Goal: Task Accomplishment & Management: Manage account settings

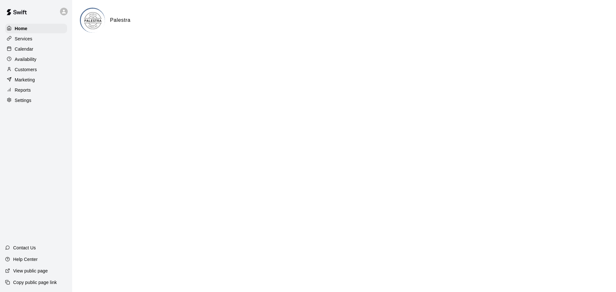
click at [64, 11] on icon at bounding box center [64, 12] width 4 height 4
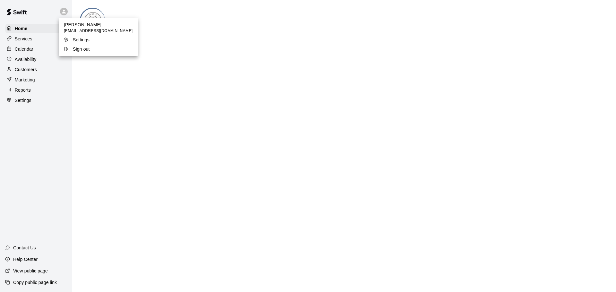
click at [63, 10] on div at bounding box center [308, 146] width 616 height 292
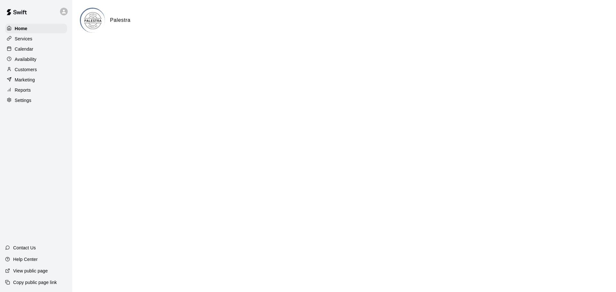
click at [63, 10] on icon at bounding box center [64, 12] width 4 height 4
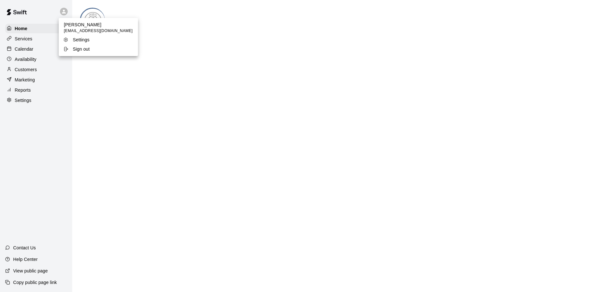
click at [97, 93] on div at bounding box center [308, 146] width 616 height 292
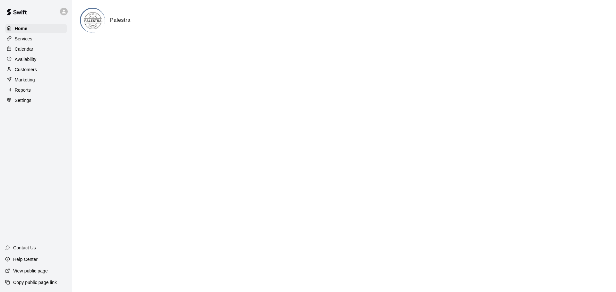
click at [31, 71] on p "Customers" at bounding box center [26, 69] width 22 height 6
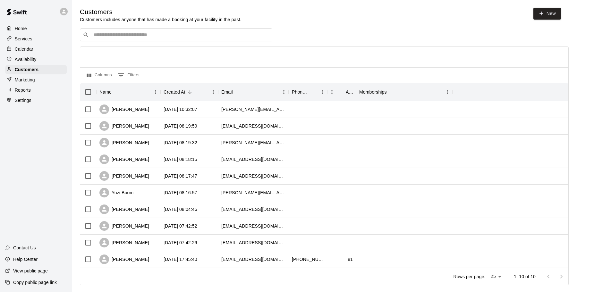
click at [26, 40] on p "Services" at bounding box center [24, 39] width 18 height 6
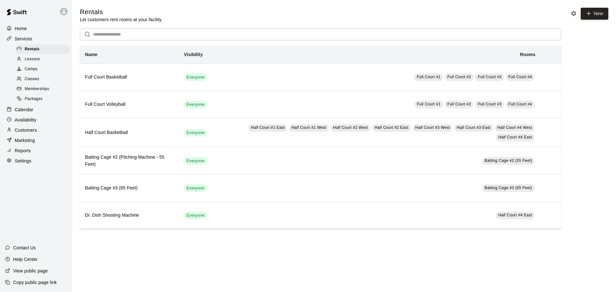
click at [37, 71] on span "Camps" at bounding box center [31, 69] width 13 height 6
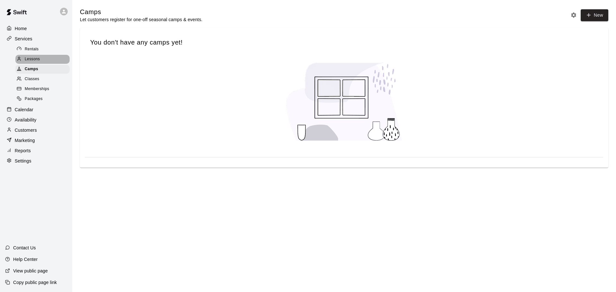
click at [38, 56] on div "Lessons" at bounding box center [42, 59] width 54 height 9
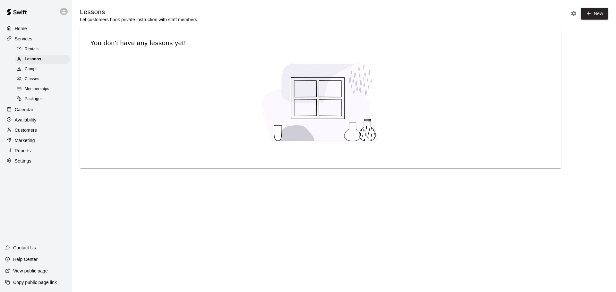
click at [27, 164] on p "Settings" at bounding box center [23, 161] width 17 height 6
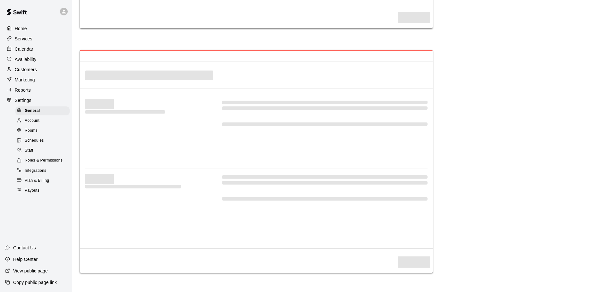
select select "**"
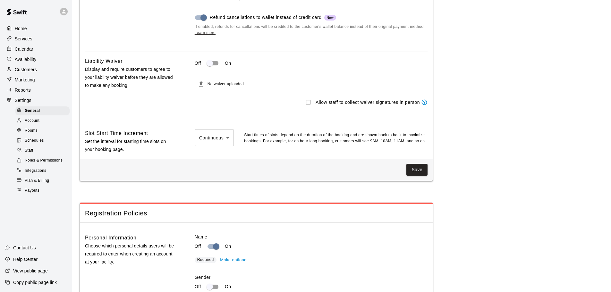
scroll to position [521, 0]
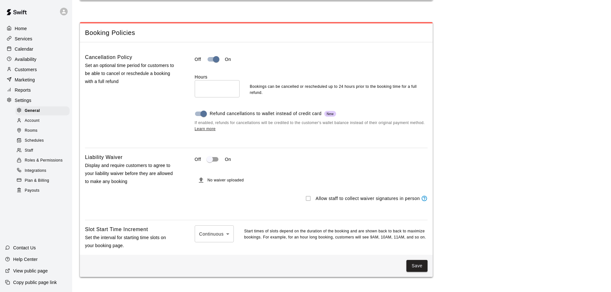
click at [22, 47] on p "Calendar" at bounding box center [24, 49] width 19 height 6
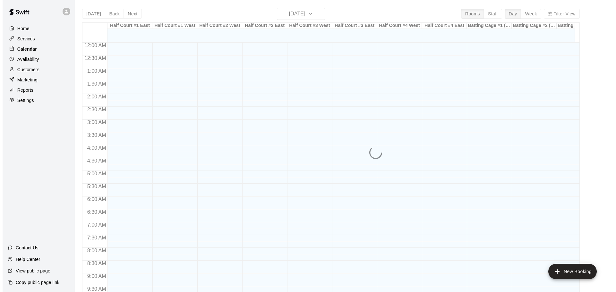
scroll to position [339, 0]
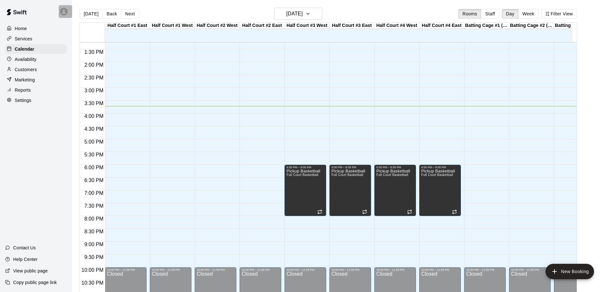
click at [65, 13] on icon at bounding box center [64, 12] width 4 height 4
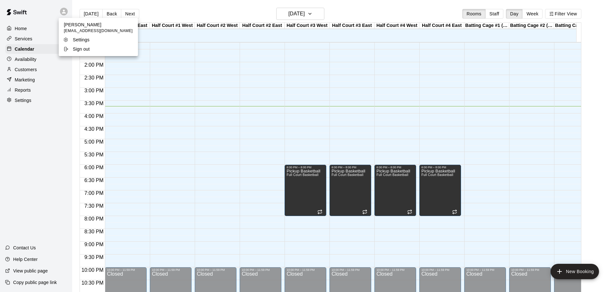
click at [81, 50] on p "Sign out" at bounding box center [81, 49] width 17 height 6
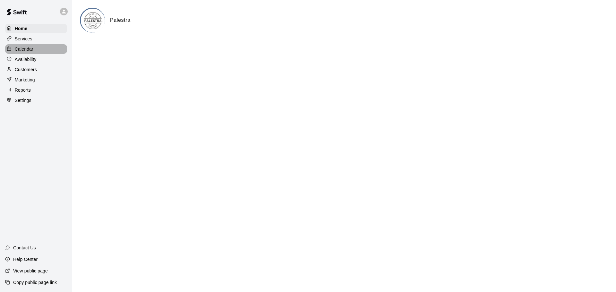
click at [24, 49] on p "Calendar" at bounding box center [24, 49] width 19 height 6
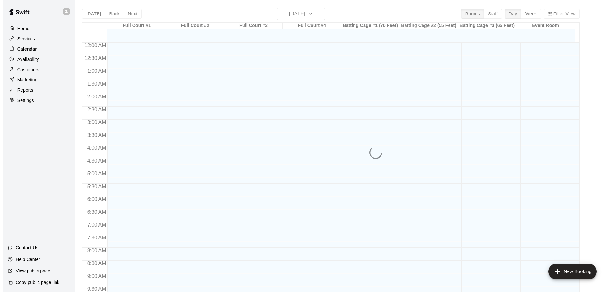
scroll to position [339, 0]
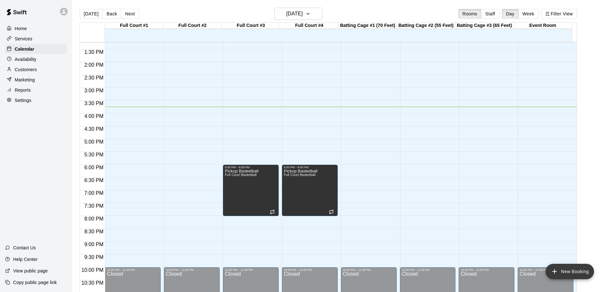
click at [561, 273] on button "New Booking" at bounding box center [569, 271] width 48 height 15
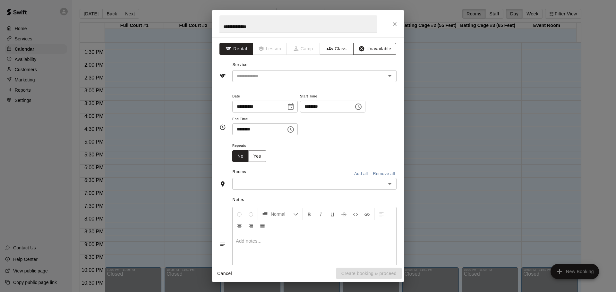
type input "**********"
click at [364, 48] on button "Unavailable" at bounding box center [374, 49] width 43 height 12
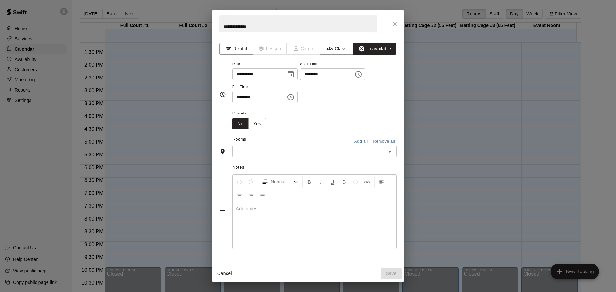
click at [293, 75] on icon "Choose date, selected date is Aug 21, 2025" at bounding box center [291, 74] width 6 height 6
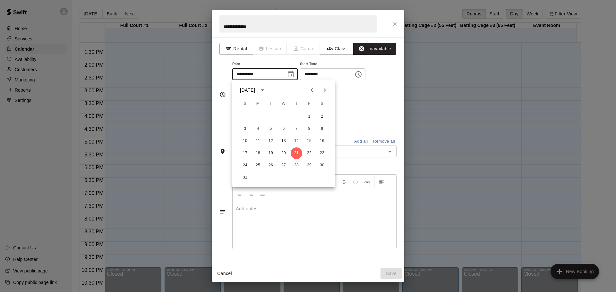
click at [326, 89] on icon "Next month" at bounding box center [325, 90] width 8 height 8
click at [257, 128] on button "8" at bounding box center [258, 129] width 12 height 12
type input "**********"
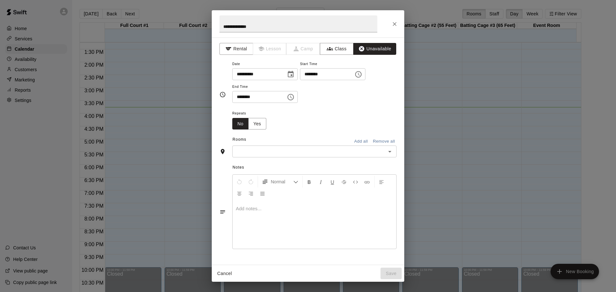
click at [360, 75] on icon "Choose time, selected time is 3:00 PM" at bounding box center [359, 74] width 2 height 3
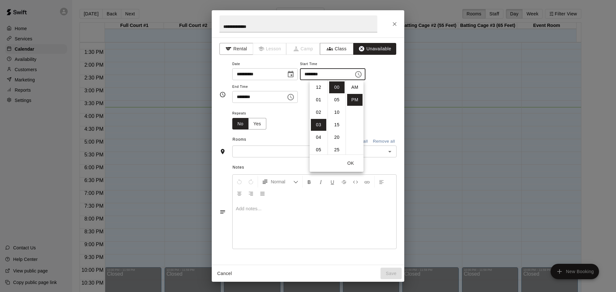
scroll to position [12, 0]
click at [318, 138] on li "07" at bounding box center [318, 137] width 15 height 12
type input "********"
click at [390, 112] on div "Repeats No Yes" at bounding box center [314, 119] width 164 height 20
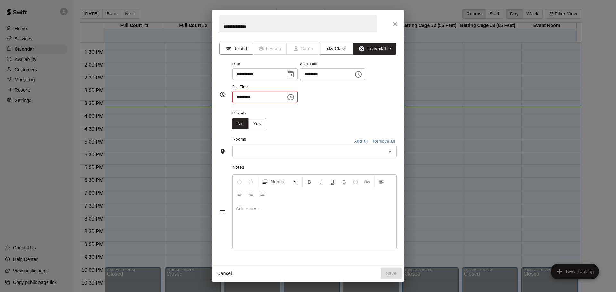
click at [297, 98] on button "Choose time, selected time is 3:30 PM" at bounding box center [290, 97] width 13 height 13
click at [241, 110] on li "08" at bounding box center [240, 109] width 15 height 12
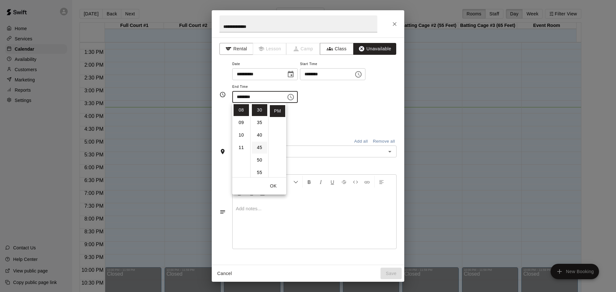
click at [260, 148] on li "45" at bounding box center [259, 148] width 15 height 12
type input "********"
click at [366, 101] on div "**********" at bounding box center [314, 81] width 164 height 43
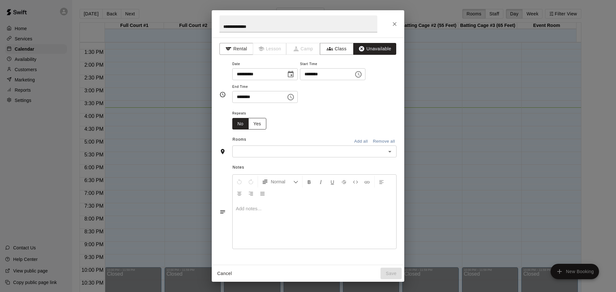
click at [261, 121] on button "Yes" at bounding box center [257, 124] width 18 height 12
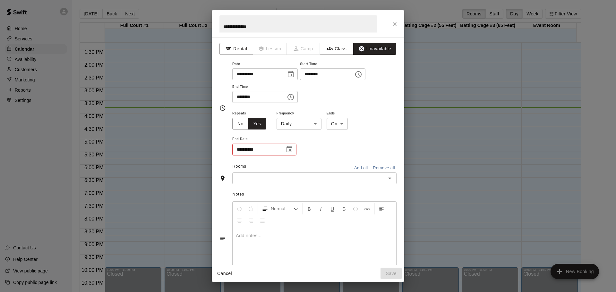
click at [314, 125] on body "Home Services Calendar Availability Customers Marketing Reports Settings Contac…" at bounding box center [308, 151] width 616 height 302
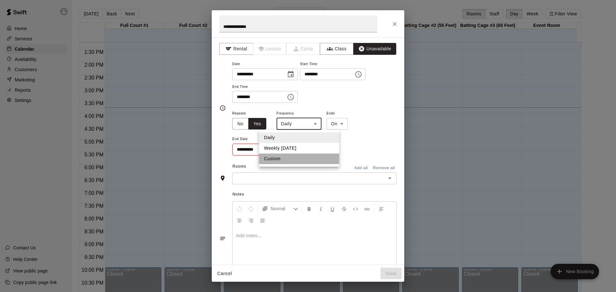
click at [284, 158] on li "Custom" at bounding box center [299, 159] width 80 height 11
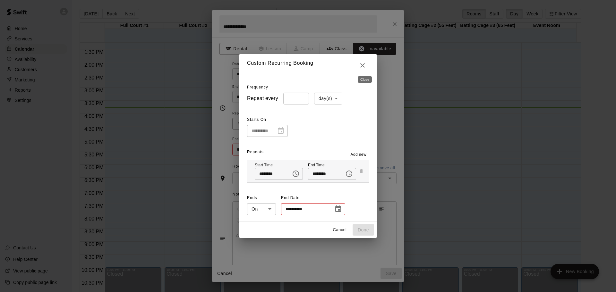
click at [363, 63] on icon "Close" at bounding box center [362, 66] width 8 height 8
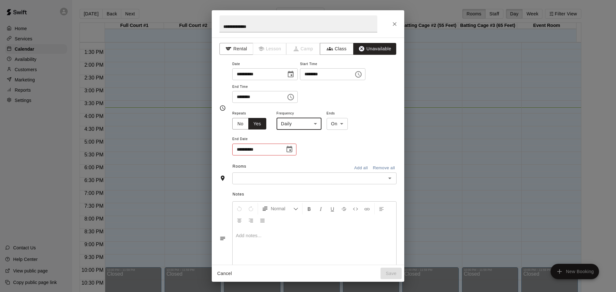
click at [316, 123] on body "Home Services Calendar Availability Customers Marketing Reports Settings Contac…" at bounding box center [308, 151] width 616 height 302
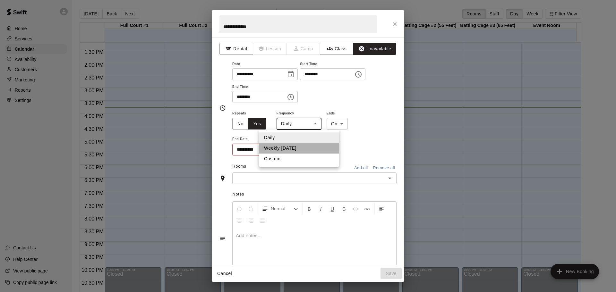
click at [294, 148] on li "Weekly on Monday" at bounding box center [299, 148] width 80 height 11
type input "******"
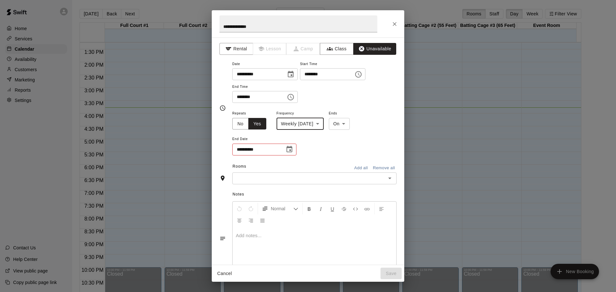
click at [286, 149] on icon "Choose date" at bounding box center [289, 150] width 8 height 8
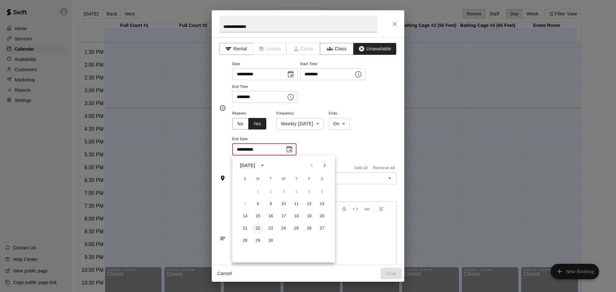
click at [257, 229] on button "22" at bounding box center [258, 229] width 12 height 12
type input "**********"
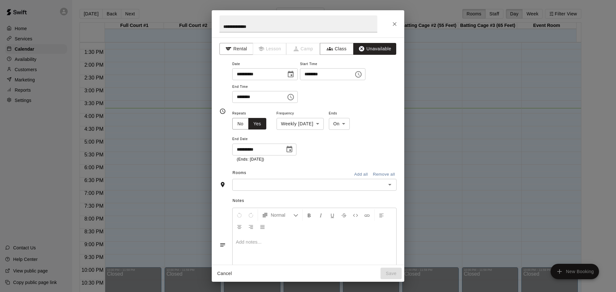
click at [386, 185] on icon "Open" at bounding box center [390, 185] width 8 height 8
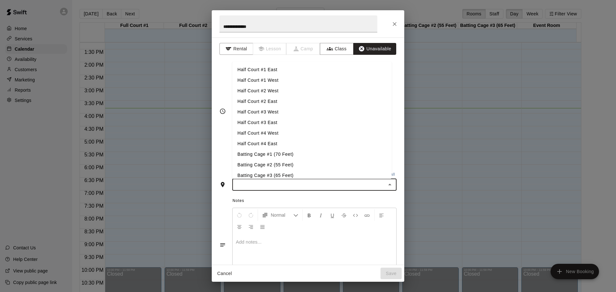
click at [275, 68] on li "Half Court #1 East" at bounding box center [311, 69] width 159 height 11
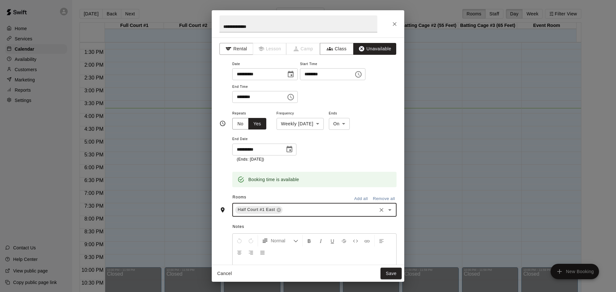
click at [388, 209] on icon "Open" at bounding box center [389, 210] width 3 height 2
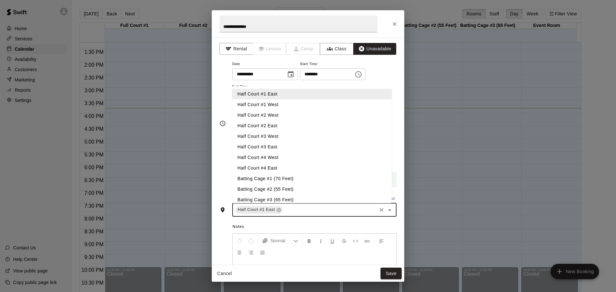
click at [278, 107] on li "Half Court #1 West" at bounding box center [311, 104] width 159 height 11
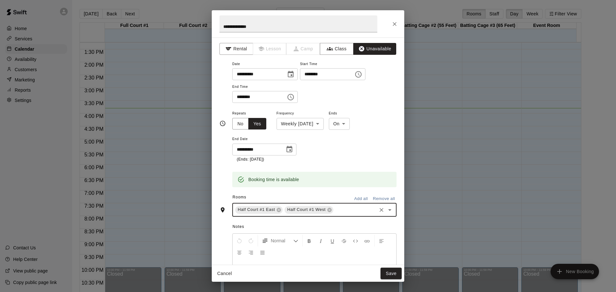
click at [388, 210] on icon "Open" at bounding box center [389, 210] width 3 height 2
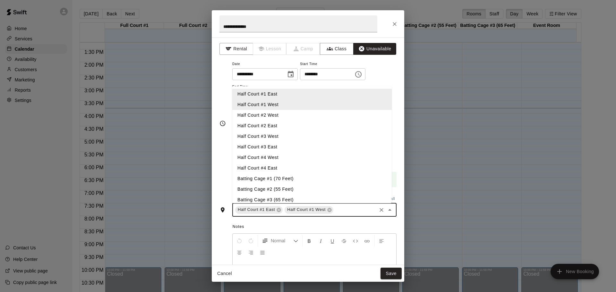
click at [290, 115] on li "Half Court #2 West" at bounding box center [311, 115] width 159 height 11
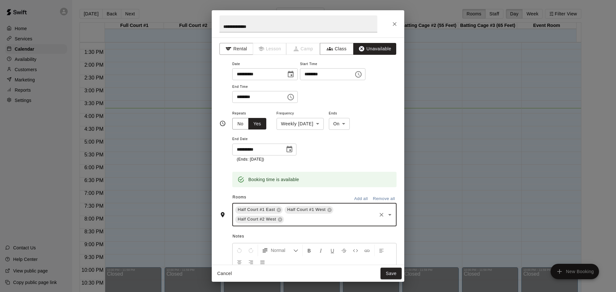
click at [388, 215] on icon "Open" at bounding box center [389, 215] width 3 height 2
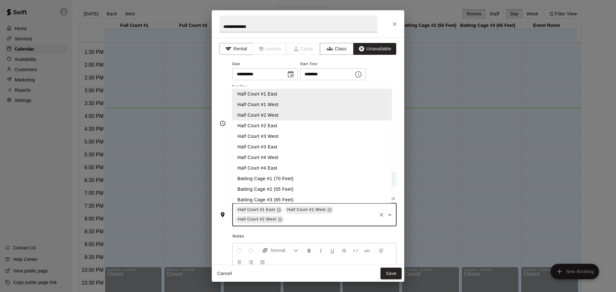
click at [271, 126] on li "Half Court #2 East" at bounding box center [311, 126] width 159 height 11
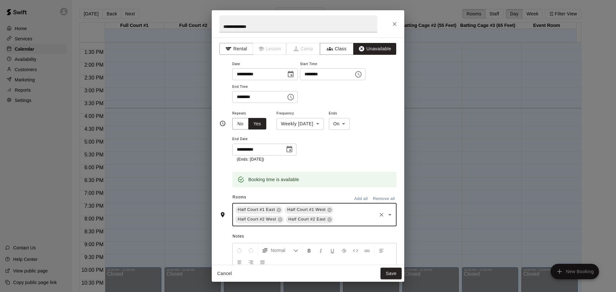
scroll to position [64, 0]
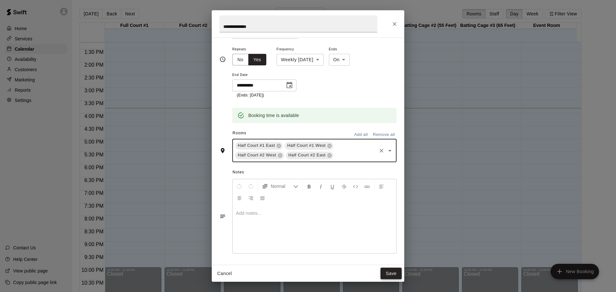
click at [390, 274] on button "Save" at bounding box center [390, 274] width 21 height 12
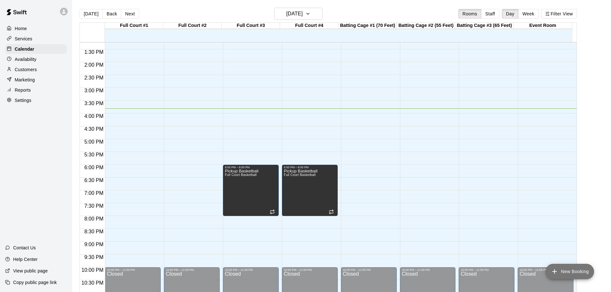
click at [563, 272] on button "New Booking" at bounding box center [569, 271] width 48 height 15
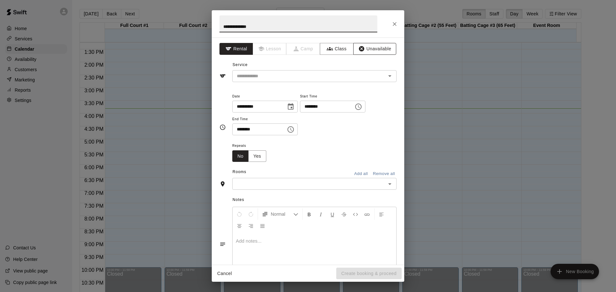
type input "**********"
click at [364, 50] on button "Unavailable" at bounding box center [374, 49] width 43 height 12
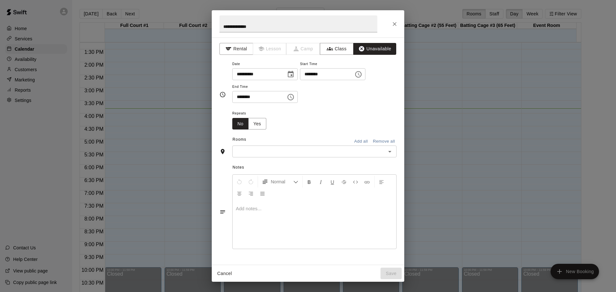
click at [294, 74] on icon "Choose date, selected date is Aug 21, 2025" at bounding box center [291, 75] width 8 height 8
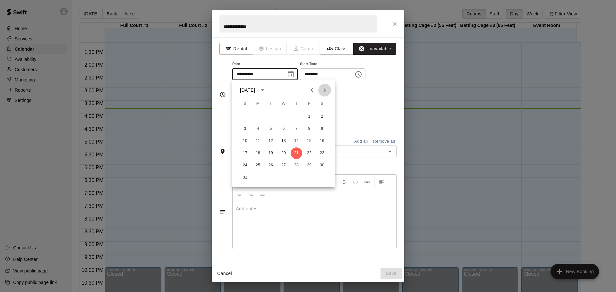
click at [327, 88] on icon "Next month" at bounding box center [325, 90] width 8 height 8
click at [284, 128] on button "10" at bounding box center [284, 129] width 12 height 12
type input "**********"
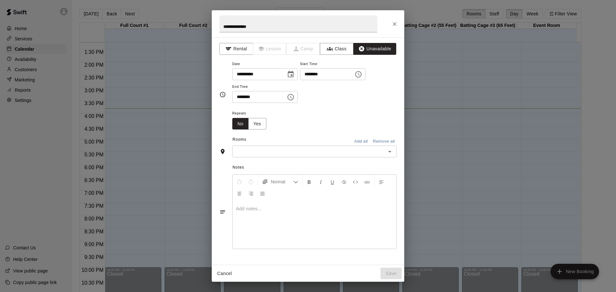
click at [362, 74] on icon "Choose time, selected time is 3:00 PM" at bounding box center [358, 75] width 8 height 8
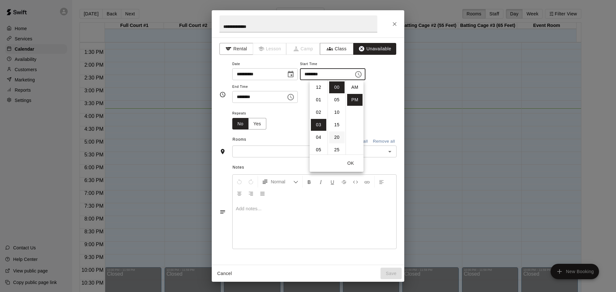
scroll to position [12, 0]
click at [317, 138] on li "07" at bounding box center [318, 137] width 15 height 12
type input "********"
click at [396, 113] on div "Repeats No Yes" at bounding box center [314, 119] width 164 height 20
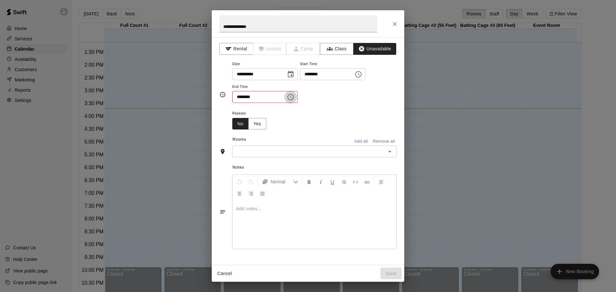
click at [294, 98] on icon "Choose time, selected time is 3:30 PM" at bounding box center [291, 97] width 8 height 8
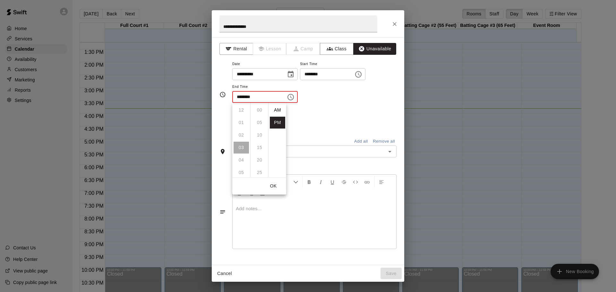
scroll to position [12, 0]
click at [240, 171] on li "08" at bounding box center [240, 173] width 15 height 12
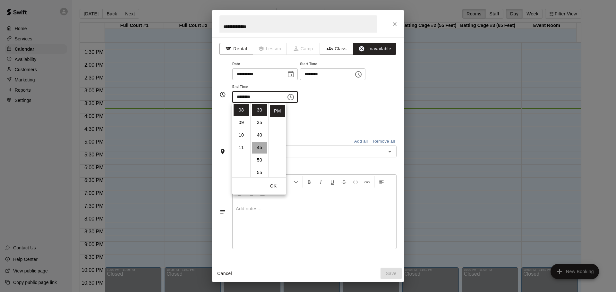
click at [259, 148] on li "45" at bounding box center [259, 148] width 15 height 12
type input "********"
click at [380, 103] on div "**********" at bounding box center [314, 81] width 164 height 43
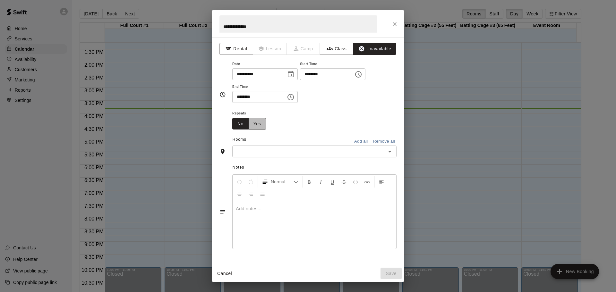
click at [261, 123] on button "Yes" at bounding box center [257, 124] width 18 height 12
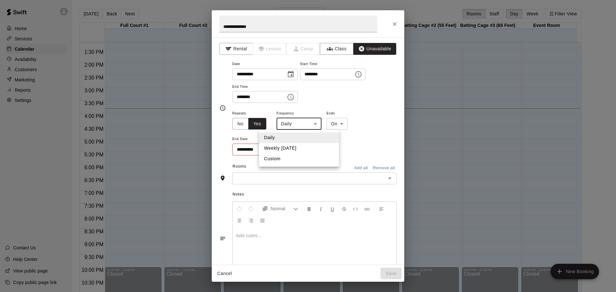
click at [306, 124] on body "Home Services Calendar Availability Customers Marketing Reports Settings Contac…" at bounding box center [308, 151] width 616 height 302
click at [300, 149] on li "Weekly on Wednesday" at bounding box center [299, 148] width 80 height 11
type input "******"
click at [289, 150] on icon "Choose date" at bounding box center [289, 150] width 8 height 8
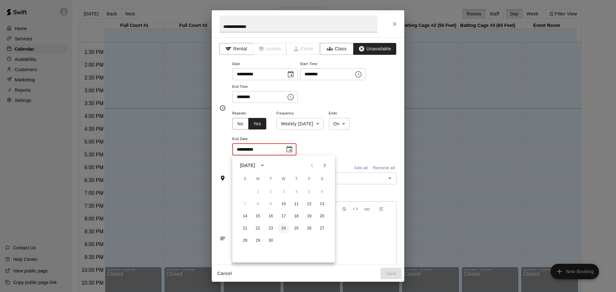
click at [282, 229] on button "24" at bounding box center [284, 229] width 12 height 12
type input "**********"
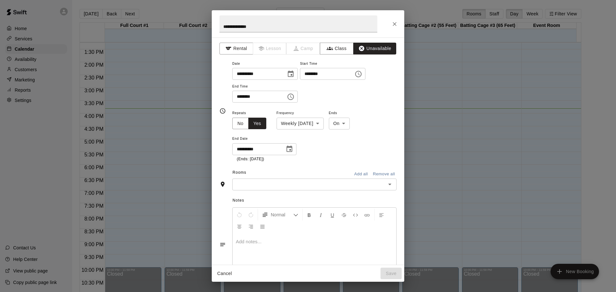
scroll to position [0, 0]
click at [386, 187] on icon "Open" at bounding box center [390, 185] width 8 height 8
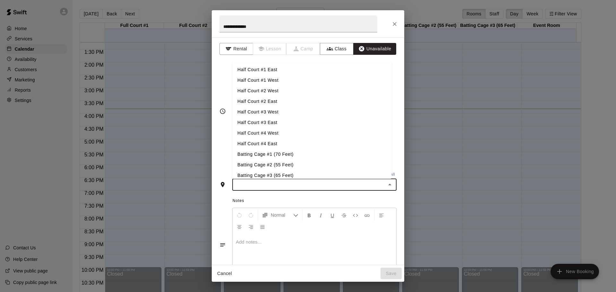
click at [282, 71] on li "Half Court #1 East" at bounding box center [311, 69] width 159 height 11
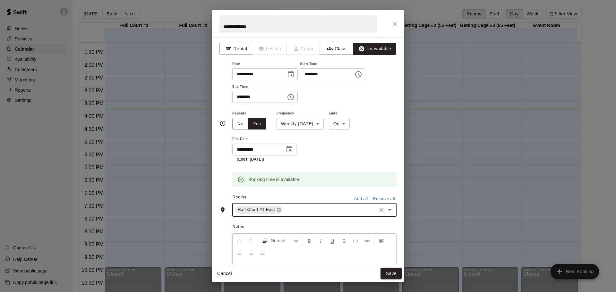
click at [388, 210] on icon "Open" at bounding box center [389, 210] width 3 height 2
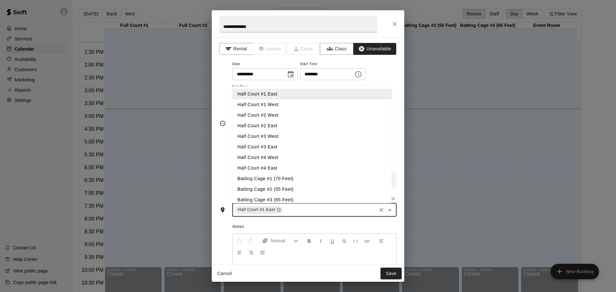
click at [284, 105] on li "Half Court #1 West" at bounding box center [311, 104] width 159 height 11
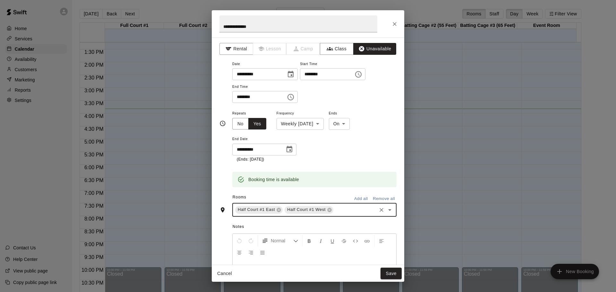
click at [386, 211] on icon "Open" at bounding box center [390, 210] width 8 height 8
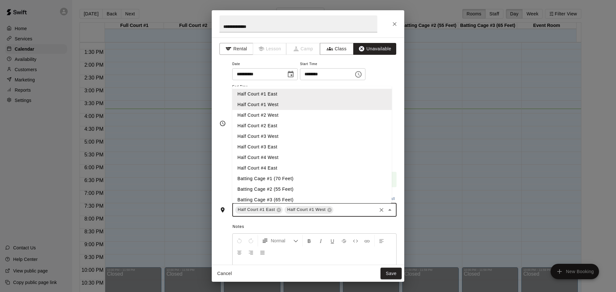
click at [272, 117] on li "Half Court #2 West" at bounding box center [311, 115] width 159 height 11
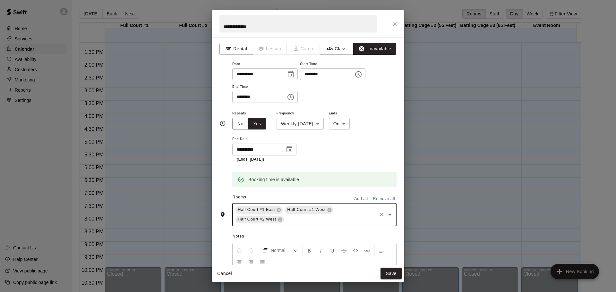
click at [388, 214] on icon "Open" at bounding box center [389, 215] width 3 height 2
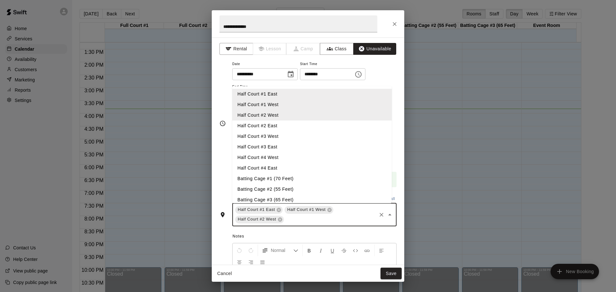
click at [277, 124] on li "Half Court #2 East" at bounding box center [311, 126] width 159 height 11
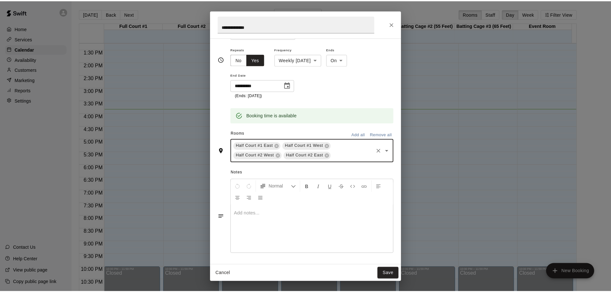
scroll to position [65, 0]
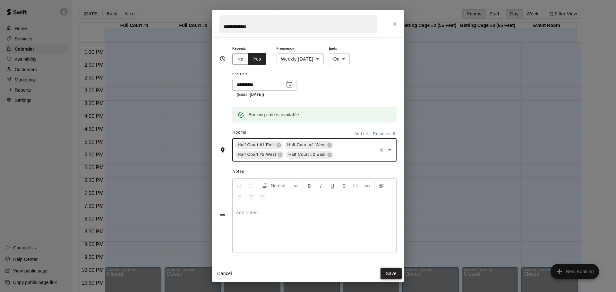
click at [387, 274] on button "Save" at bounding box center [390, 274] width 21 height 12
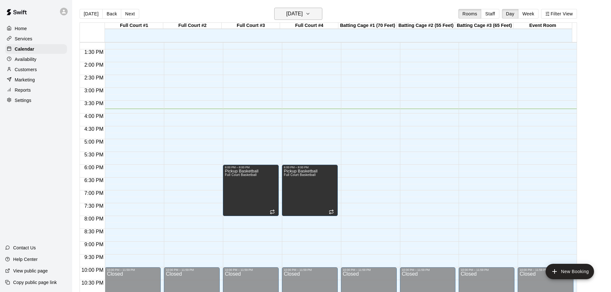
click at [317, 14] on button "[DATE]" at bounding box center [298, 14] width 48 height 12
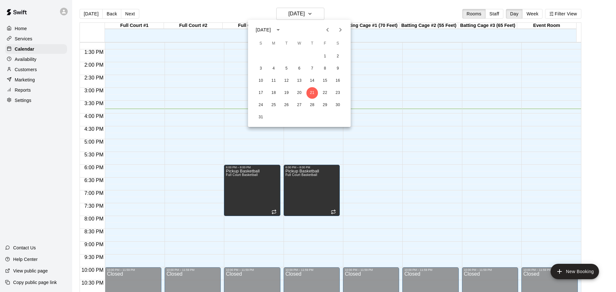
click at [339, 28] on icon "Next month" at bounding box center [340, 30] width 8 height 8
click at [274, 69] on button "8" at bounding box center [274, 69] width 12 height 12
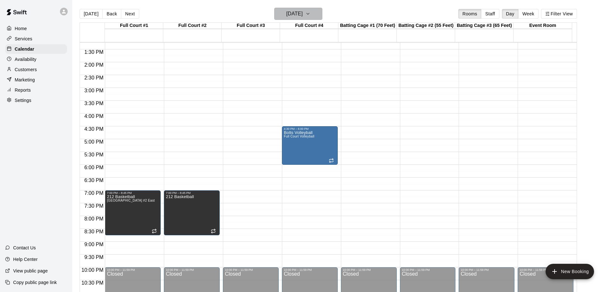
click at [310, 15] on icon "button" at bounding box center [307, 14] width 5 height 8
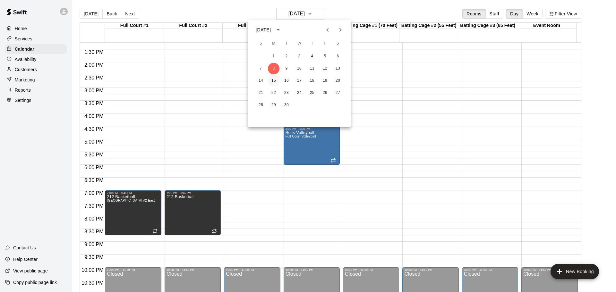
click at [273, 83] on button "15" at bounding box center [274, 81] width 12 height 12
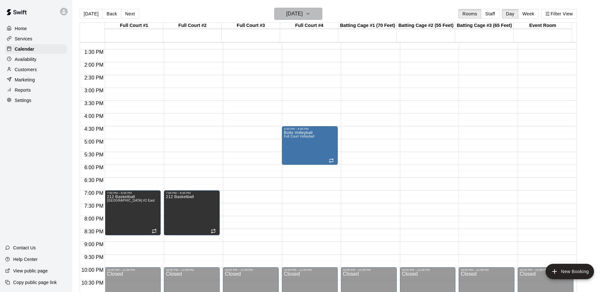
click at [303, 15] on h6 "Monday Sep 15" at bounding box center [294, 13] width 16 height 9
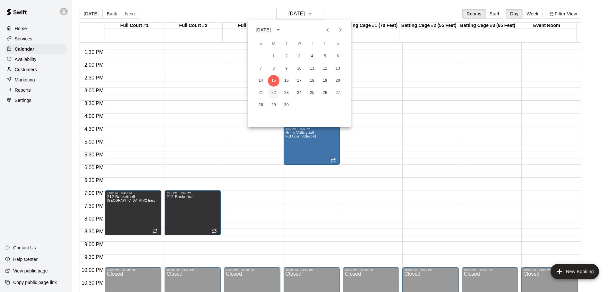
click at [275, 93] on button "22" at bounding box center [274, 93] width 12 height 12
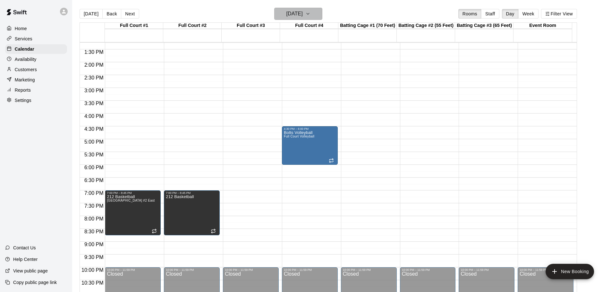
click at [310, 11] on icon "button" at bounding box center [307, 14] width 5 height 8
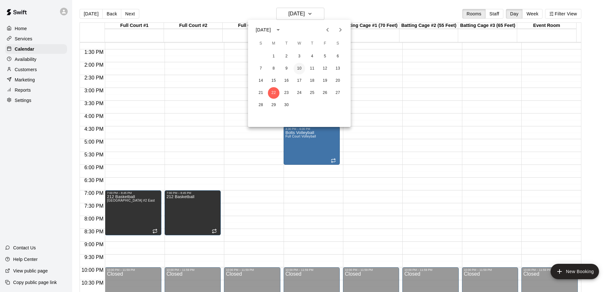
click at [298, 69] on button "10" at bounding box center [299, 69] width 12 height 12
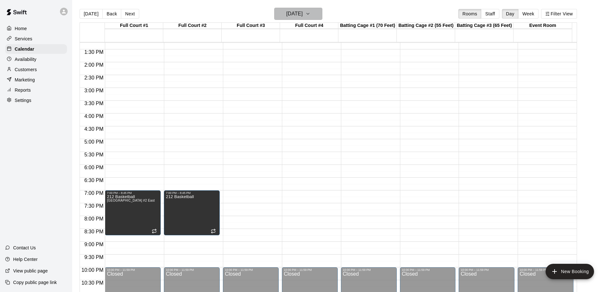
click at [310, 13] on icon "button" at bounding box center [307, 14] width 5 height 8
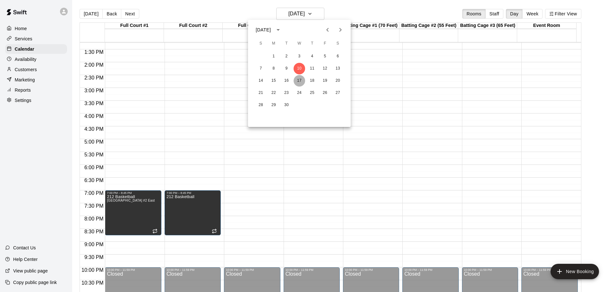
click at [298, 82] on button "17" at bounding box center [299, 81] width 12 height 12
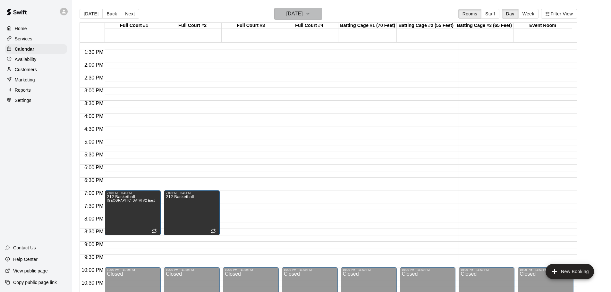
click at [310, 13] on icon "button" at bounding box center [307, 14] width 5 height 8
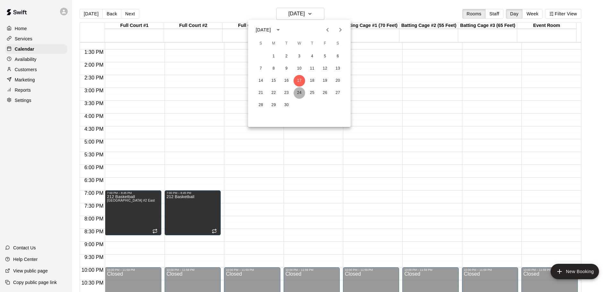
click at [299, 94] on button "24" at bounding box center [299, 93] width 12 height 12
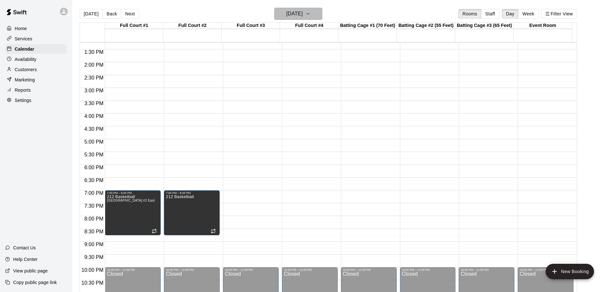
click at [310, 14] on icon "button" at bounding box center [307, 14] width 5 height 8
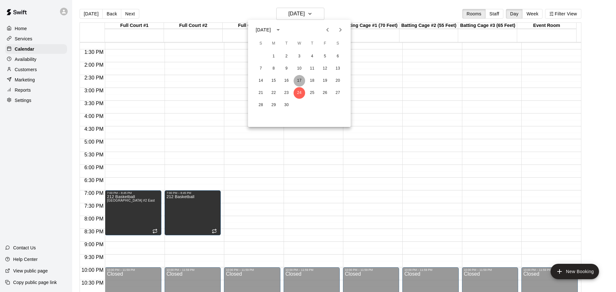
click at [298, 80] on button "17" at bounding box center [299, 81] width 12 height 12
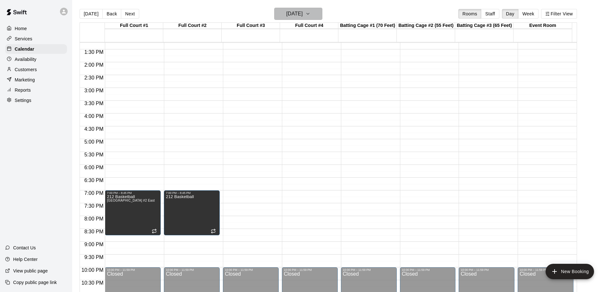
click at [318, 13] on button "Wednesday Sep 17" at bounding box center [298, 14] width 48 height 12
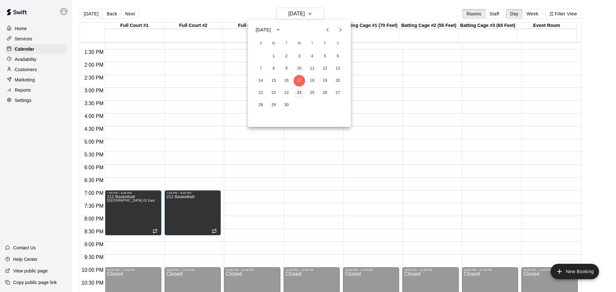
click at [299, 95] on button "24" at bounding box center [299, 93] width 12 height 12
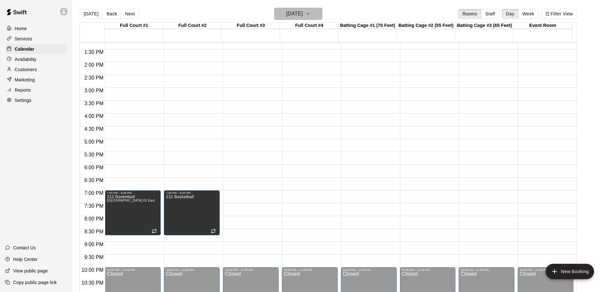
click at [319, 13] on button "Wednesday Sep 24" at bounding box center [298, 14] width 48 height 12
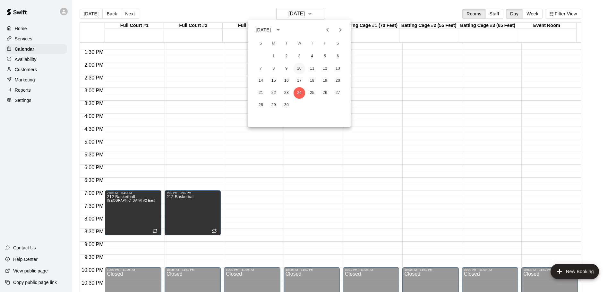
click at [300, 68] on button "10" at bounding box center [299, 69] width 12 height 12
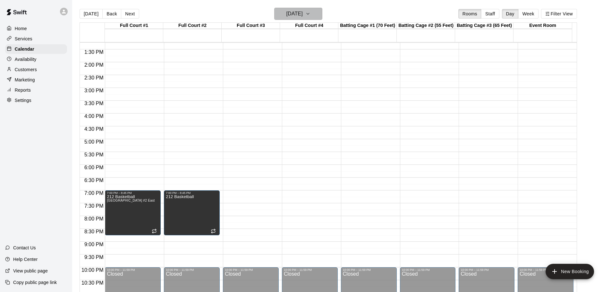
click at [310, 13] on icon "button" at bounding box center [307, 14] width 5 height 8
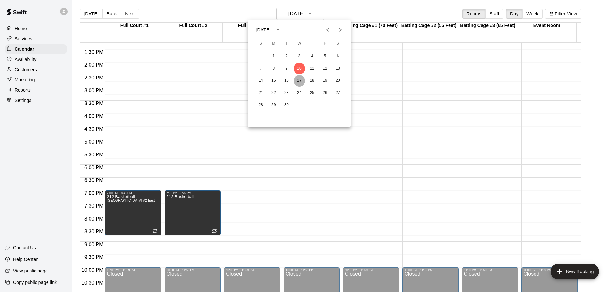
click at [298, 79] on button "17" at bounding box center [299, 81] width 12 height 12
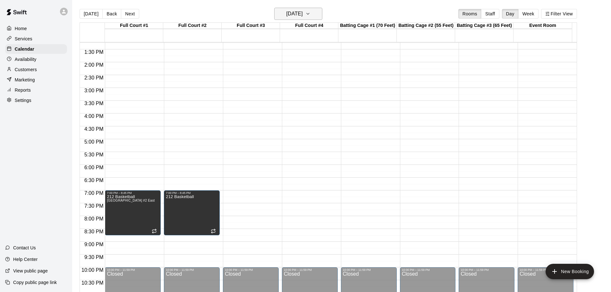
click at [320, 12] on button "Wednesday Sep 17" at bounding box center [298, 14] width 48 height 12
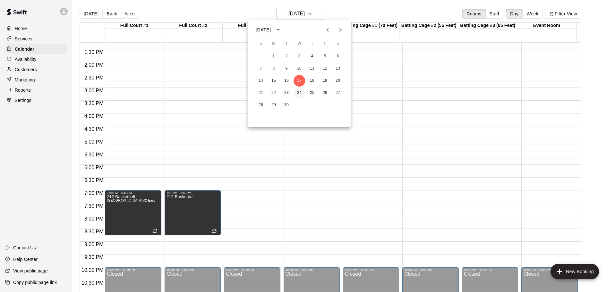
click at [299, 94] on button "24" at bounding box center [299, 93] width 12 height 12
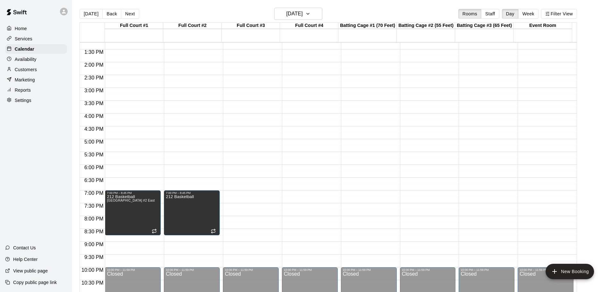
click at [32, 40] on p "Services" at bounding box center [24, 39] width 18 height 6
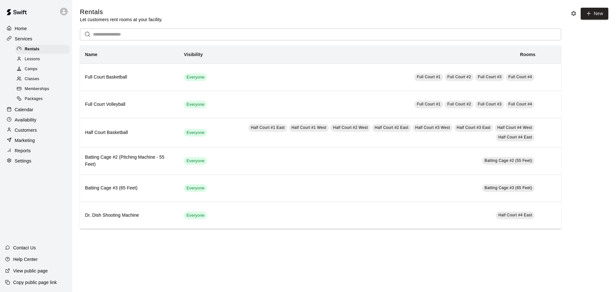
click at [27, 164] on p "Settings" at bounding box center [23, 161] width 17 height 6
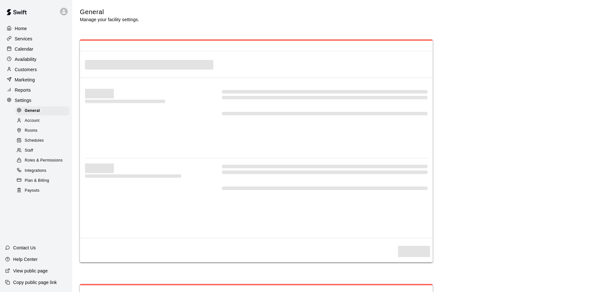
select select "**"
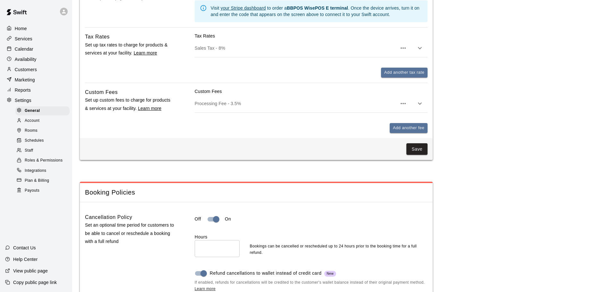
scroll to position [451, 0]
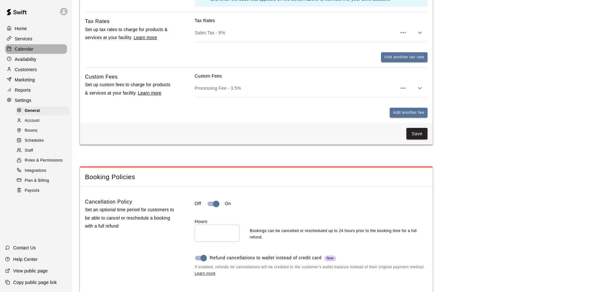
click at [22, 52] on p "Calendar" at bounding box center [24, 49] width 19 height 6
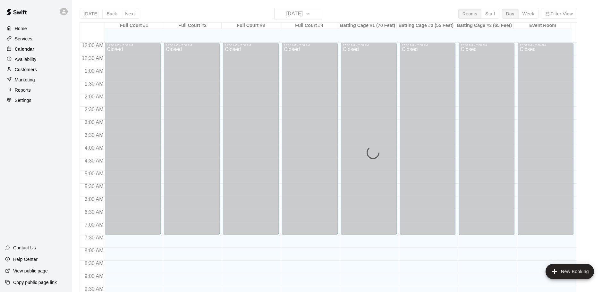
scroll to position [339, 0]
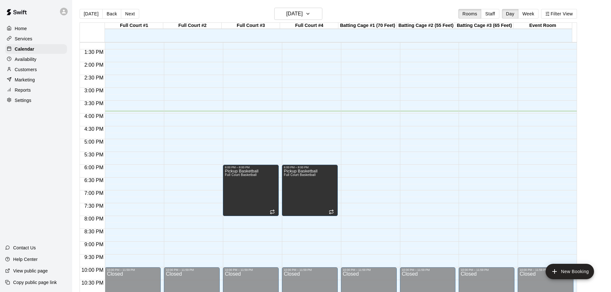
click at [36, 71] on p "Customers" at bounding box center [26, 69] width 22 height 6
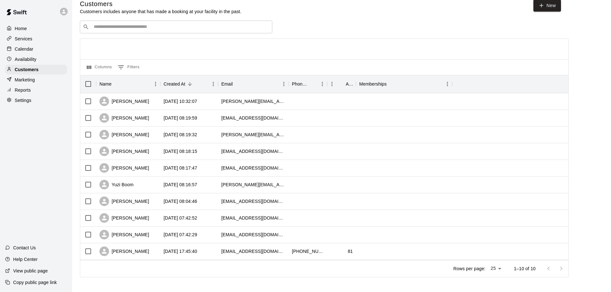
scroll to position [12, 0]
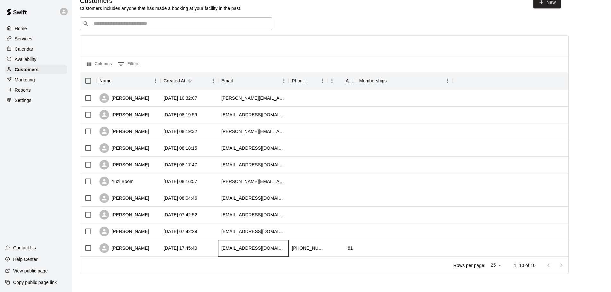
click at [264, 248] on div "[EMAIL_ADDRESS][DOMAIN_NAME]" at bounding box center [253, 248] width 64 height 6
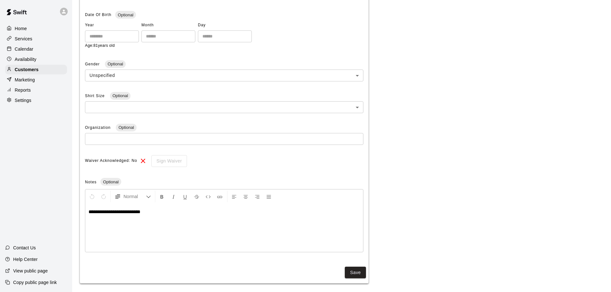
scroll to position [144, 0]
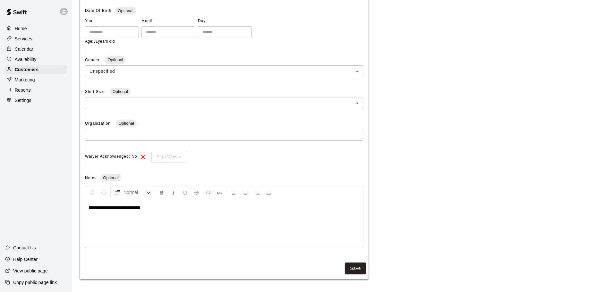
click at [140, 209] on span "**********" at bounding box center [114, 207] width 52 height 5
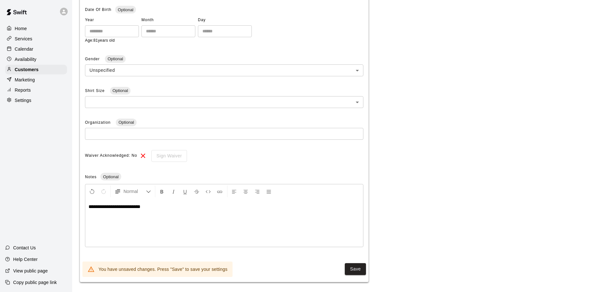
click at [177, 210] on p "**********" at bounding box center [223, 207] width 271 height 6
click at [134, 208] on span "**********" at bounding box center [115, 206] width 54 height 5
click at [178, 210] on p "**********" at bounding box center [223, 207] width 271 height 6
click at [356, 271] on button "Save" at bounding box center [355, 269] width 21 height 12
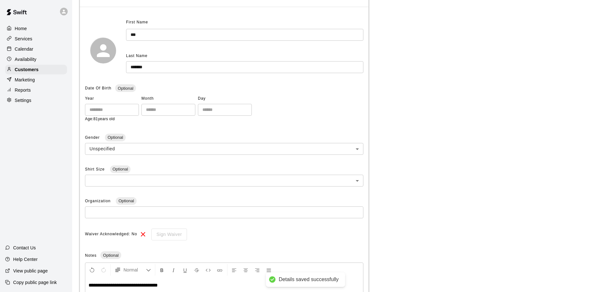
scroll to position [0, 0]
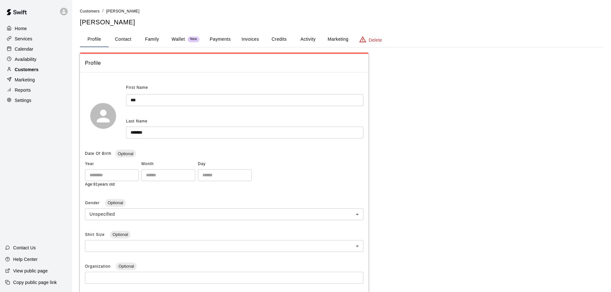
click at [25, 71] on p "Customers" at bounding box center [27, 69] width 24 height 6
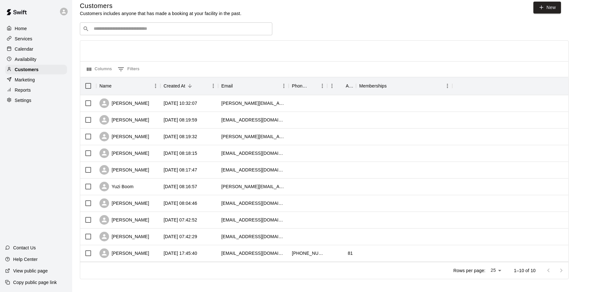
scroll to position [12, 0]
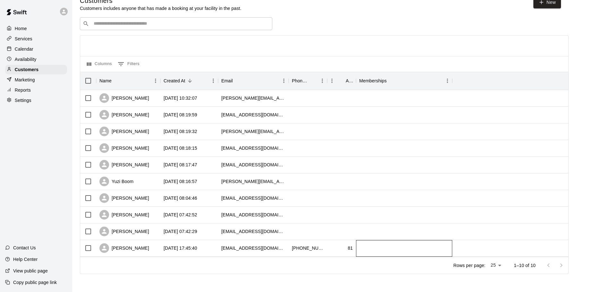
click at [387, 246] on div at bounding box center [404, 248] width 96 height 17
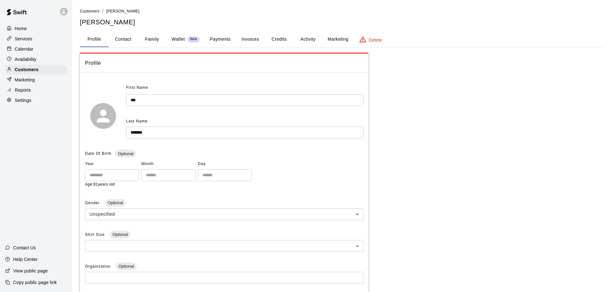
click at [339, 40] on button "Marketing" at bounding box center [337, 39] width 31 height 15
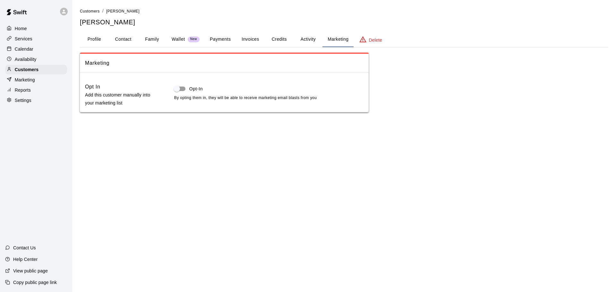
click at [312, 38] on button "Activity" at bounding box center [307, 39] width 29 height 15
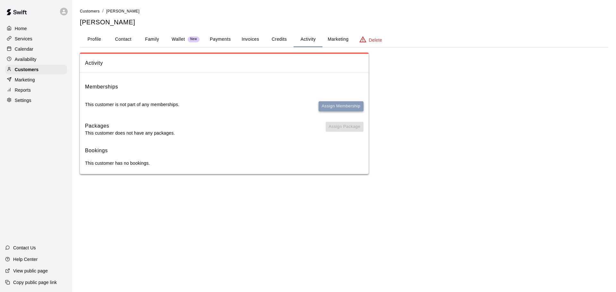
click at [335, 104] on button "Assign Membership" at bounding box center [340, 106] width 45 height 10
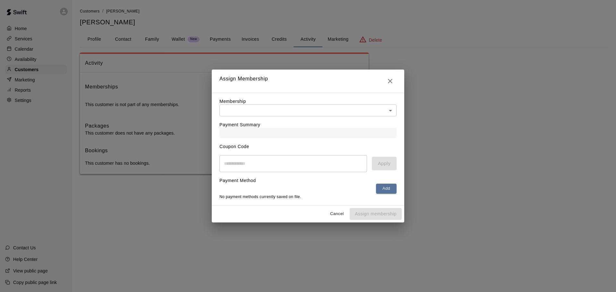
click at [352, 111] on body "Home Services Calendar Availability Customers Marketing Reports Settings Contac…" at bounding box center [308, 93] width 616 height 187
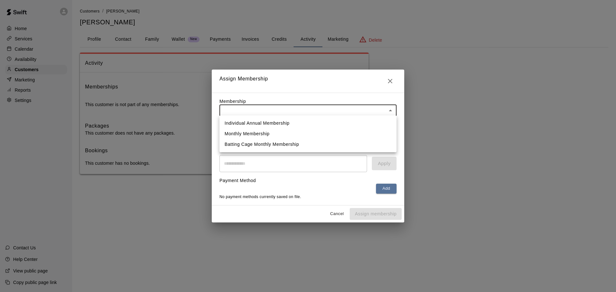
click at [275, 120] on li "Individual Annual Membership" at bounding box center [307, 123] width 177 height 11
type input "**********"
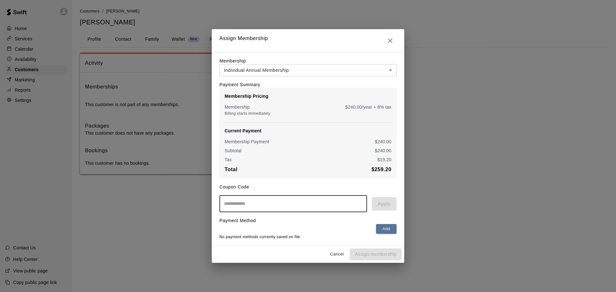
click at [256, 205] on input "text" at bounding box center [292, 203] width 147 height 17
click at [332, 258] on button "Cancel" at bounding box center [336, 254] width 21 height 10
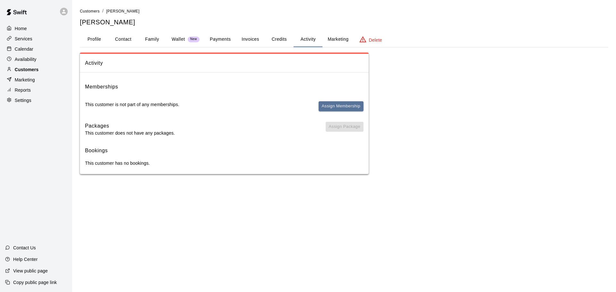
click at [25, 71] on p "Customers" at bounding box center [27, 69] width 24 height 6
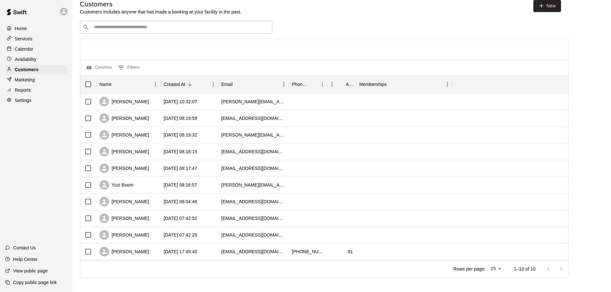
scroll to position [12, 0]
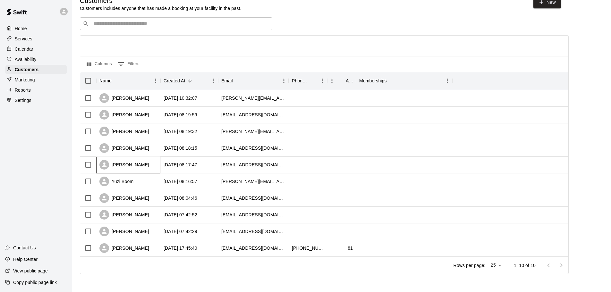
click at [151, 166] on div "[PERSON_NAME]" at bounding box center [128, 165] width 64 height 17
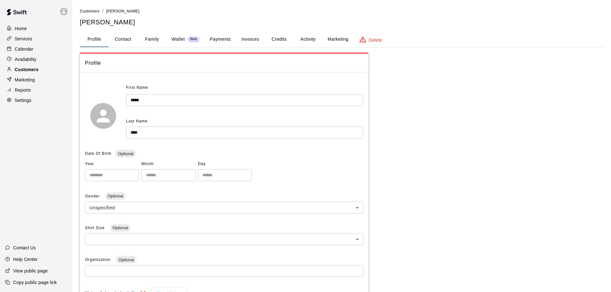
click at [32, 71] on p "Customers" at bounding box center [27, 69] width 24 height 6
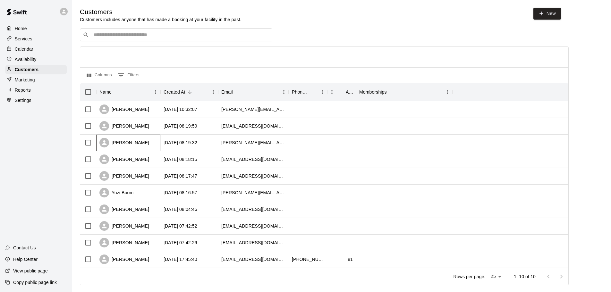
click at [147, 142] on div "[PERSON_NAME]" at bounding box center [128, 143] width 64 height 17
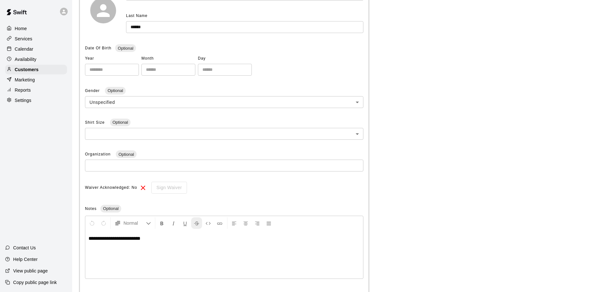
scroll to position [136, 0]
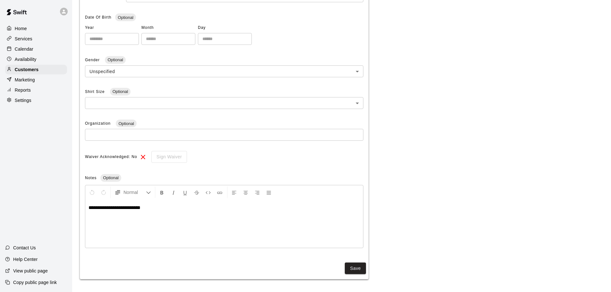
click at [140, 208] on span "**********" at bounding box center [114, 207] width 52 height 5
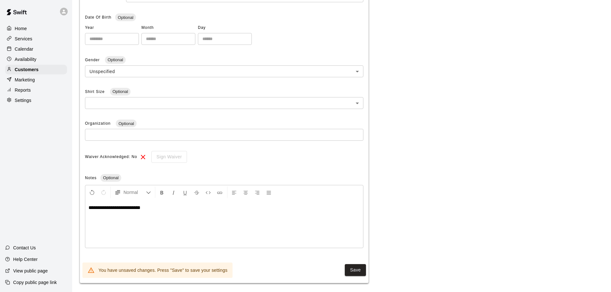
click at [135, 208] on span "**********" at bounding box center [114, 207] width 52 height 5
click at [166, 207] on p "**********" at bounding box center [223, 208] width 271 height 6
click at [170, 209] on p "**********" at bounding box center [223, 208] width 271 height 6
click at [355, 271] on button "Save" at bounding box center [355, 270] width 21 height 12
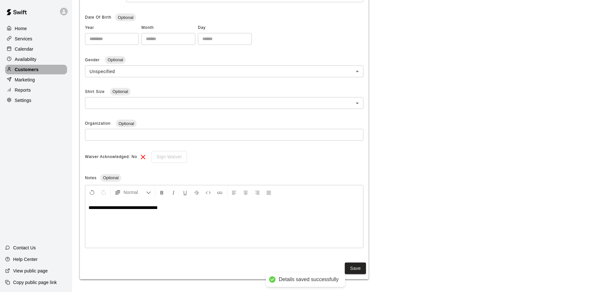
click at [30, 70] on p "Customers" at bounding box center [27, 69] width 24 height 6
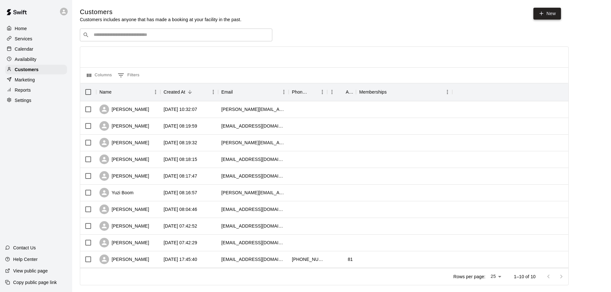
click at [550, 11] on link "New" at bounding box center [547, 14] width 28 height 12
select select "**"
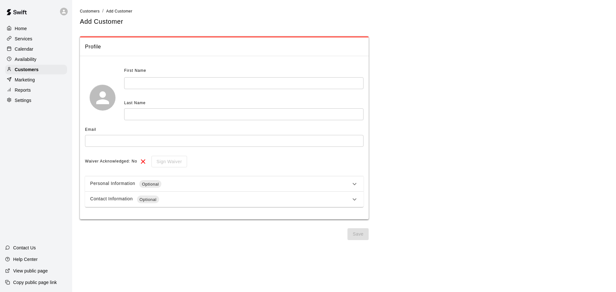
click at [149, 84] on input "text" at bounding box center [243, 83] width 239 height 12
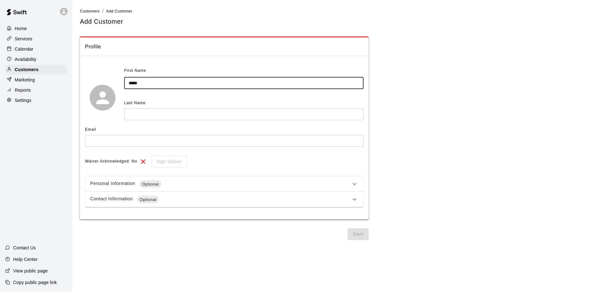
type input "*****"
click at [130, 116] on input "text" at bounding box center [243, 114] width 239 height 12
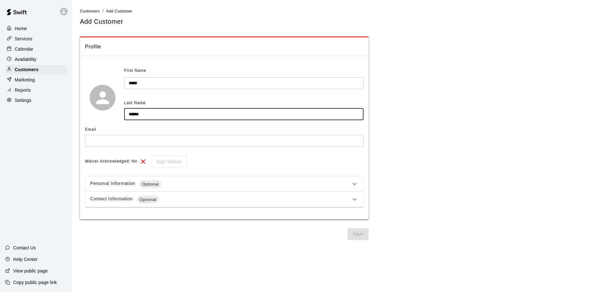
type input "******"
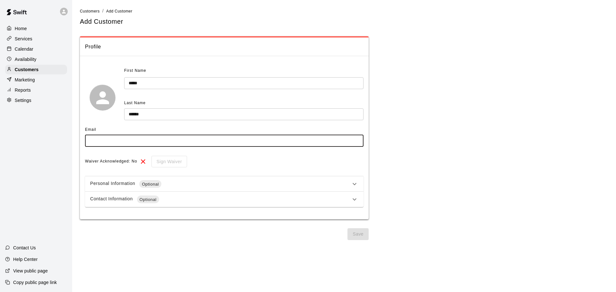
click at [130, 142] on input "text" at bounding box center [224, 141] width 278 height 12
type input "**********"
click at [352, 183] on icon at bounding box center [354, 184] width 8 height 8
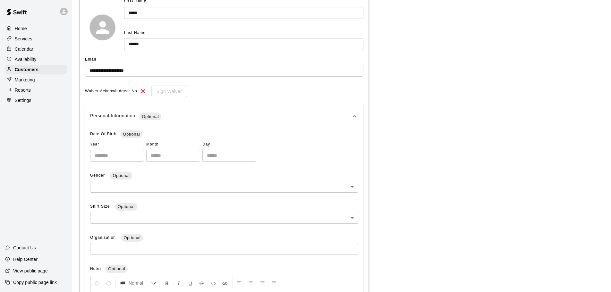
scroll to position [54, 0]
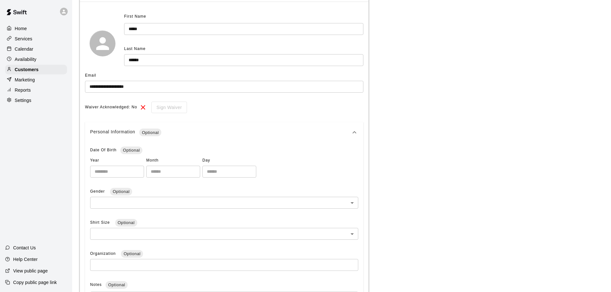
click at [351, 132] on icon at bounding box center [354, 133] width 8 height 8
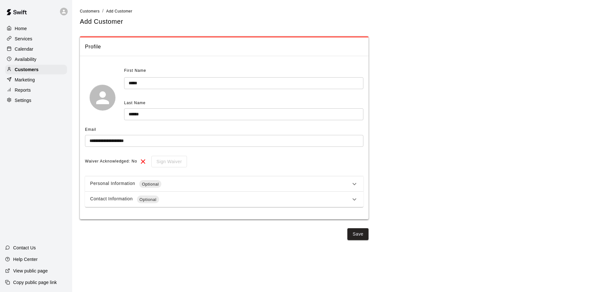
scroll to position [0, 0]
click at [355, 199] on icon at bounding box center [354, 199] width 4 height 2
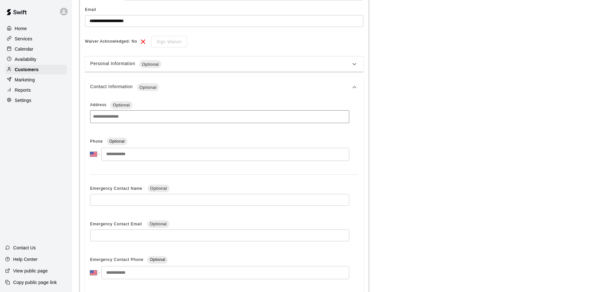
scroll to position [128, 0]
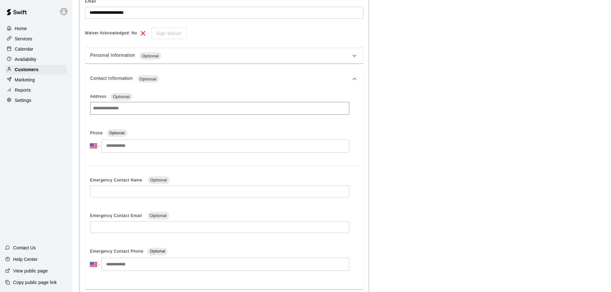
click at [164, 149] on input "tel" at bounding box center [225, 145] width 248 height 13
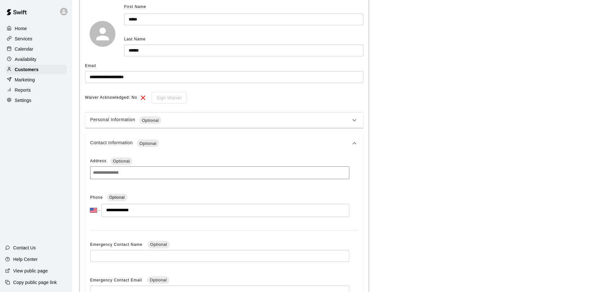
type input "**********"
click at [354, 141] on icon at bounding box center [354, 143] width 8 height 8
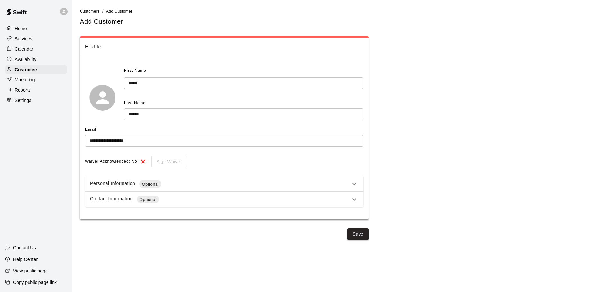
scroll to position [0, 0]
click at [356, 184] on icon at bounding box center [354, 184] width 4 height 2
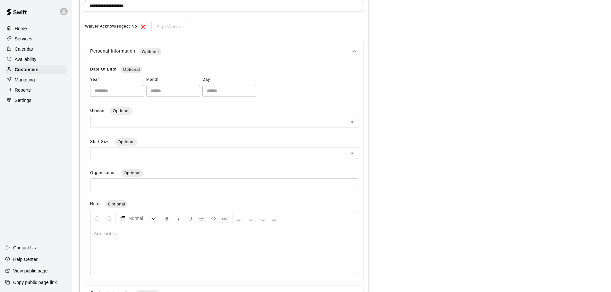
scroll to position [182, 0]
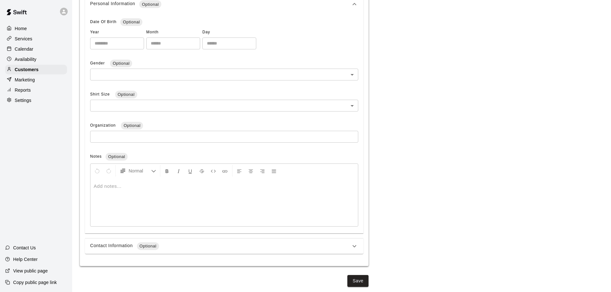
click at [128, 192] on div at bounding box center [223, 202] width 267 height 48
click at [172, 187] on p "**********" at bounding box center [224, 186] width 261 height 6
click at [156, 187] on span "**********" at bounding box center [128, 186] width 69 height 5
click at [361, 281] on button "Save" at bounding box center [357, 281] width 21 height 12
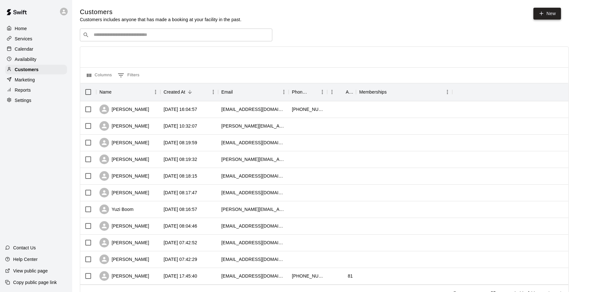
click at [546, 12] on link "New" at bounding box center [547, 14] width 28 height 12
select select "**"
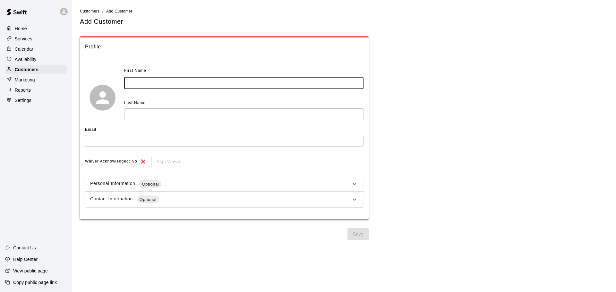
click at [155, 84] on input "text" at bounding box center [243, 83] width 239 height 12
type input "****"
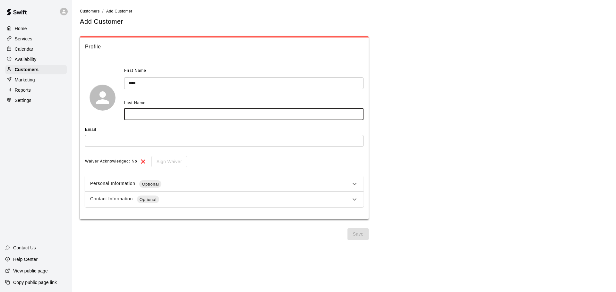
click at [147, 111] on input "text" at bounding box center [243, 114] width 239 height 12
type input "*****"
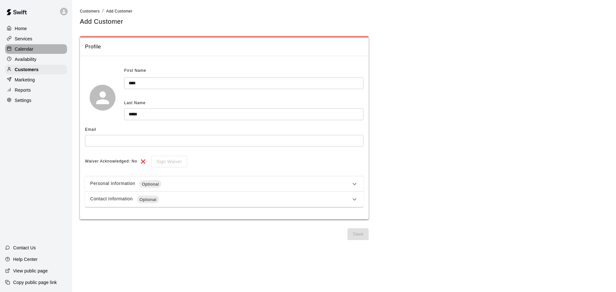
click at [36, 52] on div "Calendar" at bounding box center [36, 49] width 62 height 10
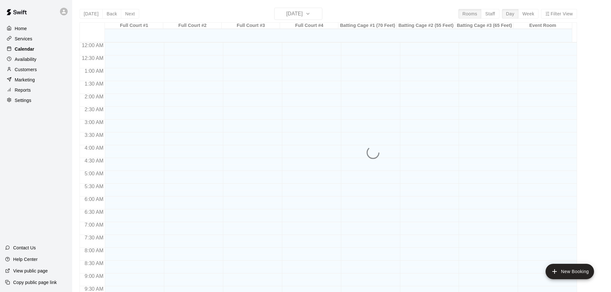
scroll to position [339, 0]
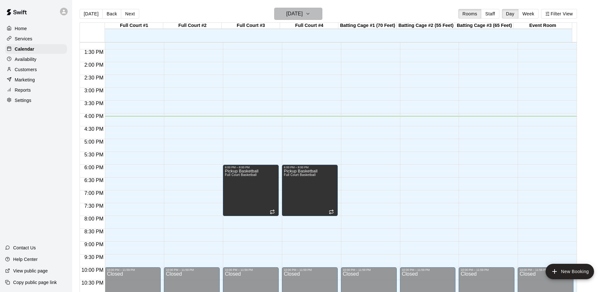
click at [303, 11] on h6 "[DATE]" at bounding box center [294, 13] width 16 height 9
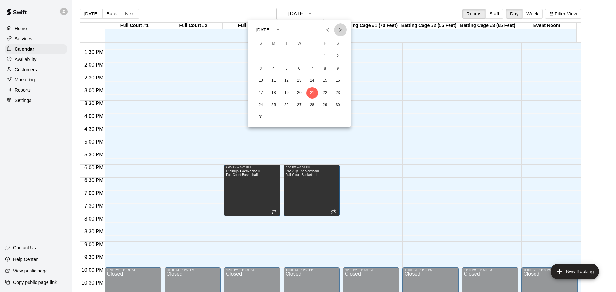
click at [341, 29] on icon "Next month" at bounding box center [340, 30] width 8 height 8
click at [310, 68] on button "11" at bounding box center [312, 69] width 12 height 12
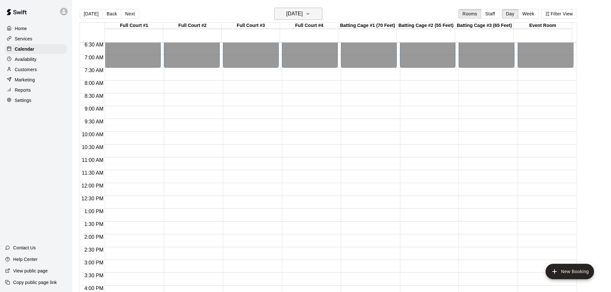
scroll to position [167, 0]
click at [303, 11] on h6 "Thursday Sep 11" at bounding box center [294, 13] width 16 height 9
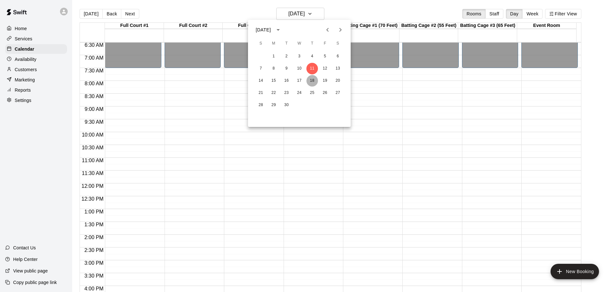
click at [314, 81] on button "18" at bounding box center [312, 81] width 12 height 12
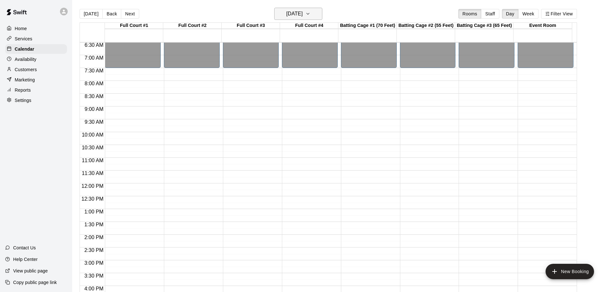
click at [310, 15] on icon "button" at bounding box center [307, 14] width 5 height 8
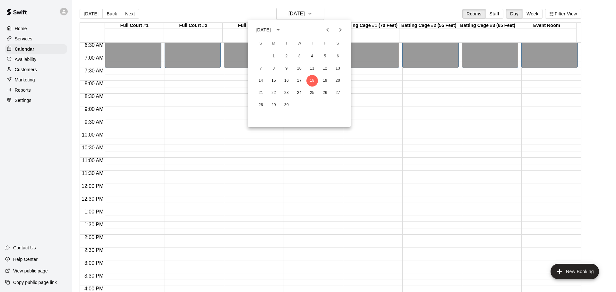
click at [334, 10] on div at bounding box center [308, 146] width 616 height 292
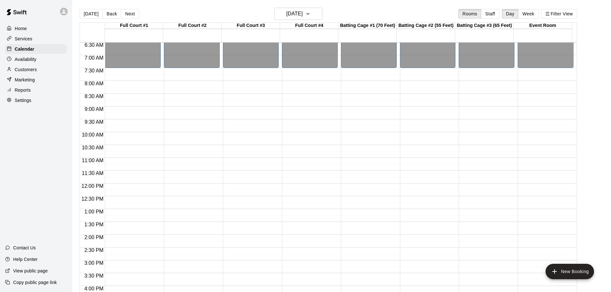
click at [32, 71] on p "Customers" at bounding box center [26, 69] width 22 height 6
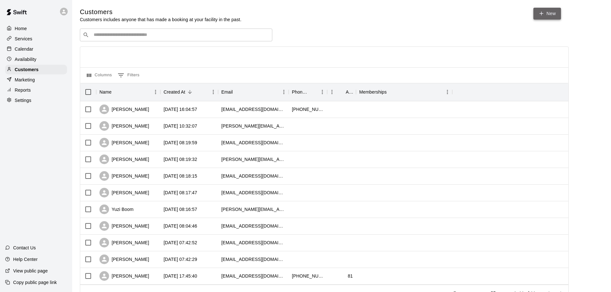
click at [550, 16] on link "New" at bounding box center [547, 14] width 28 height 12
select select "**"
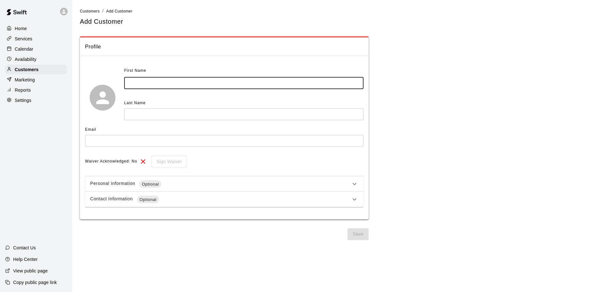
click at [197, 83] on input "text" at bounding box center [243, 83] width 239 height 12
type input "****"
click at [138, 114] on input "text" at bounding box center [243, 114] width 239 height 12
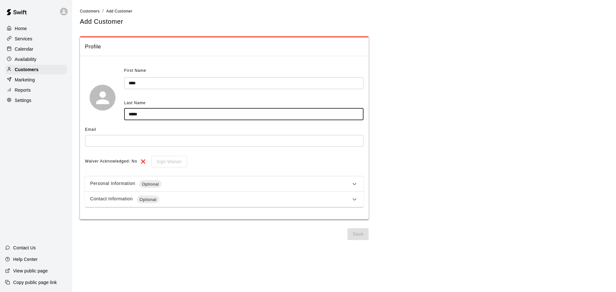
type input "*****"
click at [135, 144] on input "text" at bounding box center [224, 141] width 278 height 12
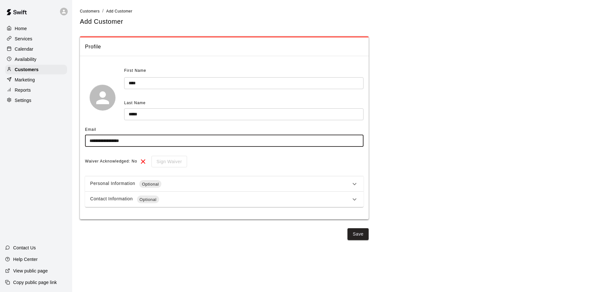
type input "**********"
click at [356, 185] on icon at bounding box center [354, 184] width 8 height 8
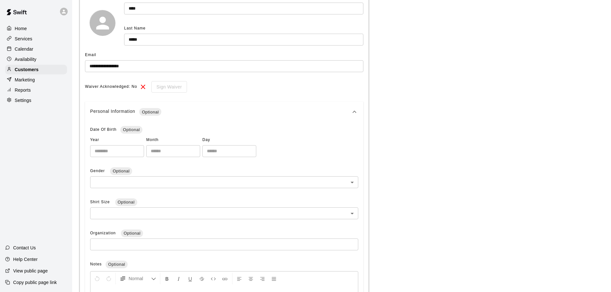
scroll to position [54, 0]
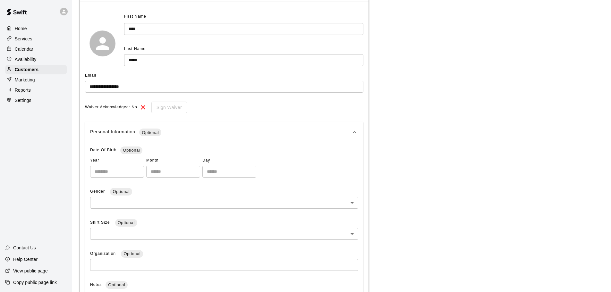
click at [352, 134] on icon at bounding box center [354, 133] width 8 height 8
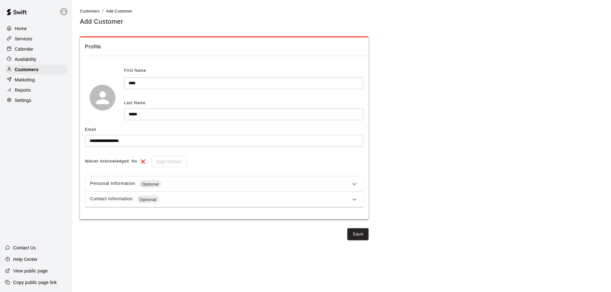
scroll to position [0, 0]
click at [352, 197] on icon at bounding box center [354, 200] width 8 height 8
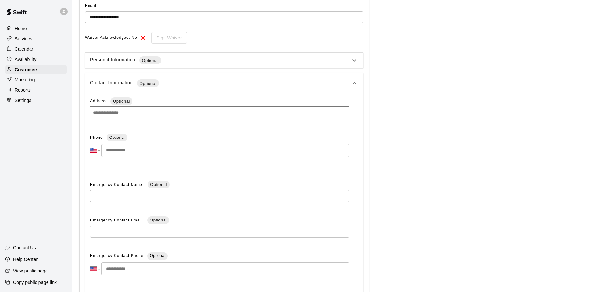
scroll to position [160, 0]
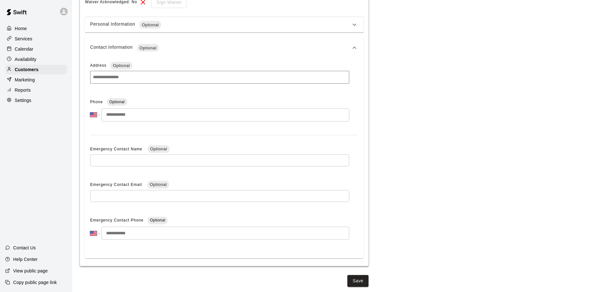
click at [175, 114] on input "tel" at bounding box center [225, 114] width 248 height 13
type input "**********"
click at [445, 153] on p "**********" at bounding box center [341, 72] width 523 height 390
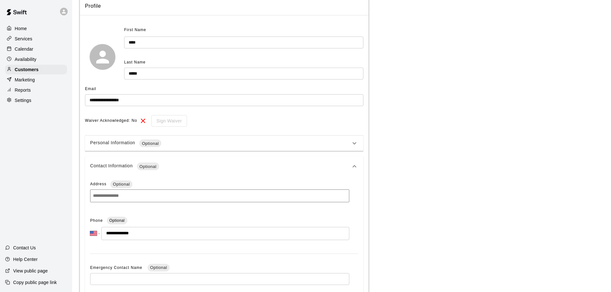
scroll to position [32, 0]
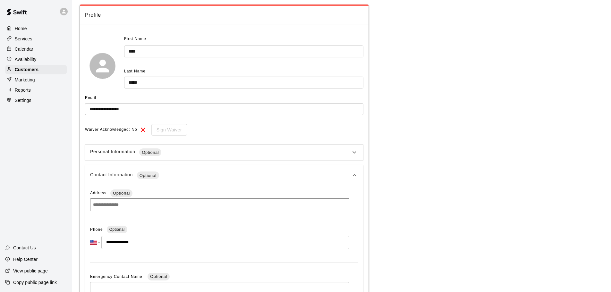
click at [352, 174] on icon at bounding box center [354, 176] width 8 height 8
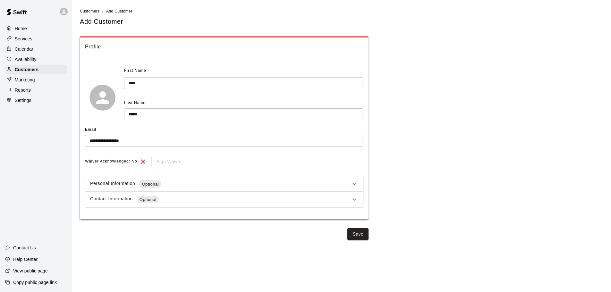
scroll to position [0, 0]
click at [358, 185] on icon at bounding box center [354, 184] width 8 height 8
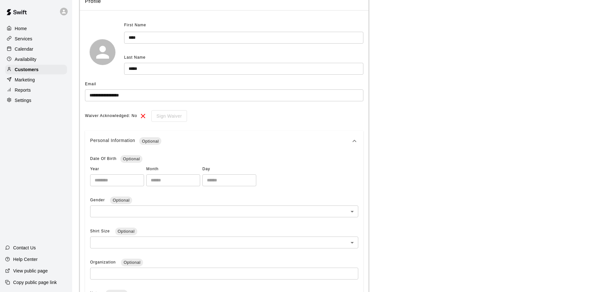
scroll to position [182, 0]
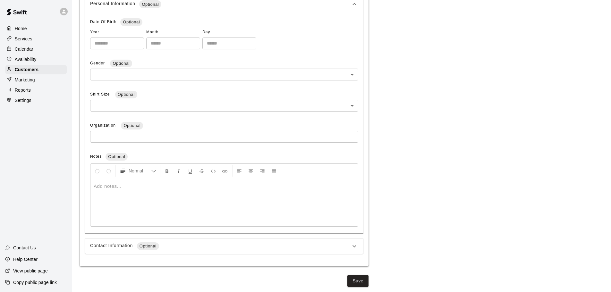
click at [120, 188] on p at bounding box center [224, 186] width 261 height 6
click at [356, 281] on button "Save" at bounding box center [357, 281] width 21 height 12
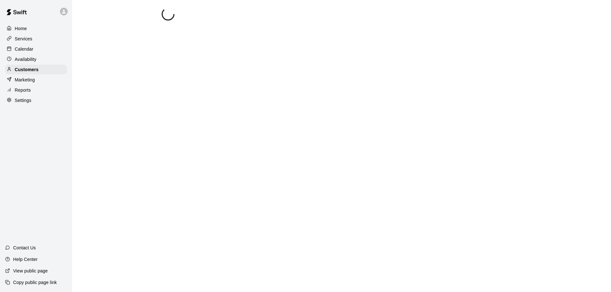
scroll to position [0, 0]
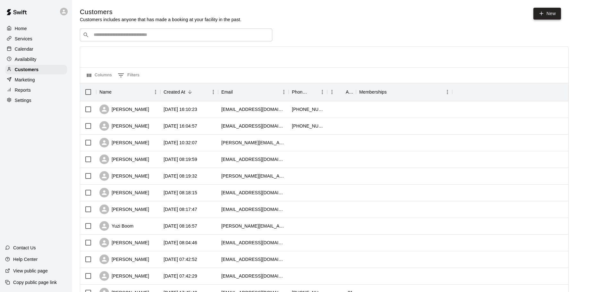
click at [542, 12] on icon at bounding box center [541, 14] width 6 height 6
select select "**"
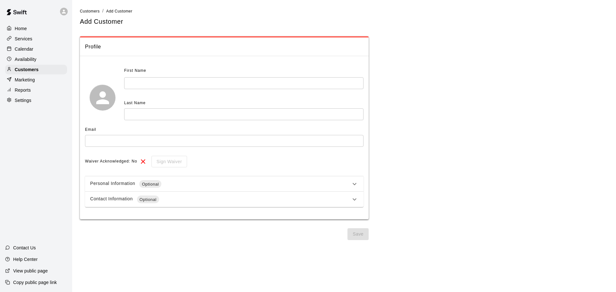
click at [208, 87] on input "text" at bounding box center [243, 83] width 239 height 12
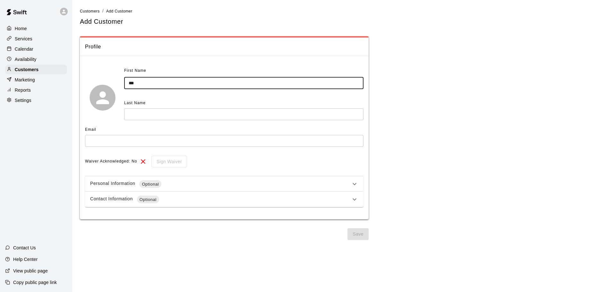
type input "***"
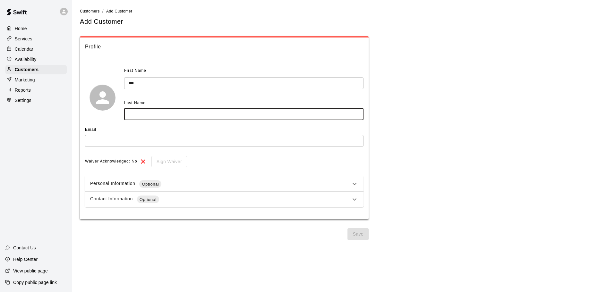
click at [176, 119] on input "text" at bounding box center [243, 114] width 239 height 12
type input "*********"
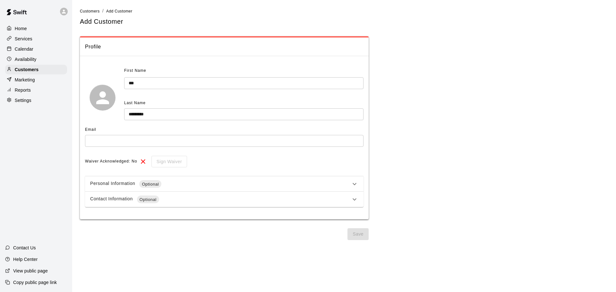
click at [138, 138] on input "text" at bounding box center [224, 141] width 278 height 12
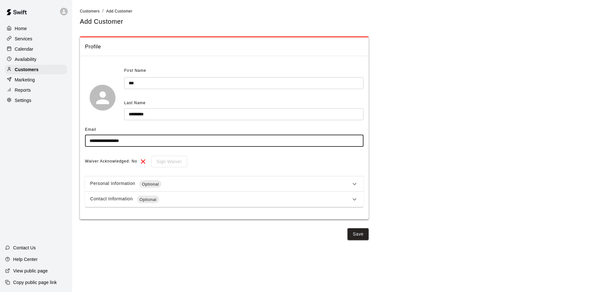
type input "**********"
click at [354, 182] on icon at bounding box center [354, 184] width 8 height 8
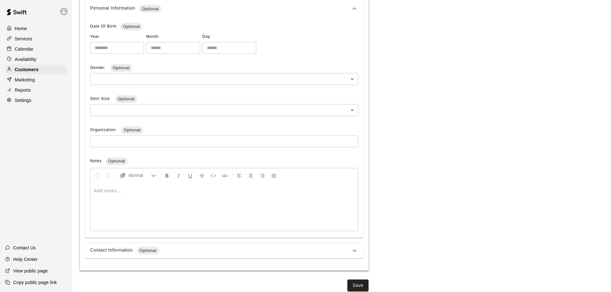
scroll to position [182, 0]
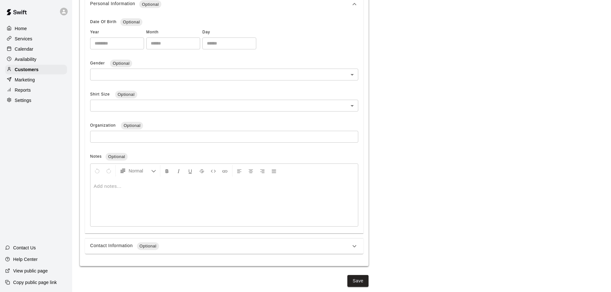
click at [137, 199] on div at bounding box center [223, 202] width 267 height 48
click at [351, 246] on icon at bounding box center [354, 246] width 8 height 8
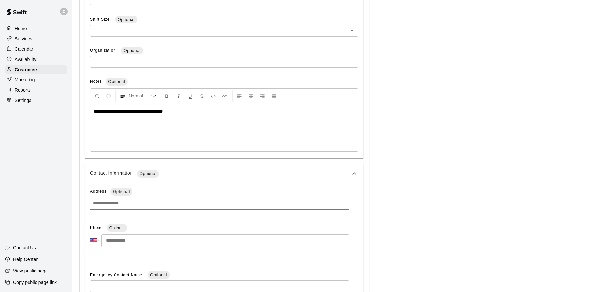
scroll to position [311, 0]
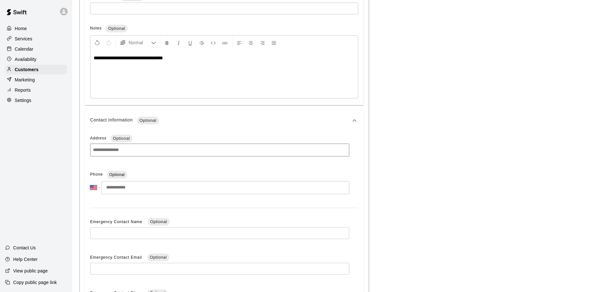
click at [178, 188] on input "tel" at bounding box center [225, 187] width 248 height 13
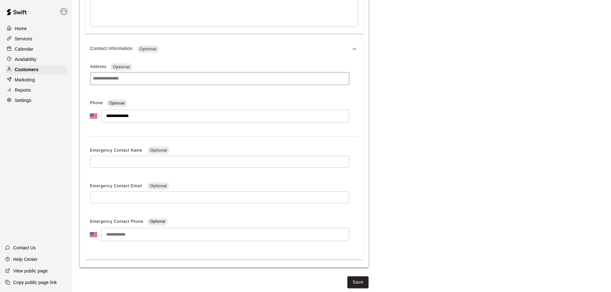
scroll to position [384, 0]
type input "**********"
click at [363, 281] on button "Save" at bounding box center [357, 281] width 21 height 12
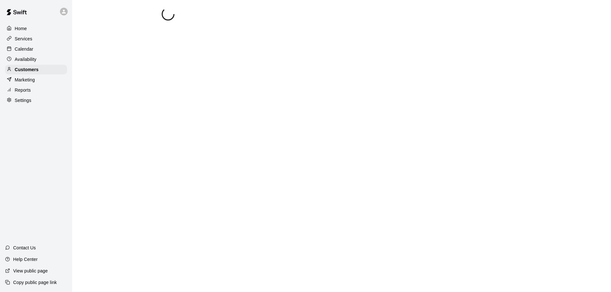
scroll to position [0, 0]
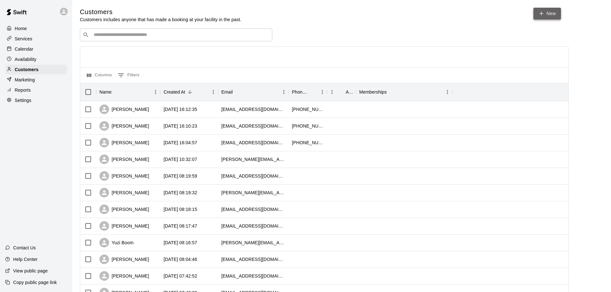
click at [548, 13] on link "New" at bounding box center [547, 14] width 28 height 12
select select "**"
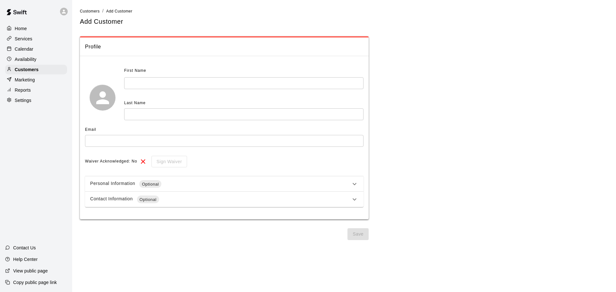
click at [238, 88] on input "text" at bounding box center [243, 83] width 239 height 12
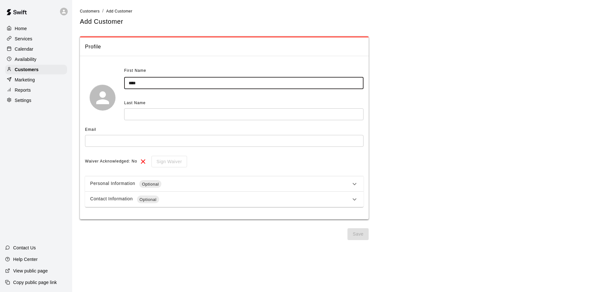
type input "****"
click at [153, 117] on input "text" at bounding box center [243, 114] width 239 height 12
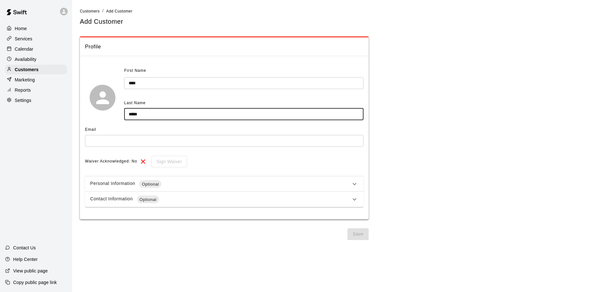
type input "*****"
click at [118, 143] on input "text" at bounding box center [224, 141] width 278 height 12
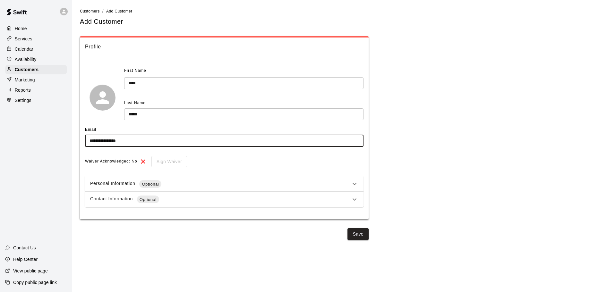
type input "**********"
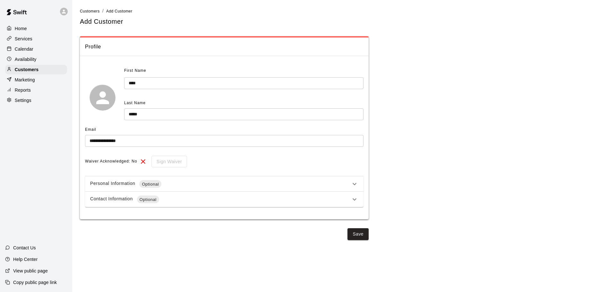
click at [352, 183] on icon at bounding box center [354, 184] width 8 height 8
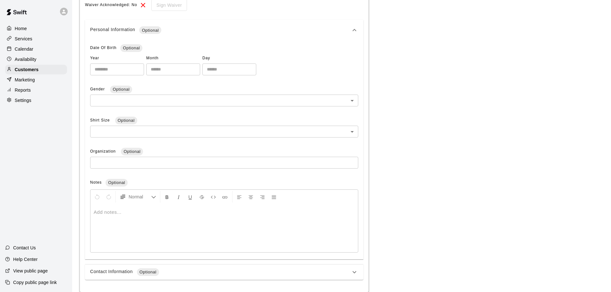
scroll to position [160, 0]
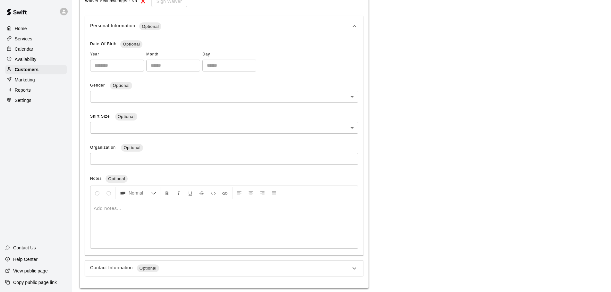
click at [135, 213] on div at bounding box center [223, 224] width 267 height 48
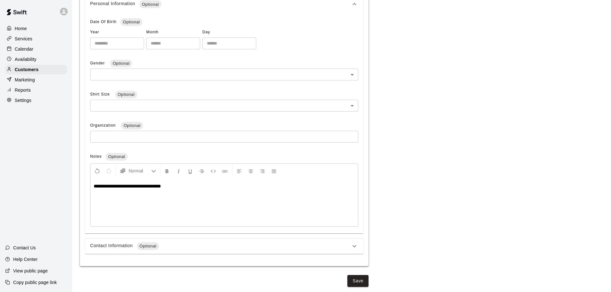
click at [260, 239] on div "Contact Information Optional" at bounding box center [224, 246] width 278 height 15
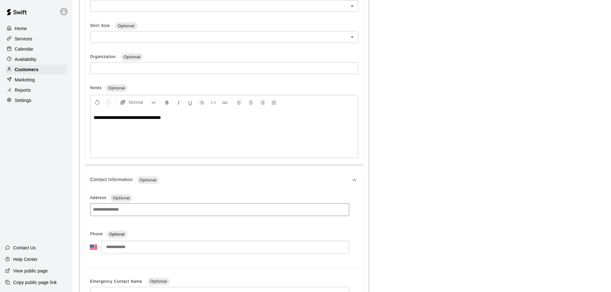
scroll to position [343, 0]
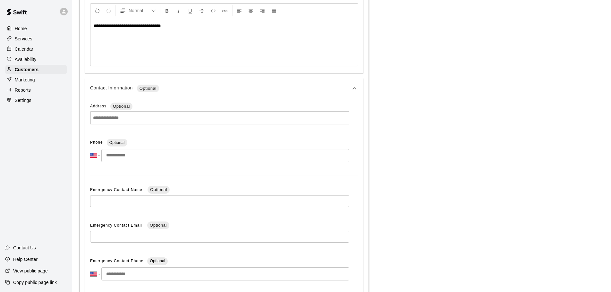
click at [168, 155] on input "tel" at bounding box center [225, 155] width 248 height 13
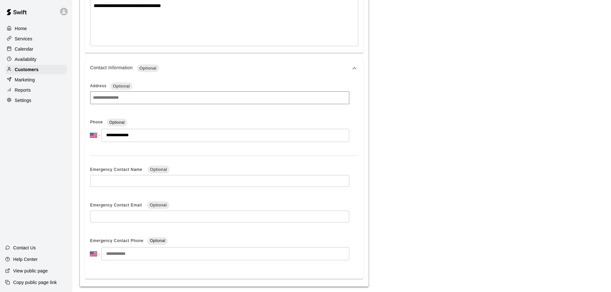
scroll to position [384, 0]
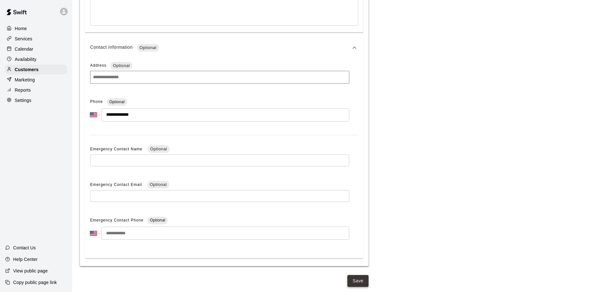
type input "**********"
click at [357, 279] on button "Save" at bounding box center [357, 281] width 21 height 12
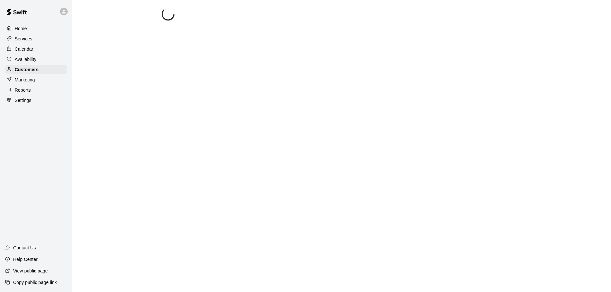
scroll to position [0, 0]
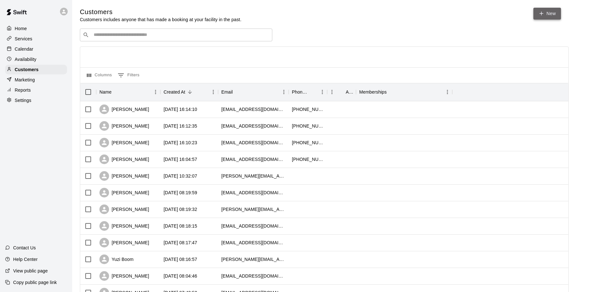
click at [547, 12] on link "New" at bounding box center [547, 14] width 28 height 12
select select "**"
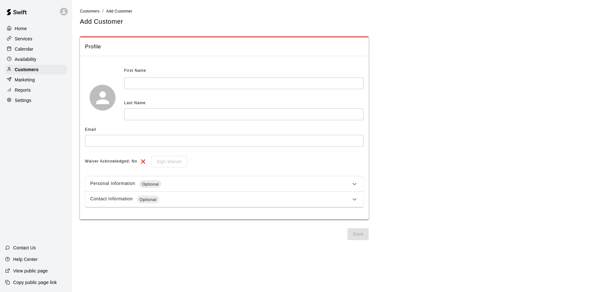
click at [171, 85] on input "text" at bounding box center [243, 83] width 239 height 12
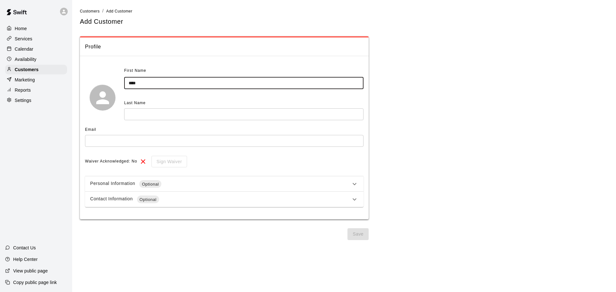
type input "****"
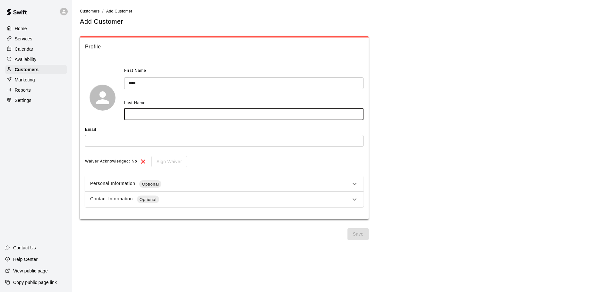
click at [167, 113] on input "text" at bounding box center [243, 114] width 239 height 12
type input "*****"
click at [26, 69] on p "Customers" at bounding box center [27, 69] width 24 height 6
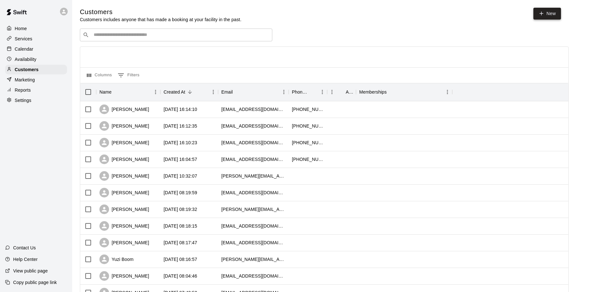
click at [542, 16] on icon at bounding box center [541, 14] width 6 height 6
select select "**"
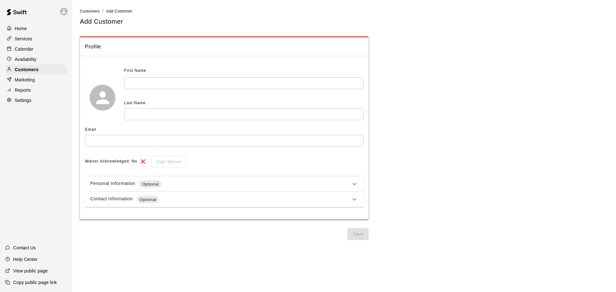
click at [167, 87] on input "text" at bounding box center [243, 83] width 239 height 12
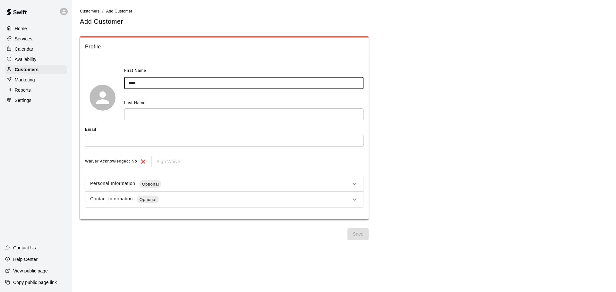
type input "****"
click at [144, 117] on input "text" at bounding box center [243, 114] width 239 height 12
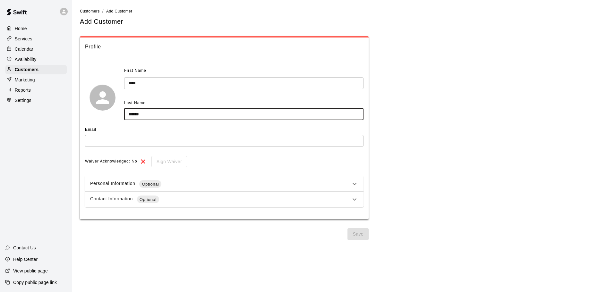
type input "******"
click at [150, 83] on input "****" at bounding box center [243, 83] width 239 height 12
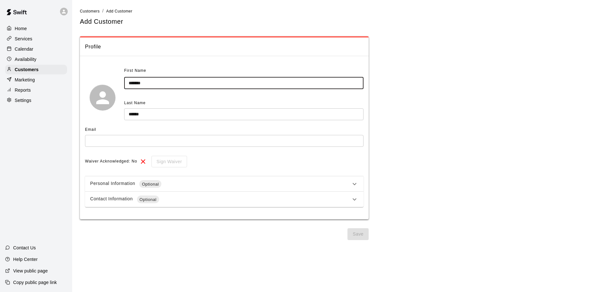
type input "*******"
click at [123, 144] on input "text" at bounding box center [224, 141] width 278 height 12
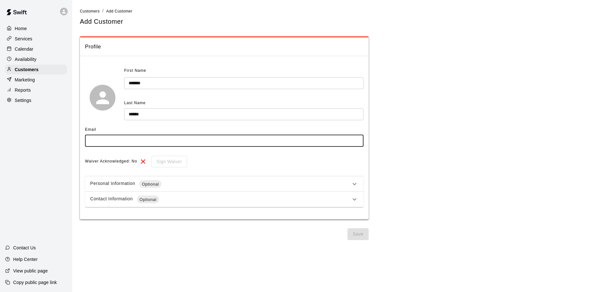
click at [118, 140] on input "text" at bounding box center [224, 141] width 278 height 12
type input "**********"
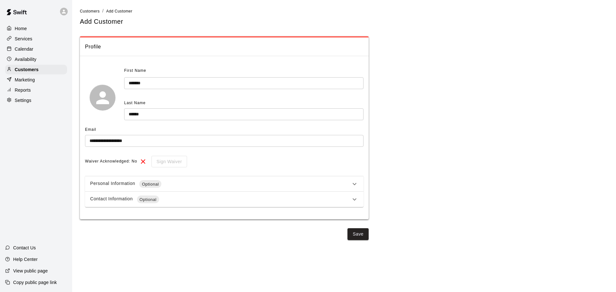
click at [352, 184] on icon at bounding box center [354, 184] width 8 height 8
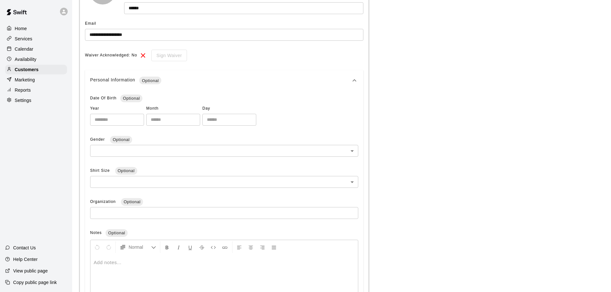
scroll to position [160, 0]
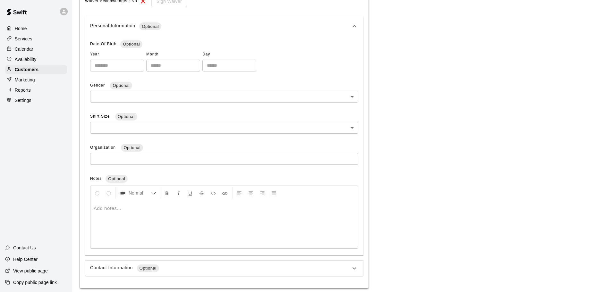
click at [146, 213] on div at bounding box center [223, 224] width 267 height 48
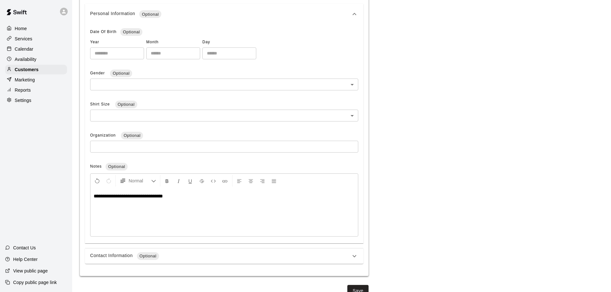
scroll to position [182, 0]
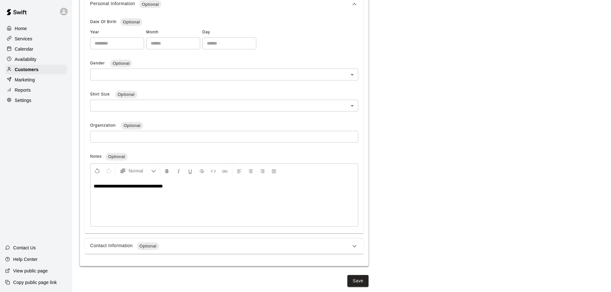
click at [352, 247] on icon at bounding box center [354, 246] width 8 height 8
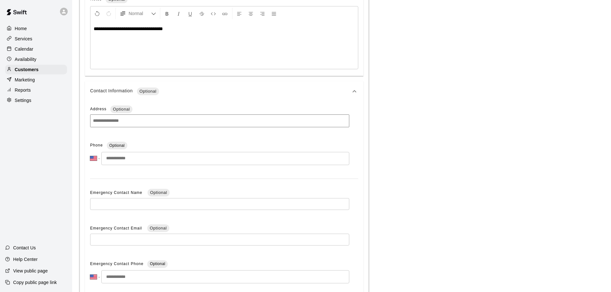
scroll to position [375, 0]
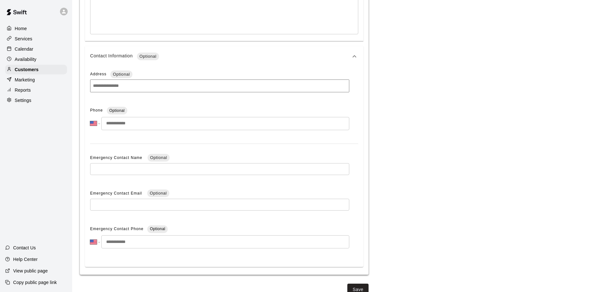
click at [160, 124] on input "tel" at bounding box center [225, 123] width 248 height 13
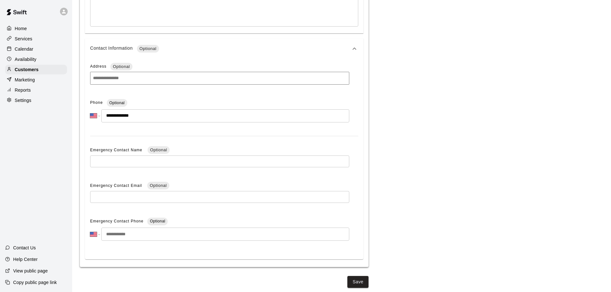
scroll to position [384, 0]
type input "**********"
click at [357, 280] on button "Save" at bounding box center [357, 281] width 21 height 12
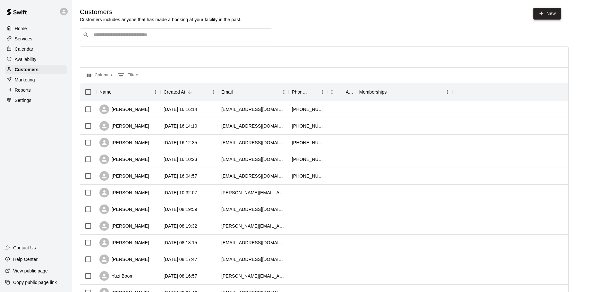
click at [550, 12] on link "New" at bounding box center [547, 14] width 28 height 12
select select "**"
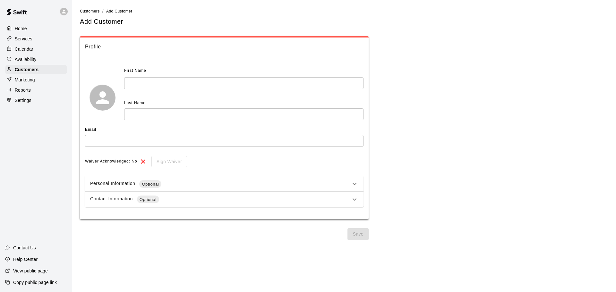
click at [185, 85] on input "text" at bounding box center [243, 83] width 239 height 12
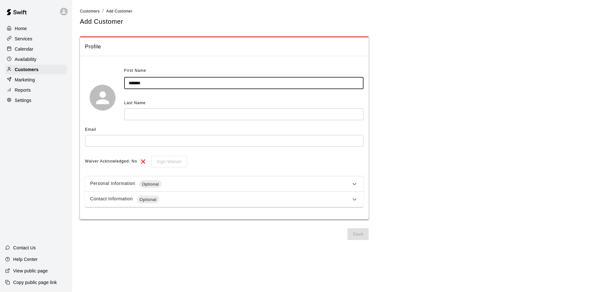
type input "*******"
click at [153, 115] on input "text" at bounding box center [243, 114] width 239 height 12
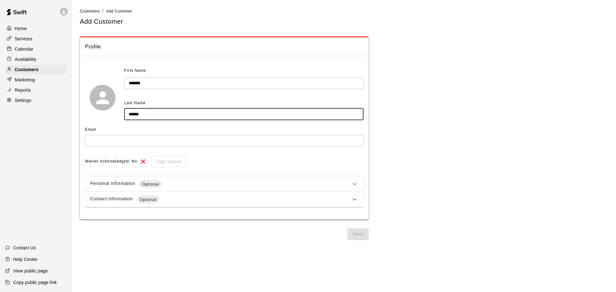
type input "******"
drag, startPoint x: 159, startPoint y: 113, endPoint x: 54, endPoint y: 108, distance: 105.3
click at [54, 108] on div "**********" at bounding box center [308, 122] width 616 height 245
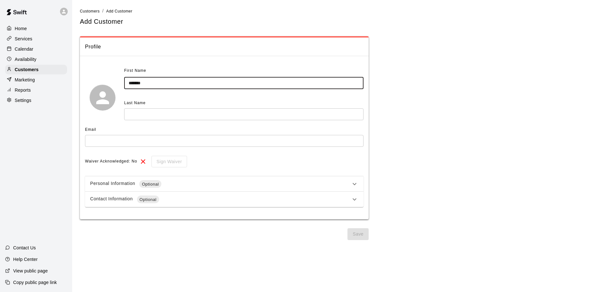
drag, startPoint x: 163, startPoint y: 84, endPoint x: 86, endPoint y: 78, distance: 77.5
click at [86, 78] on div "First Name ******* ​ Last Name ​" at bounding box center [224, 97] width 278 height 63
type input "****"
click at [216, 114] on input "text" at bounding box center [243, 114] width 239 height 12
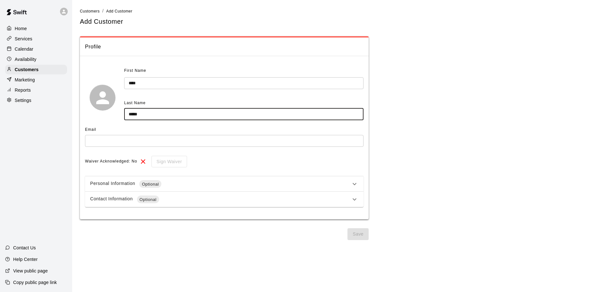
type input "*****"
click at [148, 138] on input "text" at bounding box center [224, 141] width 278 height 12
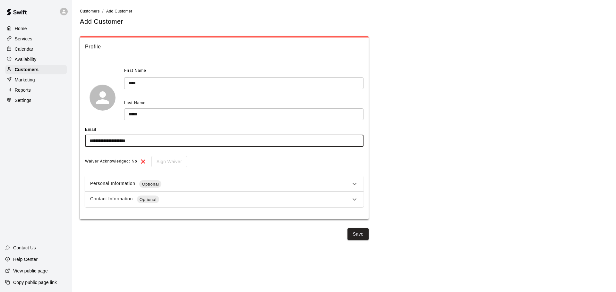
type input "**********"
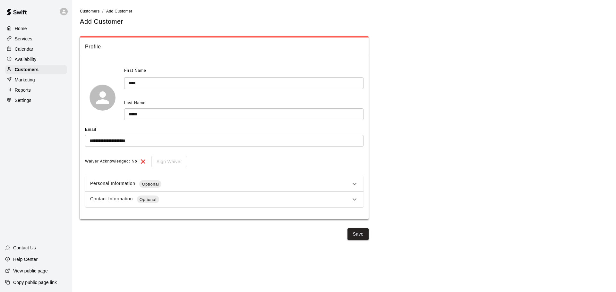
click at [356, 200] on icon at bounding box center [354, 200] width 8 height 8
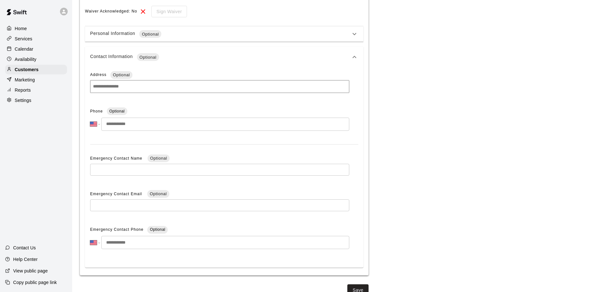
scroll to position [158, 0]
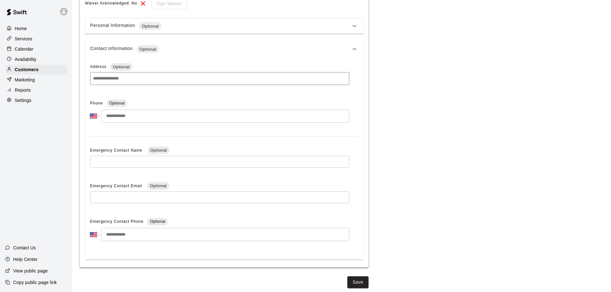
click at [152, 118] on input "tel" at bounding box center [225, 116] width 248 height 13
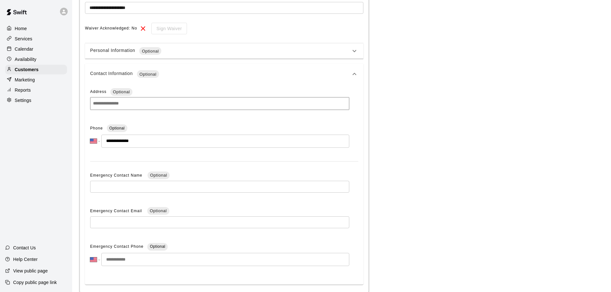
scroll to position [94, 0]
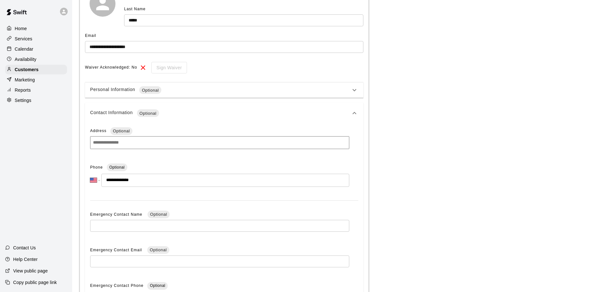
type input "**********"
click at [353, 113] on icon at bounding box center [354, 113] width 8 height 8
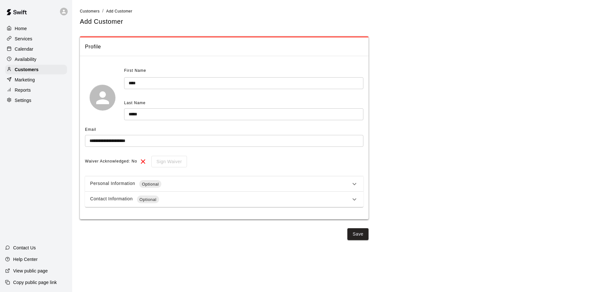
scroll to position [0, 0]
click at [352, 182] on icon at bounding box center [354, 184] width 8 height 8
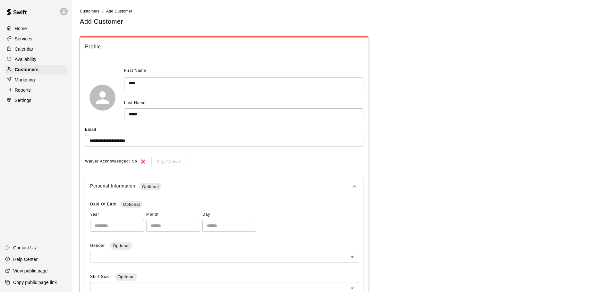
scroll to position [160, 0]
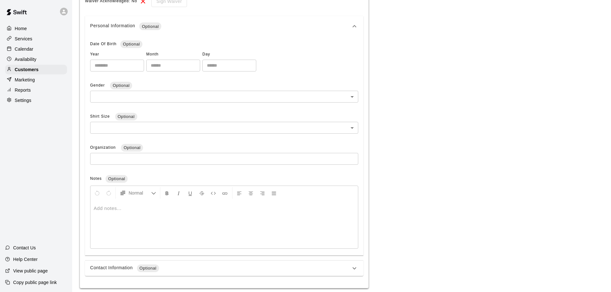
click at [155, 208] on p at bounding box center [224, 208] width 261 height 6
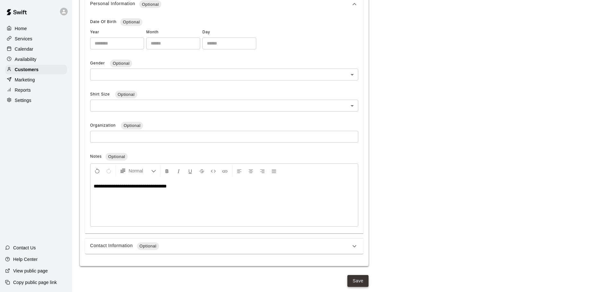
click at [361, 278] on button "Save" at bounding box center [357, 281] width 21 height 12
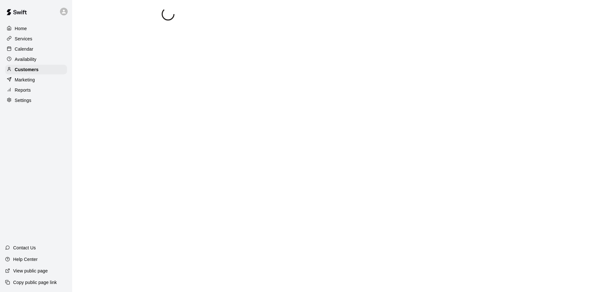
scroll to position [0, 0]
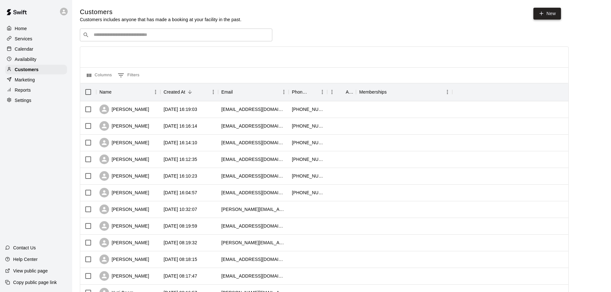
click at [543, 13] on icon at bounding box center [542, 13] width 4 height 0
select select "**"
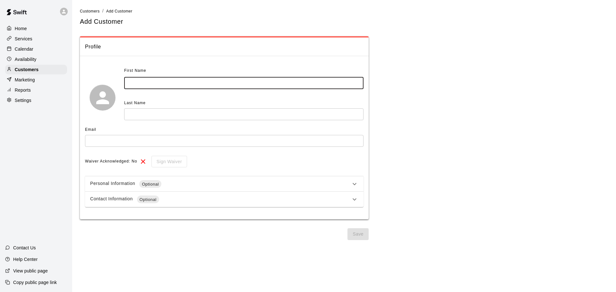
click at [148, 78] on input "text" at bounding box center [243, 83] width 239 height 12
type input "******"
click at [148, 116] on input "text" at bounding box center [243, 114] width 239 height 12
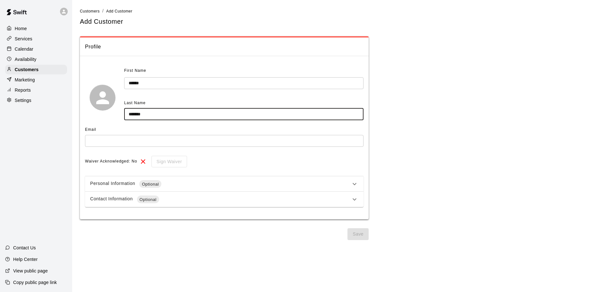
type input "*******"
click at [137, 138] on input "text" at bounding box center [224, 141] width 278 height 12
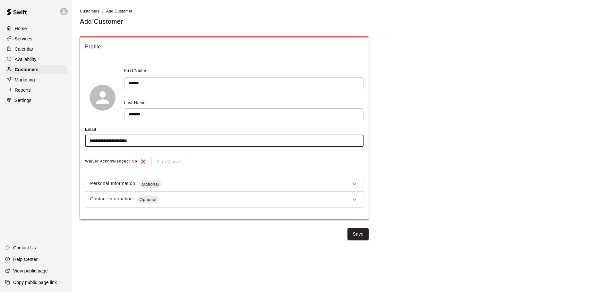
type input "**********"
click at [334, 183] on div "Personal Information Optional" at bounding box center [220, 184] width 260 height 8
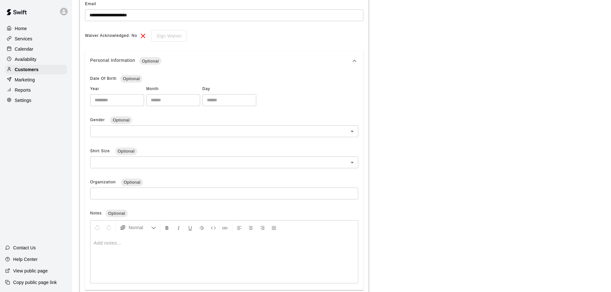
scroll to position [160, 0]
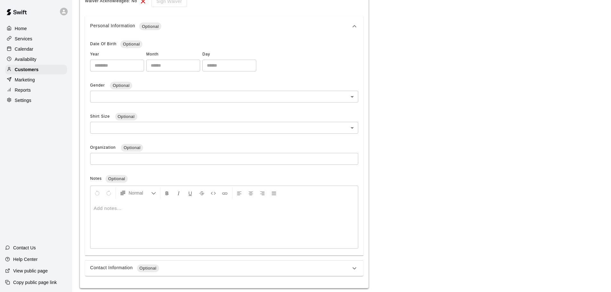
click at [158, 215] on div at bounding box center [223, 224] width 267 height 48
drag, startPoint x: 148, startPoint y: 209, endPoint x: 147, endPoint y: 205, distance: 3.6
click at [148, 209] on p "**********" at bounding box center [224, 208] width 261 height 6
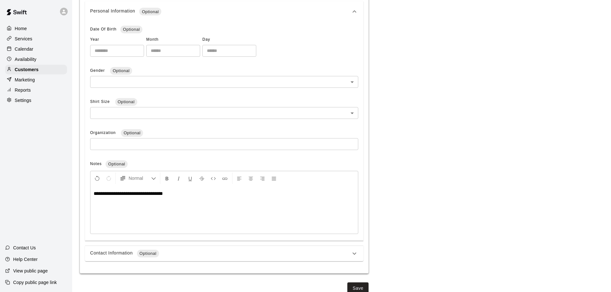
scroll to position [182, 0]
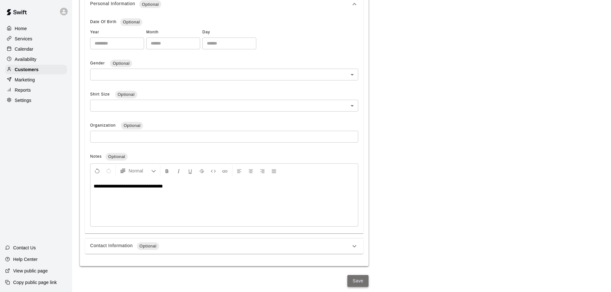
click at [358, 281] on button "Save" at bounding box center [357, 281] width 21 height 12
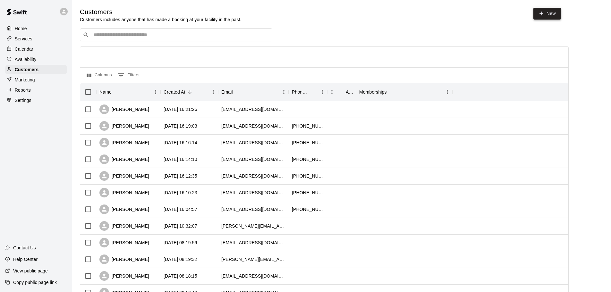
click at [542, 15] on icon at bounding box center [541, 14] width 6 height 6
select select "**"
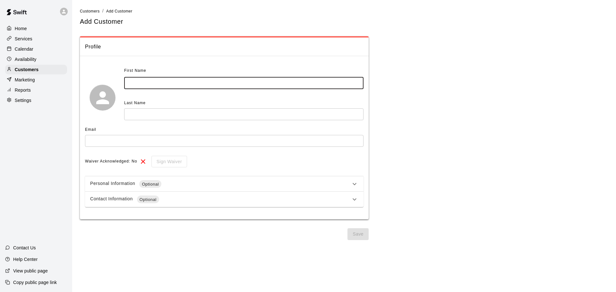
click at [164, 84] on input "text" at bounding box center [243, 83] width 239 height 12
type input "****"
click at [146, 116] on input "text" at bounding box center [243, 114] width 239 height 12
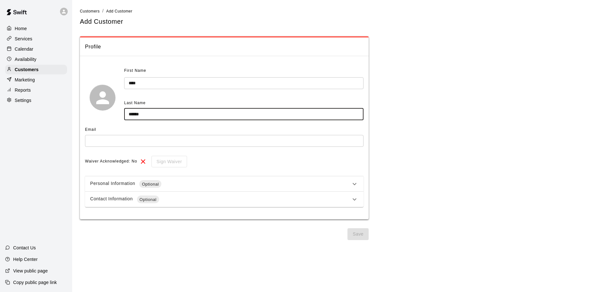
type input "******"
click at [133, 148] on div "Email ​" at bounding box center [224, 138] width 278 height 27
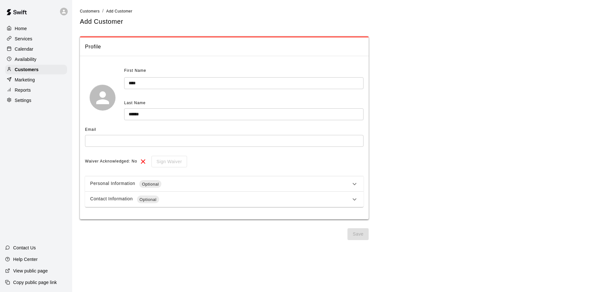
click at [127, 145] on input "text" at bounding box center [224, 141] width 278 height 12
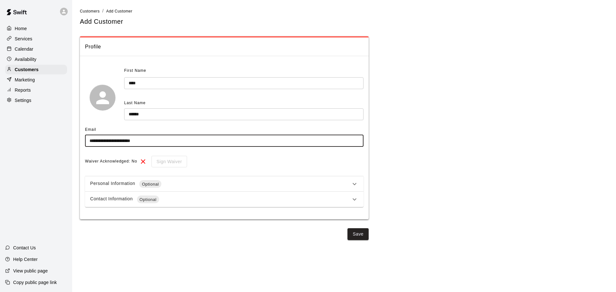
type input "**********"
click at [347, 197] on div "Contact Information Optional" at bounding box center [220, 200] width 260 height 8
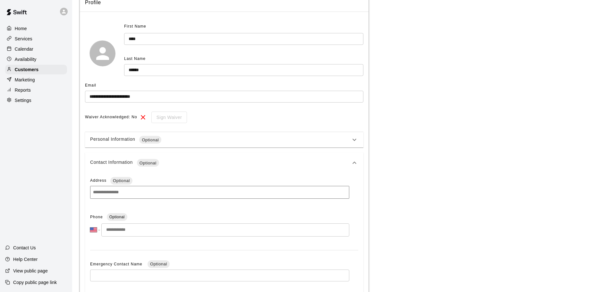
scroll to position [128, 0]
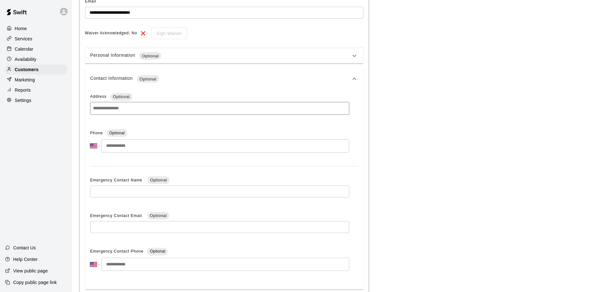
click at [143, 149] on input "tel" at bounding box center [225, 145] width 248 height 13
type input "**********"
click at [351, 80] on icon at bounding box center [354, 79] width 8 height 8
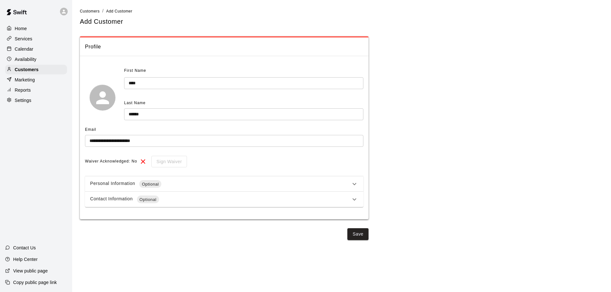
scroll to position [0, 0]
click at [352, 182] on icon at bounding box center [354, 184] width 8 height 8
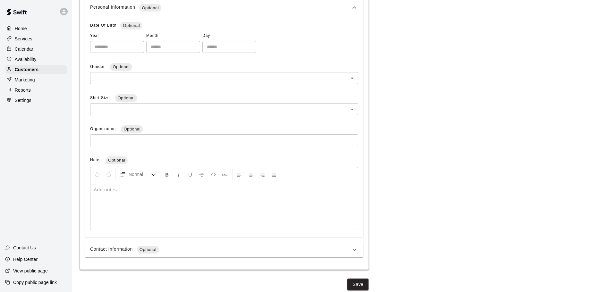
scroll to position [182, 0]
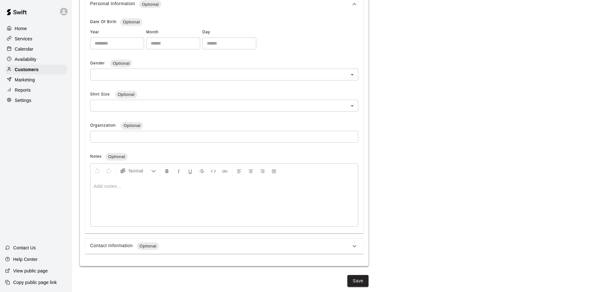
click at [158, 193] on div at bounding box center [223, 202] width 267 height 48
click at [359, 282] on button "Save" at bounding box center [357, 281] width 21 height 12
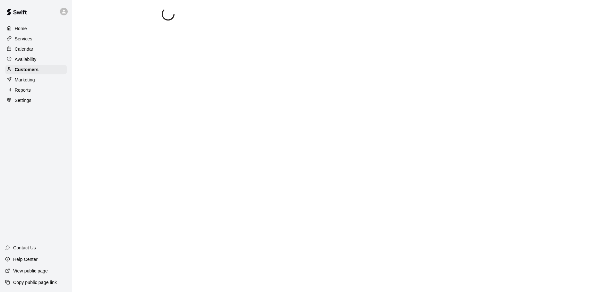
select select "**"
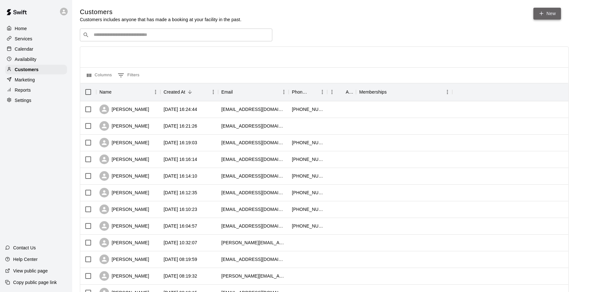
click at [549, 16] on link "New" at bounding box center [547, 14] width 28 height 12
select select "**"
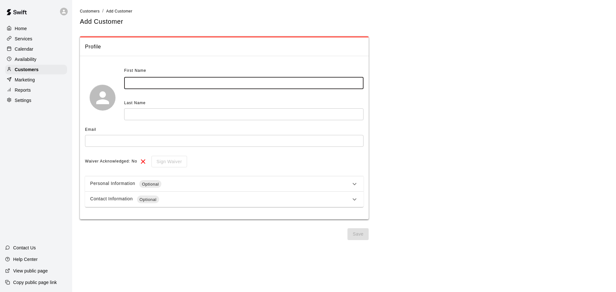
click at [218, 86] on input "text" at bounding box center [243, 83] width 239 height 12
type input "***"
click at [142, 116] on input "text" at bounding box center [243, 114] width 239 height 12
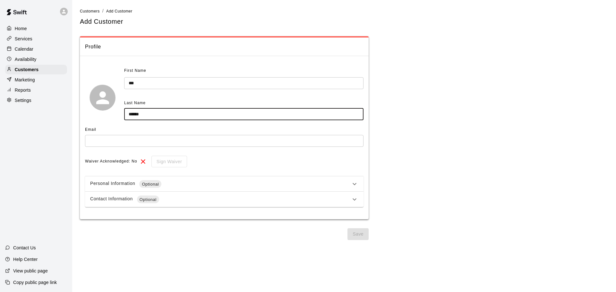
type input "******"
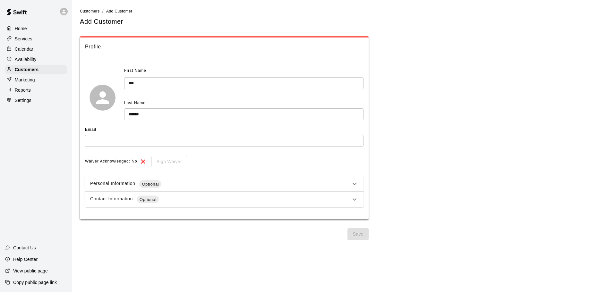
click at [347, 197] on div "Contact Information Optional" at bounding box center [220, 200] width 260 height 8
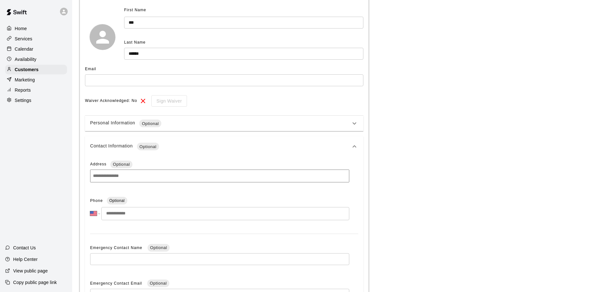
scroll to position [128, 0]
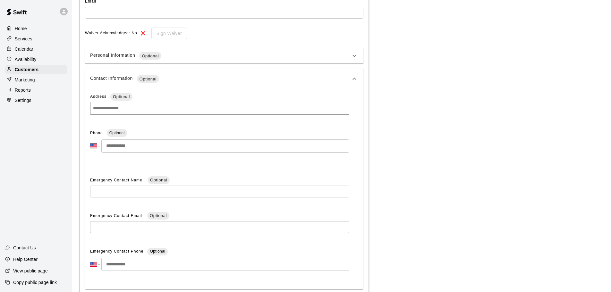
click at [158, 146] on input "tel" at bounding box center [225, 145] width 248 height 13
type input "**********"
click at [350, 78] on div "Contact Information Optional" at bounding box center [220, 79] width 260 height 8
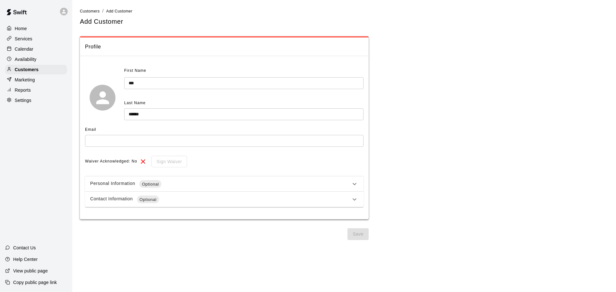
drag, startPoint x: 230, startPoint y: 141, endPoint x: 226, endPoint y: 140, distance: 3.5
click at [228, 141] on input "text" at bounding box center [224, 141] width 278 height 12
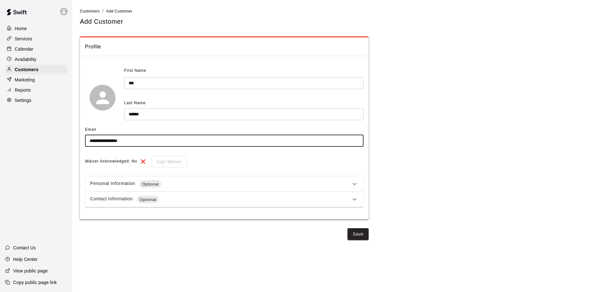
type input "**********"
click at [356, 183] on icon at bounding box center [354, 184] width 8 height 8
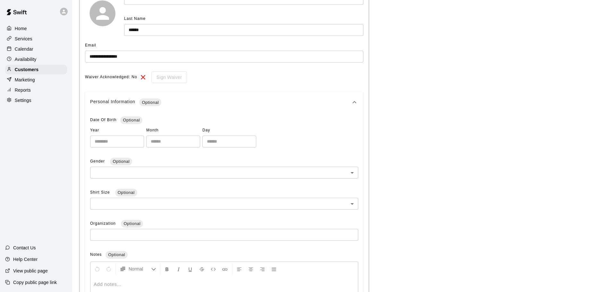
scroll to position [160, 0]
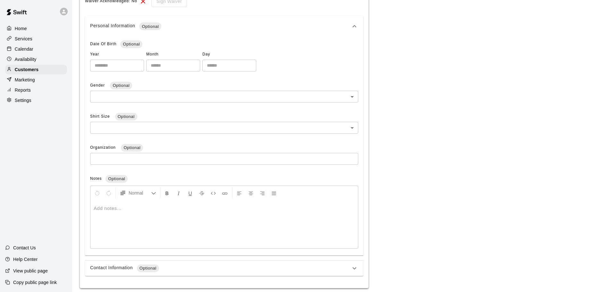
click at [160, 219] on div at bounding box center [223, 224] width 267 height 48
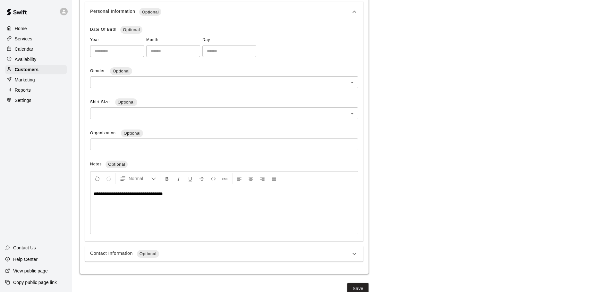
scroll to position [182, 0]
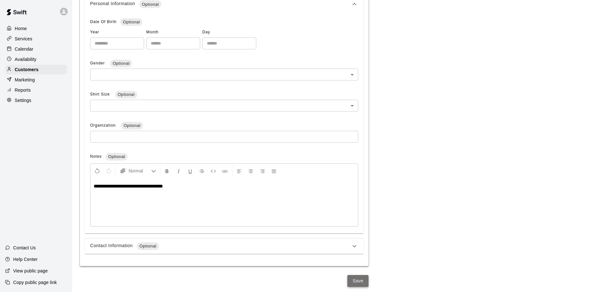
click at [362, 279] on button "Save" at bounding box center [357, 281] width 21 height 12
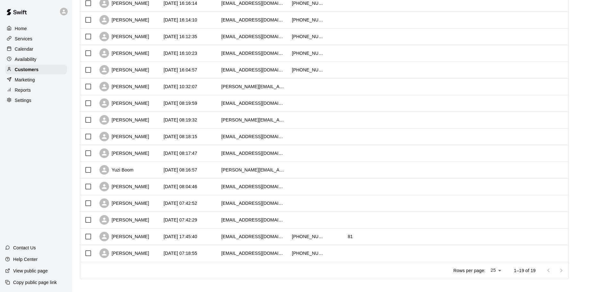
scroll to position [162, 0]
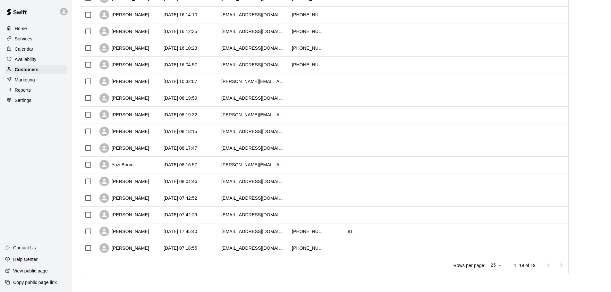
click at [565, 266] on div at bounding box center [555, 265] width 26 height 13
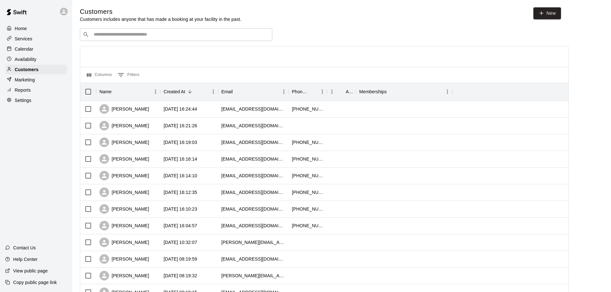
scroll to position [0, 0]
click at [121, 34] on input "Search customers by name or email" at bounding box center [181, 35] width 178 height 6
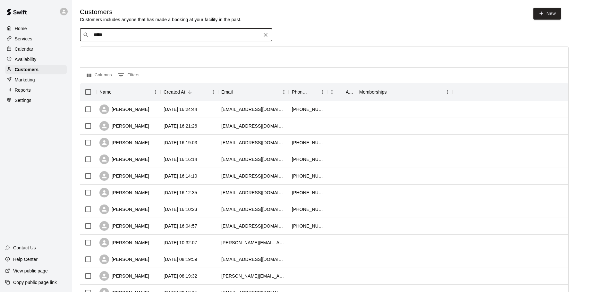
type input "*****"
click at [265, 35] on icon "Clear" at bounding box center [265, 35] width 6 height 6
click at [29, 63] on p "Availability" at bounding box center [26, 59] width 22 height 6
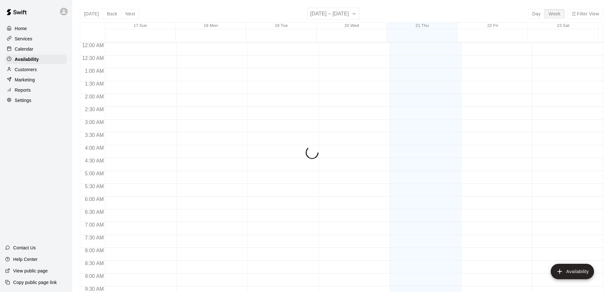
scroll to position [359, 0]
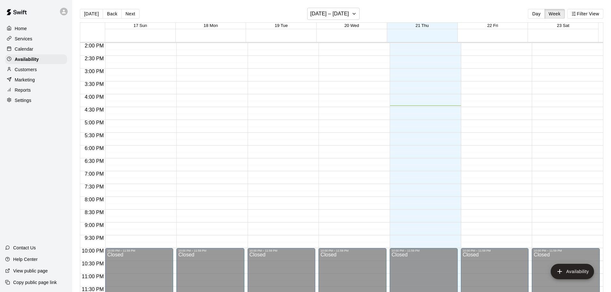
click at [29, 71] on p "Customers" at bounding box center [26, 69] width 22 height 6
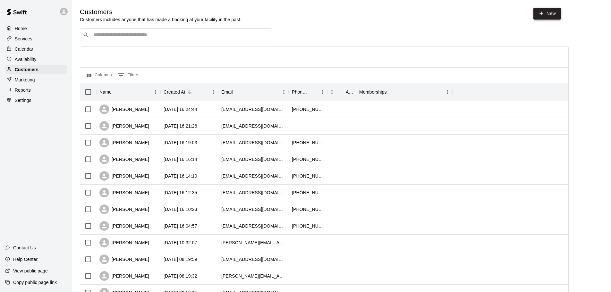
click at [541, 13] on icon at bounding box center [542, 13] width 4 height 0
select select "**"
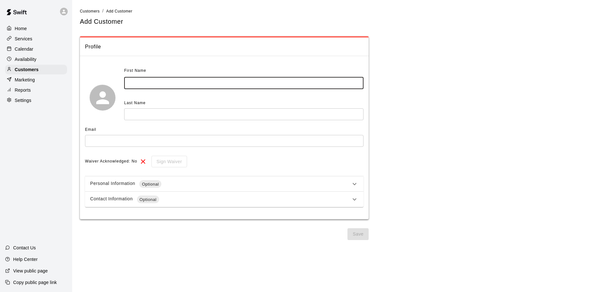
click at [181, 87] on input "text" at bounding box center [243, 83] width 239 height 12
type input "***"
click at [165, 111] on input "text" at bounding box center [243, 114] width 239 height 12
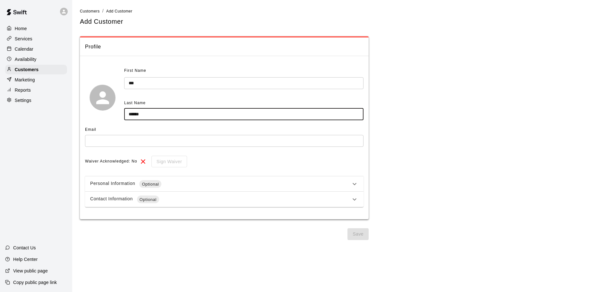
type input "******"
click at [145, 143] on input "text" at bounding box center [224, 141] width 278 height 12
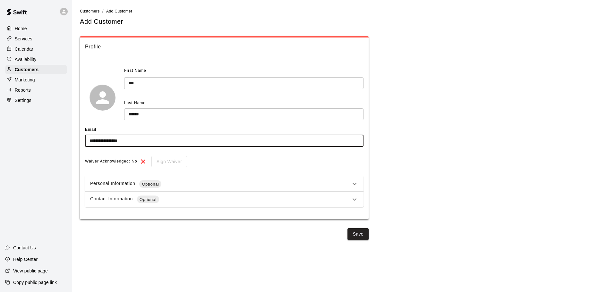
type input "**********"
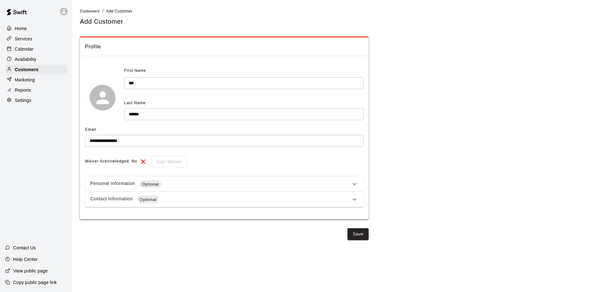
click at [238, 164] on div "Waiver Acknowledged: No Sign Waiver" at bounding box center [224, 162] width 278 height 12
click at [356, 184] on icon at bounding box center [354, 184] width 4 height 2
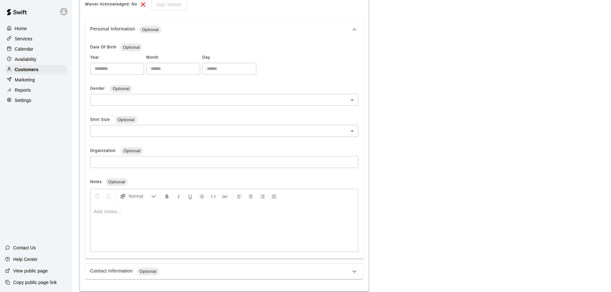
scroll to position [182, 0]
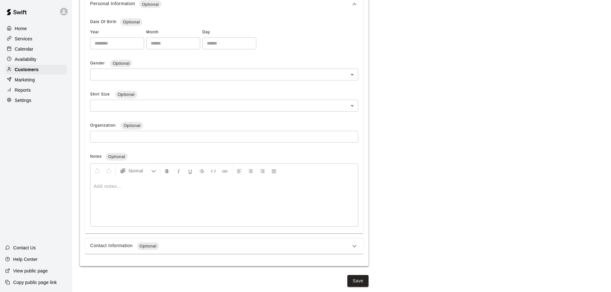
click at [146, 185] on p at bounding box center [224, 186] width 261 height 6
click at [200, 248] on div "Contact Information Optional" at bounding box center [220, 246] width 260 height 8
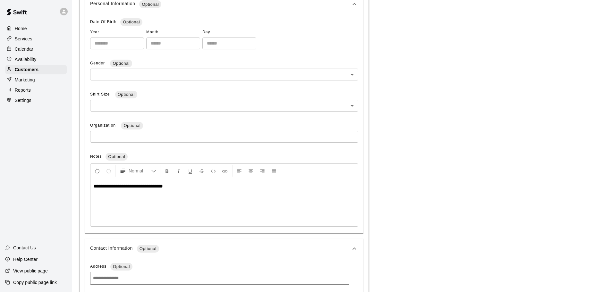
scroll to position [311, 0]
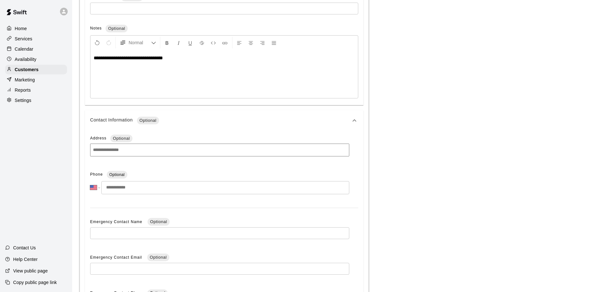
click at [162, 187] on input "tel" at bounding box center [225, 187] width 248 height 13
type input "**********"
click at [355, 120] on icon at bounding box center [354, 120] width 4 height 2
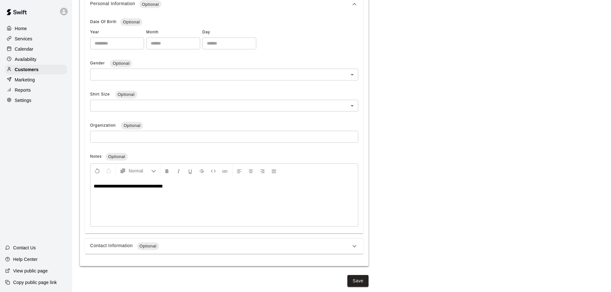
scroll to position [182, 0]
click at [358, 279] on button "Save" at bounding box center [357, 281] width 21 height 12
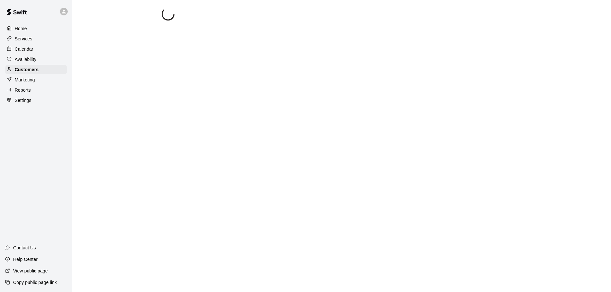
scroll to position [0, 0]
select select "**"
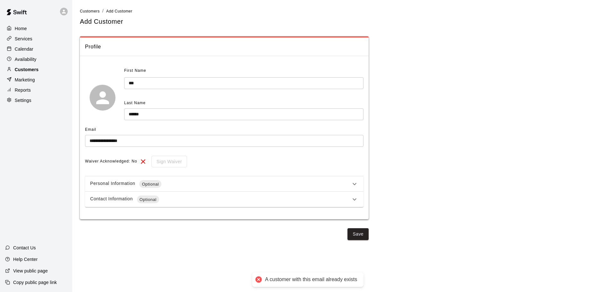
click at [38, 72] on p "Customers" at bounding box center [27, 69] width 24 height 6
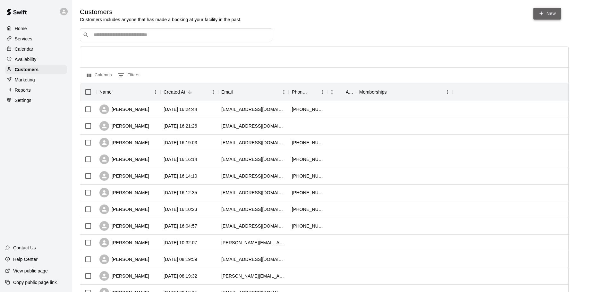
click at [549, 11] on link "New" at bounding box center [547, 14] width 28 height 12
select select "**"
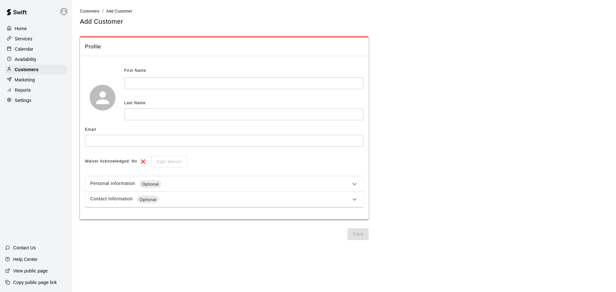
click at [183, 82] on input "text" at bounding box center [243, 83] width 239 height 12
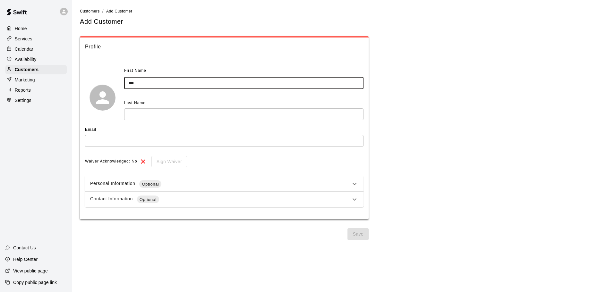
type input "***"
click at [180, 112] on input "text" at bounding box center [243, 114] width 239 height 12
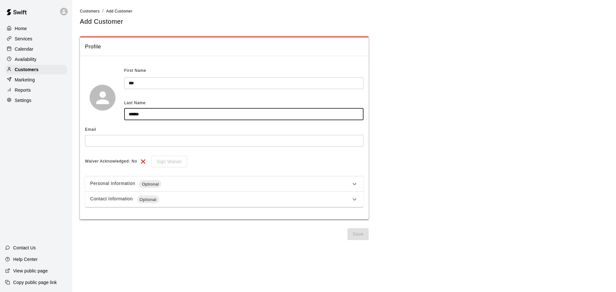
type input "******"
click at [140, 144] on input "text" at bounding box center [224, 141] width 278 height 12
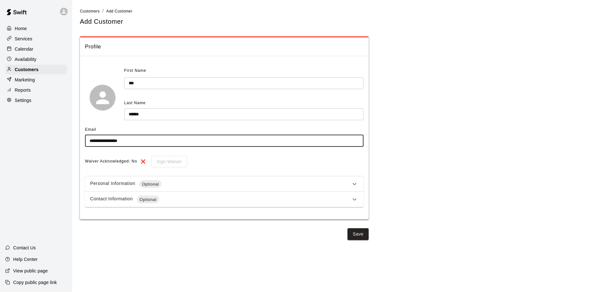
type input "**********"
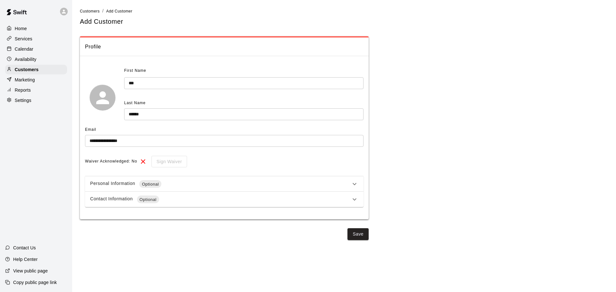
click at [356, 181] on icon at bounding box center [354, 184] width 8 height 8
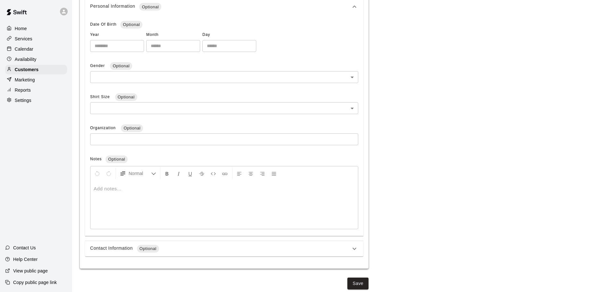
scroll to position [182, 0]
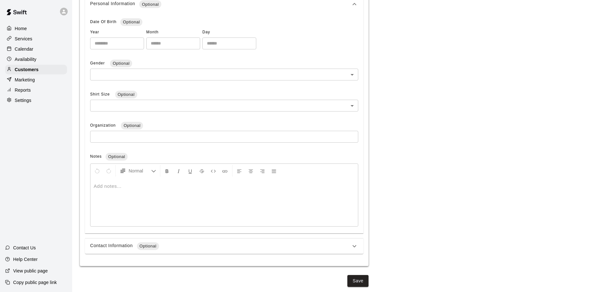
click at [147, 199] on div at bounding box center [223, 202] width 267 height 48
click at [219, 246] on div "Contact Information Optional" at bounding box center [220, 246] width 260 height 8
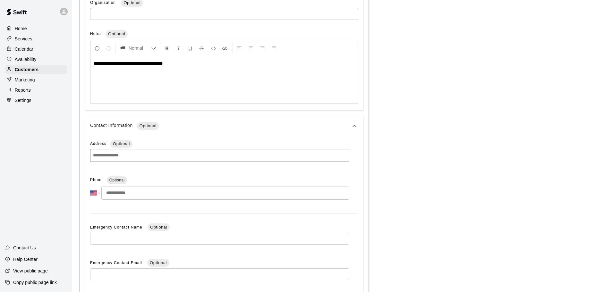
scroll to position [311, 0]
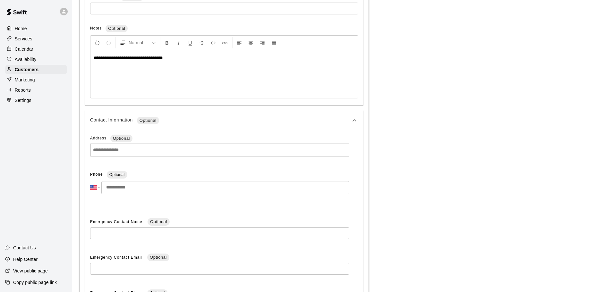
click at [153, 186] on input "tel" at bounding box center [225, 187] width 248 height 13
type input "**********"
click at [353, 119] on icon at bounding box center [354, 121] width 8 height 8
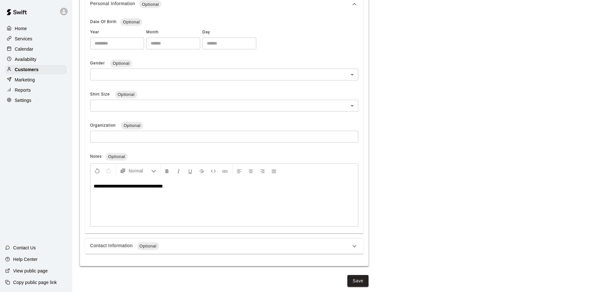
scroll to position [182, 0]
click at [356, 281] on button "Save" at bounding box center [357, 281] width 21 height 12
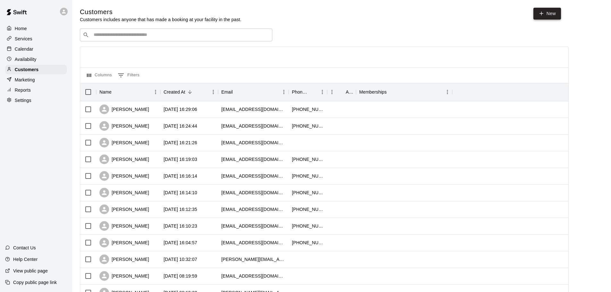
click at [541, 11] on icon at bounding box center [541, 14] width 6 height 6
select select "**"
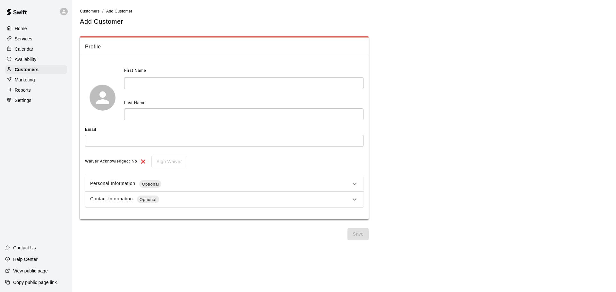
click at [216, 91] on div "First Name ​ Last Name ​" at bounding box center [243, 93] width 239 height 54
click at [214, 88] on input "text" at bounding box center [243, 83] width 239 height 12
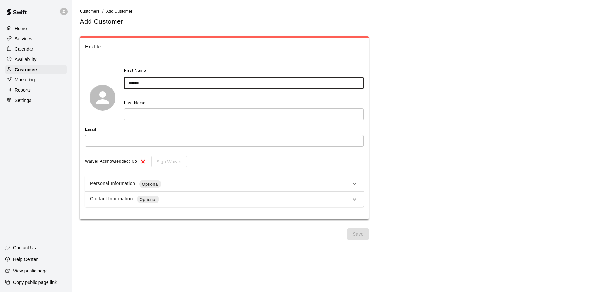
type input "******"
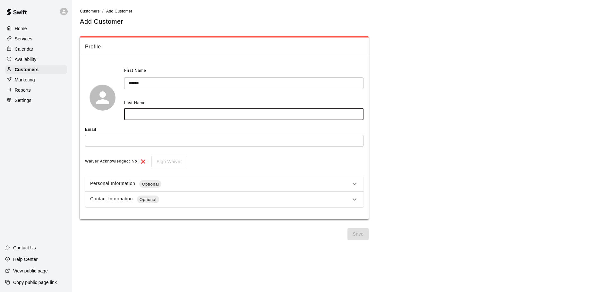
click at [201, 112] on input "text" at bounding box center [243, 114] width 239 height 12
type input "******"
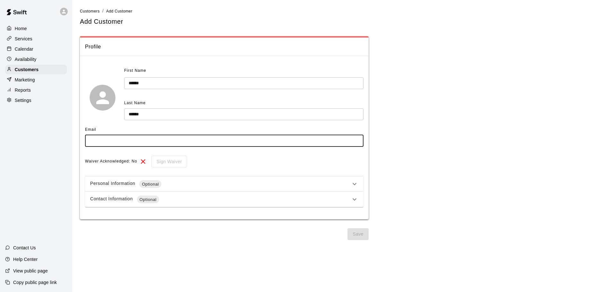
click at [148, 138] on input "text" at bounding box center [224, 141] width 278 height 12
click at [136, 140] on input "text" at bounding box center [224, 141] width 278 height 12
type input "**********"
click at [352, 195] on div "Contact Information Optional" at bounding box center [224, 199] width 278 height 15
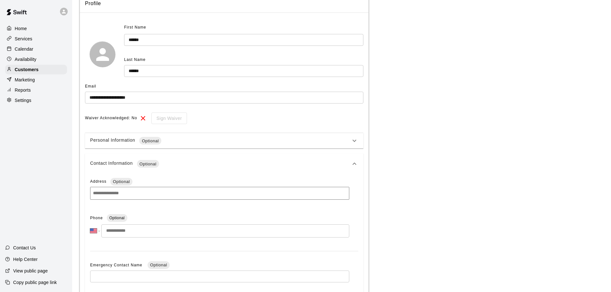
scroll to position [128, 0]
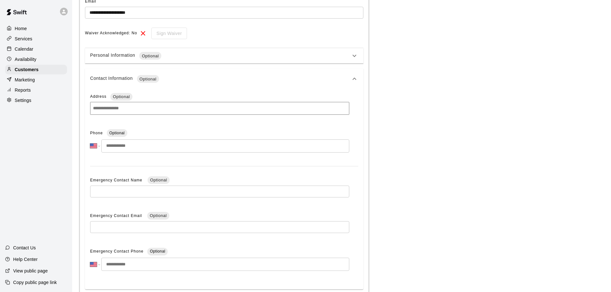
drag, startPoint x: 159, startPoint y: 148, endPoint x: 163, endPoint y: 151, distance: 4.7
click at [159, 149] on input "tel" at bounding box center [225, 145] width 248 height 13
type input "**********"
click at [356, 74] on div "Contact Information Optional" at bounding box center [224, 79] width 278 height 21
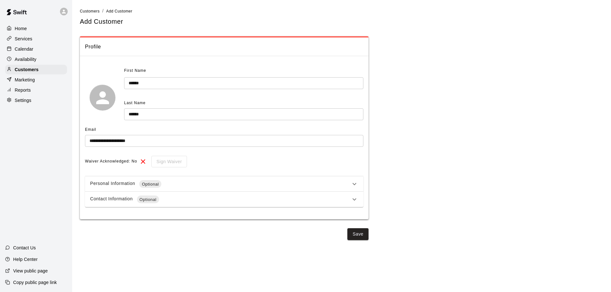
scroll to position [0, 0]
click at [352, 184] on icon at bounding box center [354, 184] width 8 height 8
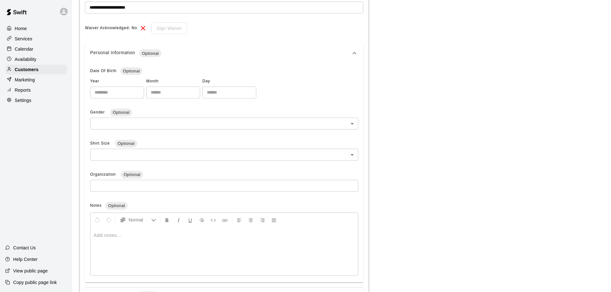
scroll to position [160, 0]
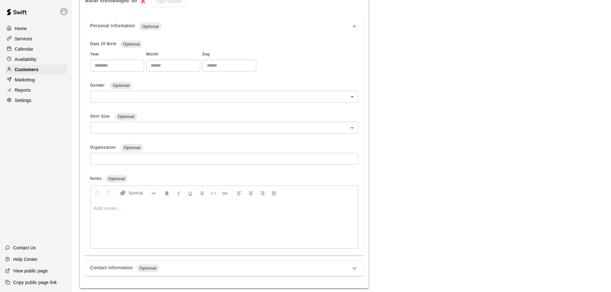
click at [142, 214] on div at bounding box center [223, 224] width 267 height 48
drag, startPoint x: 110, startPoint y: 209, endPoint x: 73, endPoint y: 206, distance: 36.3
click at [72, 206] on div "**********" at bounding box center [305, 77] width 611 height 474
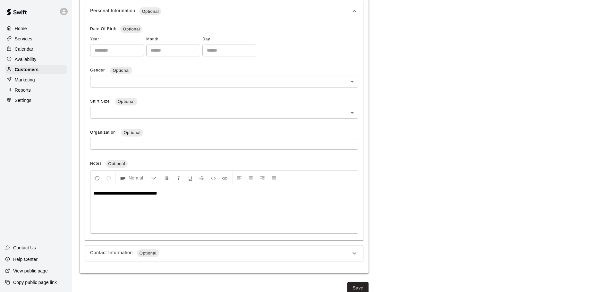
scroll to position [182, 0]
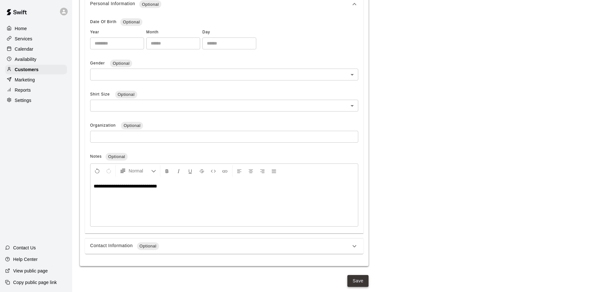
click at [356, 282] on button "Save" at bounding box center [357, 281] width 21 height 12
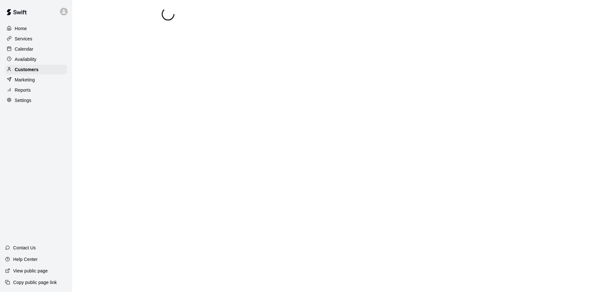
scroll to position [0, 0]
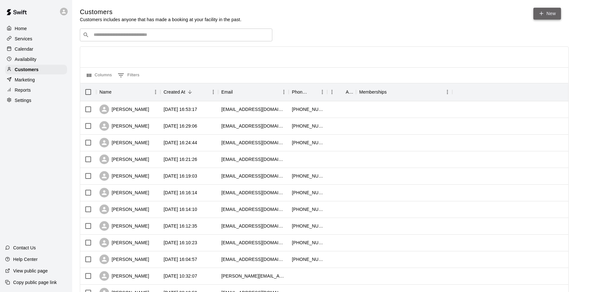
click at [541, 14] on icon at bounding box center [541, 14] width 0 height 4
select select "**"
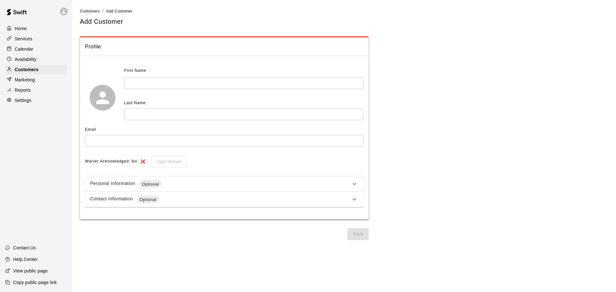
click at [177, 87] on input "text" at bounding box center [243, 83] width 239 height 12
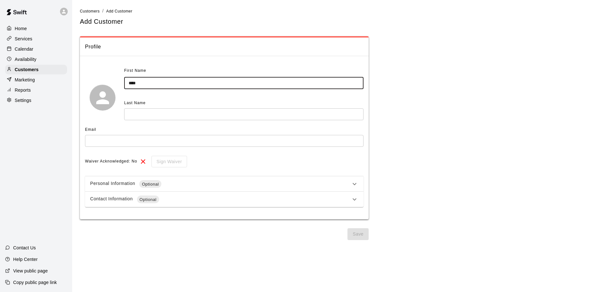
type input "****"
click at [161, 118] on input "text" at bounding box center [243, 114] width 239 height 12
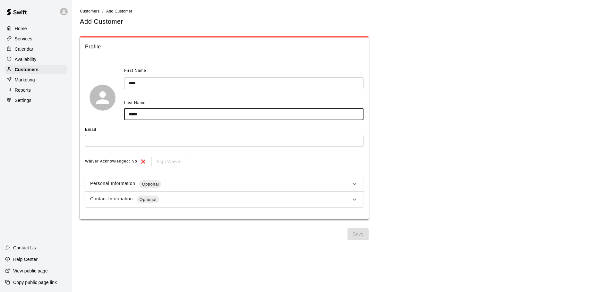
type input "*****"
click at [220, 142] on input "text" at bounding box center [224, 141] width 278 height 12
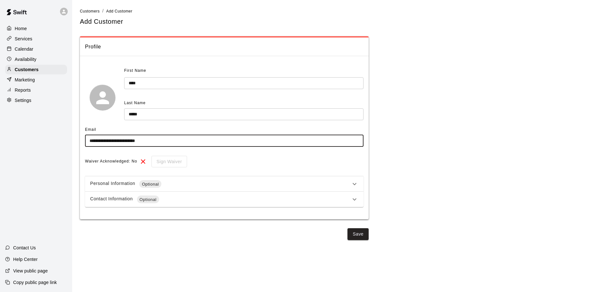
type input "**********"
click at [351, 198] on icon at bounding box center [354, 200] width 8 height 8
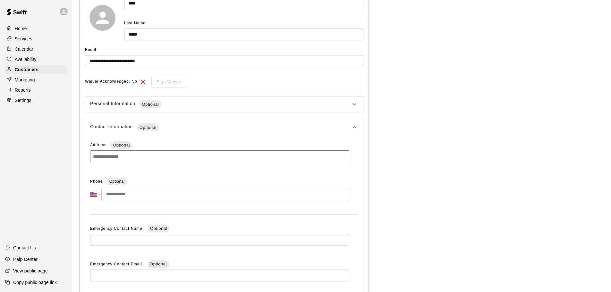
scroll to position [128, 0]
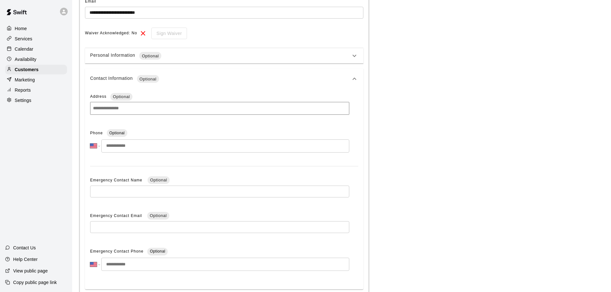
click at [171, 142] on input "tel" at bounding box center [225, 145] width 248 height 13
type input "**********"
click at [356, 77] on icon at bounding box center [354, 79] width 8 height 8
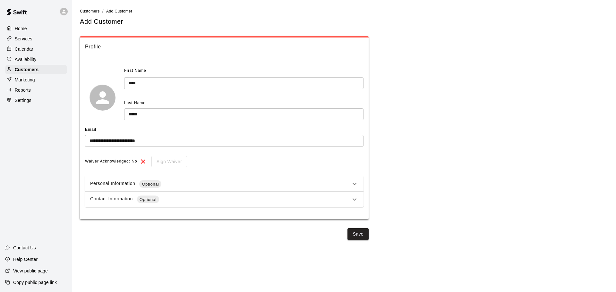
click at [351, 183] on icon at bounding box center [354, 184] width 8 height 8
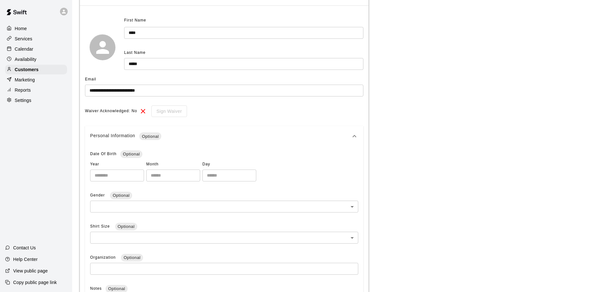
scroll to position [160, 0]
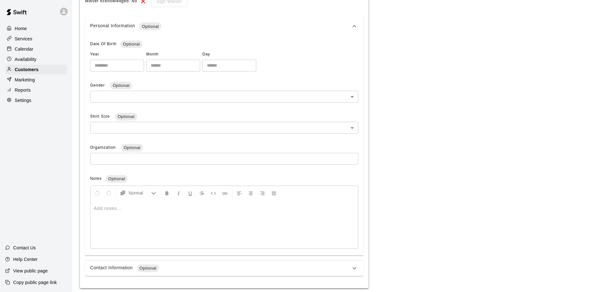
click at [181, 219] on div at bounding box center [223, 224] width 267 height 48
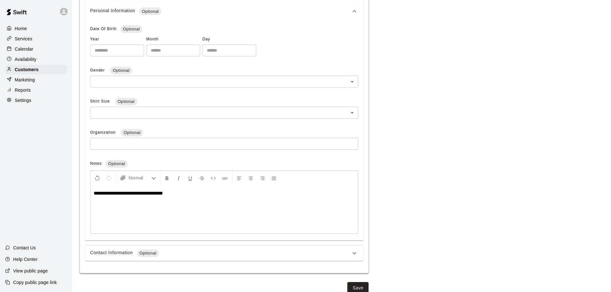
scroll to position [182, 0]
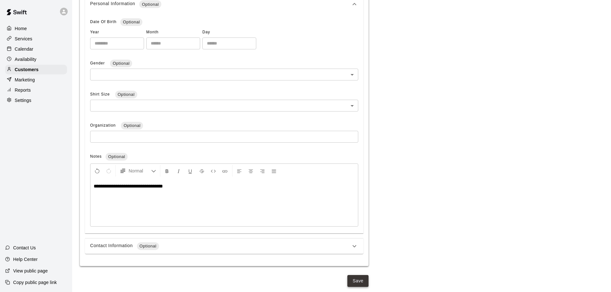
click at [359, 280] on button "Save" at bounding box center [357, 281] width 21 height 12
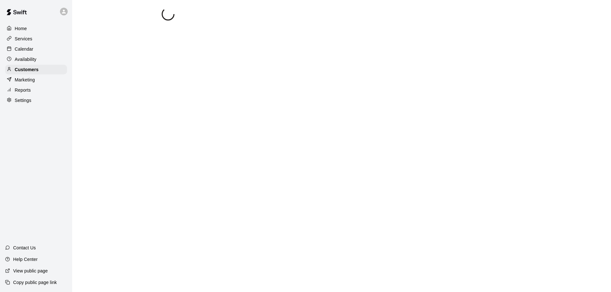
scroll to position [0, 0]
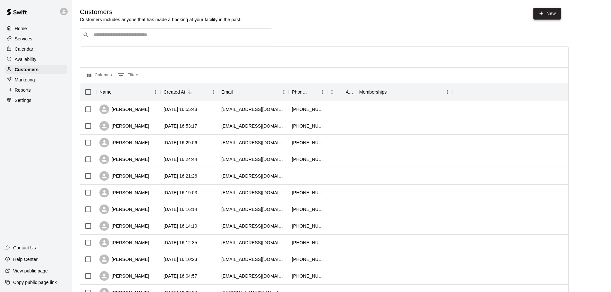
click at [541, 11] on icon at bounding box center [541, 14] width 6 height 6
select select "**"
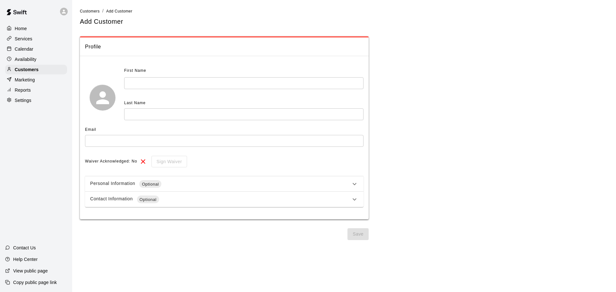
click at [161, 84] on input "text" at bounding box center [243, 83] width 239 height 12
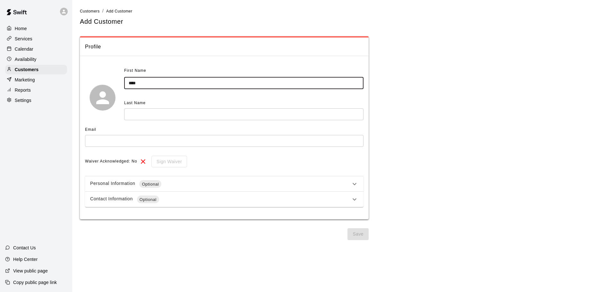
type input "****"
click at [153, 116] on input "text" at bounding box center [243, 114] width 239 height 12
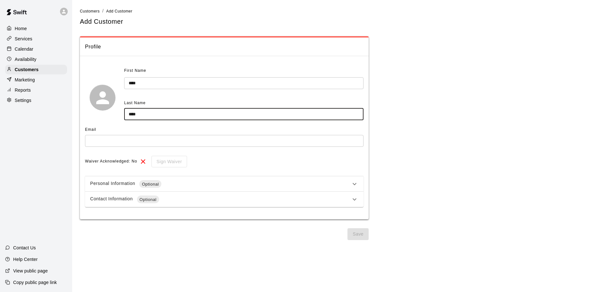
type input "****"
click at [116, 142] on input "text" at bounding box center [224, 141] width 278 height 12
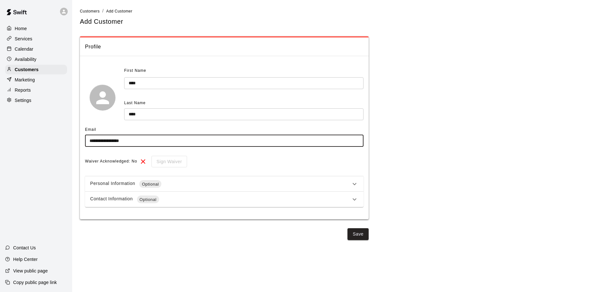
type input "**********"
click at [348, 199] on div "Contact Information Optional" at bounding box center [220, 200] width 260 height 8
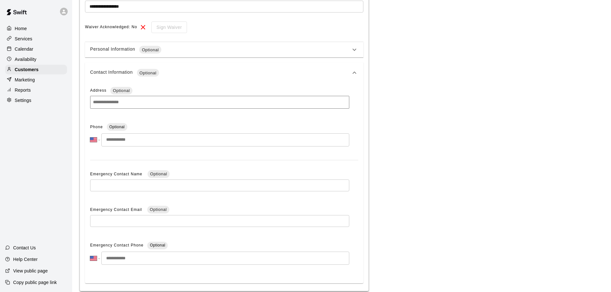
scroll to position [160, 0]
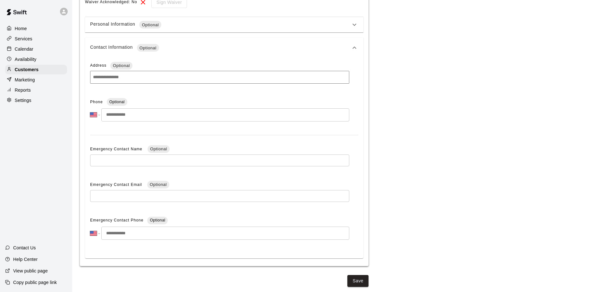
click at [147, 117] on input "tel" at bounding box center [225, 114] width 248 height 13
type input "**********"
click at [356, 46] on icon at bounding box center [354, 48] width 8 height 8
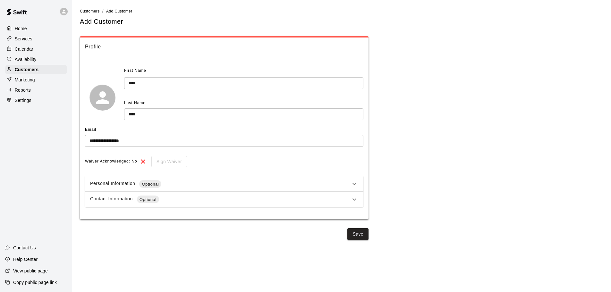
scroll to position [0, 0]
click at [355, 183] on icon at bounding box center [354, 184] width 8 height 8
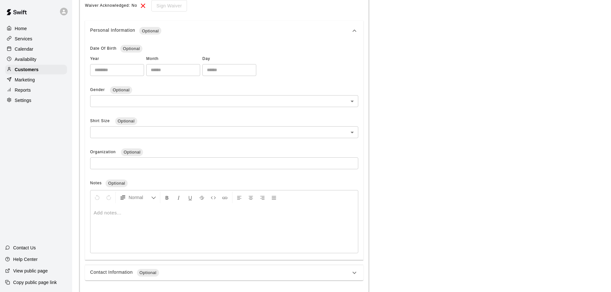
scroll to position [182, 0]
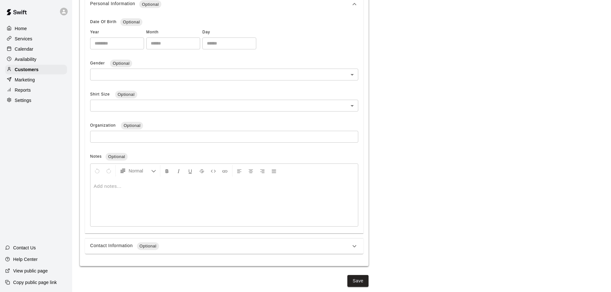
click at [139, 202] on div at bounding box center [223, 202] width 267 height 48
click at [361, 280] on button "Save" at bounding box center [357, 281] width 21 height 12
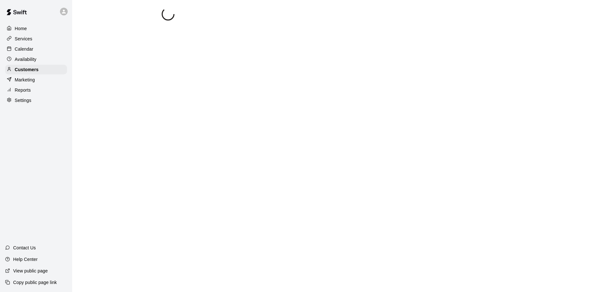
scroll to position [0, 0]
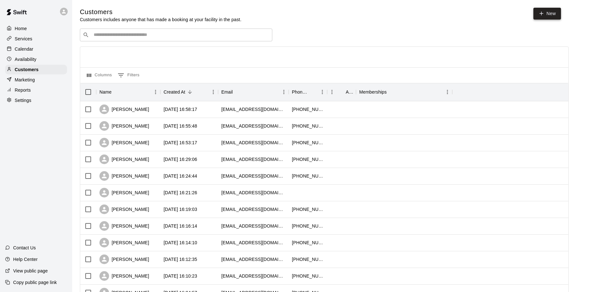
click at [549, 13] on link "New" at bounding box center [547, 14] width 28 height 12
select select "**"
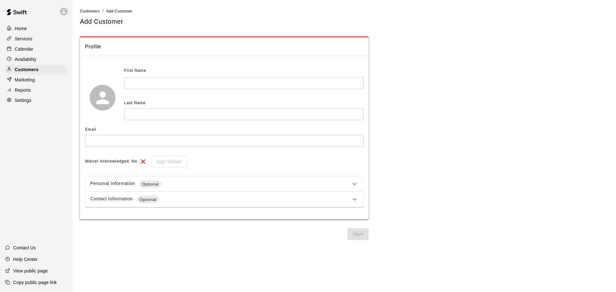
click at [211, 85] on input "text" at bounding box center [243, 83] width 239 height 12
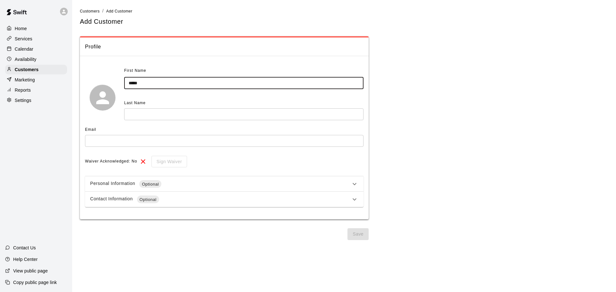
type input "*****"
click at [187, 118] on input "text" at bounding box center [243, 114] width 239 height 12
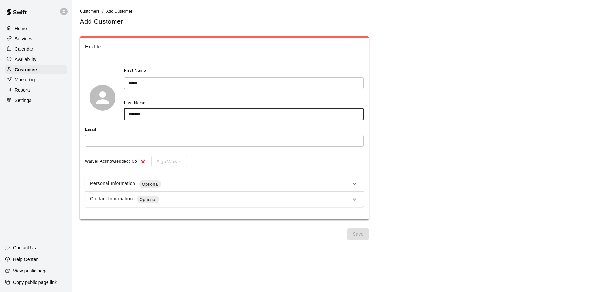
type input "*******"
click at [141, 145] on input "text" at bounding box center [224, 141] width 278 height 12
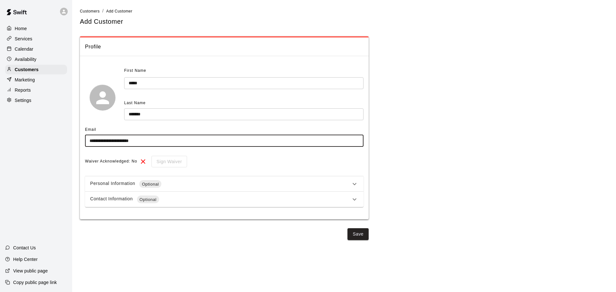
type input "**********"
click at [355, 199] on icon at bounding box center [354, 200] width 8 height 8
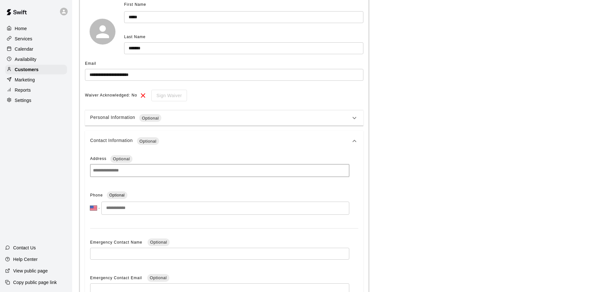
scroll to position [159, 0]
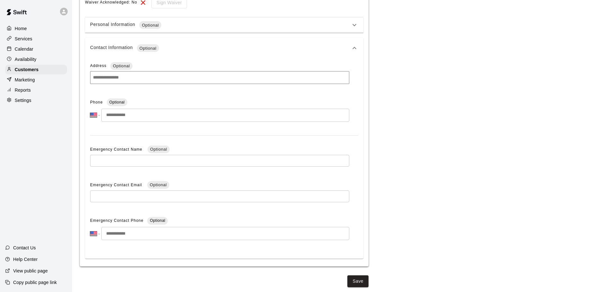
click at [154, 113] on input "tel" at bounding box center [225, 115] width 248 height 13
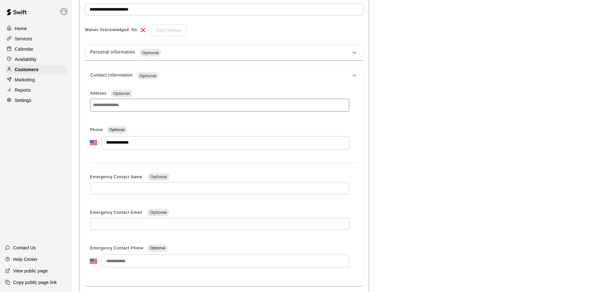
scroll to position [95, 0]
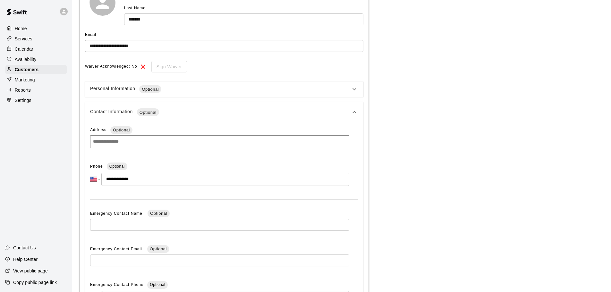
type input "**********"
click at [353, 114] on icon at bounding box center [354, 112] width 8 height 8
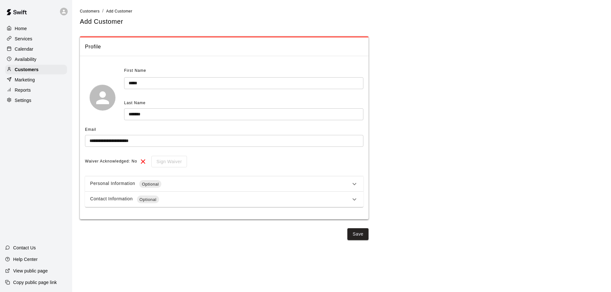
scroll to position [0, 0]
click at [354, 183] on icon at bounding box center [354, 184] width 8 height 8
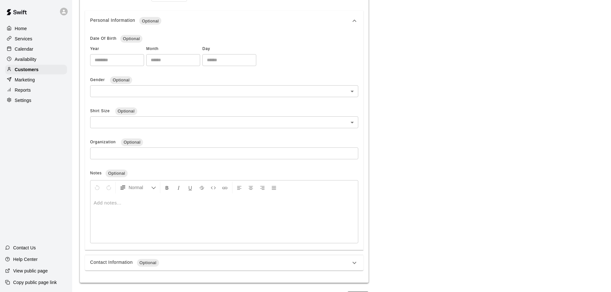
scroll to position [182, 0]
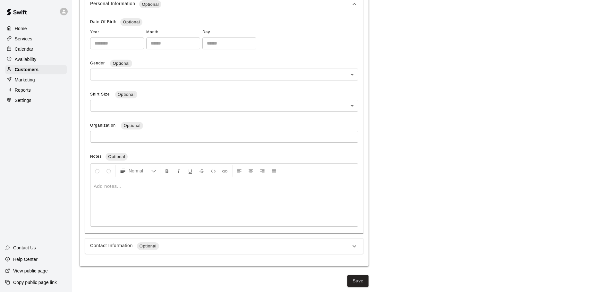
click at [180, 193] on div at bounding box center [223, 202] width 267 height 48
click at [360, 280] on button "Save" at bounding box center [357, 281] width 21 height 12
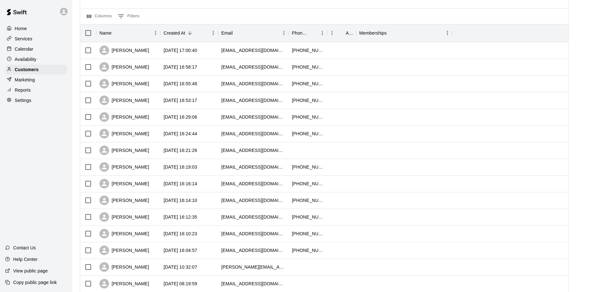
scroll to position [64, 0]
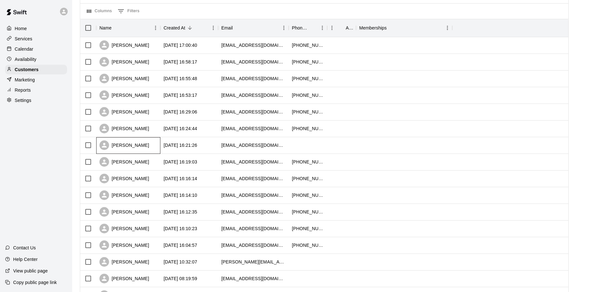
click at [147, 148] on div "Siroos Shirazi" at bounding box center [128, 145] width 64 height 17
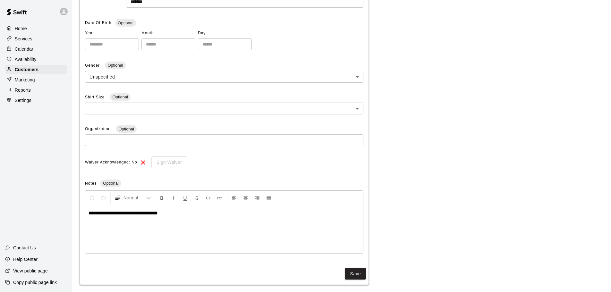
scroll to position [136, 0]
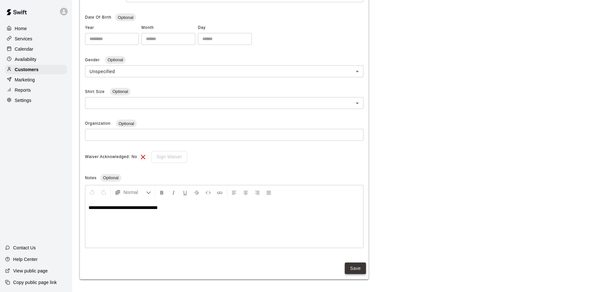
click at [364, 269] on button "Save" at bounding box center [355, 269] width 21 height 12
click at [31, 70] on p "Customers" at bounding box center [27, 69] width 24 height 6
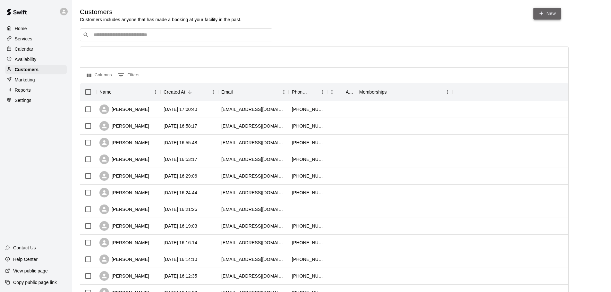
click at [547, 14] on link "New" at bounding box center [547, 14] width 28 height 12
select select "**"
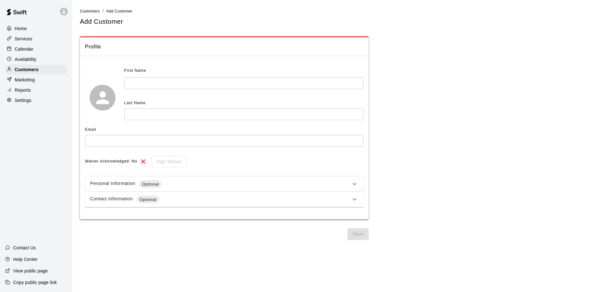
click at [157, 84] on input "text" at bounding box center [243, 83] width 239 height 12
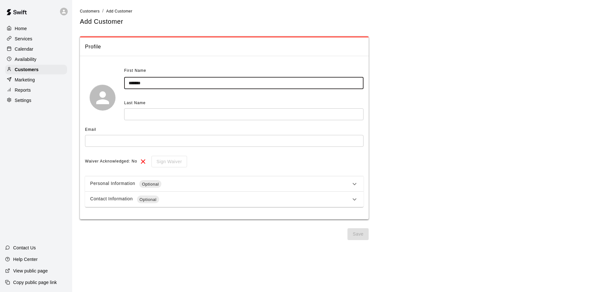
type input "*******"
click at [150, 116] on input "text" at bounding box center [243, 114] width 239 height 12
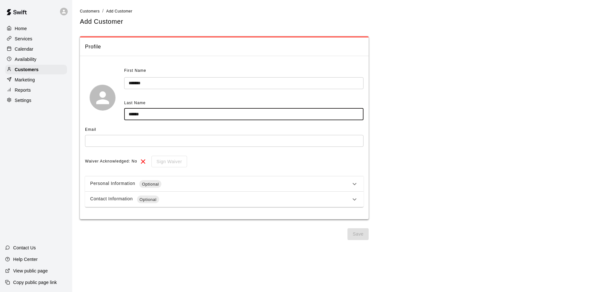
type input "******"
click at [120, 144] on input "text" at bounding box center [224, 141] width 278 height 12
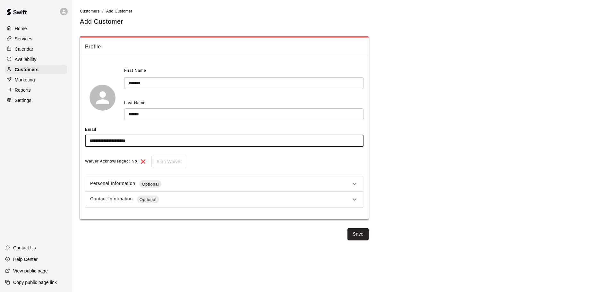
type input "**********"
click at [341, 197] on div "Contact Information Optional" at bounding box center [220, 200] width 260 height 8
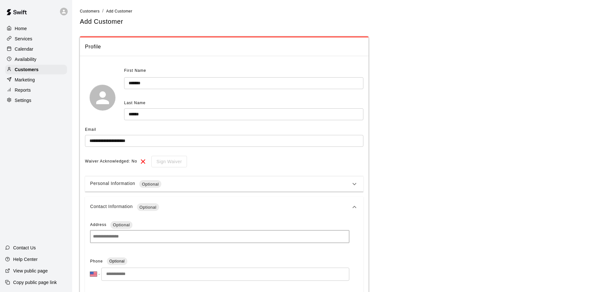
scroll to position [128, 0]
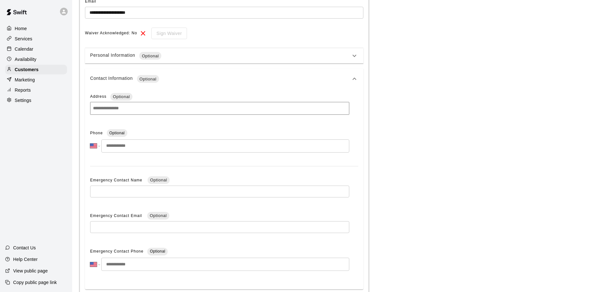
click at [148, 149] on input "tel" at bounding box center [225, 145] width 248 height 13
type input "**********"
click at [355, 79] on icon at bounding box center [354, 79] width 8 height 8
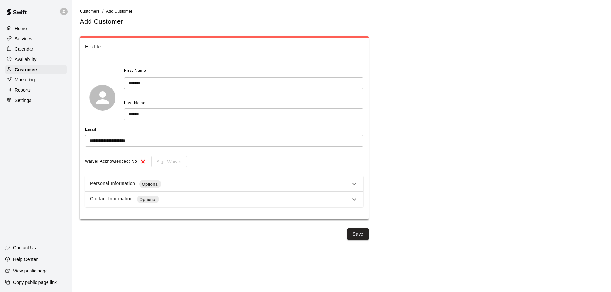
scroll to position [0, 0]
click at [352, 185] on icon at bounding box center [354, 184] width 8 height 8
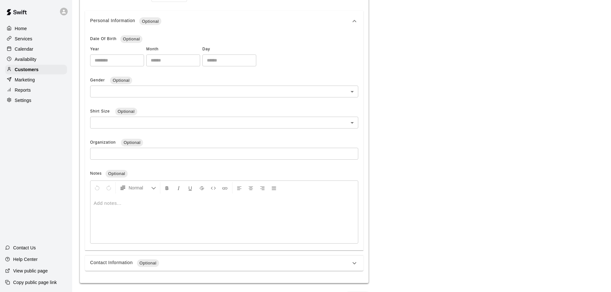
scroll to position [182, 0]
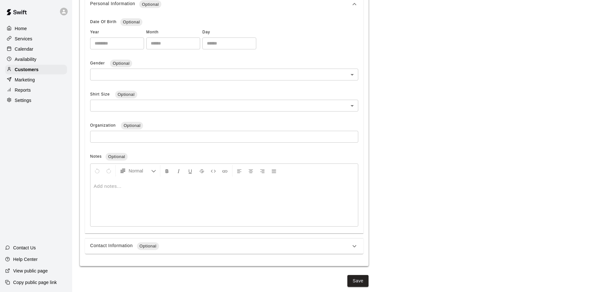
click at [125, 190] on div at bounding box center [223, 202] width 267 height 48
click at [361, 282] on button "Save" at bounding box center [357, 281] width 21 height 12
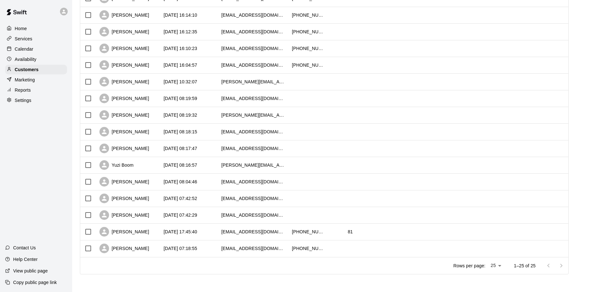
scroll to position [262, 0]
click at [130, 230] on div "[PERSON_NAME]" at bounding box center [124, 232] width 50 height 10
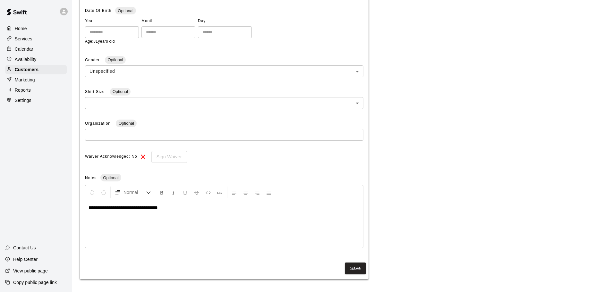
scroll to position [144, 0]
click at [348, 269] on button "Save" at bounding box center [355, 269] width 21 height 12
click at [24, 71] on p "Customers" at bounding box center [27, 69] width 24 height 6
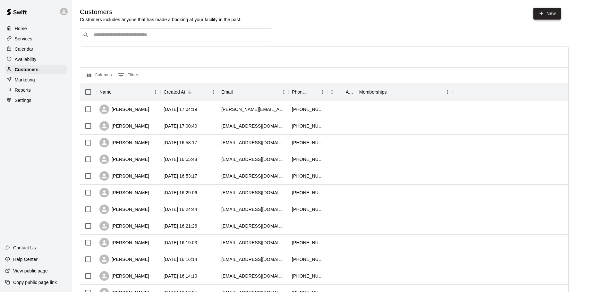
click at [547, 13] on link "New" at bounding box center [547, 14] width 28 height 12
select select "**"
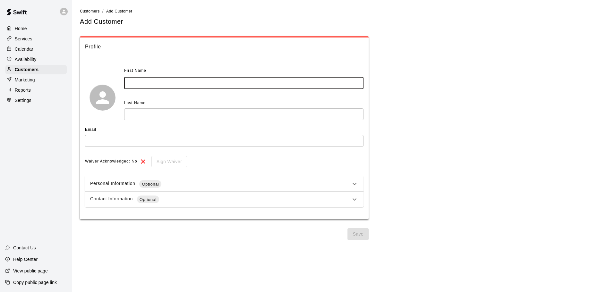
click at [176, 87] on input "text" at bounding box center [243, 83] width 239 height 12
type input "*****"
click at [159, 114] on input "text" at bounding box center [243, 114] width 239 height 12
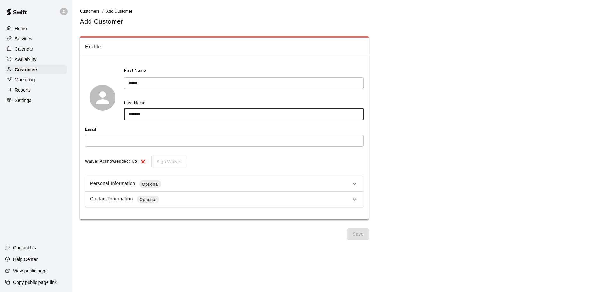
type input "*******"
click at [119, 144] on input "text" at bounding box center [224, 141] width 278 height 12
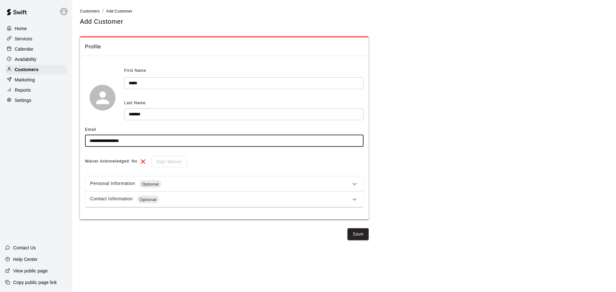
type input "**********"
click at [355, 200] on icon at bounding box center [354, 199] width 4 height 2
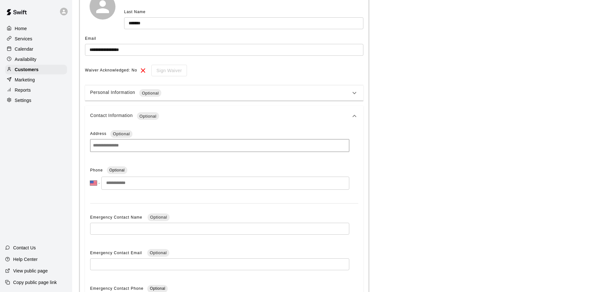
scroll to position [96, 0]
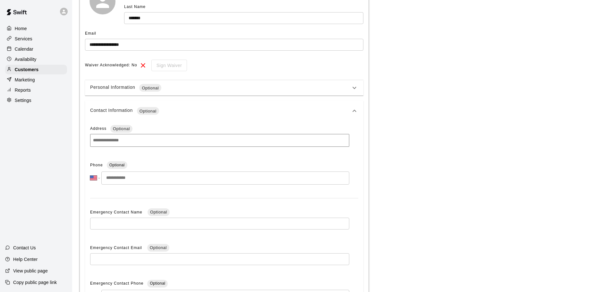
click at [174, 179] on input "tel" at bounding box center [225, 178] width 248 height 13
type input "**********"
click at [352, 110] on icon at bounding box center [354, 111] width 8 height 8
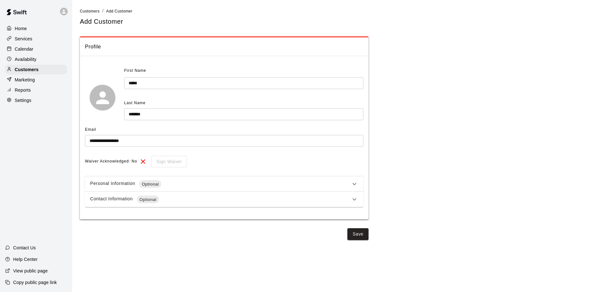
scroll to position [0, 0]
click at [356, 183] on icon at bounding box center [354, 184] width 4 height 2
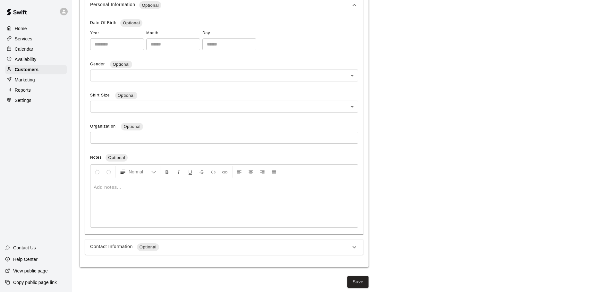
scroll to position [182, 0]
click at [130, 206] on div at bounding box center [223, 202] width 267 height 48
click at [358, 282] on button "Save" at bounding box center [357, 281] width 21 height 12
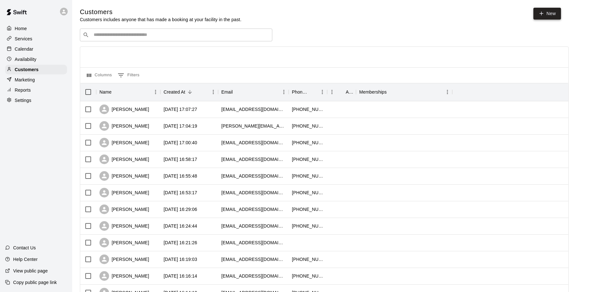
click at [549, 12] on link "New" at bounding box center [547, 14] width 28 height 12
select select "**"
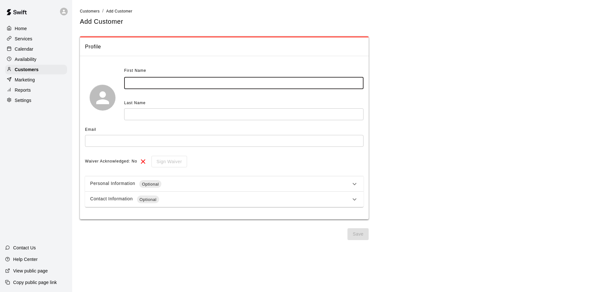
click at [211, 87] on input "text" at bounding box center [243, 83] width 239 height 12
type input "*******"
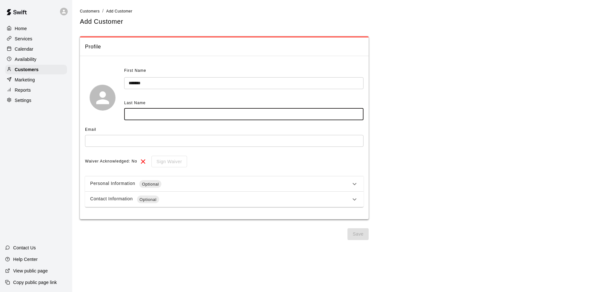
click at [192, 115] on input "text" at bounding box center [243, 114] width 239 height 12
type input "******"
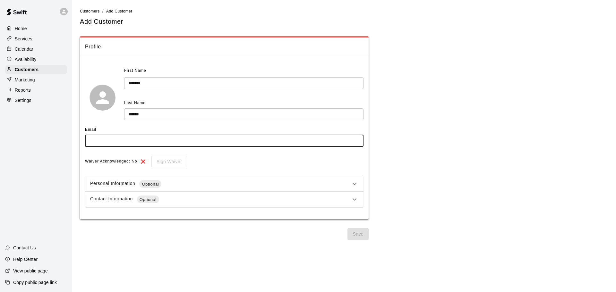
click at [151, 146] on input "text" at bounding box center [224, 141] width 278 height 12
type input "**********"
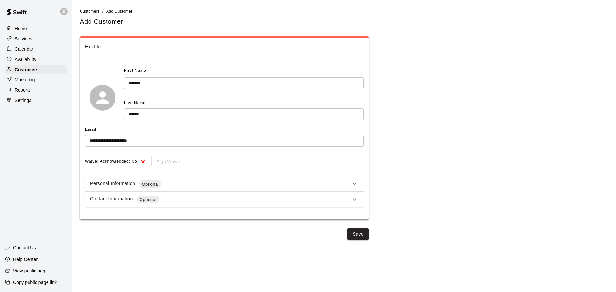
click at [354, 201] on icon at bounding box center [354, 199] width 4 height 2
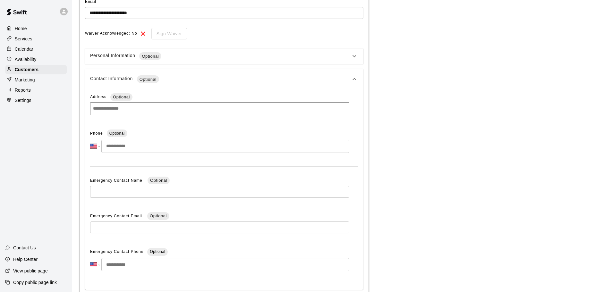
scroll to position [128, 0]
click at [151, 147] on input "tel" at bounding box center [225, 145] width 248 height 13
type input "**********"
click at [355, 80] on icon at bounding box center [354, 79] width 8 height 8
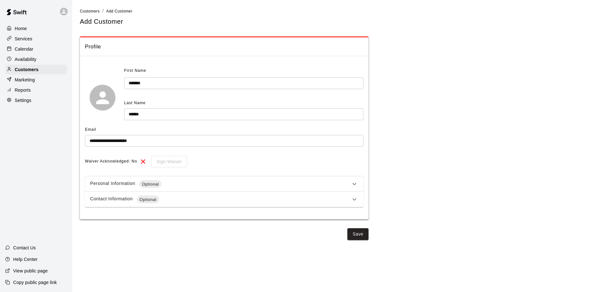
scroll to position [0, 0]
click at [355, 184] on icon at bounding box center [354, 184] width 8 height 8
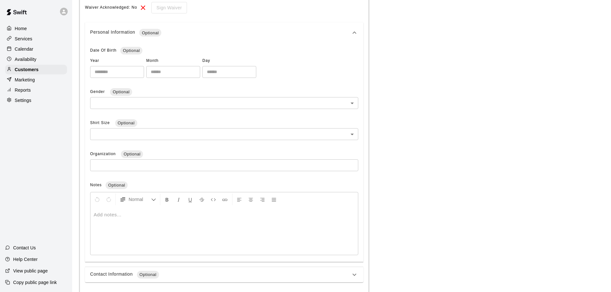
scroll to position [182, 0]
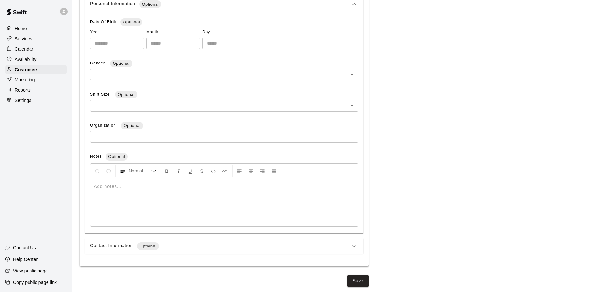
click at [154, 197] on div at bounding box center [223, 202] width 267 height 48
click at [357, 280] on button "Save" at bounding box center [357, 281] width 21 height 12
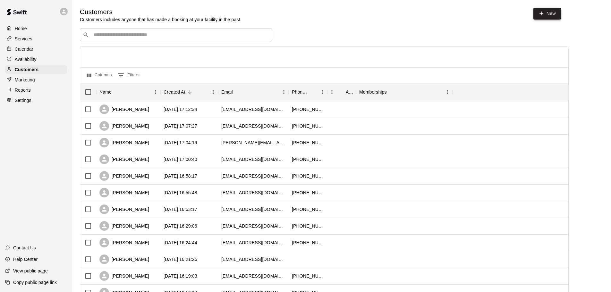
click at [542, 11] on icon at bounding box center [541, 14] width 6 height 6
select select "**"
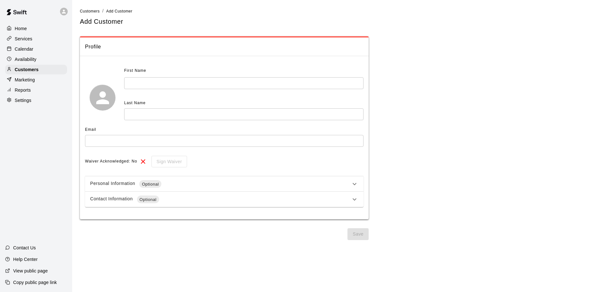
click at [189, 88] on input "text" at bounding box center [243, 83] width 239 height 12
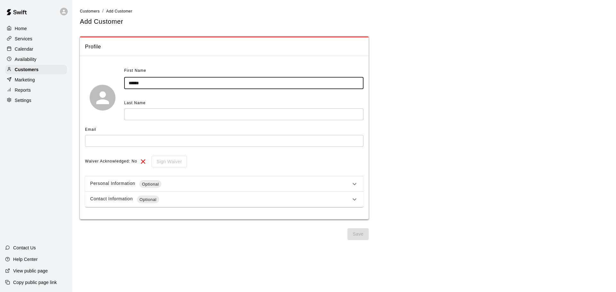
type input "******"
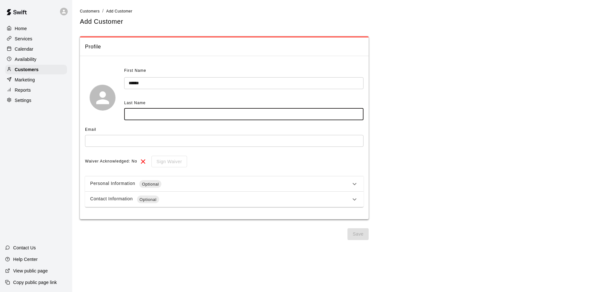
click at [183, 118] on input "text" at bounding box center [243, 114] width 239 height 12
type input "********"
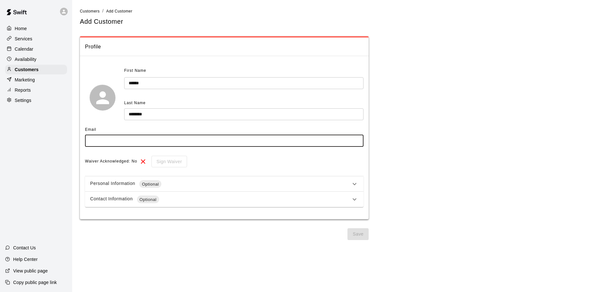
click at [142, 146] on input "text" at bounding box center [224, 141] width 278 height 12
type input "**********"
click at [353, 201] on icon at bounding box center [354, 200] width 8 height 8
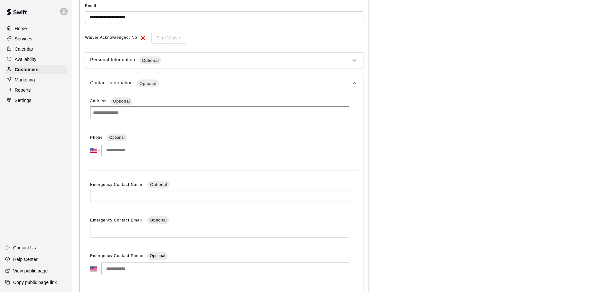
scroll to position [128, 0]
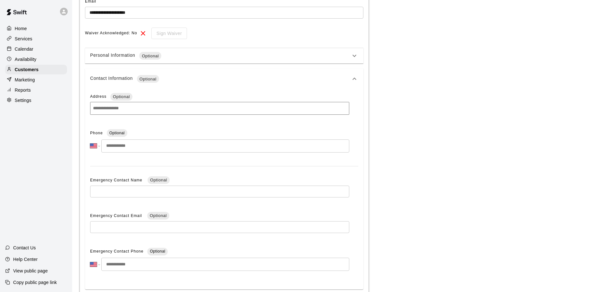
click at [182, 151] on input "tel" at bounding box center [225, 145] width 248 height 13
type input "**********"
click at [352, 78] on icon at bounding box center [354, 79] width 8 height 8
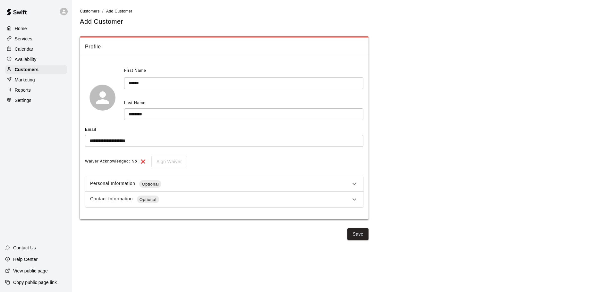
scroll to position [0, 0]
click at [356, 180] on icon at bounding box center [354, 184] width 8 height 8
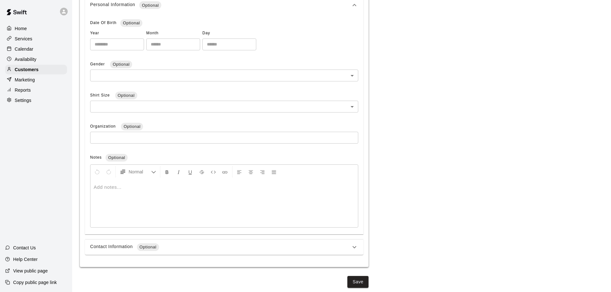
scroll to position [182, 0]
click at [139, 196] on div at bounding box center [223, 202] width 267 height 48
click at [360, 281] on button "Save" at bounding box center [357, 281] width 21 height 12
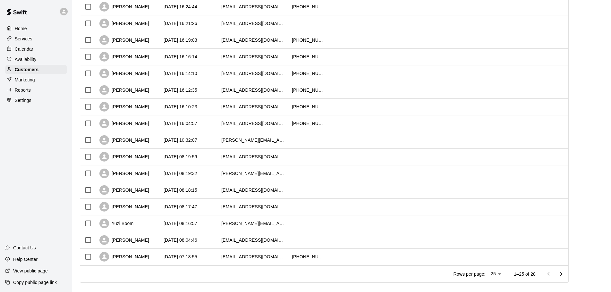
scroll to position [262, 0]
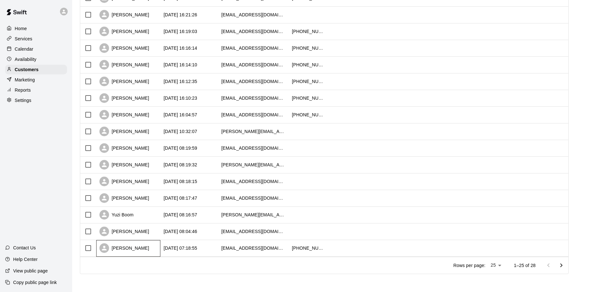
click at [137, 246] on div "kathleen Brooks" at bounding box center [124, 248] width 50 height 10
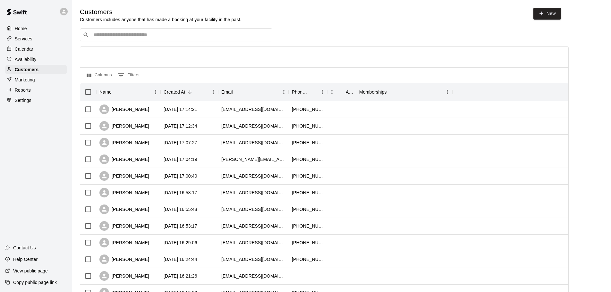
scroll to position [55, 0]
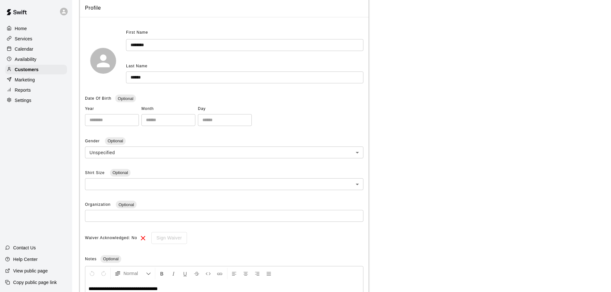
click at [131, 45] on input "********" at bounding box center [244, 45] width 237 height 12
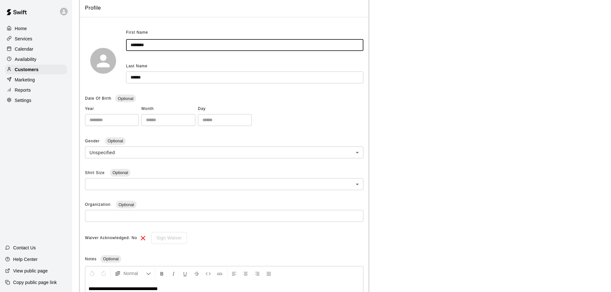
click at [133, 44] on input "********" at bounding box center [244, 45] width 237 height 12
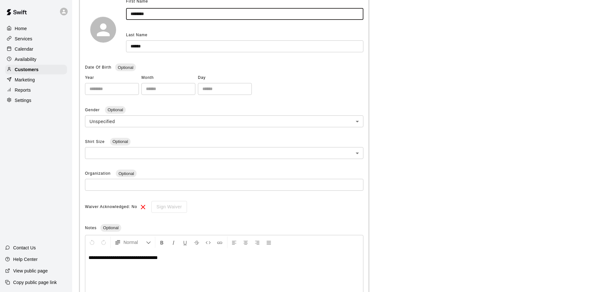
scroll to position [140, 0]
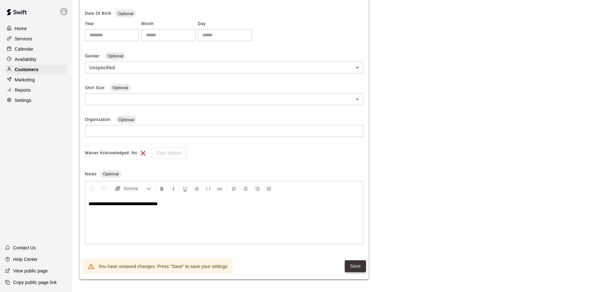
type input "********"
click at [355, 266] on button "Save" at bounding box center [355, 266] width 21 height 12
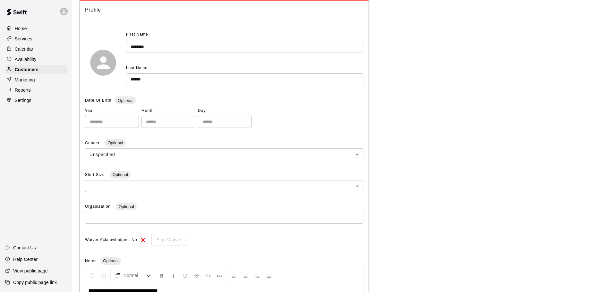
scroll to position [136, 0]
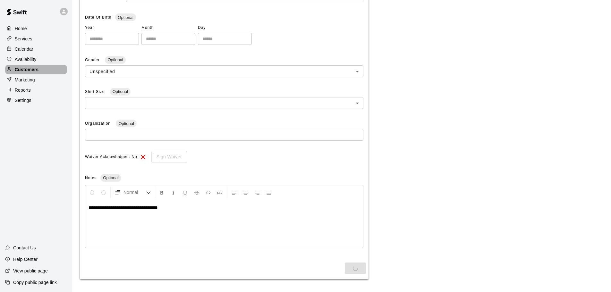
click at [21, 70] on p "Customers" at bounding box center [27, 69] width 24 height 6
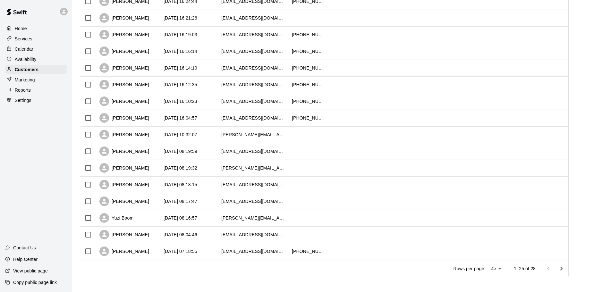
scroll to position [262, 0]
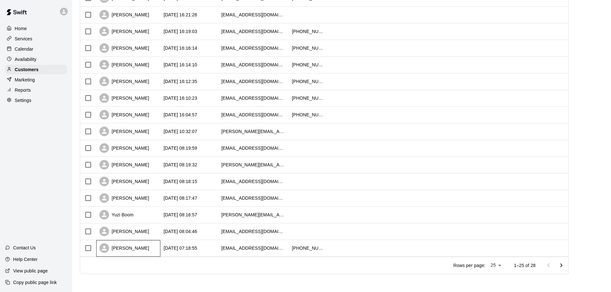
click at [137, 246] on div "kathleen Brooks" at bounding box center [124, 248] width 50 height 10
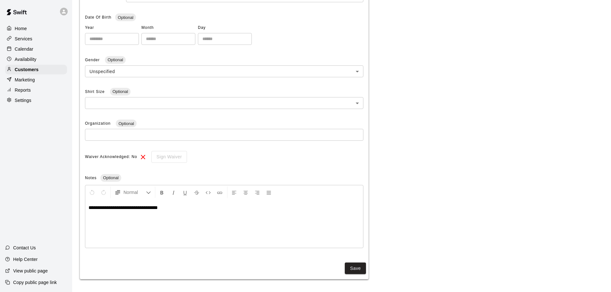
scroll to position [55, 0]
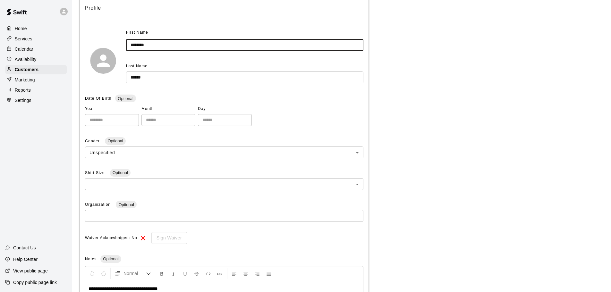
click at [133, 46] on input "********" at bounding box center [244, 45] width 237 height 12
type input "********"
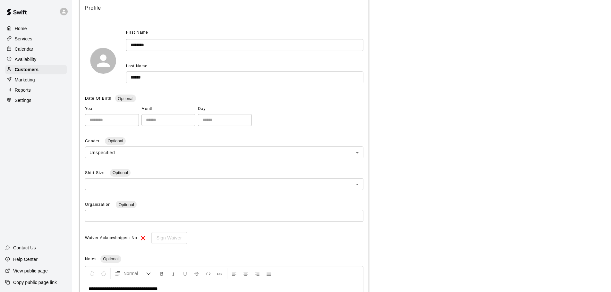
click at [179, 56] on div "First Name ******** ​ Last Name ****** ​" at bounding box center [244, 56] width 237 height 56
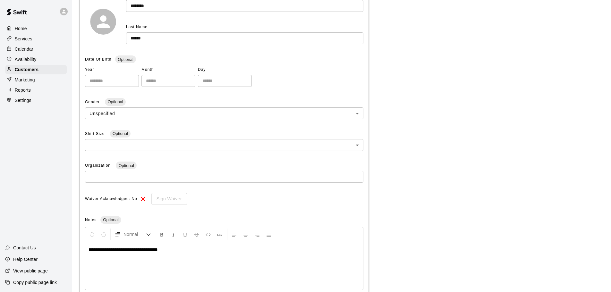
scroll to position [140, 0]
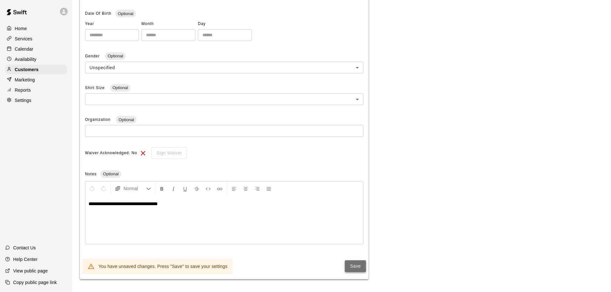
click at [356, 267] on button "Save" at bounding box center [355, 266] width 21 height 12
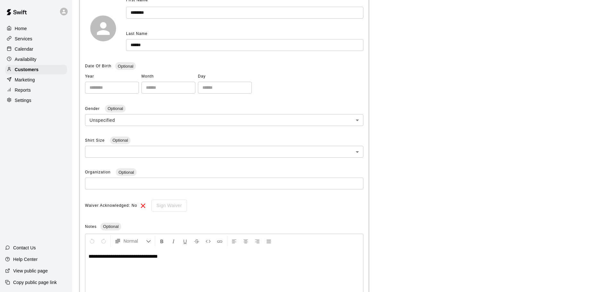
scroll to position [8, 0]
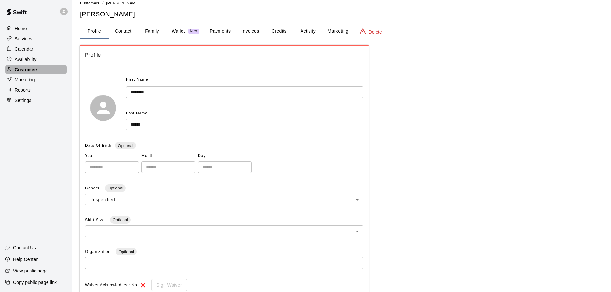
click at [31, 70] on p "Customers" at bounding box center [27, 69] width 24 height 6
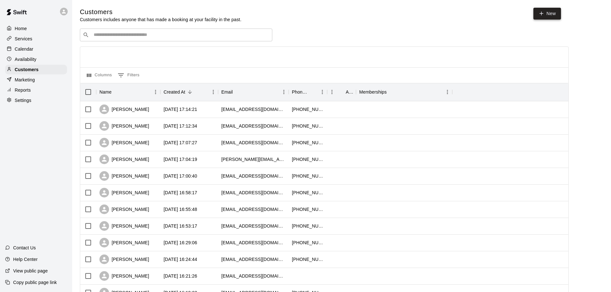
click at [542, 11] on icon at bounding box center [541, 14] width 6 height 6
select select "**"
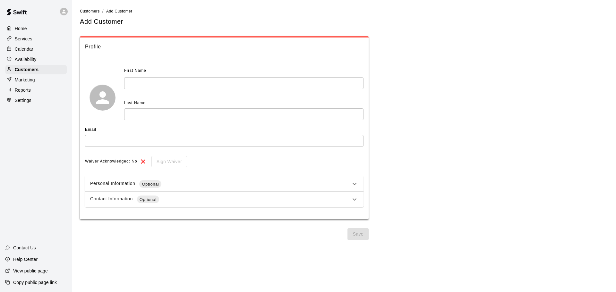
click at [194, 80] on input "text" at bounding box center [243, 83] width 239 height 12
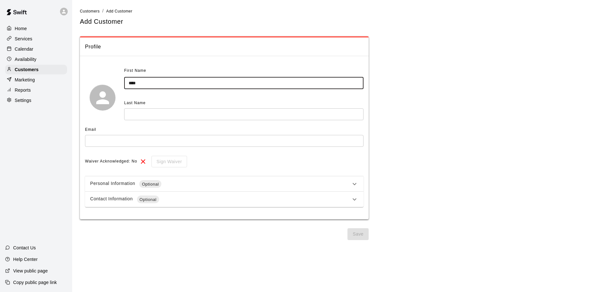
type input "****"
click at [137, 112] on input "text" at bounding box center [243, 114] width 239 height 12
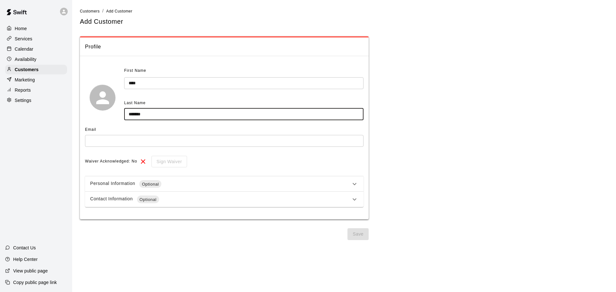
type input "*******"
click at [120, 141] on input "text" at bounding box center [224, 141] width 278 height 12
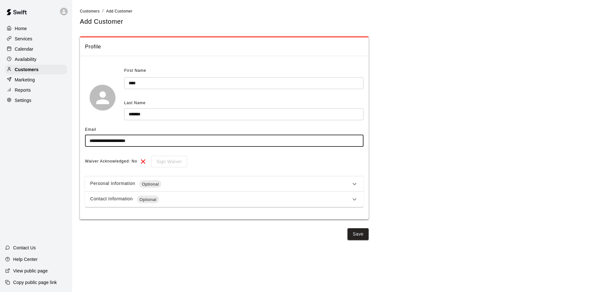
type input "**********"
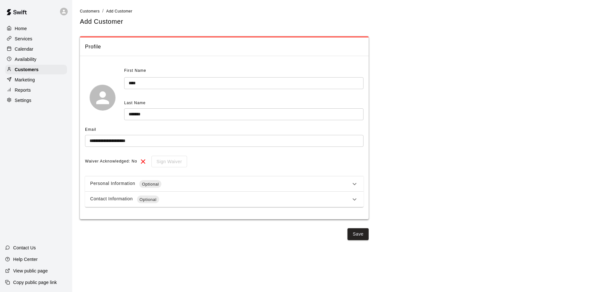
click at [354, 184] on icon at bounding box center [354, 184] width 8 height 8
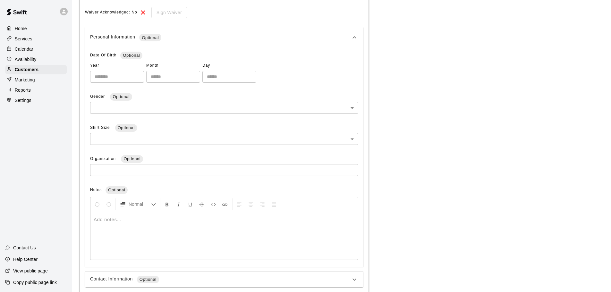
scroll to position [160, 0]
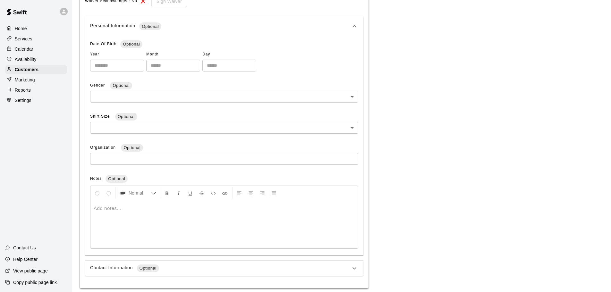
click at [145, 217] on div at bounding box center [223, 224] width 267 height 48
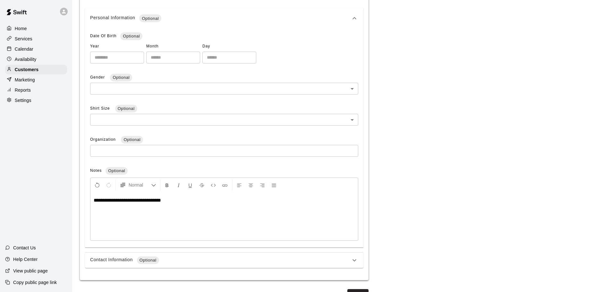
scroll to position [182, 0]
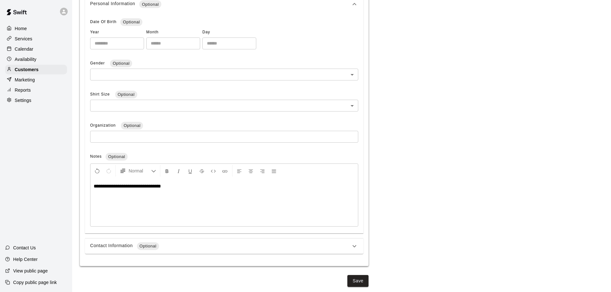
click at [352, 244] on icon at bounding box center [354, 246] width 8 height 8
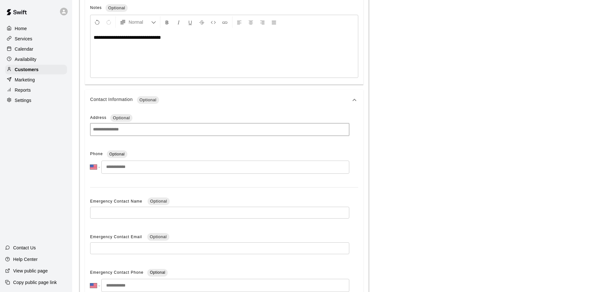
scroll to position [343, 0]
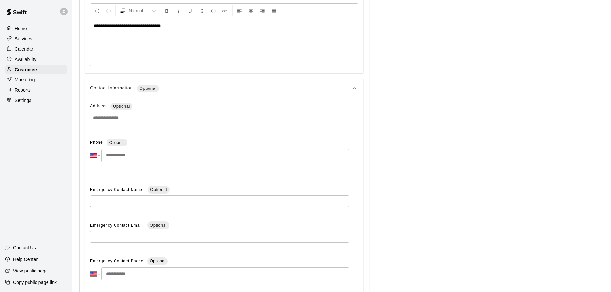
click at [155, 160] on input "tel" at bounding box center [225, 155] width 248 height 13
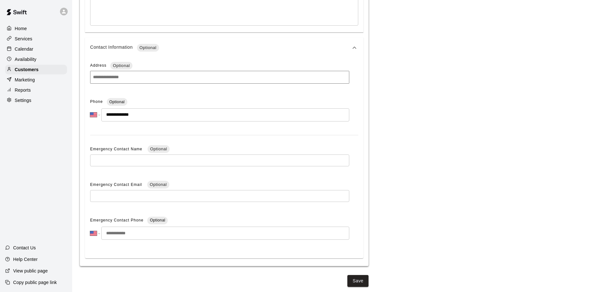
scroll to position [384, 0]
type input "**********"
click at [362, 280] on button "Save" at bounding box center [357, 281] width 21 height 12
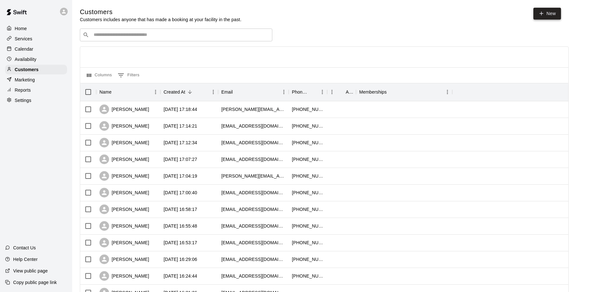
click at [545, 13] on link "New" at bounding box center [547, 14] width 28 height 12
select select "**"
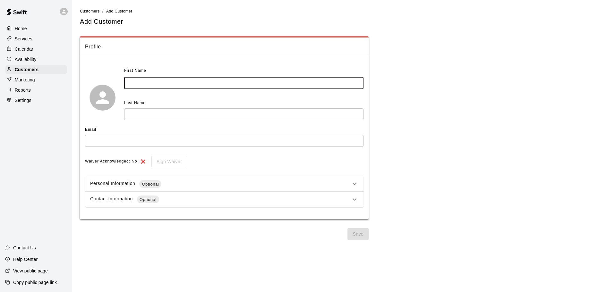
click at [204, 80] on input "text" at bounding box center [243, 83] width 239 height 12
type input "****"
click at [192, 117] on input "text" at bounding box center [243, 114] width 239 height 12
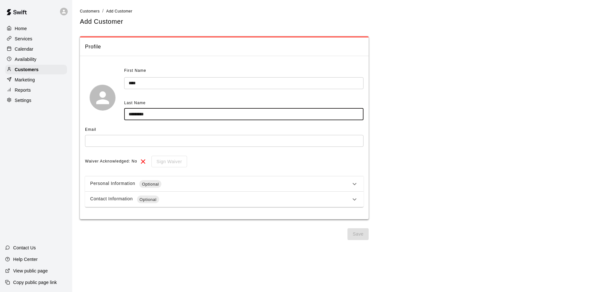
type input "*********"
click at [127, 138] on input "text" at bounding box center [224, 141] width 278 height 12
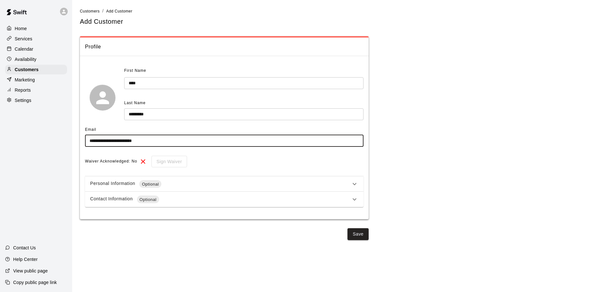
type input "**********"
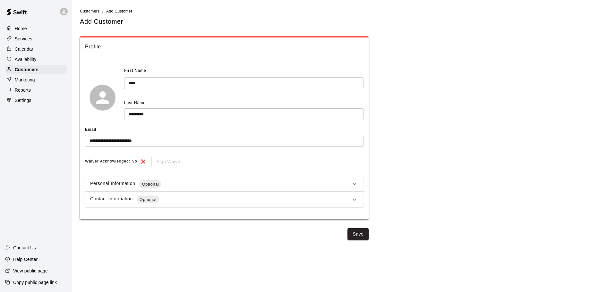
click at [343, 199] on div "Contact Information Optional" at bounding box center [220, 200] width 260 height 8
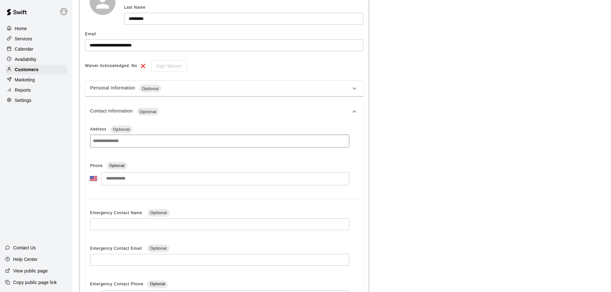
scroll to position [96, 0]
click at [134, 178] on input "tel" at bounding box center [225, 178] width 248 height 13
type input "**********"
click at [356, 111] on icon at bounding box center [354, 111] width 4 height 2
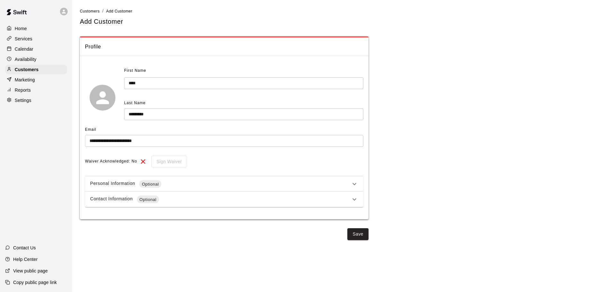
scroll to position [0, 0]
click at [356, 185] on icon at bounding box center [354, 184] width 8 height 8
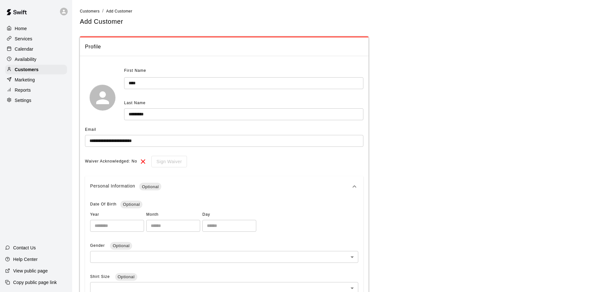
scroll to position [182, 0]
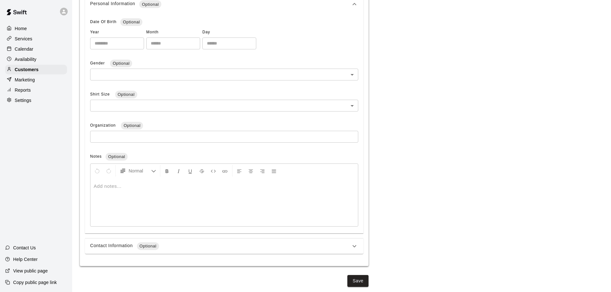
click at [210, 204] on div at bounding box center [223, 202] width 267 height 48
click at [357, 282] on button "Save" at bounding box center [357, 281] width 21 height 12
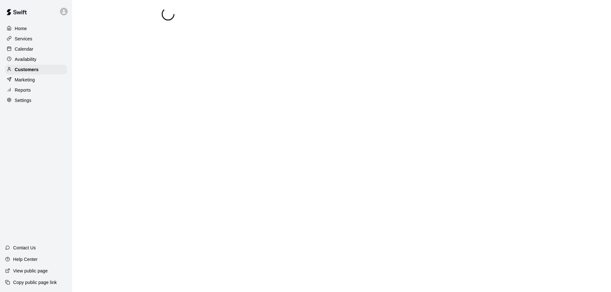
scroll to position [0, 0]
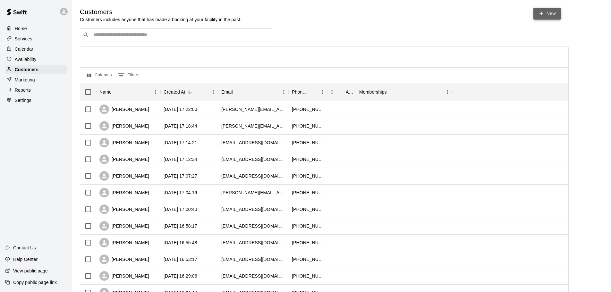
click at [553, 10] on link "New" at bounding box center [547, 14] width 28 height 12
select select "**"
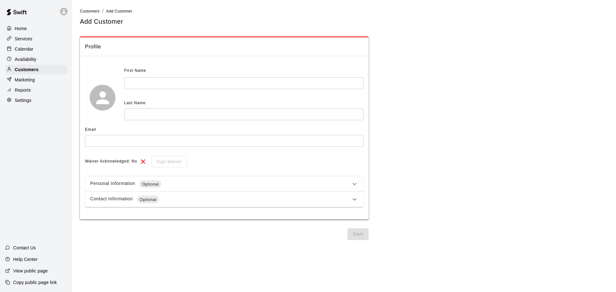
click at [160, 84] on input "text" at bounding box center [243, 83] width 239 height 12
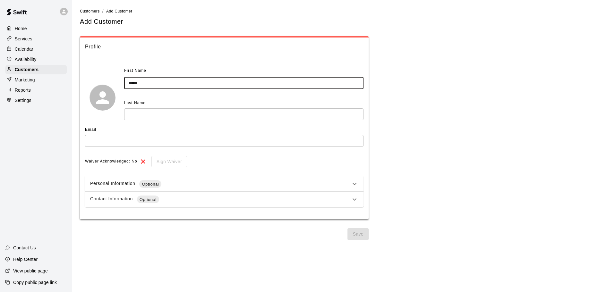
type input "*****"
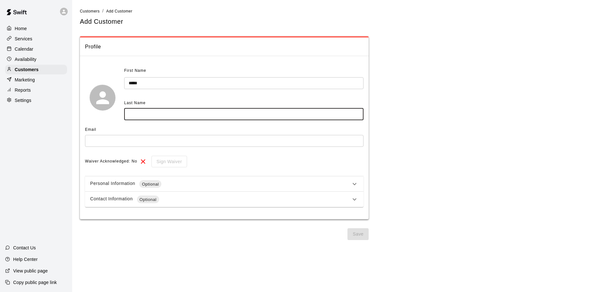
click at [145, 114] on input "text" at bounding box center [243, 114] width 239 height 12
type input "*****"
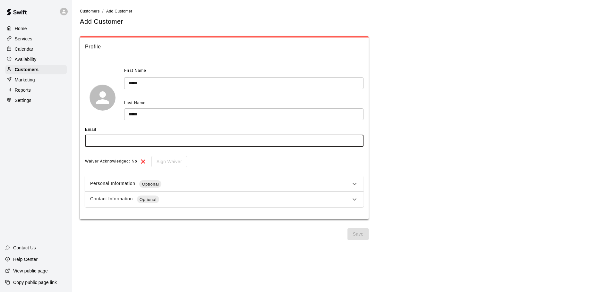
click at [109, 143] on input "text" at bounding box center [224, 141] width 278 height 12
click at [133, 141] on input "**********" at bounding box center [224, 141] width 278 height 12
type input "**********"
click at [352, 197] on icon at bounding box center [354, 200] width 8 height 8
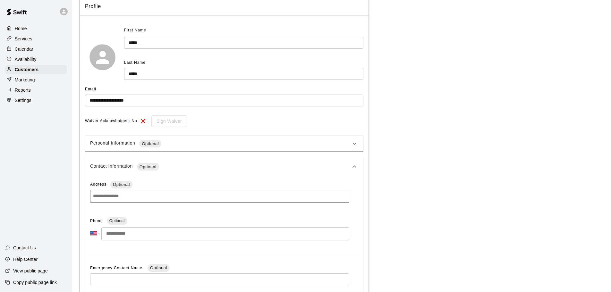
scroll to position [96, 0]
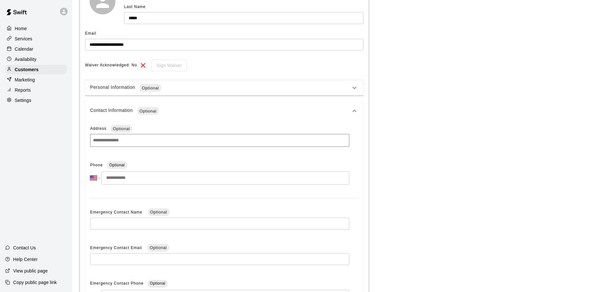
click at [157, 181] on input "tel" at bounding box center [225, 178] width 248 height 13
type input "**********"
click at [351, 111] on icon at bounding box center [354, 111] width 8 height 8
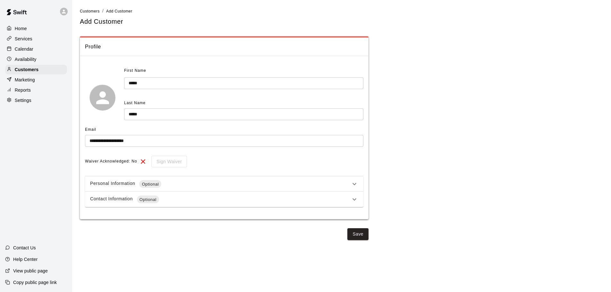
scroll to position [0, 0]
click at [360, 235] on button "Save" at bounding box center [357, 234] width 21 height 12
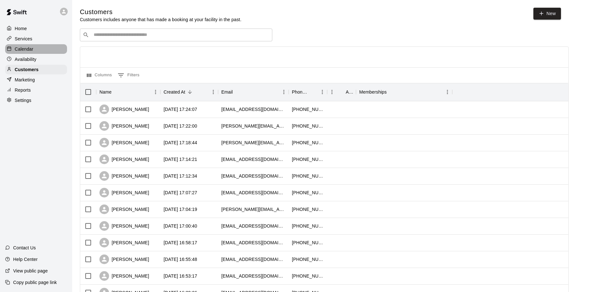
click at [30, 49] on p "Calendar" at bounding box center [24, 49] width 19 height 6
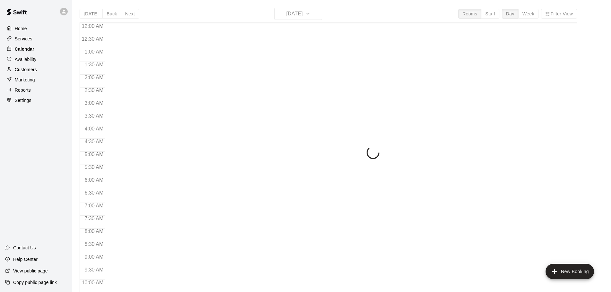
scroll to position [339, 0]
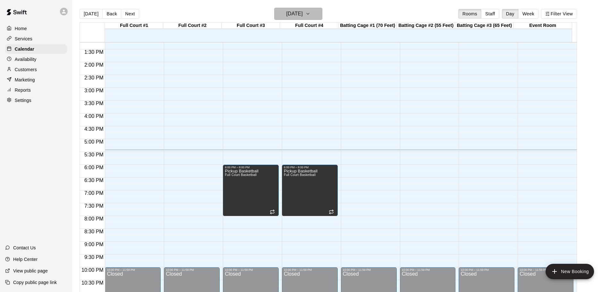
click at [316, 12] on button "[DATE]" at bounding box center [298, 14] width 48 height 12
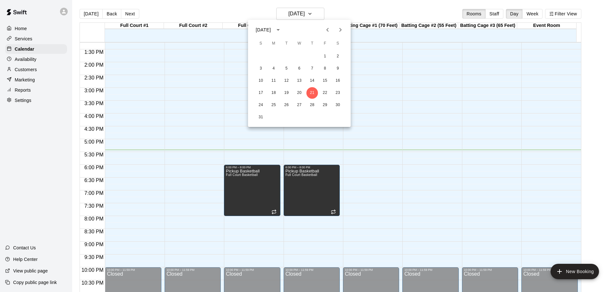
click at [340, 29] on icon "Next month" at bounding box center [340, 30] width 8 height 8
click at [272, 69] on button "8" at bounding box center [274, 69] width 12 height 12
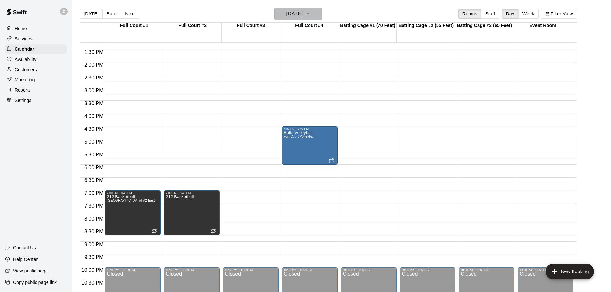
click at [310, 12] on icon "button" at bounding box center [307, 14] width 5 height 8
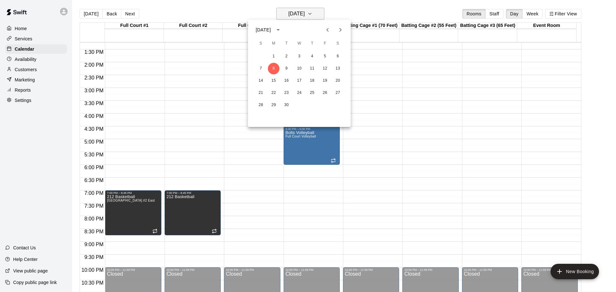
click at [319, 12] on div at bounding box center [308, 146] width 616 height 292
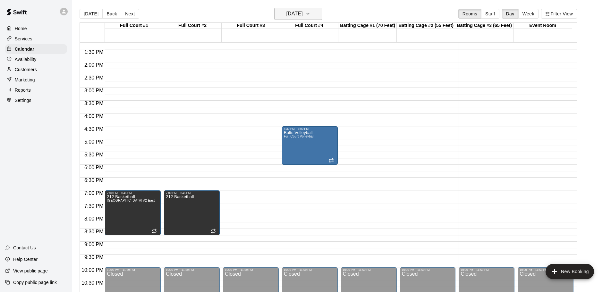
click at [310, 12] on icon "button" at bounding box center [307, 14] width 5 height 8
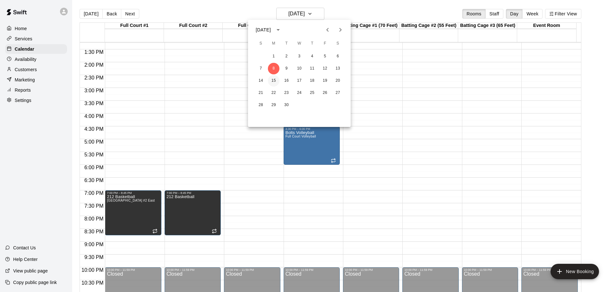
click at [276, 81] on button "15" at bounding box center [274, 81] width 12 height 12
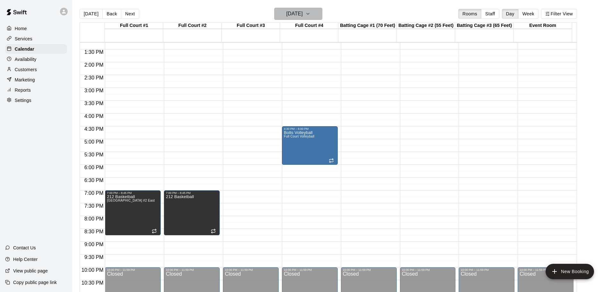
click at [310, 12] on icon "button" at bounding box center [307, 14] width 5 height 8
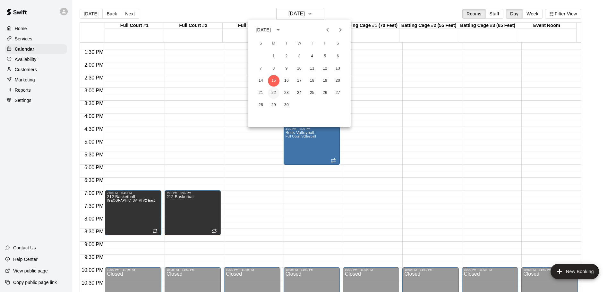
click at [273, 95] on button "22" at bounding box center [274, 93] width 12 height 12
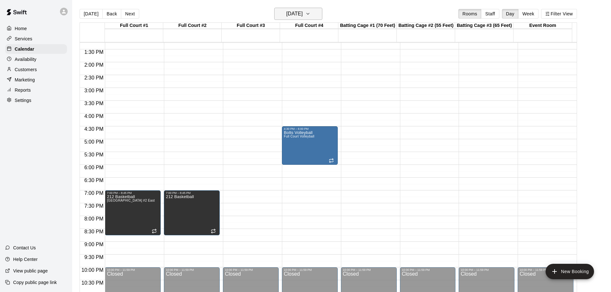
click at [314, 13] on button "Monday Sep 22" at bounding box center [298, 14] width 48 height 12
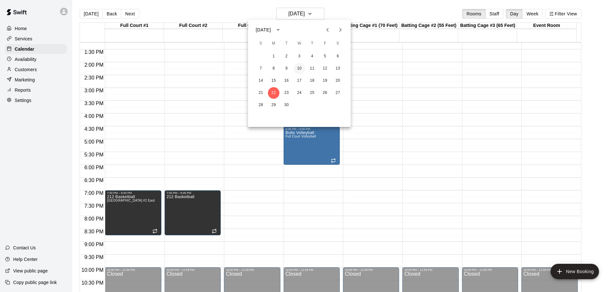
click at [297, 66] on button "10" at bounding box center [299, 69] width 12 height 12
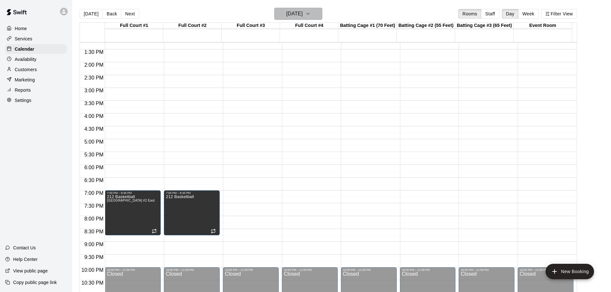
click at [310, 12] on icon "button" at bounding box center [307, 14] width 5 height 8
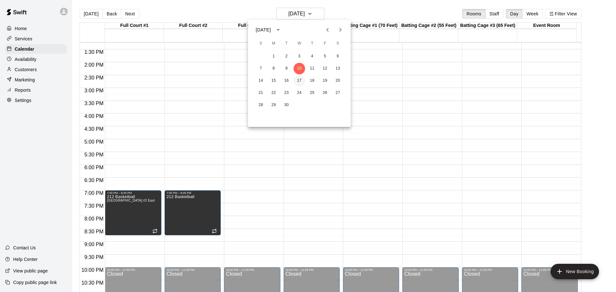
click at [300, 79] on button "17" at bounding box center [299, 81] width 12 height 12
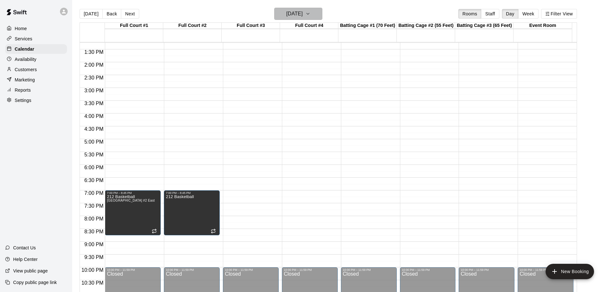
click at [310, 13] on icon "button" at bounding box center [307, 14] width 5 height 8
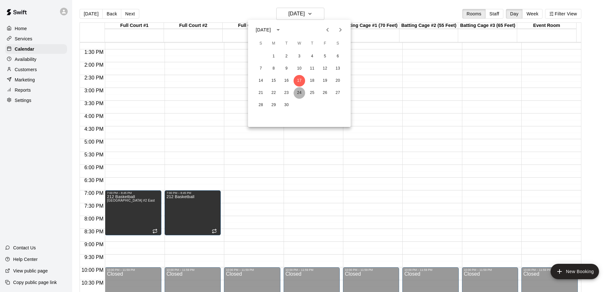
click at [298, 93] on button "24" at bounding box center [299, 93] width 12 height 12
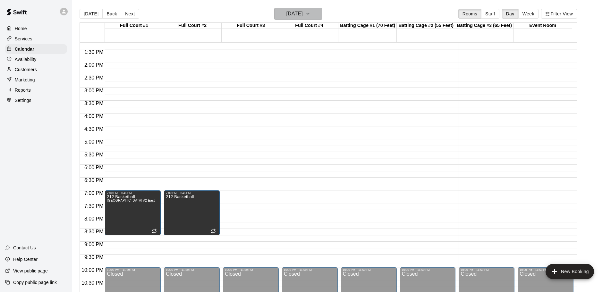
click at [310, 12] on icon "button" at bounding box center [307, 14] width 5 height 8
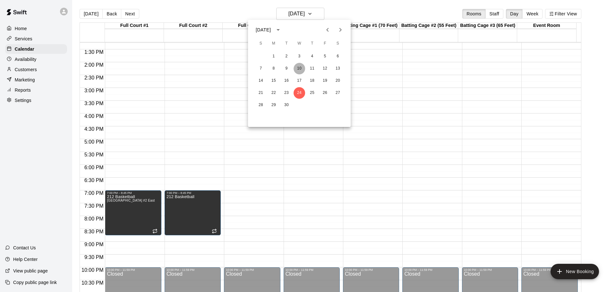
click at [300, 71] on button "10" at bounding box center [299, 69] width 12 height 12
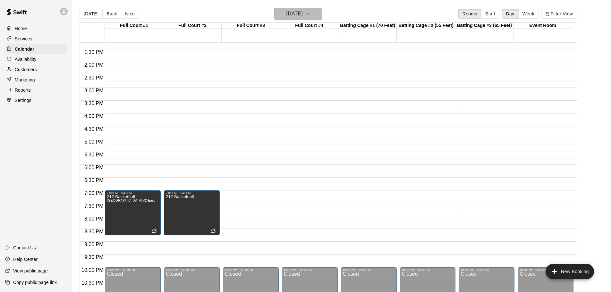
click at [310, 12] on icon "button" at bounding box center [307, 14] width 5 height 8
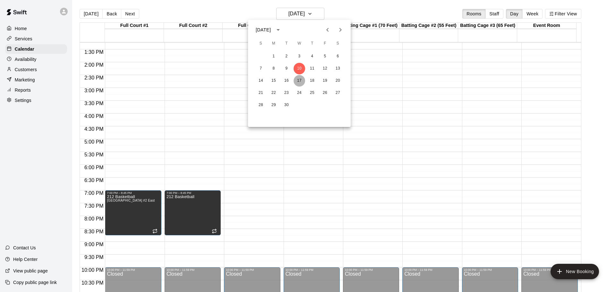
click at [301, 81] on button "17" at bounding box center [299, 81] width 12 height 12
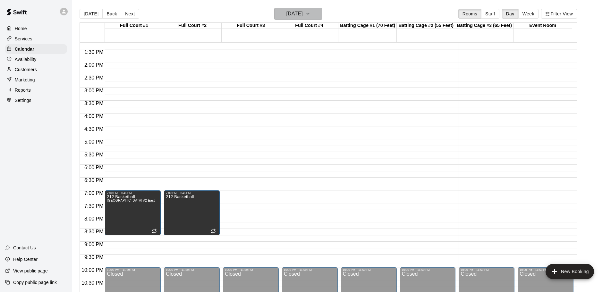
click at [310, 13] on icon "button" at bounding box center [307, 14] width 5 height 8
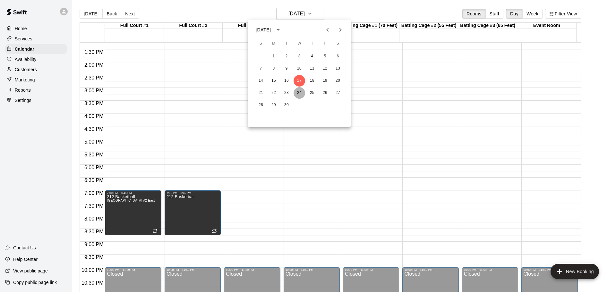
click at [297, 94] on button "24" at bounding box center [299, 93] width 12 height 12
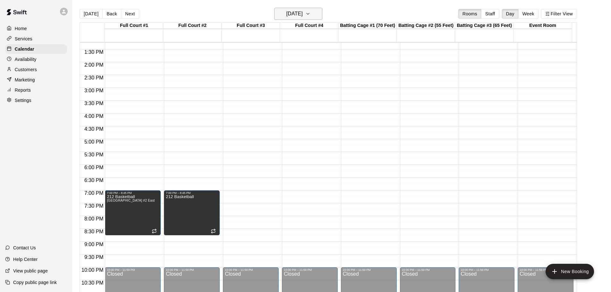
click at [322, 9] on button "Wednesday Sep 24" at bounding box center [298, 14] width 48 height 12
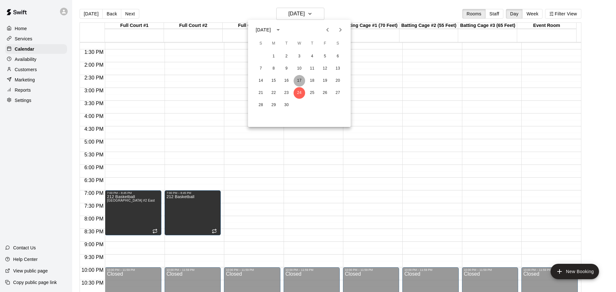
click at [298, 80] on button "17" at bounding box center [299, 81] width 12 height 12
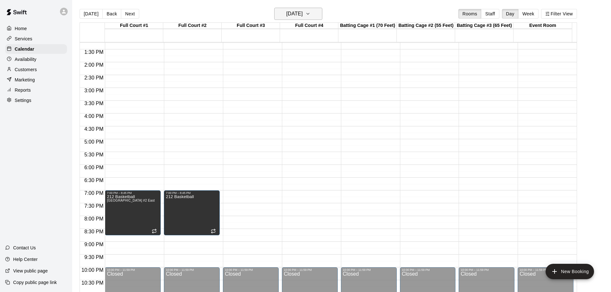
click at [310, 12] on icon "button" at bounding box center [307, 14] width 5 height 8
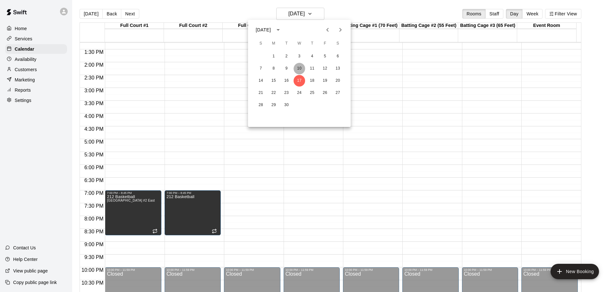
click at [300, 68] on button "10" at bounding box center [299, 69] width 12 height 12
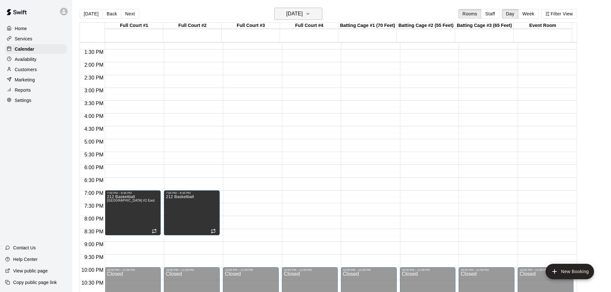
click at [319, 14] on button "Wednesday Sep 10" at bounding box center [298, 14] width 48 height 12
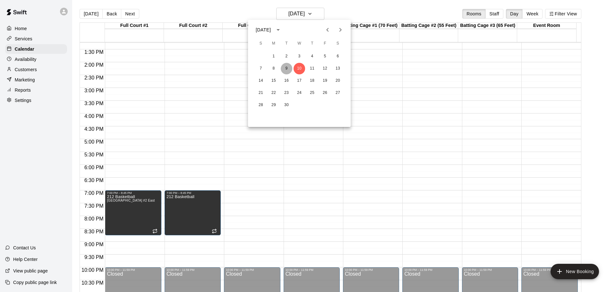
click at [286, 67] on button "9" at bounding box center [287, 69] width 12 height 12
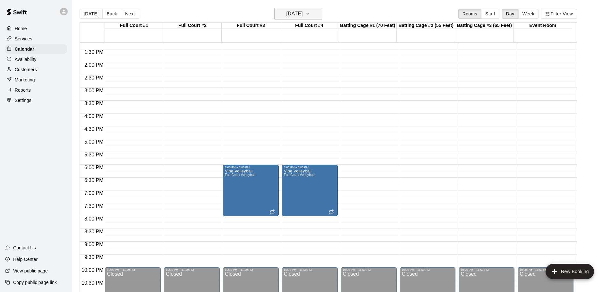
click at [310, 13] on icon "button" at bounding box center [307, 14] width 5 height 8
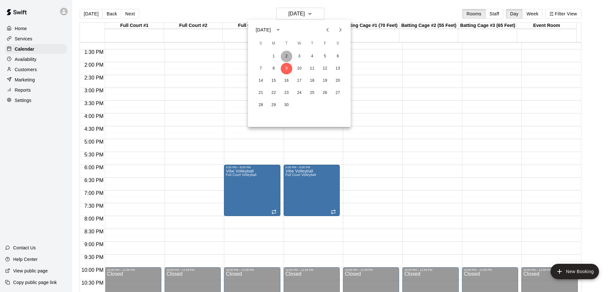
click at [287, 56] on button "2" at bounding box center [287, 57] width 12 height 12
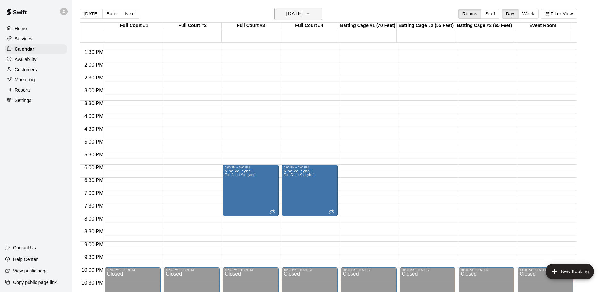
click at [310, 12] on icon "button" at bounding box center [307, 14] width 5 height 8
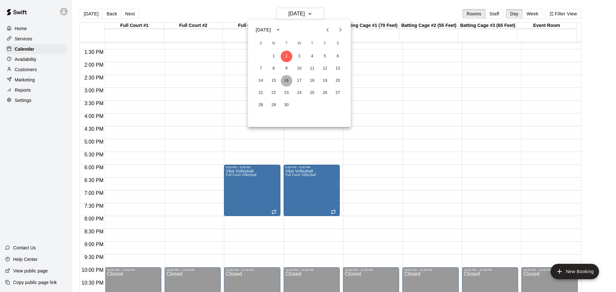
click at [288, 81] on button "16" at bounding box center [287, 81] width 12 height 12
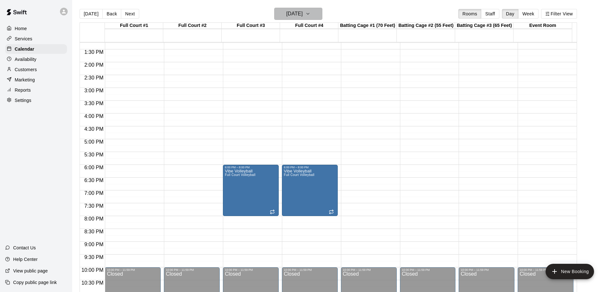
click at [310, 15] on icon "button" at bounding box center [307, 14] width 5 height 8
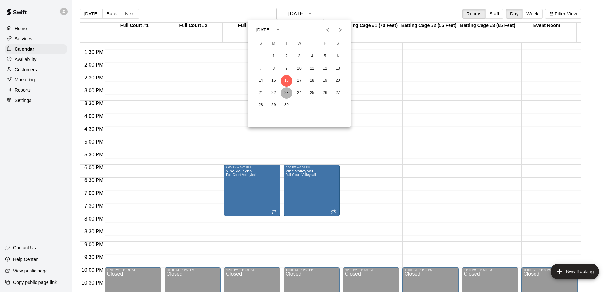
click at [285, 94] on button "23" at bounding box center [287, 93] width 12 height 12
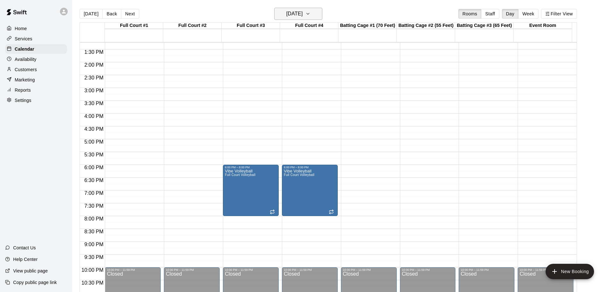
click at [310, 11] on icon "button" at bounding box center [307, 14] width 5 height 8
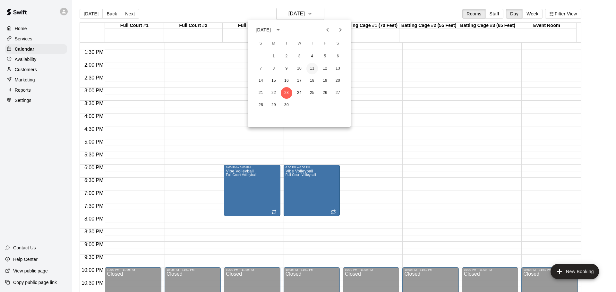
click at [312, 66] on button "11" at bounding box center [312, 69] width 12 height 12
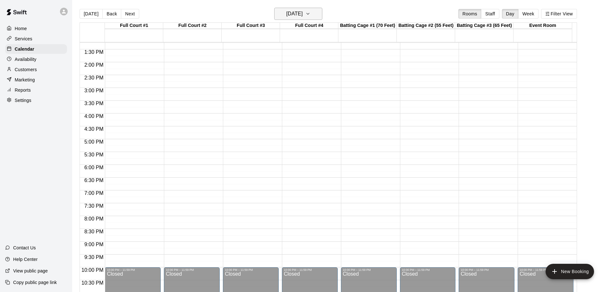
click at [310, 15] on icon "button" at bounding box center [307, 14] width 5 height 8
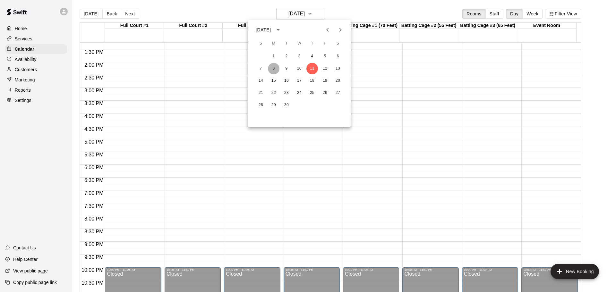
click at [275, 67] on button "8" at bounding box center [274, 69] width 12 height 12
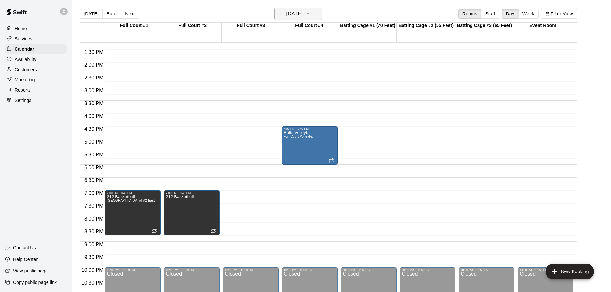
click at [310, 14] on icon "button" at bounding box center [307, 14] width 5 height 8
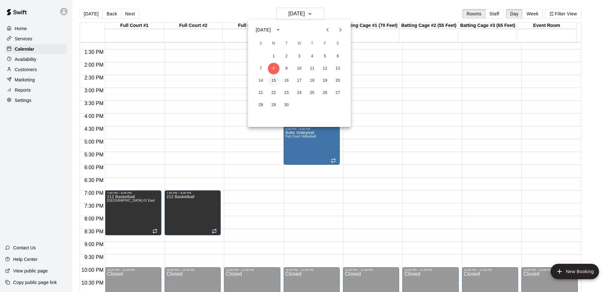
click at [275, 81] on button "15" at bounding box center [274, 81] width 12 height 12
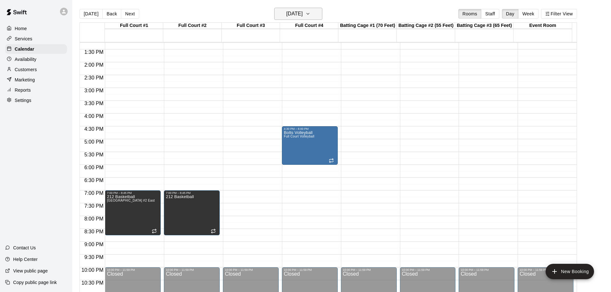
click at [310, 14] on icon "button" at bounding box center [307, 14] width 5 height 8
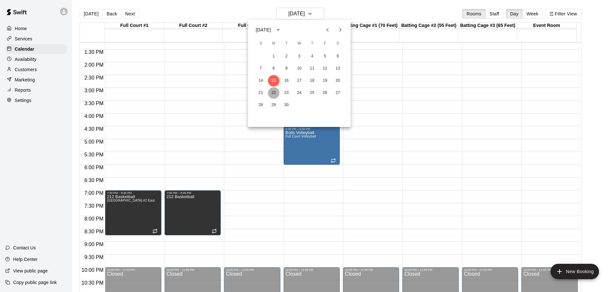
click at [274, 91] on button "22" at bounding box center [274, 93] width 12 height 12
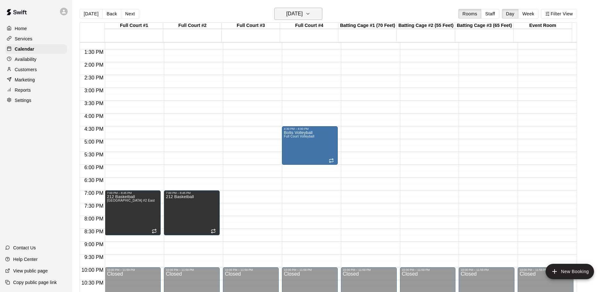
click at [310, 11] on icon "button" at bounding box center [307, 14] width 5 height 8
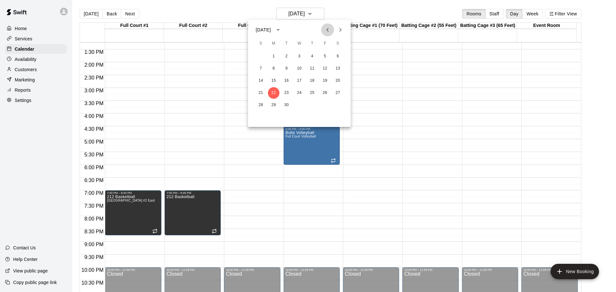
click at [326, 29] on icon "Previous month" at bounding box center [327, 30] width 8 height 8
click at [312, 92] on button "21" at bounding box center [312, 93] width 12 height 12
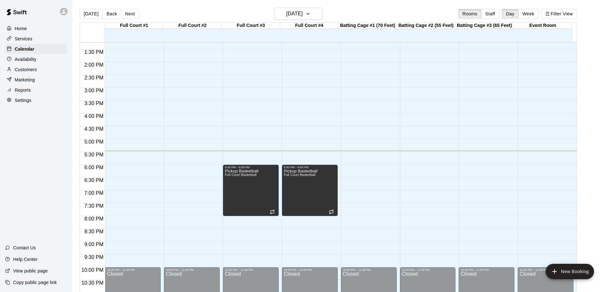
click at [38, 38] on div "Services" at bounding box center [36, 39] width 62 height 10
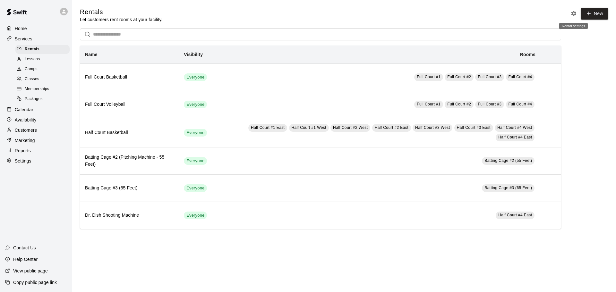
click at [570, 13] on icon "Rental settings" at bounding box center [573, 13] width 6 height 6
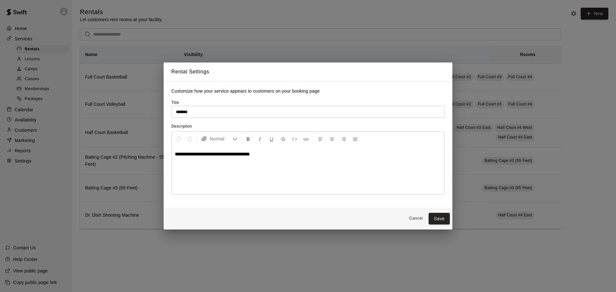
click at [593, 99] on div "**********" at bounding box center [308, 146] width 616 height 292
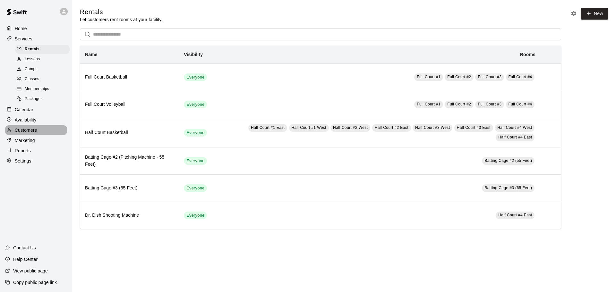
click at [27, 132] on p "Customers" at bounding box center [26, 130] width 22 height 6
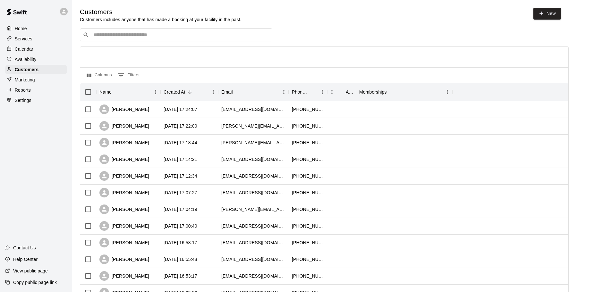
click at [27, 40] on p "Services" at bounding box center [24, 39] width 18 height 6
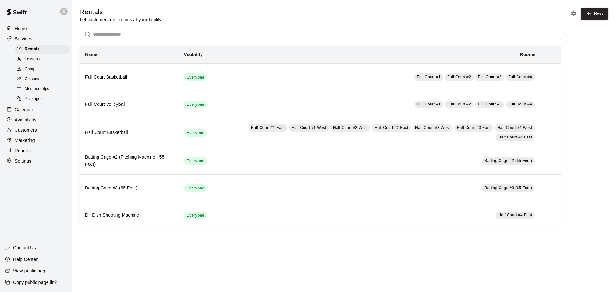
click at [39, 92] on span "Memberships" at bounding box center [37, 89] width 24 height 6
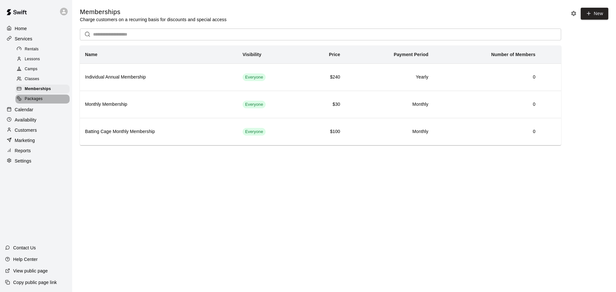
click at [43, 103] on div "Packages" at bounding box center [42, 99] width 54 height 9
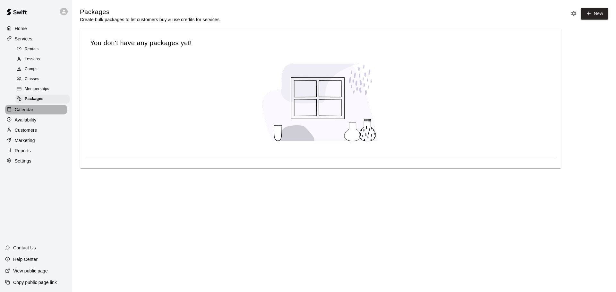
click at [29, 113] on p "Calendar" at bounding box center [24, 109] width 19 height 6
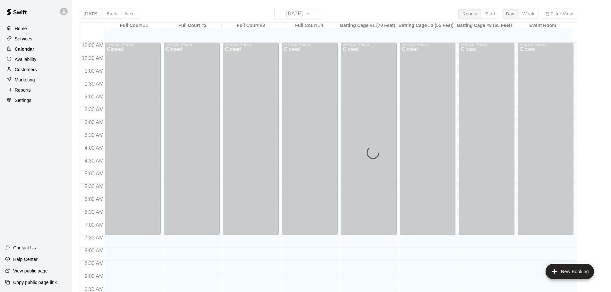
scroll to position [339, 0]
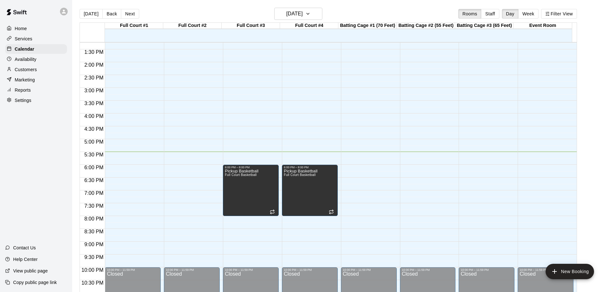
click at [30, 43] on div "Services" at bounding box center [36, 39] width 62 height 10
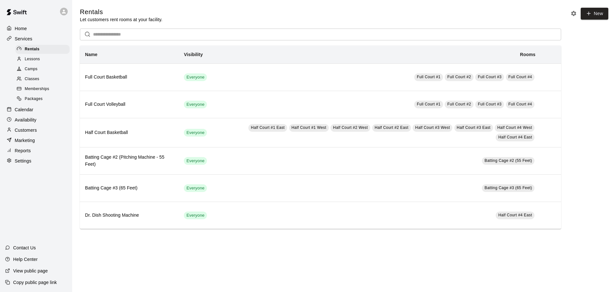
click at [44, 103] on div "Packages" at bounding box center [42, 99] width 54 height 9
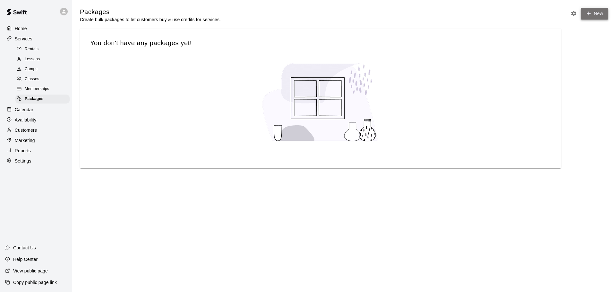
click at [591, 14] on link "New" at bounding box center [594, 14] width 28 height 12
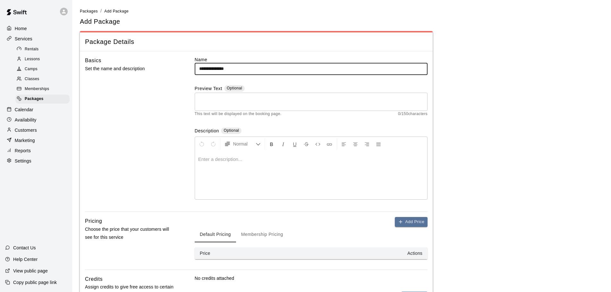
type input "**********"
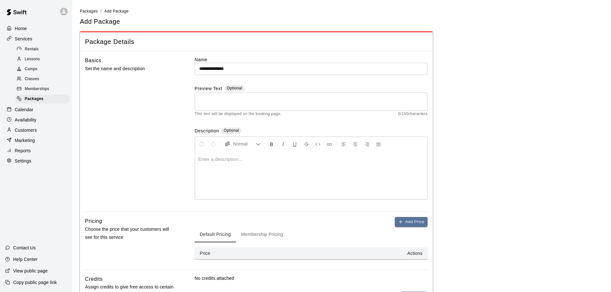
click at [218, 166] on div at bounding box center [311, 175] width 232 height 48
click at [405, 222] on button "Add Price" at bounding box center [411, 222] width 33 height 10
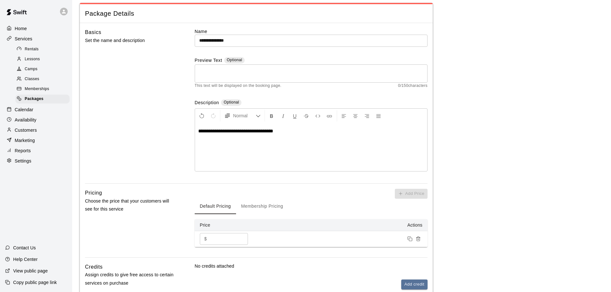
scroll to position [64, 0]
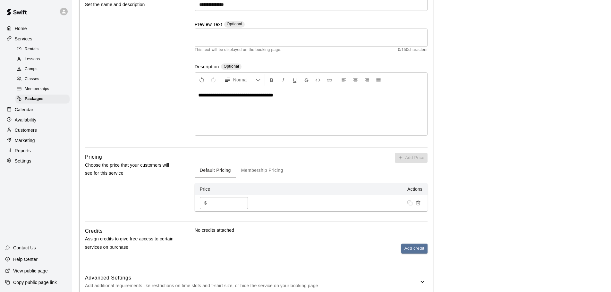
click at [222, 204] on input "*" at bounding box center [228, 203] width 38 height 12
type input "**"
click at [309, 156] on div "Add Price Default Pricing Membership Pricing Price Actions $ ** ​" at bounding box center [311, 182] width 233 height 58
click at [465, 191] on main "**********" at bounding box center [341, 133] width 523 height 378
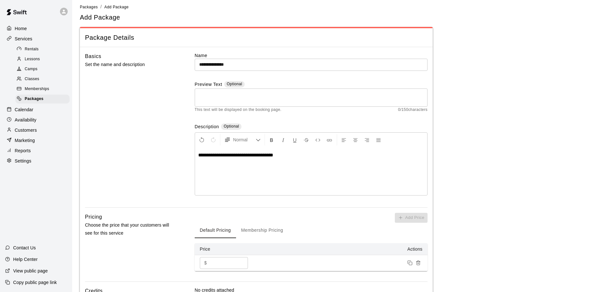
scroll to position [0, 0]
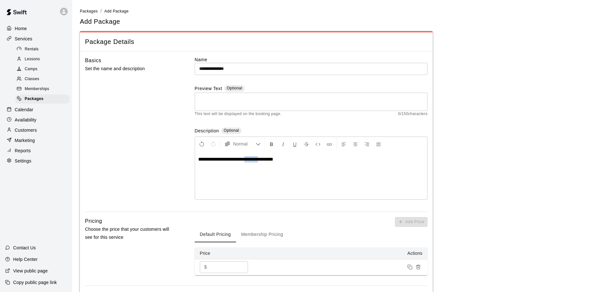
drag, startPoint x: 258, startPoint y: 160, endPoint x: 245, endPoint y: 162, distance: 13.3
click at [245, 162] on span "**********" at bounding box center [235, 159] width 75 height 5
click at [287, 159] on p "**********" at bounding box center [311, 159] width 226 height 6
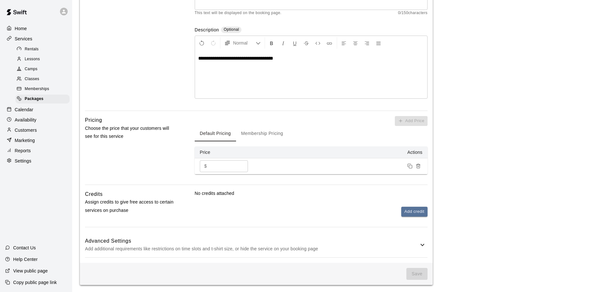
scroll to position [102, 0]
click at [421, 209] on button "Add credit" at bounding box center [414, 211] width 26 height 10
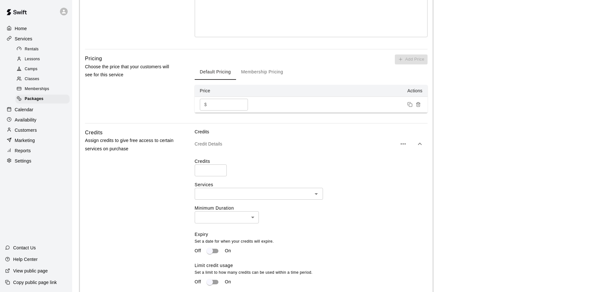
scroll to position [198, 0]
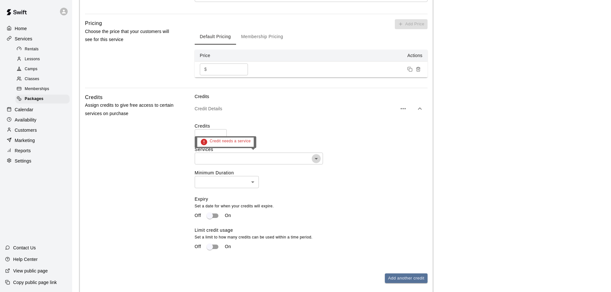
click at [315, 159] on icon "Open" at bounding box center [316, 159] width 8 height 8
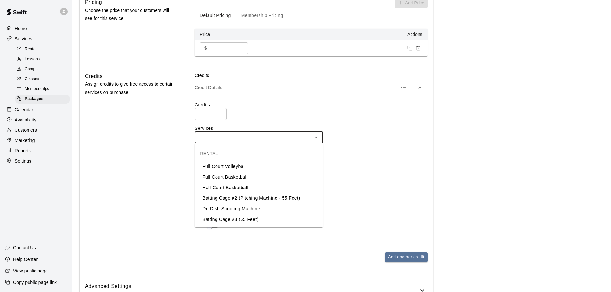
scroll to position [262, 0]
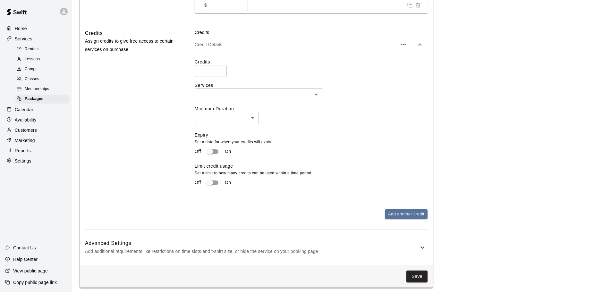
click at [488, 109] on main "**********" at bounding box center [341, 17] width 523 height 542
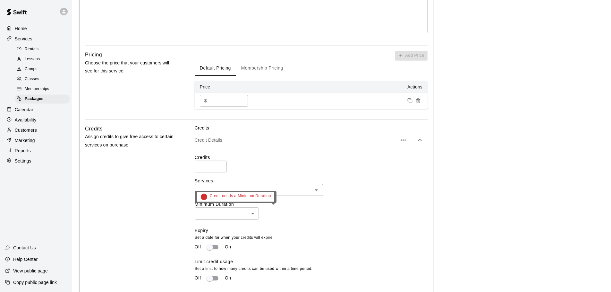
scroll to position [166, 0]
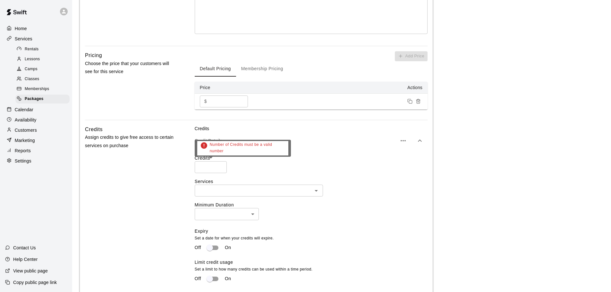
click at [211, 166] on input "number" at bounding box center [211, 167] width 32 height 12
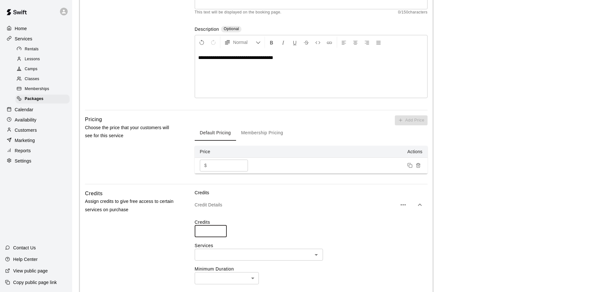
scroll to position [0, 0]
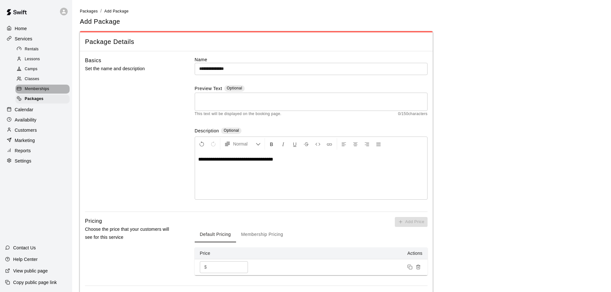
click at [38, 92] on span "Memberships" at bounding box center [37, 89] width 24 height 6
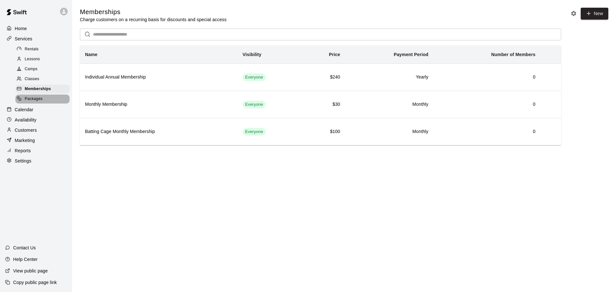
click at [36, 102] on span "Packages" at bounding box center [34, 99] width 18 height 6
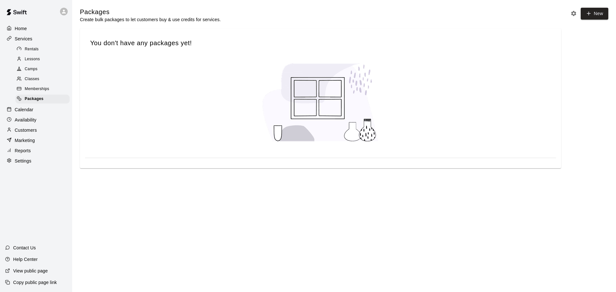
click at [41, 52] on div "Rentals" at bounding box center [42, 49] width 54 height 9
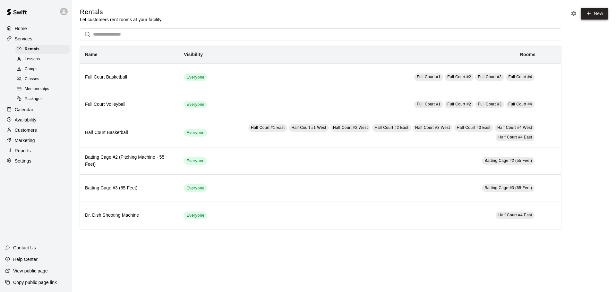
click at [591, 14] on link "New" at bounding box center [594, 14] width 28 height 12
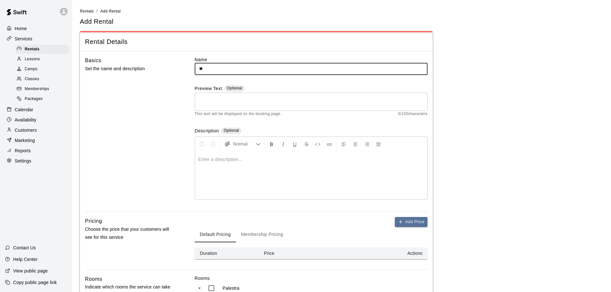
type input "*"
type input "**********"
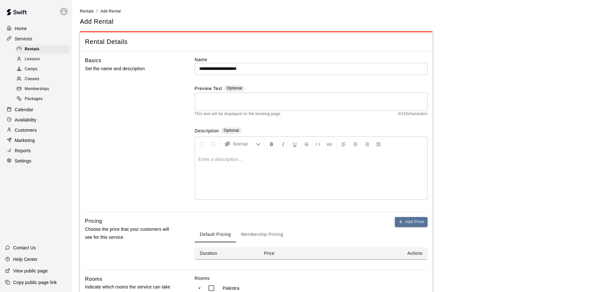
click at [226, 168] on div at bounding box center [311, 175] width 232 height 48
click at [221, 69] on input "**********" at bounding box center [311, 69] width 233 height 12
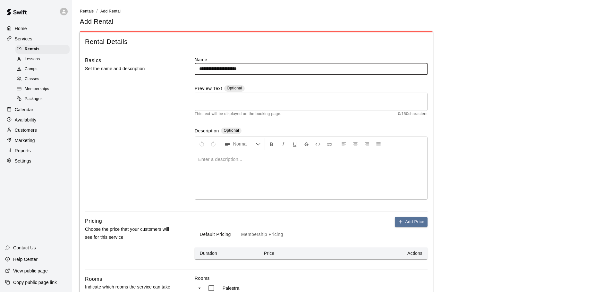
click at [218, 163] on div at bounding box center [311, 175] width 232 height 48
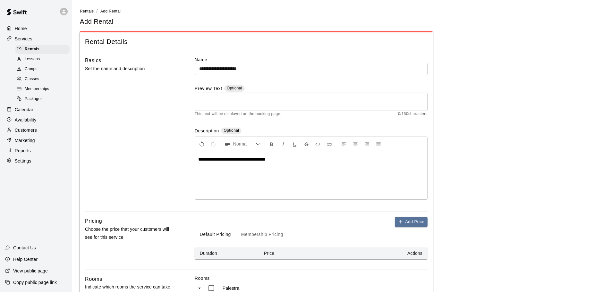
click at [207, 160] on span "**********" at bounding box center [231, 159] width 67 height 5
click at [301, 163] on div "**********" at bounding box center [311, 175] width 232 height 48
click at [258, 146] on icon "Formatting Options" at bounding box center [258, 144] width 5 height 5
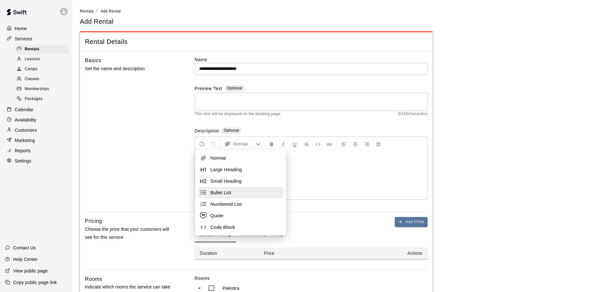
click at [220, 195] on span "Bullet List" at bounding box center [245, 192] width 71 height 6
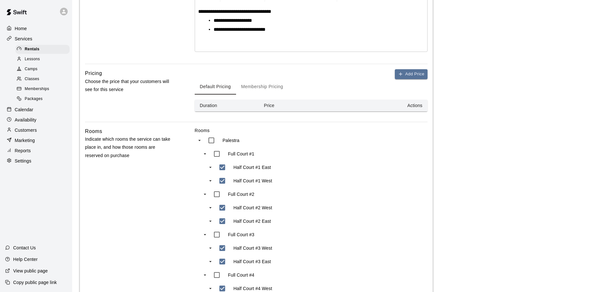
scroll to position [160, 0]
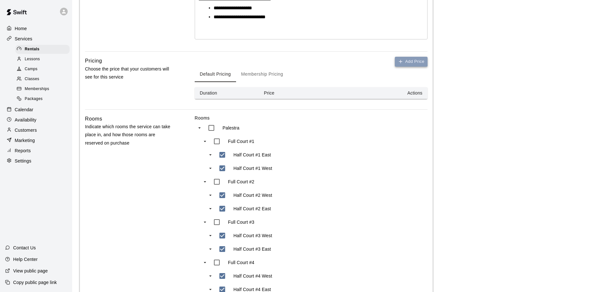
click at [413, 59] on button "Add Price" at bounding box center [411, 62] width 33 height 10
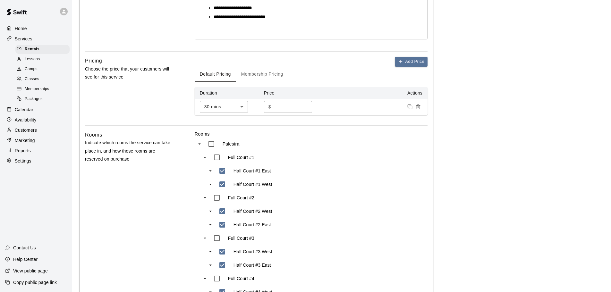
click at [283, 106] on input "*" at bounding box center [292, 107] width 38 height 12
type input "*****"
click at [413, 60] on button "Add Price" at bounding box center [411, 62] width 33 height 10
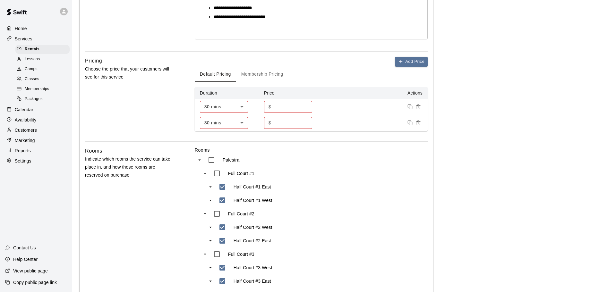
click at [240, 120] on body "**********" at bounding box center [308, 177] width 616 height 675
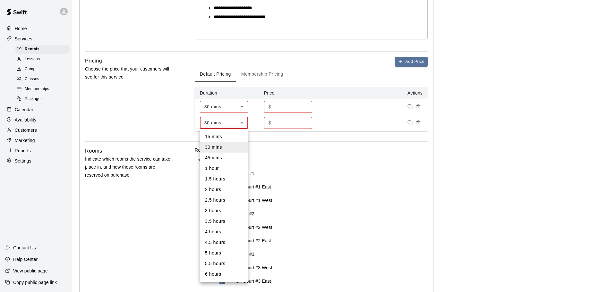
click at [228, 167] on li "1 hour" at bounding box center [224, 168] width 48 height 11
type input "**"
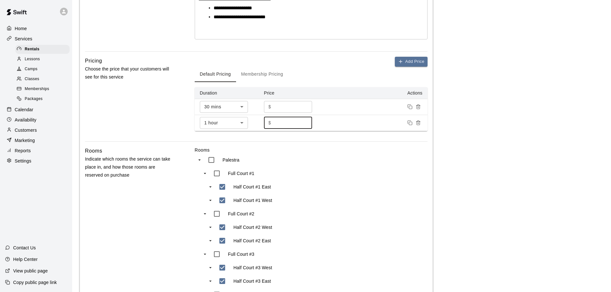
click at [286, 121] on input "*" at bounding box center [292, 123] width 38 height 12
type input "****"
click at [410, 60] on button "Add Price" at bounding box center [411, 62] width 33 height 10
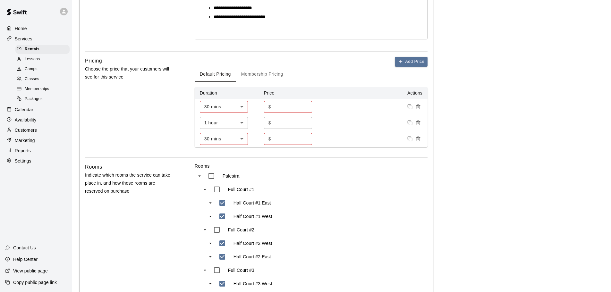
click at [225, 137] on body "**********" at bounding box center [305, 185] width 611 height 691
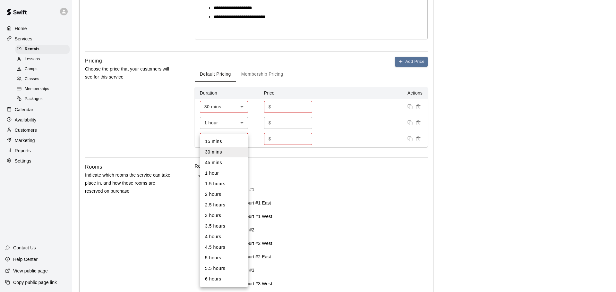
click at [220, 185] on li "1.5 hours" at bounding box center [224, 184] width 48 height 11
type input "**"
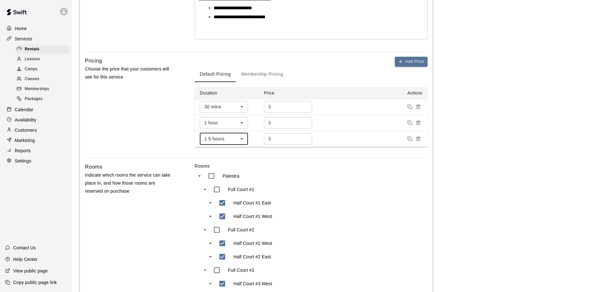
click at [283, 139] on input "*" at bounding box center [292, 139] width 38 height 12
type input "*****"
click at [407, 62] on button "Add Price" at bounding box center [411, 62] width 33 height 10
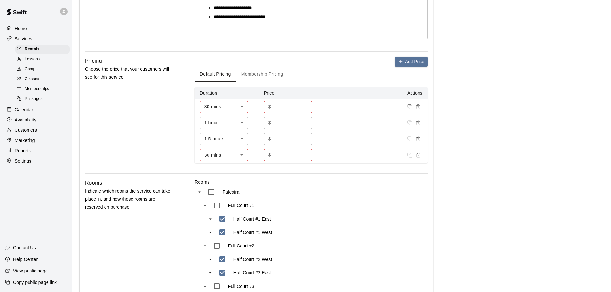
click at [225, 155] on body "**********" at bounding box center [305, 193] width 611 height 707
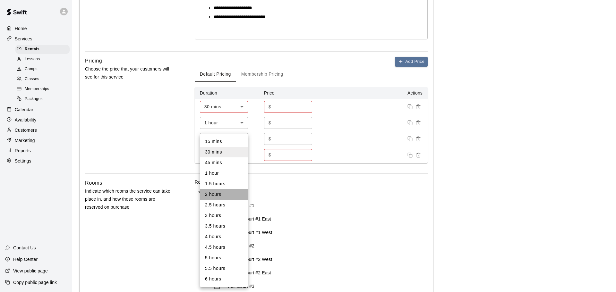
click at [223, 196] on li "2 hours" at bounding box center [224, 194] width 48 height 11
type input "***"
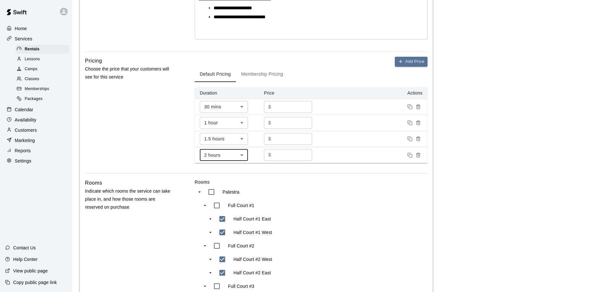
click at [289, 158] on input "*" at bounding box center [292, 155] width 38 height 12
click at [411, 60] on button "Add Price" at bounding box center [411, 62] width 33 height 10
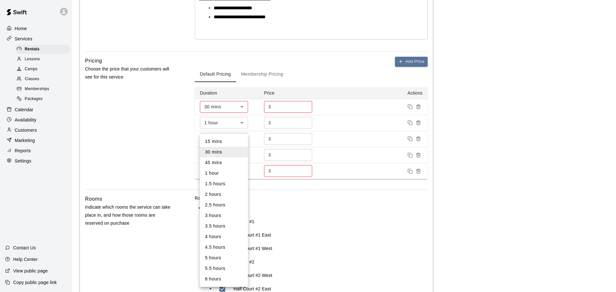
click at [222, 173] on body "**********" at bounding box center [308, 201] width 616 height 723
click at [220, 205] on li "2.5 hours" at bounding box center [224, 205] width 48 height 11
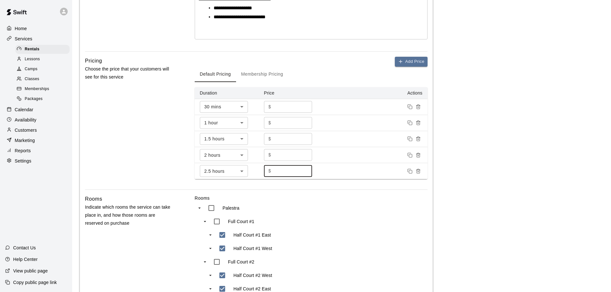
click at [282, 169] on input "*" at bounding box center [292, 171] width 38 height 12
click at [415, 61] on button "Add Price" at bounding box center [411, 62] width 33 height 10
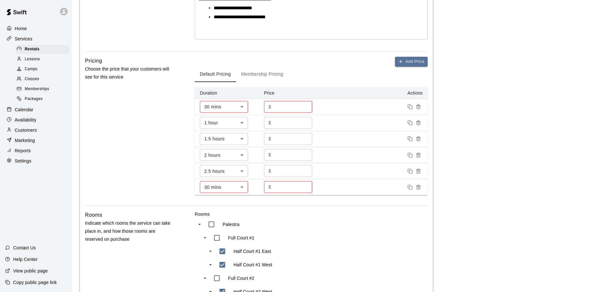
click at [222, 190] on body "**********" at bounding box center [308, 210] width 616 height 740
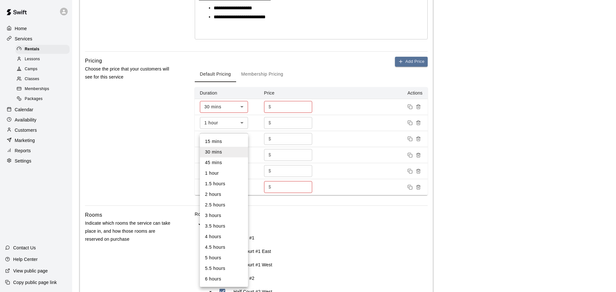
click at [222, 213] on li "3 hours" at bounding box center [224, 215] width 48 height 11
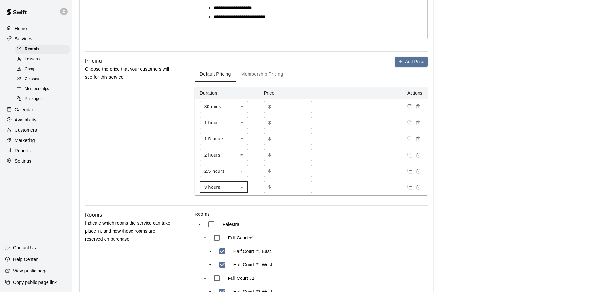
click at [283, 188] on input "*" at bounding box center [292, 187] width 38 height 12
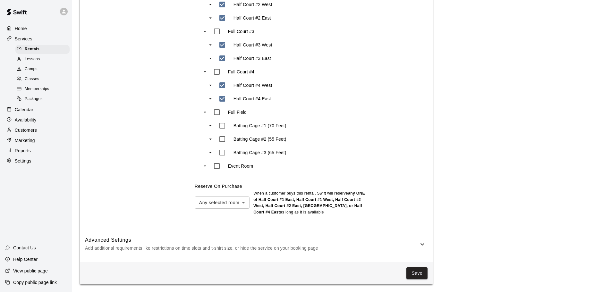
scroll to position [454, 0]
click at [419, 244] on icon at bounding box center [422, 244] width 8 height 8
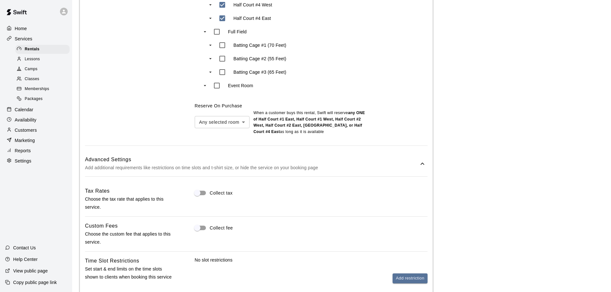
scroll to position [550, 0]
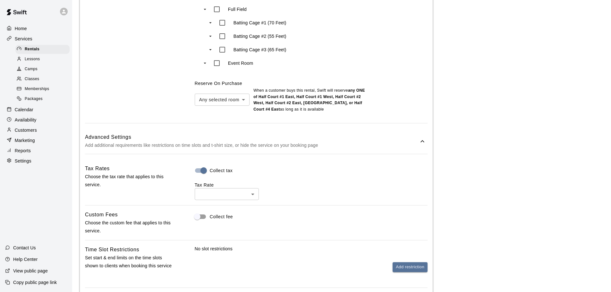
click at [261, 200] on div "​ ​" at bounding box center [311, 194] width 233 height 12
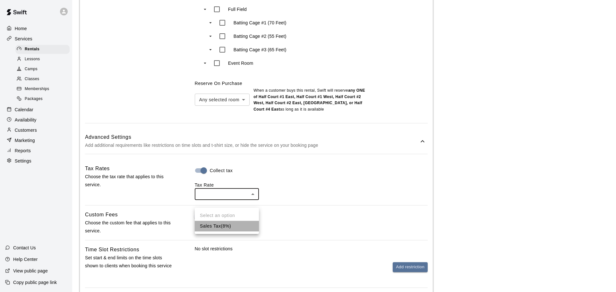
click at [232, 225] on li "Sales Tax ( 8 %)" at bounding box center [227, 226] width 64 height 11
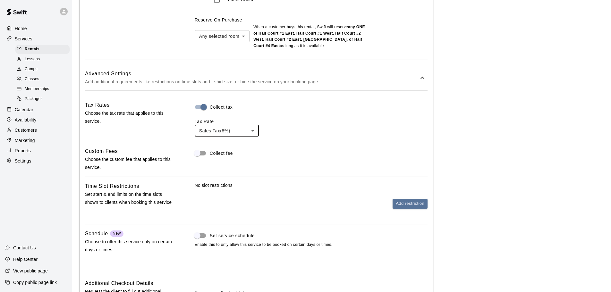
scroll to position [615, 0]
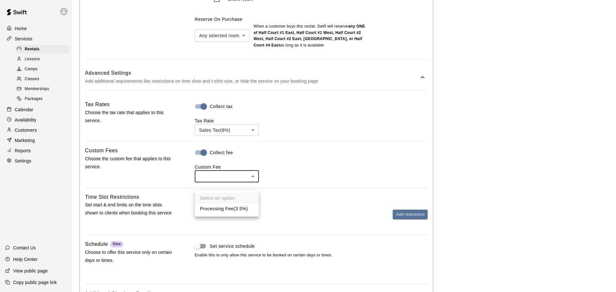
click at [240, 209] on li "Processing Fee ( 3.5% )" at bounding box center [227, 209] width 64 height 11
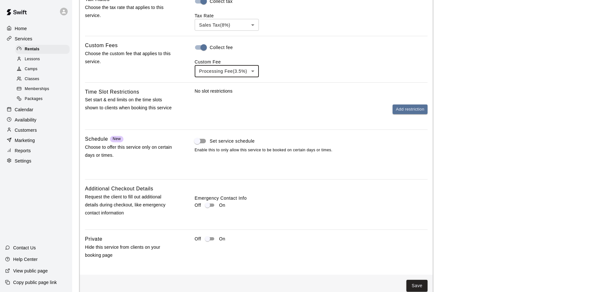
scroll to position [708, 0]
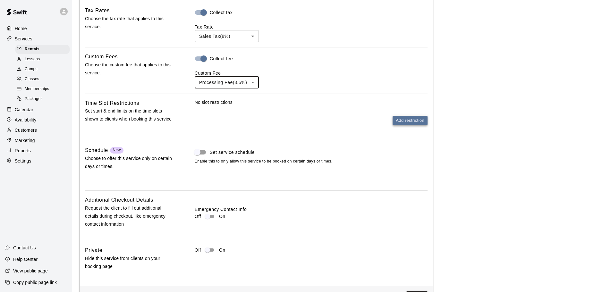
click at [408, 126] on button "Add restriction" at bounding box center [409, 121] width 35 height 10
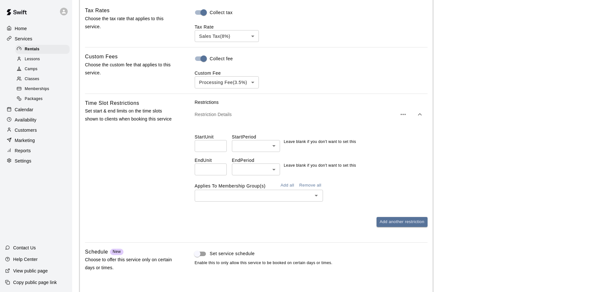
click at [212, 152] on input "number" at bounding box center [211, 146] width 32 height 12
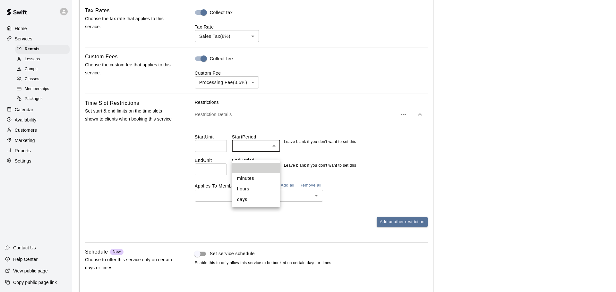
click at [248, 189] on li "hours" at bounding box center [256, 189] width 48 height 11
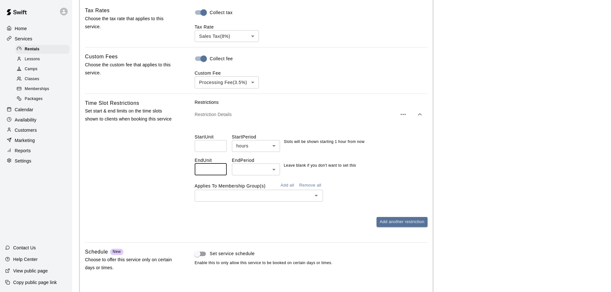
click at [206, 175] on input "number" at bounding box center [211, 169] width 32 height 12
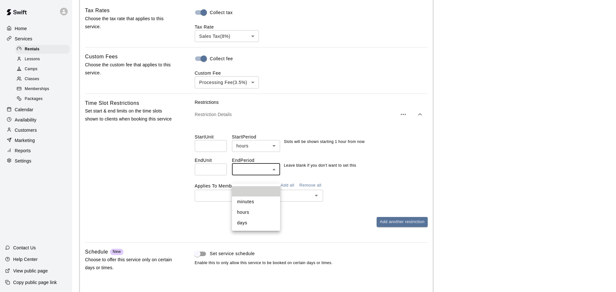
click at [249, 221] on li "days" at bounding box center [256, 223] width 48 height 11
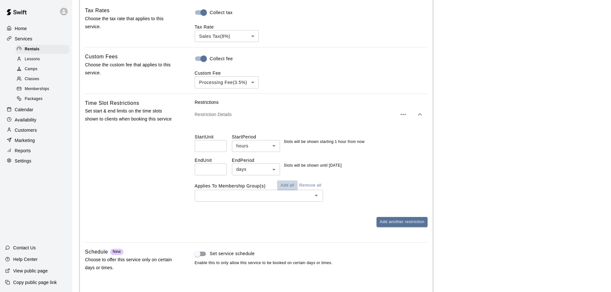
click at [290, 190] on button "Add all" at bounding box center [287, 185] width 21 height 10
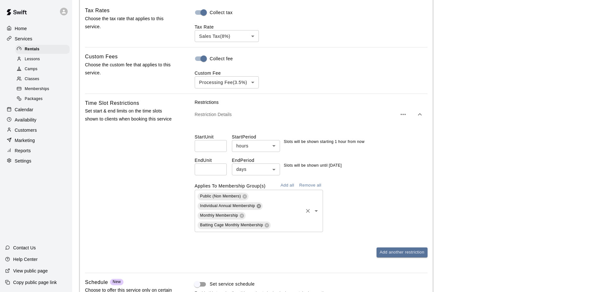
click at [257, 208] on icon at bounding box center [258, 206] width 4 height 4
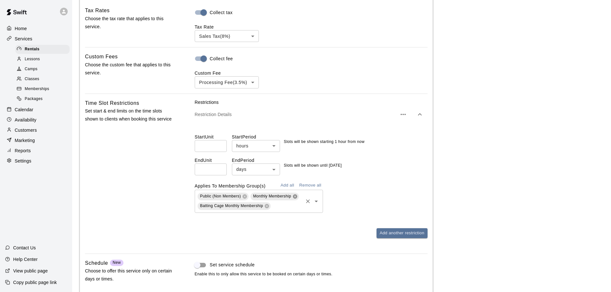
click at [294, 198] on icon at bounding box center [295, 196] width 4 height 4
click at [394, 238] on button "Add another restriction" at bounding box center [401, 233] width 51 height 10
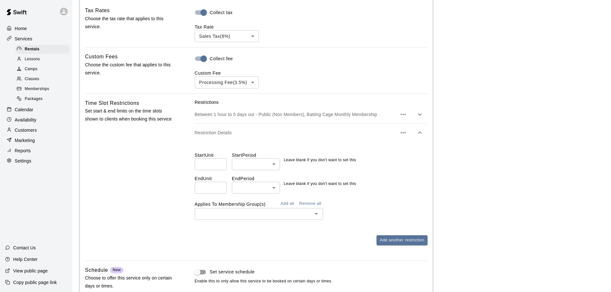
click at [207, 170] on input "number" at bounding box center [211, 164] width 32 height 12
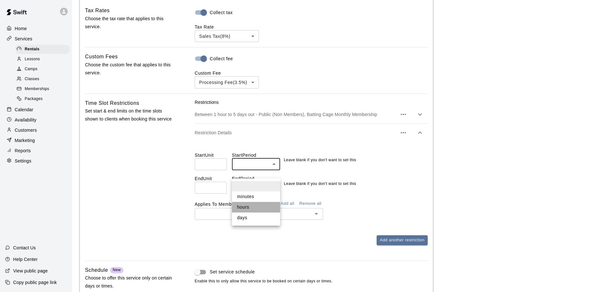
click at [252, 207] on li "hours" at bounding box center [256, 207] width 48 height 11
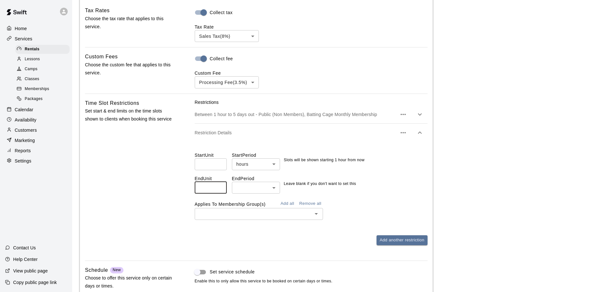
click at [214, 194] on input "number" at bounding box center [211, 188] width 32 height 12
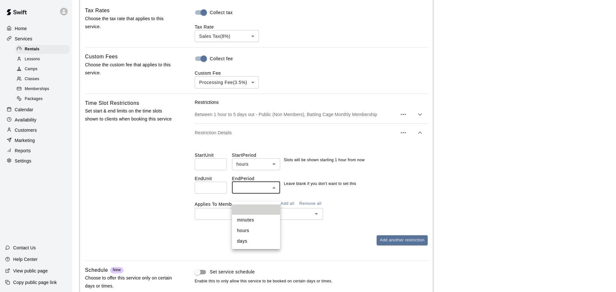
click at [251, 244] on li "days" at bounding box center [256, 241] width 48 height 11
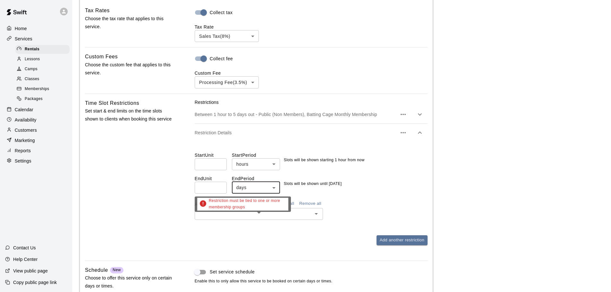
click at [287, 212] on div "Restriction must be tied to one or more membership groups" at bounding box center [243, 207] width 96 height 20
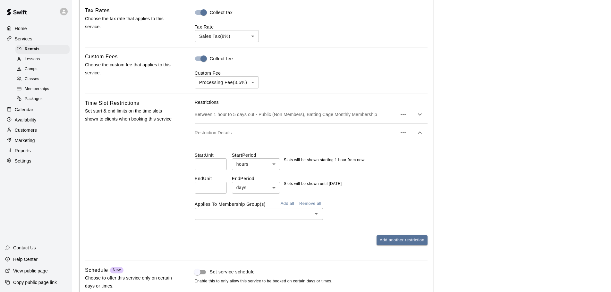
click at [290, 209] on button "Add all" at bounding box center [287, 204] width 21 height 10
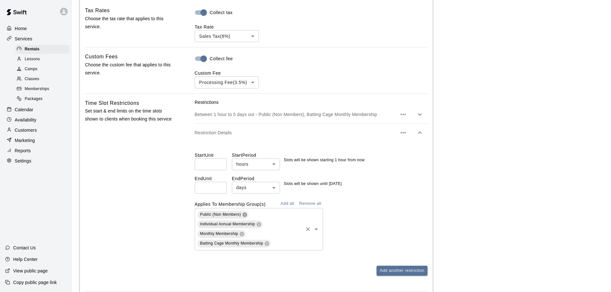
click at [244, 217] on icon at bounding box center [244, 214] width 5 height 5
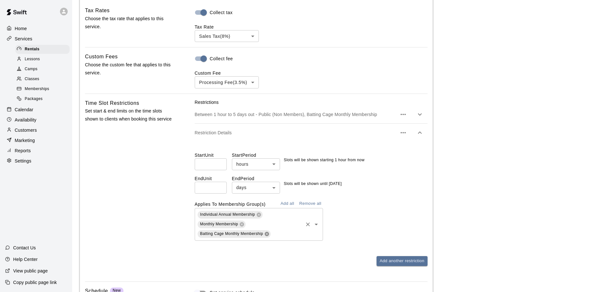
click at [266, 236] on icon at bounding box center [267, 234] width 4 height 4
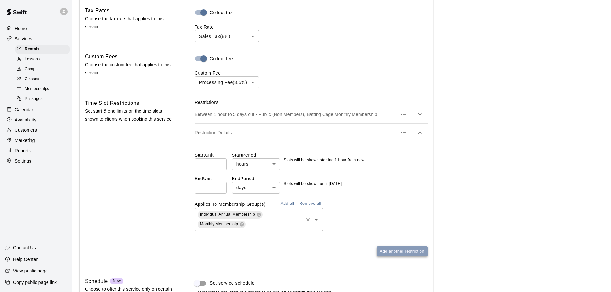
click at [398, 256] on button "Add another restriction" at bounding box center [401, 252] width 51 height 10
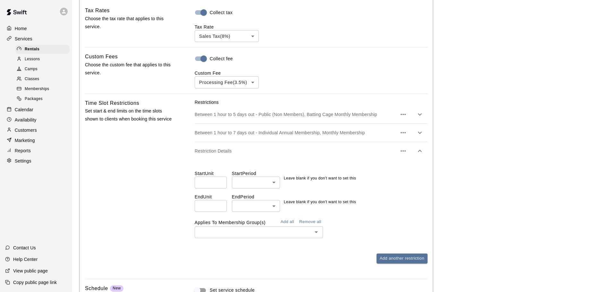
click at [402, 155] on icon "button" at bounding box center [403, 151] width 8 height 8
click at [372, 180] on p "Delete restriction" at bounding box center [371, 178] width 35 height 6
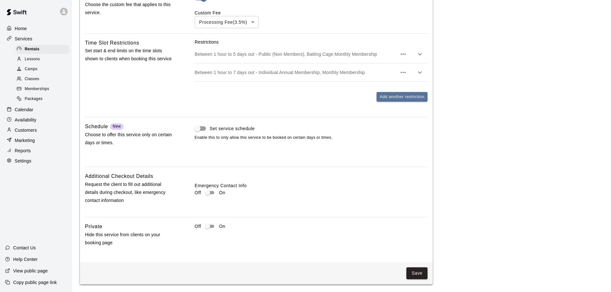
scroll to position [777, 0]
click at [415, 275] on button "Save" at bounding box center [416, 273] width 21 height 12
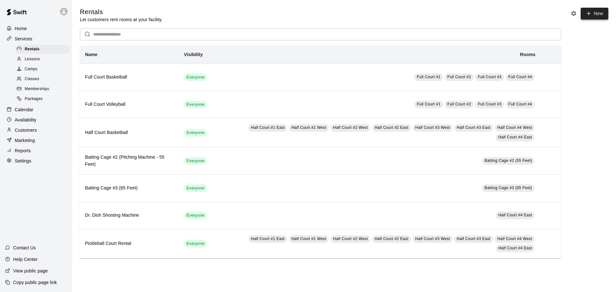
click at [597, 15] on link "New" at bounding box center [594, 14] width 28 height 12
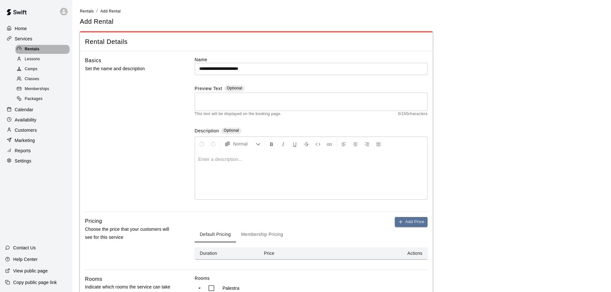
click at [46, 48] on div "Rentals" at bounding box center [42, 49] width 54 height 9
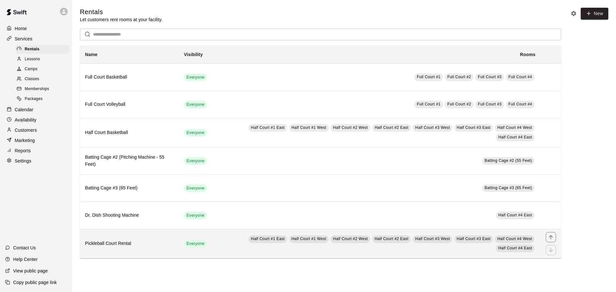
click at [132, 244] on h6 "Pickleball Court Rental" at bounding box center [129, 243] width 88 height 7
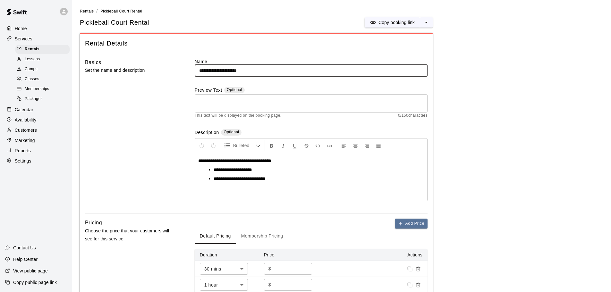
click at [251, 70] on input "**********" at bounding box center [311, 71] width 233 height 12
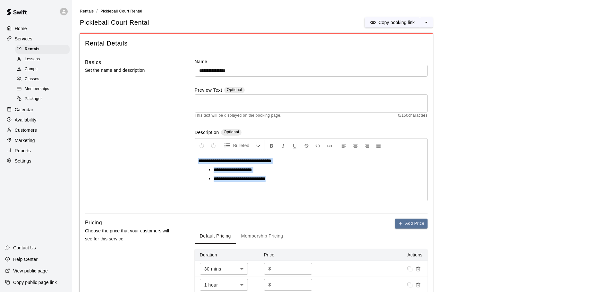
drag, startPoint x: 284, startPoint y: 181, endPoint x: 195, endPoint y: 163, distance: 91.1
click at [195, 163] on div "**********" at bounding box center [311, 177] width 232 height 48
copy div "**********"
click at [323, 171] on li "**********" at bounding box center [314, 170] width 200 height 6
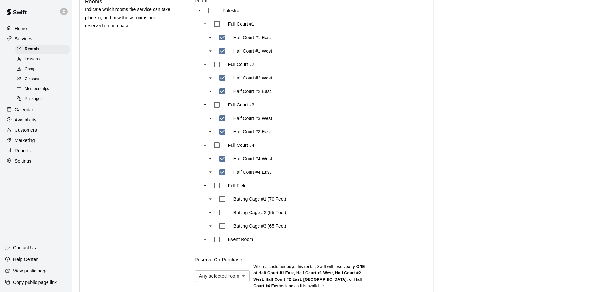
scroll to position [456, 0]
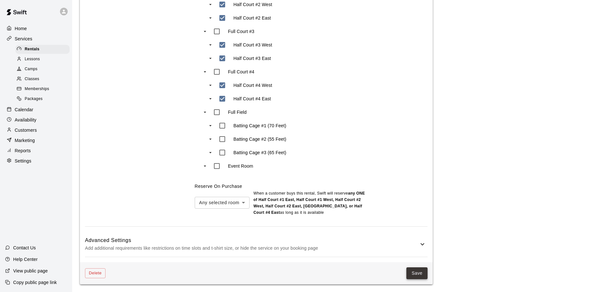
click at [423, 271] on button "Save" at bounding box center [416, 273] width 21 height 12
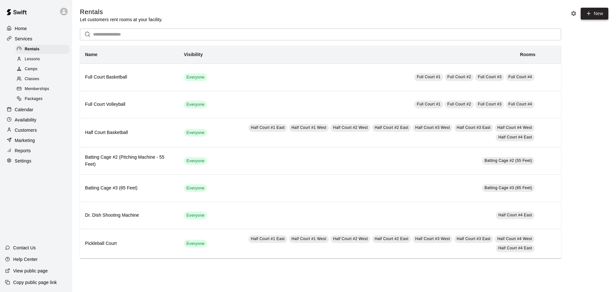
click at [591, 11] on link "New" at bounding box center [594, 14] width 28 height 12
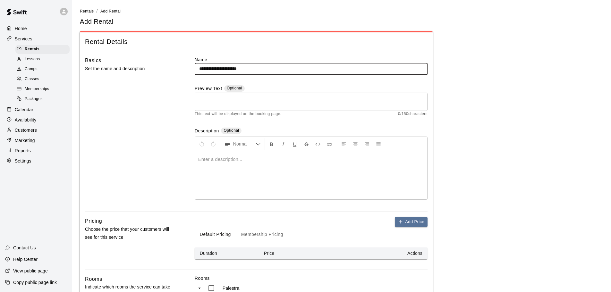
click at [220, 167] on div at bounding box center [311, 175] width 232 height 48
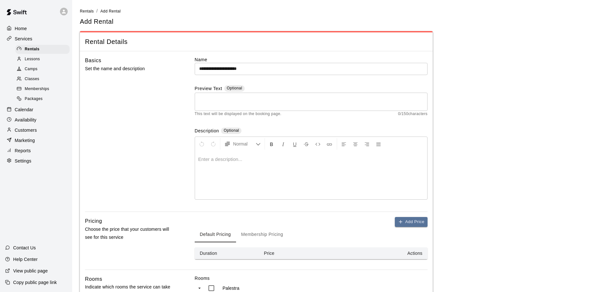
paste div
click at [223, 161] on span "**********" at bounding box center [234, 159] width 73 height 5
click at [271, 160] on span "**********" at bounding box center [236, 159] width 77 height 5
click at [279, 160] on span "**********" at bounding box center [238, 159] width 81 height 5
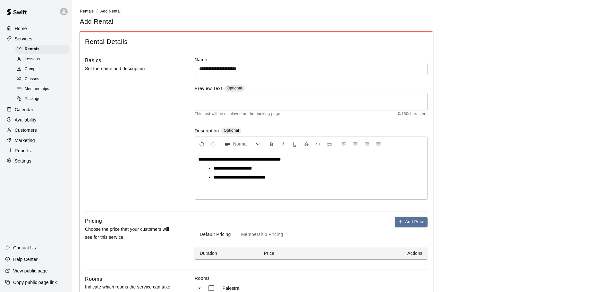
click at [259, 158] on span "**********" at bounding box center [239, 159] width 83 height 5
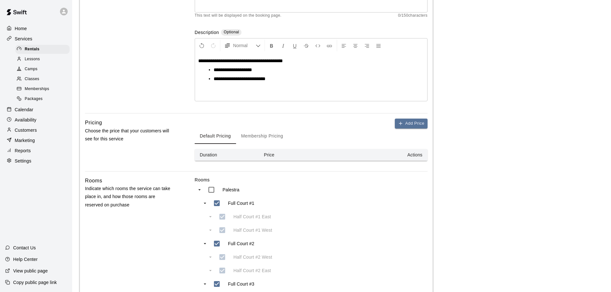
scroll to position [57, 0]
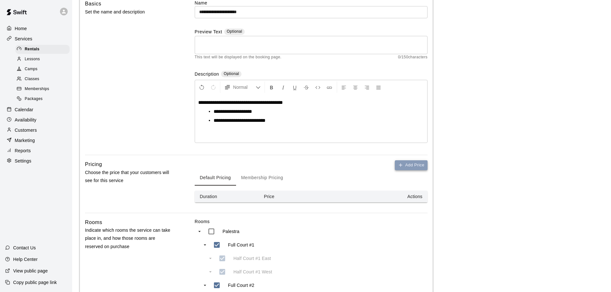
click at [402, 163] on icon "button" at bounding box center [400, 165] width 5 height 5
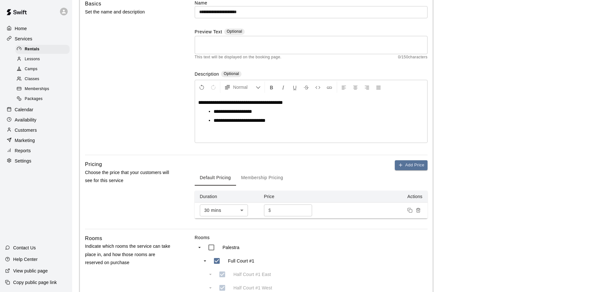
click at [233, 212] on body "**********" at bounding box center [305, 269] width 611 height 653
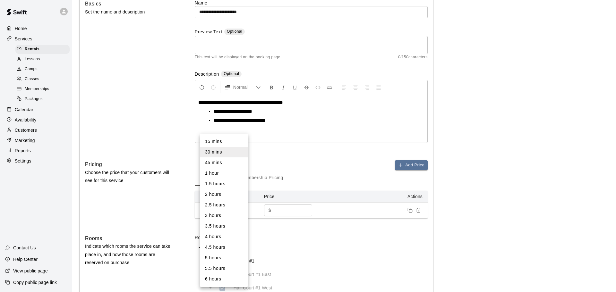
click at [224, 176] on li "1 hour" at bounding box center [224, 173] width 48 height 11
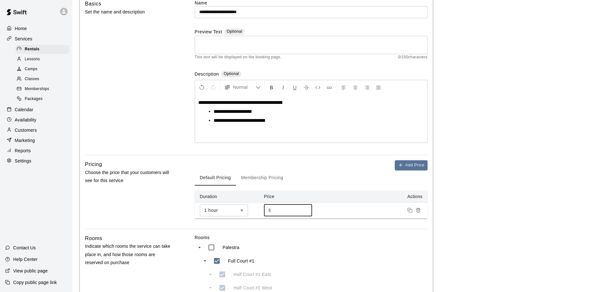
click at [281, 212] on input "*" at bounding box center [292, 211] width 38 height 12
click at [407, 165] on button "Add Price" at bounding box center [411, 165] width 33 height 10
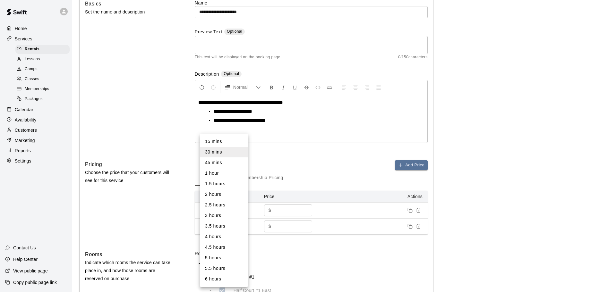
click at [231, 229] on body "**********" at bounding box center [308, 277] width 616 height 669
click at [216, 182] on li "1.5 hours" at bounding box center [224, 184] width 48 height 11
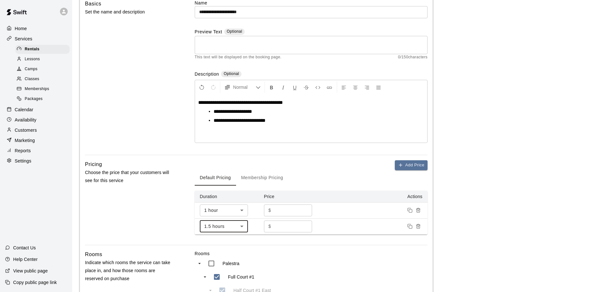
click at [284, 227] on input "*" at bounding box center [292, 227] width 38 height 12
click at [407, 164] on button "Add Price" at bounding box center [411, 165] width 33 height 10
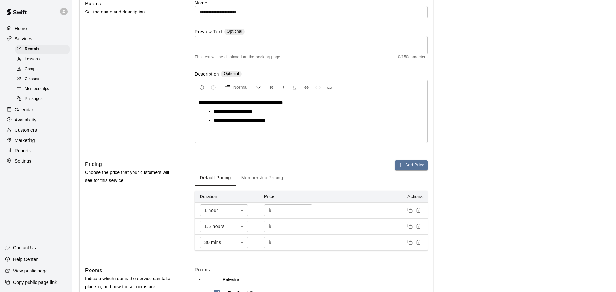
click at [227, 245] on body "**********" at bounding box center [308, 285] width 616 height 685
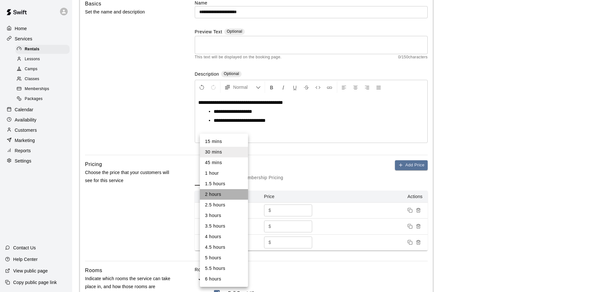
click at [221, 195] on li "2 hours" at bounding box center [224, 194] width 48 height 11
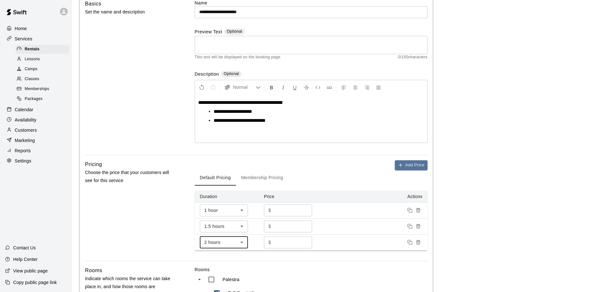
click at [279, 241] on input "*" at bounding box center [292, 243] width 38 height 12
click at [414, 163] on button "Add Price" at bounding box center [411, 165] width 33 height 10
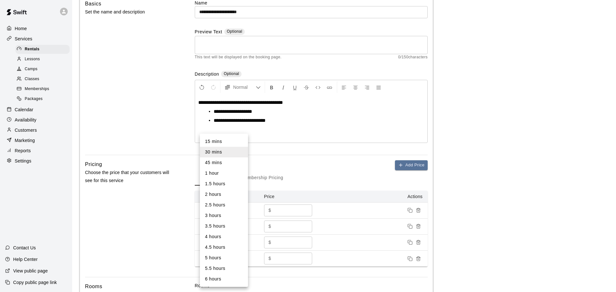
click at [226, 259] on body "**********" at bounding box center [308, 293] width 616 height 701
click at [222, 201] on li "2.5 hours" at bounding box center [224, 205] width 48 height 11
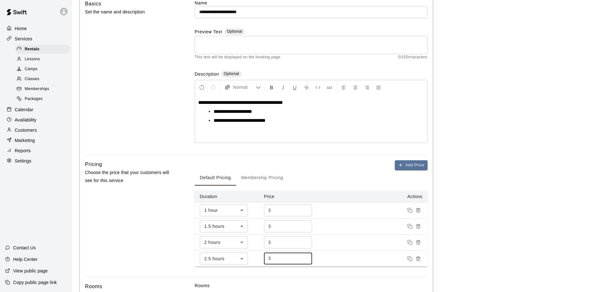
click at [281, 256] on input "*" at bounding box center [292, 259] width 38 height 12
click at [415, 166] on button "Add Price" at bounding box center [411, 165] width 33 height 10
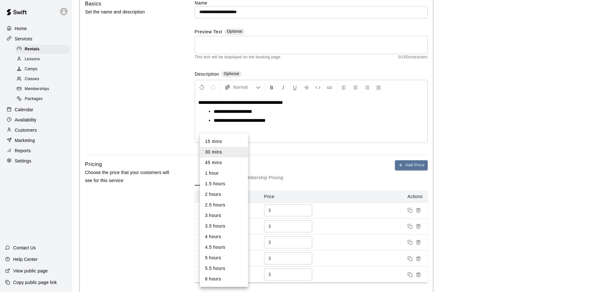
drag, startPoint x: 217, startPoint y: 214, endPoint x: 254, endPoint y: 253, distance: 53.5
click at [218, 214] on li "3 hours" at bounding box center [224, 215] width 48 height 11
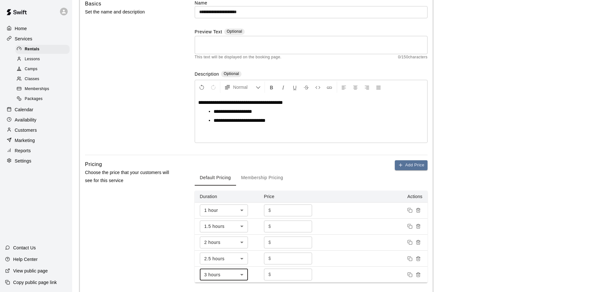
click at [285, 274] on input "*" at bounding box center [292, 275] width 38 height 12
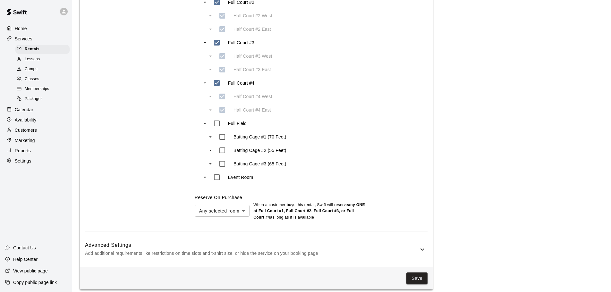
scroll to position [426, 0]
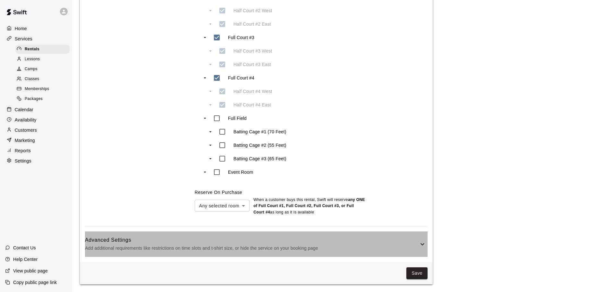
click at [374, 245] on p "Add additional requirements like restrictions on time slots and t-shirt size, o…" at bounding box center [251, 248] width 333 height 8
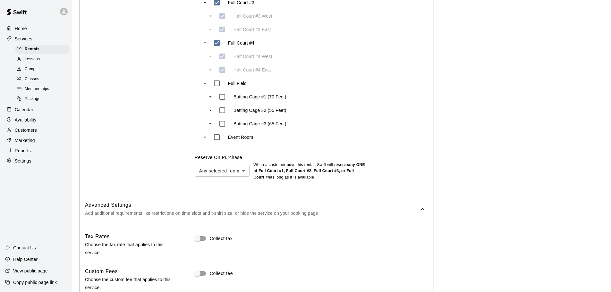
scroll to position [522, 0]
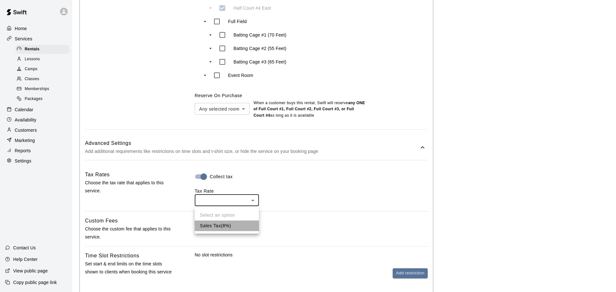
click at [231, 225] on li "Sales Tax ( 8 %)" at bounding box center [227, 226] width 64 height 11
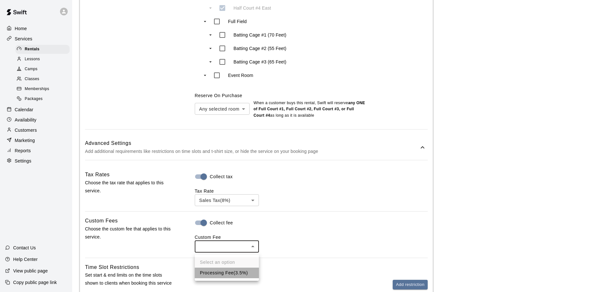
click at [236, 275] on li "Processing Fee ( 3.5% )" at bounding box center [227, 273] width 64 height 11
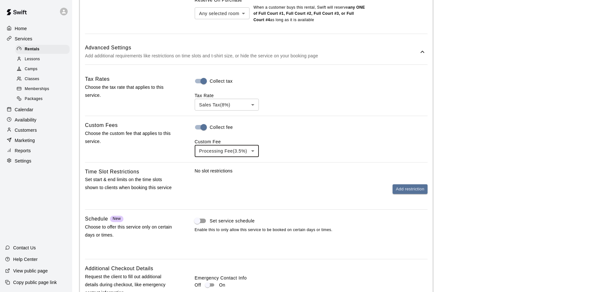
scroll to position [618, 0]
click at [404, 189] on button "Add restriction" at bounding box center [409, 189] width 35 height 10
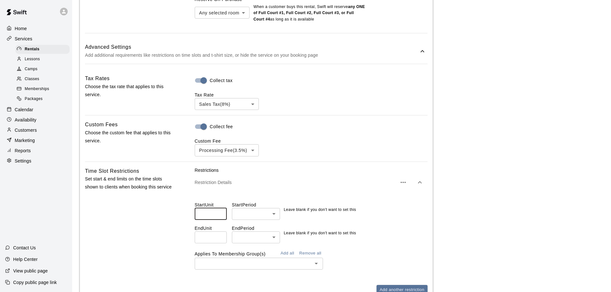
click at [208, 220] on input "number" at bounding box center [211, 214] width 32 height 12
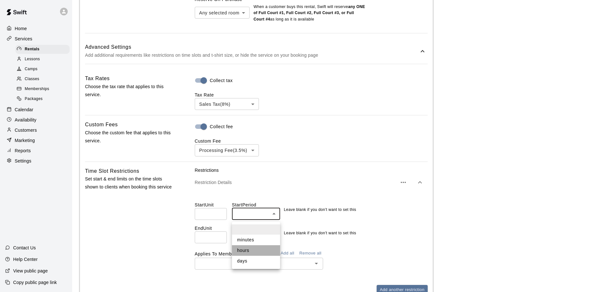
click at [253, 252] on li "hours" at bounding box center [256, 250] width 48 height 11
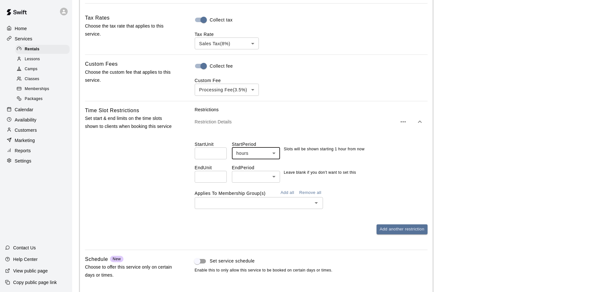
scroll to position [682, 0]
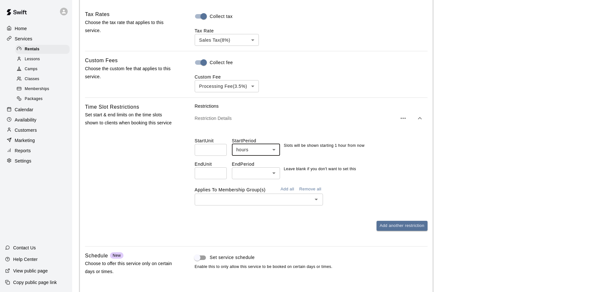
click at [214, 176] on input "number" at bounding box center [211, 173] width 32 height 12
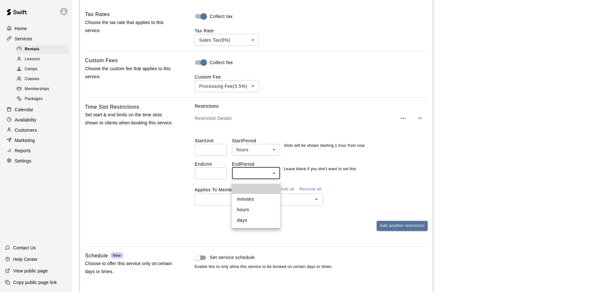
click at [252, 219] on li "days" at bounding box center [256, 220] width 48 height 11
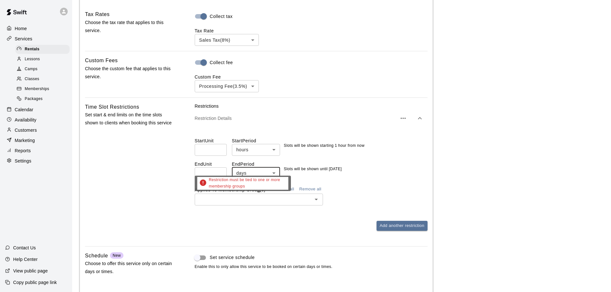
click at [289, 191] on div "Restriction must be tied to one or more membership groups" at bounding box center [243, 183] width 96 height 15
click at [290, 189] on button "Add all" at bounding box center [287, 189] width 21 height 10
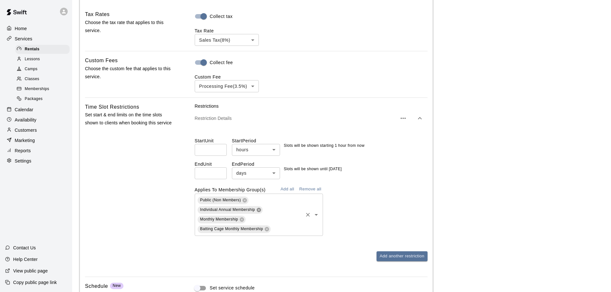
click at [258, 212] on icon at bounding box center [258, 210] width 4 height 4
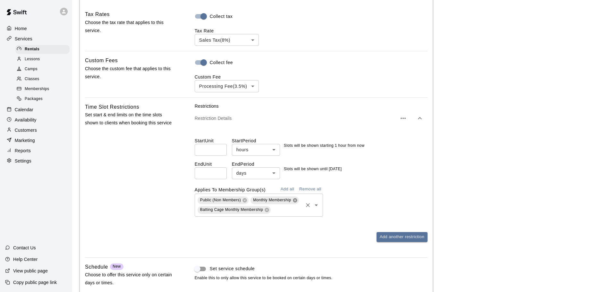
click at [295, 202] on icon at bounding box center [295, 200] width 4 height 4
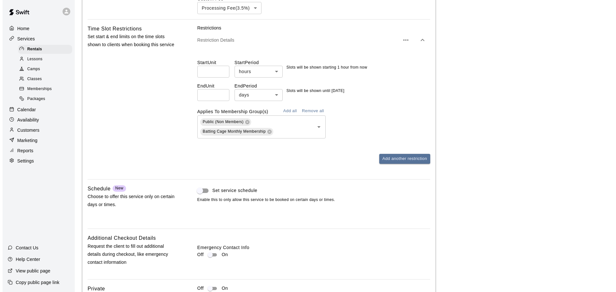
scroll to position [760, 0]
click at [393, 158] on button "Add another restriction" at bounding box center [401, 159] width 51 height 10
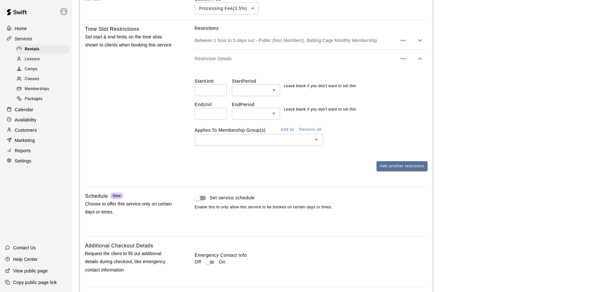
click at [209, 90] on input "number" at bounding box center [211, 90] width 32 height 12
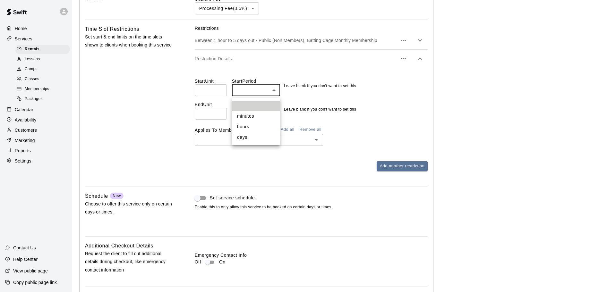
click at [250, 127] on li "hours" at bounding box center [256, 126] width 48 height 11
click at [209, 116] on input "number" at bounding box center [211, 114] width 32 height 12
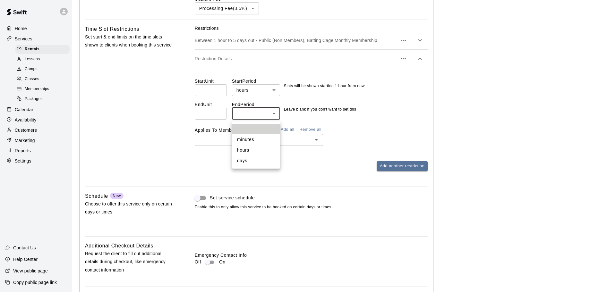
click at [244, 160] on li "days" at bounding box center [256, 160] width 48 height 11
click at [286, 132] on button "Add all" at bounding box center [287, 130] width 21 height 10
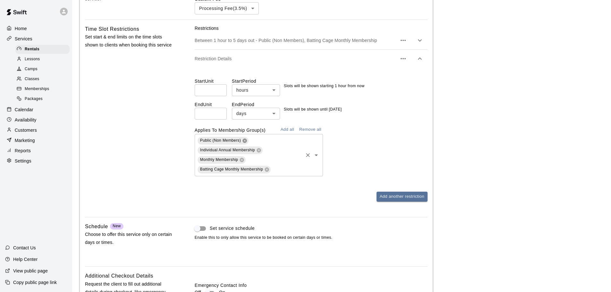
click at [245, 142] on icon at bounding box center [244, 140] width 5 height 5
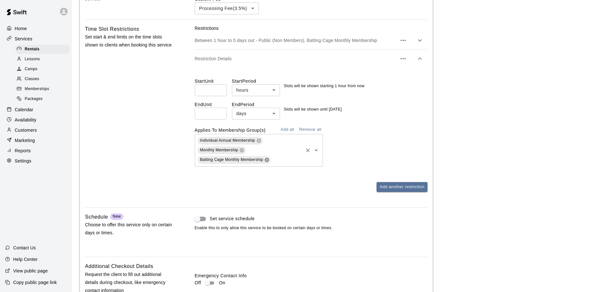
click at [266, 161] on icon at bounding box center [266, 159] width 5 height 5
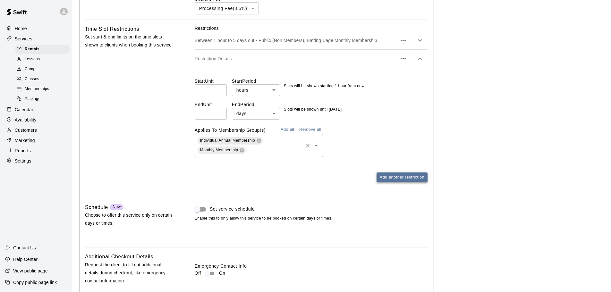
click at [391, 179] on button "Add another restriction" at bounding box center [401, 177] width 51 height 10
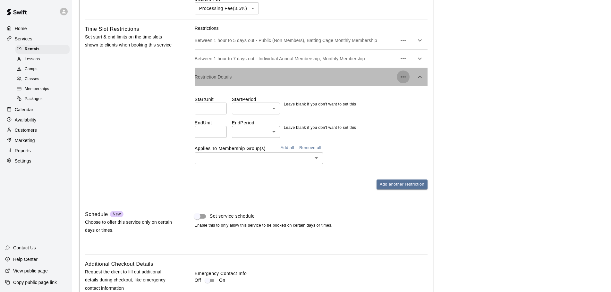
click at [402, 80] on icon "button" at bounding box center [403, 77] width 8 height 8
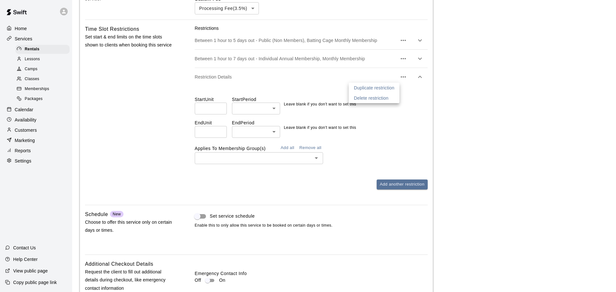
click at [372, 99] on p "Delete restriction" at bounding box center [371, 98] width 35 height 6
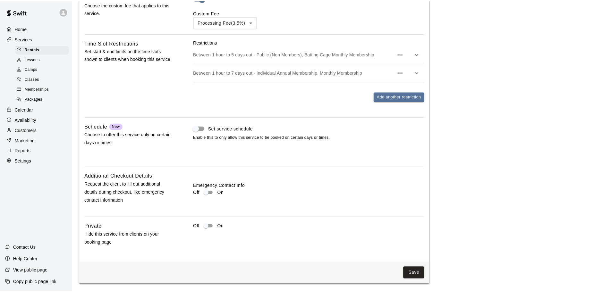
scroll to position [748, 0]
click at [416, 274] on button "Save" at bounding box center [416, 273] width 21 height 12
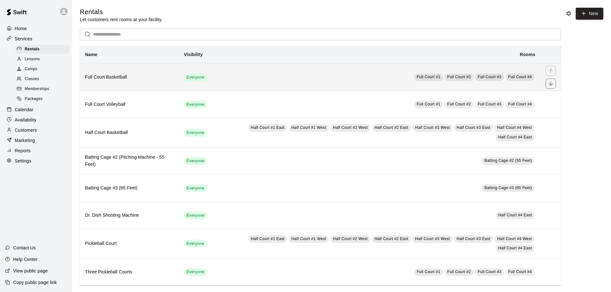
click at [128, 79] on h6 "Full Court Basketball" at bounding box center [129, 77] width 88 height 7
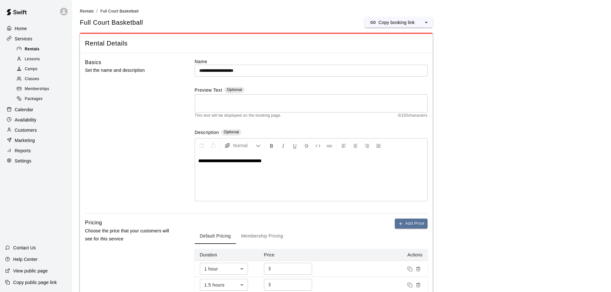
click at [41, 50] on div "Rentals" at bounding box center [42, 49] width 54 height 9
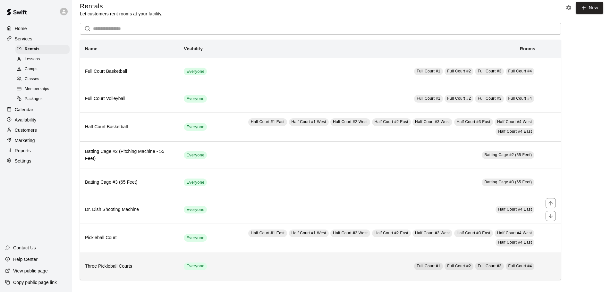
scroll to position [7, 0]
click at [137, 261] on th "Three Pickleball Courts" at bounding box center [129, 265] width 99 height 27
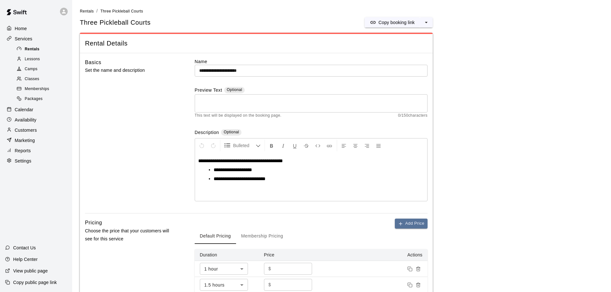
click at [33, 50] on span "Rentals" at bounding box center [32, 49] width 15 height 6
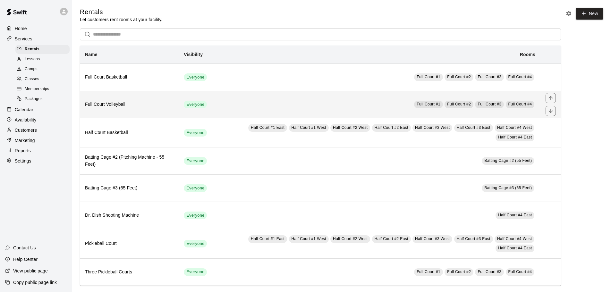
scroll to position [7, 0]
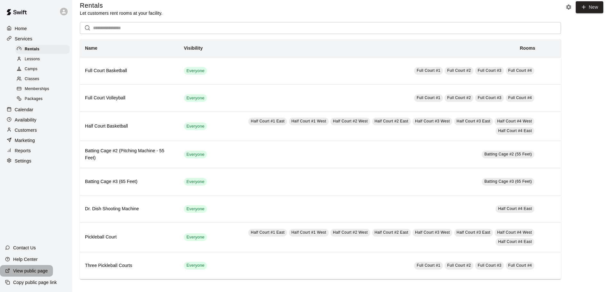
click at [25, 272] on p "View public page" at bounding box center [30, 271] width 35 height 6
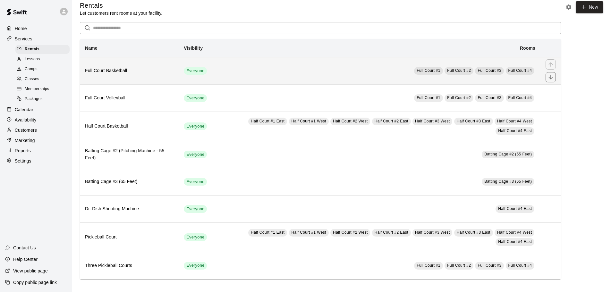
click at [134, 74] on th "Full Court Basketball" at bounding box center [129, 70] width 99 height 27
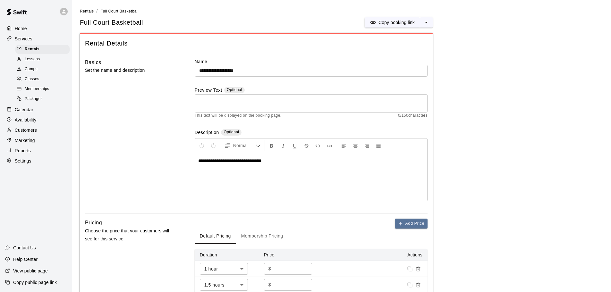
click at [218, 163] on span "**********" at bounding box center [229, 160] width 63 height 5
click at [277, 162] on p "**********" at bounding box center [311, 161] width 226 height 6
click at [215, 161] on span "**********" at bounding box center [228, 160] width 60 height 5
click at [274, 162] on p "**********" at bounding box center [311, 161] width 226 height 6
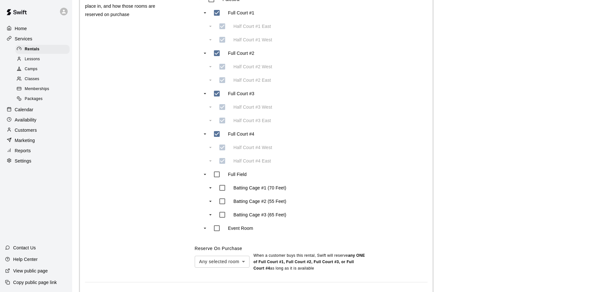
scroll to position [427, 0]
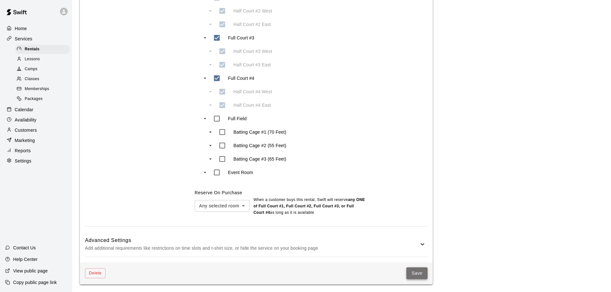
click at [416, 273] on button "Save" at bounding box center [416, 273] width 21 height 12
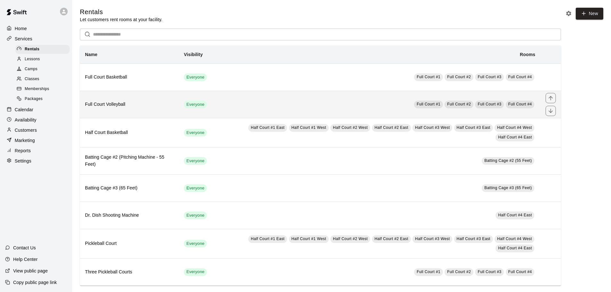
click at [146, 102] on h6 "Full Court Volleyball" at bounding box center [129, 104] width 88 height 7
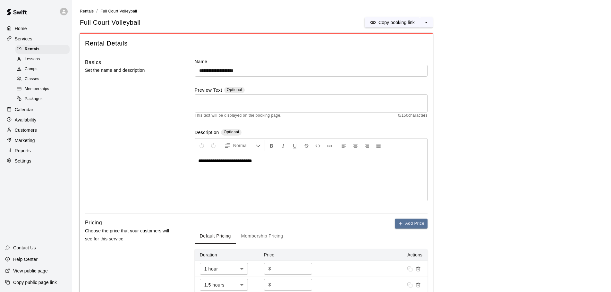
click at [218, 162] on span "**********" at bounding box center [225, 160] width 54 height 5
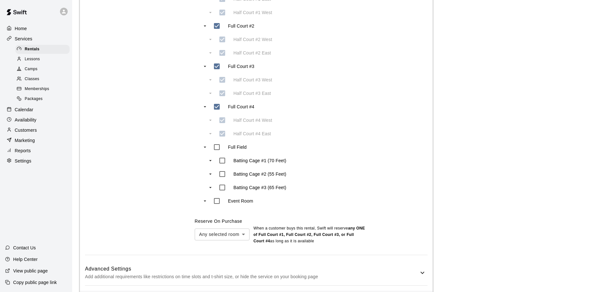
scroll to position [427, 0]
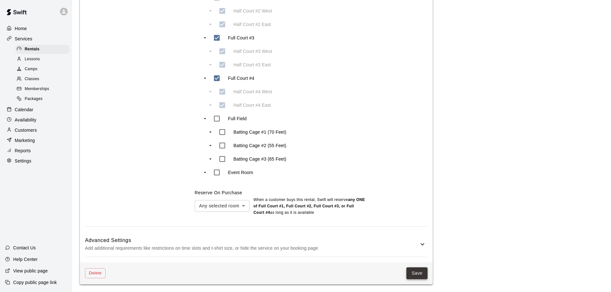
click at [421, 274] on button "Save" at bounding box center [416, 273] width 21 height 12
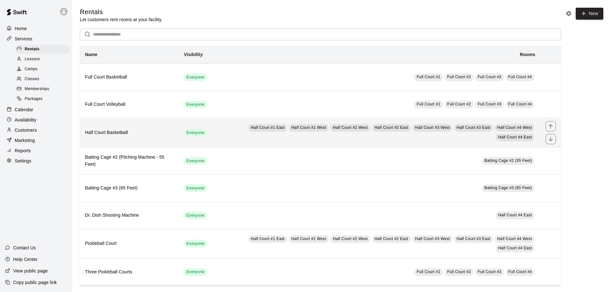
click at [147, 138] on th "Half Court Basketball" at bounding box center [129, 132] width 99 height 29
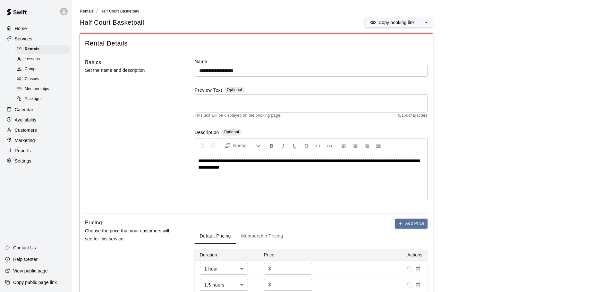
click at [217, 161] on span "**********" at bounding box center [308, 163] width 221 height 11
click at [267, 162] on span "**********" at bounding box center [308, 163] width 221 height 11
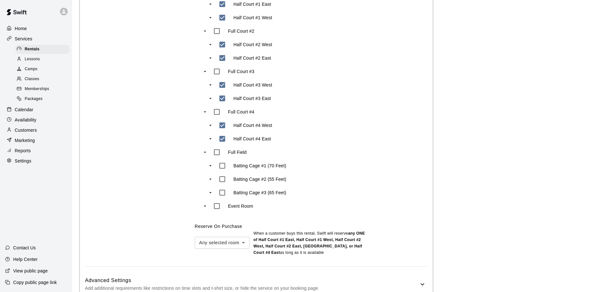
scroll to position [440, 0]
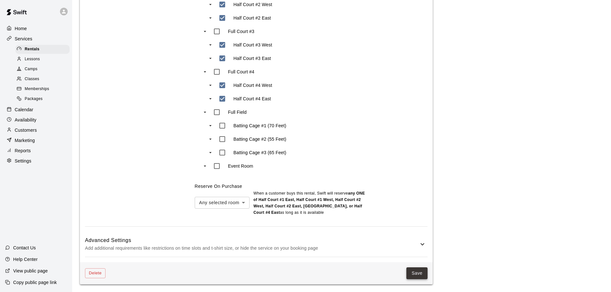
click at [419, 275] on button "Save" at bounding box center [416, 273] width 21 height 12
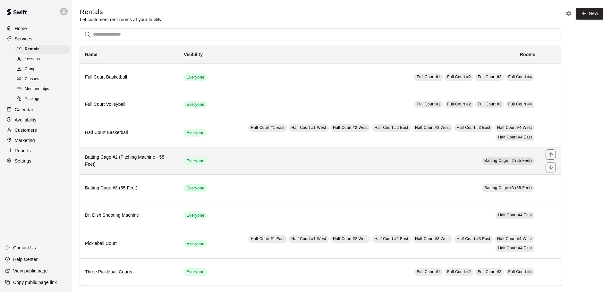
click at [139, 157] on h6 "Batting Cage #2 (Pitching Machine - 55 Feet)" at bounding box center [129, 161] width 88 height 14
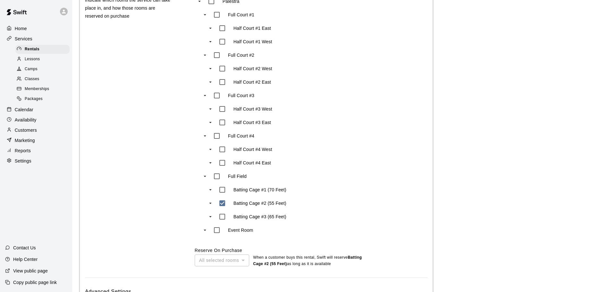
scroll to position [451, 0]
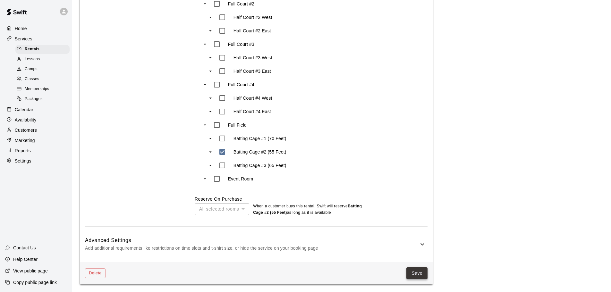
click at [417, 275] on button "Save" at bounding box center [416, 273] width 21 height 12
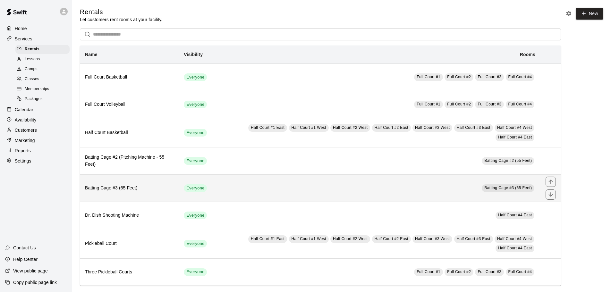
click at [129, 188] on h6 "Batting Cage #3 (65 Feet)" at bounding box center [129, 188] width 88 height 7
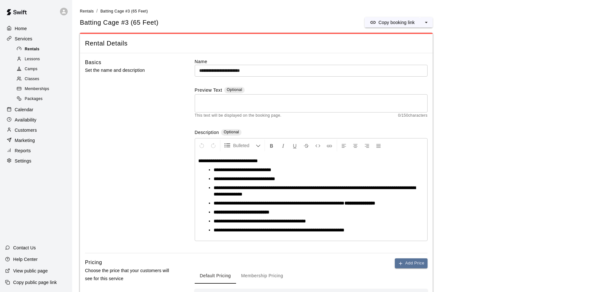
click at [31, 50] on span "Rentals" at bounding box center [32, 49] width 15 height 6
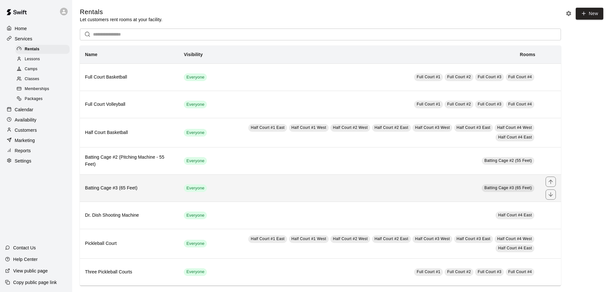
click at [123, 189] on h6 "Batting Cage #3 (65 Feet)" at bounding box center [129, 188] width 88 height 7
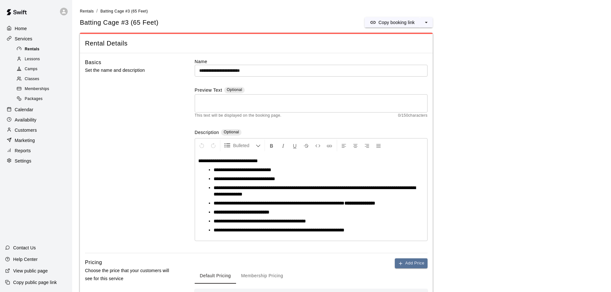
click at [36, 49] on span "Rentals" at bounding box center [32, 49] width 15 height 6
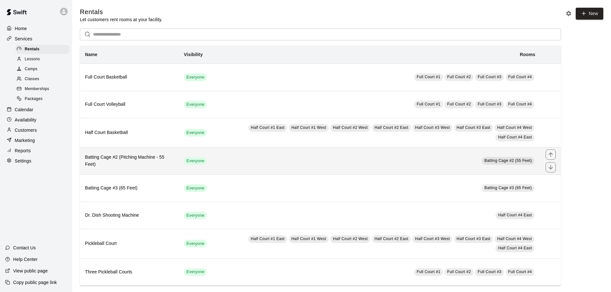
click at [127, 164] on h6 "Batting Cage #2 (Pitching Machine - 55 Feet)" at bounding box center [129, 161] width 88 height 14
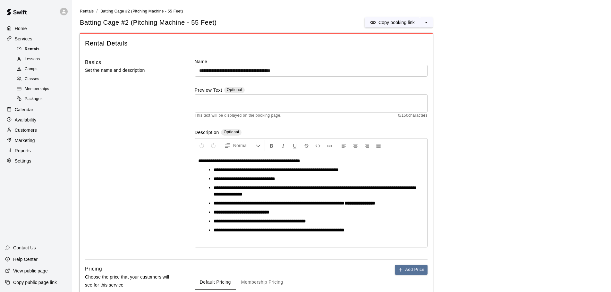
click at [35, 50] on span "Rentals" at bounding box center [32, 49] width 15 height 6
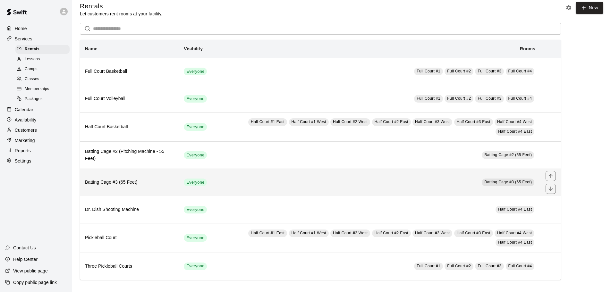
scroll to position [7, 0]
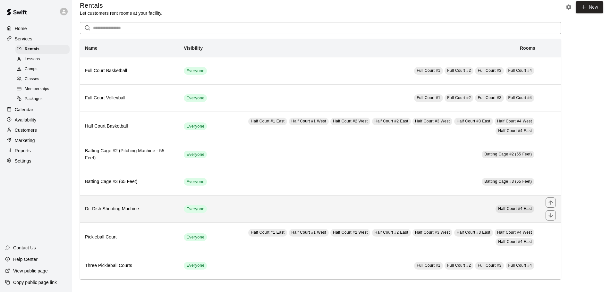
click at [137, 207] on h6 "Dr. Dish Shooting Machine" at bounding box center [129, 208] width 88 height 7
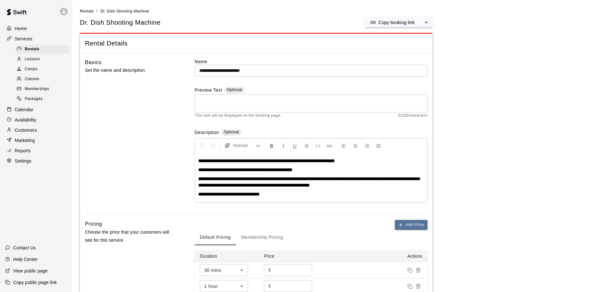
click at [201, 193] on span "**********" at bounding box center [229, 194] width 62 height 5
click at [256, 145] on icon "Formatting Options" at bounding box center [258, 145] width 5 height 5
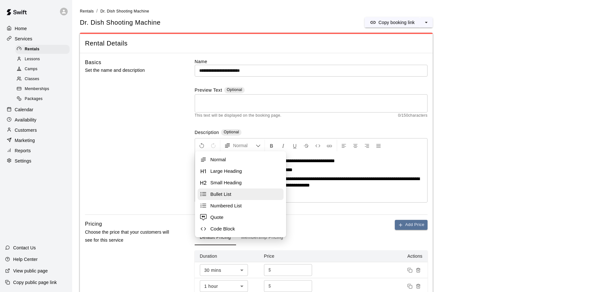
click at [223, 192] on span "Bullet List" at bounding box center [245, 194] width 71 height 6
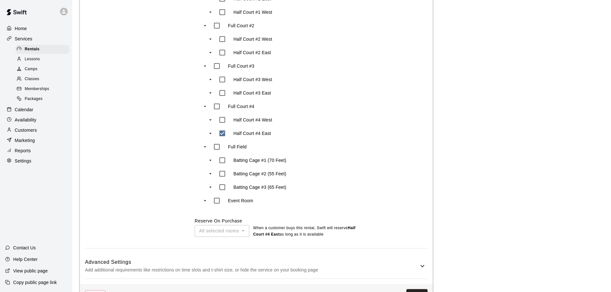
scroll to position [409, 0]
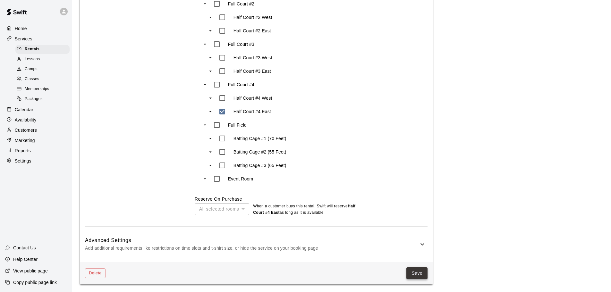
click at [421, 274] on button "Save" at bounding box center [416, 273] width 21 height 12
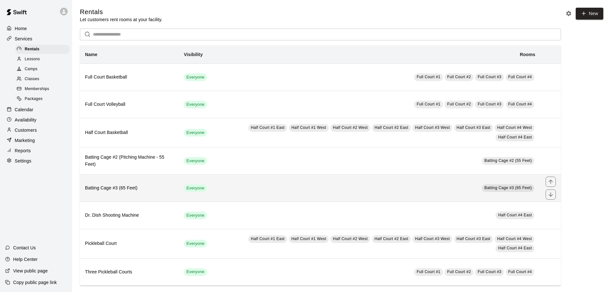
scroll to position [7, 0]
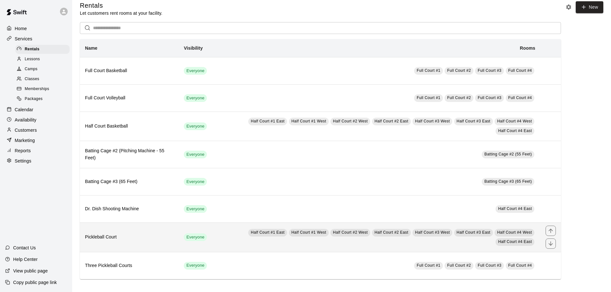
click at [110, 236] on h6 "Pickleball Court" at bounding box center [129, 237] width 88 height 7
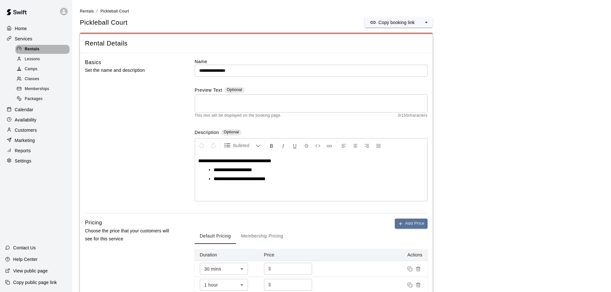
click at [33, 49] on span "Rentals" at bounding box center [32, 49] width 15 height 6
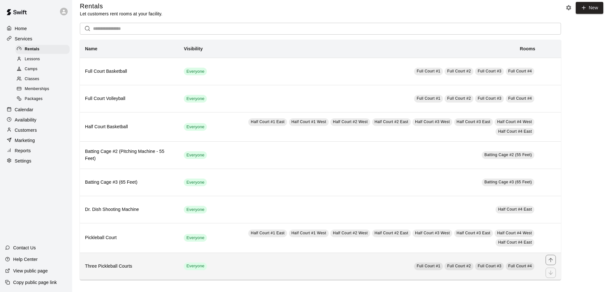
scroll to position [7, 0]
click at [123, 264] on h6 "Three Pickleball Courts" at bounding box center [129, 265] width 88 height 7
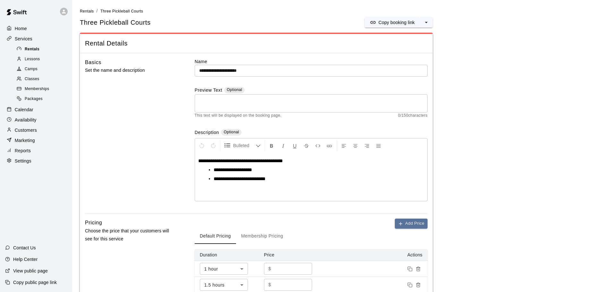
click at [31, 49] on span "Rentals" at bounding box center [32, 49] width 15 height 6
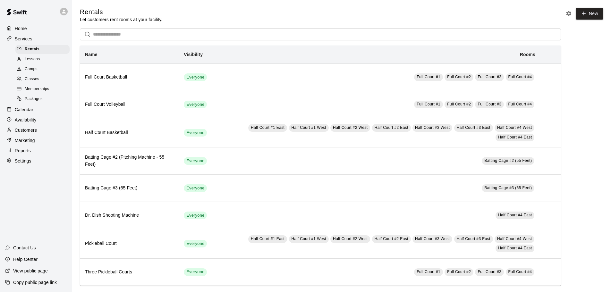
click at [45, 271] on p "View public page" at bounding box center [30, 271] width 35 height 6
click at [34, 121] on p "Availability" at bounding box center [26, 120] width 22 height 6
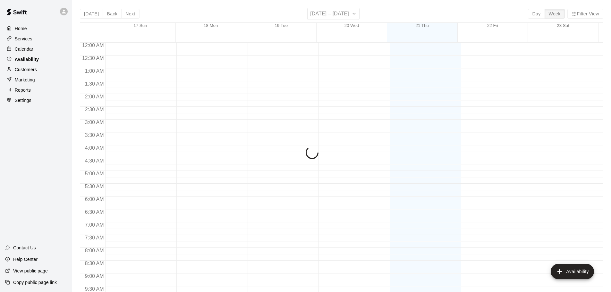
scroll to position [359, 0]
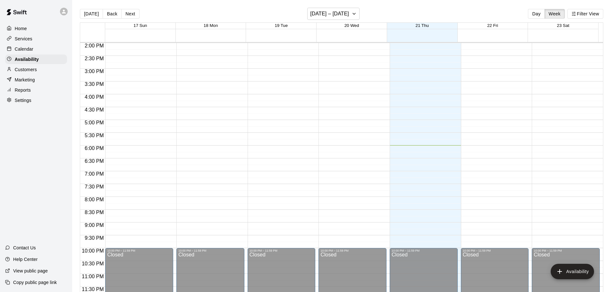
click at [38, 103] on div "Settings" at bounding box center [36, 101] width 62 height 10
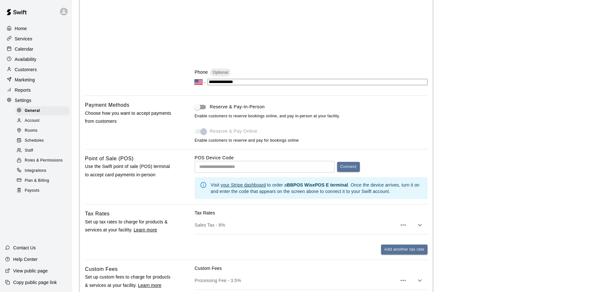
scroll to position [291, 0]
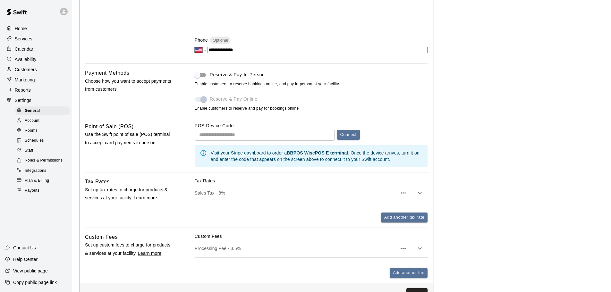
click at [44, 144] on span "Schedules" at bounding box center [34, 141] width 19 height 6
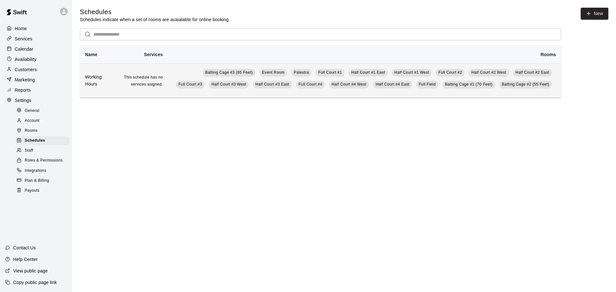
click at [90, 78] on h6 "Working Hours" at bounding box center [96, 81] width 23 height 14
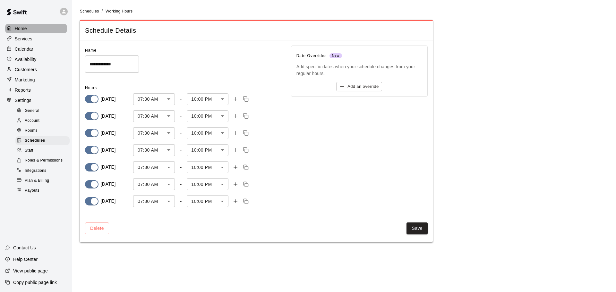
click at [21, 29] on p "Home" at bounding box center [21, 28] width 12 height 6
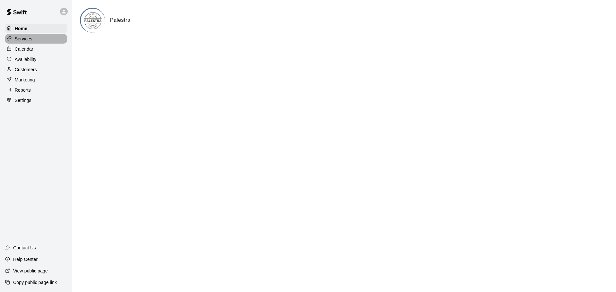
click at [31, 41] on p "Services" at bounding box center [24, 39] width 18 height 6
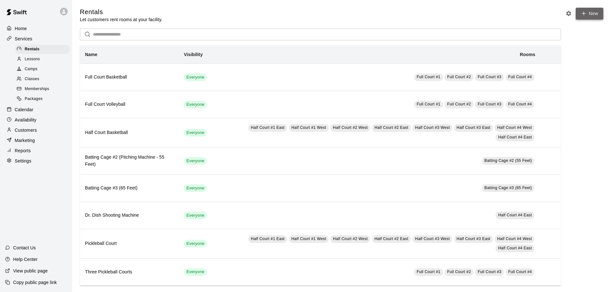
click at [589, 16] on link "New" at bounding box center [589, 14] width 28 height 12
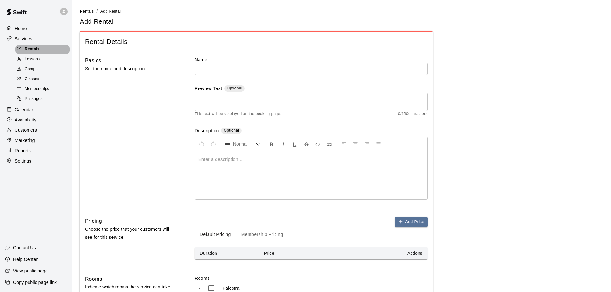
click at [30, 49] on span "Rentals" at bounding box center [32, 49] width 15 height 6
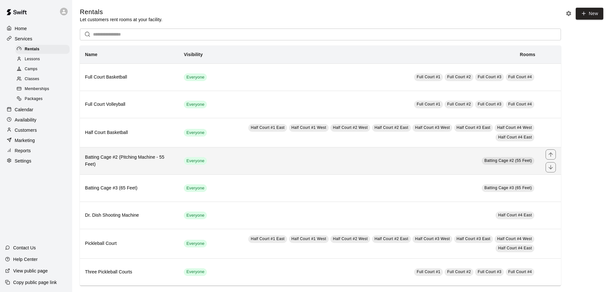
scroll to position [7, 0]
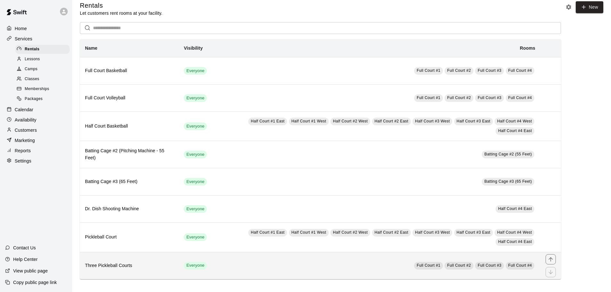
click at [117, 266] on h6 "Three Pickleball Courts" at bounding box center [129, 265] width 88 height 7
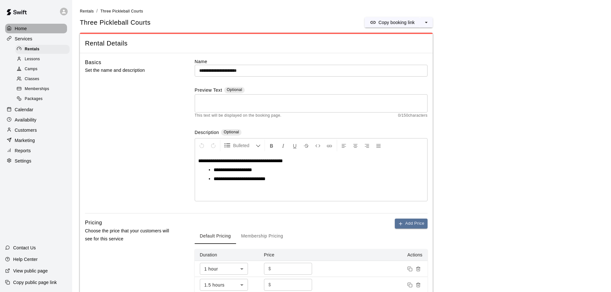
click at [25, 29] on p "Home" at bounding box center [21, 28] width 12 height 6
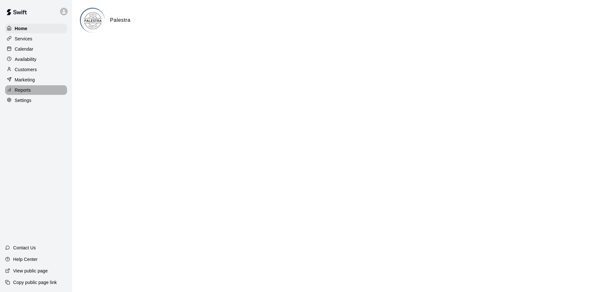
click at [28, 92] on p "Reports" at bounding box center [23, 90] width 16 height 6
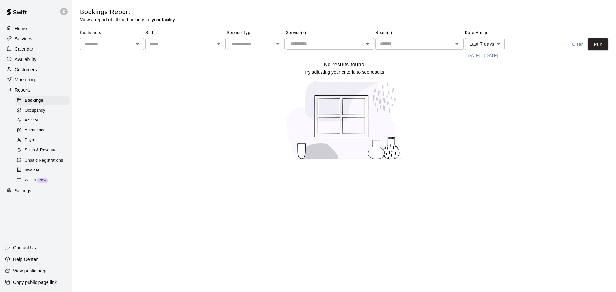
click at [30, 72] on p "Customers" at bounding box center [26, 69] width 22 height 6
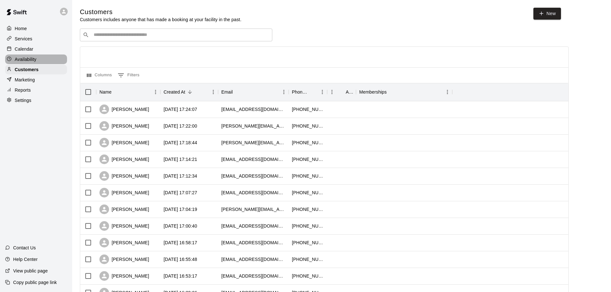
click at [29, 61] on p "Availability" at bounding box center [26, 59] width 22 height 6
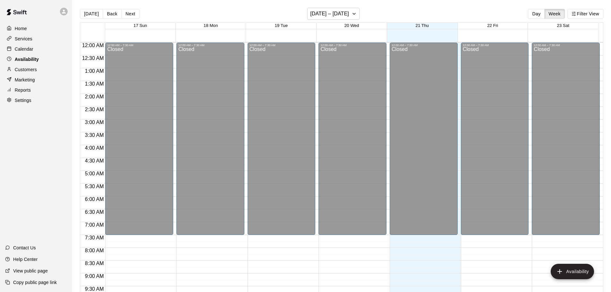
scroll to position [359, 0]
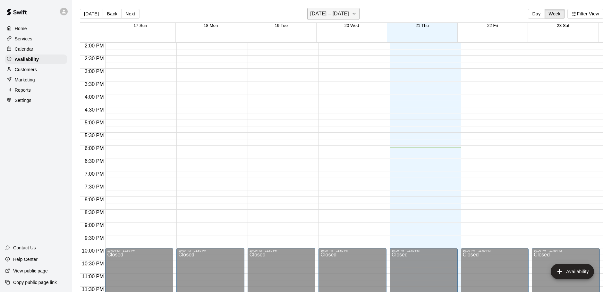
click at [337, 14] on h6 "August 17 – 23" at bounding box center [329, 13] width 39 height 9
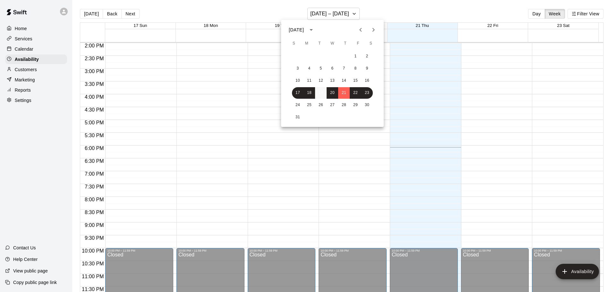
click at [325, 90] on button "19" at bounding box center [321, 93] width 12 height 12
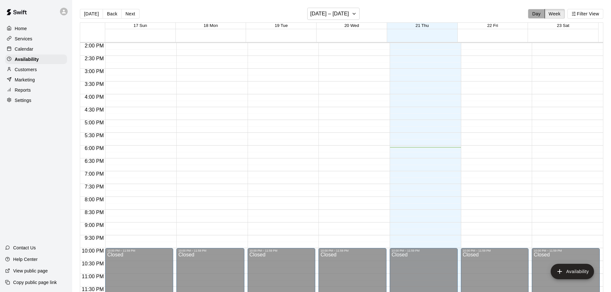
click at [534, 13] on button "Day" at bounding box center [536, 14] width 17 height 10
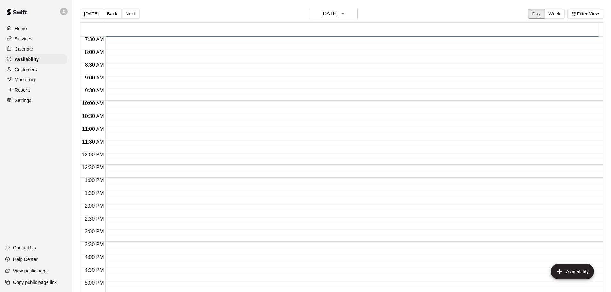
scroll to position [160, 0]
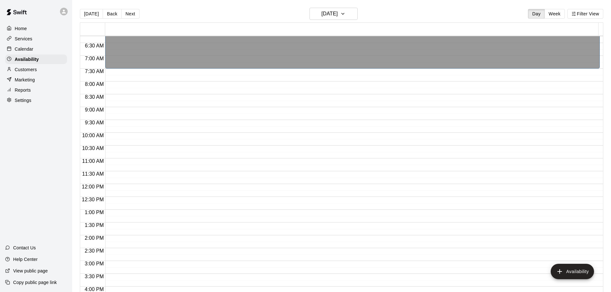
click at [29, 51] on p "Calendar" at bounding box center [24, 49] width 19 height 6
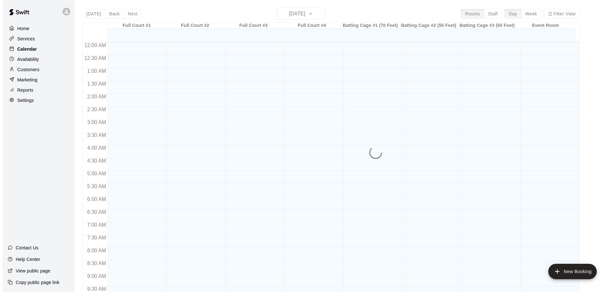
scroll to position [339, 0]
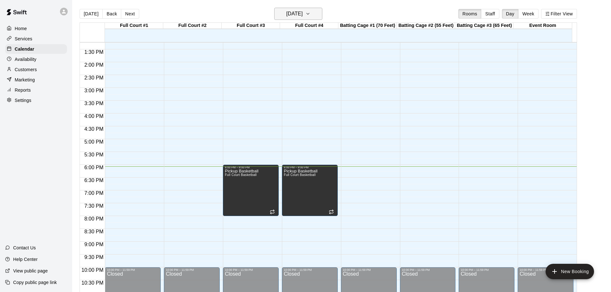
click at [310, 11] on icon "button" at bounding box center [307, 14] width 5 height 8
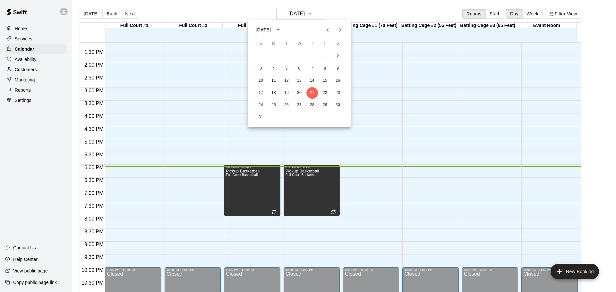
click at [342, 30] on icon "Next month" at bounding box center [340, 30] width 8 height 8
click at [273, 67] on button "8" at bounding box center [274, 69] width 12 height 12
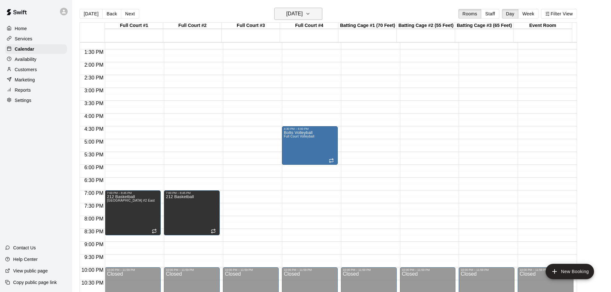
click at [310, 15] on icon "button" at bounding box center [307, 14] width 5 height 8
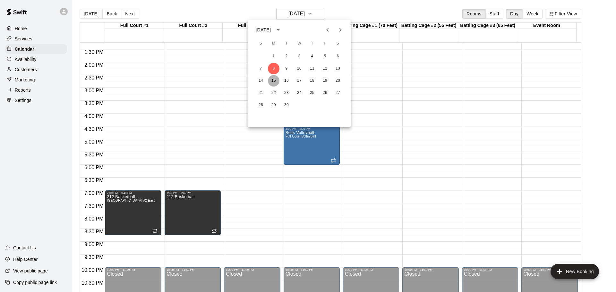
click at [273, 80] on button "15" at bounding box center [274, 81] width 12 height 12
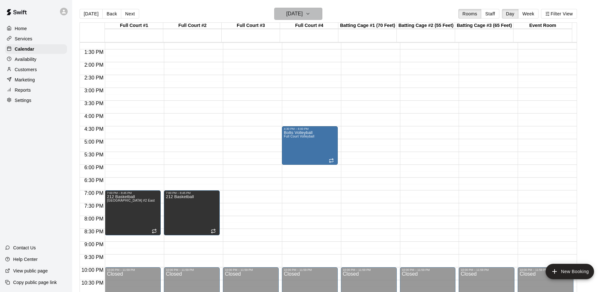
click at [310, 13] on icon "button" at bounding box center [307, 14] width 5 height 8
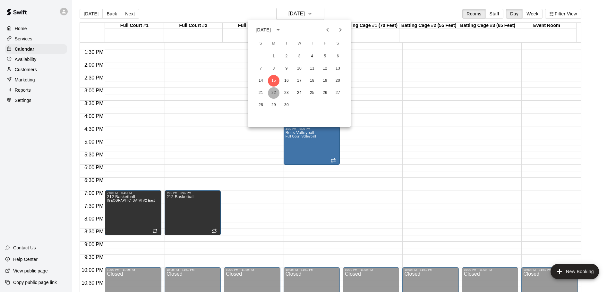
click at [274, 94] on button "22" at bounding box center [274, 93] width 12 height 12
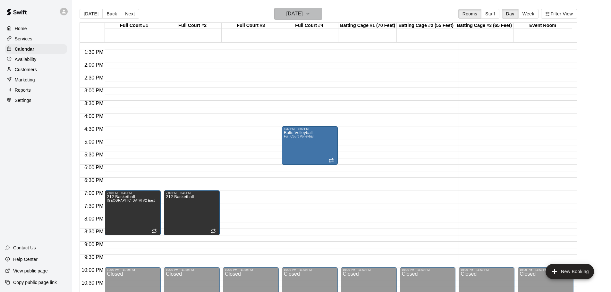
click at [310, 13] on icon "button" at bounding box center [307, 14] width 5 height 8
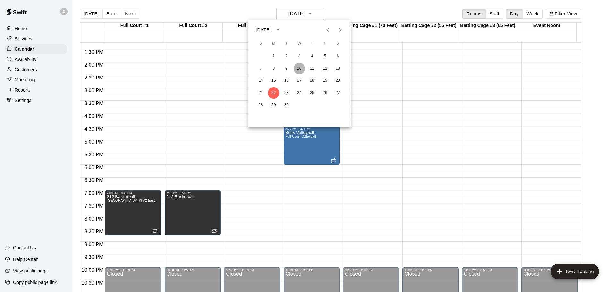
click at [299, 66] on button "10" at bounding box center [299, 69] width 12 height 12
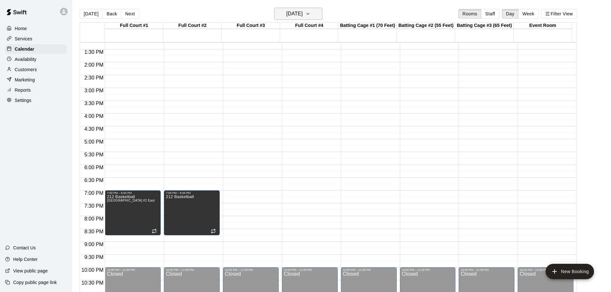
click at [303, 12] on h6 "Wednesday Sep 10" at bounding box center [294, 13] width 16 height 9
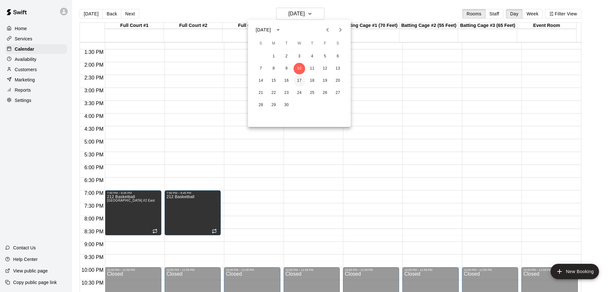
click at [300, 81] on button "17" at bounding box center [299, 81] width 12 height 12
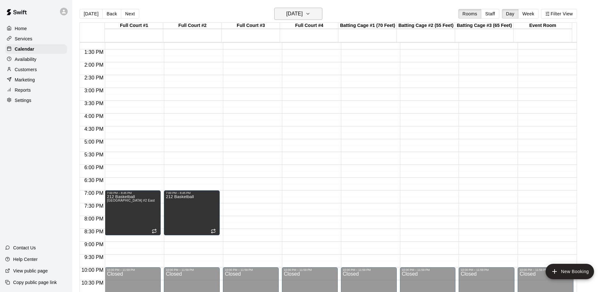
click at [303, 15] on h6 "Wednesday Sep 17" at bounding box center [294, 13] width 16 height 9
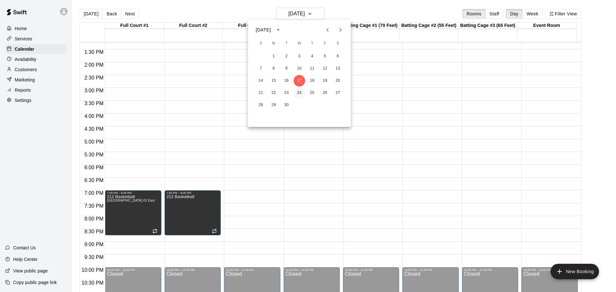
click at [298, 94] on button "24" at bounding box center [299, 93] width 12 height 12
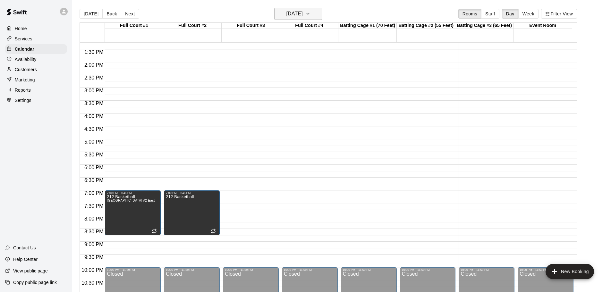
click at [309, 14] on icon "button" at bounding box center [307, 13] width 3 height 1
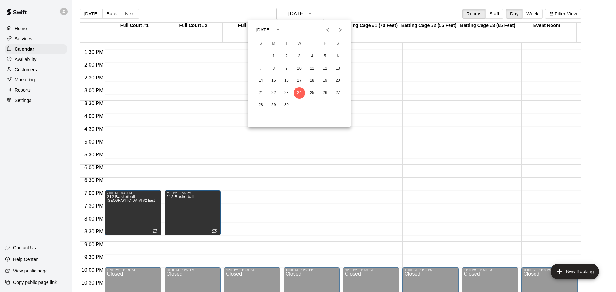
click at [328, 29] on icon "Previous month" at bounding box center [327, 30] width 8 height 8
click at [309, 92] on button "21" at bounding box center [312, 93] width 12 height 12
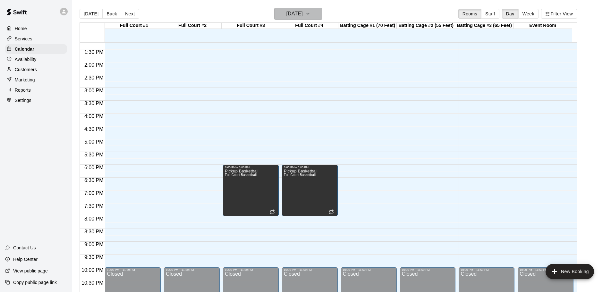
click at [311, 9] on button "[DATE]" at bounding box center [298, 14] width 48 height 12
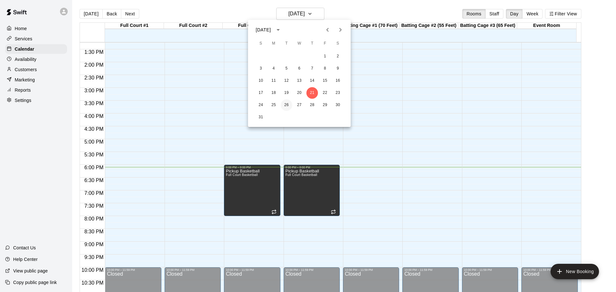
click at [285, 104] on button "26" at bounding box center [287, 105] width 12 height 12
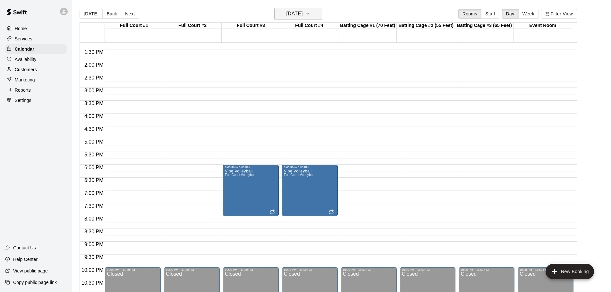
click at [310, 11] on icon "button" at bounding box center [307, 14] width 5 height 8
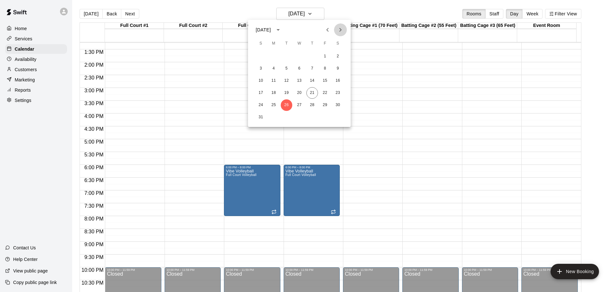
click at [337, 29] on icon "Next month" at bounding box center [340, 30] width 8 height 8
click at [288, 56] on button "2" at bounding box center [287, 57] width 12 height 12
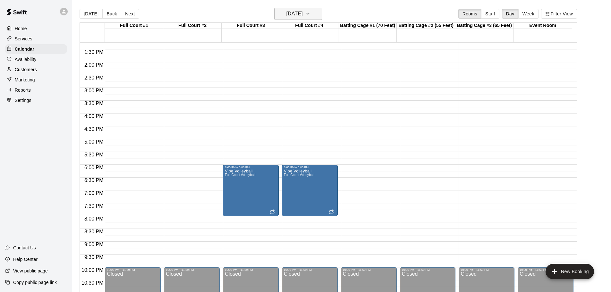
click at [310, 13] on icon "button" at bounding box center [307, 14] width 5 height 8
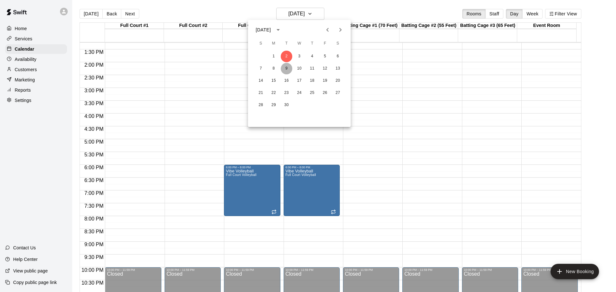
click at [286, 68] on button "9" at bounding box center [287, 69] width 12 height 12
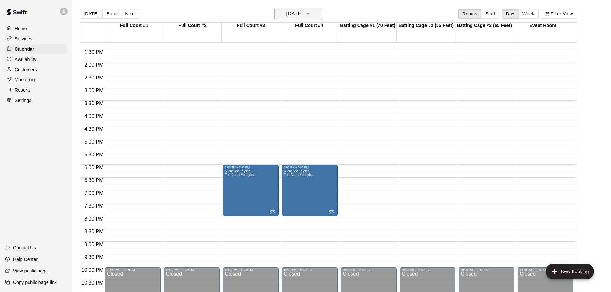
click at [310, 13] on icon "button" at bounding box center [307, 14] width 5 height 8
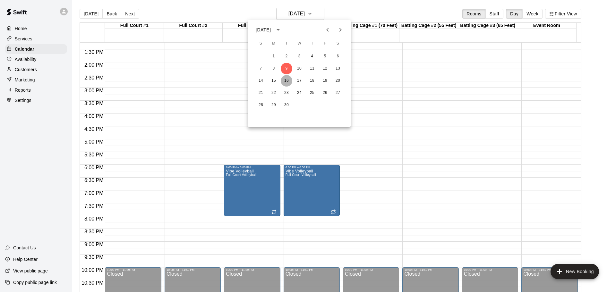
click at [286, 82] on button "16" at bounding box center [287, 81] width 12 height 12
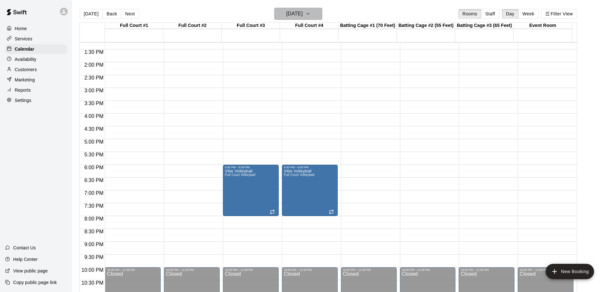
click at [310, 12] on icon "button" at bounding box center [307, 14] width 5 height 8
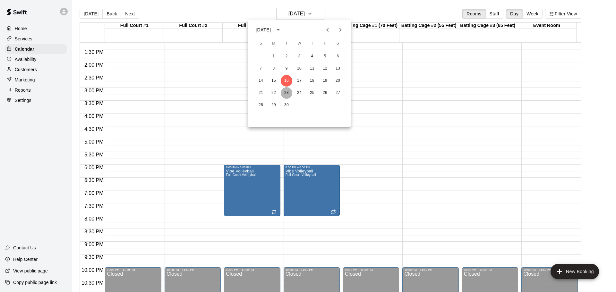
click at [282, 94] on button "23" at bounding box center [287, 93] width 12 height 12
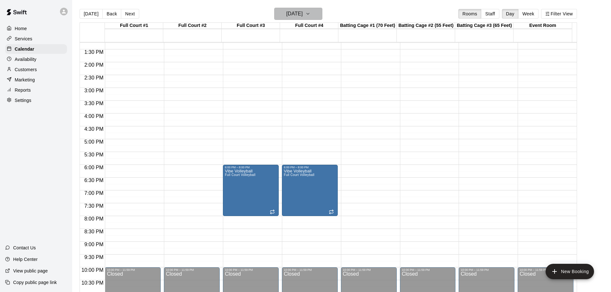
click at [315, 10] on button "Tuesday Sep 23" at bounding box center [298, 14] width 48 height 12
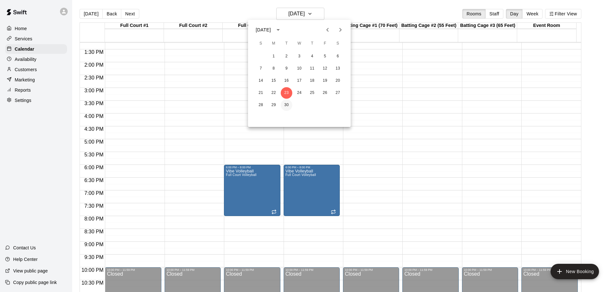
click at [287, 104] on button "30" at bounding box center [287, 105] width 12 height 12
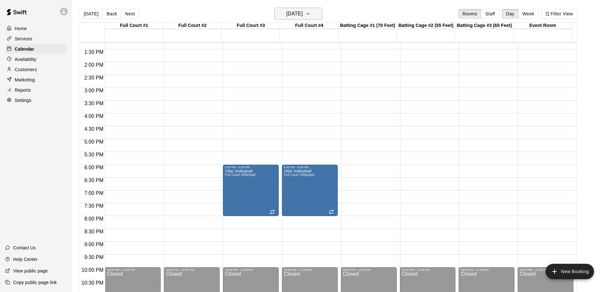
click at [310, 14] on icon "button" at bounding box center [307, 14] width 5 height 8
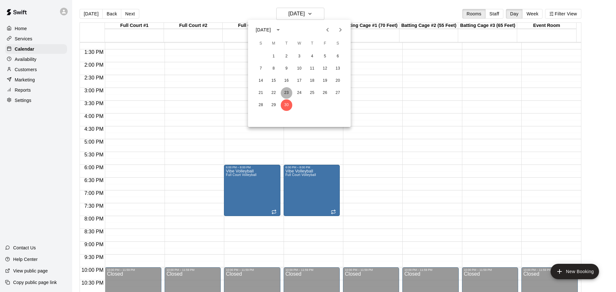
click at [284, 91] on button "23" at bounding box center [287, 93] width 12 height 12
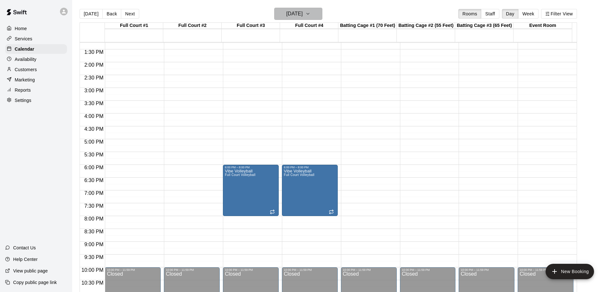
click at [310, 13] on icon "button" at bounding box center [307, 14] width 5 height 8
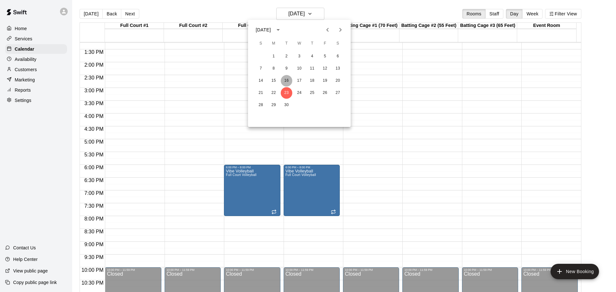
click at [287, 79] on button "16" at bounding box center [287, 81] width 12 height 12
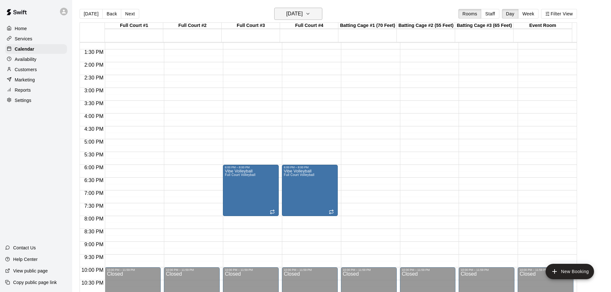
click at [310, 13] on icon "button" at bounding box center [307, 14] width 5 height 8
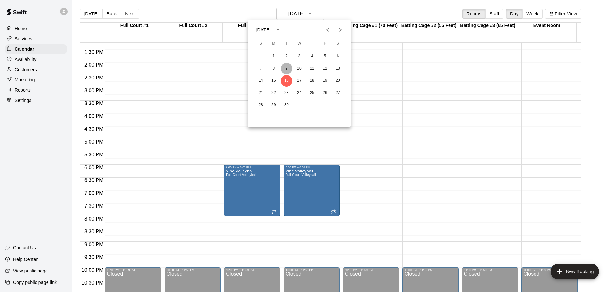
click at [283, 68] on button "9" at bounding box center [287, 69] width 12 height 12
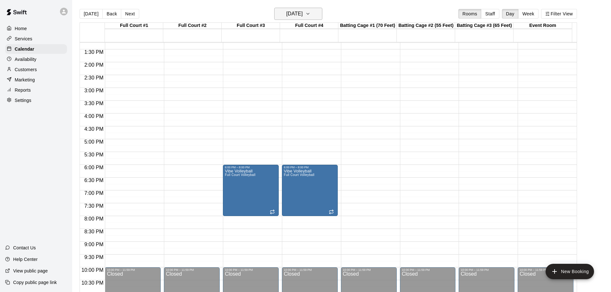
click at [310, 13] on icon "button" at bounding box center [307, 14] width 5 height 8
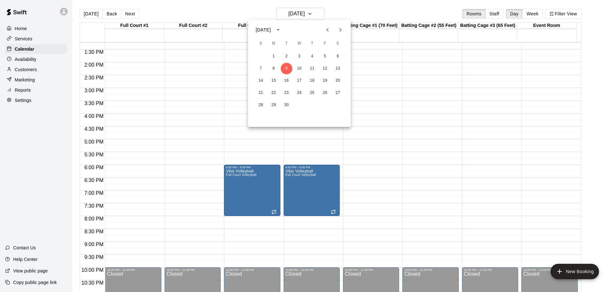
click at [329, 28] on icon "Previous month" at bounding box center [327, 30] width 8 height 8
click at [311, 92] on button "21" at bounding box center [312, 93] width 12 height 12
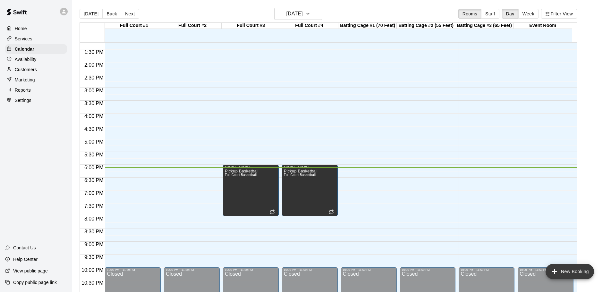
click at [559, 271] on button "New Booking" at bounding box center [569, 271] width 48 height 15
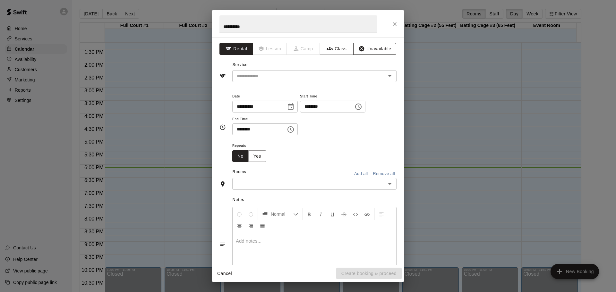
click at [367, 49] on button "Unavailable" at bounding box center [374, 49] width 43 height 12
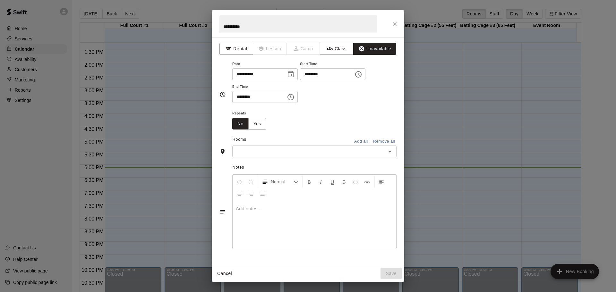
click at [294, 74] on icon "Choose date, selected date is Aug 21, 2025" at bounding box center [291, 75] width 8 height 8
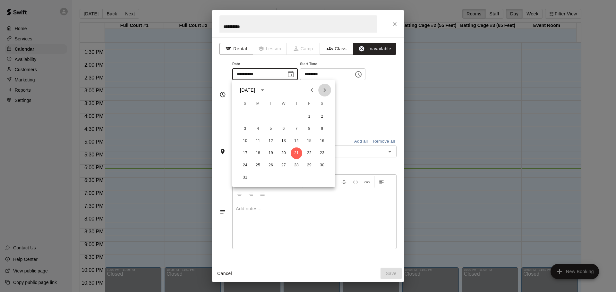
click at [323, 88] on icon "Next month" at bounding box center [325, 90] width 8 height 8
click at [322, 115] on button "4" at bounding box center [322, 117] width 12 height 12
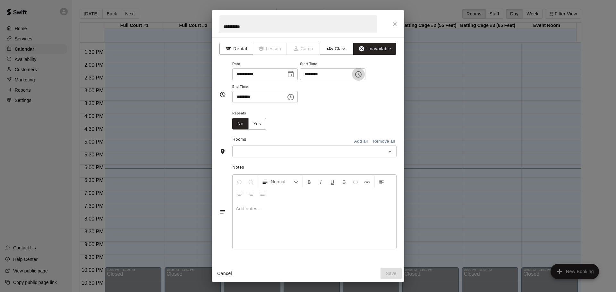
click at [362, 75] on icon "Choose time, selected time is 6:00 PM" at bounding box center [358, 75] width 8 height 8
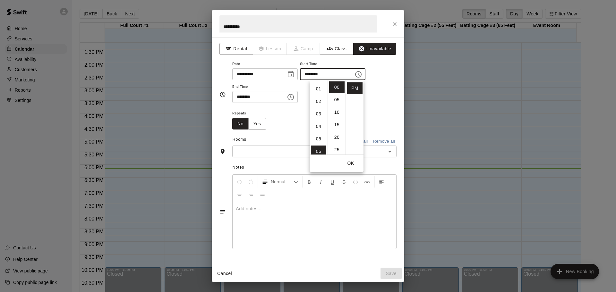
scroll to position [0, 0]
click at [319, 111] on li "07" at bounding box center [318, 111] width 15 height 12
click at [335, 101] on li "30" at bounding box center [336, 98] width 15 height 12
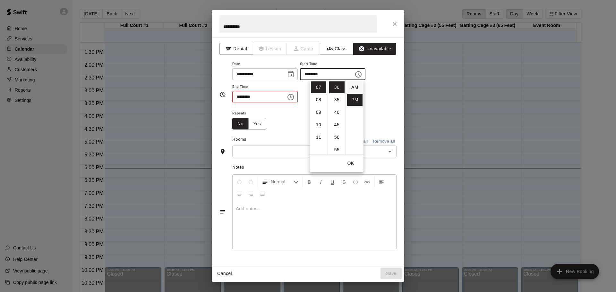
click at [353, 88] on li "AM" at bounding box center [354, 87] width 15 height 12
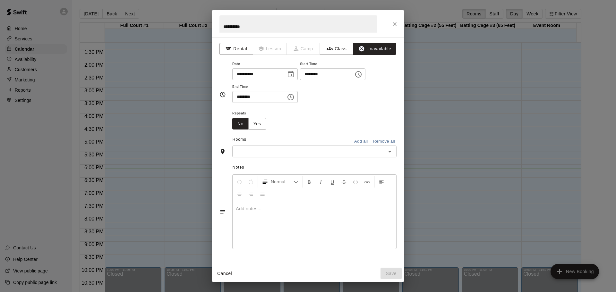
click at [294, 96] on icon "Choose time, selected time is 6:30 PM" at bounding box center [291, 97] width 8 height 8
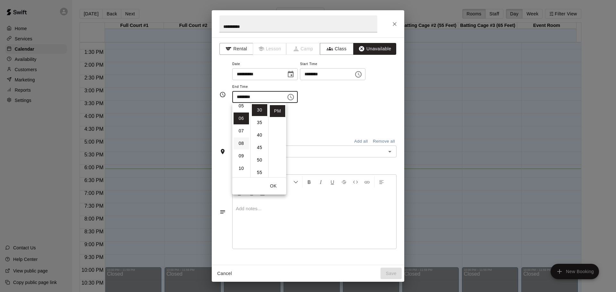
scroll to position [43, 0]
click at [241, 131] on li "05" at bounding box center [240, 130] width 15 height 12
click at [241, 158] on li "09" at bounding box center [240, 160] width 15 height 12
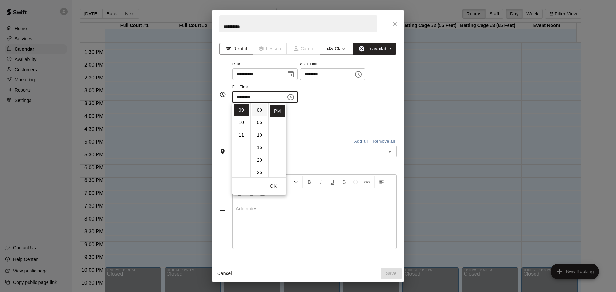
click at [259, 112] on li "00" at bounding box center [259, 110] width 15 height 12
click at [343, 105] on div "**********" at bounding box center [314, 85] width 164 height 50
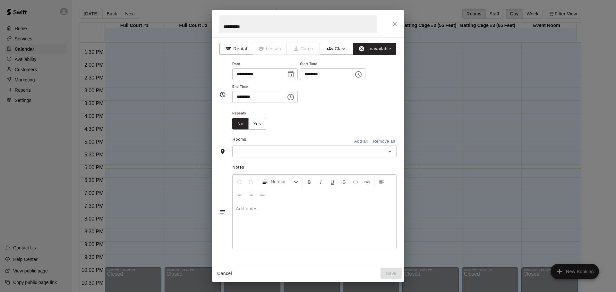
click at [358, 142] on button "Add all" at bounding box center [360, 142] width 21 height 10
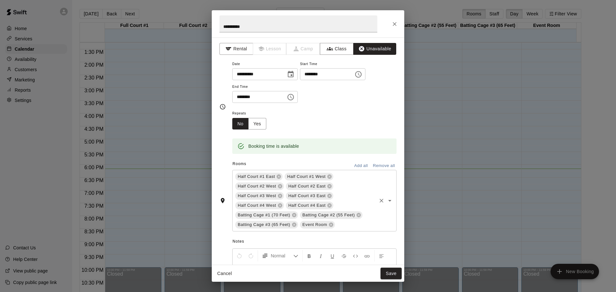
click at [293, 215] on icon at bounding box center [293, 215] width 5 height 5
click at [293, 215] on icon at bounding box center [294, 215] width 4 height 4
click at [294, 215] on icon at bounding box center [293, 215] width 5 height 5
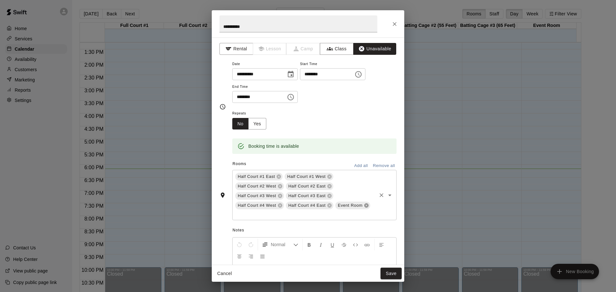
click at [364, 208] on icon at bounding box center [366, 206] width 4 height 4
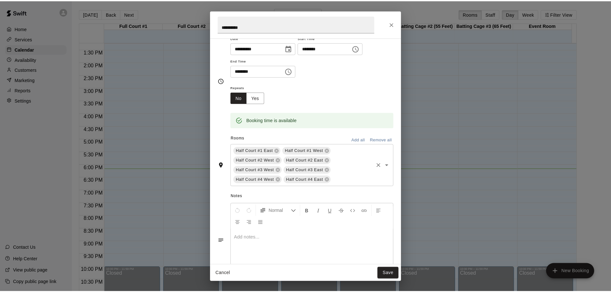
scroll to position [51, 0]
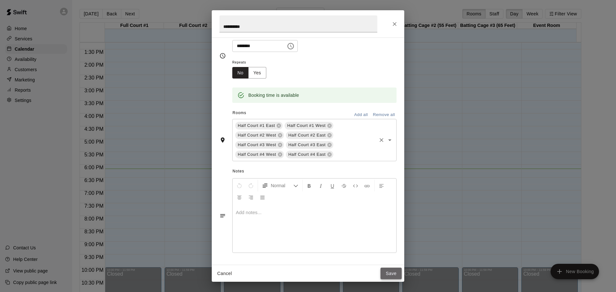
click at [389, 274] on button "Save" at bounding box center [390, 274] width 21 height 12
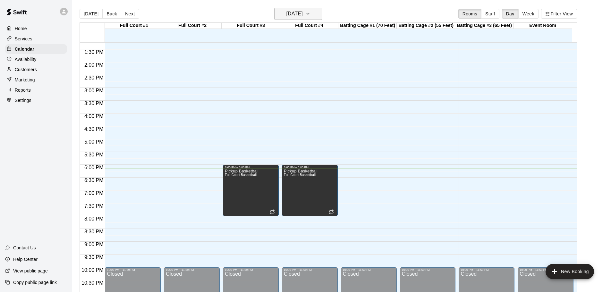
click at [303, 13] on h6 "[DATE]" at bounding box center [294, 13] width 16 height 9
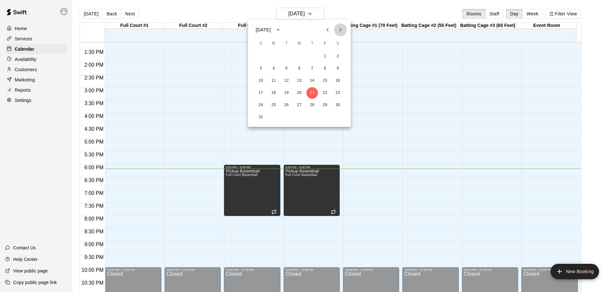
click at [341, 29] on icon "Next month" at bounding box center [340, 30] width 8 height 8
click at [336, 57] on button "4" at bounding box center [338, 57] width 12 height 12
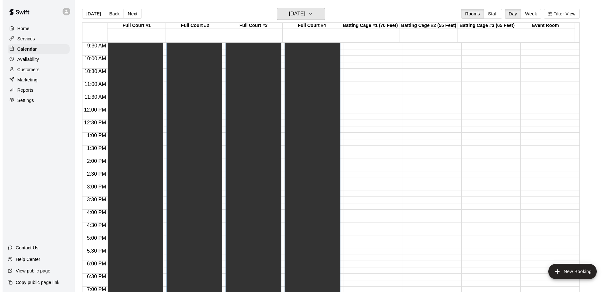
scroll to position [147, 0]
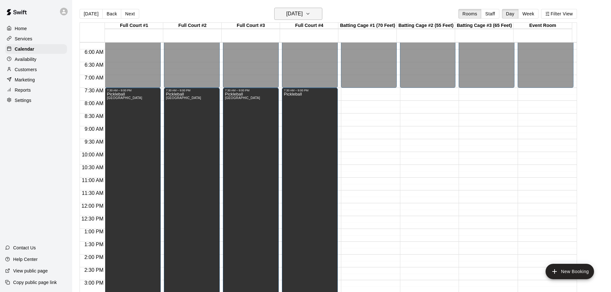
click at [310, 13] on icon "button" at bounding box center [307, 14] width 5 height 8
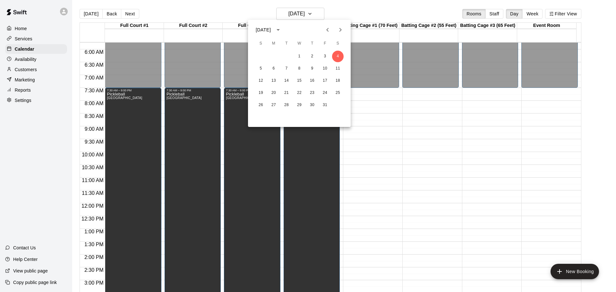
click at [325, 29] on icon "Previous month" at bounding box center [327, 30] width 8 height 8
click at [326, 30] on icon "Previous month" at bounding box center [327, 30] width 2 height 4
click at [313, 91] on button "21" at bounding box center [312, 93] width 12 height 12
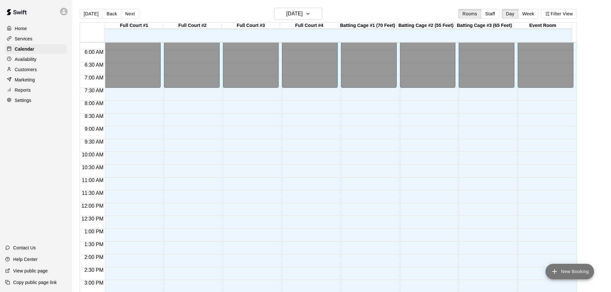
click at [564, 272] on button "New Booking" at bounding box center [569, 271] width 48 height 15
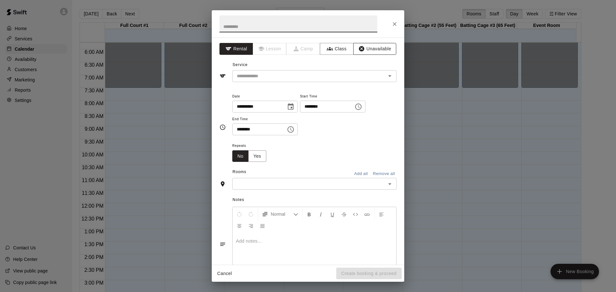
click at [372, 49] on button "Unavailable" at bounding box center [374, 49] width 43 height 12
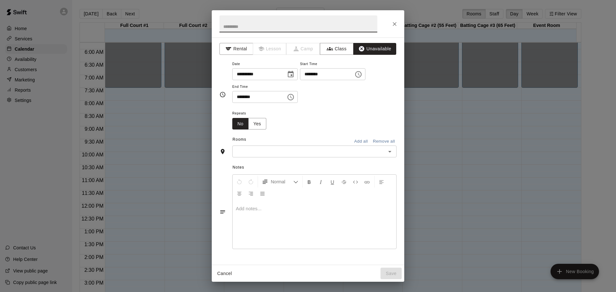
click at [239, 27] on input "text" at bounding box center [298, 23] width 158 height 17
click at [293, 76] on icon "Choose date, selected date is Aug 21, 2025" at bounding box center [291, 74] width 6 height 6
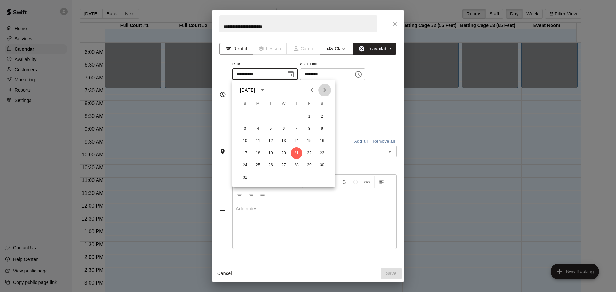
click at [325, 89] on icon "Next month" at bounding box center [324, 90] width 2 height 4
click at [327, 90] on icon "Next month" at bounding box center [325, 90] width 8 height 8
click at [246, 128] on button "5" at bounding box center [245, 129] width 12 height 12
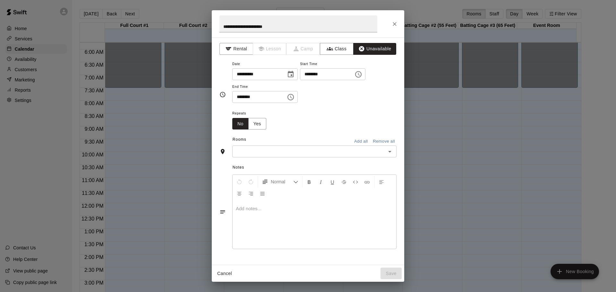
click at [362, 72] on icon "Choose time, selected time is 6:00 PM" at bounding box center [358, 75] width 8 height 8
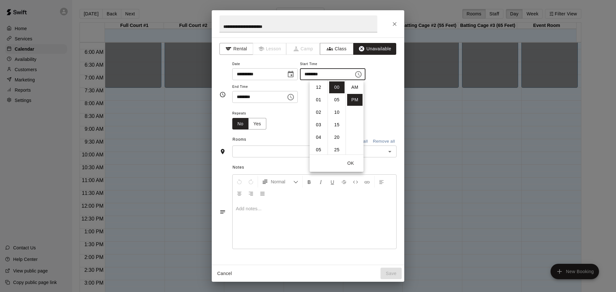
scroll to position [12, 0]
click at [318, 110] on li "08" at bounding box center [318, 112] width 15 height 12
click at [354, 87] on li "AM" at bounding box center [354, 87] width 15 height 12
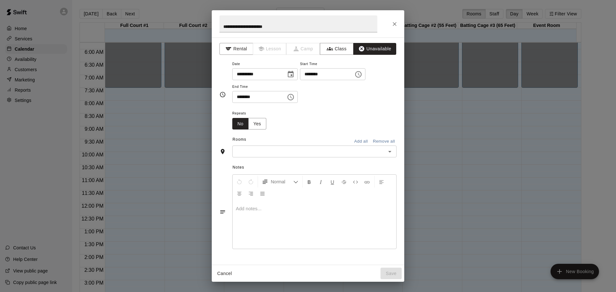
click at [292, 97] on icon "Choose time, selected time is 6:30 PM" at bounding box center [291, 97] width 2 height 3
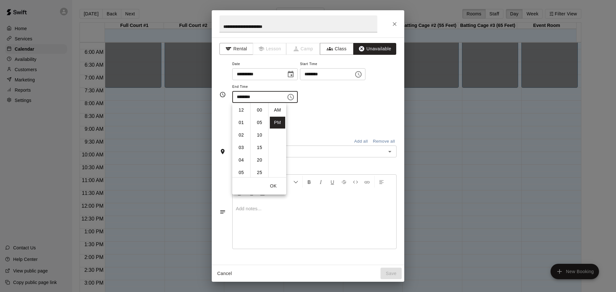
scroll to position [12, 0]
click at [241, 146] on li "09" at bounding box center [240, 148] width 15 height 12
click at [260, 110] on li "00" at bounding box center [259, 110] width 15 height 12
click at [354, 103] on div "**********" at bounding box center [314, 81] width 164 height 43
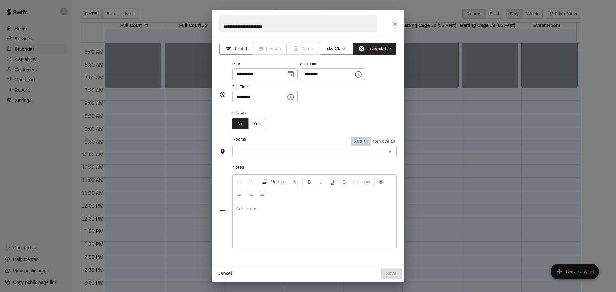
click at [359, 139] on button "Add all" at bounding box center [360, 142] width 21 height 10
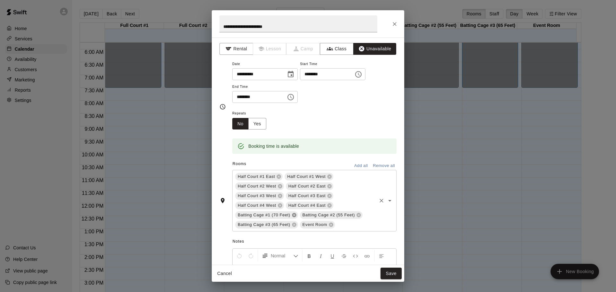
click at [294, 215] on icon at bounding box center [293, 215] width 5 height 5
click at [293, 216] on icon at bounding box center [294, 215] width 4 height 4
click at [294, 215] on icon at bounding box center [293, 215] width 5 height 5
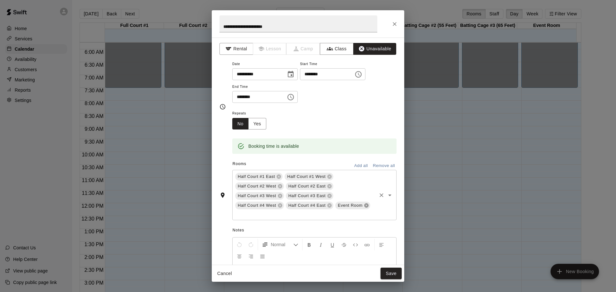
click at [364, 208] on icon at bounding box center [366, 206] width 4 height 4
click at [375, 164] on button "Remove all" at bounding box center [383, 166] width 25 height 10
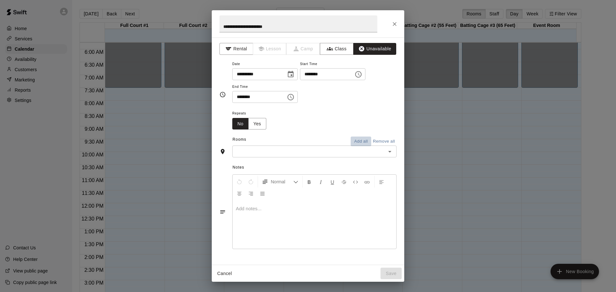
click at [360, 140] on button "Add all" at bounding box center [360, 142] width 21 height 10
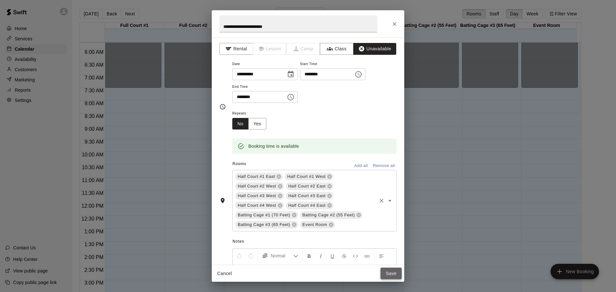
click at [390, 274] on button "Save" at bounding box center [390, 274] width 21 height 12
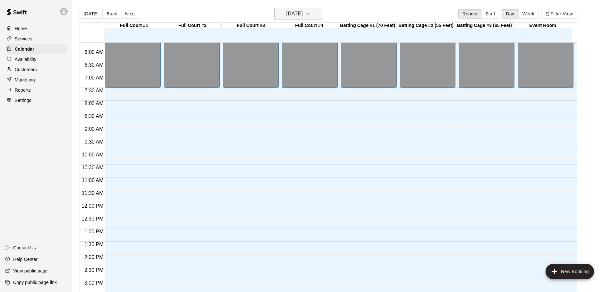
click at [310, 13] on icon "button" at bounding box center [307, 14] width 5 height 8
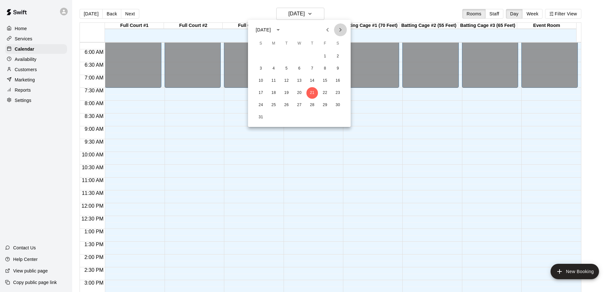
click at [339, 28] on icon "Next month" at bounding box center [340, 30] width 2 height 4
click at [261, 67] on button "5" at bounding box center [261, 69] width 12 height 12
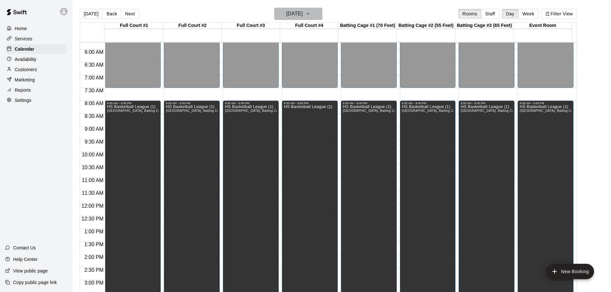
click at [316, 9] on button "Sunday Oct 05" at bounding box center [298, 14] width 48 height 12
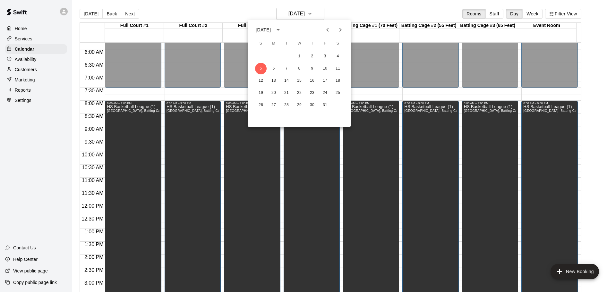
click at [329, 28] on icon "Previous month" at bounding box center [327, 30] width 8 height 8
click at [327, 30] on icon "Previous month" at bounding box center [327, 30] width 8 height 8
click at [312, 92] on button "21" at bounding box center [312, 93] width 12 height 12
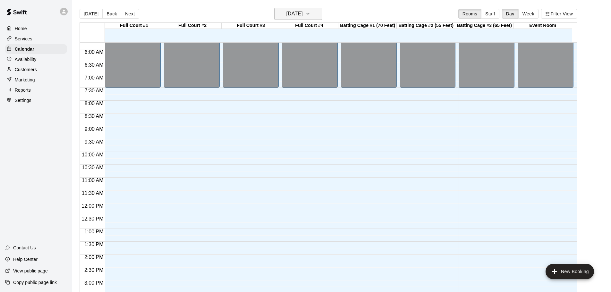
click at [310, 11] on icon "button" at bounding box center [307, 14] width 5 height 8
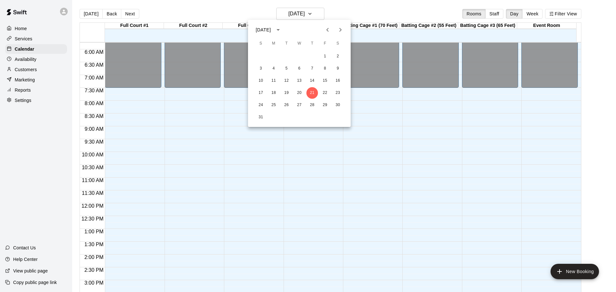
click at [341, 26] on icon "Next month" at bounding box center [340, 30] width 8 height 8
click at [340, 55] on button "4" at bounding box center [338, 57] width 12 height 12
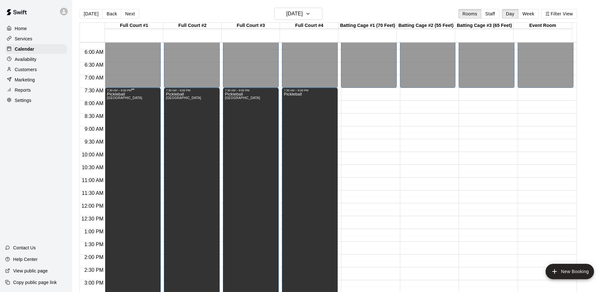
click at [133, 119] on div "Pickleball Half Court #1 East, Half Court #1 West, Half Court #2 West, Half Cou…" at bounding box center [124, 238] width 35 height 292
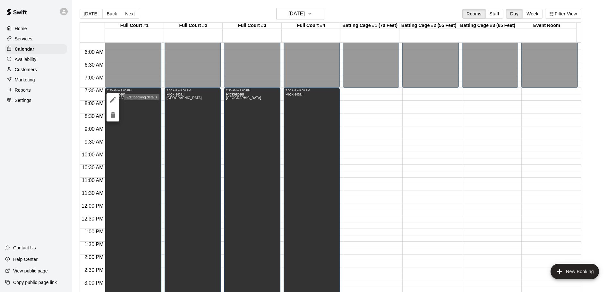
click at [113, 99] on icon "edit" at bounding box center [113, 100] width 6 height 6
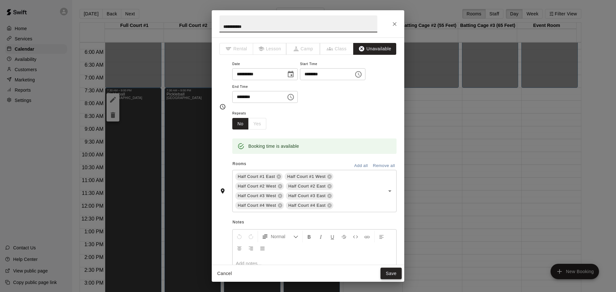
click at [393, 272] on button "Save" at bounding box center [390, 274] width 21 height 12
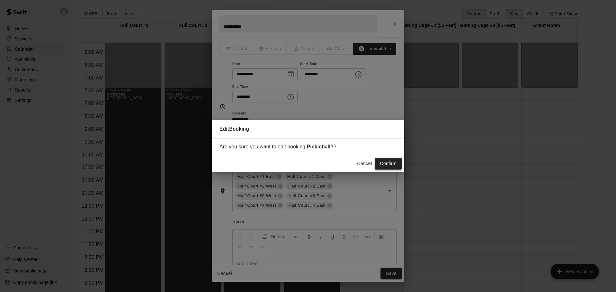
click at [390, 162] on button "Confirm" at bounding box center [387, 164] width 27 height 12
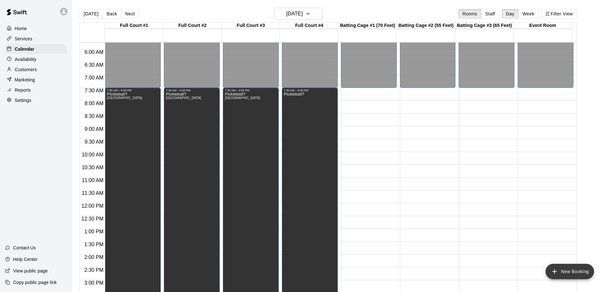
click at [568, 269] on button "New Booking" at bounding box center [569, 271] width 48 height 15
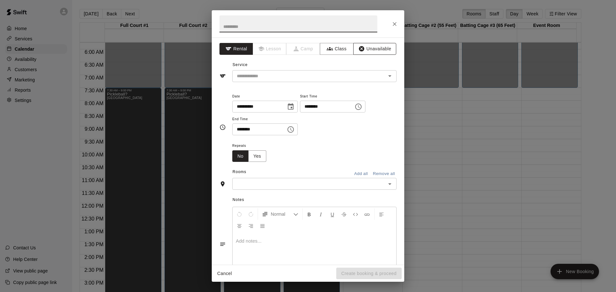
click at [364, 46] on button "Unavailable" at bounding box center [374, 49] width 43 height 12
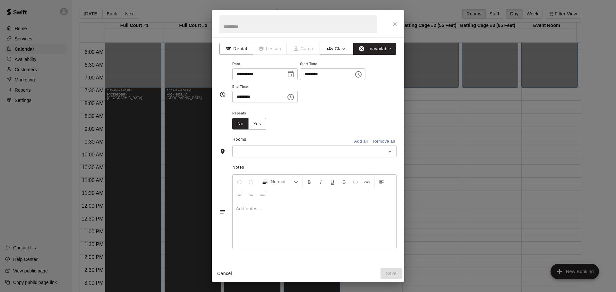
click at [257, 28] on input "text" at bounding box center [298, 23] width 158 height 17
click at [294, 76] on icon "Choose date, selected date is Oct 4, 2025" at bounding box center [291, 75] width 8 height 8
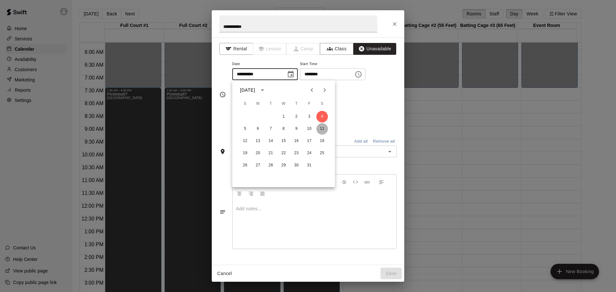
click at [322, 129] on button "11" at bounding box center [322, 129] width 12 height 12
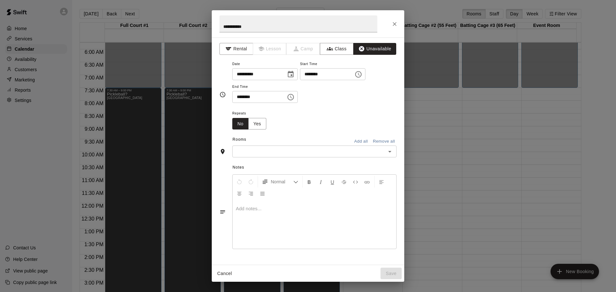
click at [362, 76] on icon "Choose time, selected time is 6:00 PM" at bounding box center [358, 75] width 8 height 8
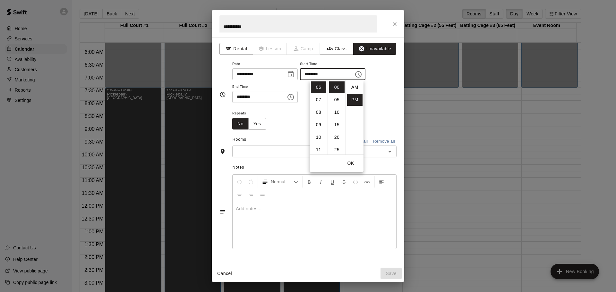
scroll to position [12, 0]
click at [319, 99] on li "07" at bounding box center [318, 100] width 15 height 12
click at [335, 128] on li "30" at bounding box center [336, 130] width 15 height 12
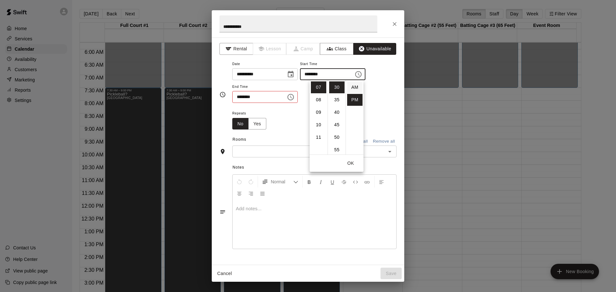
click at [354, 87] on li "AM" at bounding box center [354, 87] width 15 height 12
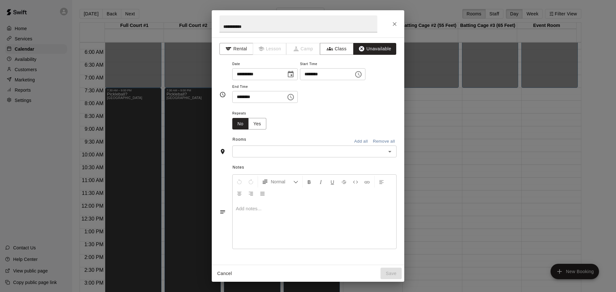
click at [294, 95] on icon "Choose time, selected time is 6:30 PM" at bounding box center [291, 97] width 8 height 8
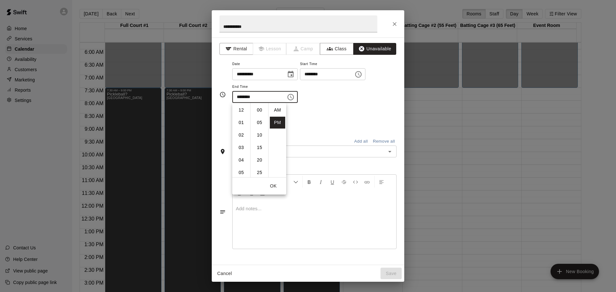
scroll to position [12, 0]
click at [242, 146] on li "09" at bounding box center [240, 148] width 15 height 12
click at [262, 109] on li "00" at bounding box center [259, 110] width 15 height 12
click at [367, 104] on div "**********" at bounding box center [314, 85] width 164 height 50
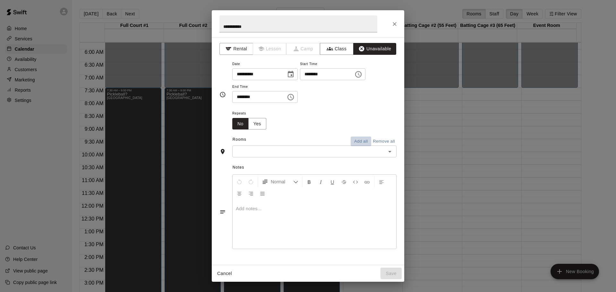
click at [358, 142] on button "Add all" at bounding box center [360, 142] width 21 height 10
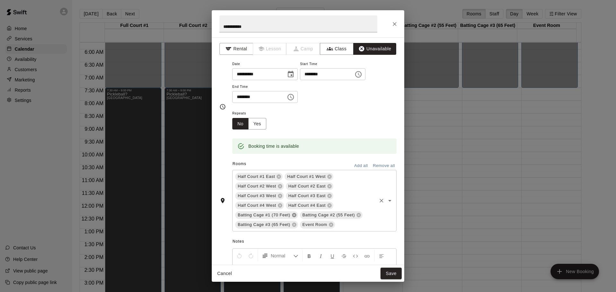
click at [294, 215] on icon at bounding box center [293, 215] width 5 height 5
click at [292, 214] on icon at bounding box center [294, 215] width 4 height 4
click at [293, 215] on icon at bounding box center [293, 215] width 5 height 5
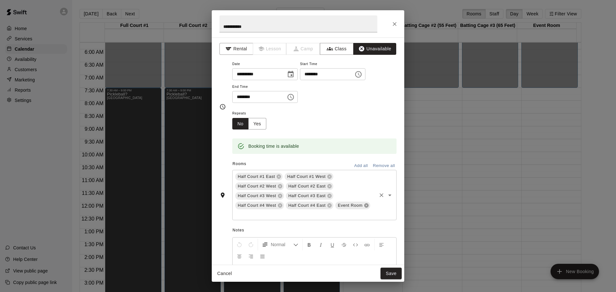
click at [364, 208] on icon at bounding box center [366, 206] width 4 height 4
click at [390, 274] on button "Save" at bounding box center [390, 274] width 21 height 12
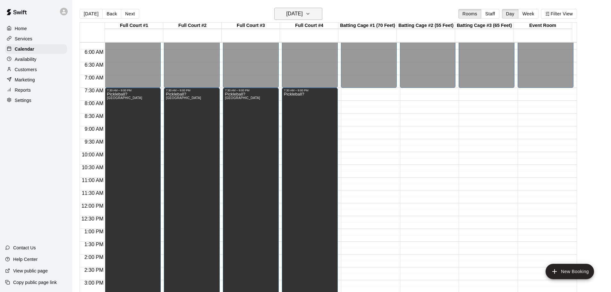
click at [310, 14] on icon "button" at bounding box center [307, 14] width 5 height 8
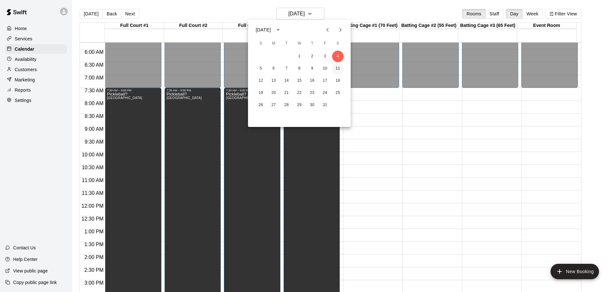
click at [337, 69] on button "11" at bounding box center [338, 69] width 12 height 12
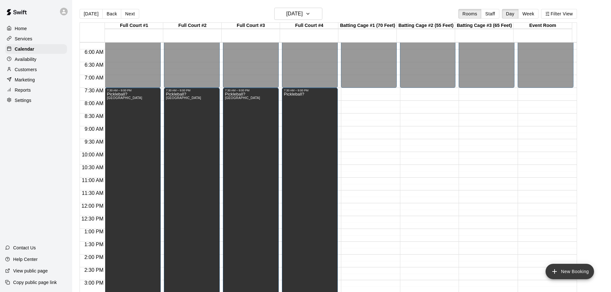
click at [566, 271] on button "New Booking" at bounding box center [569, 271] width 48 height 15
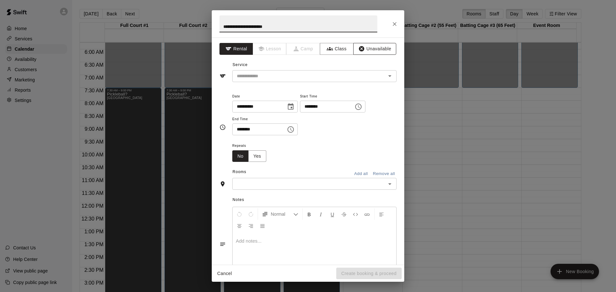
click at [378, 46] on button "Unavailable" at bounding box center [374, 49] width 43 height 12
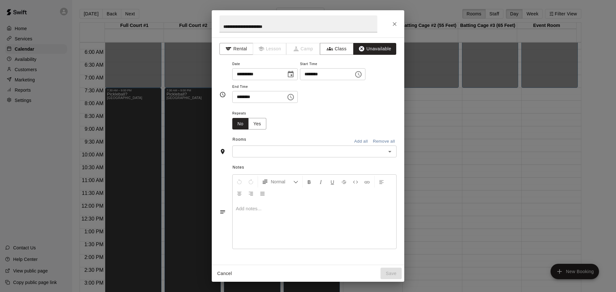
click at [294, 73] on icon "Choose date, selected date is Oct 11, 2025" at bounding box center [291, 75] width 8 height 8
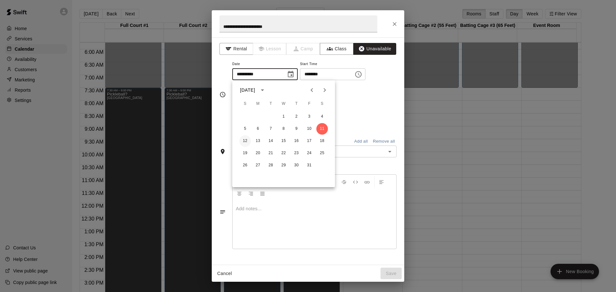
click at [244, 140] on button "12" at bounding box center [245, 141] width 12 height 12
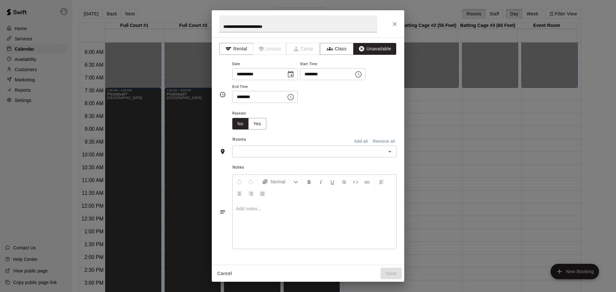
click at [362, 74] on icon "Choose time, selected time is 6:00 PM" at bounding box center [358, 75] width 8 height 8
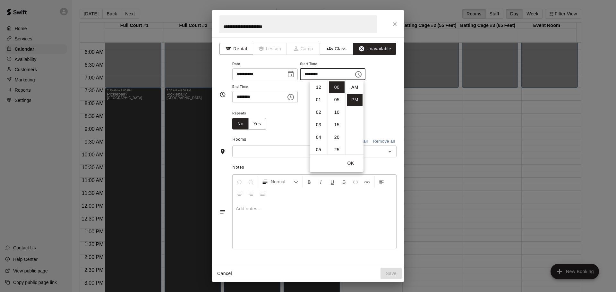
scroll to position [12, 0]
click at [318, 108] on li "08" at bounding box center [318, 112] width 15 height 12
click at [356, 87] on li "AM" at bounding box center [354, 87] width 15 height 12
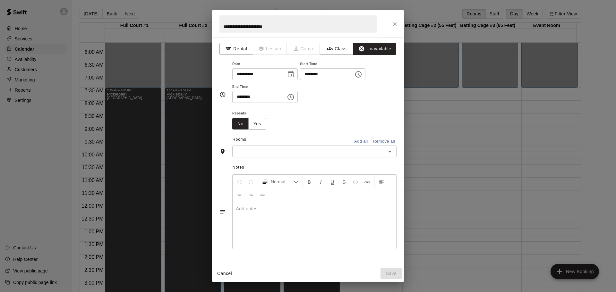
click at [294, 96] on icon "Choose time, selected time is 6:30 PM" at bounding box center [291, 97] width 8 height 8
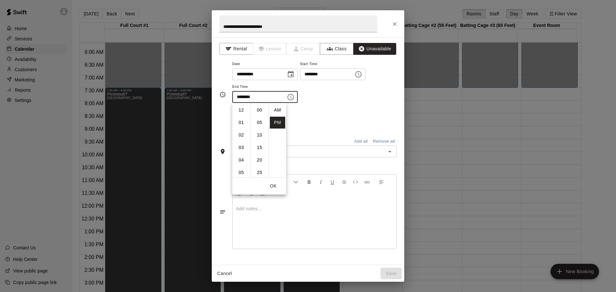
scroll to position [12, 0]
click at [238, 148] on li "09" at bounding box center [240, 148] width 15 height 12
click at [260, 107] on li "00" at bounding box center [259, 110] width 15 height 12
click at [380, 106] on div "**********" at bounding box center [314, 85] width 164 height 50
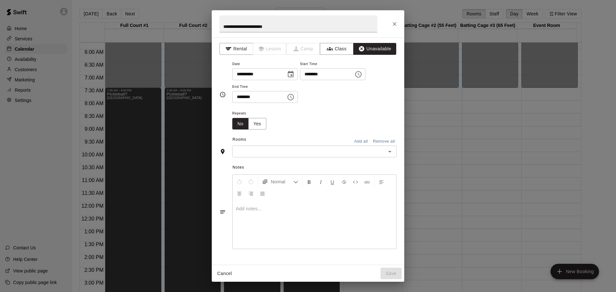
click at [359, 140] on button "Add all" at bounding box center [360, 142] width 21 height 10
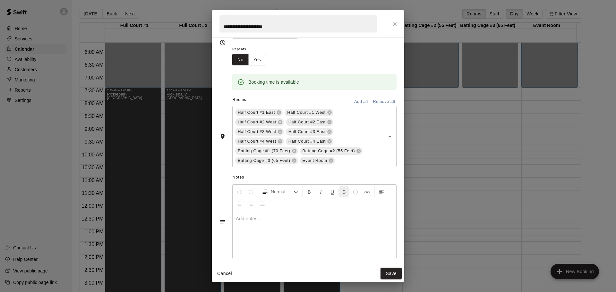
scroll to position [70, 0]
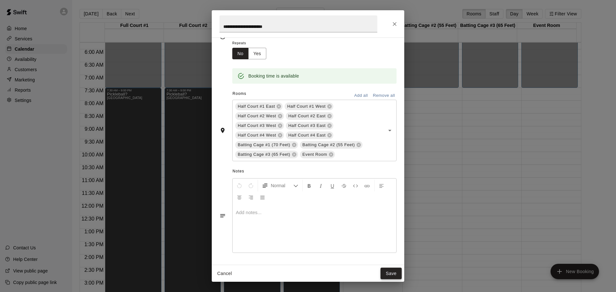
click at [391, 275] on button "Save" at bounding box center [390, 274] width 21 height 12
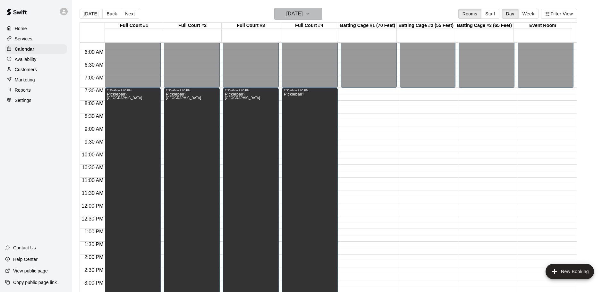
click at [310, 13] on icon "button" at bounding box center [307, 14] width 5 height 8
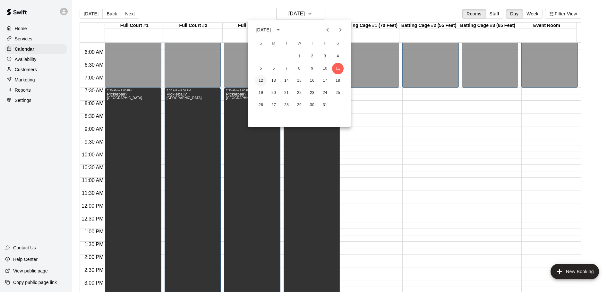
click at [261, 80] on button "12" at bounding box center [261, 81] width 12 height 12
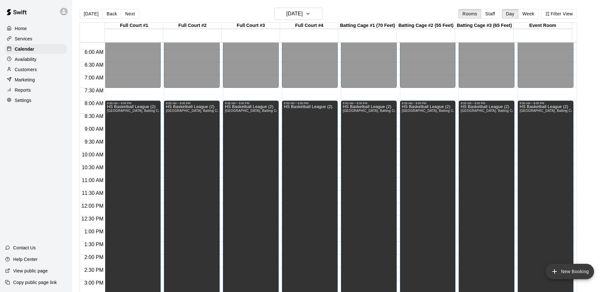
click at [571, 272] on button "New Booking" at bounding box center [569, 271] width 48 height 15
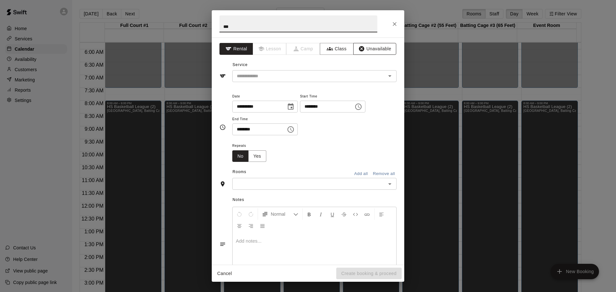
click at [365, 48] on button "Unavailable" at bounding box center [374, 49] width 43 height 12
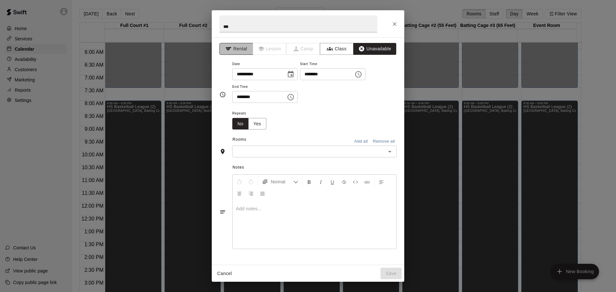
click at [236, 47] on button "Rental" at bounding box center [236, 49] width 34 height 12
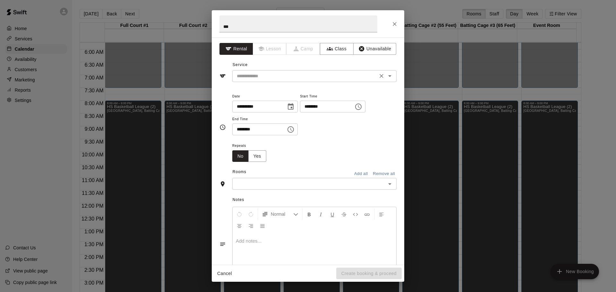
click at [386, 76] on icon "Open" at bounding box center [390, 76] width 8 height 8
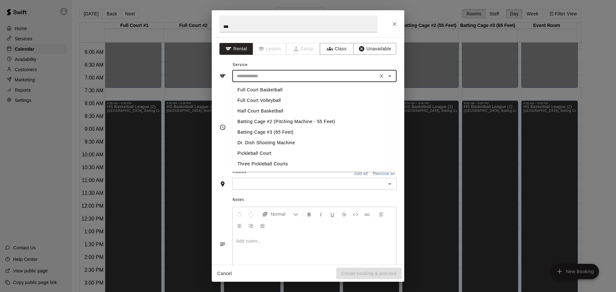
click at [270, 89] on li "Full Court Basketball" at bounding box center [311, 90] width 159 height 11
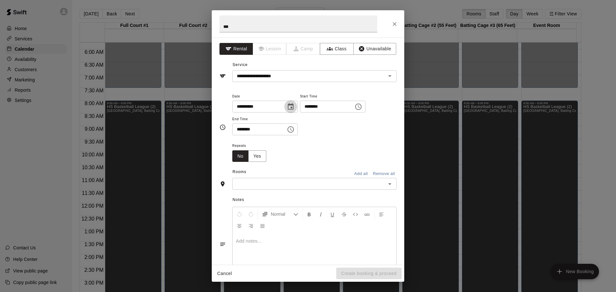
click at [293, 105] on icon "Choose date, selected date is Oct 12, 2025" at bounding box center [291, 106] width 6 height 6
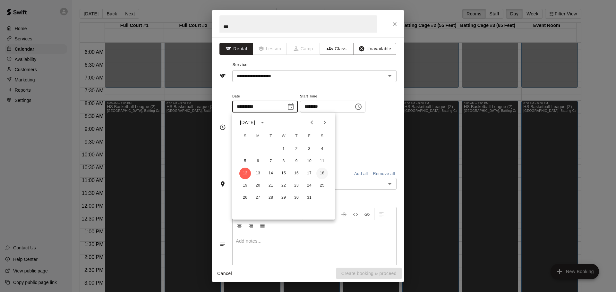
click at [321, 172] on button "18" at bounding box center [322, 174] width 12 height 12
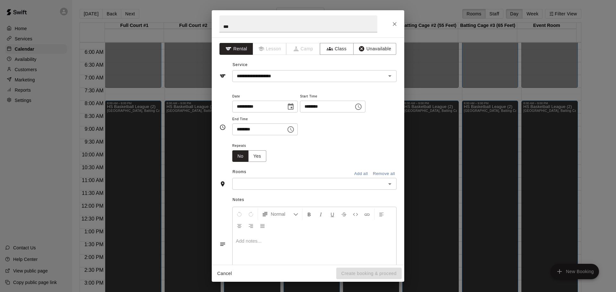
click at [362, 105] on icon "Choose time, selected time is 6:00 PM" at bounding box center [358, 107] width 8 height 8
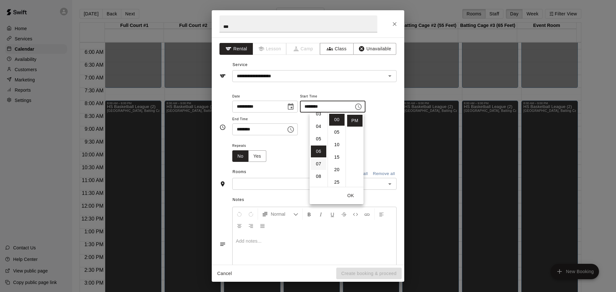
scroll to position [43, 0]
click at [320, 175] on li "08" at bounding box center [318, 177] width 15 height 12
click at [318, 170] on li "07" at bounding box center [318, 171] width 15 height 12
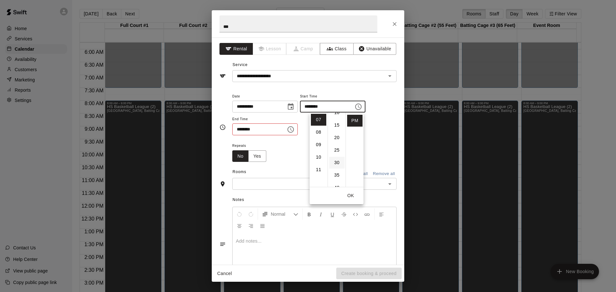
click at [337, 161] on li "30" at bounding box center [336, 163] width 15 height 12
click at [352, 120] on li "AM" at bounding box center [354, 120] width 15 height 12
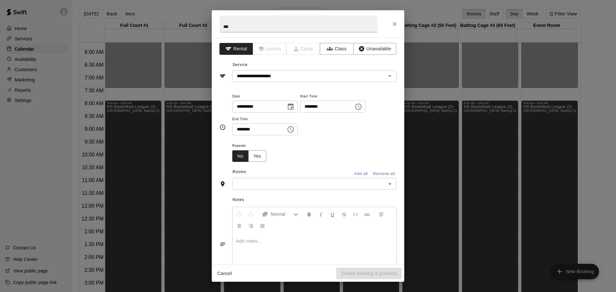
click at [294, 130] on icon "Choose time, selected time is 6:30 PM" at bounding box center [291, 130] width 8 height 8
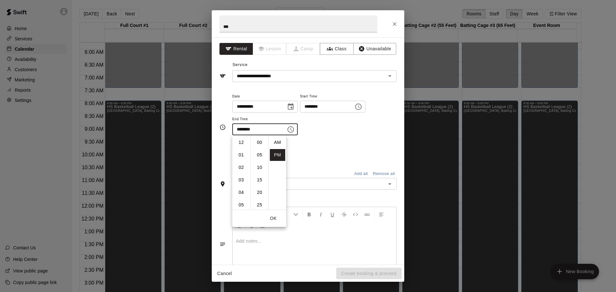
scroll to position [12, 0]
click at [239, 181] on li "09" at bounding box center [240, 180] width 15 height 12
click at [257, 143] on li "00" at bounding box center [259, 143] width 15 height 12
click at [359, 132] on div "**********" at bounding box center [314, 113] width 164 height 43
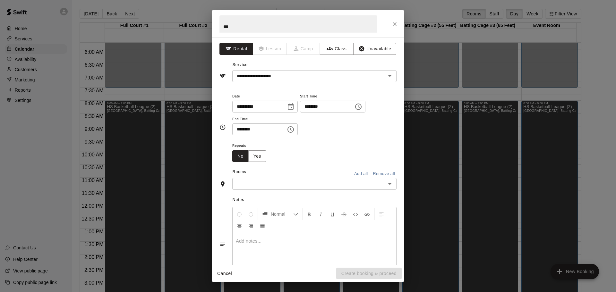
click at [353, 172] on button "Add all" at bounding box center [360, 174] width 21 height 10
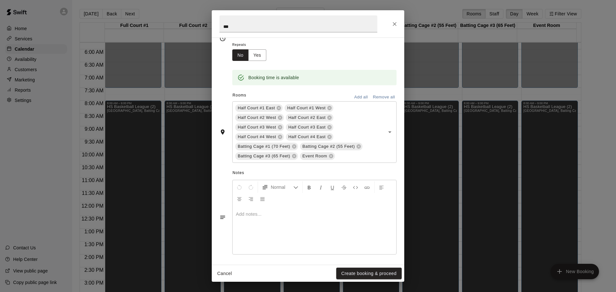
scroll to position [103, 0]
click at [364, 272] on button "Create booking & proceed" at bounding box center [368, 274] width 65 height 12
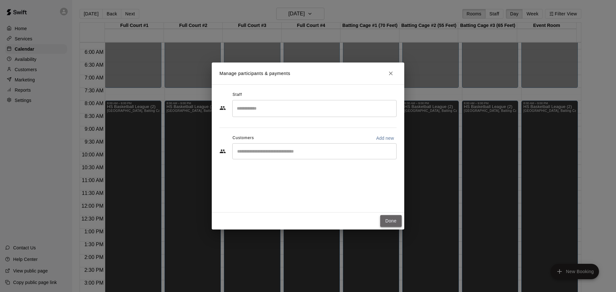
click at [391, 222] on button "Done" at bounding box center [390, 221] width 21 height 12
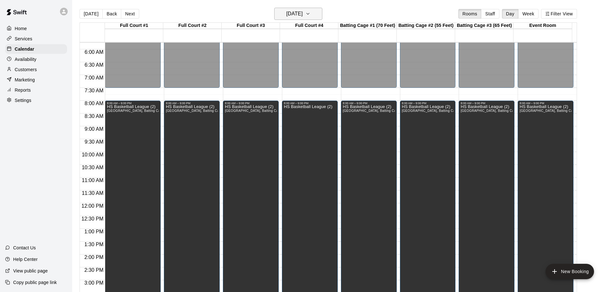
click at [314, 14] on button "Sunday Oct 12" at bounding box center [298, 14] width 48 height 12
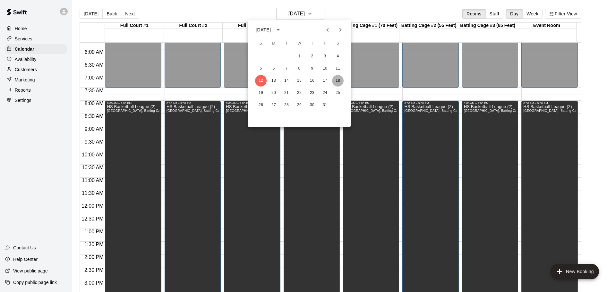
click at [338, 80] on button "18" at bounding box center [338, 81] width 12 height 12
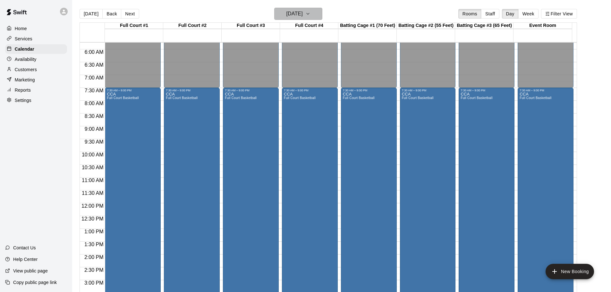
click at [310, 13] on icon "button" at bounding box center [307, 14] width 5 height 8
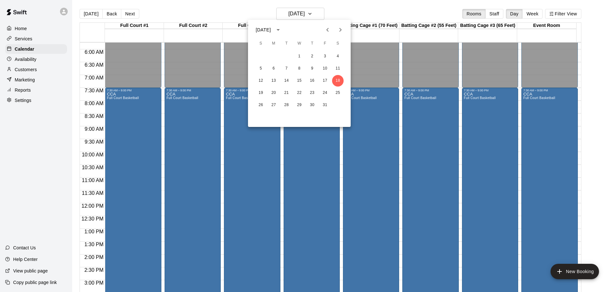
click at [475, 63] on div at bounding box center [308, 146] width 616 height 292
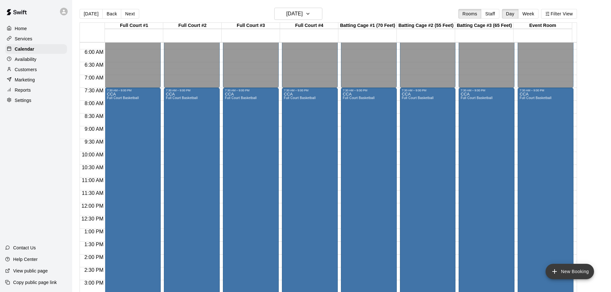
click at [574, 272] on button "New Booking" at bounding box center [569, 271] width 48 height 15
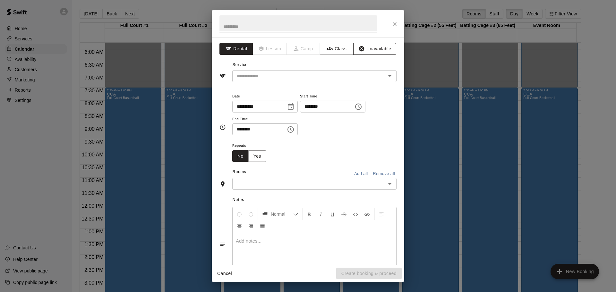
click at [373, 51] on button "Unavailable" at bounding box center [374, 49] width 43 height 12
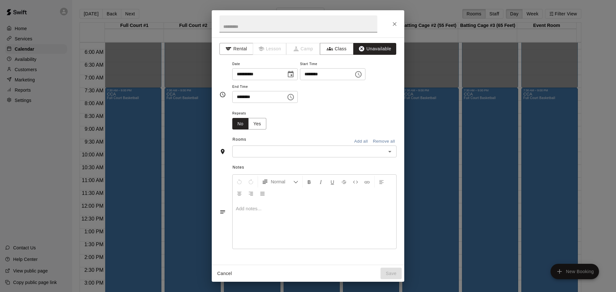
click at [242, 25] on input "text" at bounding box center [298, 23] width 158 height 17
click at [294, 73] on icon "Choose date, selected date is Oct 18, 2025" at bounding box center [291, 75] width 8 height 8
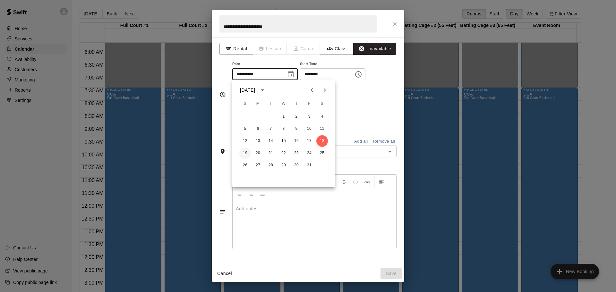
click at [244, 153] on button "19" at bounding box center [245, 153] width 12 height 12
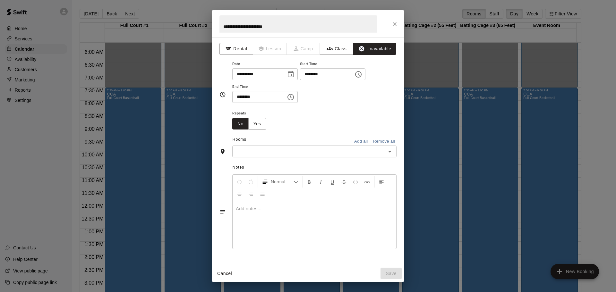
click at [294, 74] on icon "Choose date, selected date is Oct 19, 2025" at bounding box center [291, 75] width 8 height 8
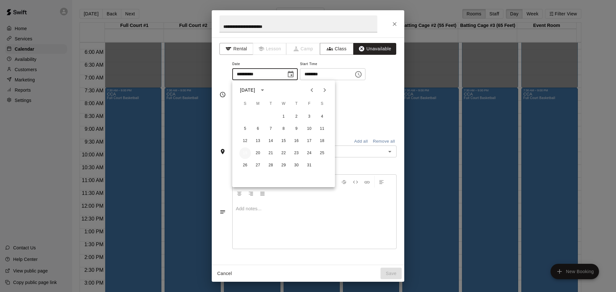
click at [245, 150] on button "19" at bounding box center [245, 153] width 12 height 12
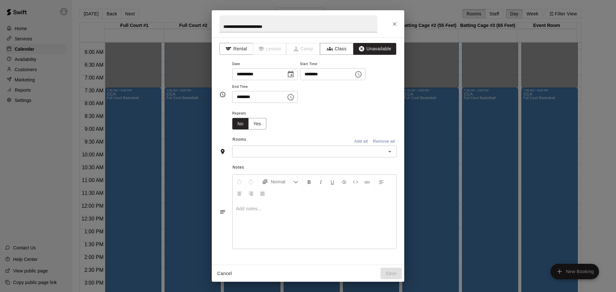
click at [362, 75] on icon "Choose time, selected time is 6:00 PM" at bounding box center [358, 75] width 8 height 8
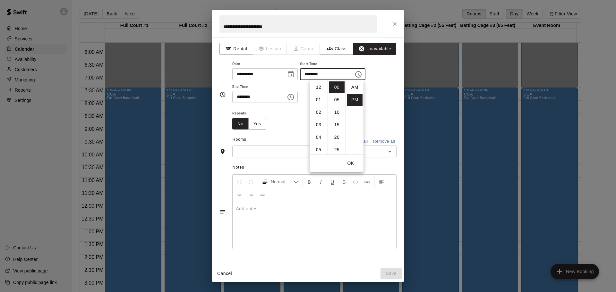
scroll to position [12, 0]
click at [316, 111] on li "08" at bounding box center [318, 112] width 15 height 12
click at [355, 87] on li "AM" at bounding box center [354, 87] width 15 height 12
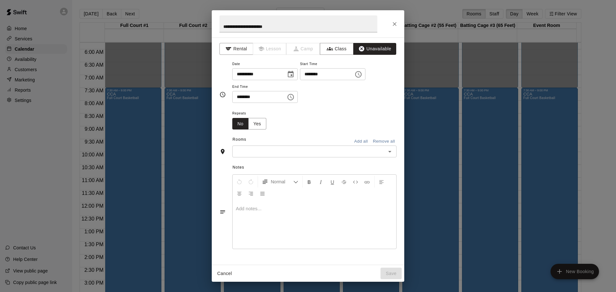
click at [294, 96] on icon "Choose time, selected time is 6:30 PM" at bounding box center [291, 97] width 8 height 8
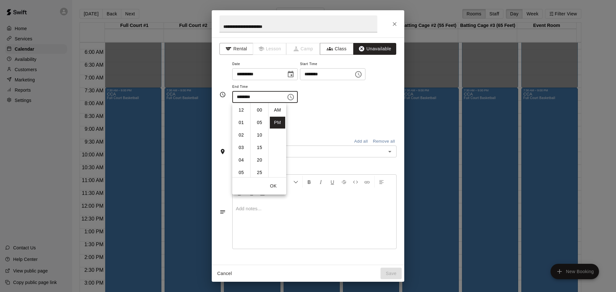
scroll to position [12, 0]
click at [241, 148] on li "09" at bounding box center [240, 148] width 15 height 12
click at [259, 110] on li "00" at bounding box center [259, 110] width 15 height 12
click at [339, 102] on div "**********" at bounding box center [314, 81] width 164 height 43
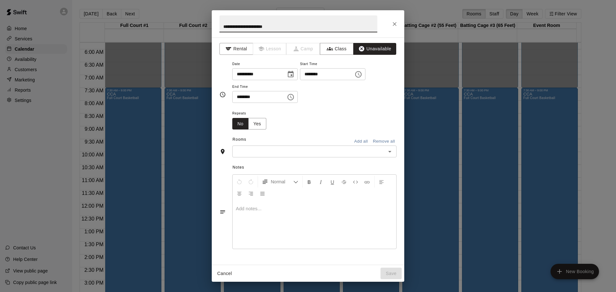
click at [293, 27] on input "**********" at bounding box center [298, 23] width 158 height 17
click at [292, 27] on input "**********" at bounding box center [298, 23] width 158 height 17
click at [358, 138] on button "Add all" at bounding box center [360, 142] width 21 height 10
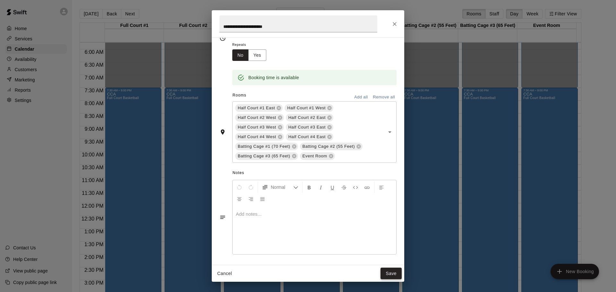
scroll to position [70, 0]
click at [392, 272] on button "Save" at bounding box center [390, 274] width 21 height 12
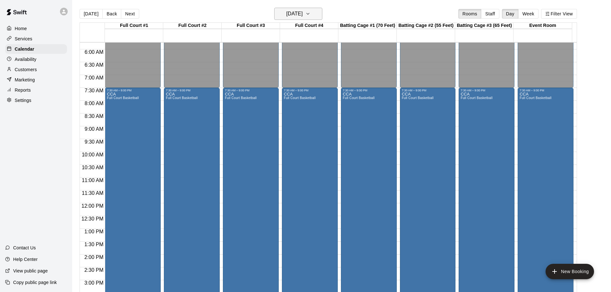
click at [310, 13] on icon "button" at bounding box center [307, 14] width 5 height 8
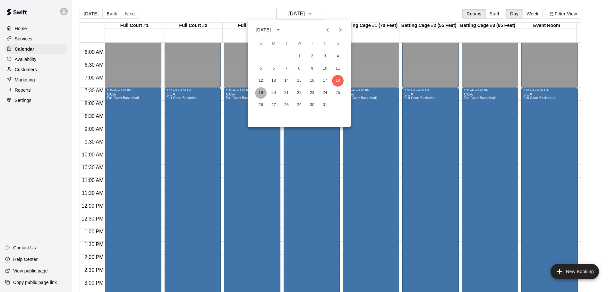
click at [262, 92] on button "19" at bounding box center [261, 93] width 12 height 12
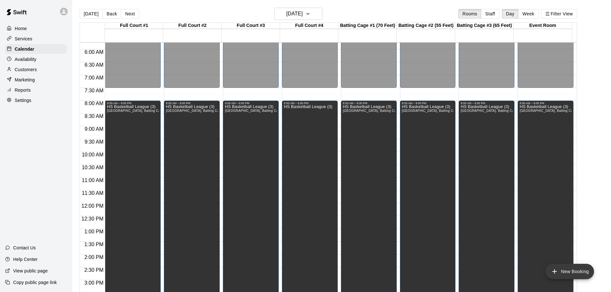
click at [562, 273] on button "New Booking" at bounding box center [569, 271] width 48 height 15
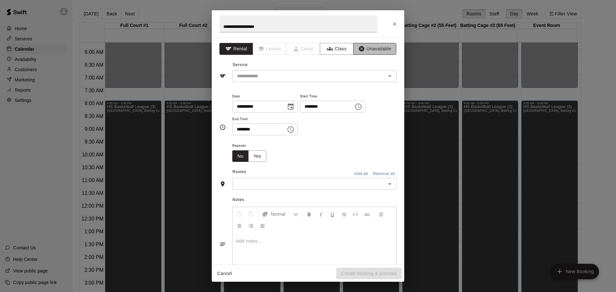
click at [366, 51] on button "Unavailable" at bounding box center [374, 49] width 43 height 12
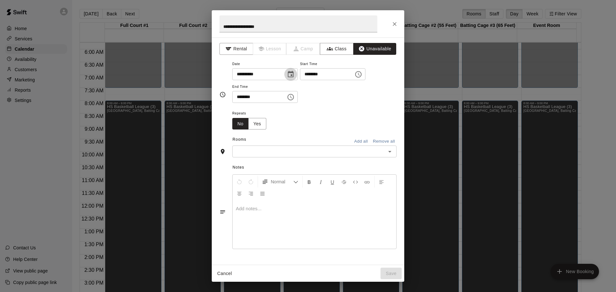
click at [293, 72] on icon "Choose date, selected date is Oct 19, 2025" at bounding box center [291, 74] width 6 height 6
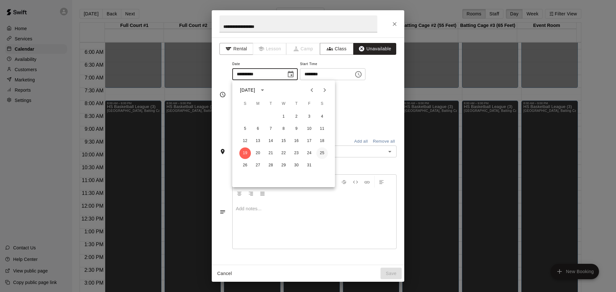
click at [323, 152] on button "25" at bounding box center [322, 153] width 12 height 12
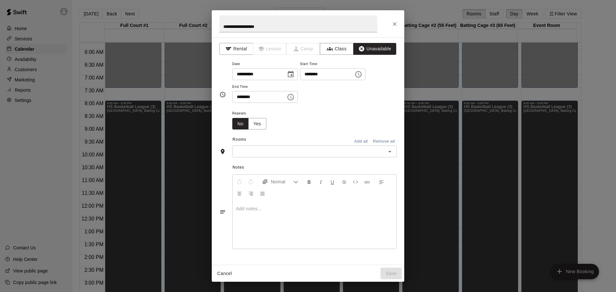
click at [362, 73] on icon "Choose time, selected time is 6:00 PM" at bounding box center [358, 75] width 8 height 8
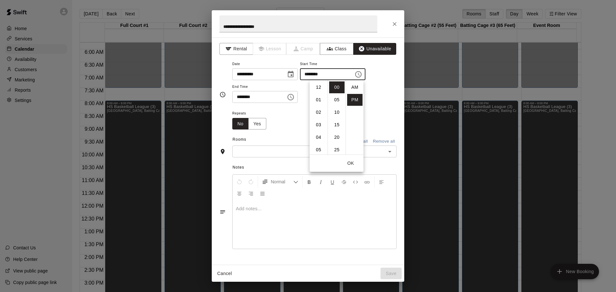
scroll to position [12, 0]
click at [319, 112] on li "08" at bounding box center [318, 112] width 15 height 12
click at [353, 85] on li "AM" at bounding box center [354, 87] width 15 height 12
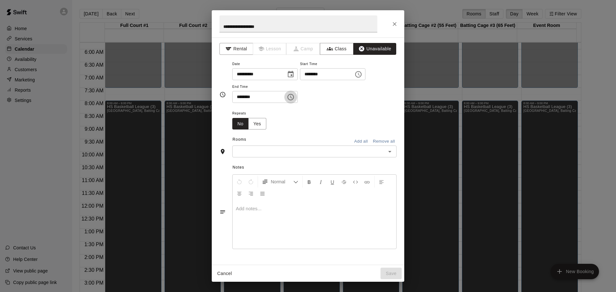
click at [294, 96] on icon "Choose time, selected time is 6:30 PM" at bounding box center [291, 97] width 8 height 8
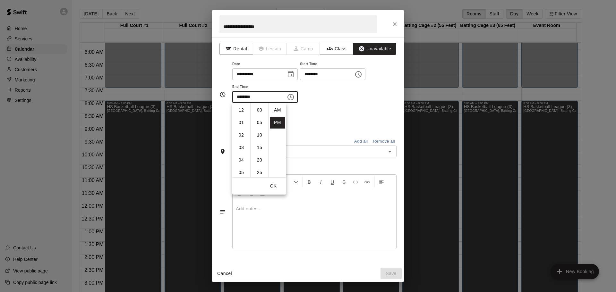
scroll to position [12, 0]
click at [242, 147] on li "09" at bounding box center [240, 148] width 15 height 12
click at [258, 112] on li "00" at bounding box center [259, 110] width 15 height 12
click at [374, 98] on div "**********" at bounding box center [314, 81] width 164 height 43
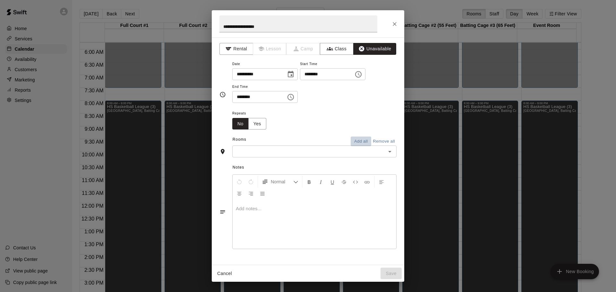
click at [362, 141] on button "Add all" at bounding box center [360, 142] width 21 height 10
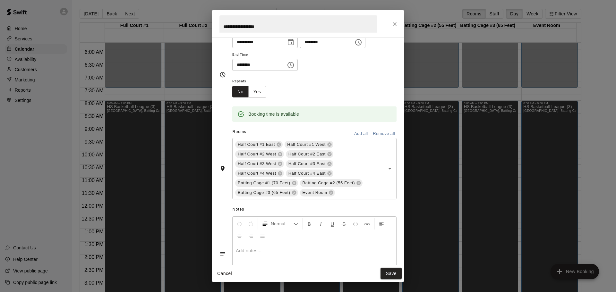
scroll to position [70, 0]
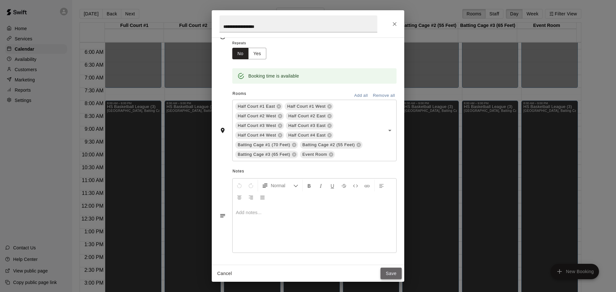
click at [390, 274] on button "Save" at bounding box center [390, 274] width 21 height 12
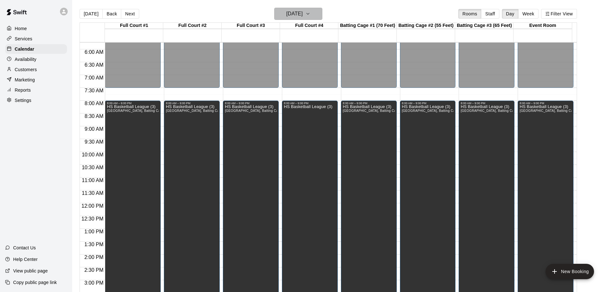
click at [303, 11] on h6 "Sunday Oct 19" at bounding box center [294, 13] width 16 height 9
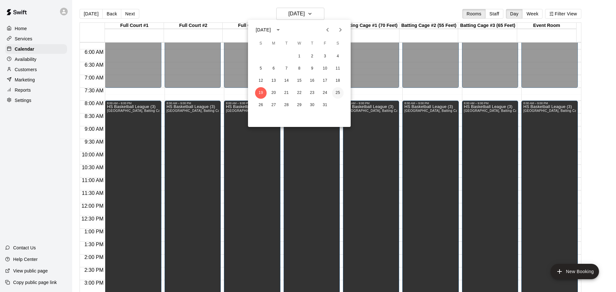
click at [339, 92] on button "25" at bounding box center [338, 93] width 12 height 12
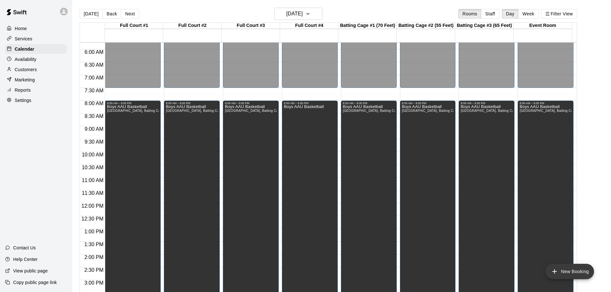
click at [567, 270] on button "New Booking" at bounding box center [569, 271] width 48 height 15
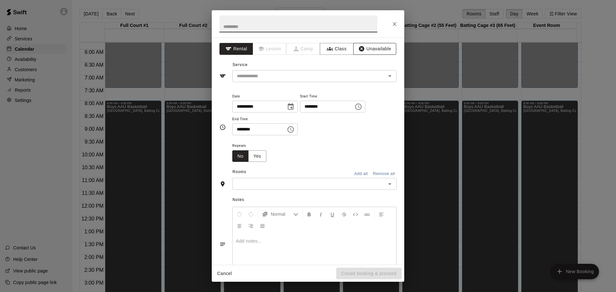
click at [365, 50] on button "Unavailable" at bounding box center [374, 49] width 43 height 12
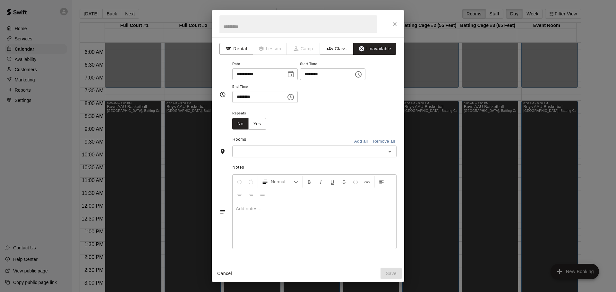
click at [261, 32] on input "text" at bounding box center [298, 23] width 158 height 17
click at [293, 75] on icon "Choose date, selected date is Oct 25, 2025" at bounding box center [291, 74] width 6 height 6
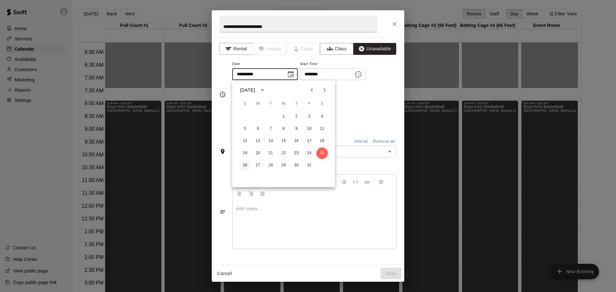
click at [246, 167] on button "26" at bounding box center [245, 166] width 12 height 12
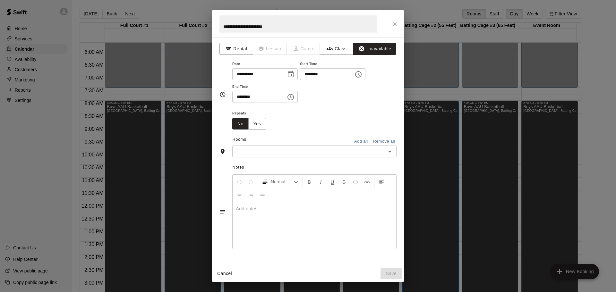
click at [362, 73] on icon "Choose time, selected time is 6:00 PM" at bounding box center [358, 75] width 8 height 8
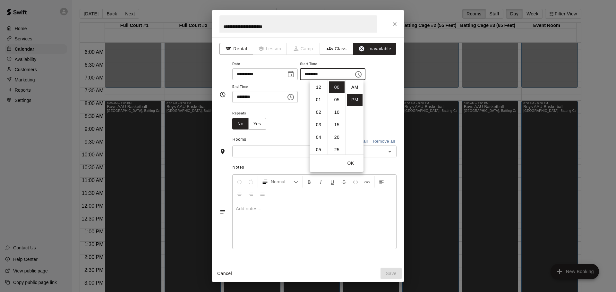
scroll to position [12, 0]
click at [318, 113] on li "08" at bounding box center [318, 112] width 15 height 12
click at [353, 86] on li "AM" at bounding box center [354, 87] width 15 height 12
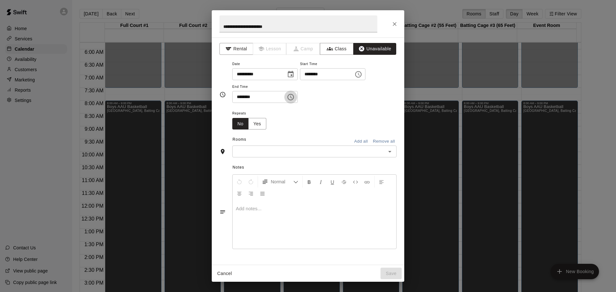
click at [292, 97] on icon "Choose time, selected time is 6:30 PM" at bounding box center [291, 97] width 2 height 3
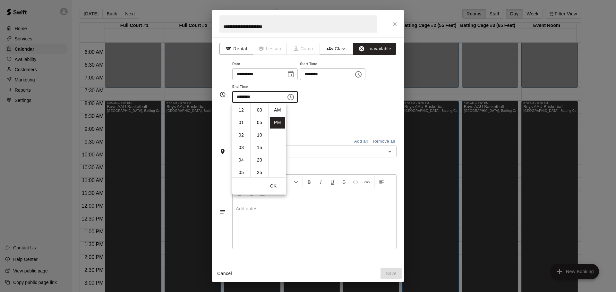
scroll to position [12, 0]
click at [241, 146] on li "09" at bounding box center [240, 148] width 15 height 12
click at [258, 113] on li "00" at bounding box center [259, 110] width 15 height 12
click at [367, 102] on div "**********" at bounding box center [314, 81] width 164 height 43
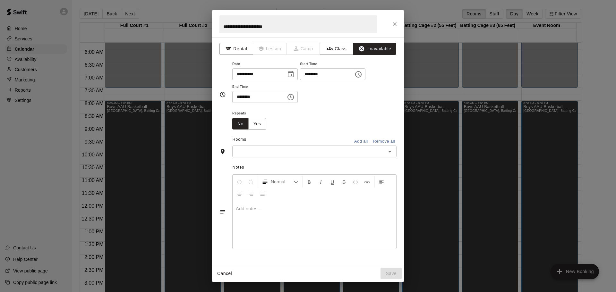
click at [362, 140] on button "Add all" at bounding box center [360, 142] width 21 height 10
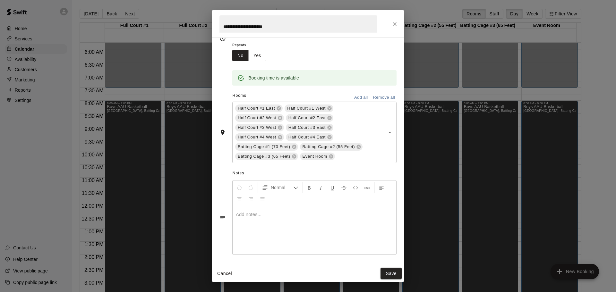
scroll to position [70, 0]
click at [386, 272] on button "Save" at bounding box center [390, 274] width 21 height 12
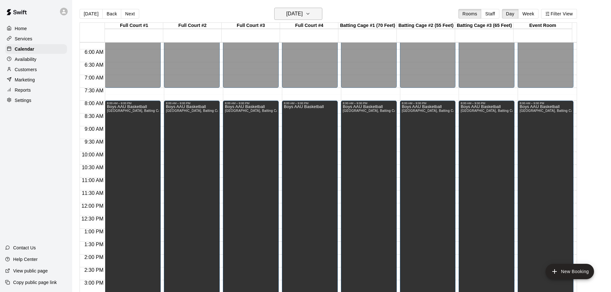
click at [303, 14] on h6 "Saturday Oct 25" at bounding box center [294, 13] width 16 height 9
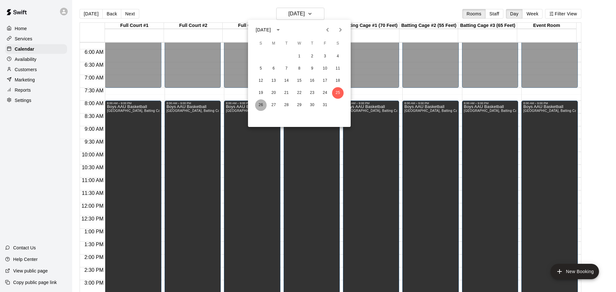
click at [259, 103] on button "26" at bounding box center [261, 105] width 12 height 12
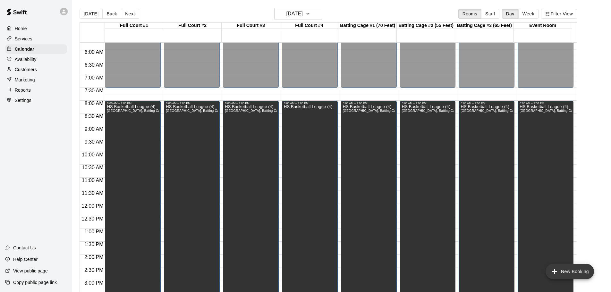
click at [572, 268] on button "New Booking" at bounding box center [569, 271] width 48 height 15
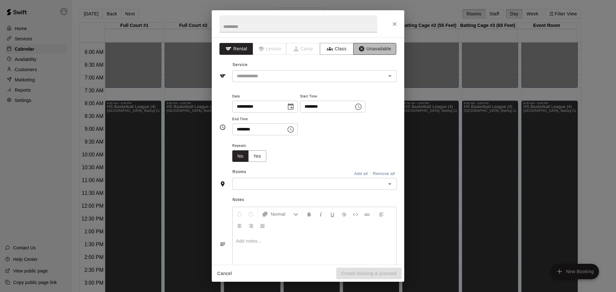
click at [370, 52] on button "Unavailable" at bounding box center [374, 49] width 43 height 12
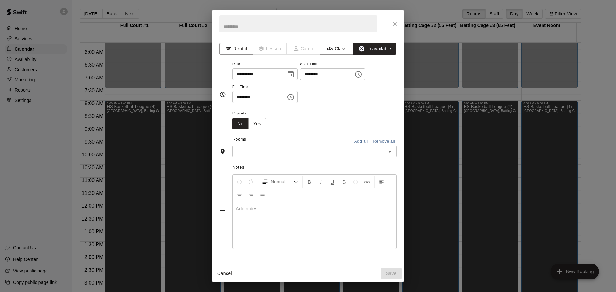
click at [249, 28] on input "text" at bounding box center [298, 23] width 158 height 17
click at [294, 73] on icon "Choose date, selected date is Oct 26, 2025" at bounding box center [291, 75] width 8 height 8
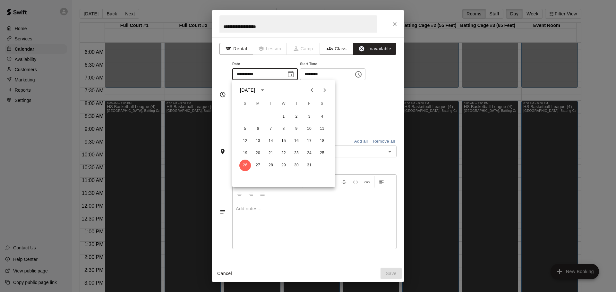
click at [324, 90] on icon "Next month" at bounding box center [325, 90] width 8 height 8
click at [321, 116] on button "1" at bounding box center [322, 117] width 12 height 12
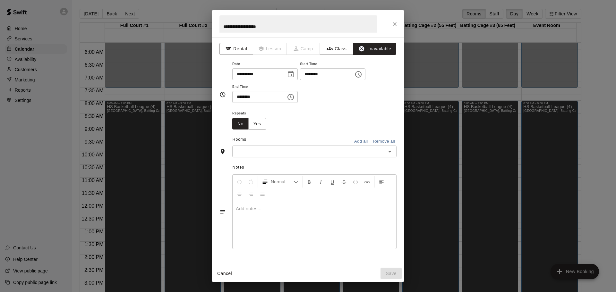
click at [362, 76] on icon "Choose time, selected time is 6:00 PM" at bounding box center [358, 75] width 8 height 8
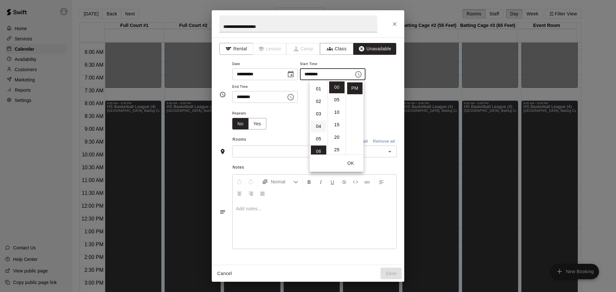
scroll to position [75, 0]
click at [317, 112] on li "08" at bounding box center [318, 112] width 15 height 12
click at [353, 88] on li "AM" at bounding box center [354, 87] width 15 height 12
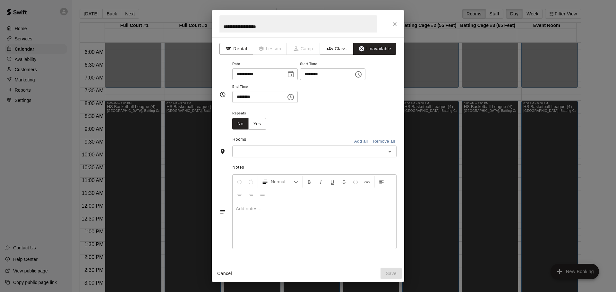
click at [292, 97] on icon "Choose time, selected time is 6:30 PM" at bounding box center [291, 97] width 2 height 3
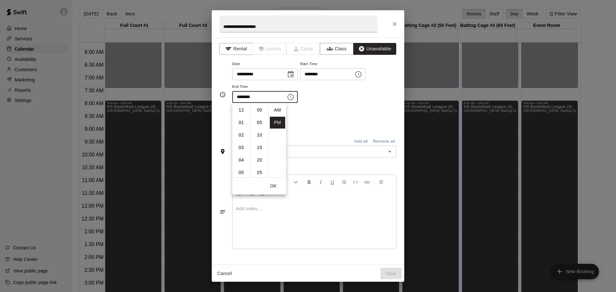
scroll to position [12, 0]
click at [241, 150] on li "09" at bounding box center [240, 148] width 15 height 12
click at [260, 112] on li "00" at bounding box center [259, 110] width 15 height 12
click at [359, 97] on div "**********" at bounding box center [314, 81] width 164 height 43
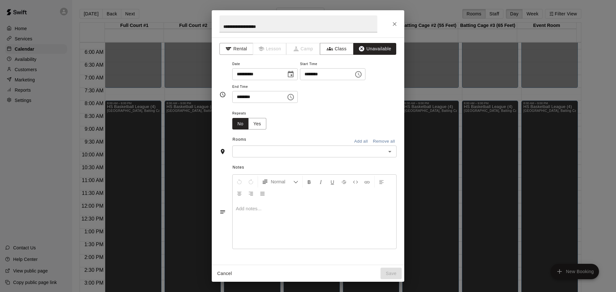
click at [358, 141] on button "Add all" at bounding box center [360, 142] width 21 height 10
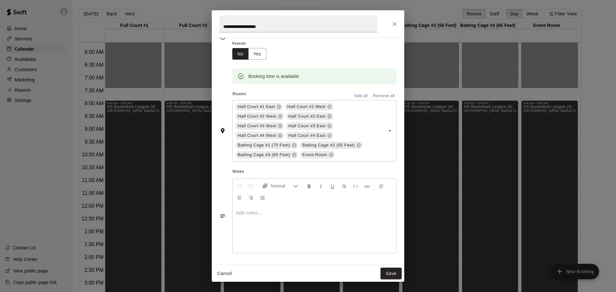
scroll to position [70, 0]
click at [393, 273] on button "Save" at bounding box center [390, 274] width 21 height 12
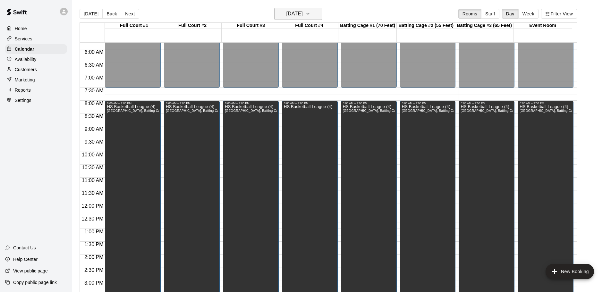
click at [314, 11] on button "Sunday Oct 26" at bounding box center [298, 14] width 48 height 12
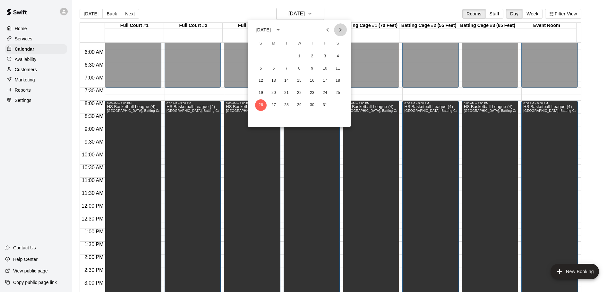
click at [343, 29] on icon "Next month" at bounding box center [340, 30] width 8 height 8
click at [338, 55] on button "1" at bounding box center [338, 57] width 12 height 12
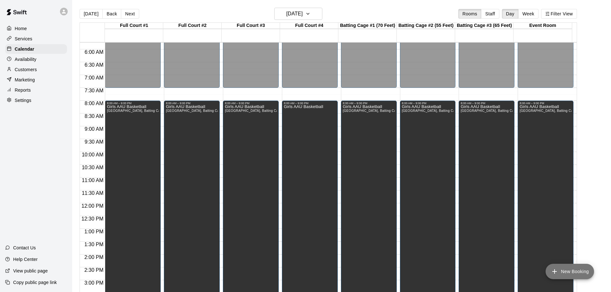
click at [568, 270] on button "New Booking" at bounding box center [569, 271] width 48 height 15
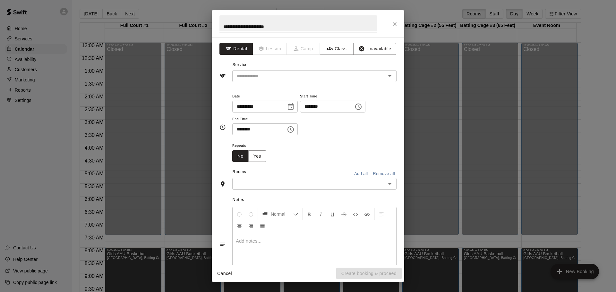
scroll to position [147, 0]
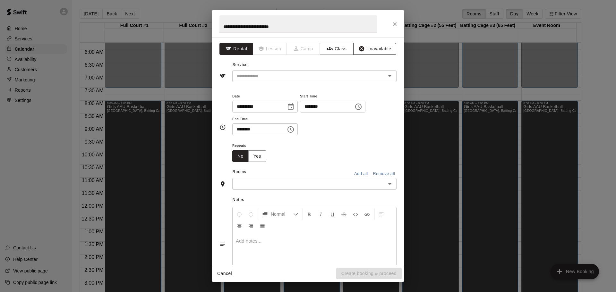
type input "**********"
click at [369, 48] on button "Unavailable" at bounding box center [374, 49] width 43 height 12
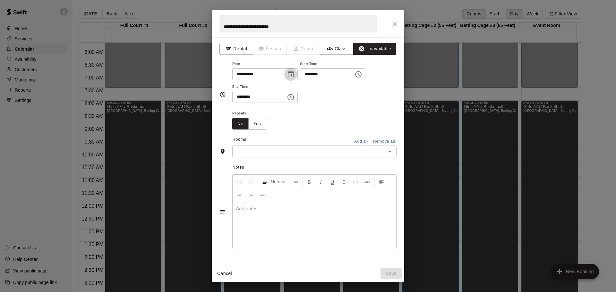
click at [294, 75] on icon "Choose date, selected date is Nov 1, 2025" at bounding box center [291, 75] width 8 height 8
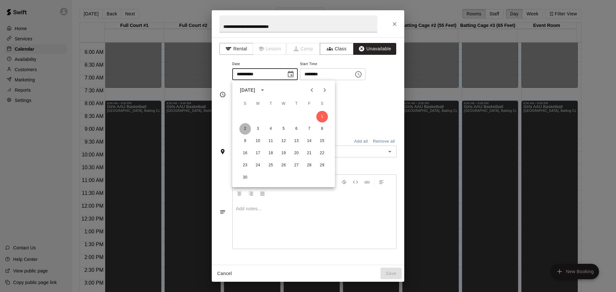
click at [244, 127] on button "2" at bounding box center [245, 129] width 12 height 12
type input "**********"
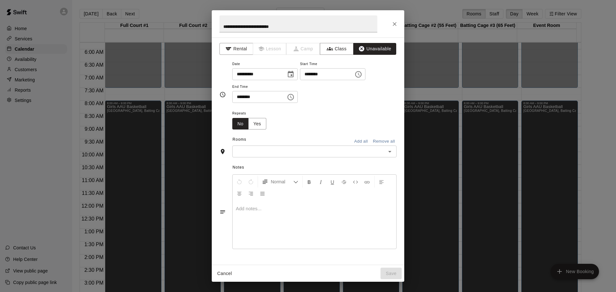
click at [362, 76] on icon "Choose time, selected time is 6:00 PM" at bounding box center [358, 75] width 8 height 8
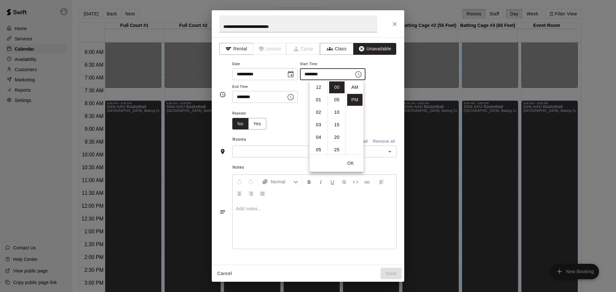
scroll to position [12, 0]
click at [317, 111] on li "08" at bounding box center [318, 112] width 15 height 12
click at [353, 84] on li "AM" at bounding box center [354, 87] width 15 height 12
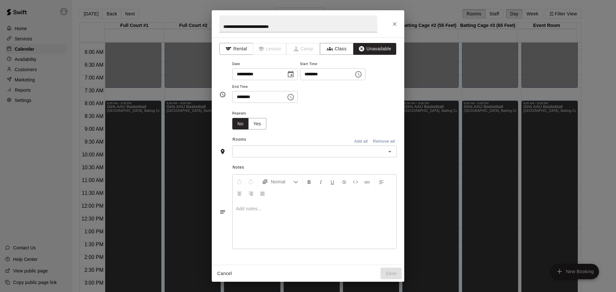
type input "********"
click at [294, 97] on icon "Choose time, selected time is 6:30 PM" at bounding box center [291, 97] width 8 height 8
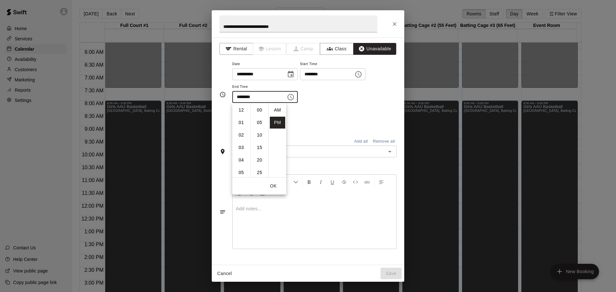
scroll to position [12, 0]
click at [242, 148] on li "09" at bounding box center [240, 148] width 15 height 12
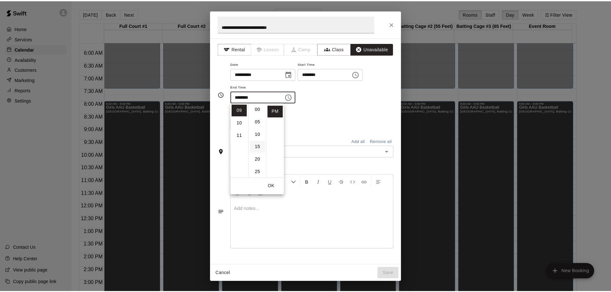
scroll to position [0, 0]
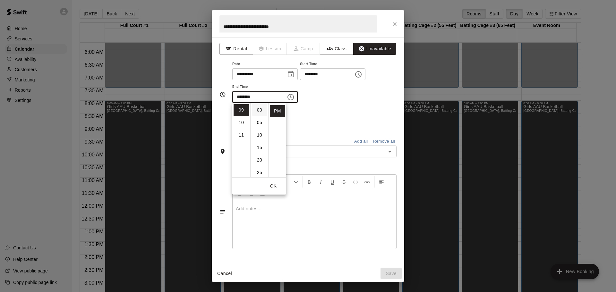
click at [259, 109] on li "00" at bounding box center [259, 110] width 15 height 12
type input "********"
click at [357, 93] on div "**********" at bounding box center [314, 81] width 164 height 43
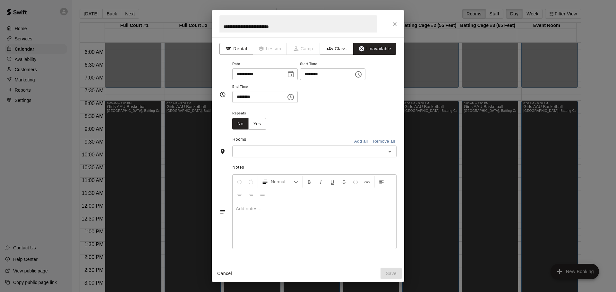
click at [356, 141] on button "Add all" at bounding box center [360, 142] width 21 height 10
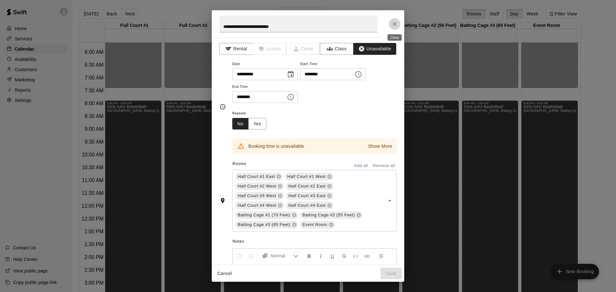
click at [394, 22] on icon "Close" at bounding box center [394, 24] width 6 height 6
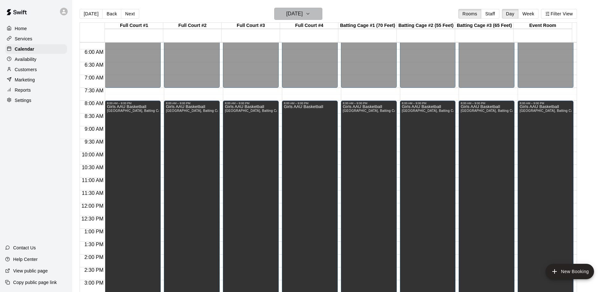
click at [315, 13] on button "Saturday Nov 01" at bounding box center [298, 14] width 48 height 12
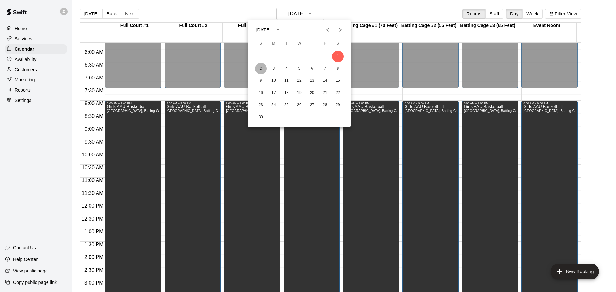
click at [258, 66] on button "2" at bounding box center [261, 69] width 12 height 12
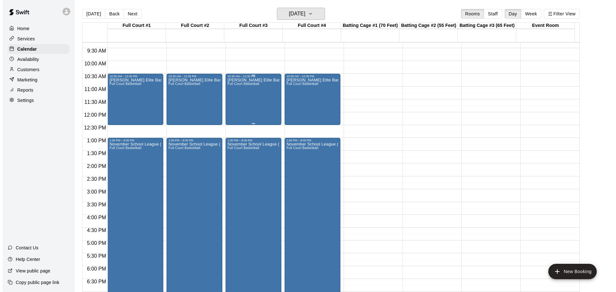
scroll to position [243, 0]
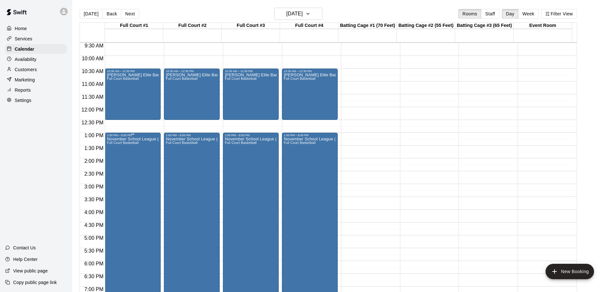
drag, startPoint x: 135, startPoint y: 172, endPoint x: 132, endPoint y: 179, distance: 7.6
click at [132, 179] on div "November School League (Palestra) Full Court Basketball" at bounding box center [133, 283] width 52 height 292
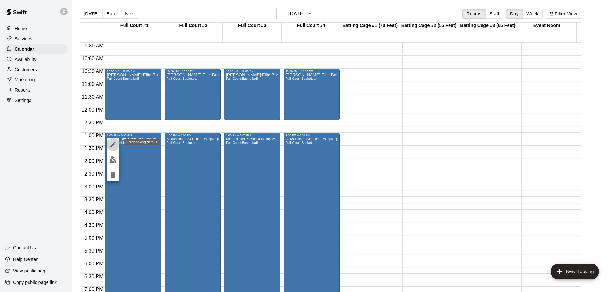
click at [109, 142] on icon "edit" at bounding box center [113, 145] width 8 height 8
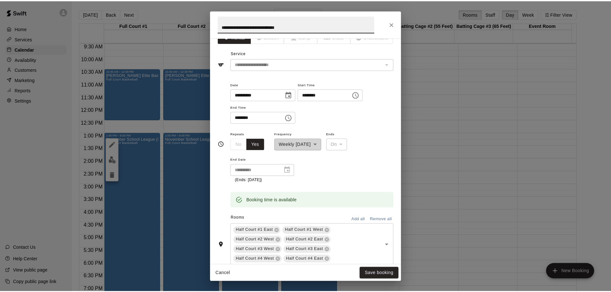
scroll to position [0, 0]
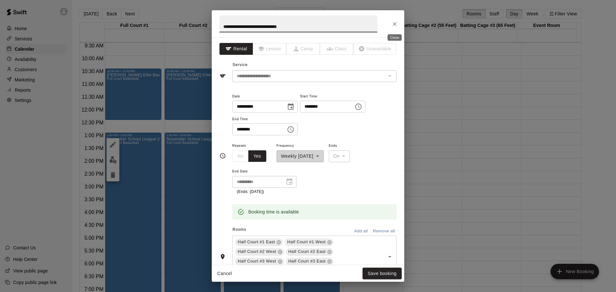
click at [392, 25] on icon "Close" at bounding box center [394, 24] width 6 height 6
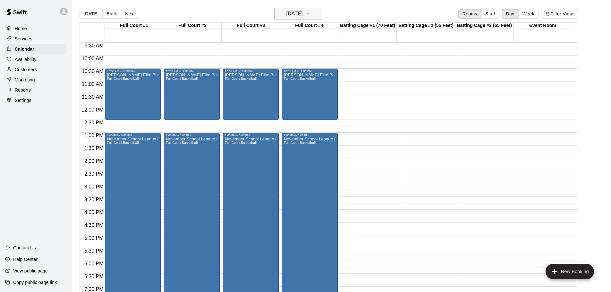
click at [303, 14] on h6 "Sunday Nov 02" at bounding box center [294, 13] width 16 height 9
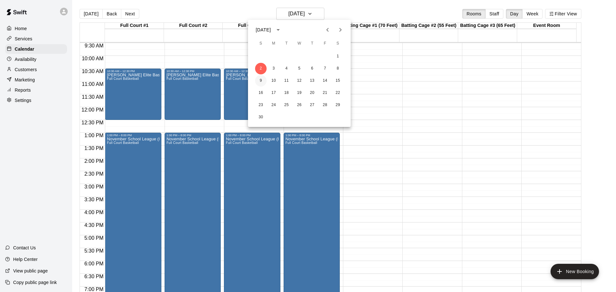
click at [260, 80] on button "9" at bounding box center [261, 81] width 12 height 12
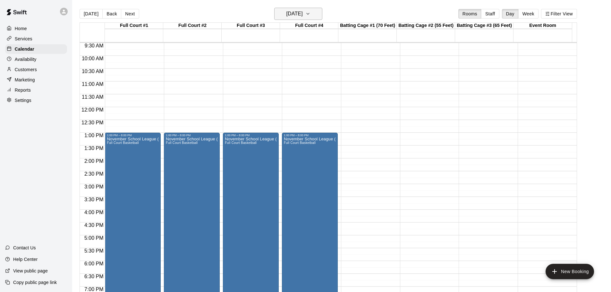
click at [299, 11] on h6 "Sunday Nov 09" at bounding box center [294, 13] width 16 height 9
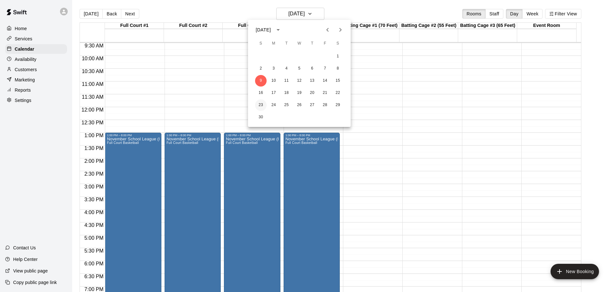
click at [261, 106] on button "23" at bounding box center [261, 105] width 12 height 12
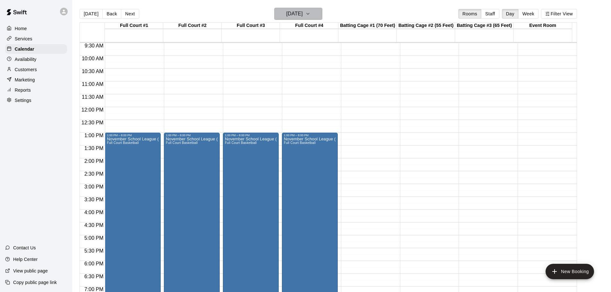
click at [310, 13] on icon "button" at bounding box center [307, 14] width 5 height 8
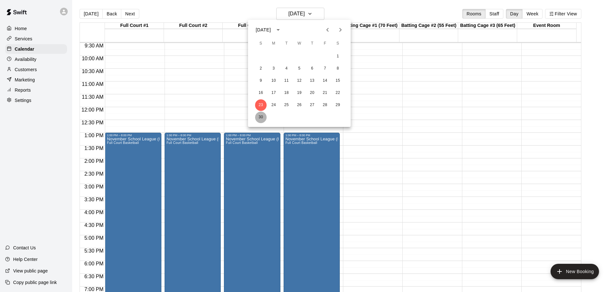
click at [261, 116] on button "30" at bounding box center [261, 118] width 12 height 12
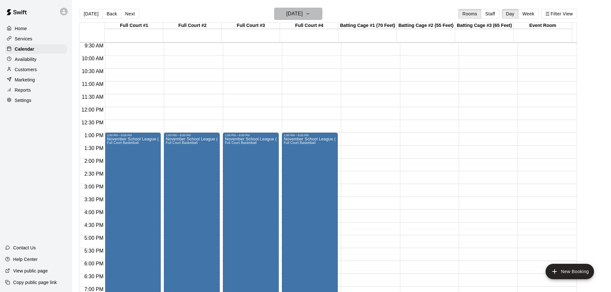
click at [314, 12] on button "Sunday Nov 30" at bounding box center [298, 14] width 48 height 12
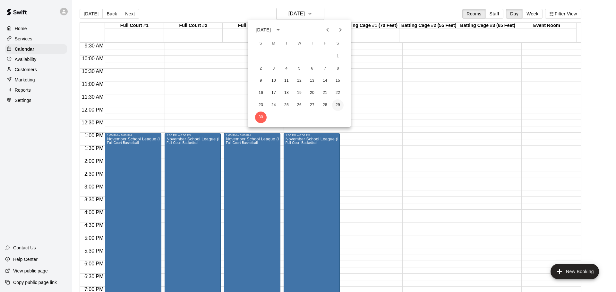
click at [336, 105] on button "29" at bounding box center [338, 105] width 12 height 12
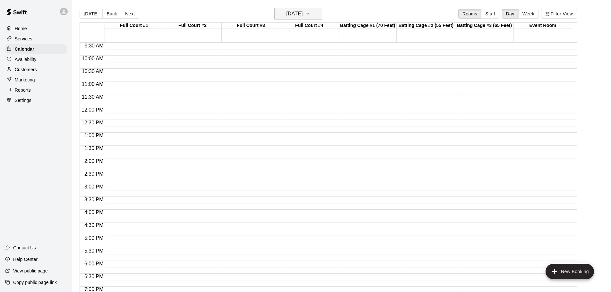
click at [303, 13] on h6 "Saturday Nov 29" at bounding box center [294, 13] width 16 height 9
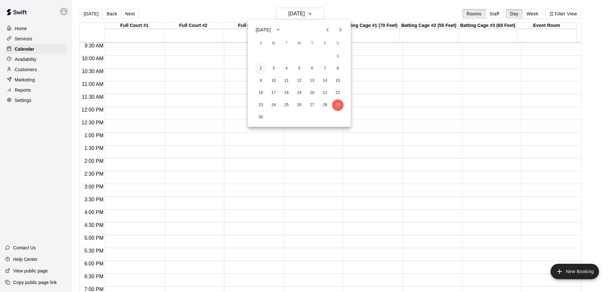
click at [261, 67] on button "2" at bounding box center [261, 69] width 12 height 12
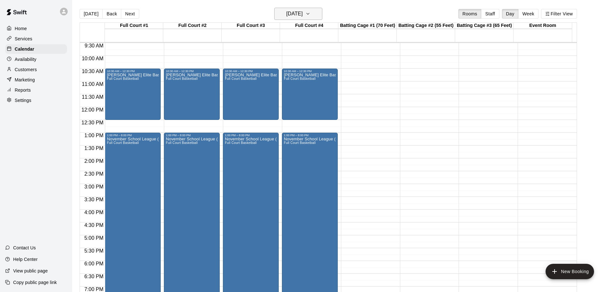
click at [315, 8] on button "Sunday Nov 02" at bounding box center [298, 14] width 48 height 12
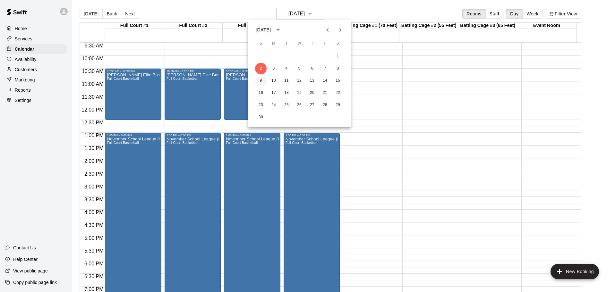
click at [262, 83] on button "9" at bounding box center [261, 81] width 12 height 12
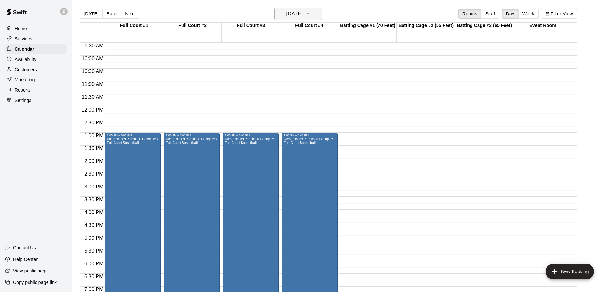
click at [315, 12] on button "Sunday Nov 09" at bounding box center [298, 14] width 48 height 12
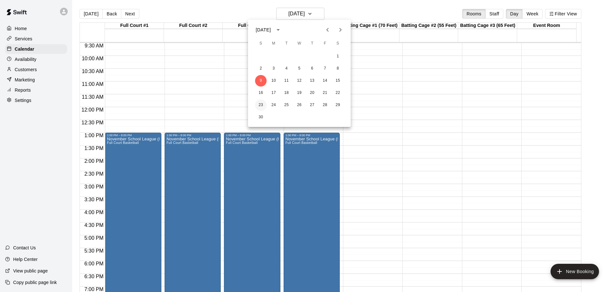
click at [260, 104] on button "23" at bounding box center [261, 105] width 12 height 12
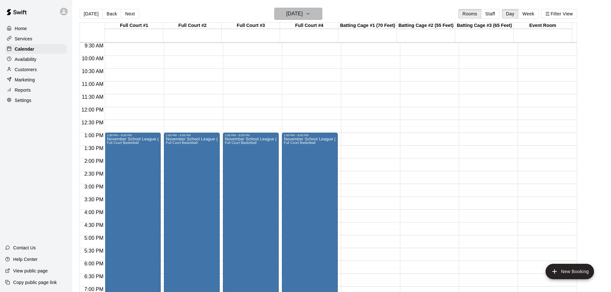
click at [310, 13] on icon "button" at bounding box center [307, 14] width 5 height 8
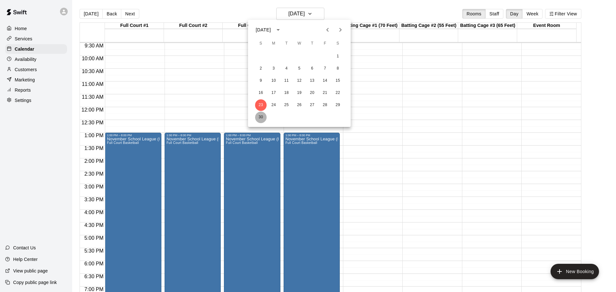
click at [261, 117] on button "30" at bounding box center [261, 118] width 12 height 12
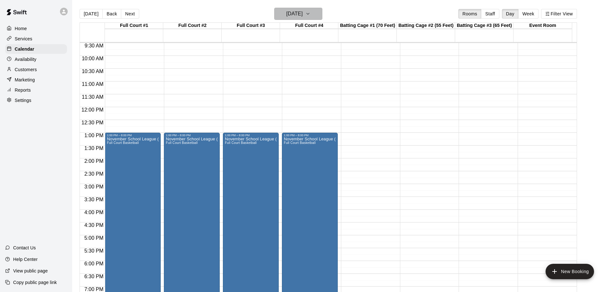
click at [309, 13] on icon "button" at bounding box center [307, 13] width 3 height 1
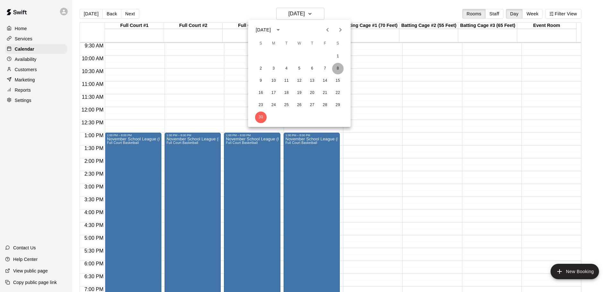
click at [336, 66] on button "8" at bounding box center [338, 69] width 12 height 12
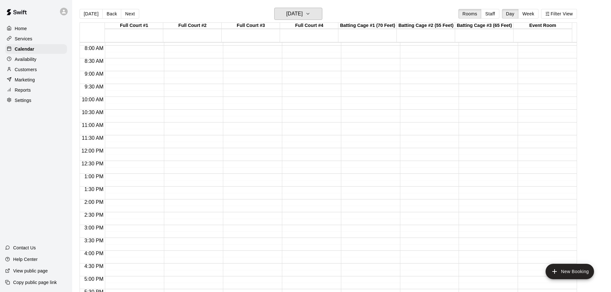
scroll to position [211, 0]
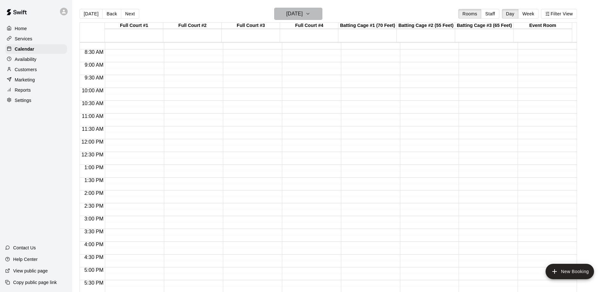
click at [303, 16] on h6 "Saturday Nov 08" at bounding box center [294, 13] width 16 height 9
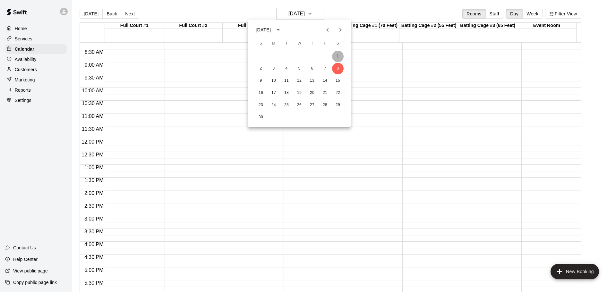
click at [337, 56] on button "1" at bounding box center [338, 57] width 12 height 12
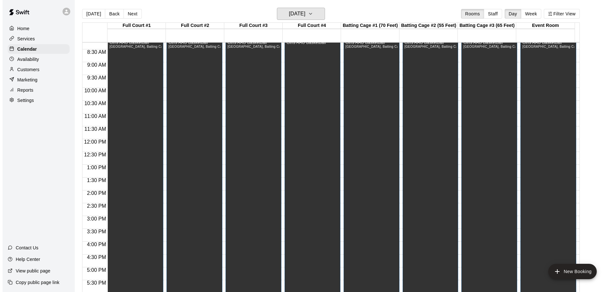
scroll to position [179, 0]
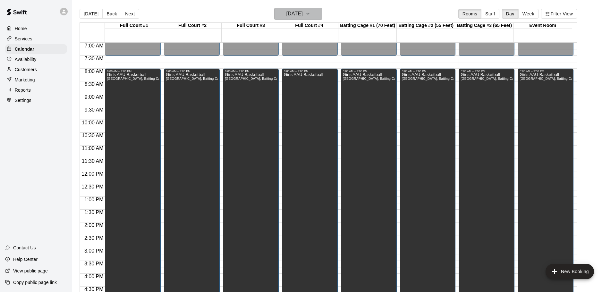
click at [310, 13] on icon "button" at bounding box center [307, 14] width 5 height 8
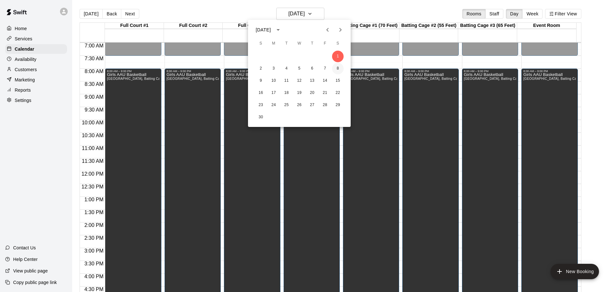
click at [338, 69] on button "8" at bounding box center [338, 69] width 12 height 12
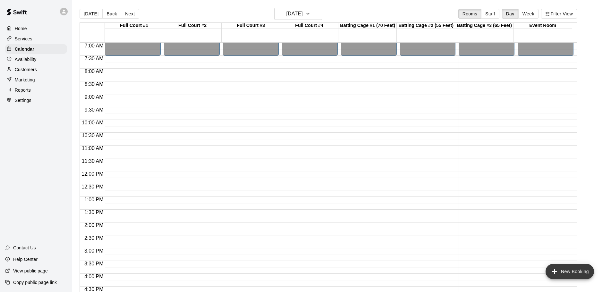
click at [562, 269] on button "New Booking" at bounding box center [569, 271] width 48 height 15
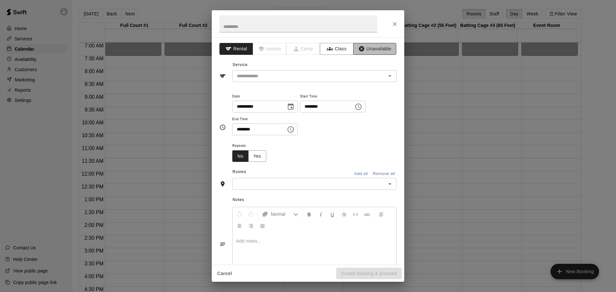
click at [367, 48] on button "Unavailable" at bounding box center [374, 49] width 43 height 12
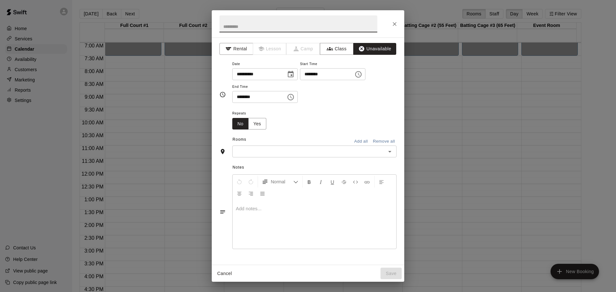
click at [238, 24] on input "text" at bounding box center [298, 23] width 158 height 17
type input "**********"
click at [297, 70] on button "Choose date, selected date is Nov 8, 2025" at bounding box center [290, 74] width 13 height 13
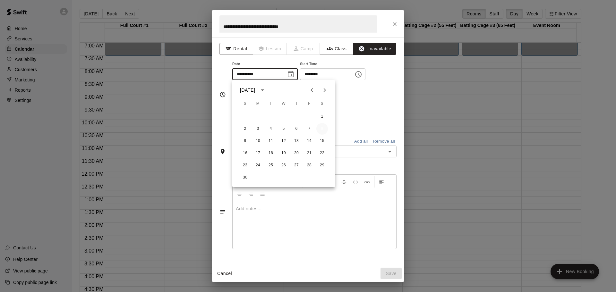
click at [321, 127] on button "8" at bounding box center [322, 129] width 12 height 12
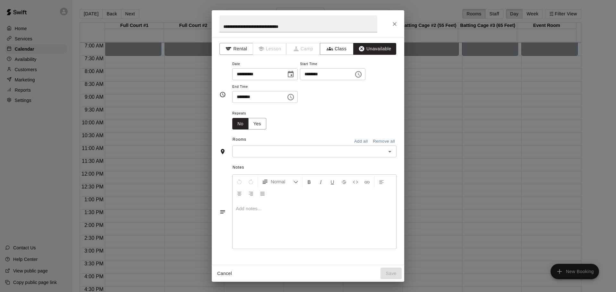
click at [362, 73] on icon "Choose time, selected time is 6:00 PM" at bounding box center [358, 75] width 8 height 8
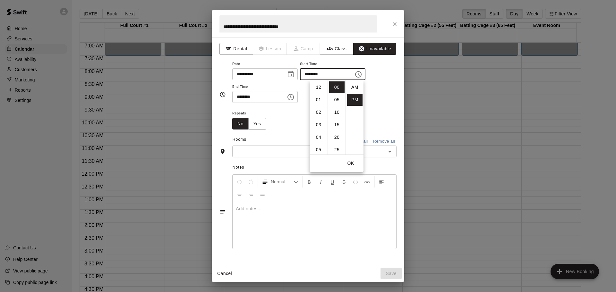
scroll to position [12, 0]
click at [316, 101] on li "07" at bounding box center [318, 100] width 15 height 12
click at [335, 131] on li "30" at bounding box center [336, 130] width 15 height 12
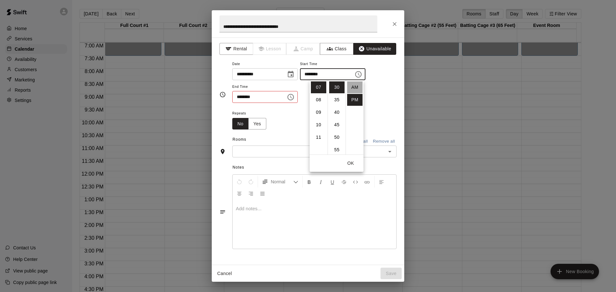
click at [355, 87] on li "AM" at bounding box center [354, 87] width 15 height 12
type input "********"
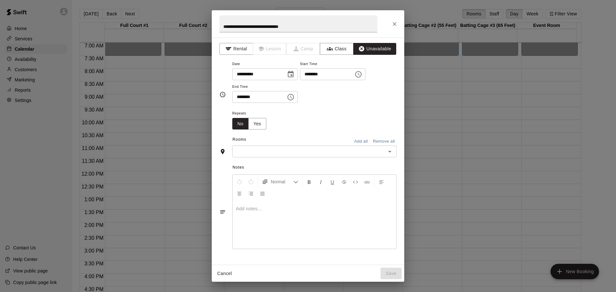
click at [292, 97] on icon "Choose time, selected time is 6:30 PM" at bounding box center [291, 97] width 2 height 3
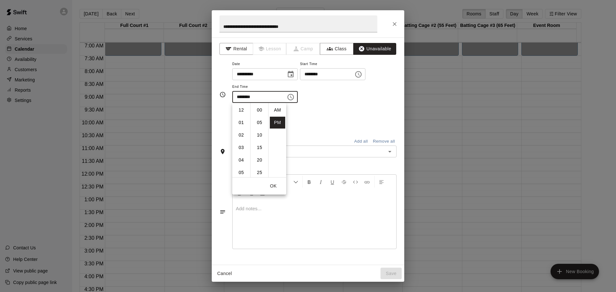
scroll to position [12, 0]
click at [242, 149] on li "09" at bounding box center [240, 148] width 15 height 12
click at [260, 112] on li "00" at bounding box center [259, 110] width 15 height 12
type input "********"
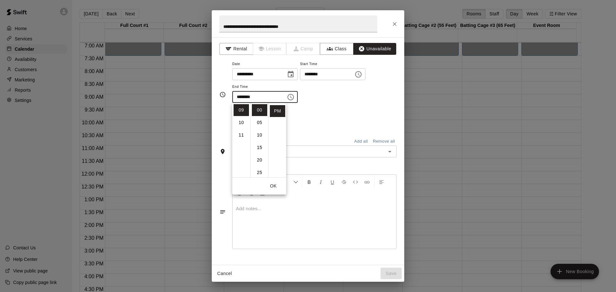
click at [363, 96] on div "**********" at bounding box center [314, 81] width 164 height 43
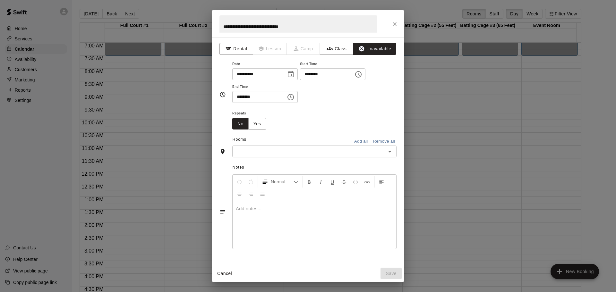
click at [356, 139] on button "Add all" at bounding box center [360, 142] width 21 height 10
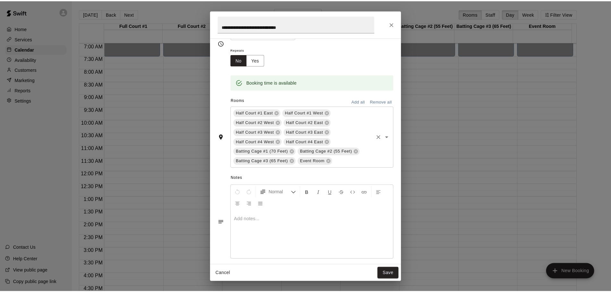
scroll to position [70, 0]
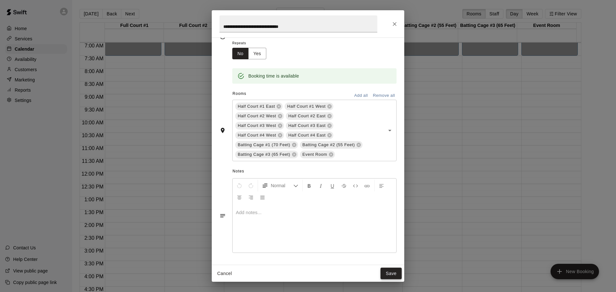
click at [388, 272] on button "Save" at bounding box center [390, 274] width 21 height 12
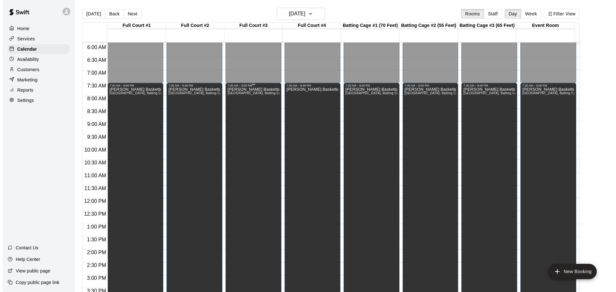
scroll to position [115, 0]
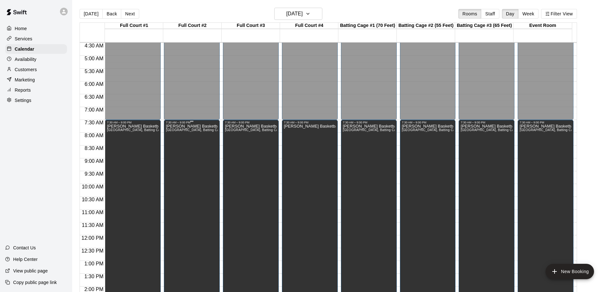
drag, startPoint x: 180, startPoint y: 153, endPoint x: 180, endPoint y: 157, distance: 4.5
click at [180, 157] on div "Steve Cooper Basketball Tournament Half Court #1 East, Half Court #1 West, Half…" at bounding box center [192, 270] width 52 height 292
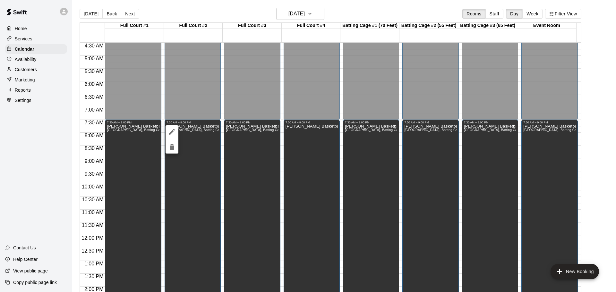
click at [174, 131] on icon "edit" at bounding box center [172, 132] width 8 height 8
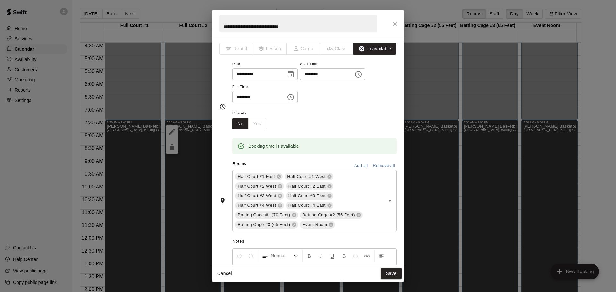
click at [358, 46] on icon "button" at bounding box center [361, 49] width 6 height 6
click at [230, 50] on span "Rental" at bounding box center [236, 49] width 34 height 12
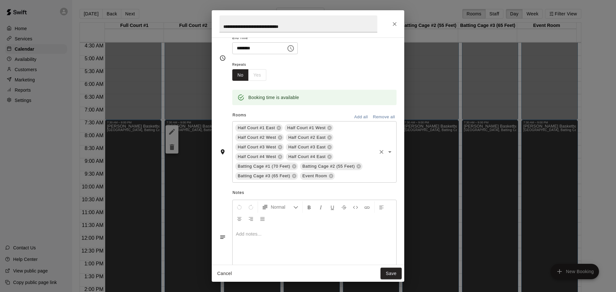
scroll to position [113, 0]
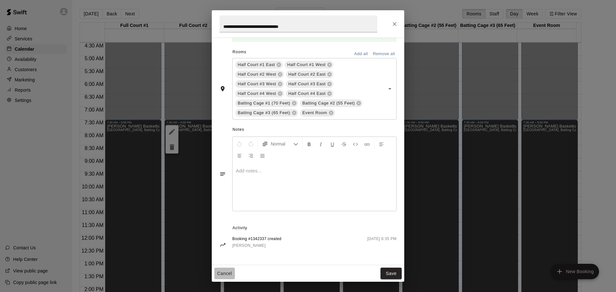
click at [226, 272] on button "Cancel" at bounding box center [224, 274] width 21 height 12
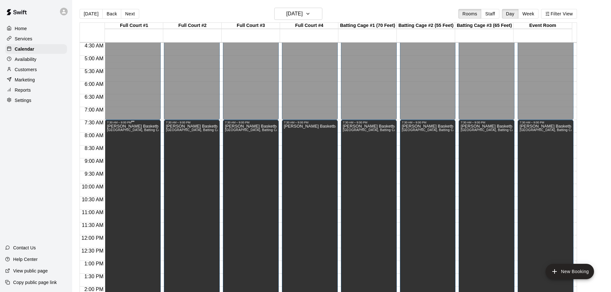
click at [146, 150] on div "Steve Cooper Basketball Tournament Half Court #1 East, Half Court #1 West, Half…" at bounding box center [133, 270] width 52 height 292
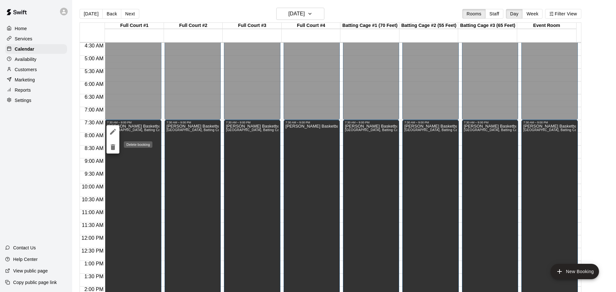
click at [112, 147] on icon "delete" at bounding box center [113, 147] width 4 height 6
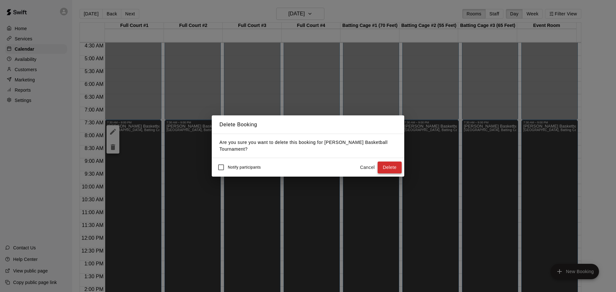
click at [388, 165] on button "Delete" at bounding box center [389, 168] width 24 height 12
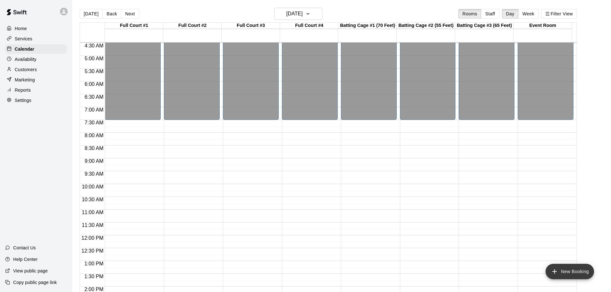
click at [568, 267] on button "New Booking" at bounding box center [569, 271] width 48 height 15
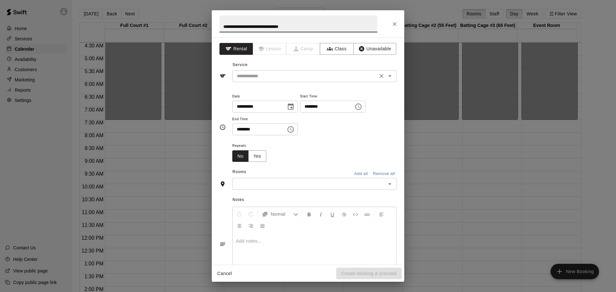
type input "**********"
click at [276, 77] on input "text" at bounding box center [304, 76] width 141 height 8
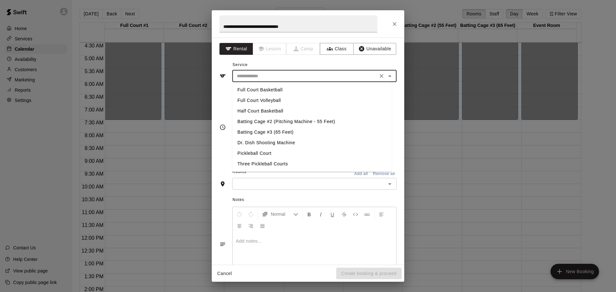
click at [271, 89] on li "Full Court Basketball" at bounding box center [311, 90] width 159 height 11
type input "**********"
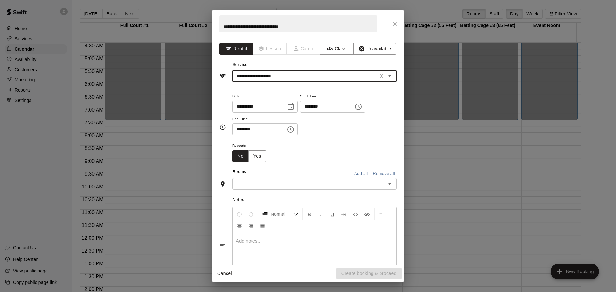
click at [294, 107] on icon "Choose date, selected date is Nov 8, 2025" at bounding box center [291, 107] width 8 height 8
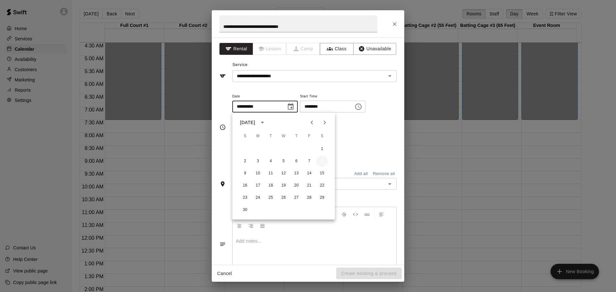
click at [321, 161] on button "8" at bounding box center [322, 161] width 12 height 12
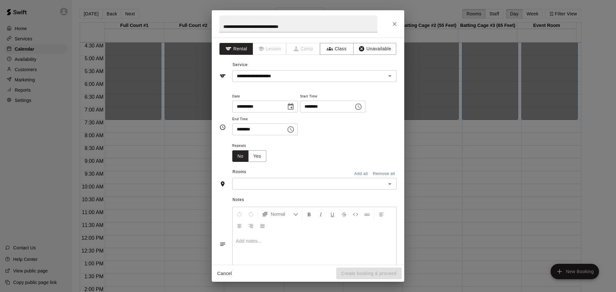
click at [362, 105] on icon "Choose time, selected time is 6:00 PM" at bounding box center [358, 107] width 8 height 8
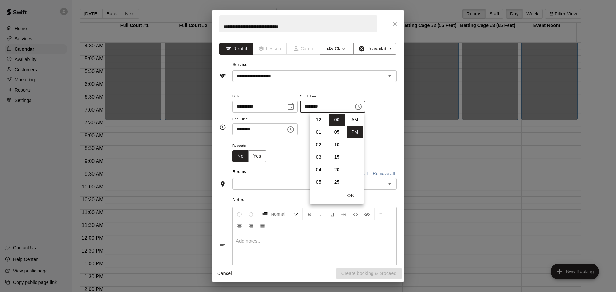
scroll to position [12, 0]
click at [315, 131] on li "07" at bounding box center [318, 132] width 15 height 12
click at [334, 130] on li "30" at bounding box center [336, 131] width 15 height 12
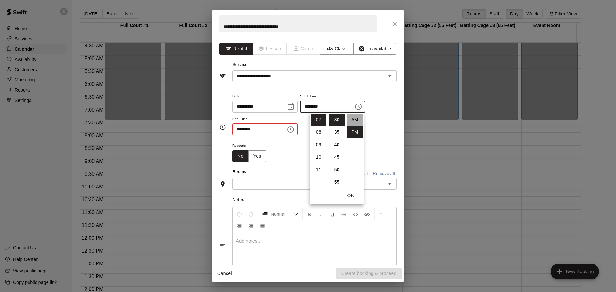
click at [351, 119] on li "AM" at bounding box center [354, 120] width 15 height 12
type input "********"
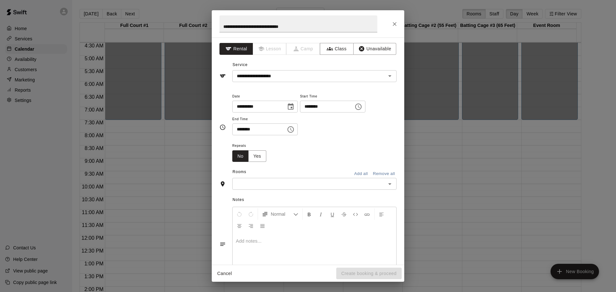
click at [294, 128] on icon "Choose time, selected time is 6:30 PM" at bounding box center [291, 130] width 8 height 8
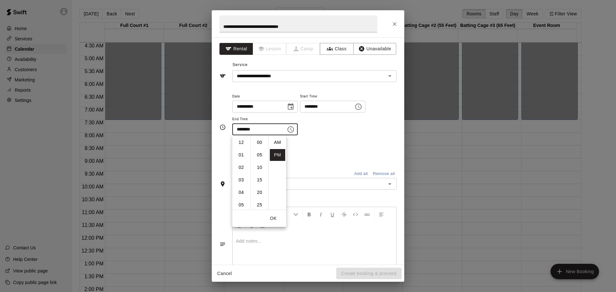
scroll to position [12, 0]
click at [240, 175] on li "09" at bounding box center [240, 180] width 15 height 12
click at [257, 143] on li "00" at bounding box center [259, 143] width 15 height 12
type input "********"
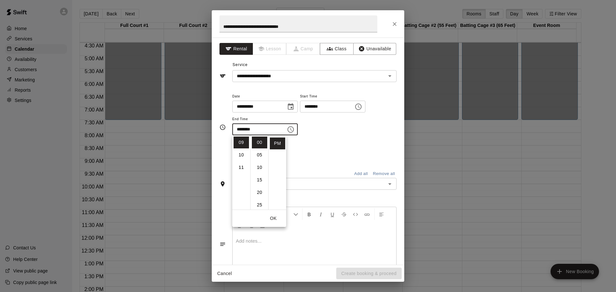
click at [377, 133] on div "**********" at bounding box center [314, 113] width 164 height 43
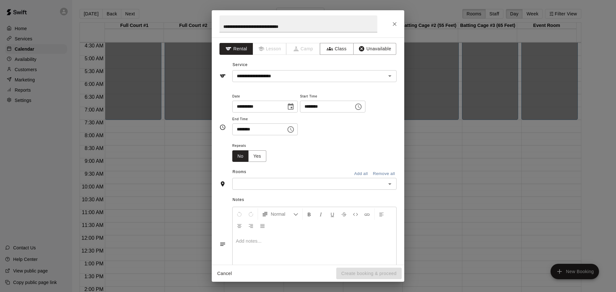
click at [356, 173] on button "Add all" at bounding box center [360, 174] width 21 height 10
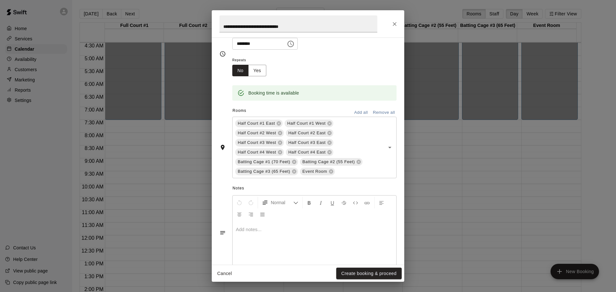
scroll to position [103, 0]
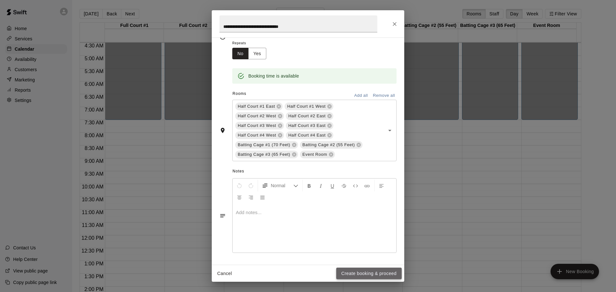
click at [360, 274] on button "Create booking & proceed" at bounding box center [368, 274] width 65 height 12
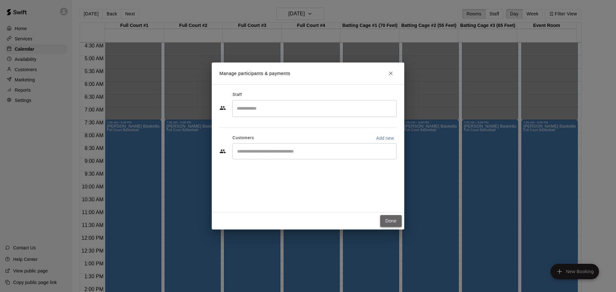
click at [391, 221] on button "Done" at bounding box center [390, 221] width 21 height 12
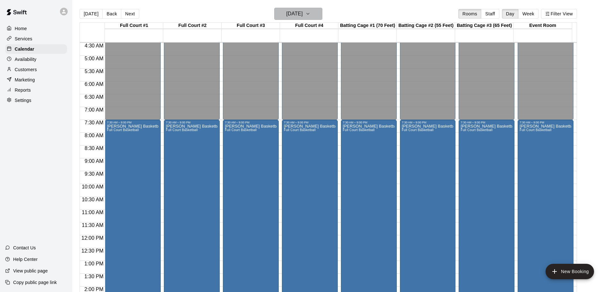
click at [303, 11] on h6 "Saturday Nov 08" at bounding box center [294, 13] width 16 height 9
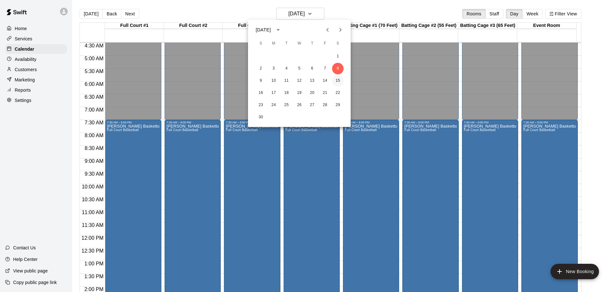
click at [335, 81] on button "15" at bounding box center [338, 81] width 12 height 12
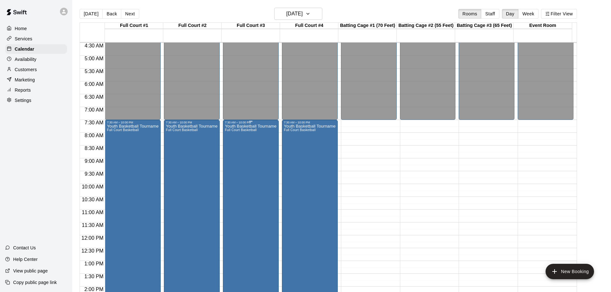
click at [243, 142] on div "Youth Basketball Tournament (Palestra) Full Court Basketball" at bounding box center [251, 270] width 52 height 292
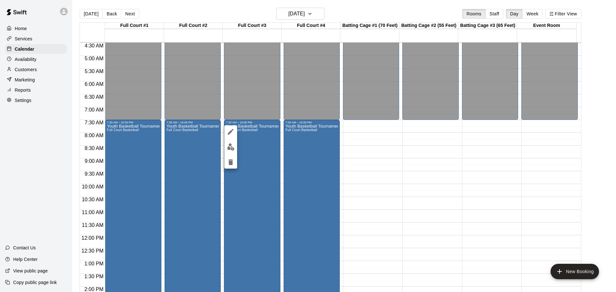
click at [254, 143] on div at bounding box center [308, 146] width 616 height 292
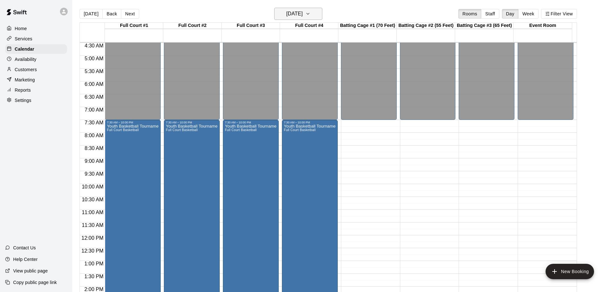
click at [310, 11] on icon "button" at bounding box center [307, 14] width 5 height 8
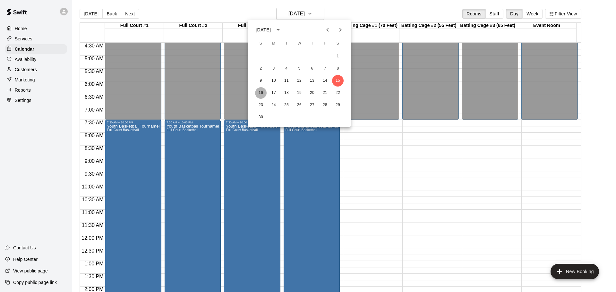
click at [259, 93] on button "16" at bounding box center [261, 93] width 12 height 12
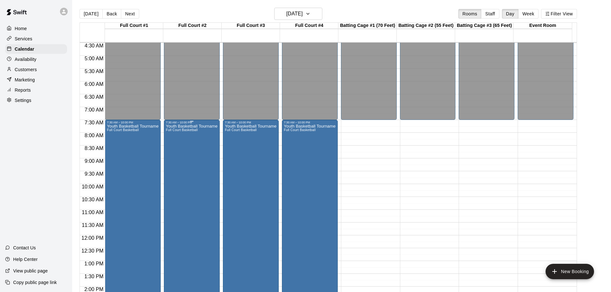
click at [197, 150] on div "Youth Basketball Tournament (Palestra) Full Court Basketball" at bounding box center [192, 270] width 52 height 292
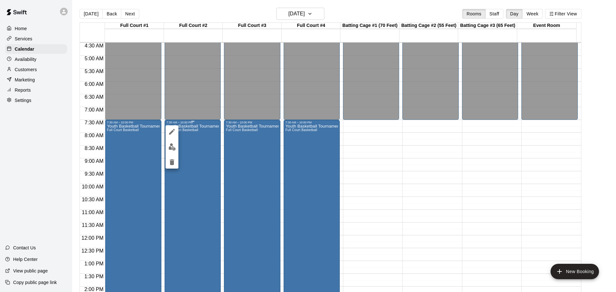
click at [197, 150] on div at bounding box center [308, 146] width 616 height 292
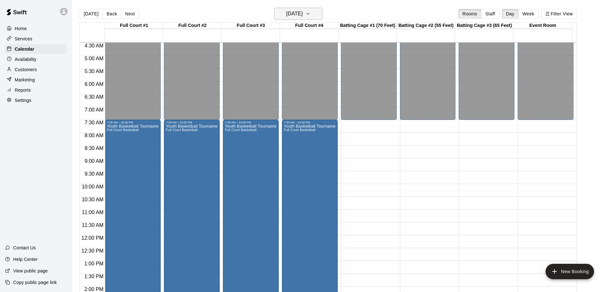
click at [310, 13] on icon "button" at bounding box center [307, 14] width 5 height 8
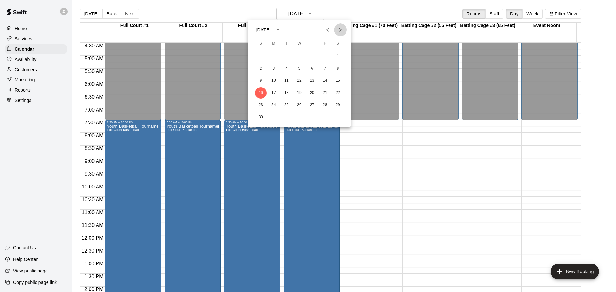
click at [341, 31] on icon "Next month" at bounding box center [340, 30] width 8 height 8
click at [337, 56] on button "6" at bounding box center [338, 57] width 12 height 12
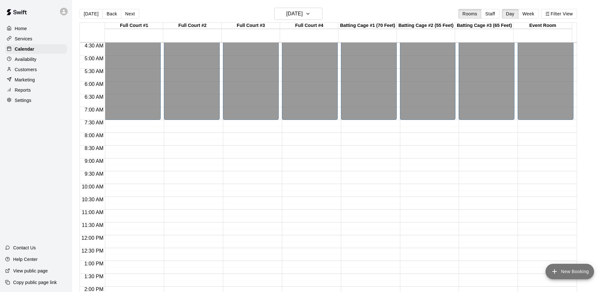
click at [560, 270] on button "New Booking" at bounding box center [569, 271] width 48 height 15
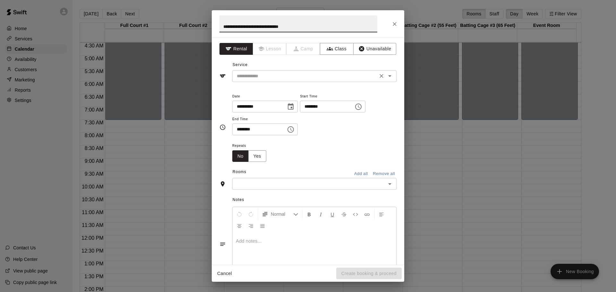
type input "**********"
click at [325, 73] on input "text" at bounding box center [304, 76] width 141 height 8
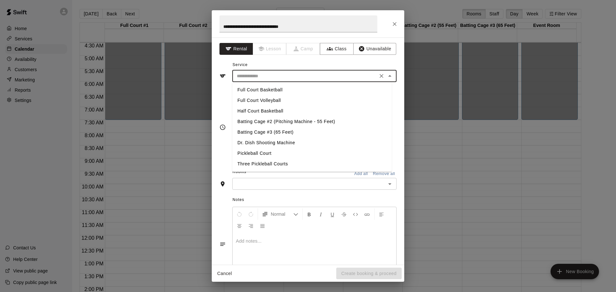
click at [298, 89] on li "Full Court Basketball" at bounding box center [311, 90] width 159 height 11
type input "**********"
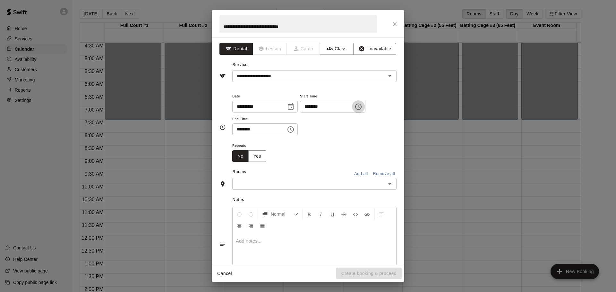
click at [360, 107] on icon "Choose time, selected time is 6:00 PM" at bounding box center [359, 106] width 2 height 3
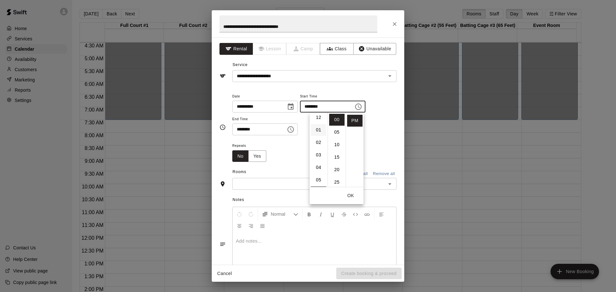
scroll to position [0, 0]
click at [319, 140] on li "07" at bounding box center [318, 143] width 15 height 12
click at [333, 133] on li "30" at bounding box center [336, 131] width 15 height 12
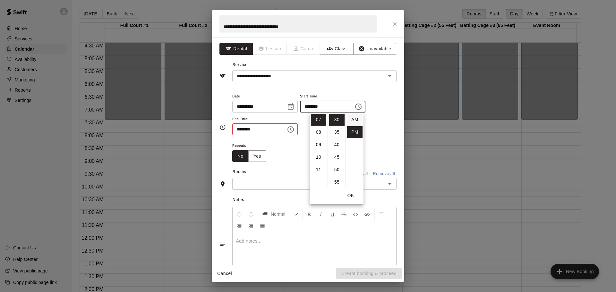
click at [352, 118] on li "AM" at bounding box center [354, 120] width 15 height 12
type input "********"
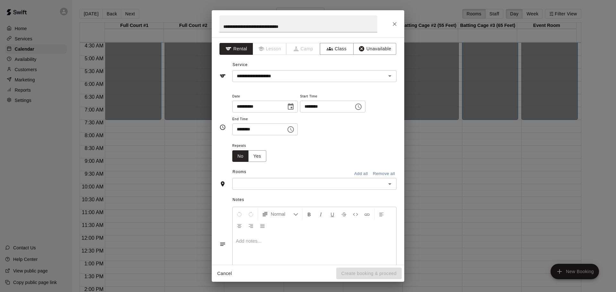
click at [294, 129] on icon "Choose time, selected time is 6:30 PM" at bounding box center [290, 129] width 6 height 6
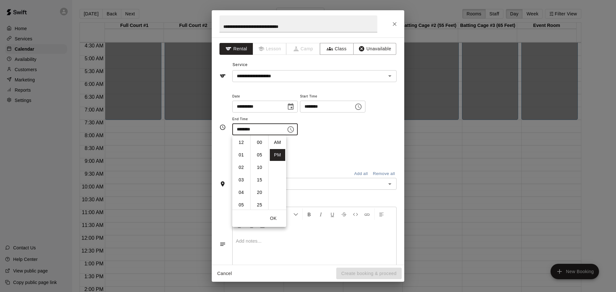
scroll to position [12, 0]
click at [242, 178] on li "09" at bounding box center [240, 180] width 15 height 12
click at [259, 144] on li "00" at bounding box center [259, 143] width 15 height 12
type input "********"
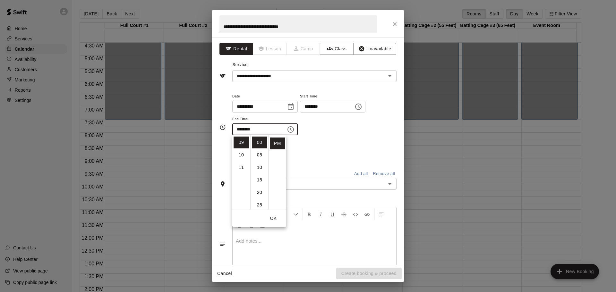
click at [368, 119] on div "**********" at bounding box center [314, 113] width 164 height 43
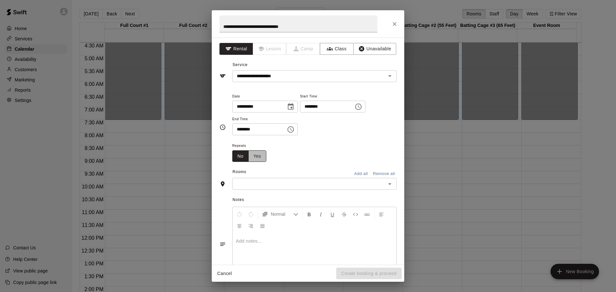
click at [256, 157] on button "Yes" at bounding box center [257, 156] width 18 height 12
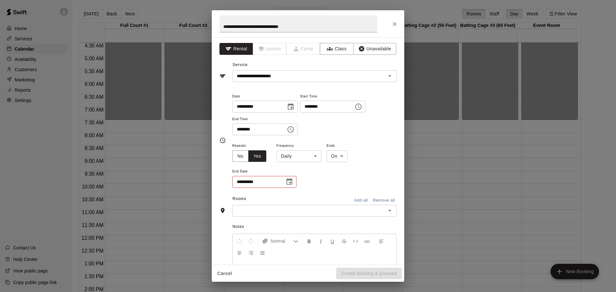
click at [318, 156] on body "Home Services Calendar Availability Customers Marketing Reports Settings Contac…" at bounding box center [308, 151] width 616 height 302
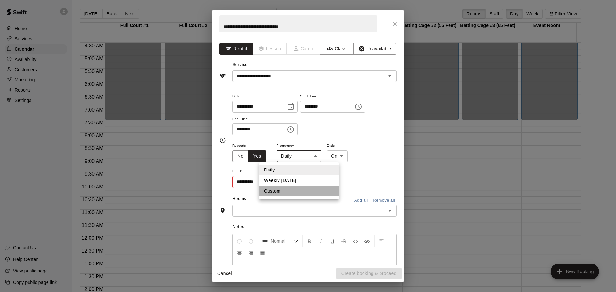
click at [285, 190] on li "Custom" at bounding box center [299, 191] width 80 height 11
type input "******"
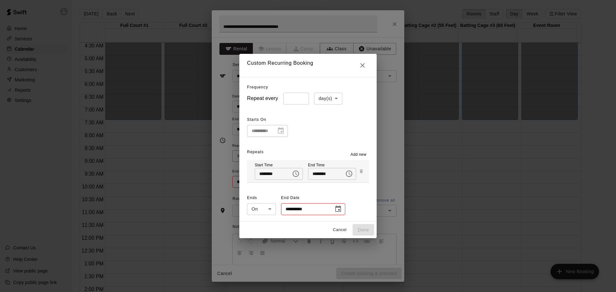
click at [337, 210] on icon "Choose date" at bounding box center [338, 208] width 6 height 6
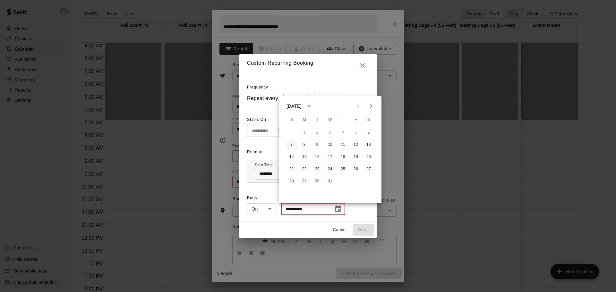
click at [290, 144] on button "7" at bounding box center [292, 145] width 12 height 12
type input "**********"
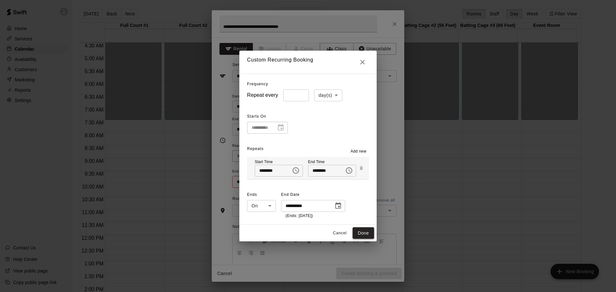
click at [365, 232] on button "Done" at bounding box center [362, 233] width 21 height 12
type input "*****"
type input "**********"
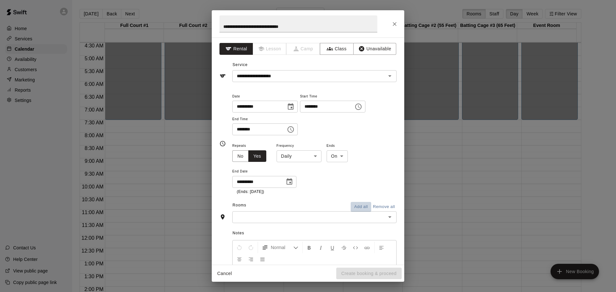
click at [353, 205] on button "Add all" at bounding box center [360, 207] width 21 height 10
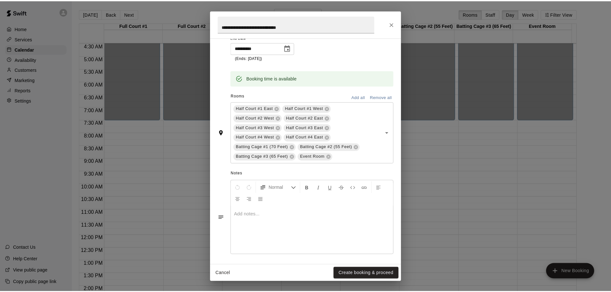
scroll to position [136, 0]
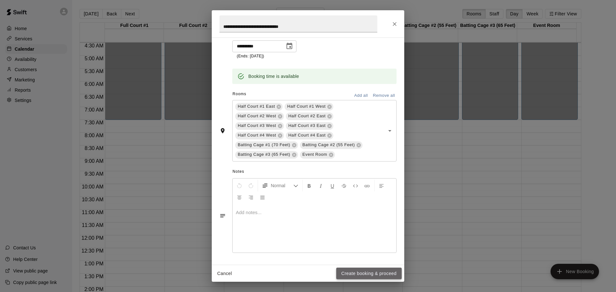
click at [363, 272] on button "Create booking & proceed" at bounding box center [368, 274] width 65 height 12
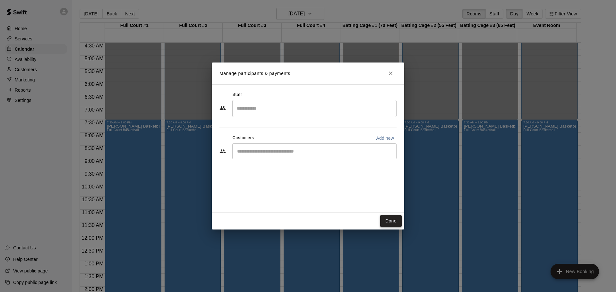
click at [391, 223] on button "Done" at bounding box center [390, 221] width 21 height 12
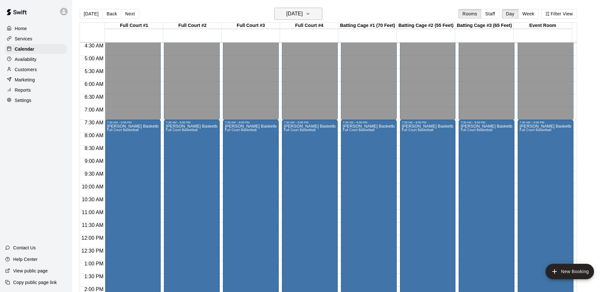
click at [303, 13] on h6 "Saturday Dec 06" at bounding box center [294, 13] width 16 height 9
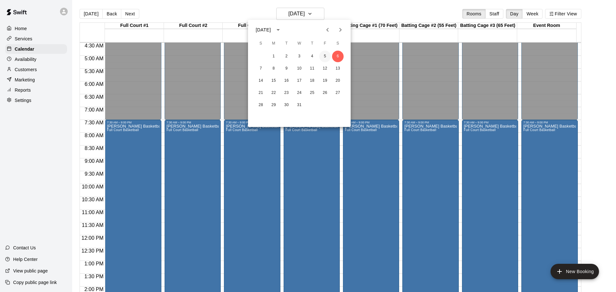
click at [323, 54] on button "5" at bounding box center [325, 57] width 12 height 12
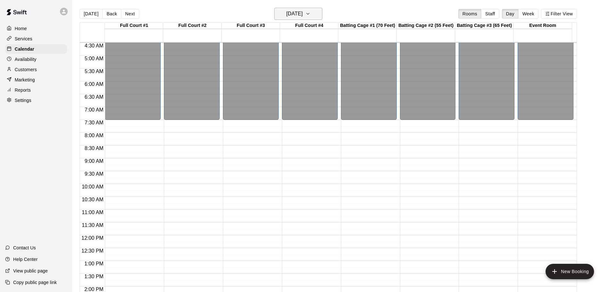
click at [310, 12] on icon "button" at bounding box center [307, 14] width 5 height 8
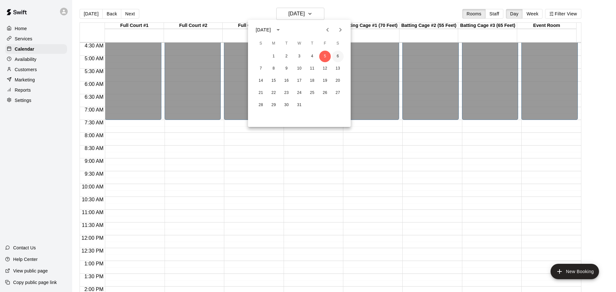
click at [337, 55] on button "6" at bounding box center [338, 57] width 12 height 12
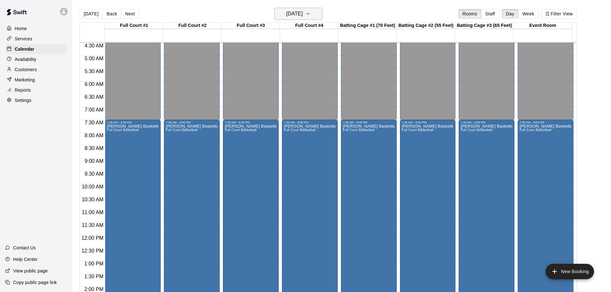
click at [310, 15] on icon "button" at bounding box center [307, 14] width 5 height 8
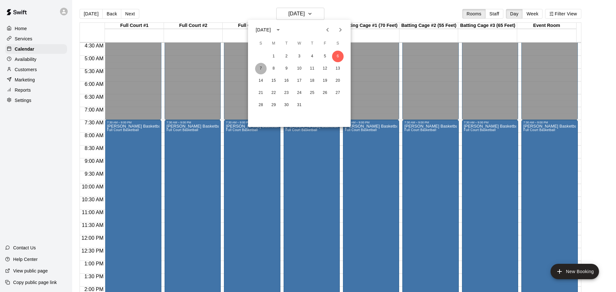
click at [259, 69] on button "7" at bounding box center [261, 69] width 12 height 12
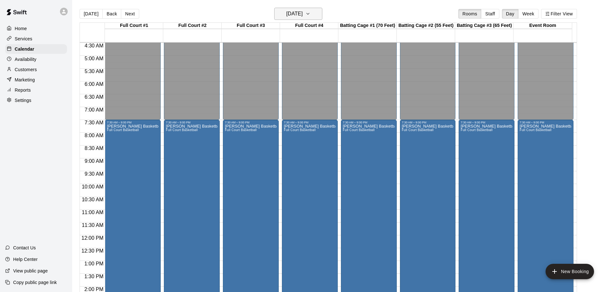
click at [310, 16] on icon "button" at bounding box center [307, 14] width 5 height 8
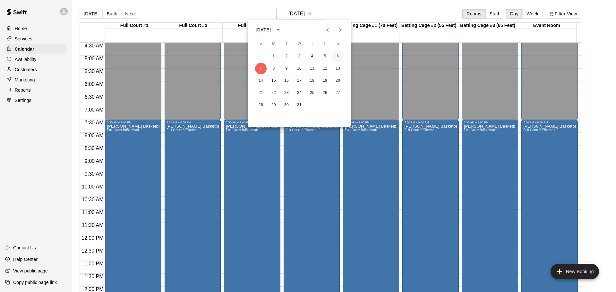
click at [338, 55] on button "6" at bounding box center [338, 57] width 12 height 12
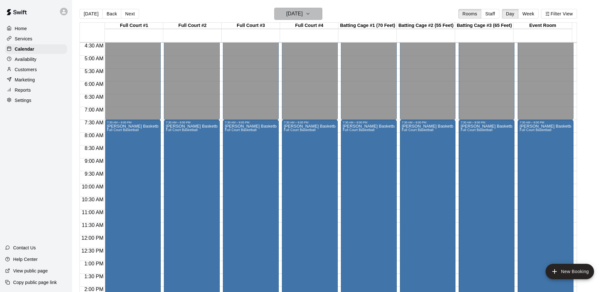
click at [310, 13] on icon "button" at bounding box center [307, 14] width 5 height 8
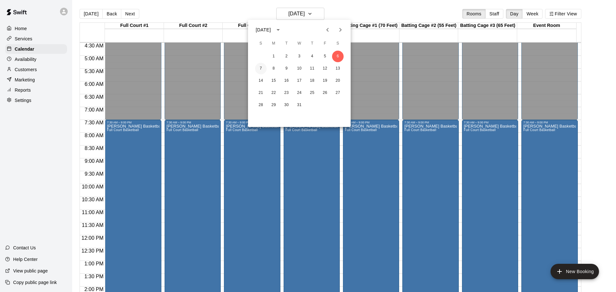
click at [258, 68] on button "7" at bounding box center [261, 69] width 12 height 12
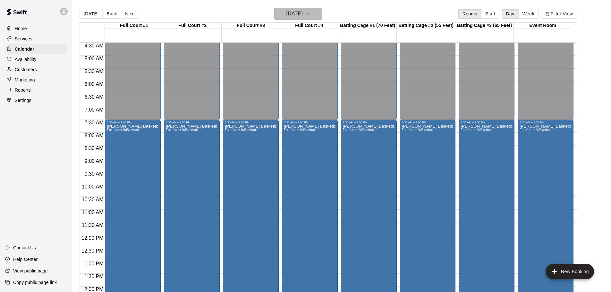
click at [315, 12] on button "Sunday Dec 07" at bounding box center [298, 14] width 48 height 12
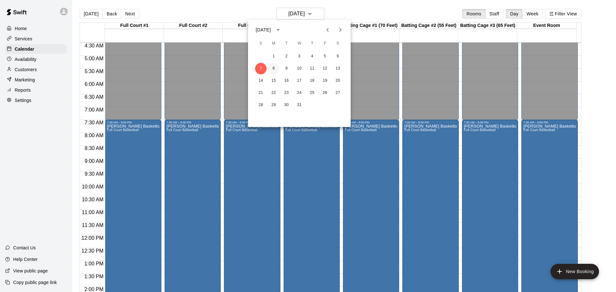
click at [272, 69] on button "8" at bounding box center [274, 69] width 12 height 12
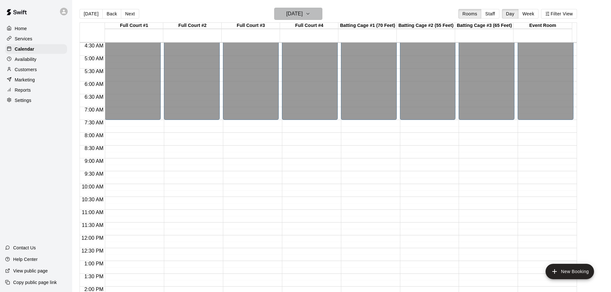
click at [310, 12] on icon "button" at bounding box center [307, 14] width 5 height 8
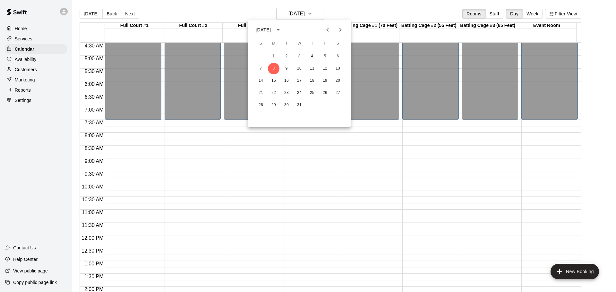
click at [325, 28] on icon "Previous month" at bounding box center [327, 30] width 8 height 8
click at [259, 116] on button "30" at bounding box center [261, 118] width 12 height 12
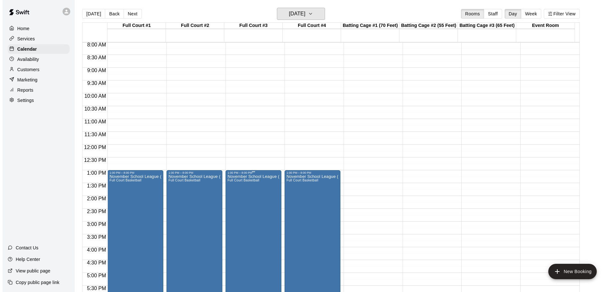
scroll to position [211, 0]
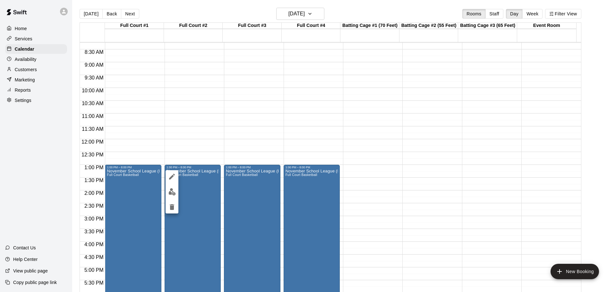
click at [173, 176] on icon "edit" at bounding box center [172, 177] width 6 height 6
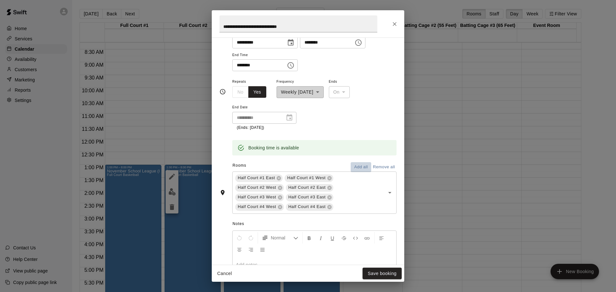
click at [352, 166] on button "Add all" at bounding box center [360, 167] width 21 height 10
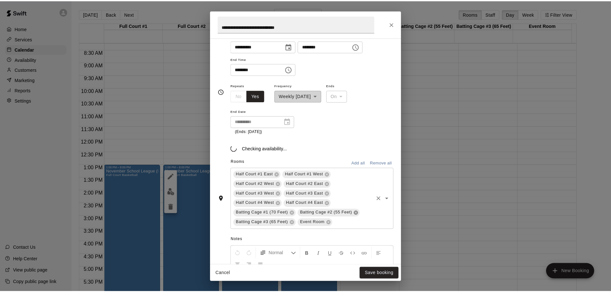
scroll to position [64, 0]
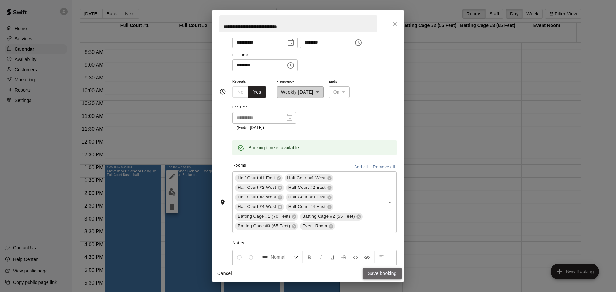
click at [377, 272] on button "Save booking" at bounding box center [381, 274] width 39 height 12
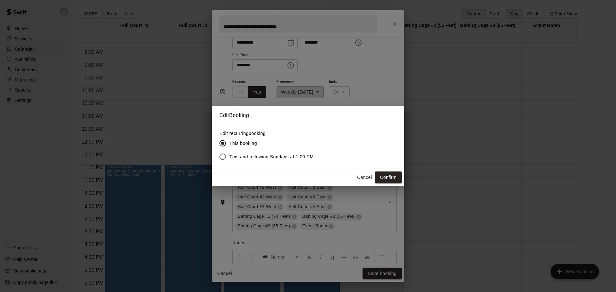
click at [360, 175] on button "Cancel" at bounding box center [364, 178] width 21 height 12
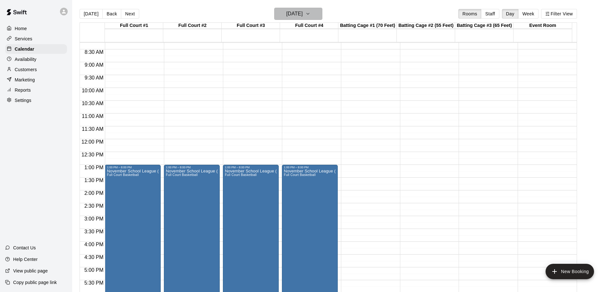
click at [303, 13] on h6 "Sunday Nov 30" at bounding box center [294, 13] width 16 height 9
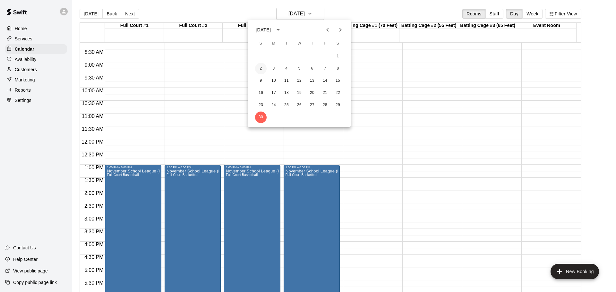
click at [260, 70] on button "2" at bounding box center [261, 69] width 12 height 12
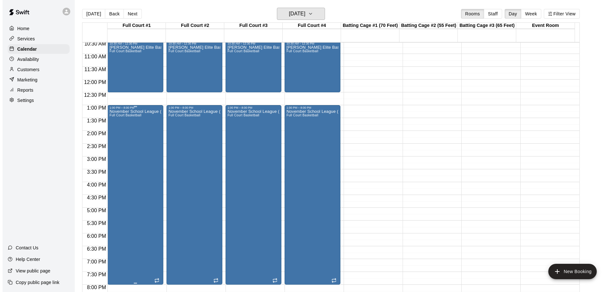
scroll to position [275, 0]
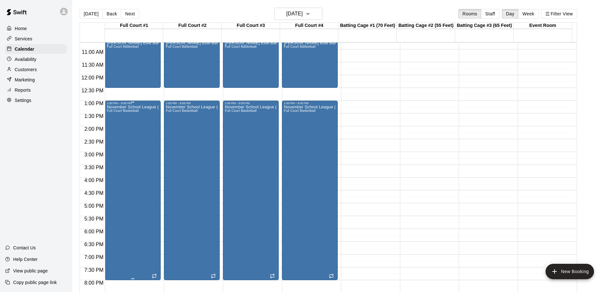
click at [131, 144] on div "November School League (Palestra) Full Court Basketball" at bounding box center [133, 251] width 52 height 292
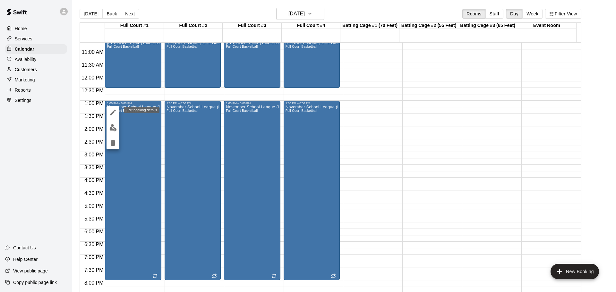
click at [114, 109] on icon "edit" at bounding box center [113, 113] width 8 height 8
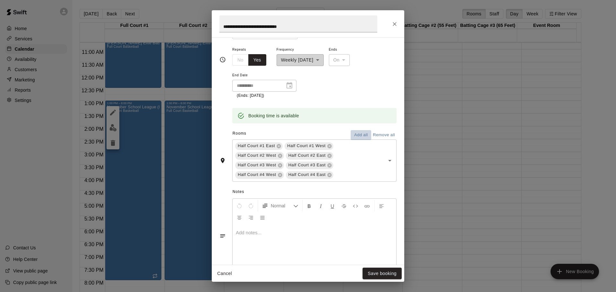
click at [354, 136] on button "Add all" at bounding box center [360, 135] width 21 height 10
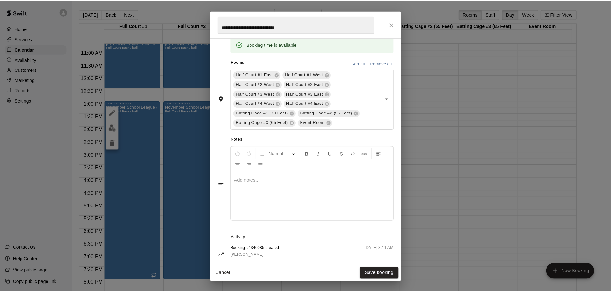
scroll to position [178, 0]
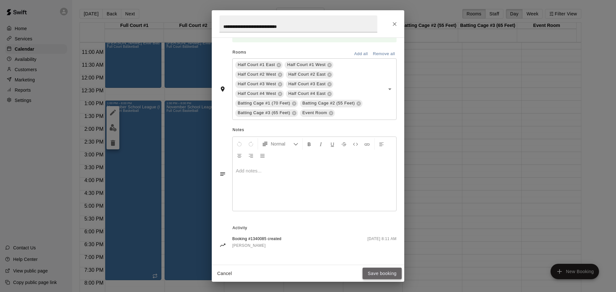
click at [381, 272] on button "Save booking" at bounding box center [381, 274] width 39 height 12
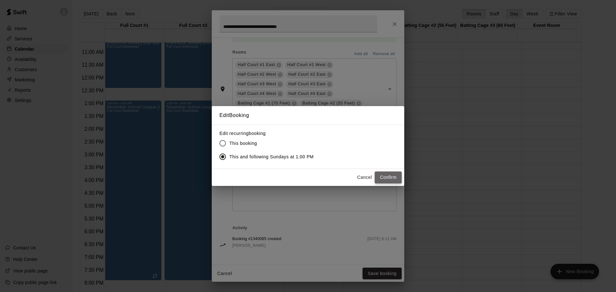
click at [388, 175] on button "Confirm" at bounding box center [387, 178] width 27 height 12
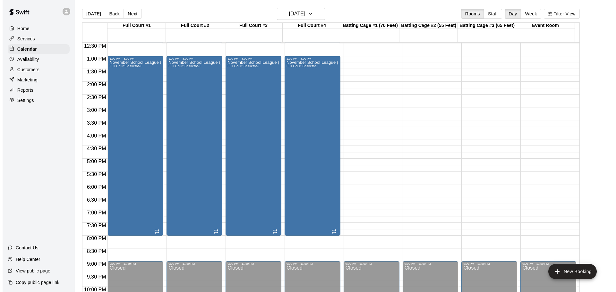
scroll to position [243, 0]
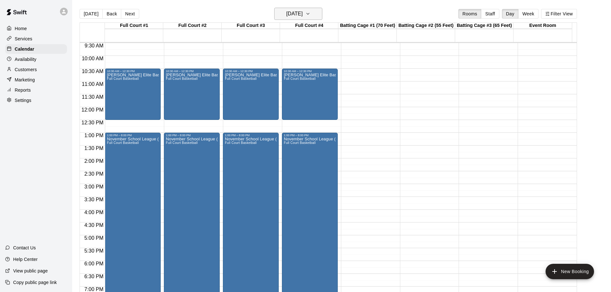
click at [308, 9] on button "Sunday Nov 02" at bounding box center [298, 14] width 48 height 12
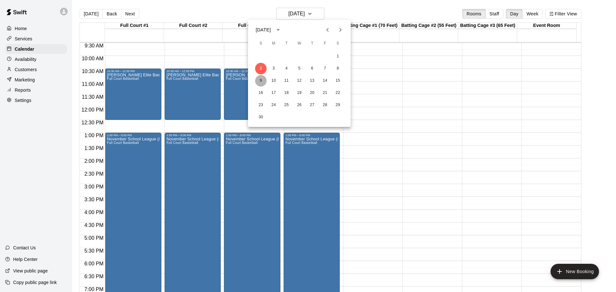
click at [261, 80] on button "9" at bounding box center [261, 81] width 12 height 12
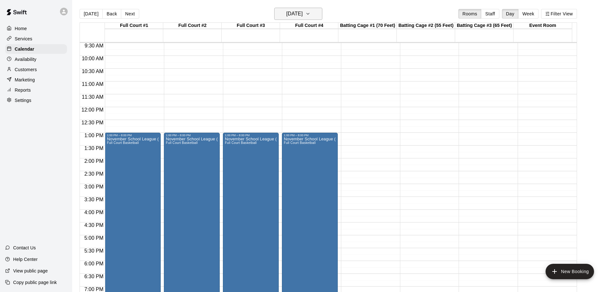
click at [303, 12] on h6 "Sunday Nov 09" at bounding box center [294, 13] width 16 height 9
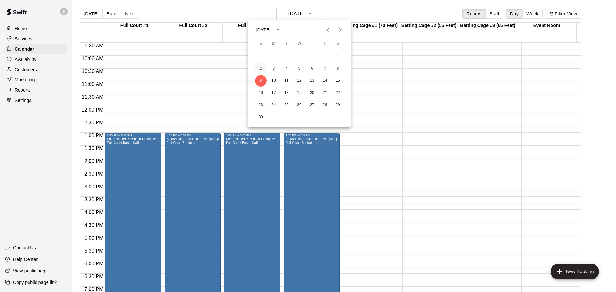
click at [262, 67] on button "2" at bounding box center [261, 69] width 12 height 12
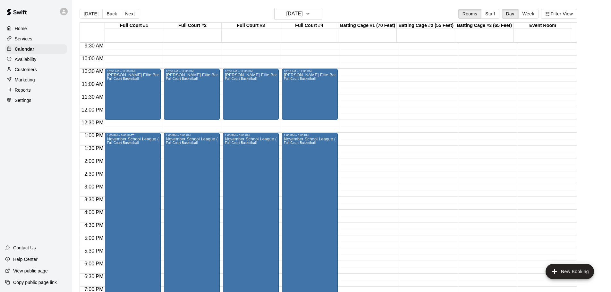
click at [146, 170] on div "November School League (Palestra) Full Court Basketball" at bounding box center [133, 283] width 52 height 292
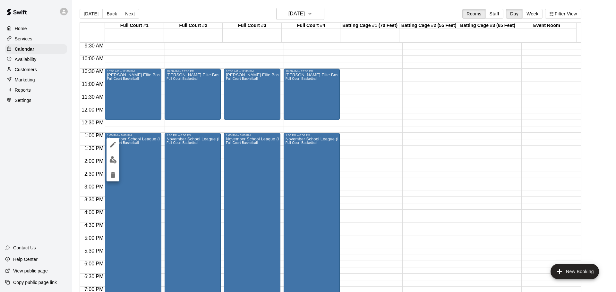
click at [114, 143] on icon "edit" at bounding box center [113, 145] width 8 height 8
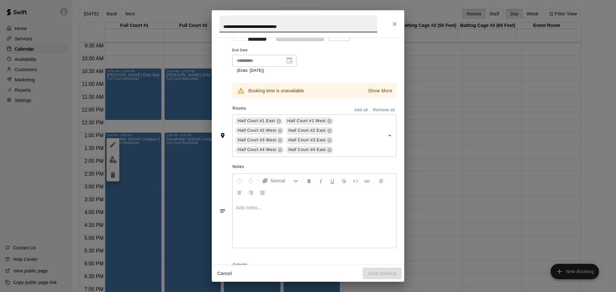
scroll to position [159, 0]
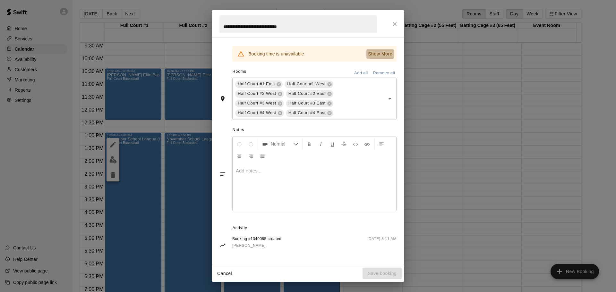
click at [377, 51] on p "Show More" at bounding box center [380, 54] width 24 height 7
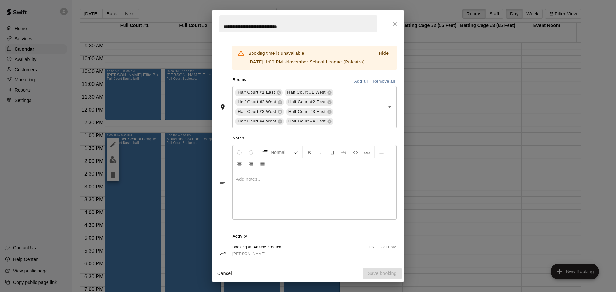
click at [356, 87] on button "Add all" at bounding box center [360, 82] width 21 height 10
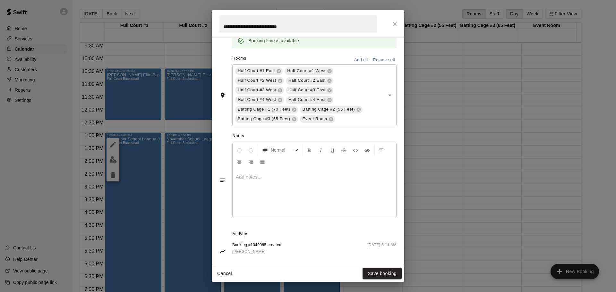
scroll to position [178, 0]
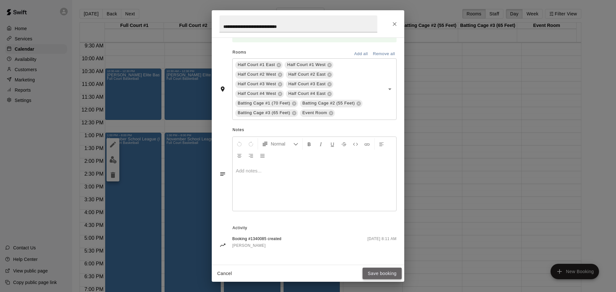
click at [385, 274] on button "Save booking" at bounding box center [381, 274] width 39 height 12
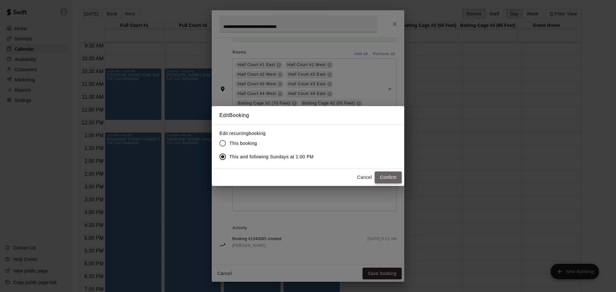
click at [383, 175] on button "Confirm" at bounding box center [387, 178] width 27 height 12
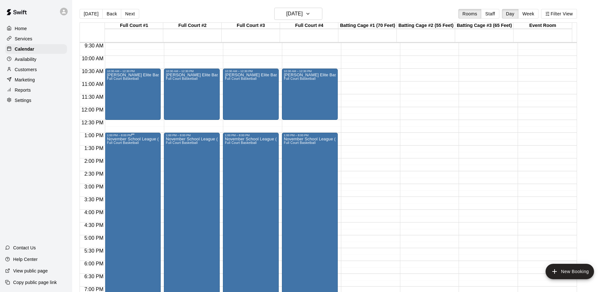
click at [131, 160] on div "November School League (Palestra) Full Court Basketball" at bounding box center [133, 283] width 52 height 292
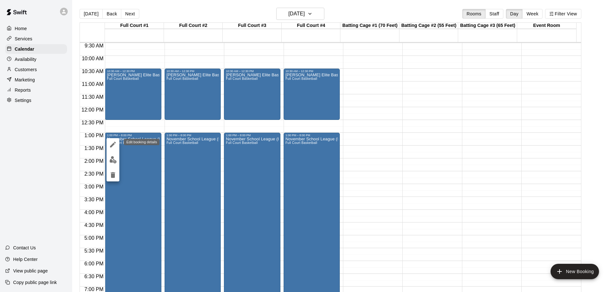
click at [116, 143] on icon "edit" at bounding box center [113, 145] width 8 height 8
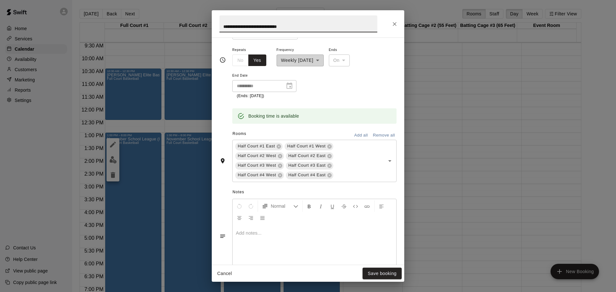
scroll to position [96, 0]
click at [354, 132] on button "Add all" at bounding box center [360, 135] width 21 height 10
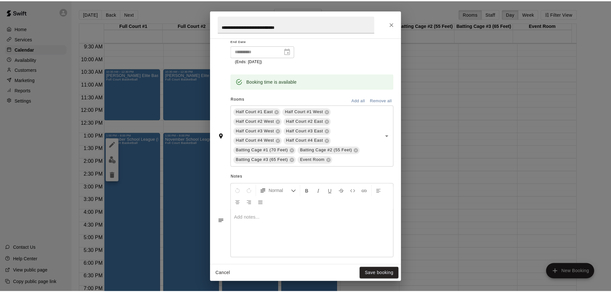
scroll to position [178, 0]
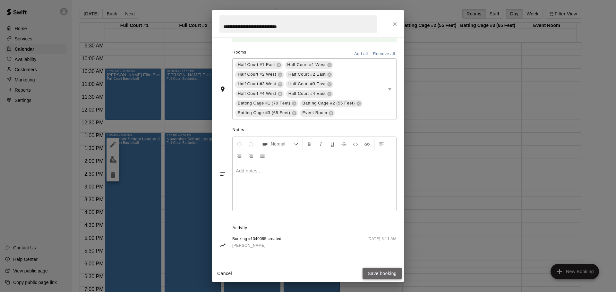
click at [381, 271] on button "Save booking" at bounding box center [381, 274] width 39 height 12
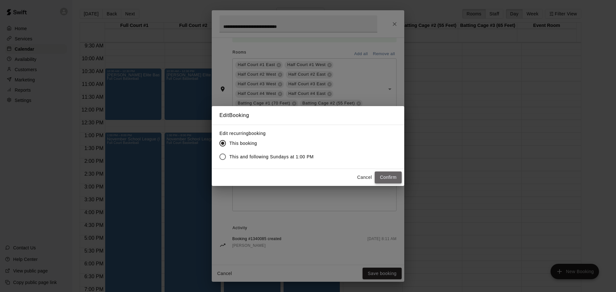
click at [393, 178] on button "Confirm" at bounding box center [387, 178] width 27 height 12
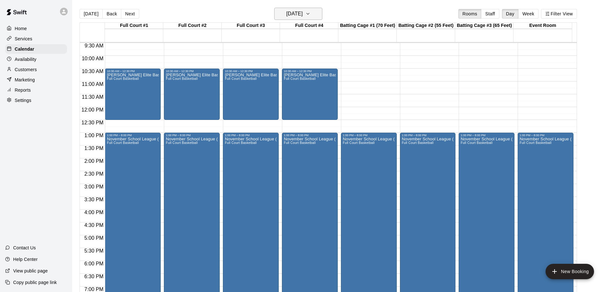
click at [303, 12] on h6 "Sunday Nov 02" at bounding box center [294, 13] width 16 height 9
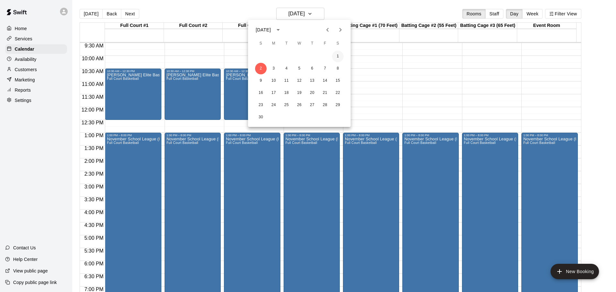
click at [337, 57] on button "1" at bounding box center [338, 57] width 12 height 12
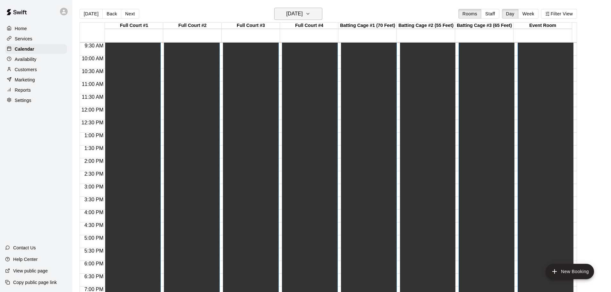
click at [310, 15] on icon "button" at bounding box center [307, 14] width 5 height 8
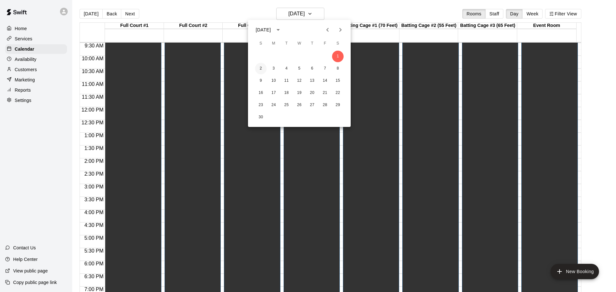
click at [260, 67] on button "2" at bounding box center [261, 69] width 12 height 12
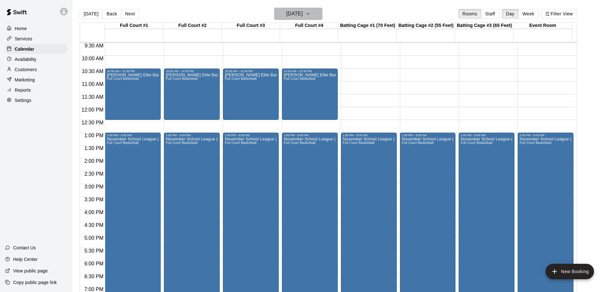
click at [310, 12] on icon "button" at bounding box center [307, 14] width 5 height 8
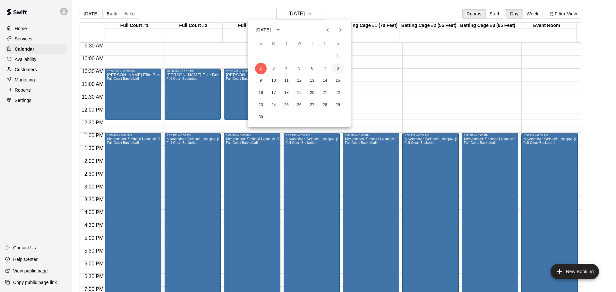
click at [336, 68] on button "8" at bounding box center [338, 69] width 12 height 12
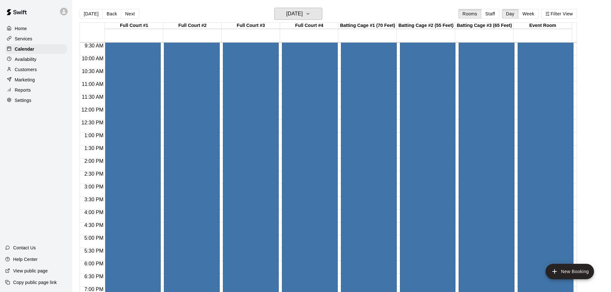
scroll to position [147, 0]
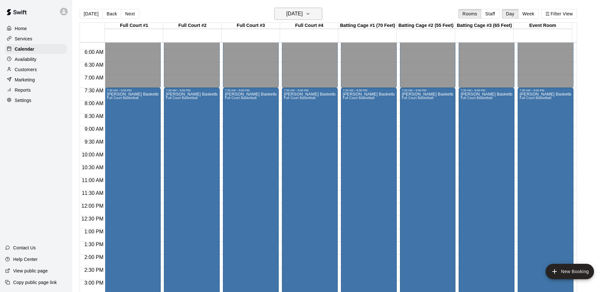
click at [310, 13] on icon "button" at bounding box center [307, 14] width 5 height 8
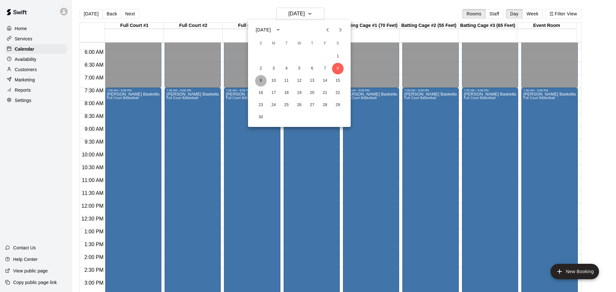
click at [262, 82] on button "9" at bounding box center [261, 81] width 12 height 12
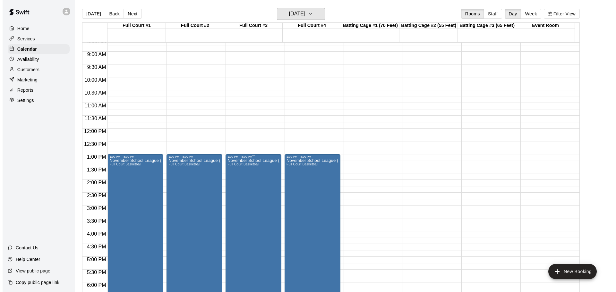
scroll to position [243, 0]
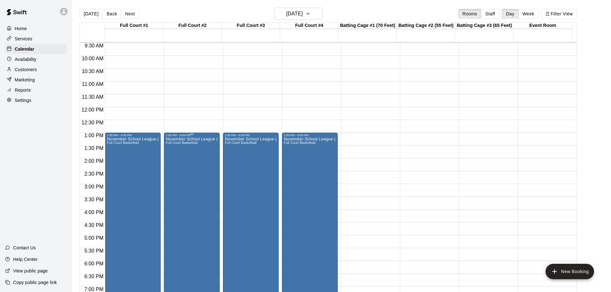
click at [199, 166] on div "November School League (Palestra) Full Court Basketball" at bounding box center [192, 283] width 52 height 292
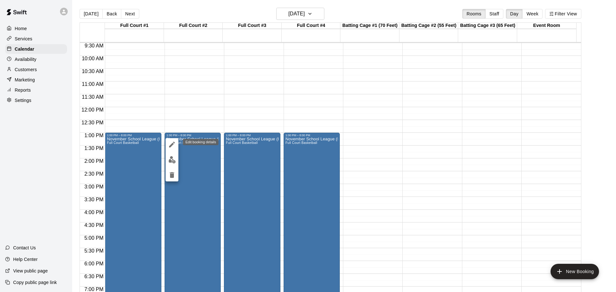
click at [174, 142] on icon "edit" at bounding box center [172, 145] width 6 height 6
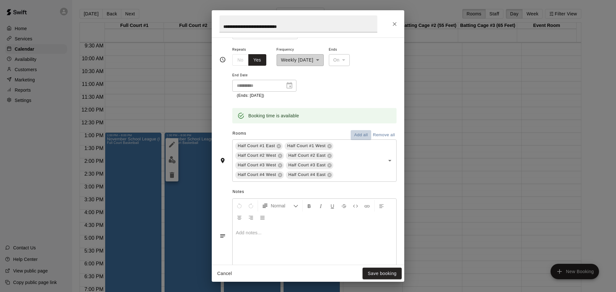
click at [355, 134] on button "Add all" at bounding box center [360, 135] width 21 height 10
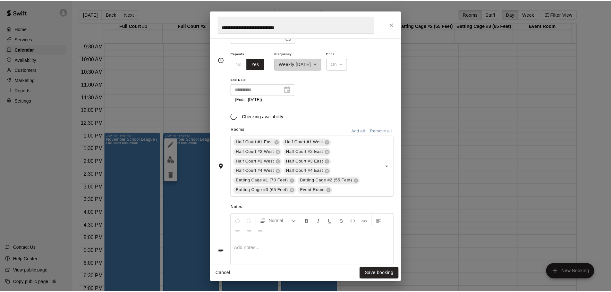
scroll to position [96, 0]
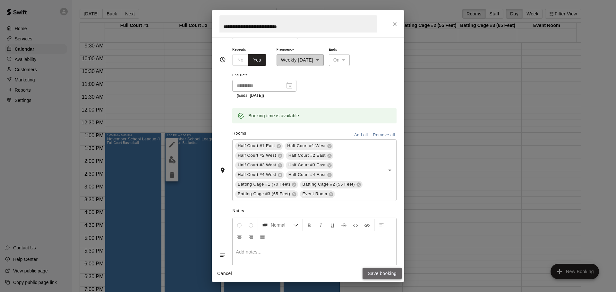
click at [382, 273] on button "Save booking" at bounding box center [381, 274] width 39 height 12
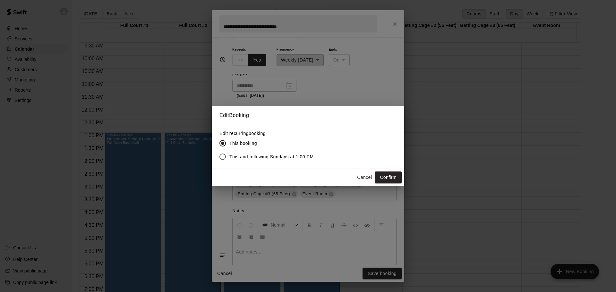
click at [392, 175] on button "Confirm" at bounding box center [387, 178] width 27 height 12
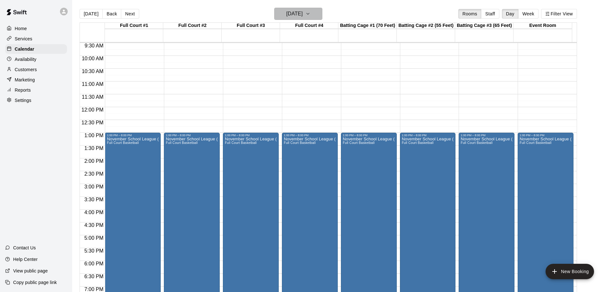
click at [310, 12] on icon "button" at bounding box center [307, 14] width 5 height 8
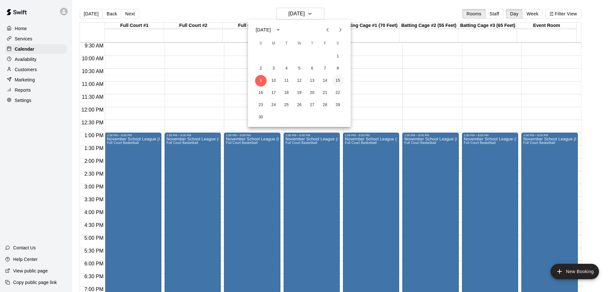
click at [337, 79] on button "15" at bounding box center [338, 81] width 12 height 12
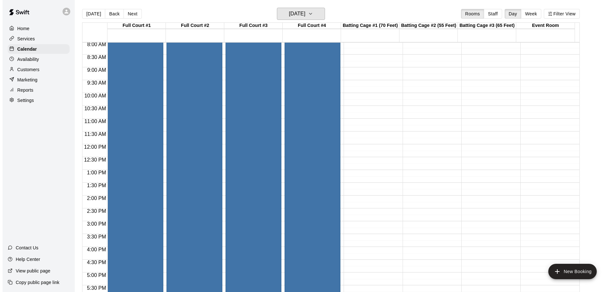
scroll to position [147, 0]
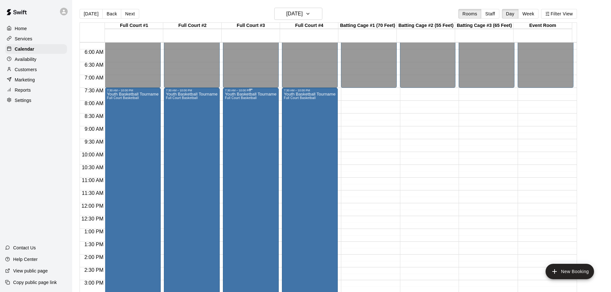
click at [256, 129] on div "Youth Basketball Tournament (Palestra) Full Court Basketball" at bounding box center [251, 238] width 52 height 292
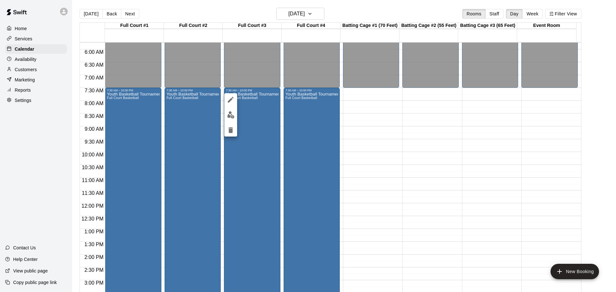
click at [229, 98] on icon "edit" at bounding box center [231, 100] width 8 height 8
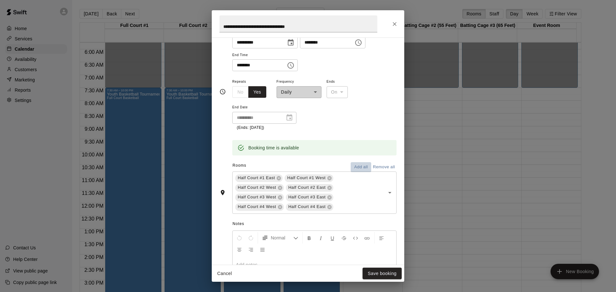
click at [354, 168] on button "Add all" at bounding box center [360, 167] width 21 height 10
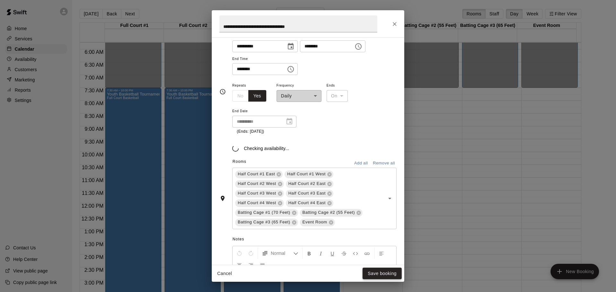
scroll to position [64, 0]
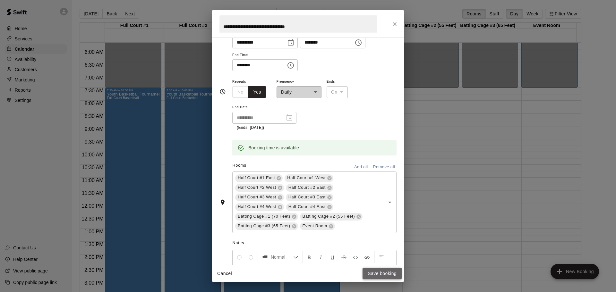
click at [380, 272] on button "Save booking" at bounding box center [381, 274] width 39 height 12
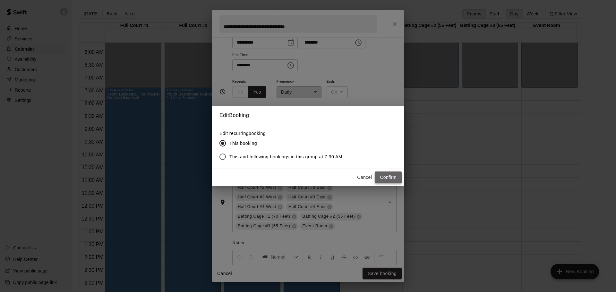
click at [384, 177] on button "Confirm" at bounding box center [387, 178] width 27 height 12
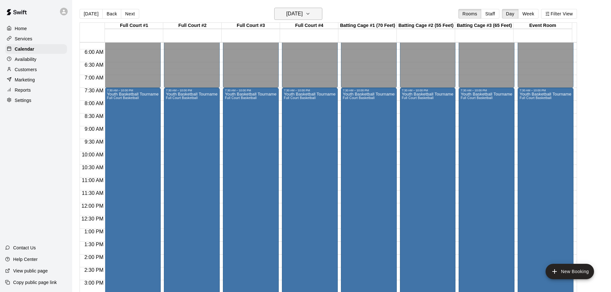
click at [316, 12] on button "Saturday Nov 15" at bounding box center [298, 14] width 48 height 12
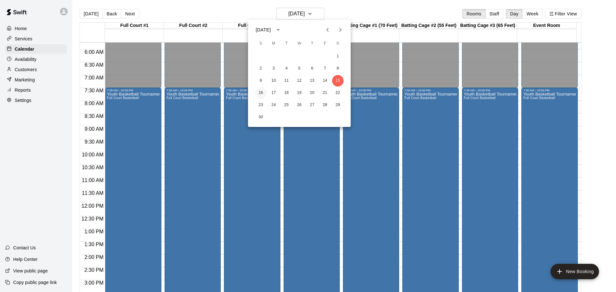
click at [261, 93] on button "16" at bounding box center [261, 93] width 12 height 12
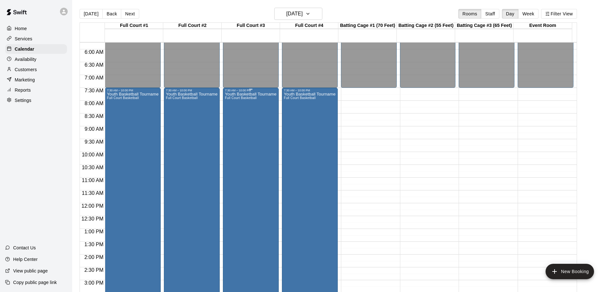
click at [257, 122] on div "Youth Basketball Tournament (Palestra) Full Court Basketball" at bounding box center [251, 238] width 52 height 292
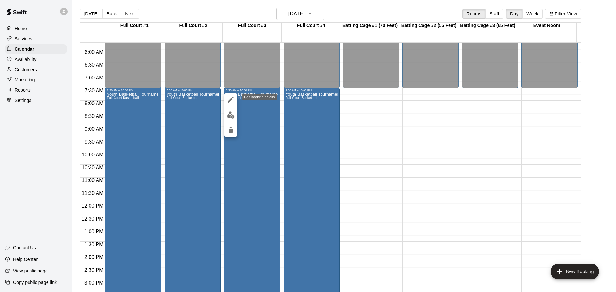
click at [232, 97] on icon "edit" at bounding box center [231, 100] width 6 height 6
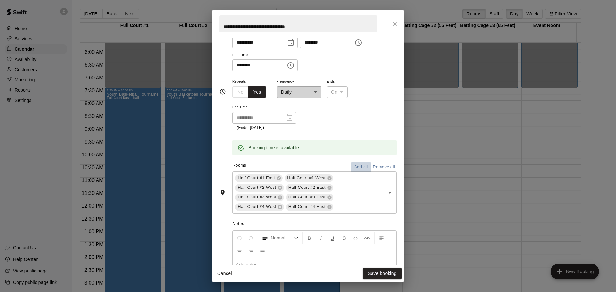
click at [354, 166] on button "Add all" at bounding box center [360, 167] width 21 height 10
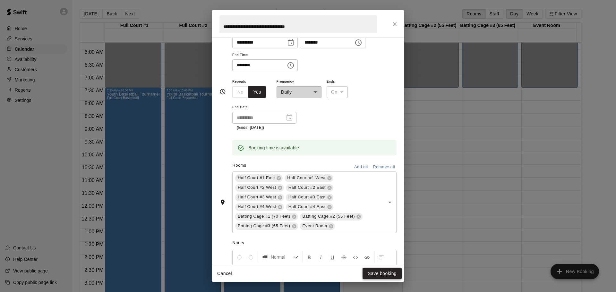
click at [378, 274] on button "Save booking" at bounding box center [381, 274] width 39 height 12
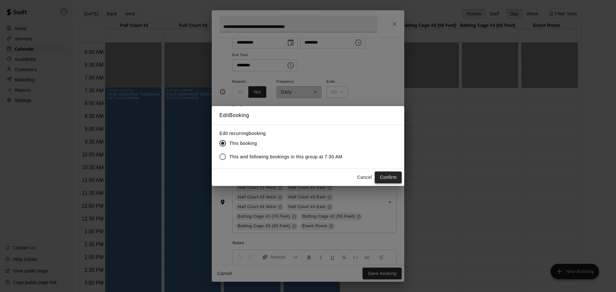
click at [389, 176] on button "Confirm" at bounding box center [387, 178] width 27 height 12
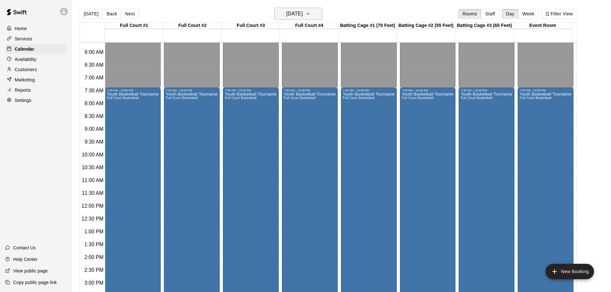
click at [310, 11] on icon "button" at bounding box center [307, 14] width 5 height 8
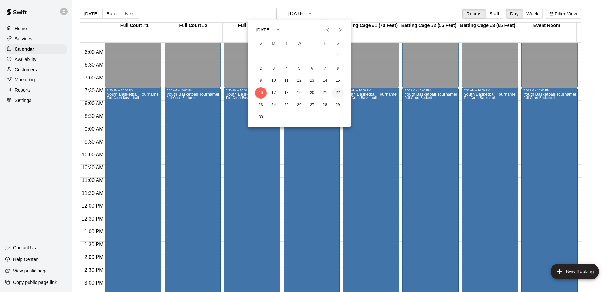
click at [337, 92] on button "22" at bounding box center [338, 93] width 12 height 12
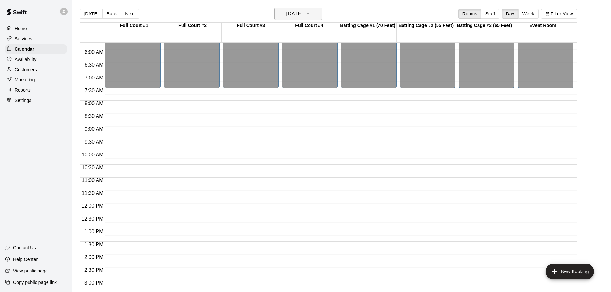
click at [310, 14] on icon "button" at bounding box center [307, 14] width 5 height 8
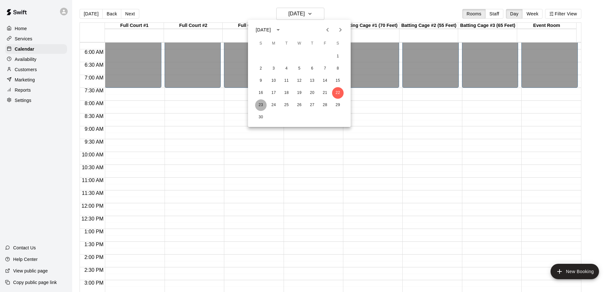
click at [260, 106] on button "23" at bounding box center [261, 105] width 12 height 12
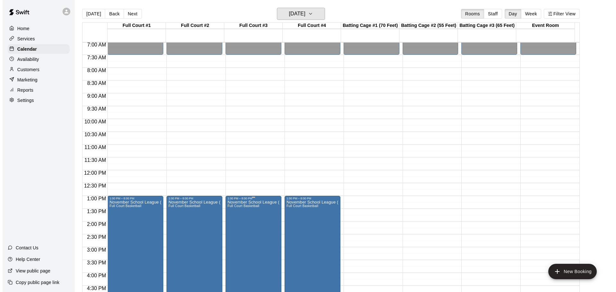
scroll to position [243, 0]
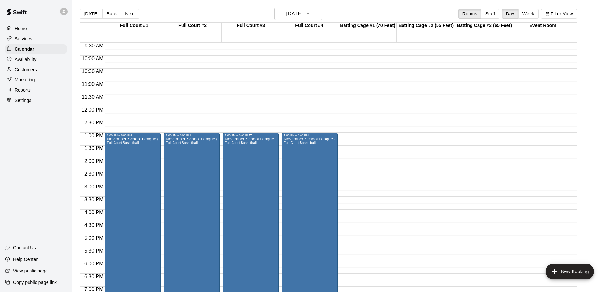
click at [251, 172] on div "November School League (Palestra) Full Court Basketball" at bounding box center [251, 283] width 52 height 292
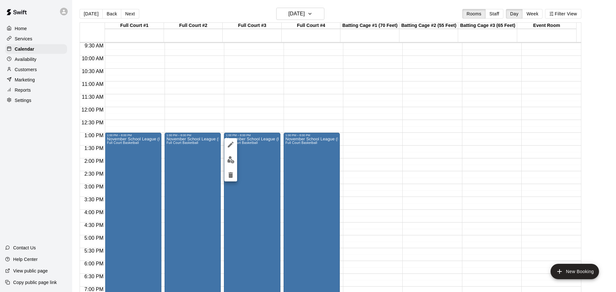
click at [232, 143] on icon "edit" at bounding box center [231, 145] width 8 height 8
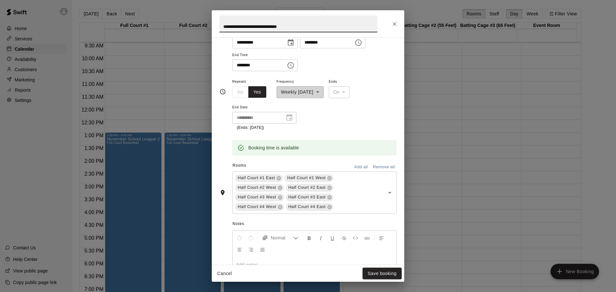
click at [351, 166] on button "Add all" at bounding box center [360, 167] width 21 height 10
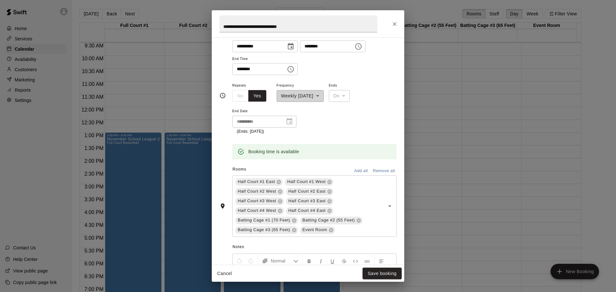
scroll to position [64, 0]
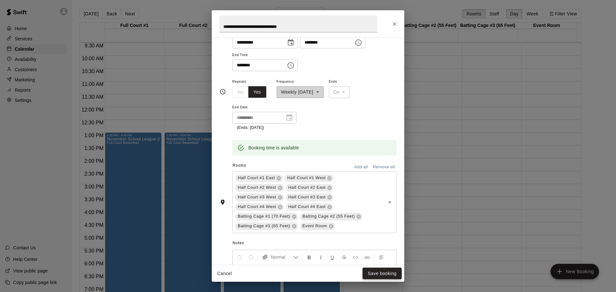
click at [379, 274] on button "Save booking" at bounding box center [381, 274] width 39 height 12
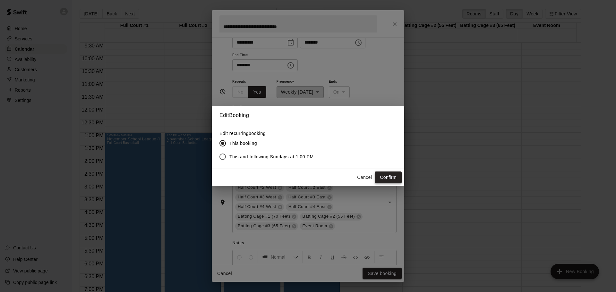
click at [390, 176] on button "Confirm" at bounding box center [387, 178] width 27 height 12
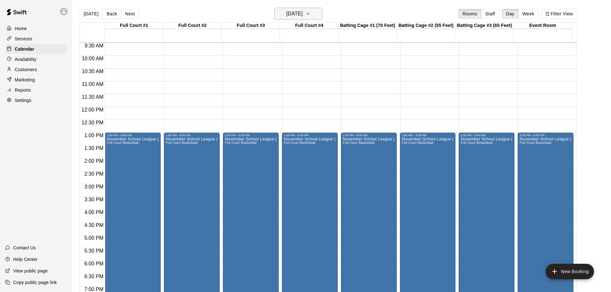
click at [318, 9] on button "Sunday Nov 23" at bounding box center [298, 14] width 48 height 12
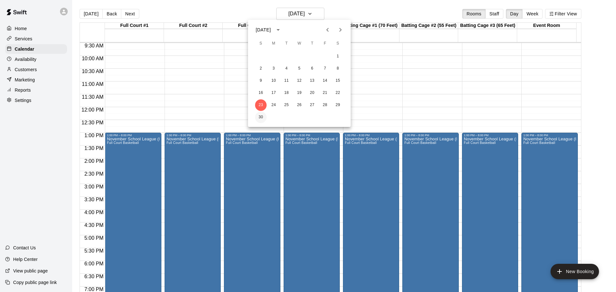
click at [261, 119] on button "30" at bounding box center [261, 118] width 12 height 12
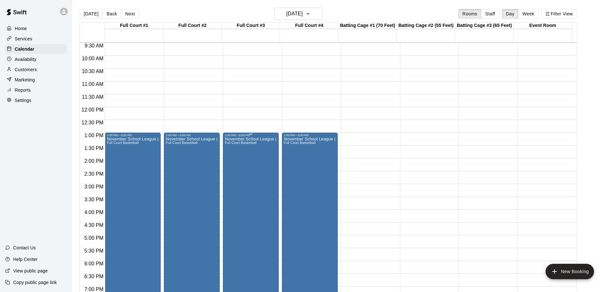
click at [248, 169] on div "November School League (Palestra) Full Court Basketball" at bounding box center [251, 283] width 52 height 292
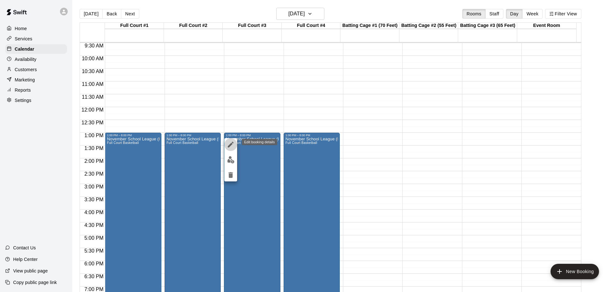
click at [232, 142] on icon "edit" at bounding box center [231, 145] width 6 height 6
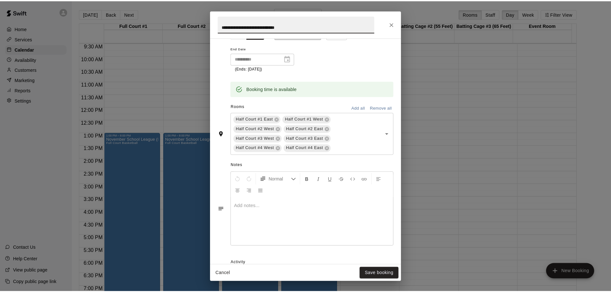
scroll to position [159, 0]
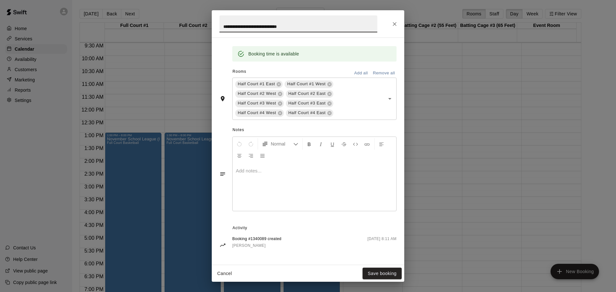
click at [351, 70] on button "Add all" at bounding box center [360, 73] width 21 height 10
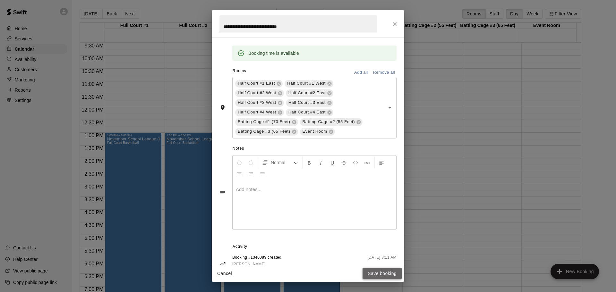
click at [381, 272] on button "Save booking" at bounding box center [381, 274] width 39 height 12
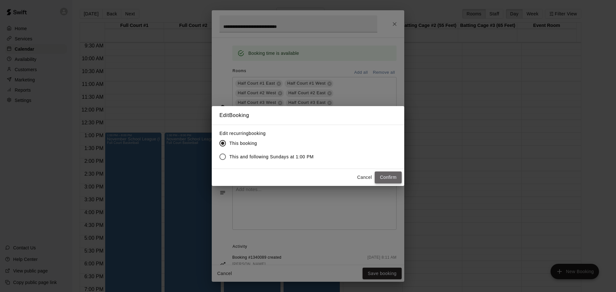
click at [395, 177] on button "Confirm" at bounding box center [387, 178] width 27 height 12
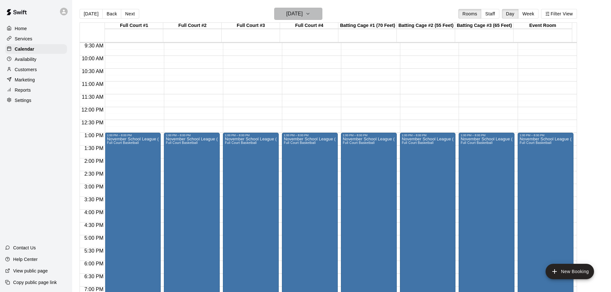
click at [314, 12] on button "Sunday Nov 30" at bounding box center [298, 14] width 48 height 12
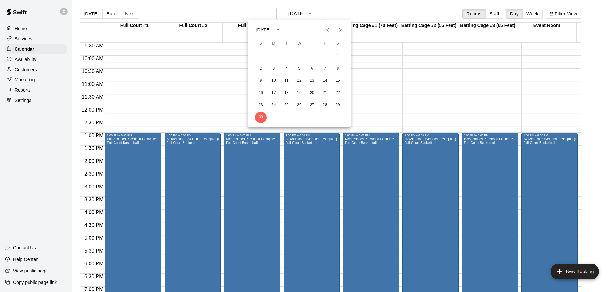
click at [341, 31] on icon "Next month" at bounding box center [340, 30] width 8 height 8
click at [336, 56] on button "6" at bounding box center [338, 57] width 12 height 12
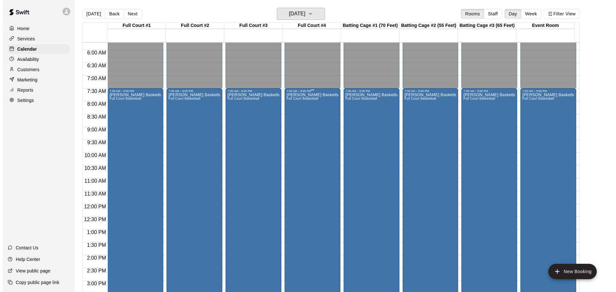
scroll to position [115, 0]
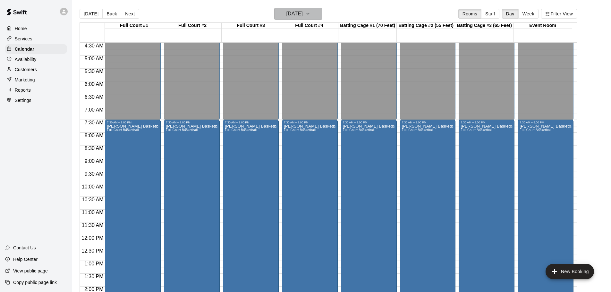
click at [310, 13] on icon "button" at bounding box center [307, 14] width 5 height 8
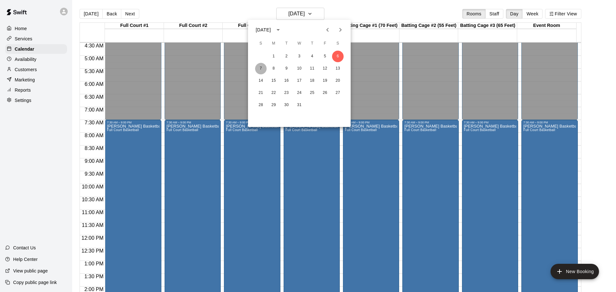
click at [260, 68] on button "7" at bounding box center [261, 69] width 12 height 12
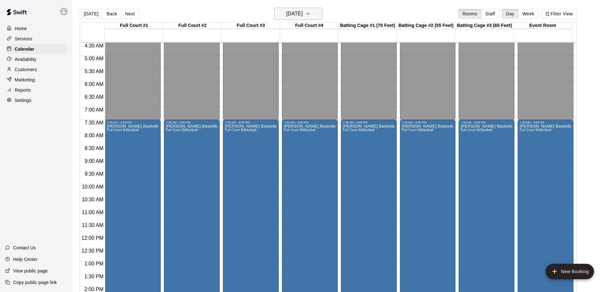
click at [310, 13] on icon "button" at bounding box center [307, 14] width 5 height 8
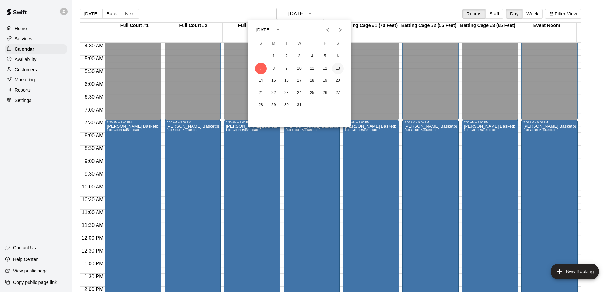
click at [339, 66] on button "13" at bounding box center [338, 69] width 12 height 12
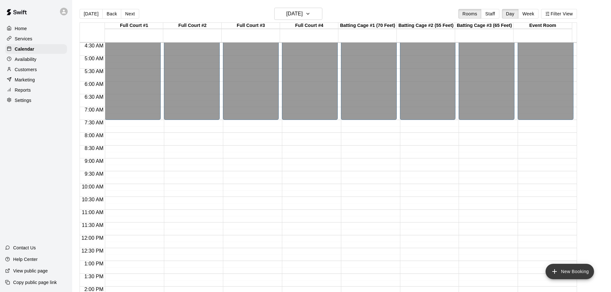
click at [566, 270] on button "New Booking" at bounding box center [569, 271] width 48 height 15
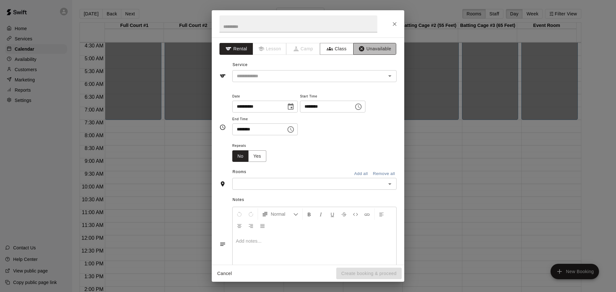
click at [378, 50] on button "Unavailable" at bounding box center [374, 49] width 43 height 12
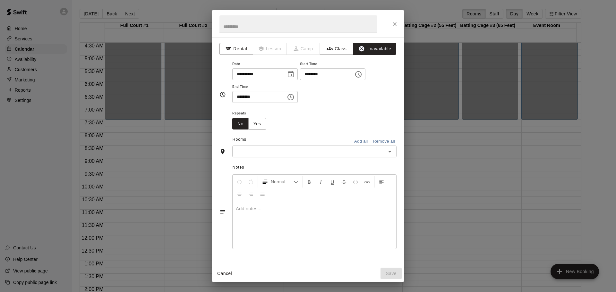
click at [242, 25] on input "text" at bounding box center [298, 23] width 158 height 17
type input "**********"
click at [362, 74] on icon "Choose time, selected time is 6:00 PM" at bounding box center [358, 75] width 8 height 8
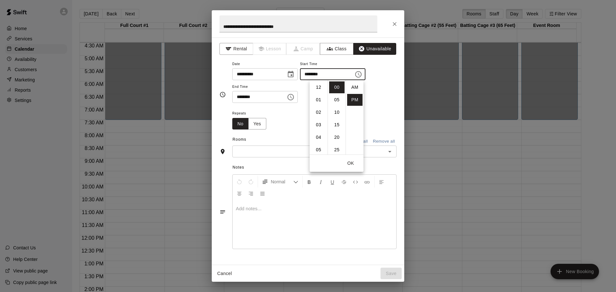
scroll to position [12, 0]
click at [316, 113] on li "08" at bounding box center [318, 112] width 15 height 12
click at [355, 87] on li "AM" at bounding box center [354, 87] width 15 height 12
type input "********"
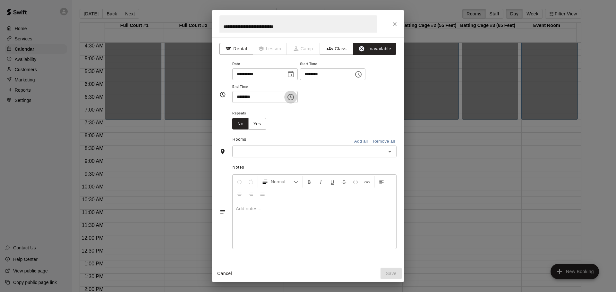
click at [294, 97] on icon "Choose time, selected time is 6:30 PM" at bounding box center [291, 97] width 8 height 8
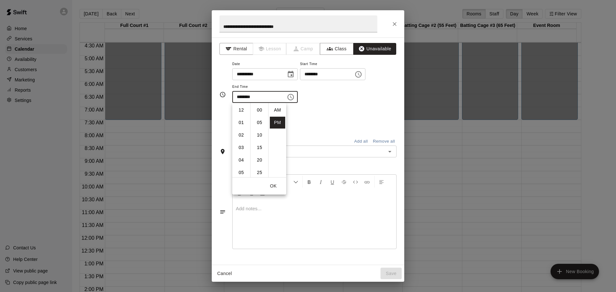
scroll to position [12, 0]
click at [239, 148] on li "09" at bounding box center [240, 148] width 15 height 12
click at [258, 110] on li "00" at bounding box center [259, 110] width 15 height 12
type input "********"
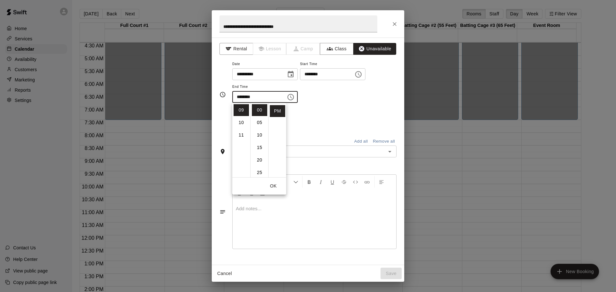
click at [383, 96] on div "**********" at bounding box center [314, 81] width 164 height 43
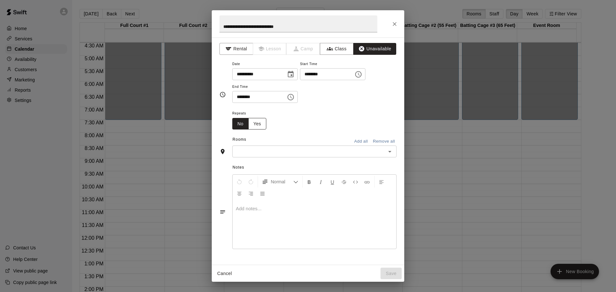
click at [260, 122] on button "Yes" at bounding box center [257, 124] width 18 height 12
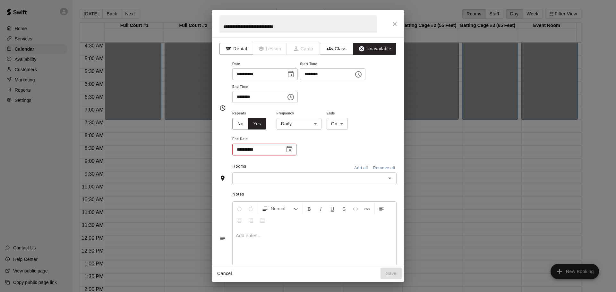
click at [290, 150] on icon "Choose date" at bounding box center [289, 149] width 6 height 6
click at [245, 216] on button "14" at bounding box center [245, 217] width 12 height 12
type input "**********"
click at [356, 175] on button "Add all" at bounding box center [360, 175] width 21 height 10
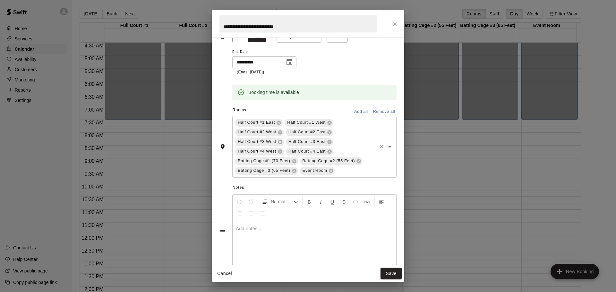
scroll to position [96, 0]
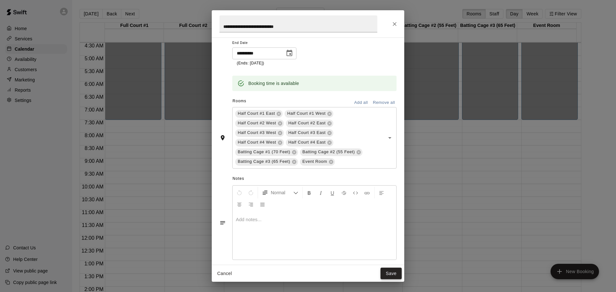
click at [388, 271] on button "Save" at bounding box center [390, 274] width 21 height 12
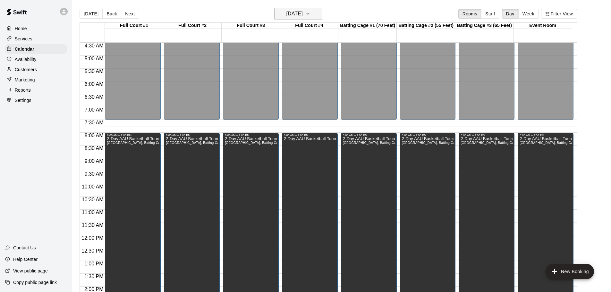
click at [310, 12] on icon "button" at bounding box center [307, 14] width 5 height 8
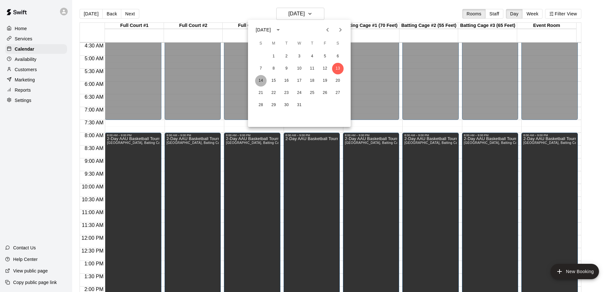
click at [263, 79] on button "14" at bounding box center [261, 81] width 12 height 12
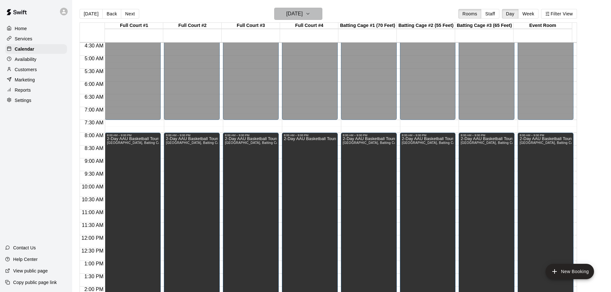
click at [310, 12] on icon "button" at bounding box center [307, 14] width 5 height 8
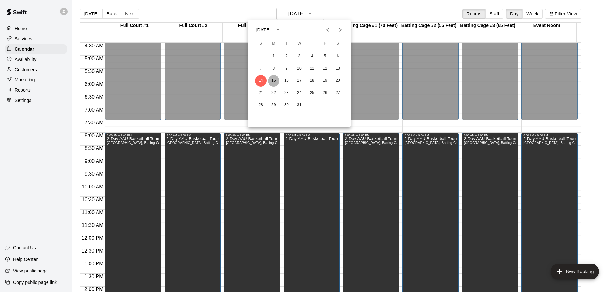
click at [276, 79] on button "15" at bounding box center [274, 81] width 12 height 12
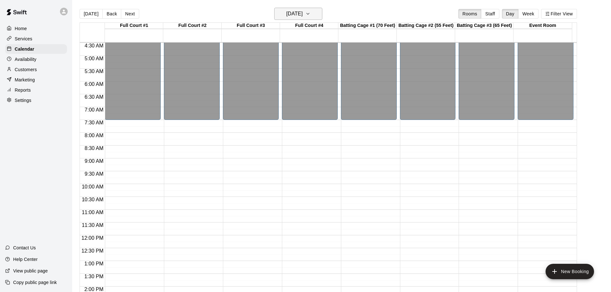
click at [309, 14] on icon "button" at bounding box center [307, 13] width 3 height 1
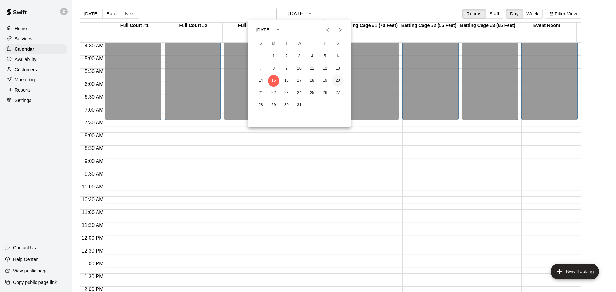
click at [338, 80] on button "20" at bounding box center [338, 81] width 12 height 12
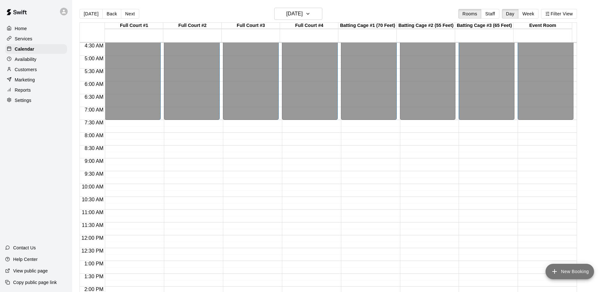
click at [564, 272] on button "New Booking" at bounding box center [569, 271] width 48 height 15
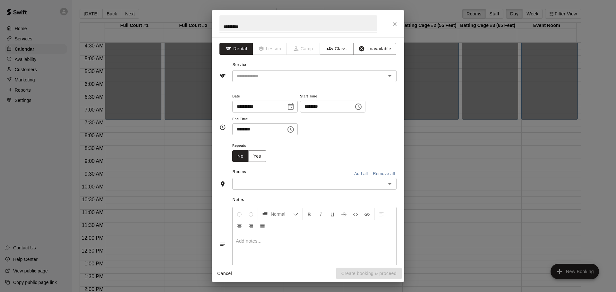
type input "*********"
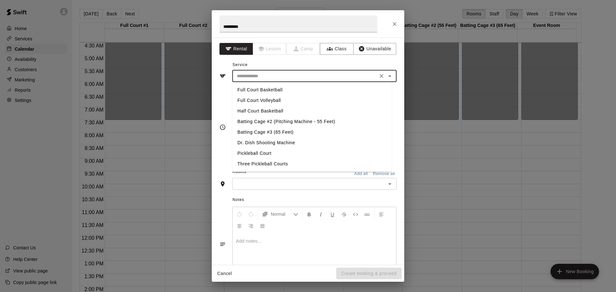
click at [276, 75] on input "text" at bounding box center [304, 76] width 141 height 8
click at [262, 90] on li "Full Court Basketball" at bounding box center [311, 90] width 159 height 11
type input "**********"
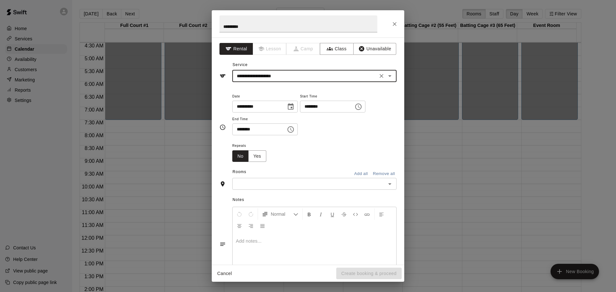
click at [294, 106] on icon "Choose date, selected date is Dec 20, 2025" at bounding box center [291, 107] width 8 height 8
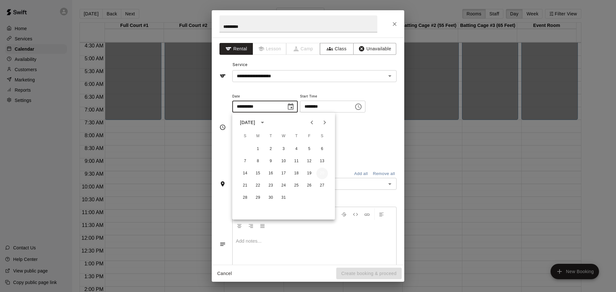
click at [321, 172] on button "20" at bounding box center [322, 174] width 12 height 12
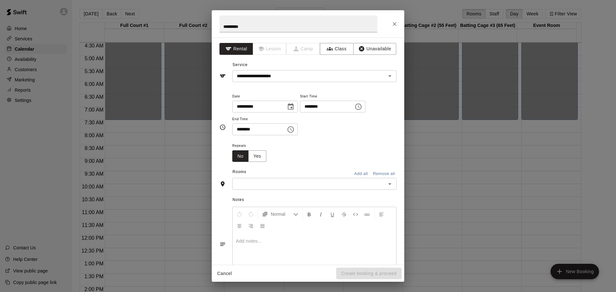
click at [360, 107] on icon "Choose time, selected time is 6:00 PM" at bounding box center [359, 106] width 2 height 3
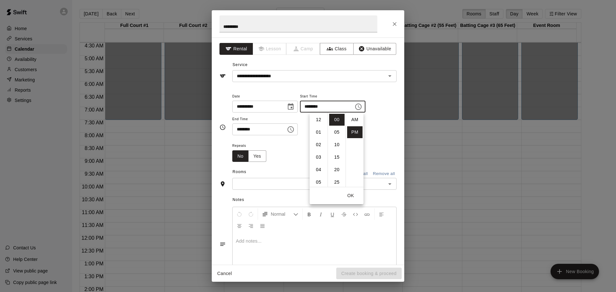
scroll to position [12, 0]
click at [319, 146] on li "08" at bounding box center [318, 145] width 15 height 12
click at [353, 118] on li "AM" at bounding box center [354, 120] width 15 height 12
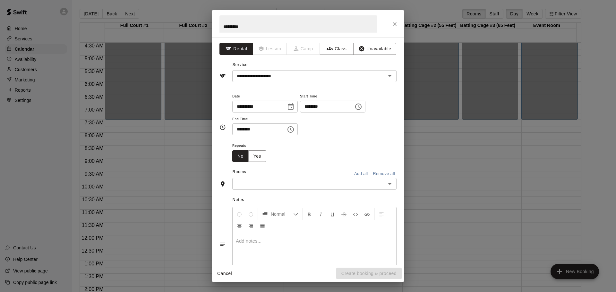
type input "********"
click at [294, 130] on icon "Choose time, selected time is 6:30 PM" at bounding box center [291, 130] width 8 height 8
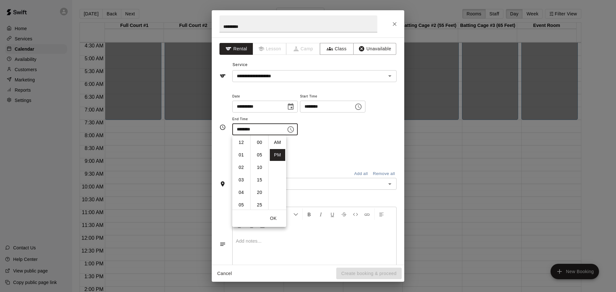
scroll to position [12, 0]
click at [239, 176] on li "09" at bounding box center [240, 180] width 15 height 12
click at [260, 143] on li "00" at bounding box center [259, 143] width 15 height 12
type input "********"
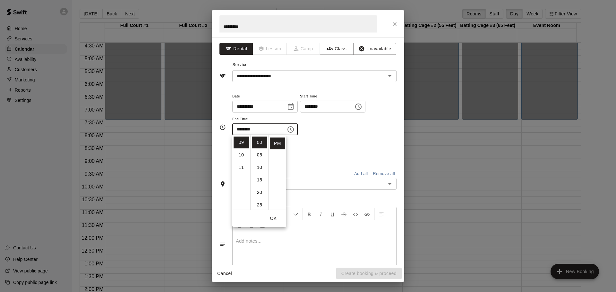
click at [356, 125] on div "**********" at bounding box center [314, 113] width 164 height 43
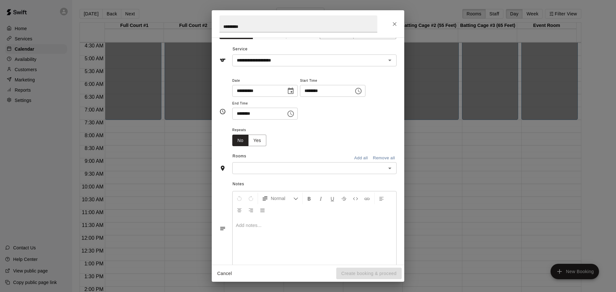
scroll to position [29, 0]
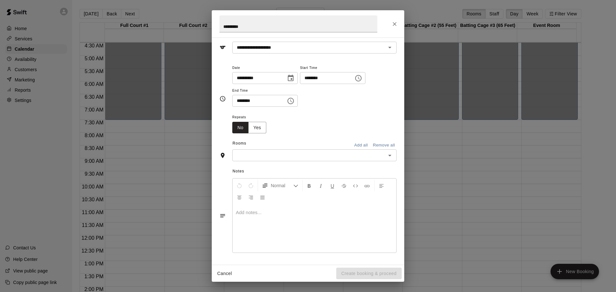
click at [355, 144] on button "Add all" at bounding box center [360, 145] width 21 height 10
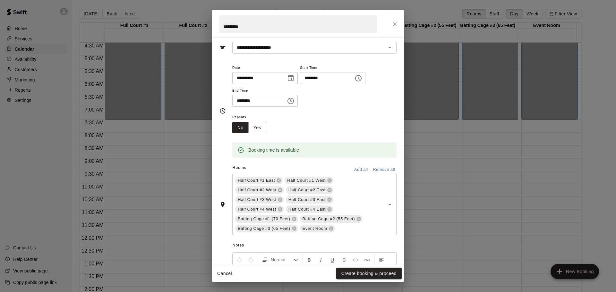
scroll to position [103, 0]
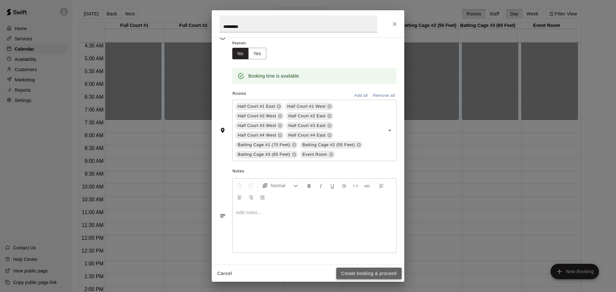
click at [355, 272] on button "Create booking & proceed" at bounding box center [368, 274] width 65 height 12
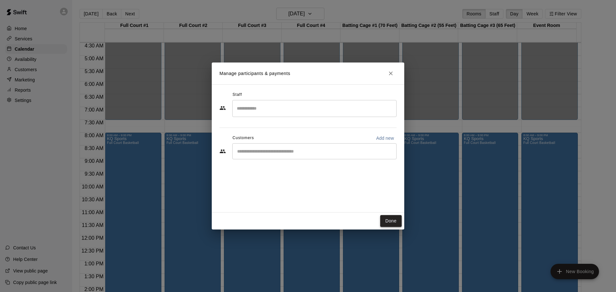
click at [386, 221] on button "Done" at bounding box center [390, 221] width 21 height 12
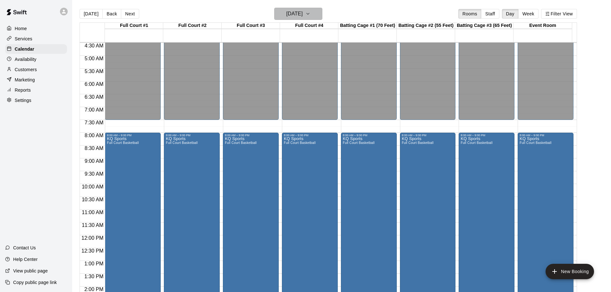
click at [310, 13] on icon "button" at bounding box center [307, 14] width 5 height 8
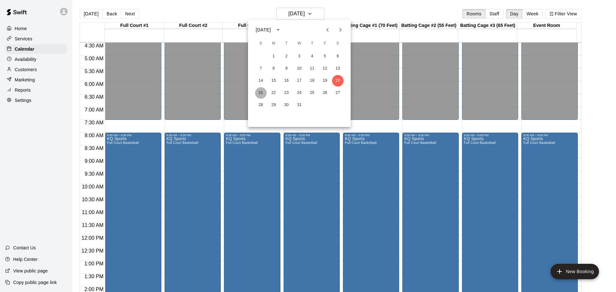
click at [260, 92] on button "21" at bounding box center [261, 93] width 12 height 12
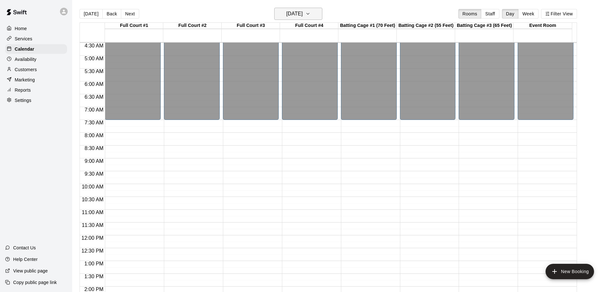
click at [310, 13] on icon "button" at bounding box center [307, 14] width 5 height 8
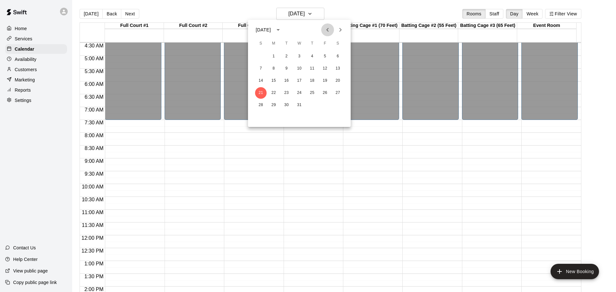
click at [326, 32] on icon "Previous month" at bounding box center [327, 30] width 8 height 8
click at [327, 30] on icon "Previous month" at bounding box center [327, 30] width 2 height 4
click at [338, 56] on button "4" at bounding box center [338, 57] width 12 height 12
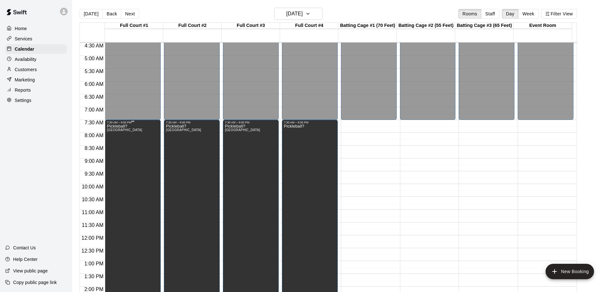
click at [133, 165] on div "Pickleball? Half Court #1 East, Half Court #1 West, Half Court #2 West, Half Co…" at bounding box center [124, 270] width 35 height 292
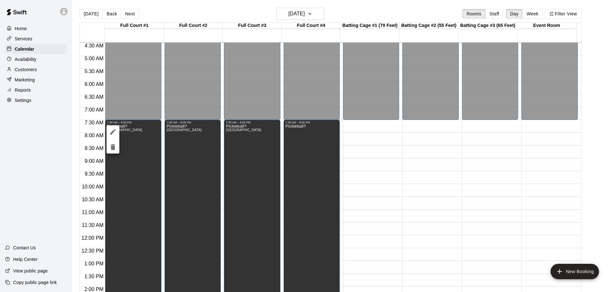
click at [115, 149] on icon "delete" at bounding box center [113, 147] width 8 height 8
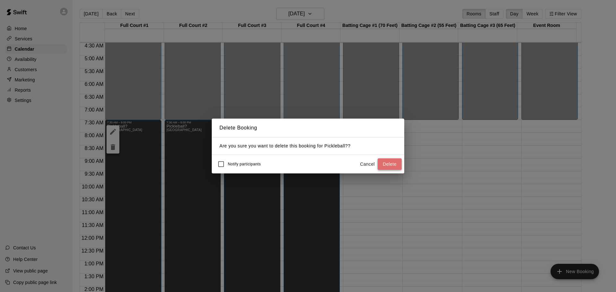
click at [396, 165] on button "Delete" at bounding box center [389, 164] width 24 height 12
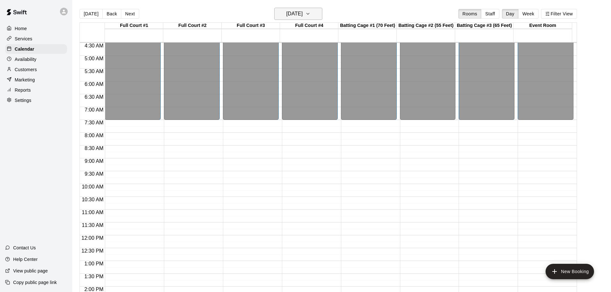
click at [315, 13] on button "Saturday Oct 04" at bounding box center [298, 14] width 48 height 12
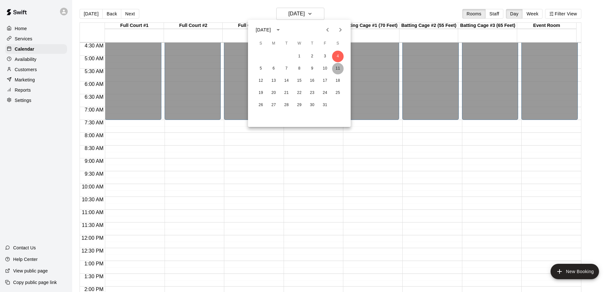
click at [339, 66] on button "11" at bounding box center [338, 69] width 12 height 12
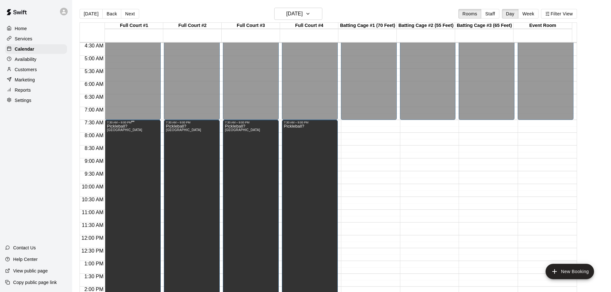
click at [135, 153] on div "Pickleball? Half Court #1 East, Half Court #1 West, Half Court #2 West, Half Co…" at bounding box center [124, 270] width 35 height 292
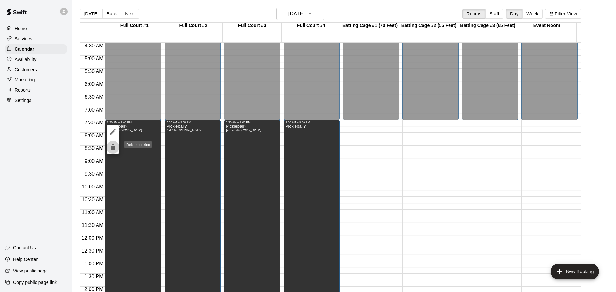
click at [114, 150] on icon "delete" at bounding box center [113, 147] width 8 height 8
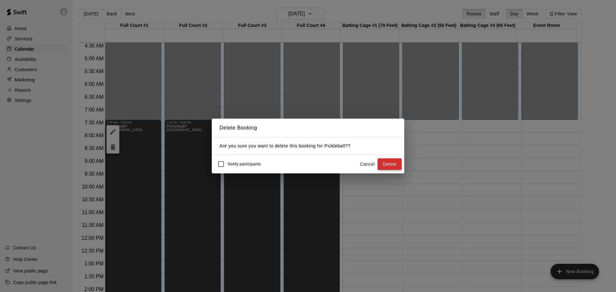
click at [389, 163] on button "Delete" at bounding box center [389, 164] width 24 height 12
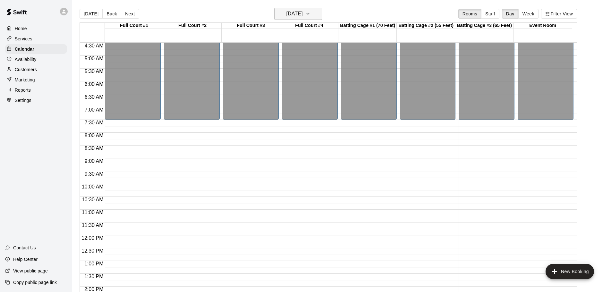
click at [303, 14] on h6 "Saturday Oct 11" at bounding box center [294, 13] width 16 height 9
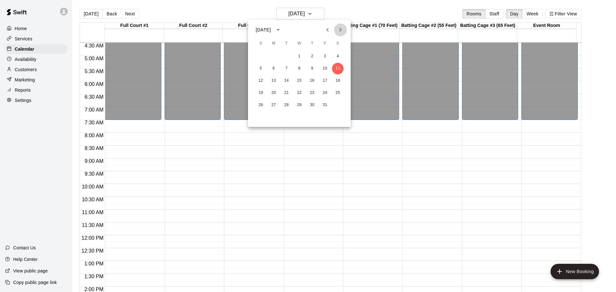
click at [338, 29] on icon "Next month" at bounding box center [340, 30] width 8 height 8
click at [339, 81] on button "20" at bounding box center [338, 81] width 12 height 12
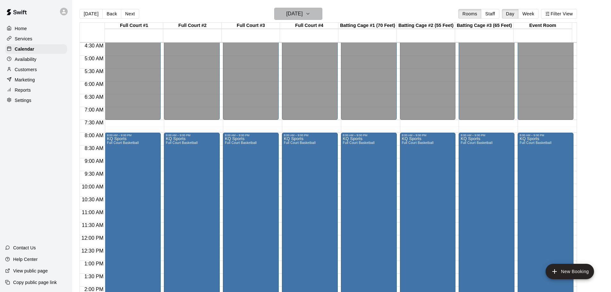
click at [315, 13] on button "Saturday Dec 20" at bounding box center [298, 14] width 48 height 12
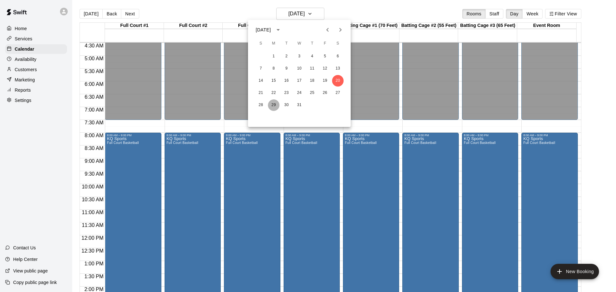
click at [273, 106] on button "29" at bounding box center [274, 105] width 12 height 12
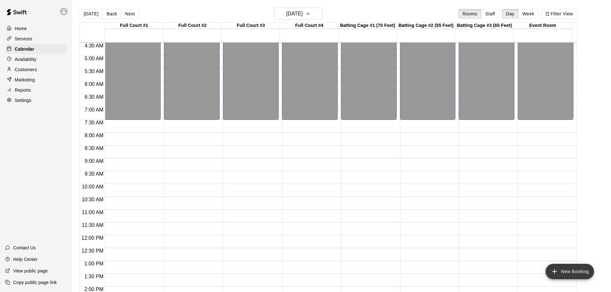
click at [558, 269] on button "New Booking" at bounding box center [569, 271] width 48 height 15
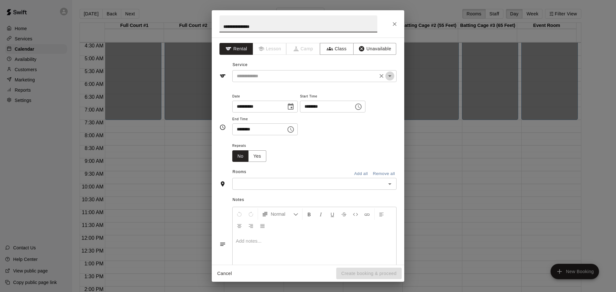
click at [386, 77] on icon "Open" at bounding box center [390, 76] width 8 height 8
type input "**********"
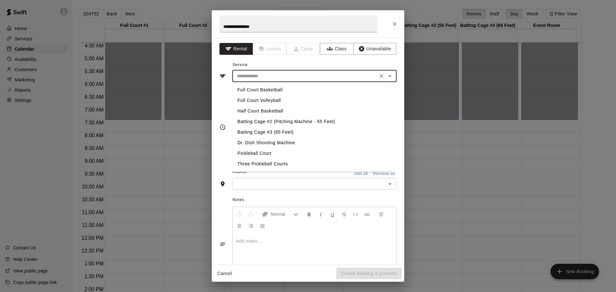
click at [267, 88] on li "Full Court Basketball" at bounding box center [311, 90] width 159 height 11
type input "**********"
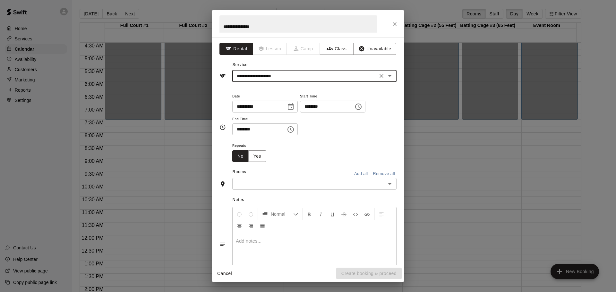
click at [293, 108] on icon "Choose date, selected date is Dec 29, 2025" at bounding box center [291, 106] width 6 height 6
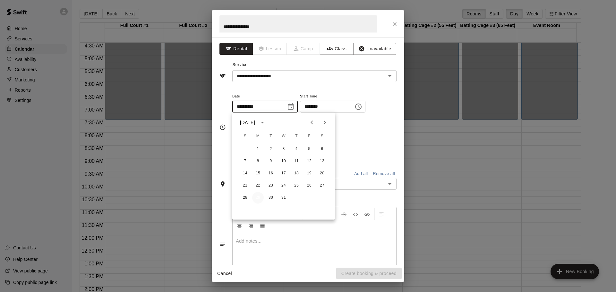
click at [257, 197] on button "29" at bounding box center [258, 198] width 12 height 12
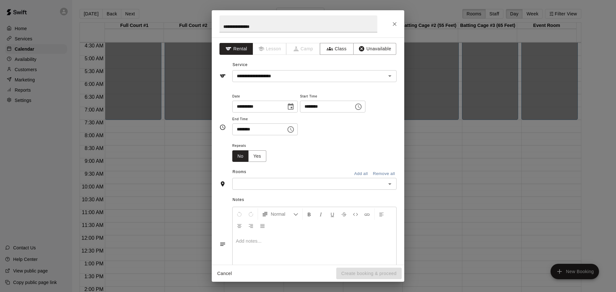
click at [361, 105] on icon "Choose time, selected time is 6:00 PM" at bounding box center [358, 107] width 6 height 6
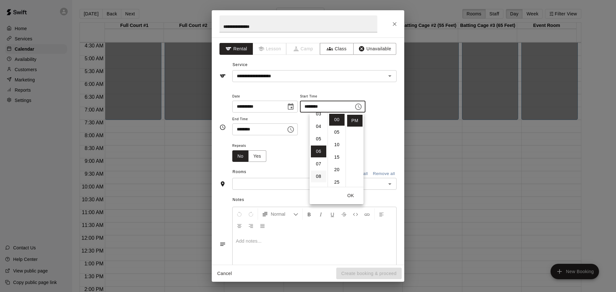
scroll to position [43, 0]
click at [319, 125] on li "04" at bounding box center [318, 127] width 15 height 12
type input "********"
click at [299, 145] on div "Repeats No Yes" at bounding box center [314, 152] width 164 height 20
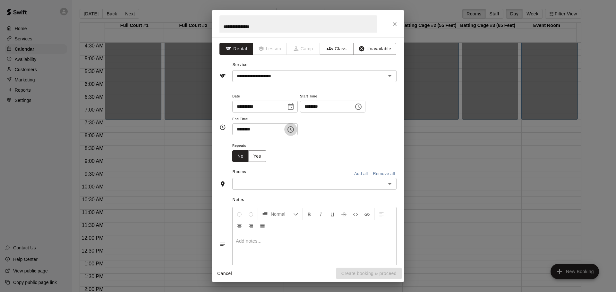
click at [294, 126] on icon "Choose time, selected time is 6:30 PM" at bounding box center [291, 130] width 8 height 8
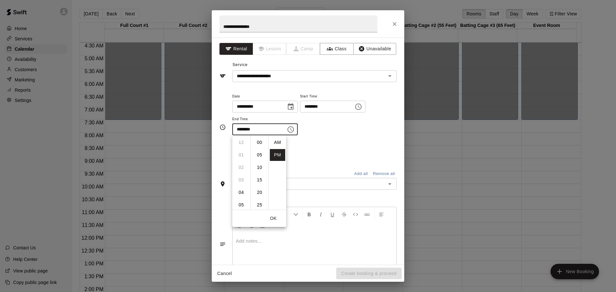
scroll to position [12, 0]
click at [242, 190] on li "10" at bounding box center [240, 193] width 15 height 12
click at [259, 144] on li "00" at bounding box center [259, 143] width 15 height 12
type input "********"
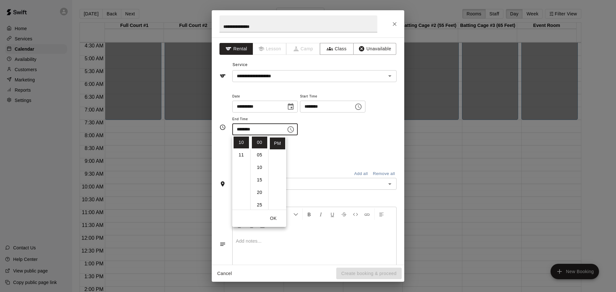
click at [362, 130] on div "**********" at bounding box center [314, 113] width 164 height 43
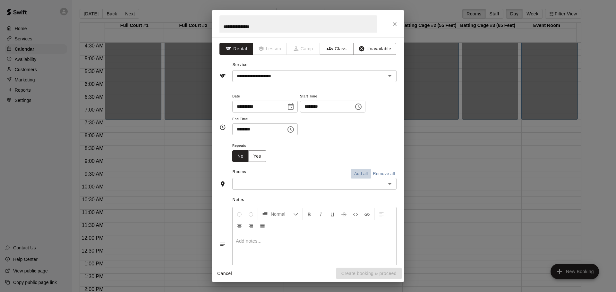
click at [354, 173] on button "Add all" at bounding box center [360, 174] width 21 height 10
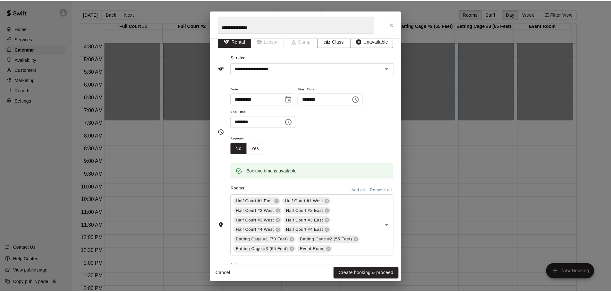
scroll to position [6, 0]
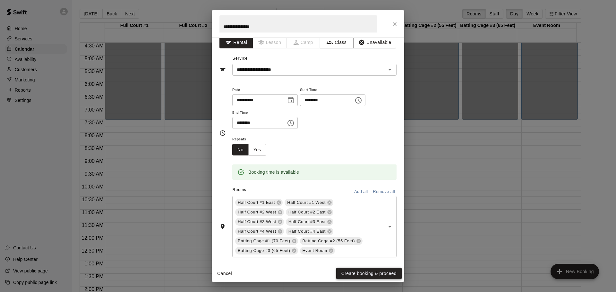
click at [356, 274] on button "Create booking & proceed" at bounding box center [368, 274] width 65 height 12
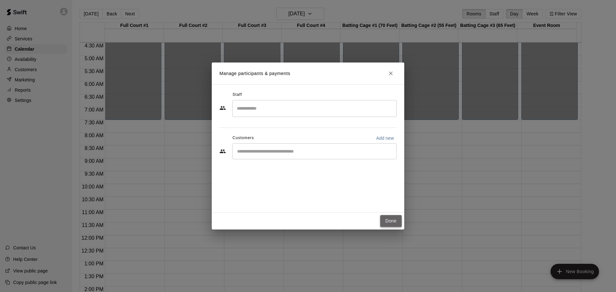
click at [389, 220] on button "Done" at bounding box center [390, 221] width 21 height 12
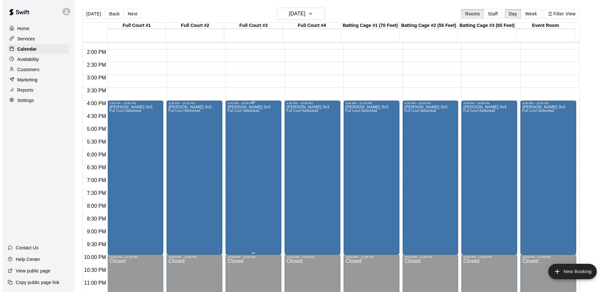
scroll to position [353, 0]
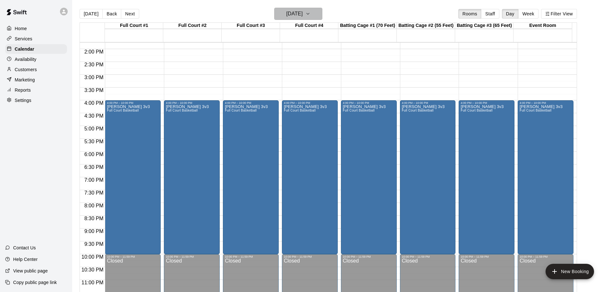
click at [303, 14] on h6 "Monday Dec 29" at bounding box center [294, 13] width 16 height 9
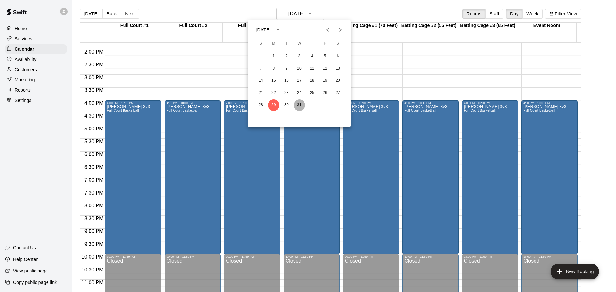
click at [299, 105] on button "31" at bounding box center [299, 105] width 12 height 12
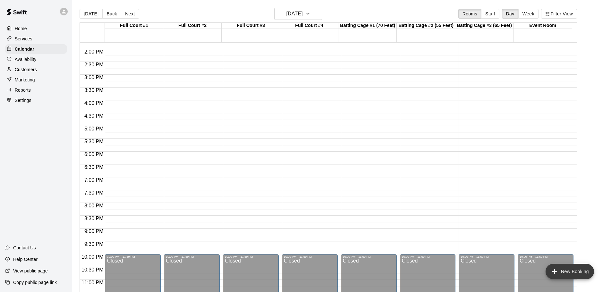
click at [573, 270] on button "New Booking" at bounding box center [569, 271] width 48 height 15
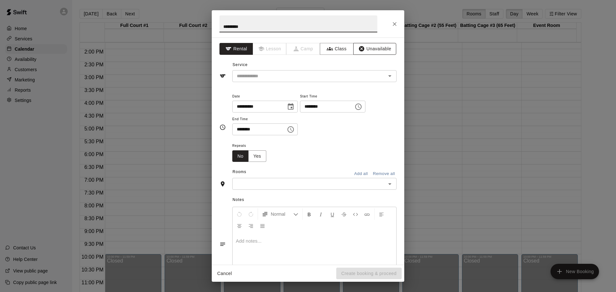
type input "*********"
click at [373, 47] on button "Unavailable" at bounding box center [374, 49] width 43 height 12
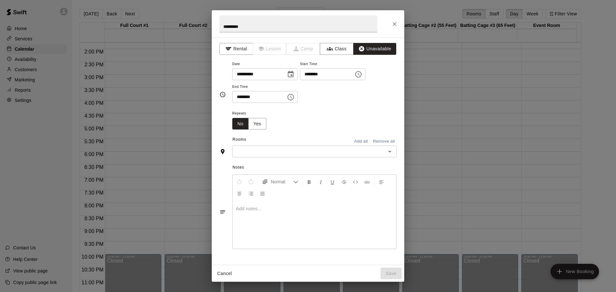
click at [294, 75] on icon "Choose date, selected date is Dec 31, 2025" at bounding box center [291, 75] width 8 height 8
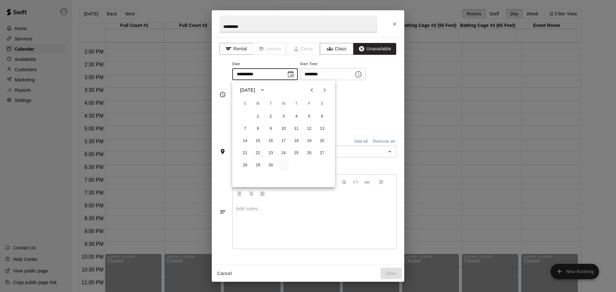
click at [284, 166] on button "31" at bounding box center [284, 166] width 12 height 12
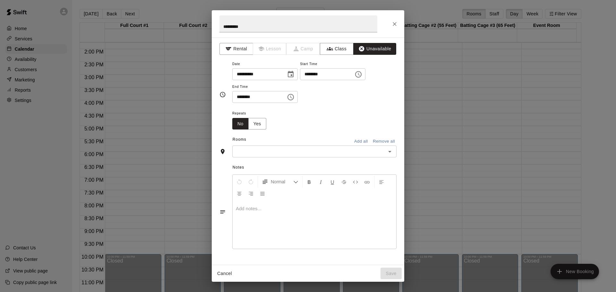
click at [362, 74] on icon "Choose time, selected time is 6:00 PM" at bounding box center [358, 75] width 8 height 8
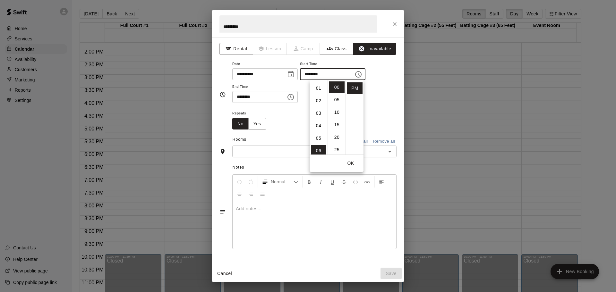
scroll to position [11, 0]
click at [319, 138] on li "05" at bounding box center [318, 139] width 15 height 12
type input "********"
click at [289, 117] on div "Repeats No Yes" at bounding box center [314, 119] width 164 height 20
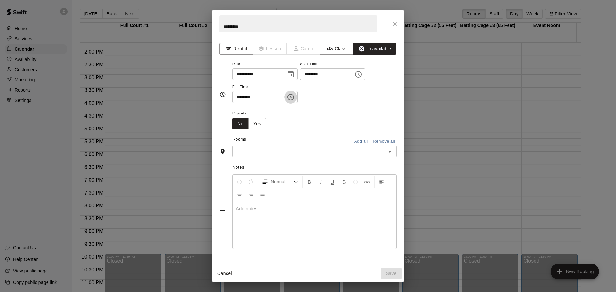
click at [294, 96] on icon "Choose time, selected time is 6:30 PM" at bounding box center [291, 97] width 8 height 8
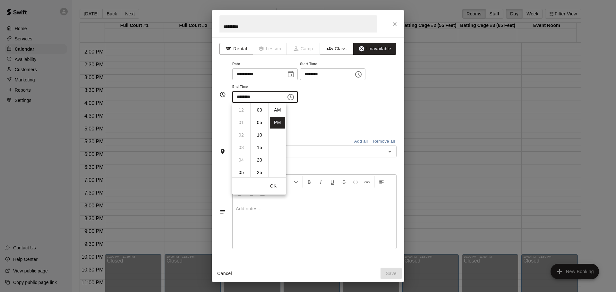
scroll to position [12, 0]
click at [241, 159] on li "10" at bounding box center [240, 160] width 15 height 12
click at [258, 109] on li "00" at bounding box center [259, 110] width 15 height 12
type input "********"
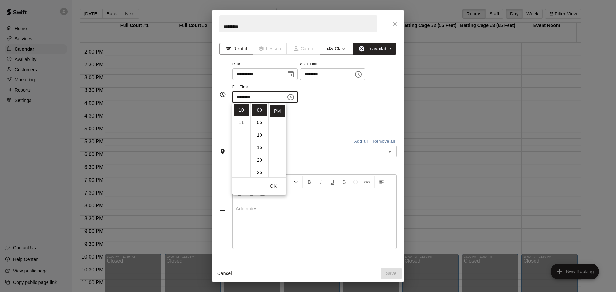
click at [382, 96] on div "**********" at bounding box center [314, 81] width 164 height 43
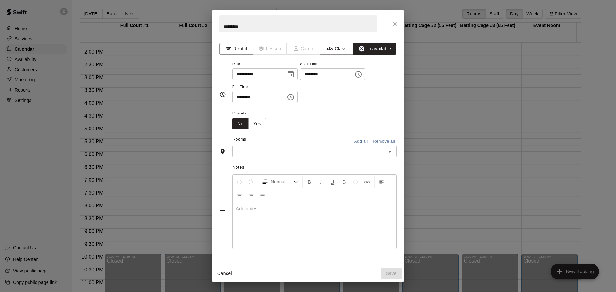
click at [358, 141] on button "Add all" at bounding box center [360, 142] width 21 height 10
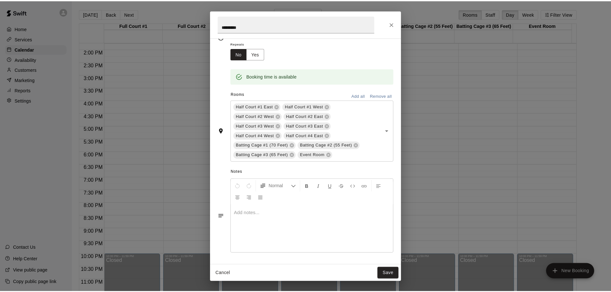
scroll to position [70, 0]
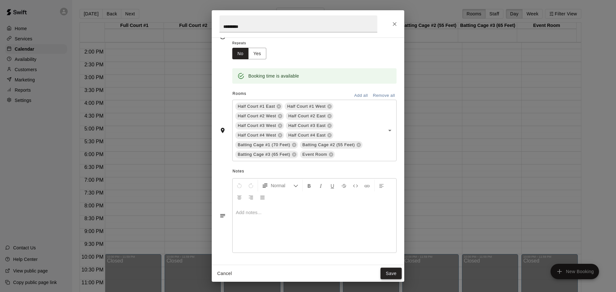
click at [391, 271] on button "Save" at bounding box center [390, 274] width 21 height 12
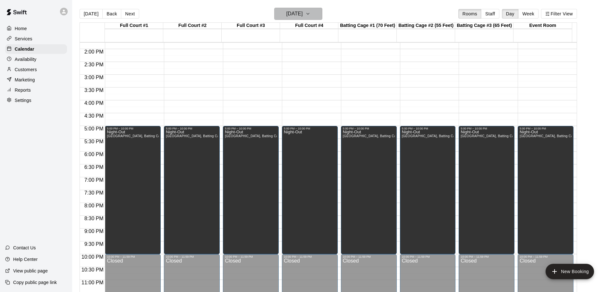
click at [303, 12] on h6 "Wednesday Dec 31" at bounding box center [294, 13] width 16 height 9
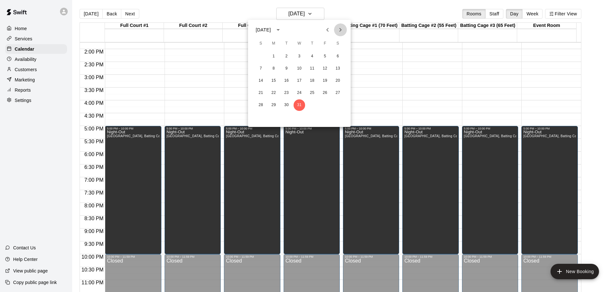
click at [341, 28] on icon "Next month" at bounding box center [340, 30] width 8 height 8
click at [338, 55] on button "3" at bounding box center [338, 57] width 12 height 12
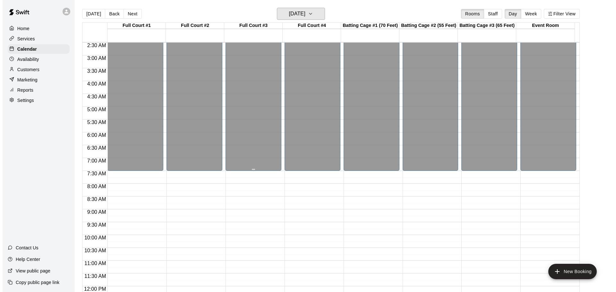
scroll to position [96, 0]
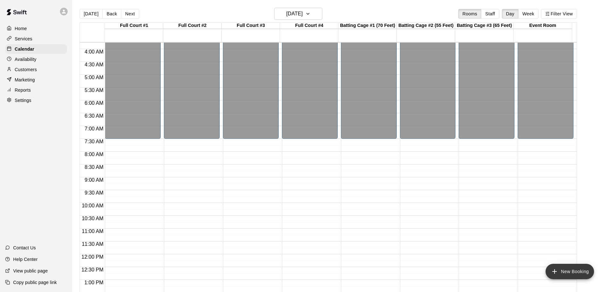
click at [560, 269] on button "New Booking" at bounding box center [569, 271] width 48 height 15
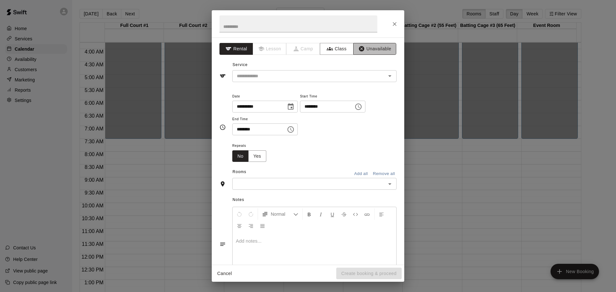
click at [384, 49] on button "Unavailable" at bounding box center [374, 49] width 43 height 12
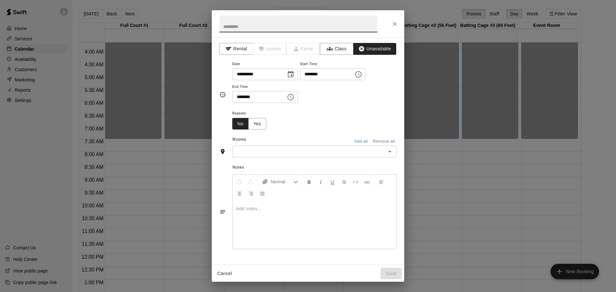
click at [245, 28] on input "text" at bounding box center [298, 23] width 158 height 17
type input "**********"
click at [294, 75] on icon "Choose date, selected date is Jan 3, 2026" at bounding box center [291, 75] width 8 height 8
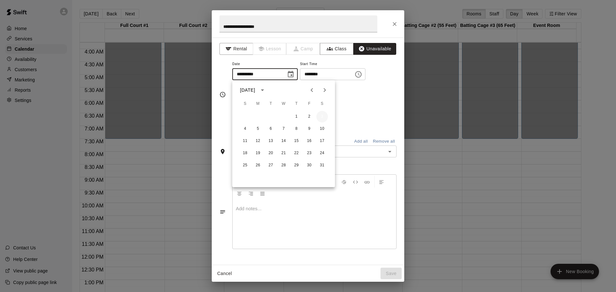
click at [323, 115] on button "3" at bounding box center [322, 117] width 12 height 12
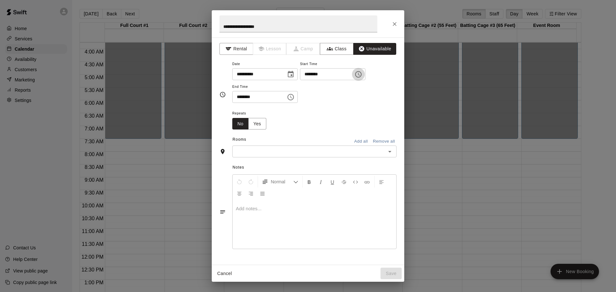
click at [362, 73] on icon "Choose time, selected time is 6:00 PM" at bounding box center [358, 75] width 8 height 8
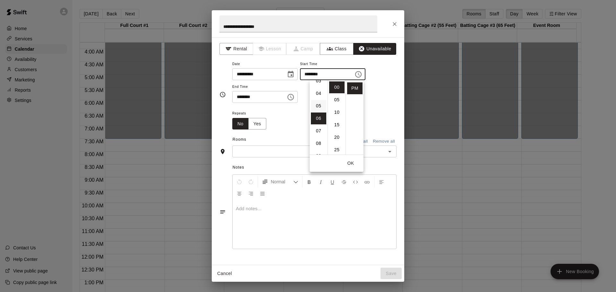
scroll to position [40, 0]
click at [318, 144] on li "08" at bounding box center [318, 147] width 15 height 12
click at [352, 85] on li "AM" at bounding box center [354, 87] width 15 height 12
type input "********"
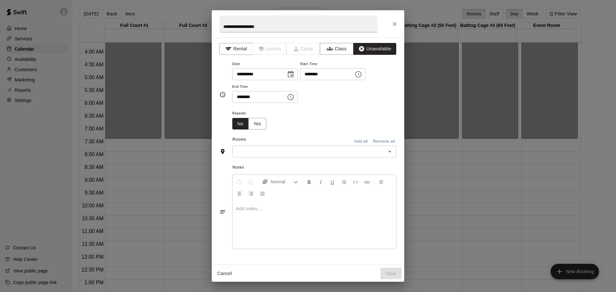
click at [294, 97] on icon "Choose time, selected time is 6:30 PM" at bounding box center [291, 97] width 8 height 8
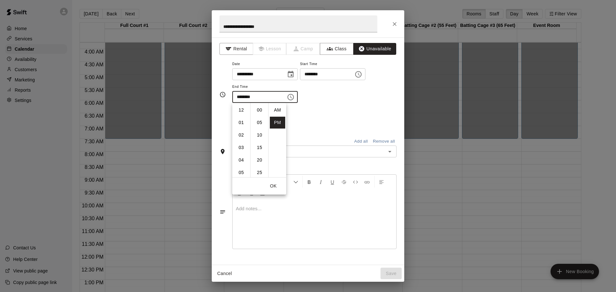
scroll to position [12, 0]
click at [241, 149] on li "09" at bounding box center [240, 148] width 15 height 12
click at [259, 112] on li "00" at bounding box center [259, 110] width 15 height 12
type input "********"
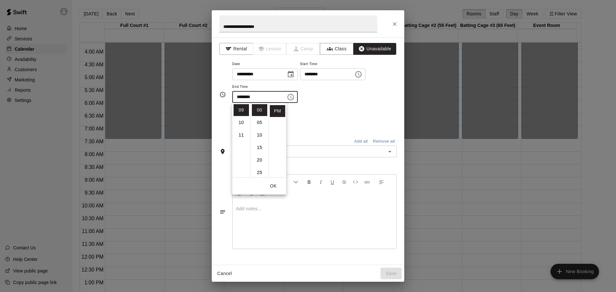
click at [385, 89] on div "**********" at bounding box center [314, 81] width 164 height 43
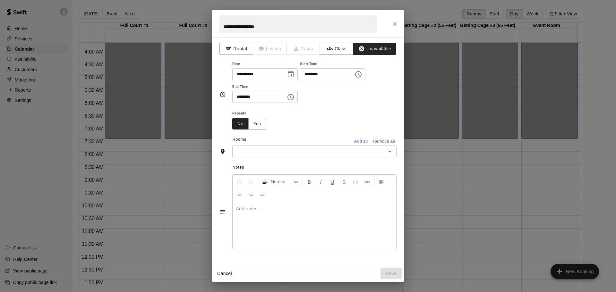
click at [362, 140] on button "Add all" at bounding box center [360, 142] width 21 height 10
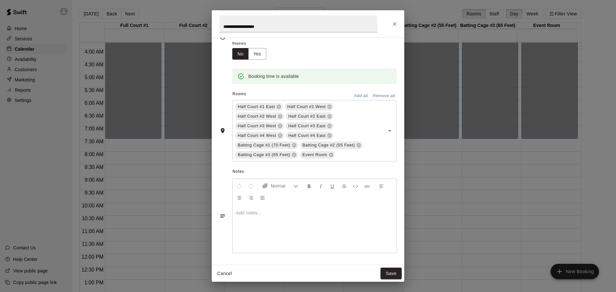
scroll to position [70, 0]
click at [389, 268] on button "Save" at bounding box center [390, 274] width 21 height 12
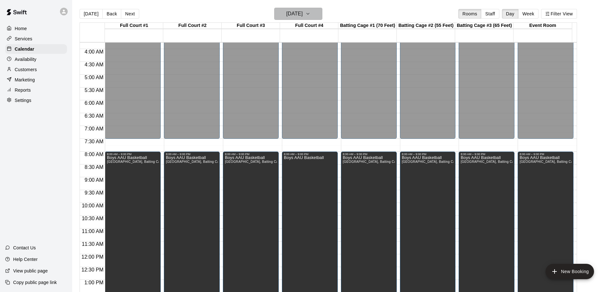
click at [310, 13] on icon "button" at bounding box center [307, 14] width 5 height 8
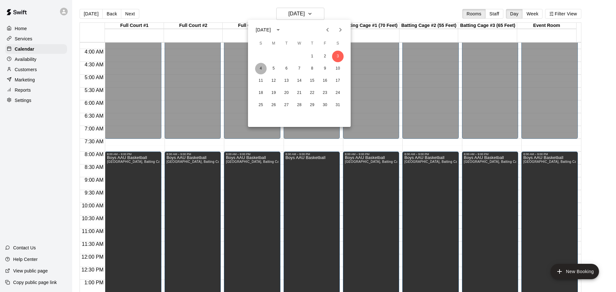
click at [262, 68] on button "4" at bounding box center [261, 69] width 12 height 12
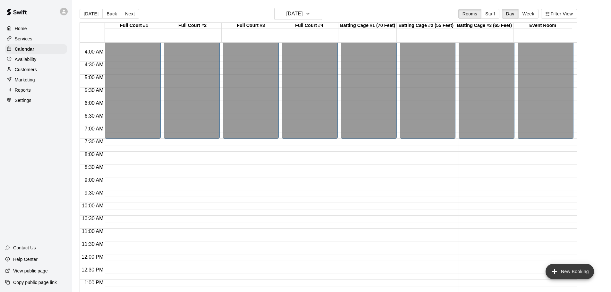
click at [569, 272] on button "New Booking" at bounding box center [569, 271] width 48 height 15
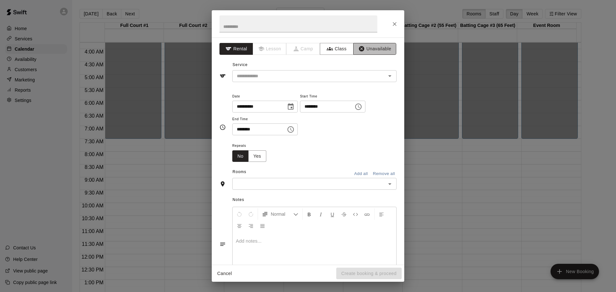
click at [376, 48] on button "Unavailable" at bounding box center [374, 49] width 43 height 12
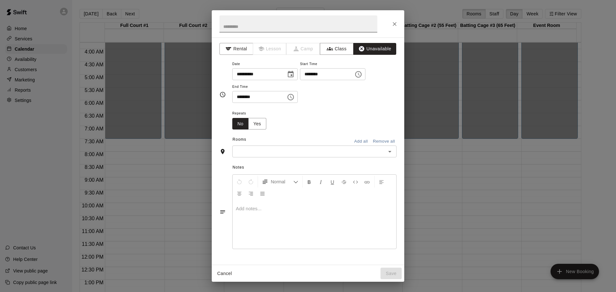
click at [240, 24] on input "text" at bounding box center [298, 23] width 158 height 17
type input "**********"
click at [294, 73] on icon "Choose date, selected date is Jan 4, 2026" at bounding box center [291, 75] width 8 height 8
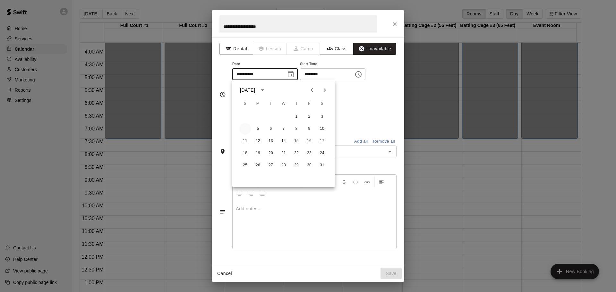
click at [244, 127] on button "4" at bounding box center [245, 129] width 12 height 12
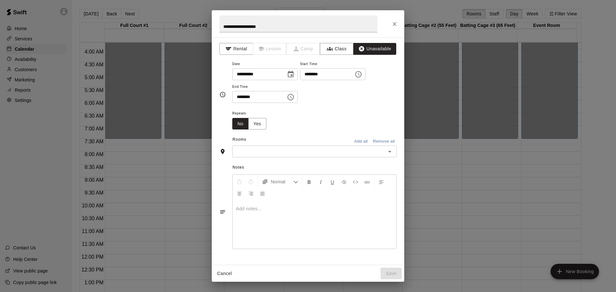
click at [362, 73] on icon "Choose time, selected time is 6:00 PM" at bounding box center [358, 75] width 8 height 8
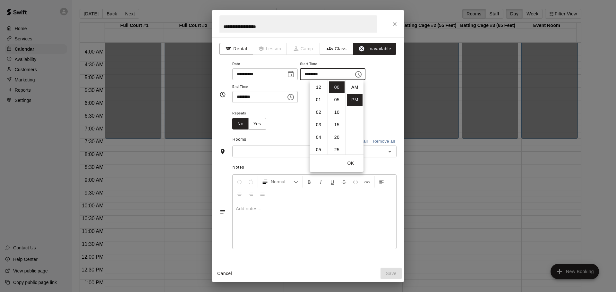
scroll to position [12, 0]
click at [314, 113] on li "08" at bounding box center [318, 112] width 15 height 12
click at [355, 85] on li "AM" at bounding box center [354, 87] width 15 height 12
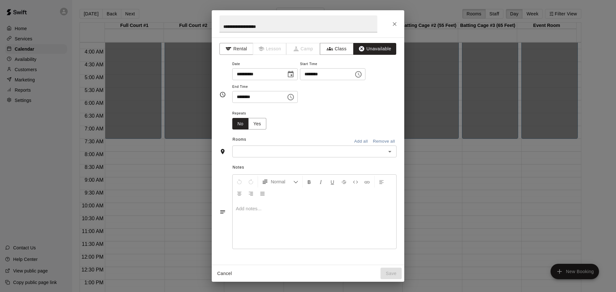
type input "********"
click at [294, 98] on icon "Choose time, selected time is 6:30 PM" at bounding box center [291, 97] width 8 height 8
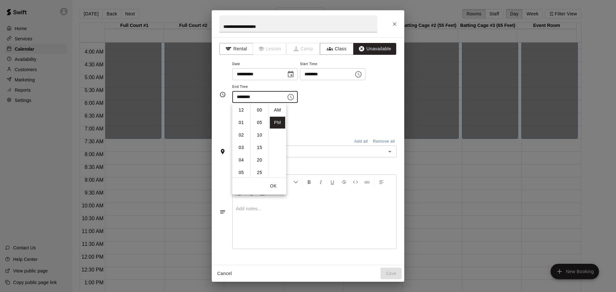
scroll to position [12, 0]
click at [241, 146] on li "09" at bounding box center [240, 148] width 15 height 12
click at [259, 108] on li "00" at bounding box center [259, 110] width 15 height 12
type input "********"
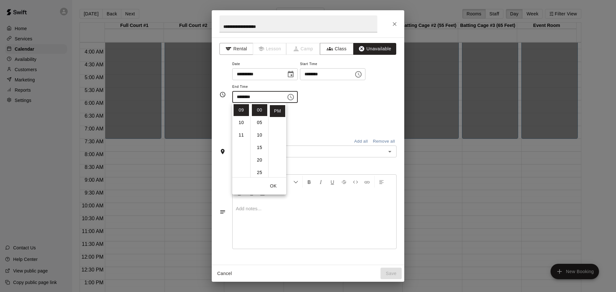
click at [364, 96] on div "**********" at bounding box center [314, 81] width 164 height 43
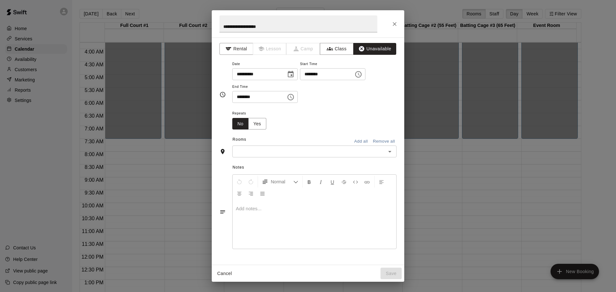
click at [355, 140] on button "Add all" at bounding box center [360, 142] width 21 height 10
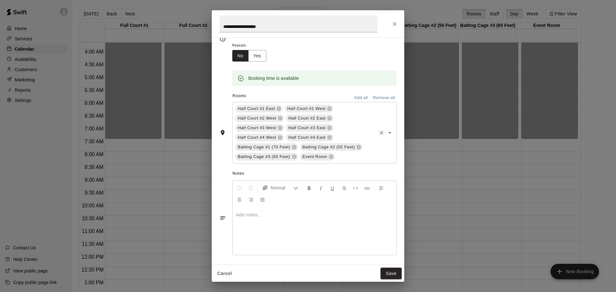
scroll to position [70, 0]
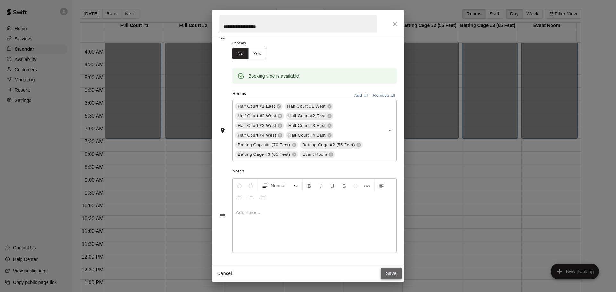
click at [392, 273] on button "Save" at bounding box center [390, 274] width 21 height 12
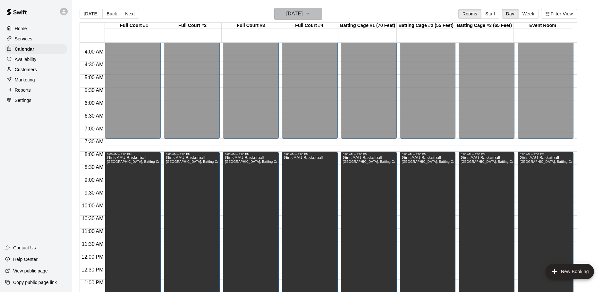
click at [310, 13] on icon "button" at bounding box center [307, 14] width 5 height 8
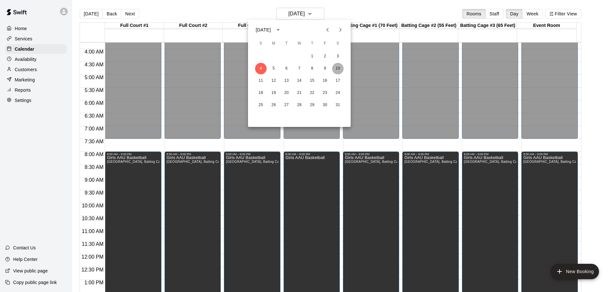
click at [338, 68] on button "10" at bounding box center [338, 69] width 12 height 12
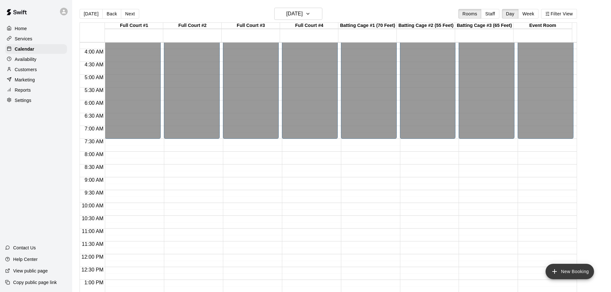
click at [571, 271] on button "New Booking" at bounding box center [569, 271] width 48 height 15
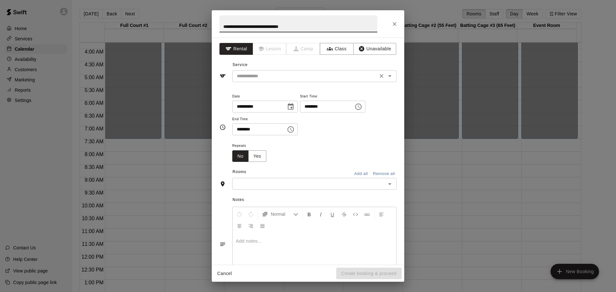
type input "**********"
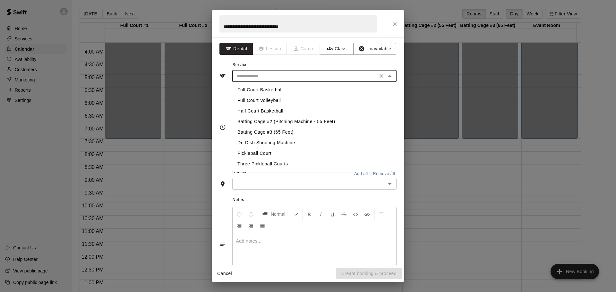
click at [344, 76] on input "text" at bounding box center [304, 76] width 141 height 8
click at [262, 89] on li "Full Court Basketball" at bounding box center [311, 90] width 159 height 11
type input "**********"
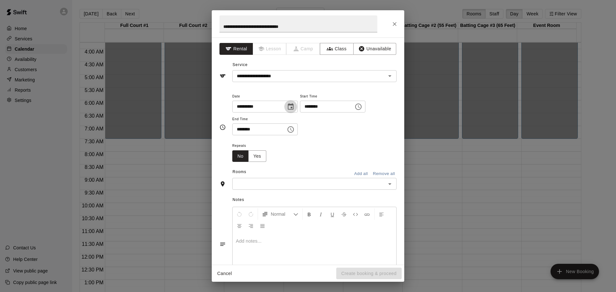
click at [293, 108] on icon "Choose date, selected date is Jan 10, 2026" at bounding box center [291, 106] width 6 height 6
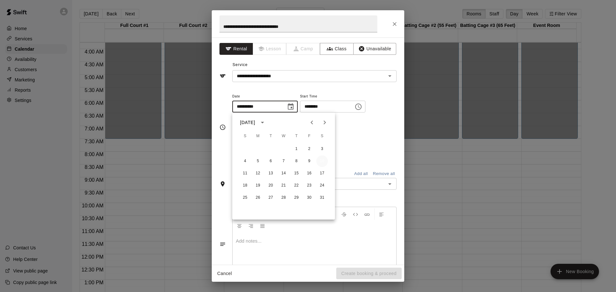
click at [323, 161] on button "10" at bounding box center [322, 161] width 12 height 12
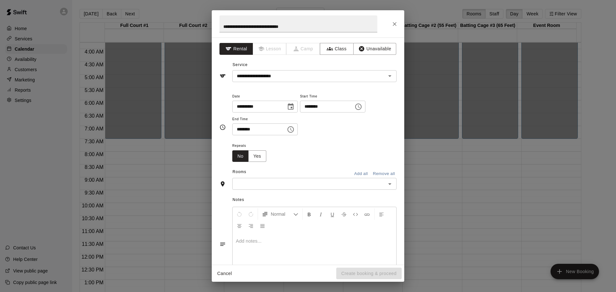
click at [360, 107] on icon "Choose time, selected time is 6:00 PM" at bounding box center [359, 106] width 2 height 3
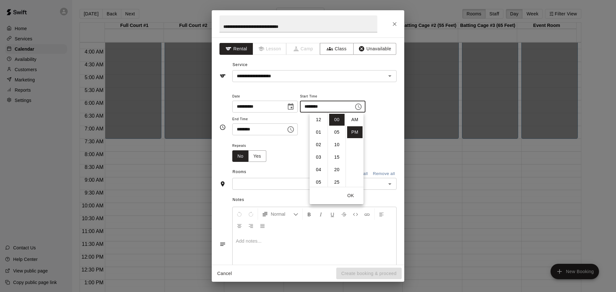
scroll to position [12, 0]
click at [314, 130] on li "07" at bounding box center [318, 132] width 15 height 12
click at [336, 135] on li "30" at bounding box center [336, 131] width 15 height 12
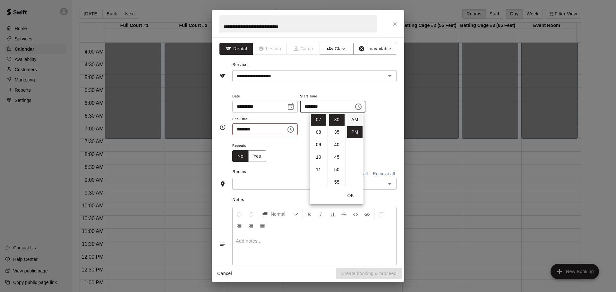
click at [355, 118] on li "AM" at bounding box center [354, 120] width 15 height 12
type input "********"
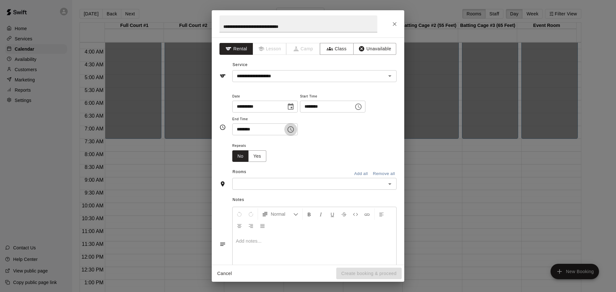
click at [294, 131] on icon "Choose time, selected time is 6:30 PM" at bounding box center [291, 130] width 8 height 8
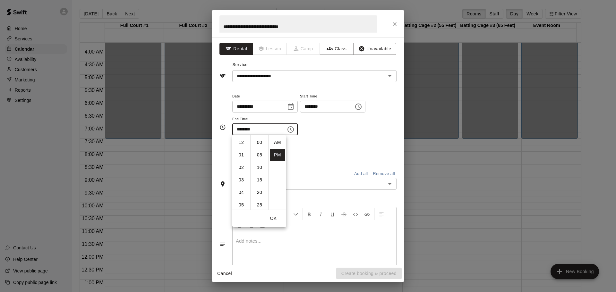
scroll to position [12, 0]
click at [240, 180] on li "09" at bounding box center [240, 180] width 15 height 12
click at [259, 144] on li "00" at bounding box center [259, 143] width 15 height 12
type input "********"
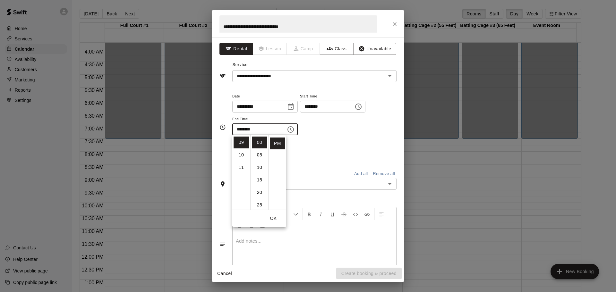
click at [374, 120] on div "**********" at bounding box center [314, 113] width 164 height 43
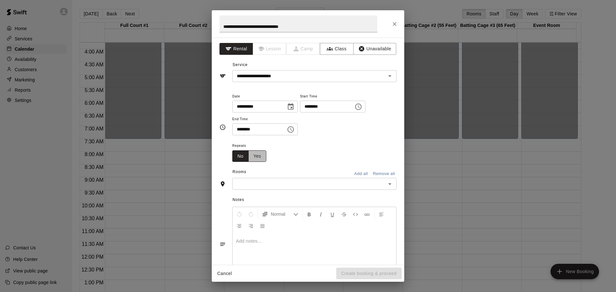
click at [257, 155] on button "Yes" at bounding box center [257, 156] width 18 height 12
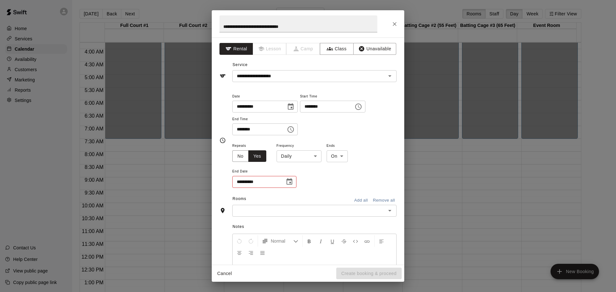
click at [289, 182] on icon "Choose date" at bounding box center [289, 182] width 8 height 8
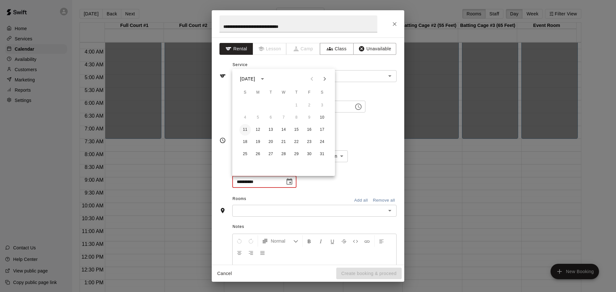
click at [244, 131] on button "11" at bounding box center [245, 130] width 12 height 12
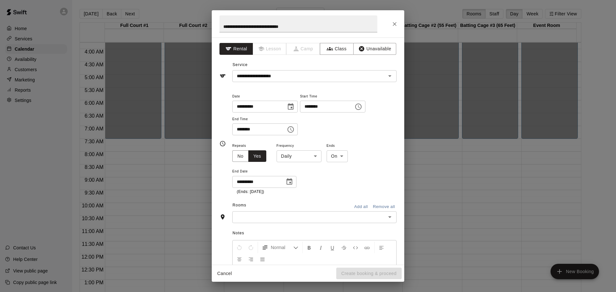
type input "**********"
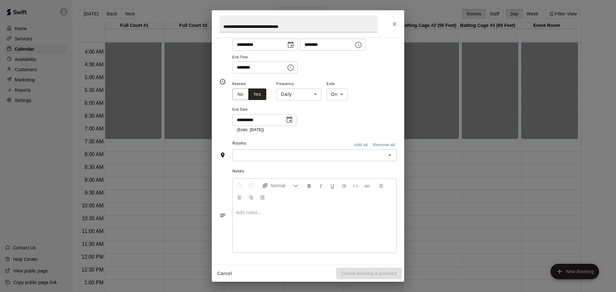
click at [354, 145] on button "Add all" at bounding box center [360, 145] width 21 height 10
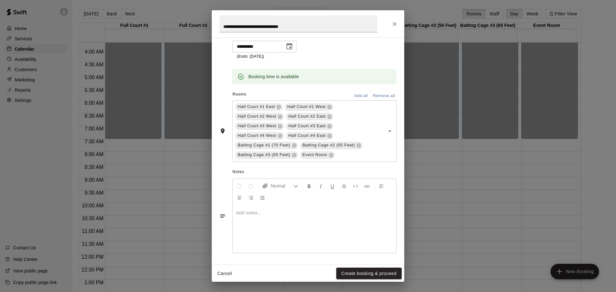
scroll to position [136, 0]
click at [369, 271] on button "Create booking & proceed" at bounding box center [368, 274] width 65 height 12
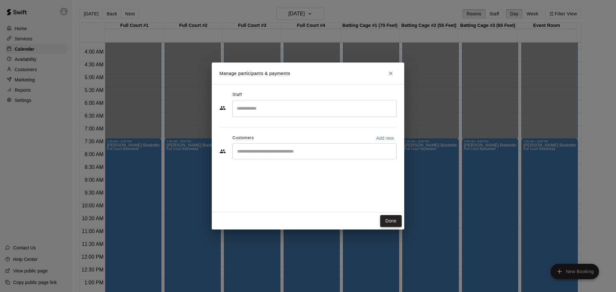
click at [391, 221] on button "Done" at bounding box center [390, 221] width 21 height 12
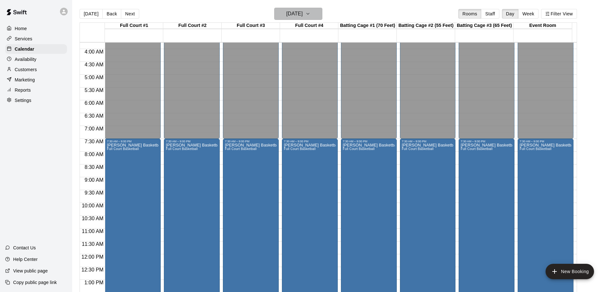
click at [310, 12] on icon "button" at bounding box center [307, 14] width 5 height 8
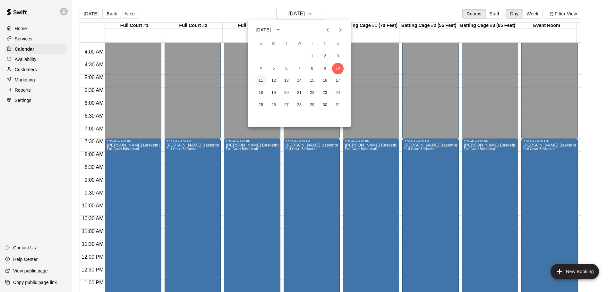
click at [258, 80] on button "11" at bounding box center [261, 81] width 12 height 12
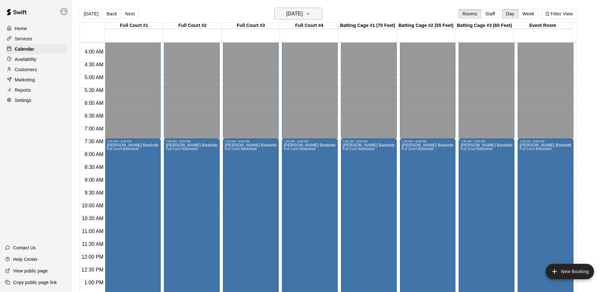
click at [314, 11] on button "Sunday Jan 11" at bounding box center [298, 14] width 48 height 12
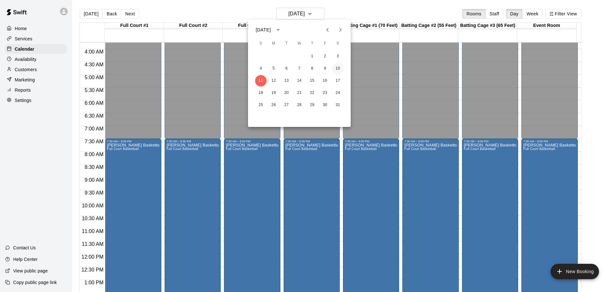
click at [338, 67] on button "10" at bounding box center [338, 69] width 12 height 12
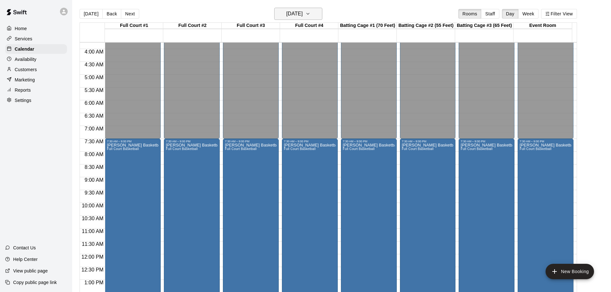
click at [310, 13] on icon "button" at bounding box center [307, 14] width 5 height 8
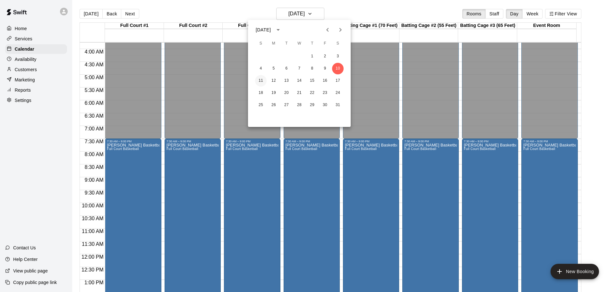
click at [260, 80] on button "11" at bounding box center [261, 81] width 12 height 12
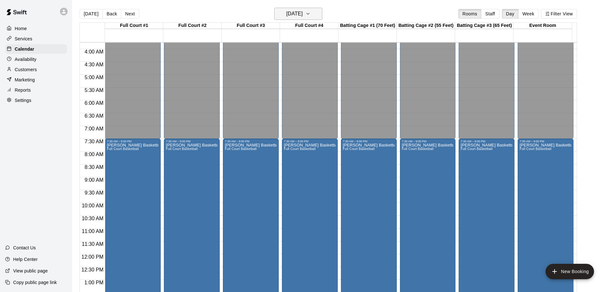
click at [310, 11] on icon "button" at bounding box center [307, 14] width 5 height 8
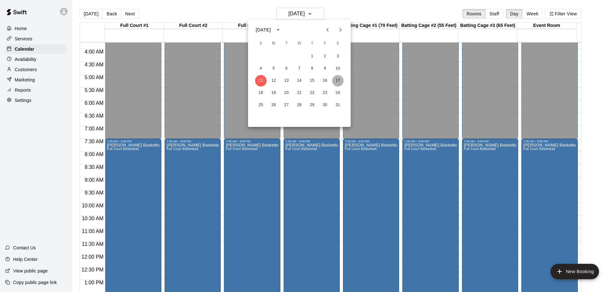
click at [339, 79] on button "17" at bounding box center [338, 81] width 12 height 12
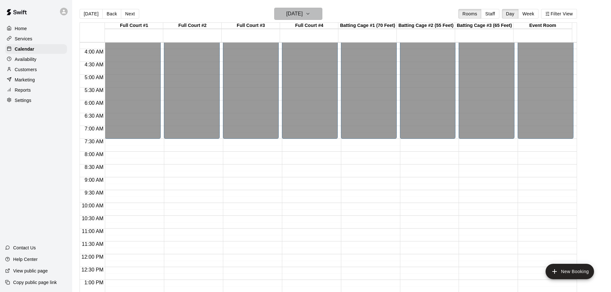
click at [310, 16] on icon "button" at bounding box center [307, 14] width 5 height 8
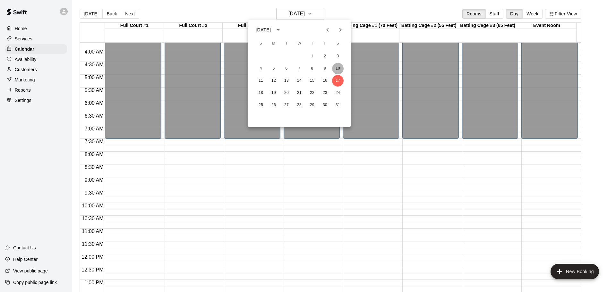
click at [337, 67] on button "10" at bounding box center [338, 69] width 12 height 12
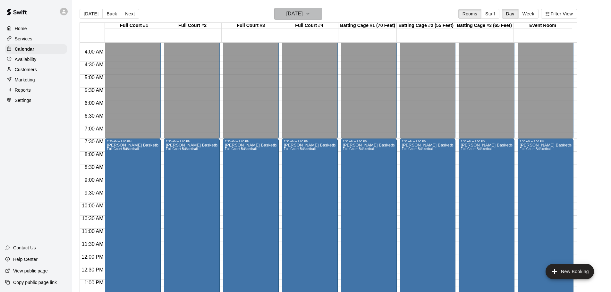
click at [310, 11] on icon "button" at bounding box center [307, 14] width 5 height 8
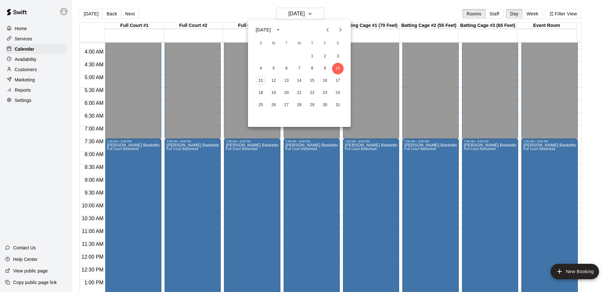
click at [258, 79] on button "11" at bounding box center [261, 81] width 12 height 12
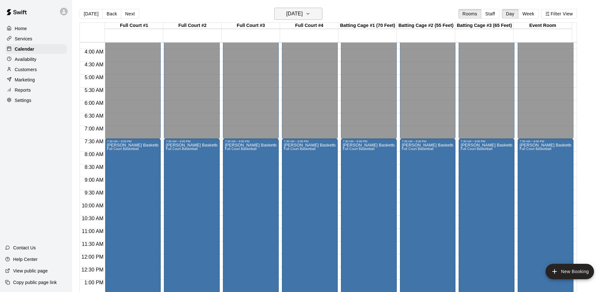
click at [310, 12] on icon "button" at bounding box center [307, 14] width 5 height 8
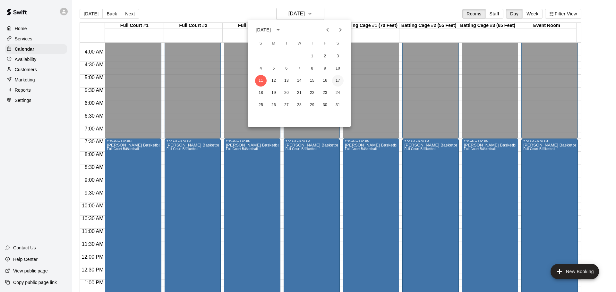
click at [337, 80] on button "17" at bounding box center [338, 81] width 12 height 12
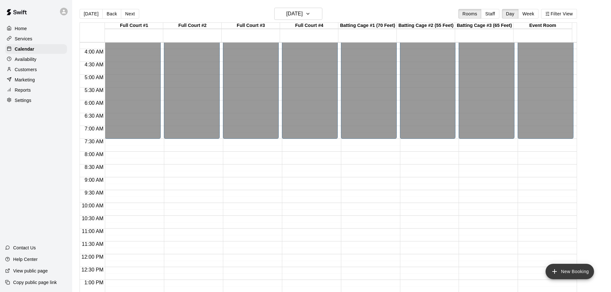
click at [567, 265] on button "New Booking" at bounding box center [569, 271] width 48 height 15
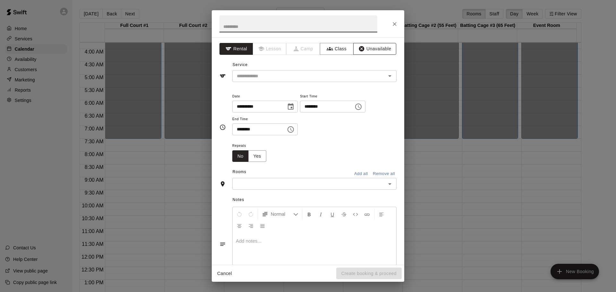
click at [374, 49] on button "Unavailable" at bounding box center [374, 49] width 43 height 12
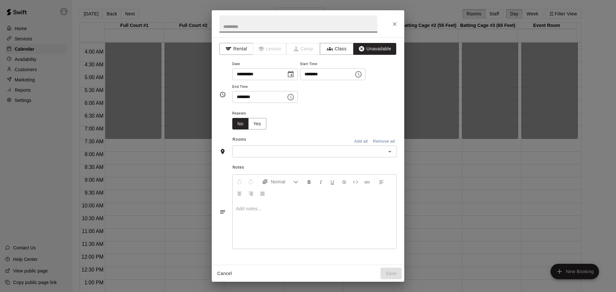
click at [279, 27] on input "text" at bounding box center [298, 23] width 158 height 17
type input "**********"
click at [293, 71] on icon "Choose date, selected date is Jan 17, 2026" at bounding box center [291, 74] width 6 height 6
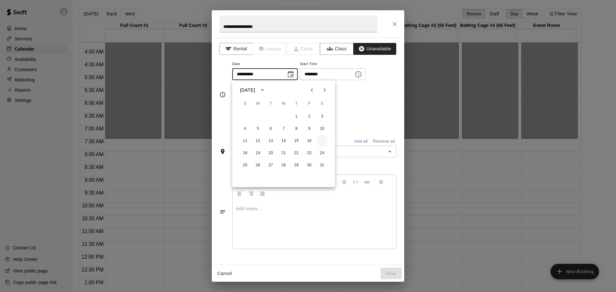
click at [320, 138] on button "17" at bounding box center [322, 141] width 12 height 12
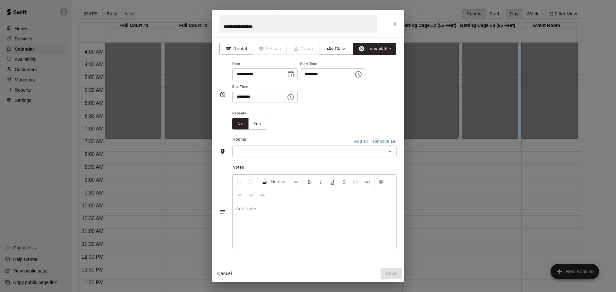
click at [362, 76] on icon "Choose time, selected time is 6:00 PM" at bounding box center [358, 75] width 8 height 8
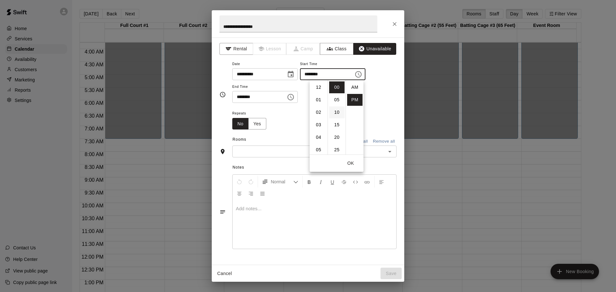
scroll to position [12, 0]
click at [319, 113] on li "08" at bounding box center [318, 112] width 15 height 12
click at [355, 86] on li "AM" at bounding box center [354, 87] width 15 height 12
type input "********"
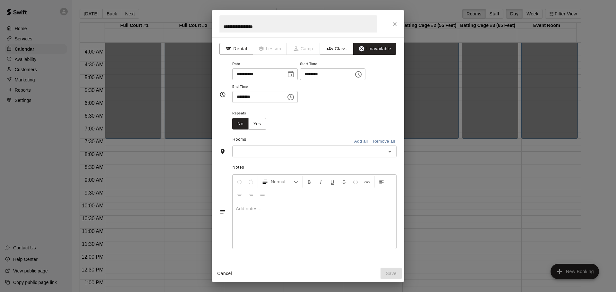
click at [294, 96] on icon "Choose time, selected time is 6:30 PM" at bounding box center [291, 97] width 8 height 8
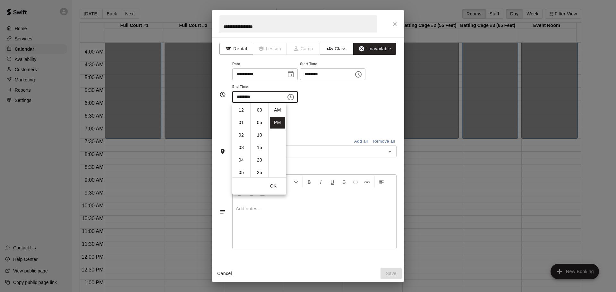
scroll to position [12, 0]
click at [239, 148] on li "09" at bounding box center [240, 148] width 15 height 12
click at [258, 109] on li "00" at bounding box center [259, 110] width 15 height 12
type input "********"
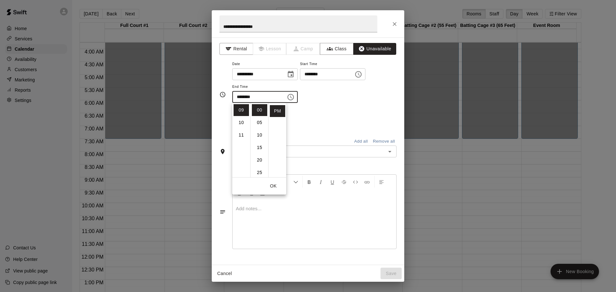
click at [375, 92] on div "**********" at bounding box center [314, 81] width 164 height 43
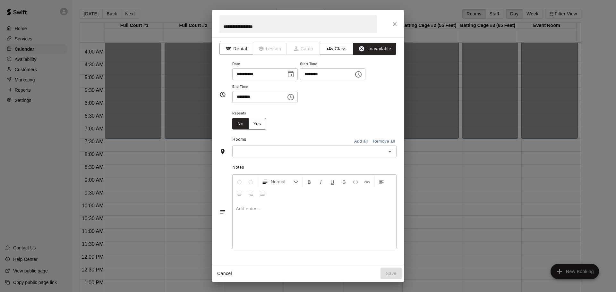
click at [260, 124] on button "Yes" at bounding box center [257, 124] width 18 height 12
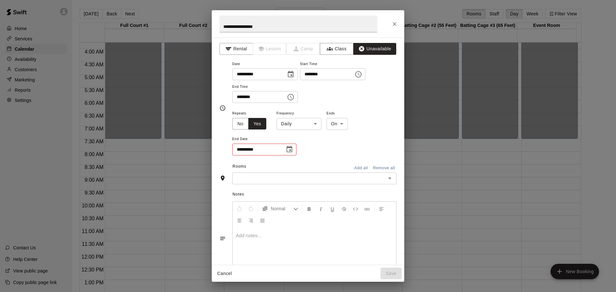
click at [289, 148] on icon "Choose date" at bounding box center [289, 149] width 6 height 6
click at [244, 228] on button "18" at bounding box center [245, 229] width 12 height 12
type input "**********"
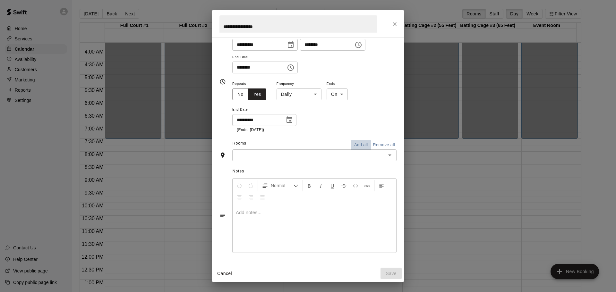
click at [355, 143] on button "Add all" at bounding box center [360, 145] width 21 height 10
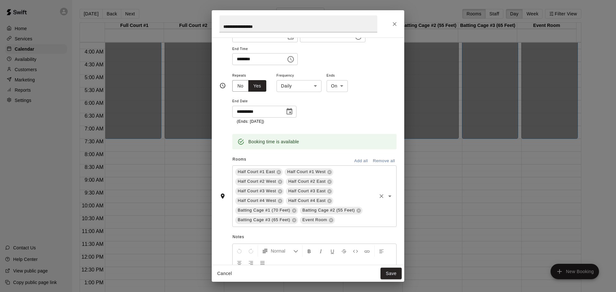
scroll to position [42, 0]
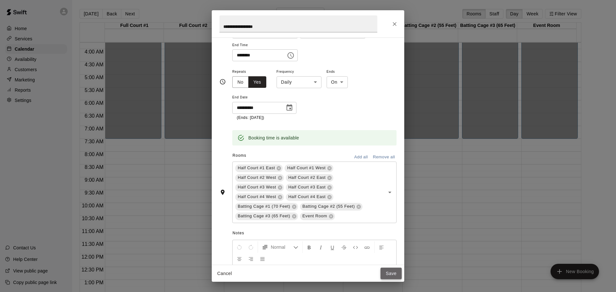
click at [389, 273] on button "Save" at bounding box center [390, 274] width 21 height 12
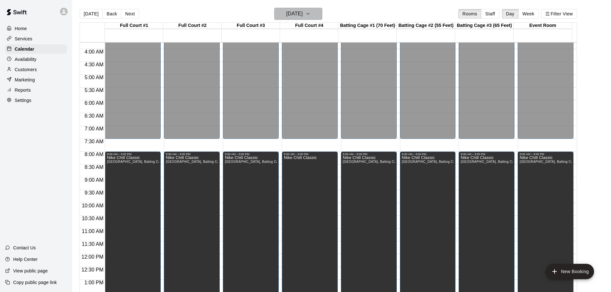
click at [310, 12] on icon "button" at bounding box center [307, 14] width 5 height 8
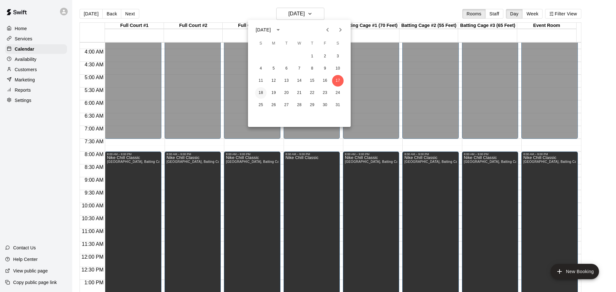
click at [260, 92] on button "18" at bounding box center [261, 93] width 12 height 12
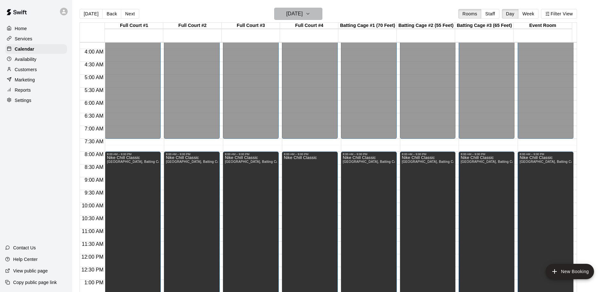
click at [310, 13] on icon "button" at bounding box center [307, 14] width 5 height 8
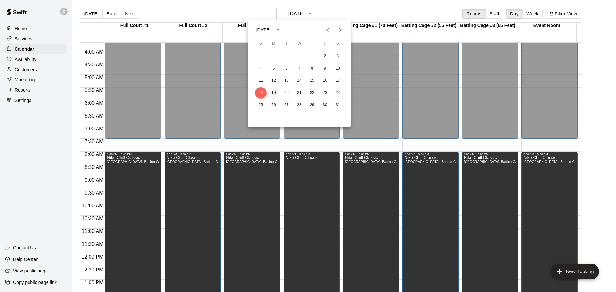
click at [276, 92] on button "19" at bounding box center [274, 93] width 12 height 12
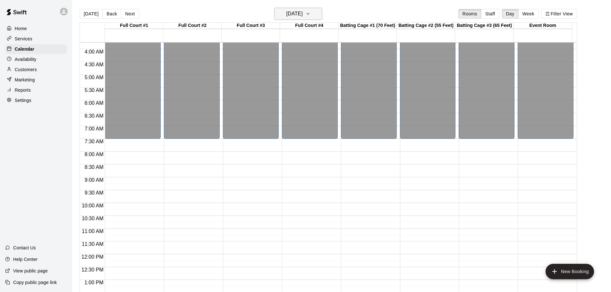
click at [310, 11] on icon "button" at bounding box center [307, 14] width 5 height 8
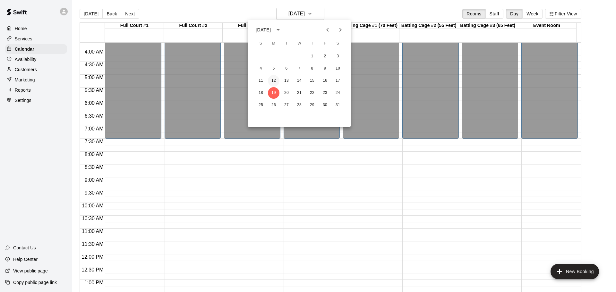
click at [272, 80] on button "12" at bounding box center [274, 81] width 12 height 12
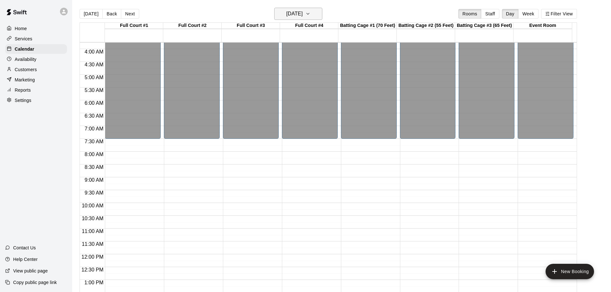
click at [310, 13] on icon "button" at bounding box center [307, 14] width 5 height 8
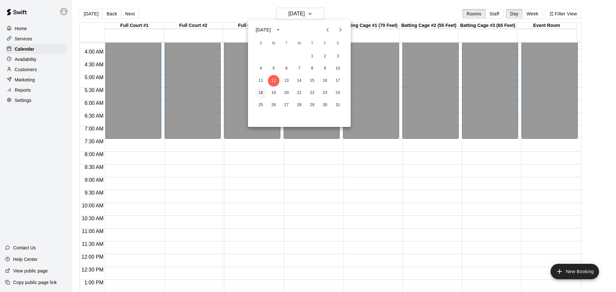
click at [261, 89] on button "18" at bounding box center [261, 93] width 12 height 12
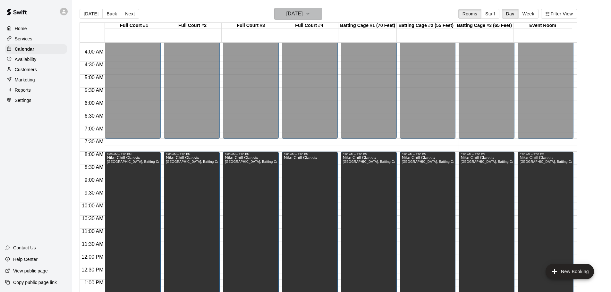
click at [314, 13] on button "Sunday Jan 18" at bounding box center [298, 14] width 48 height 12
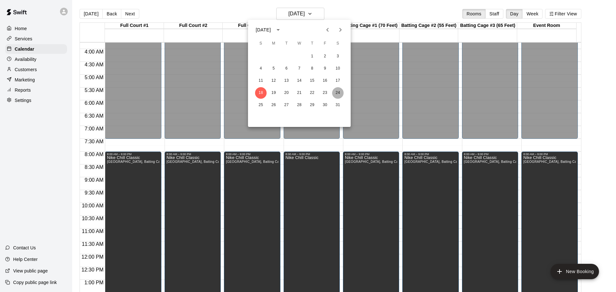
click at [337, 91] on button "24" at bounding box center [338, 93] width 12 height 12
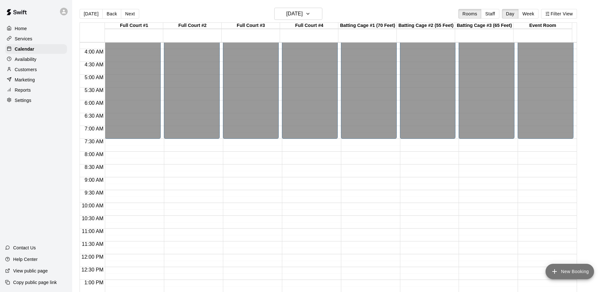
click at [562, 267] on button "New Booking" at bounding box center [569, 271] width 48 height 15
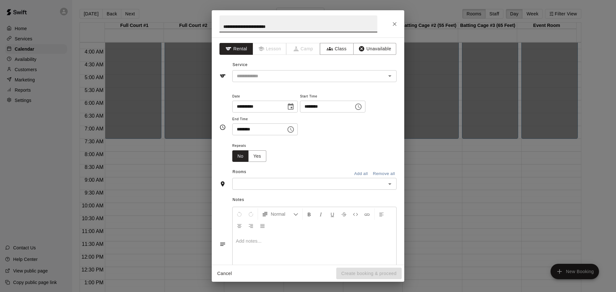
click at [256, 26] on input "**********" at bounding box center [298, 23] width 158 height 17
type input "**********"
click at [292, 79] on input "text" at bounding box center [304, 76] width 141 height 8
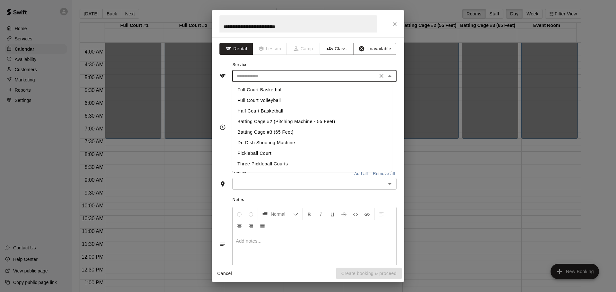
click at [282, 100] on li "Full Court Volleyball" at bounding box center [311, 100] width 159 height 11
type input "**********"
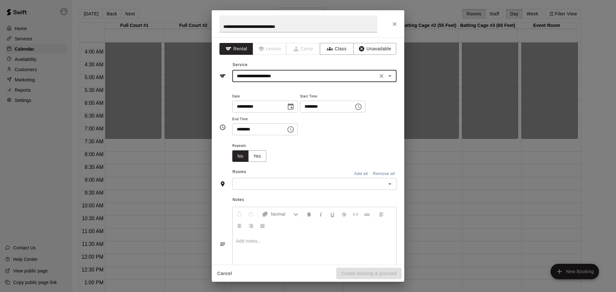
click at [294, 106] on icon "Choose date, selected date is Jan 24, 2026" at bounding box center [291, 107] width 8 height 8
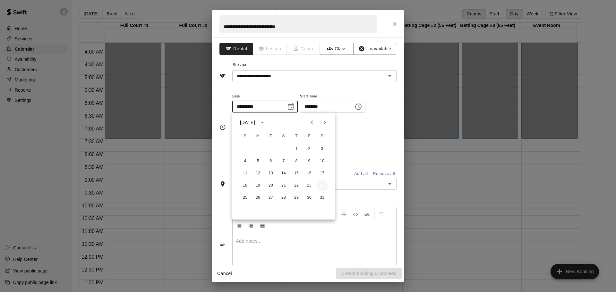
click at [323, 185] on button "24" at bounding box center [322, 186] width 12 height 12
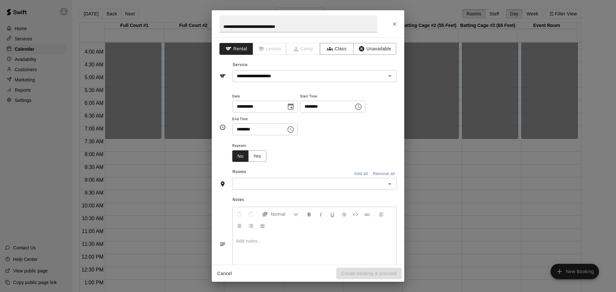
click at [362, 107] on icon "Choose time, selected time is 6:00 PM" at bounding box center [358, 107] width 8 height 8
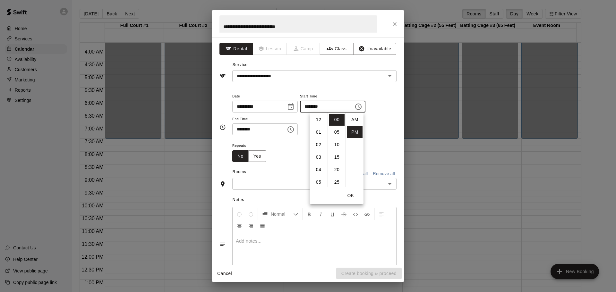
scroll to position [12, 0]
click at [316, 144] on li "08" at bounding box center [318, 145] width 15 height 12
click at [353, 119] on li "AM" at bounding box center [354, 120] width 15 height 12
type input "********"
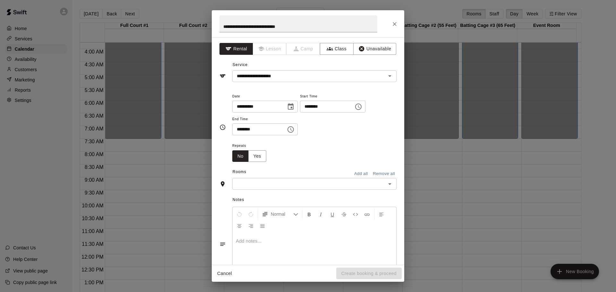
click at [294, 130] on icon "Choose time, selected time is 6:30 PM" at bounding box center [290, 129] width 6 height 6
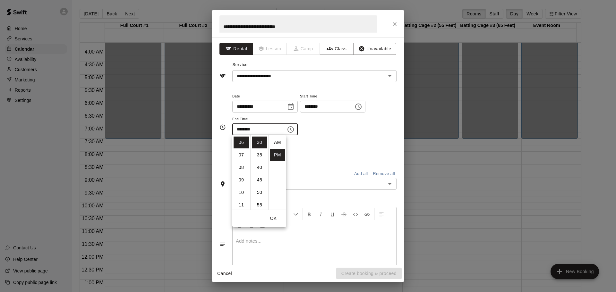
scroll to position [12, 0]
click at [243, 179] on li "09" at bounding box center [240, 180] width 15 height 12
click at [261, 145] on li "00" at bounding box center [259, 143] width 15 height 12
type input "********"
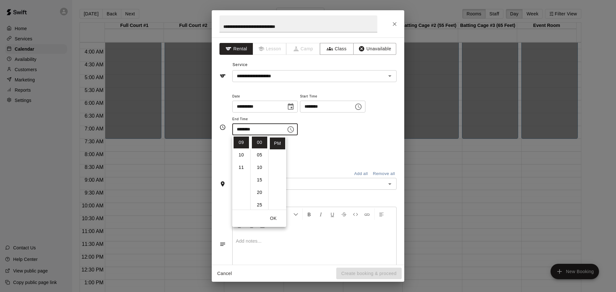
click at [347, 122] on div "**********" at bounding box center [314, 113] width 164 height 43
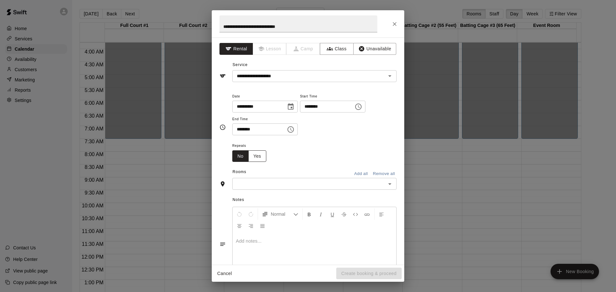
click at [257, 155] on button "Yes" at bounding box center [257, 156] width 18 height 12
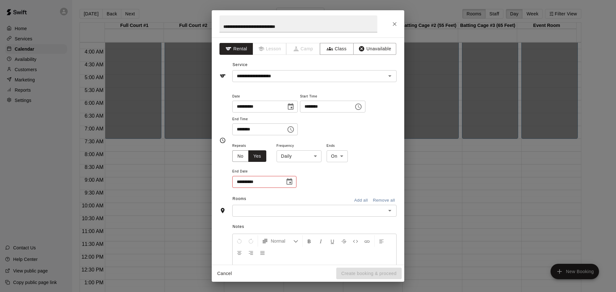
click at [289, 183] on icon "Choose date" at bounding box center [289, 182] width 8 height 8
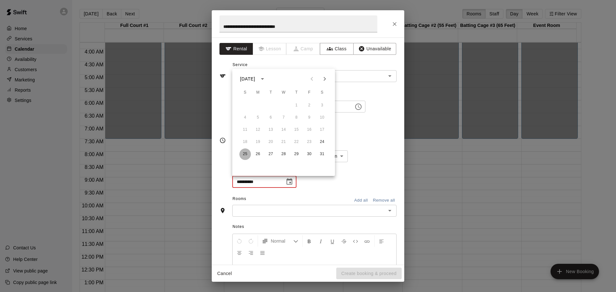
click at [246, 155] on button "25" at bounding box center [245, 154] width 12 height 12
type input "**********"
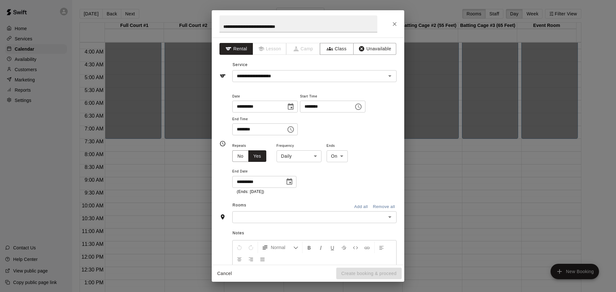
click at [353, 205] on button "Add all" at bounding box center [360, 207] width 21 height 10
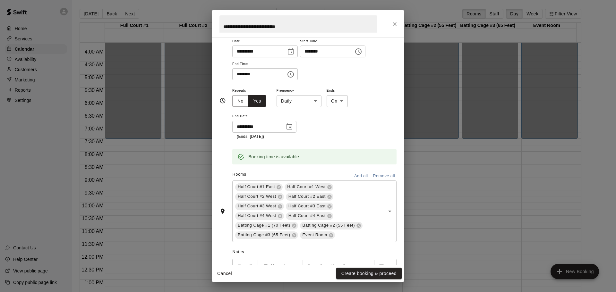
scroll to position [136, 0]
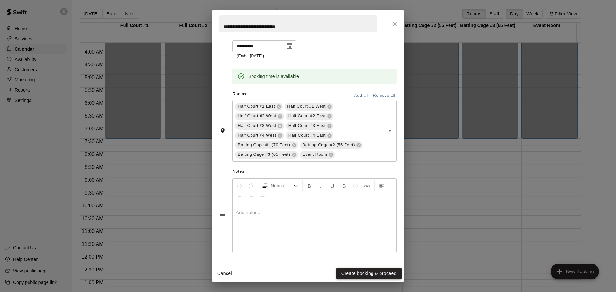
click at [361, 273] on button "Create booking & proceed" at bounding box center [368, 274] width 65 height 12
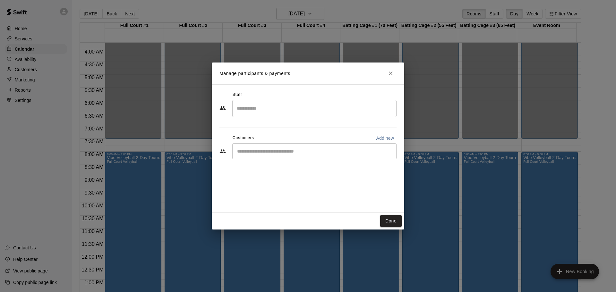
click at [273, 153] on input "Start typing to search customers..." at bounding box center [314, 151] width 158 height 6
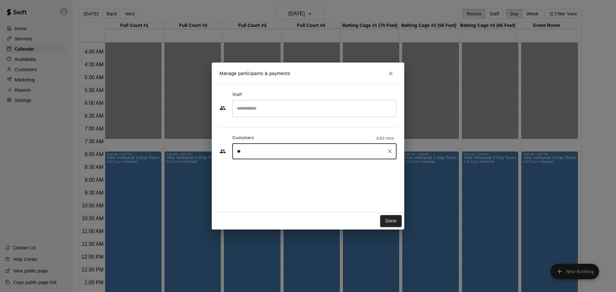
type input "*"
click at [387, 219] on button "Done" at bounding box center [390, 221] width 21 height 12
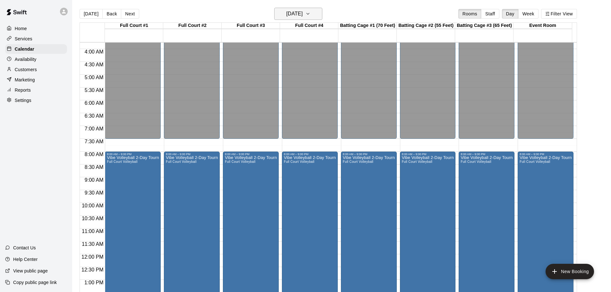
click at [303, 13] on h6 "Saturday Jan 24" at bounding box center [294, 13] width 16 height 9
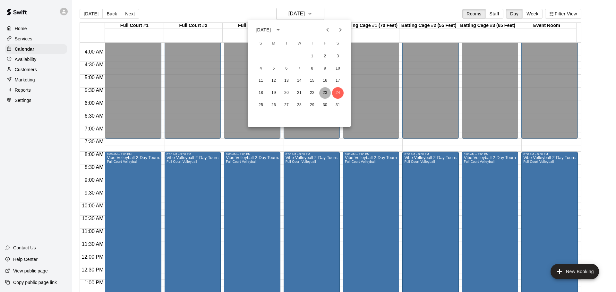
click at [324, 93] on button "23" at bounding box center [325, 93] width 12 height 12
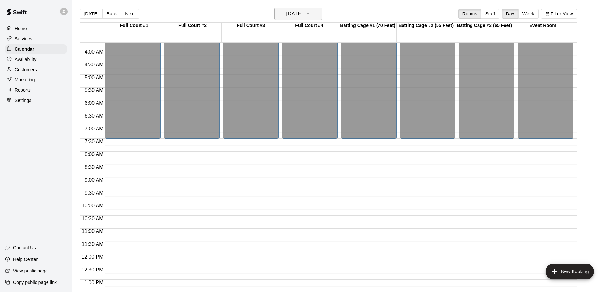
click at [310, 10] on icon "button" at bounding box center [307, 14] width 5 height 8
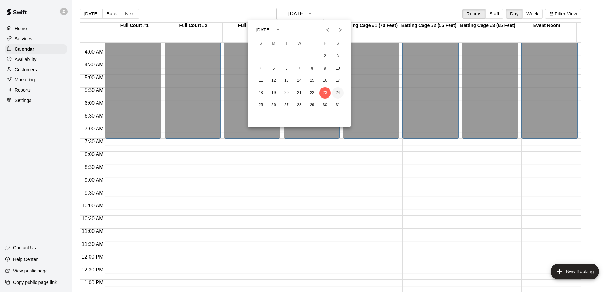
click at [337, 92] on button "24" at bounding box center [338, 93] width 12 height 12
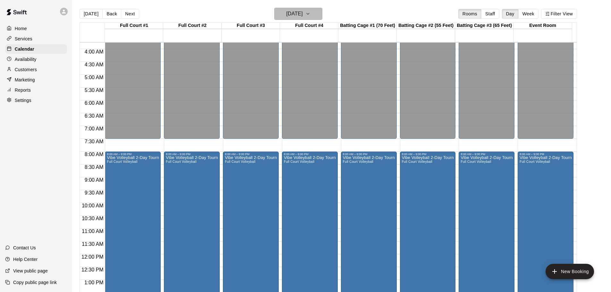
click at [310, 12] on icon "button" at bounding box center [307, 14] width 5 height 8
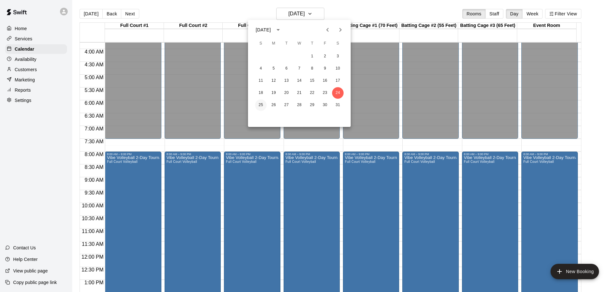
click at [260, 104] on button "25" at bounding box center [261, 105] width 12 height 12
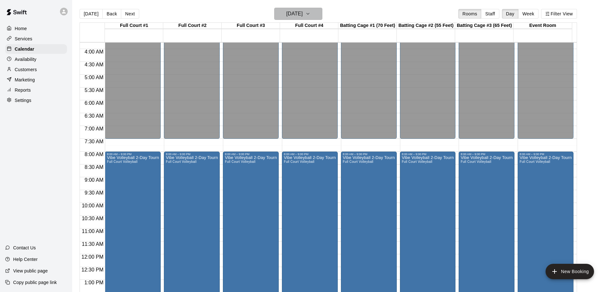
click at [314, 13] on button "Sunday Jan 25" at bounding box center [298, 14] width 48 height 12
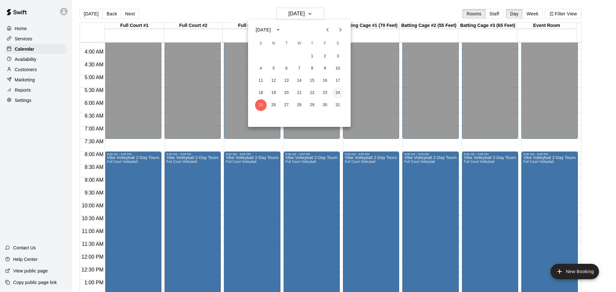
click at [337, 92] on button "24" at bounding box center [338, 93] width 12 height 12
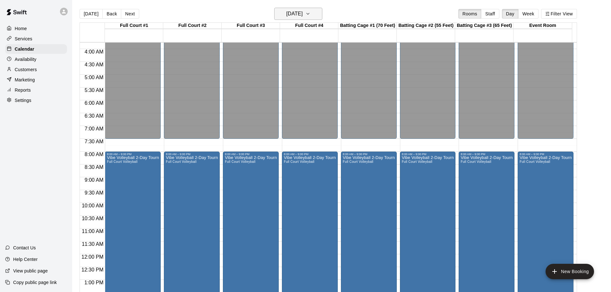
click at [310, 14] on icon "button" at bounding box center [307, 14] width 5 height 8
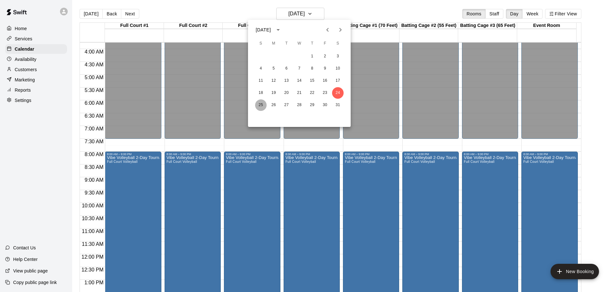
click at [261, 105] on button "25" at bounding box center [261, 105] width 12 height 12
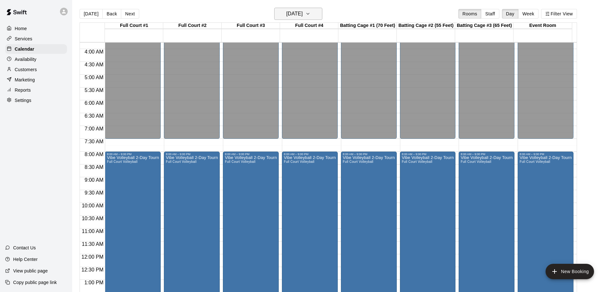
click at [309, 13] on icon "button" at bounding box center [307, 13] width 3 height 1
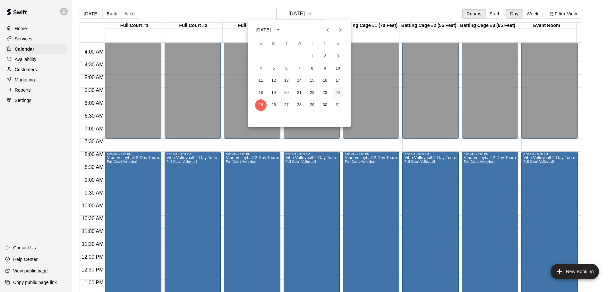
click at [336, 90] on button "24" at bounding box center [338, 93] width 12 height 12
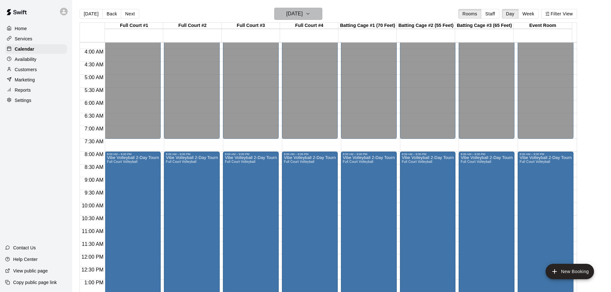
click at [303, 13] on h6 "Saturday Jan 24" at bounding box center [294, 13] width 16 height 9
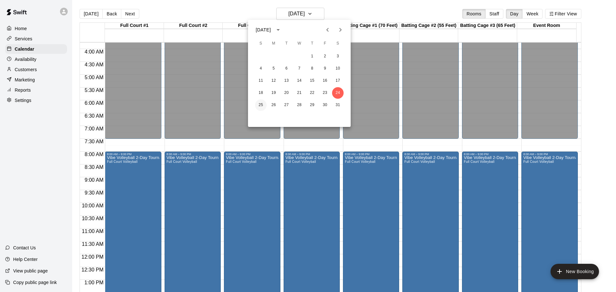
click at [259, 105] on button "25" at bounding box center [261, 105] width 12 height 12
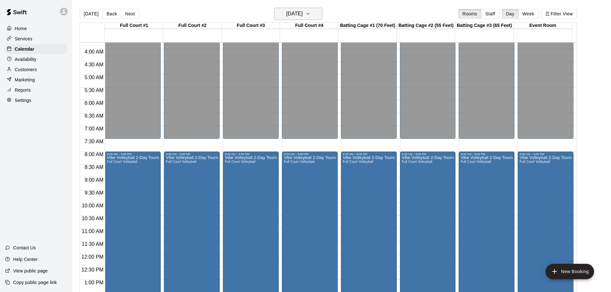
click at [310, 13] on icon "button" at bounding box center [307, 14] width 5 height 8
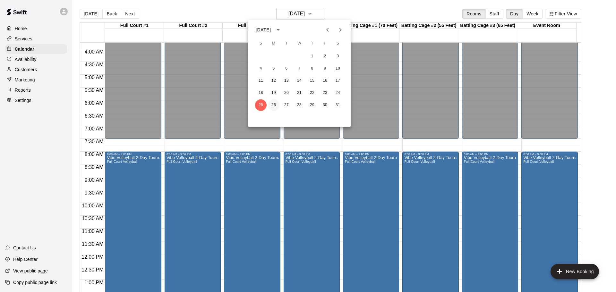
click at [272, 104] on button "26" at bounding box center [274, 105] width 12 height 12
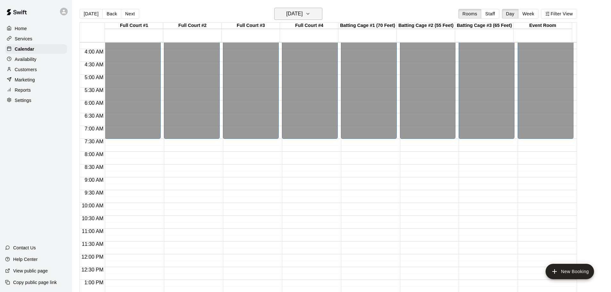
click at [314, 14] on button "Monday Jan 26" at bounding box center [298, 14] width 48 height 12
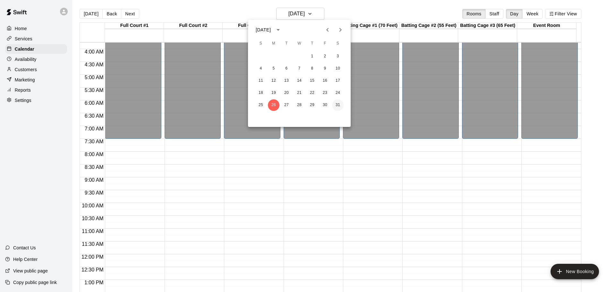
click at [338, 105] on button "31" at bounding box center [338, 105] width 12 height 12
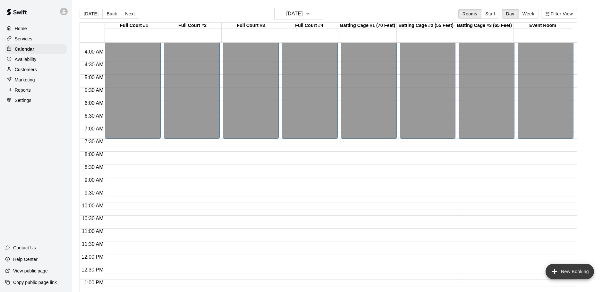
click at [574, 271] on button "New Booking" at bounding box center [569, 271] width 48 height 15
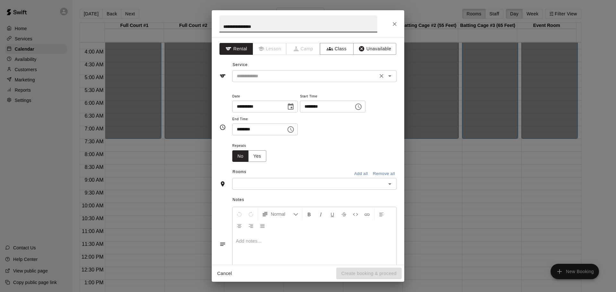
type input "**********"
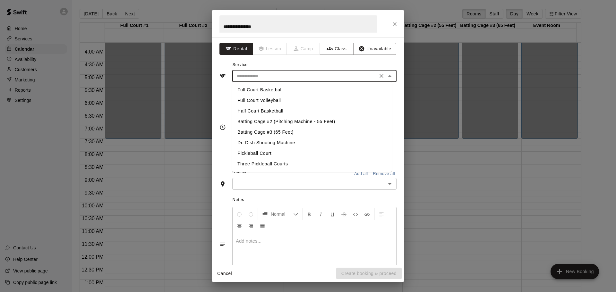
click at [267, 73] on input "text" at bounding box center [304, 76] width 141 height 8
click at [270, 89] on li "Full Court Basketball" at bounding box center [311, 90] width 159 height 11
type input "**********"
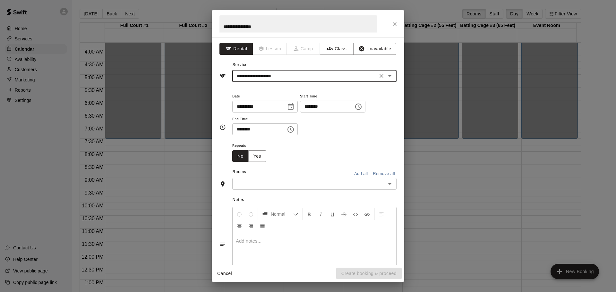
click at [293, 106] on icon "Choose date, selected date is Jan 31, 2026" at bounding box center [291, 106] width 6 height 6
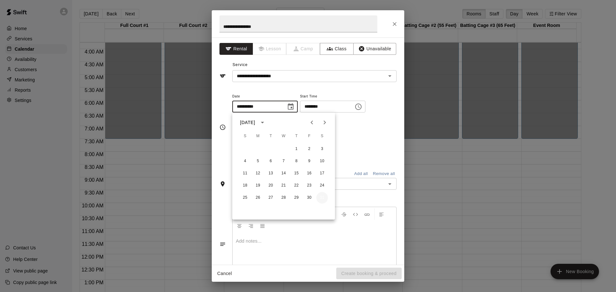
click at [323, 197] on button "31" at bounding box center [322, 198] width 12 height 12
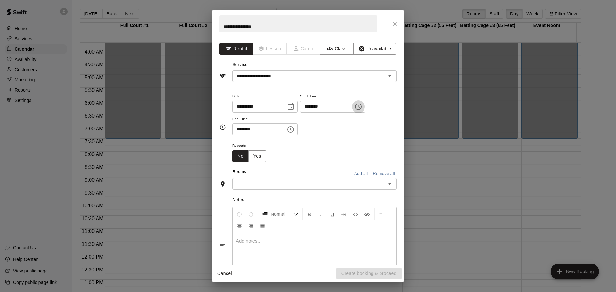
click at [361, 107] on icon "Choose time, selected time is 6:00 PM" at bounding box center [358, 107] width 6 height 6
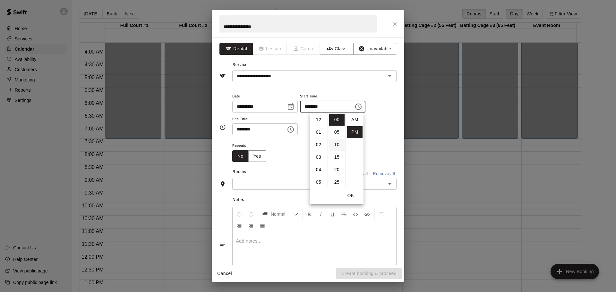
scroll to position [12, 0]
click at [322, 146] on li "08" at bounding box center [318, 145] width 15 height 12
click at [354, 114] on li "AM" at bounding box center [354, 120] width 15 height 12
type input "********"
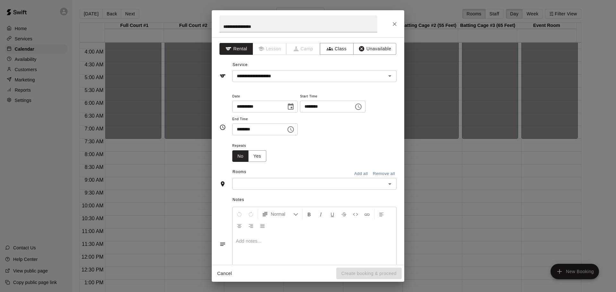
click at [294, 130] on icon "Choose time, selected time is 6:30 PM" at bounding box center [291, 130] width 8 height 8
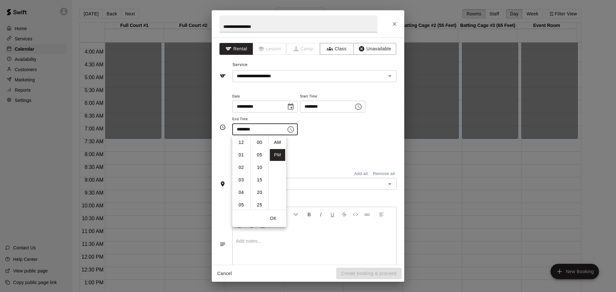
scroll to position [12, 0]
click at [240, 182] on li "09" at bounding box center [240, 180] width 15 height 12
click at [259, 141] on li "00" at bounding box center [259, 143] width 15 height 12
type input "********"
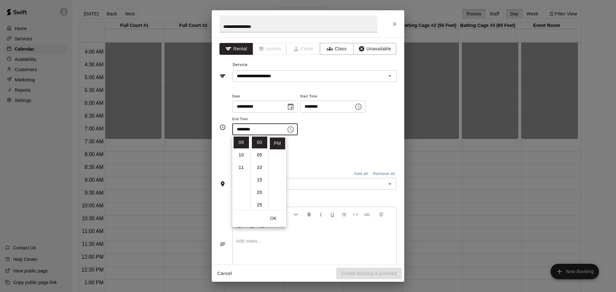
click at [373, 121] on div "**********" at bounding box center [314, 113] width 164 height 43
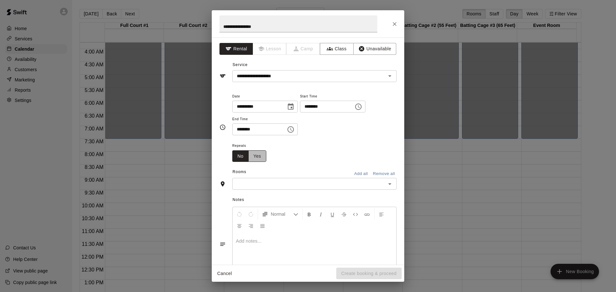
click at [257, 157] on button "Yes" at bounding box center [257, 156] width 18 height 12
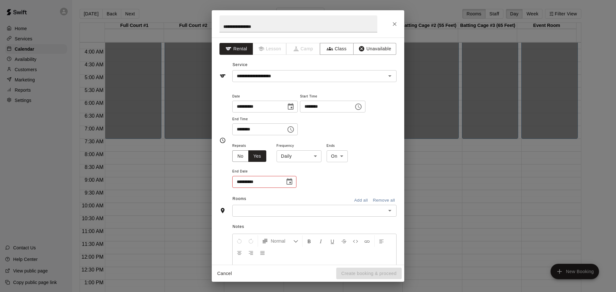
click at [290, 181] on icon "Choose date" at bounding box center [289, 182] width 8 height 8
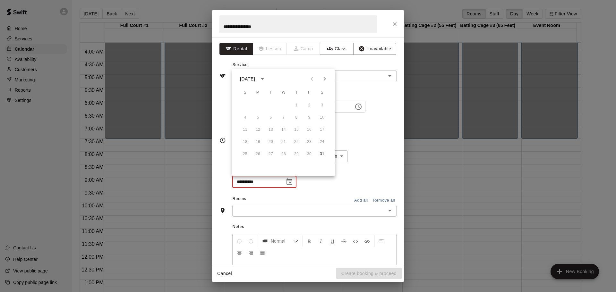
click at [325, 79] on icon "Next month" at bounding box center [324, 79] width 2 height 4
click at [245, 104] on button "1" at bounding box center [245, 106] width 12 height 12
type input "**********"
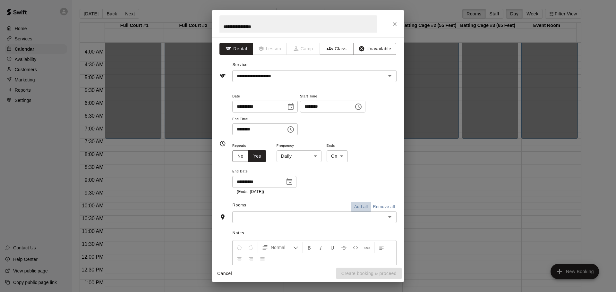
click at [357, 205] on button "Add all" at bounding box center [360, 207] width 21 height 10
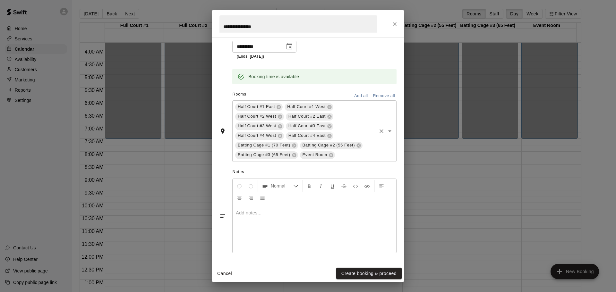
scroll to position [136, 0]
click at [363, 274] on button "Create booking & proceed" at bounding box center [368, 274] width 65 height 12
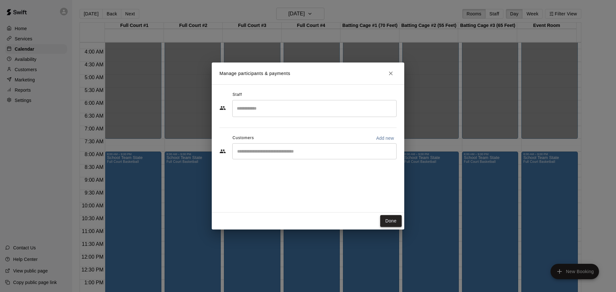
click at [392, 220] on button "Done" at bounding box center [390, 221] width 21 height 12
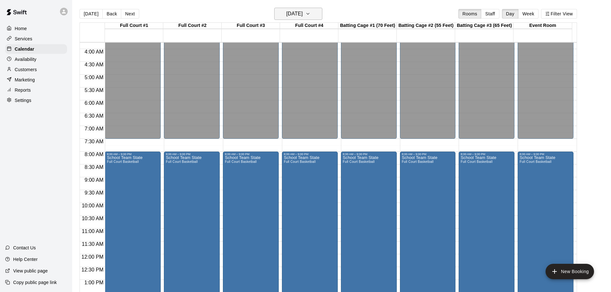
click at [303, 13] on h6 "Saturday Jan 31" at bounding box center [294, 13] width 16 height 9
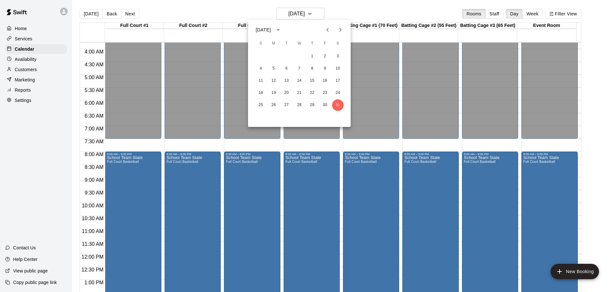
click at [338, 31] on icon "Next month" at bounding box center [340, 30] width 8 height 8
click at [259, 55] on button "1" at bounding box center [261, 57] width 12 height 12
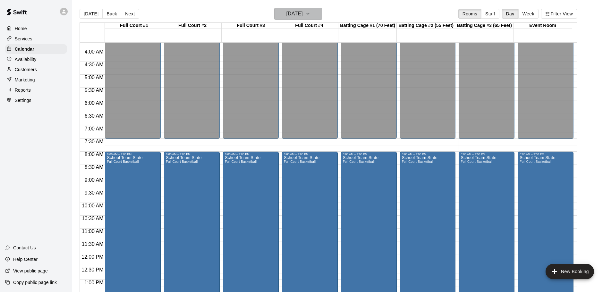
click at [310, 12] on icon "button" at bounding box center [307, 14] width 5 height 8
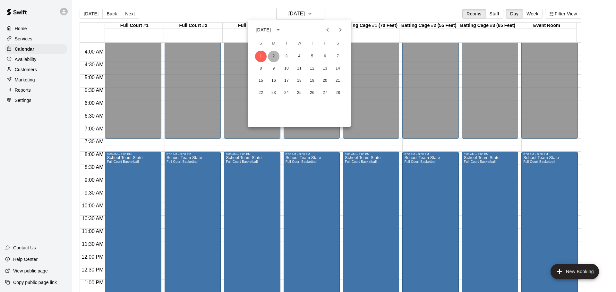
click at [273, 56] on button "2" at bounding box center [274, 57] width 12 height 12
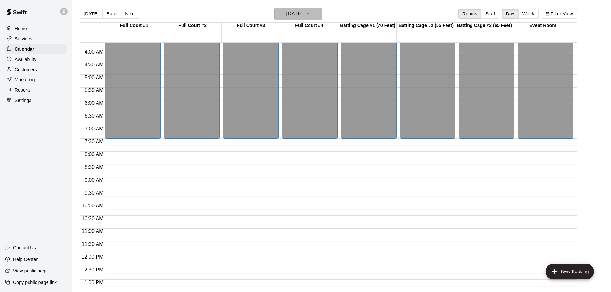
click at [315, 12] on button "Monday Feb 02" at bounding box center [298, 14] width 48 height 12
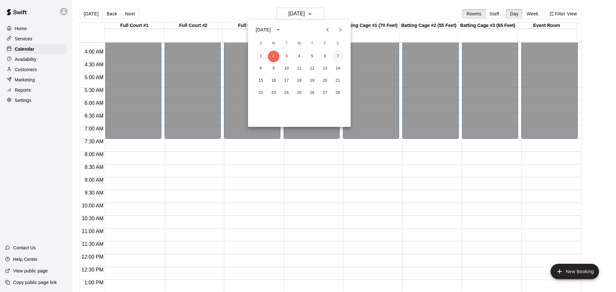
click at [337, 54] on button "7" at bounding box center [338, 57] width 12 height 12
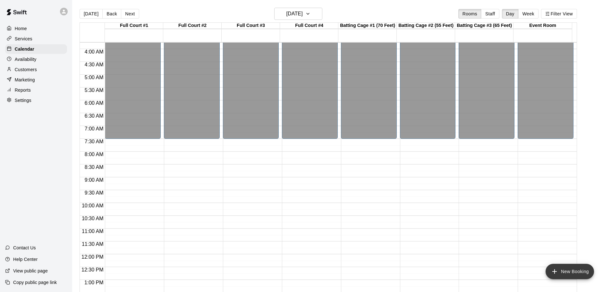
click at [578, 271] on button "New Booking" at bounding box center [569, 271] width 48 height 15
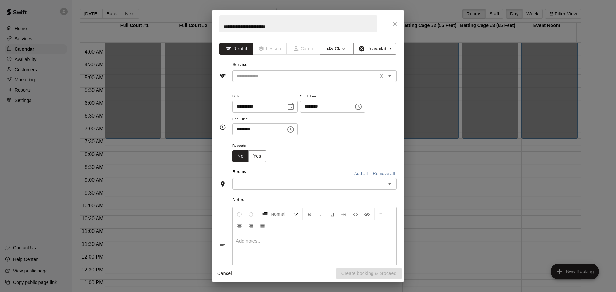
type input "**********"
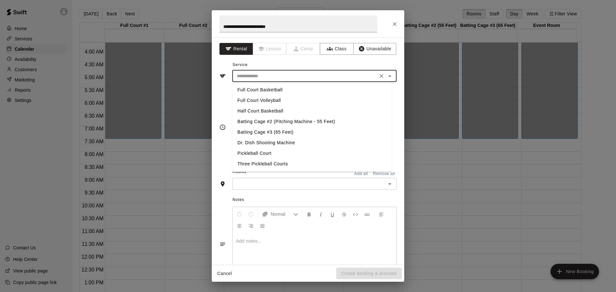
click at [326, 78] on input "text" at bounding box center [304, 76] width 141 height 8
click at [281, 100] on li "Full Court Volleyball" at bounding box center [311, 100] width 159 height 11
type input "**********"
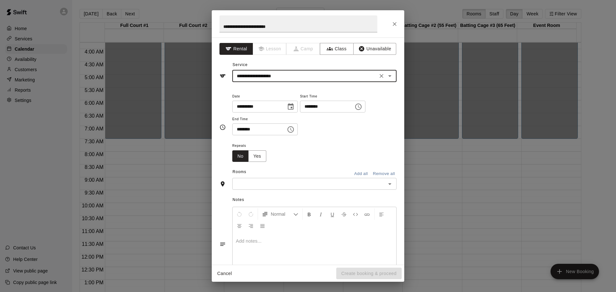
click at [294, 105] on icon "Choose date, selected date is Feb 7, 2026" at bounding box center [291, 107] width 8 height 8
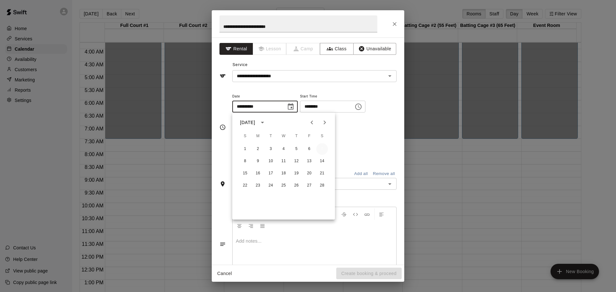
click at [322, 147] on button "7" at bounding box center [322, 149] width 12 height 12
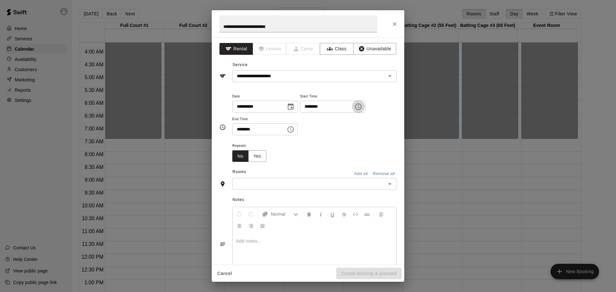
click at [360, 108] on icon "Choose time, selected time is 6:00 PM" at bounding box center [359, 106] width 2 height 3
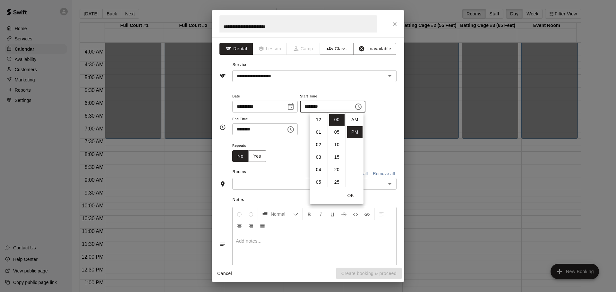
scroll to position [12, 0]
click at [318, 142] on li "08" at bounding box center [318, 145] width 15 height 12
click at [354, 120] on li "AM" at bounding box center [354, 120] width 15 height 12
type input "********"
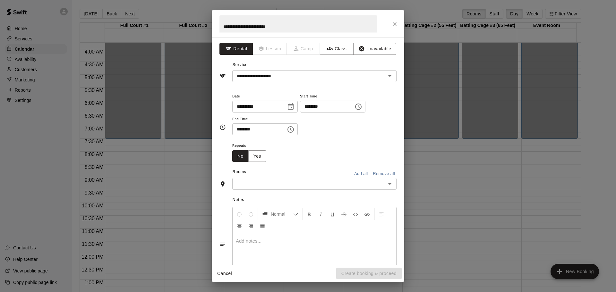
click at [292, 130] on icon "Choose time, selected time is 6:30 PM" at bounding box center [291, 129] width 2 height 3
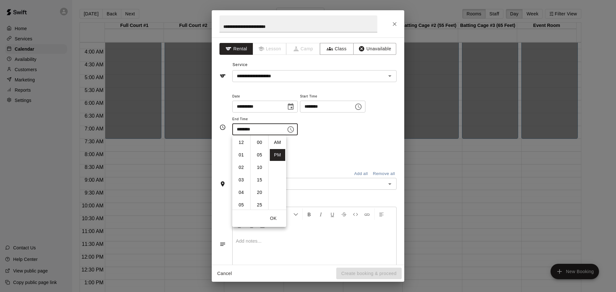
scroll to position [12, 0]
click at [242, 180] on li "09" at bounding box center [240, 180] width 15 height 12
click at [259, 142] on li "00" at bounding box center [259, 143] width 15 height 12
type input "********"
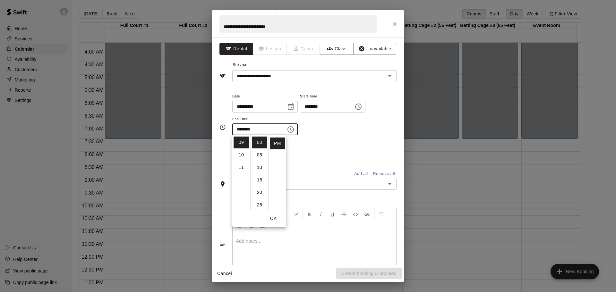
click at [371, 125] on div "**********" at bounding box center [314, 113] width 164 height 43
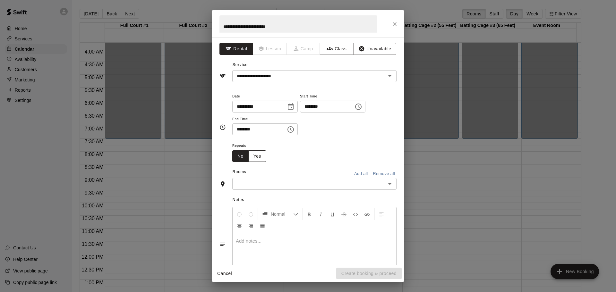
click at [259, 158] on button "Yes" at bounding box center [257, 156] width 18 height 12
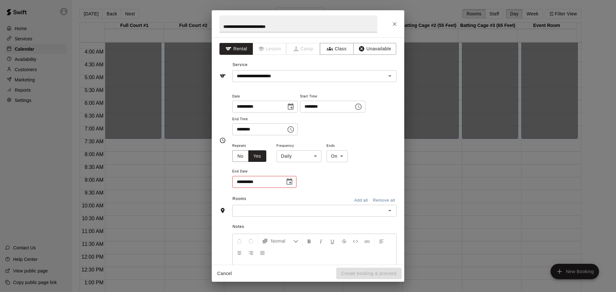
click at [291, 182] on icon "Choose date" at bounding box center [289, 181] width 6 height 6
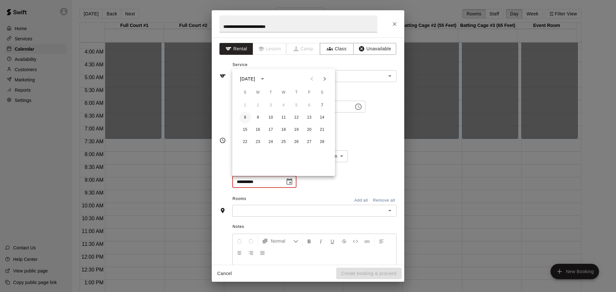
click at [244, 116] on button "8" at bounding box center [245, 118] width 12 height 12
type input "**********"
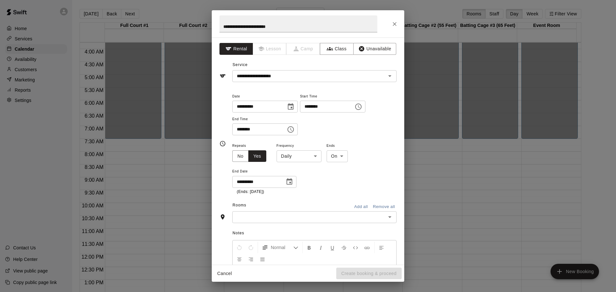
click at [354, 206] on button "Add all" at bounding box center [360, 207] width 21 height 10
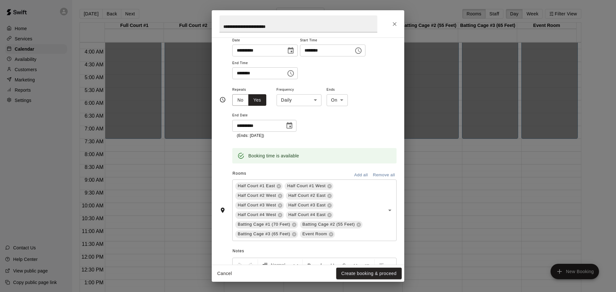
scroll to position [136, 0]
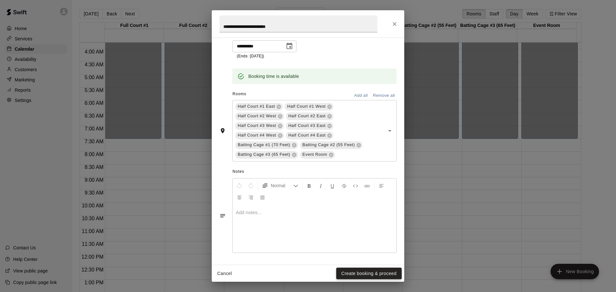
click at [368, 273] on button "Create booking & proceed" at bounding box center [368, 274] width 65 height 12
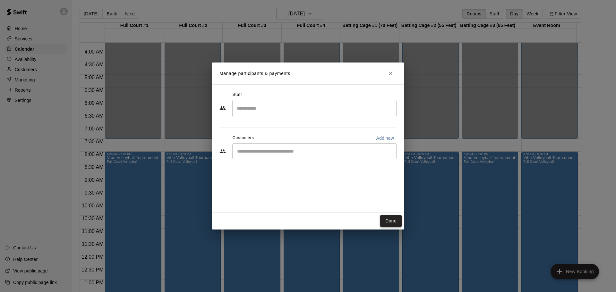
click at [388, 221] on button "Done" at bounding box center [390, 221] width 21 height 12
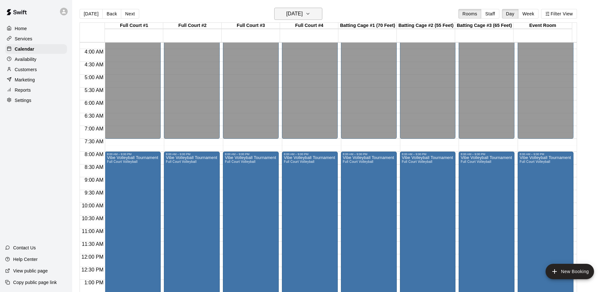
click at [315, 13] on button "Saturday Feb 07" at bounding box center [298, 14] width 48 height 12
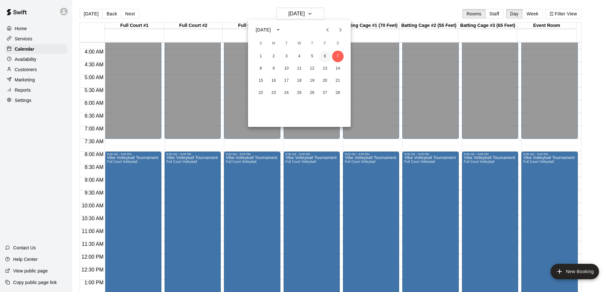
click at [324, 55] on button "6" at bounding box center [325, 57] width 12 height 12
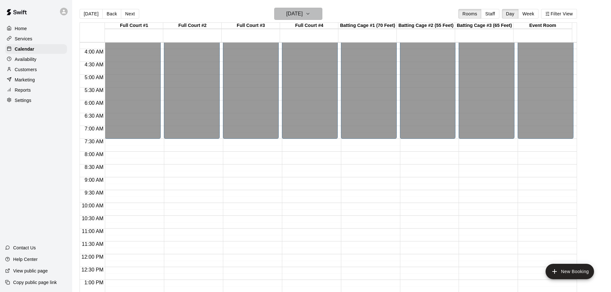
click at [310, 11] on icon "button" at bounding box center [307, 14] width 5 height 8
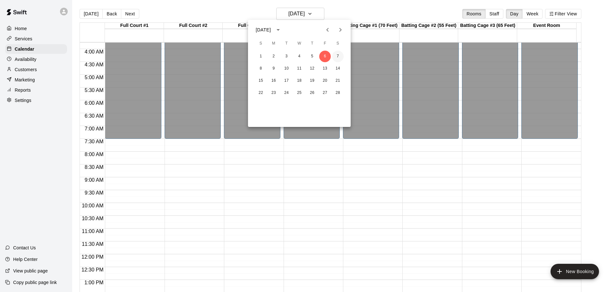
click at [338, 54] on button "7" at bounding box center [338, 57] width 12 height 12
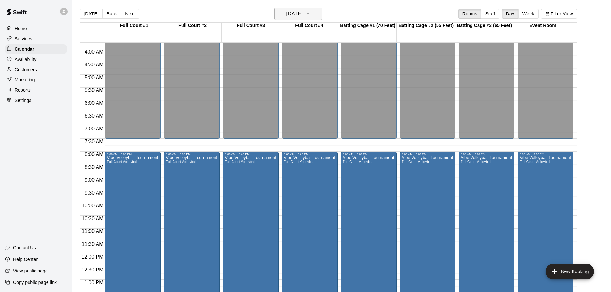
click at [310, 12] on icon "button" at bounding box center [307, 14] width 5 height 8
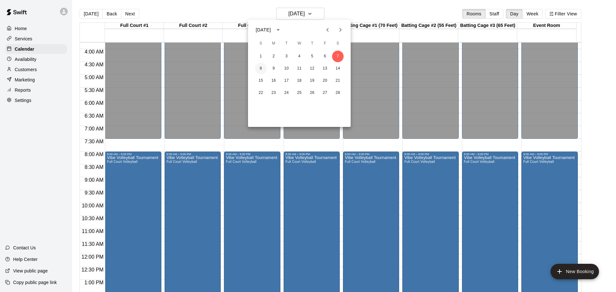
click at [261, 67] on button "8" at bounding box center [261, 69] width 12 height 12
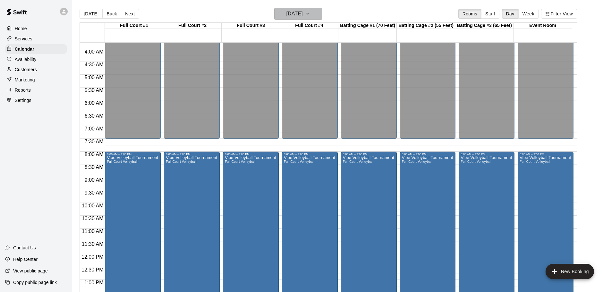
click at [310, 12] on icon "button" at bounding box center [307, 14] width 5 height 8
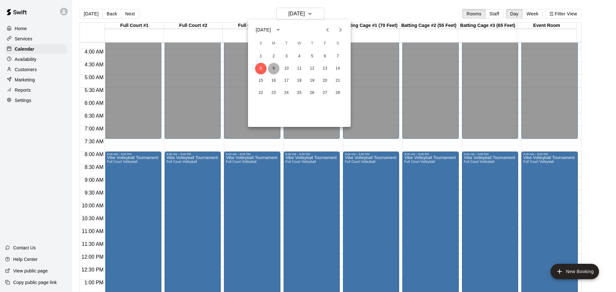
click at [275, 69] on button "9" at bounding box center [274, 69] width 12 height 12
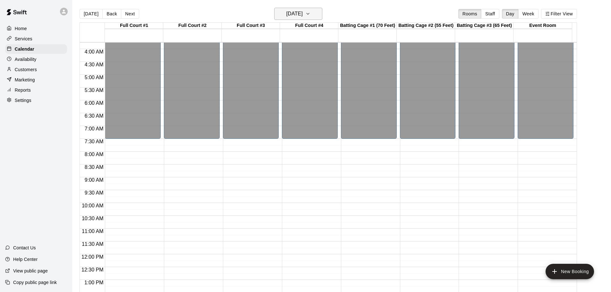
click at [310, 13] on icon "button" at bounding box center [307, 14] width 5 height 8
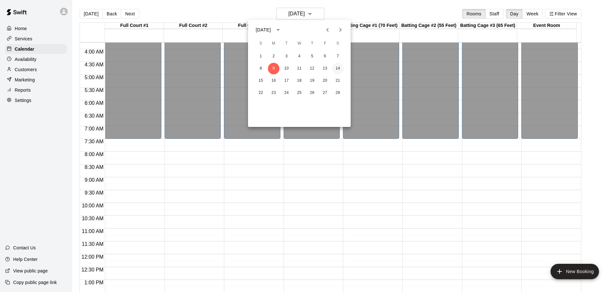
click at [338, 68] on button "14" at bounding box center [338, 69] width 12 height 12
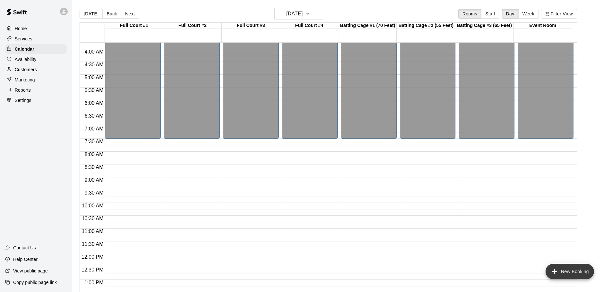
click at [561, 272] on button "New Booking" at bounding box center [569, 271] width 48 height 15
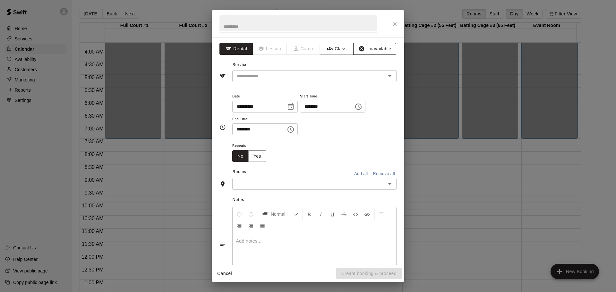
click at [365, 50] on button "Unavailable" at bounding box center [374, 49] width 43 height 12
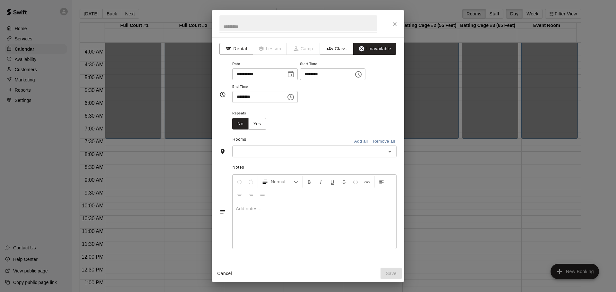
click at [281, 29] on input "text" at bounding box center [298, 23] width 158 height 17
type input "**********"
click at [293, 74] on icon "Choose date, selected date is Feb 14, 2026" at bounding box center [291, 74] width 6 height 6
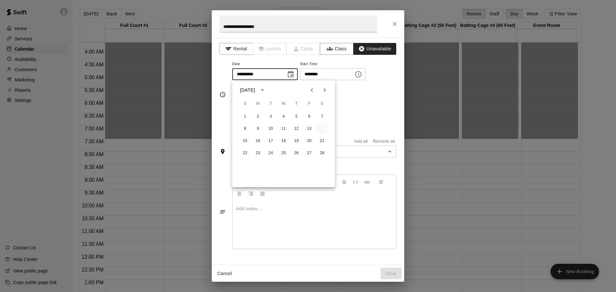
click at [321, 128] on button "14" at bounding box center [322, 129] width 12 height 12
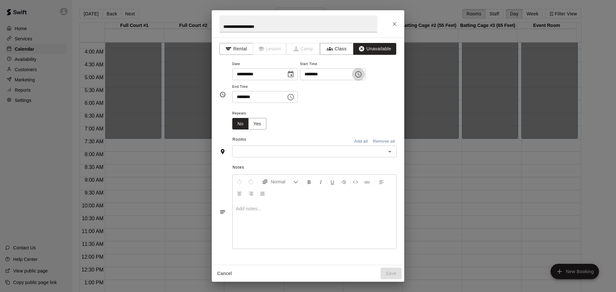
click at [362, 74] on icon "Choose time, selected time is 6:00 PM" at bounding box center [358, 75] width 8 height 8
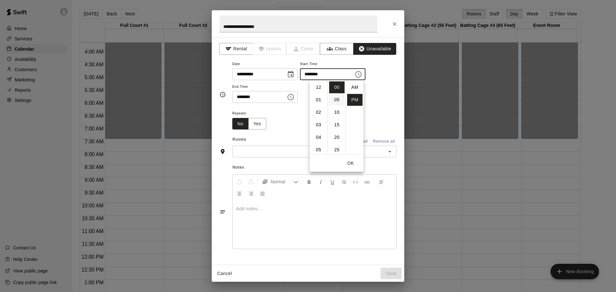
scroll to position [12, 0]
click at [316, 111] on li "08" at bounding box center [318, 112] width 15 height 12
click at [357, 87] on li "AM" at bounding box center [354, 87] width 15 height 12
type input "********"
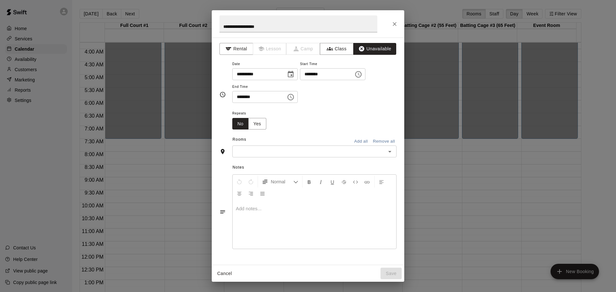
click at [294, 96] on icon "Choose time, selected time is 6:30 PM" at bounding box center [291, 97] width 8 height 8
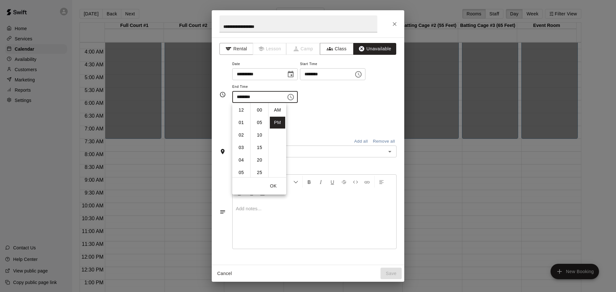
scroll to position [12, 0]
click at [240, 148] on li "09" at bounding box center [240, 148] width 15 height 12
click at [255, 109] on li "00" at bounding box center [259, 110] width 15 height 12
type input "********"
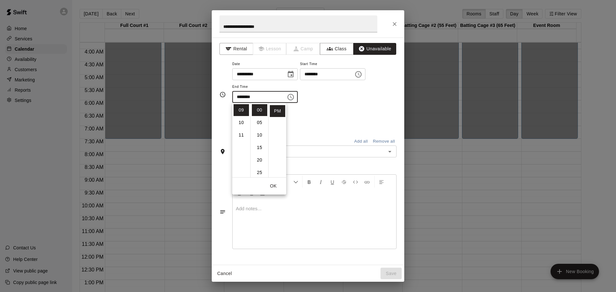
click at [368, 96] on div "**********" at bounding box center [314, 81] width 164 height 43
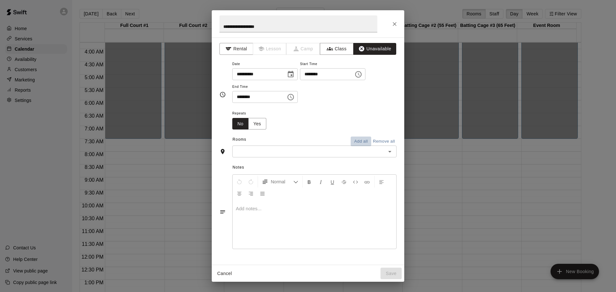
click at [358, 141] on button "Add all" at bounding box center [360, 142] width 21 height 10
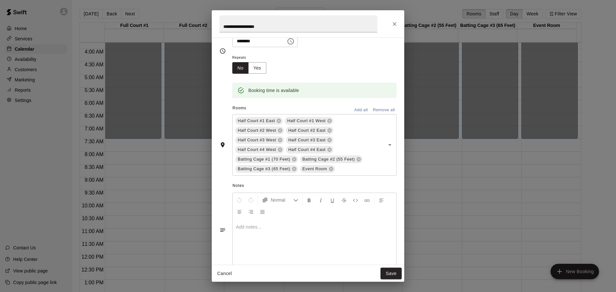
scroll to position [70, 0]
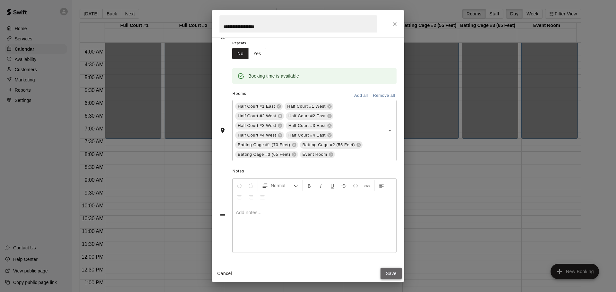
click at [394, 272] on button "Save" at bounding box center [390, 274] width 21 height 12
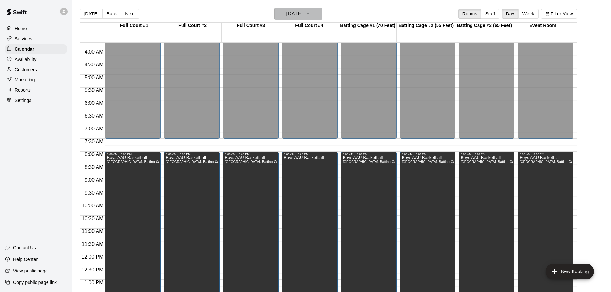
click at [310, 13] on icon "button" at bounding box center [307, 14] width 5 height 8
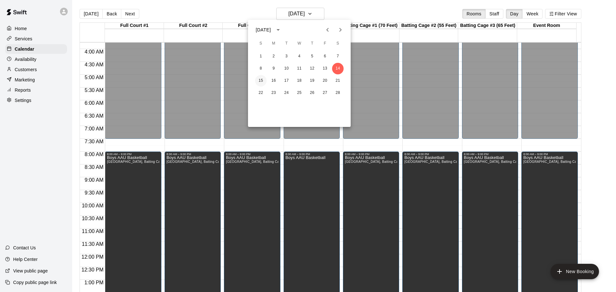
click at [259, 79] on button "15" at bounding box center [261, 81] width 12 height 12
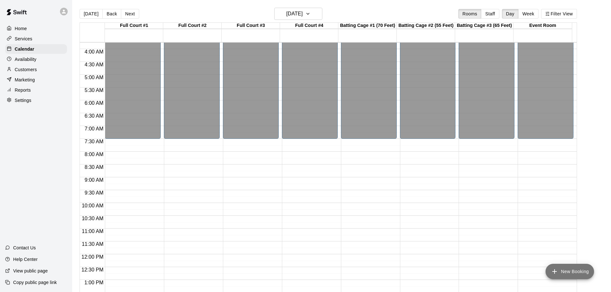
click at [558, 268] on icon "add" at bounding box center [554, 272] width 8 height 8
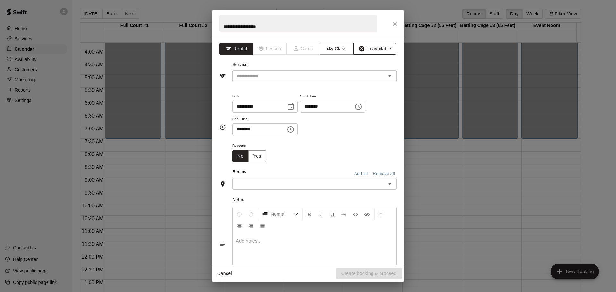
type input "**********"
click at [359, 51] on icon "button" at bounding box center [361, 48] width 5 height 5
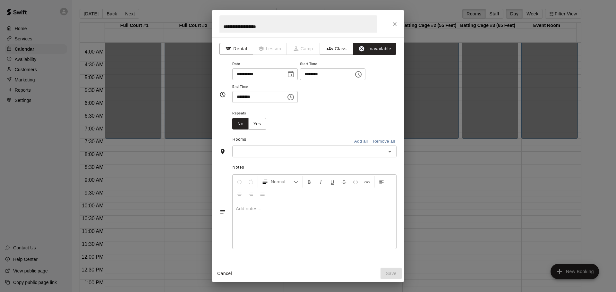
click at [294, 74] on icon "Choose date, selected date is Feb 15, 2026" at bounding box center [291, 75] width 8 height 8
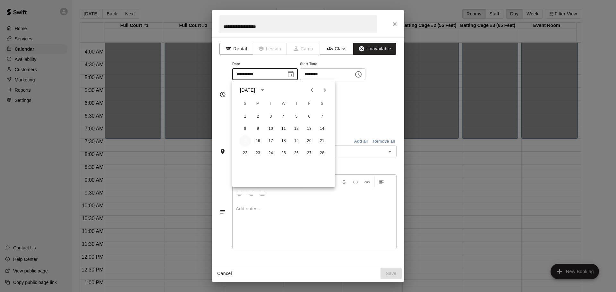
click at [243, 141] on button "15" at bounding box center [245, 141] width 12 height 12
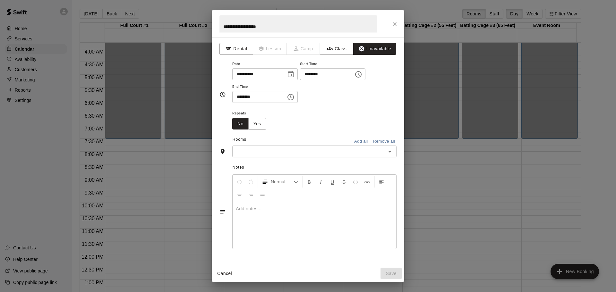
click at [360, 75] on icon "Choose time, selected time is 6:00 PM" at bounding box center [359, 74] width 2 height 3
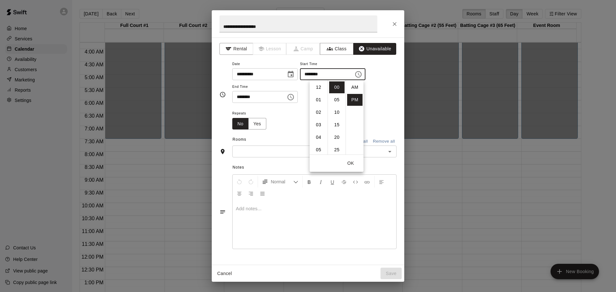
scroll to position [12, 0]
click at [317, 111] on li "08" at bounding box center [318, 112] width 15 height 12
click at [351, 86] on li "AM" at bounding box center [354, 87] width 15 height 12
type input "********"
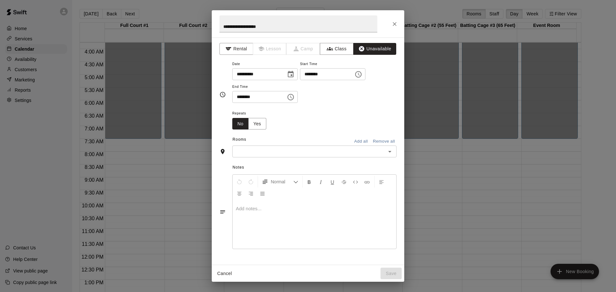
click at [294, 98] on icon "Choose time, selected time is 6:30 PM" at bounding box center [290, 97] width 6 height 6
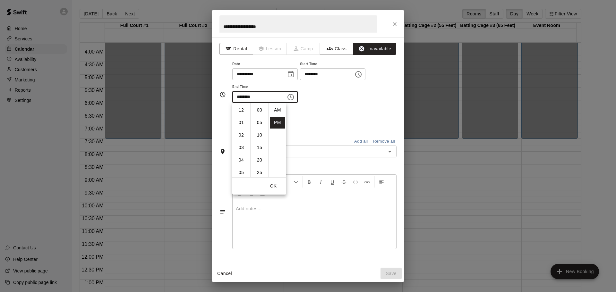
scroll to position [12, 0]
click at [241, 145] on li "09" at bounding box center [240, 148] width 15 height 12
click at [260, 107] on li "00" at bounding box center [259, 110] width 15 height 12
type input "********"
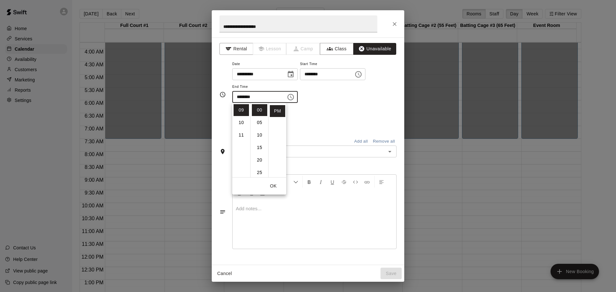
click at [380, 92] on div "**********" at bounding box center [314, 81] width 164 height 43
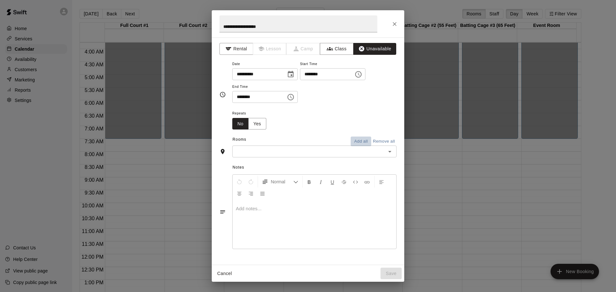
click at [354, 138] on button "Add all" at bounding box center [360, 142] width 21 height 10
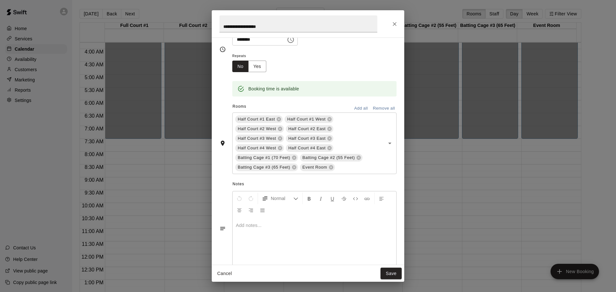
scroll to position [70, 0]
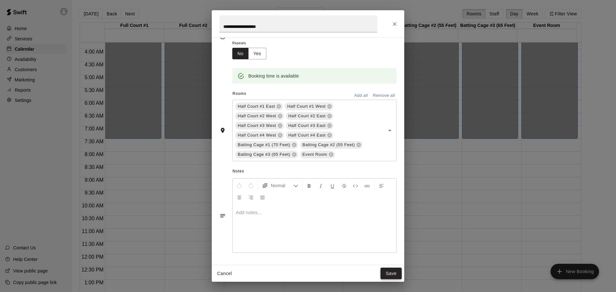
click at [391, 272] on button "Save" at bounding box center [390, 274] width 21 height 12
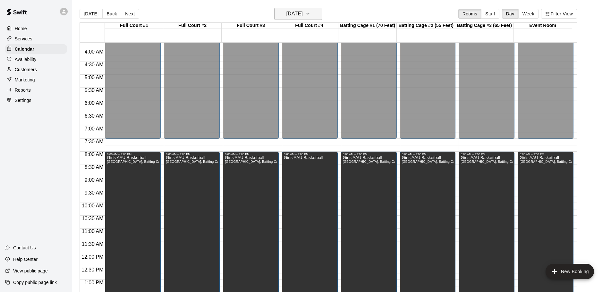
click at [303, 15] on h6 "Sunday Feb 15" at bounding box center [294, 13] width 16 height 9
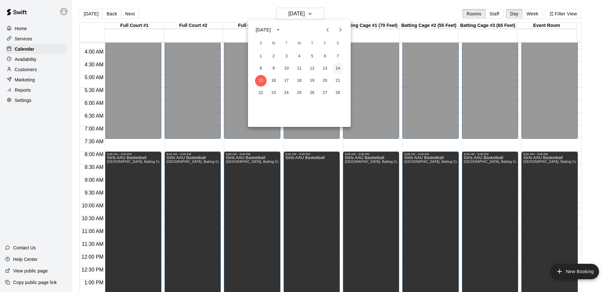
click at [339, 68] on button "14" at bounding box center [338, 69] width 12 height 12
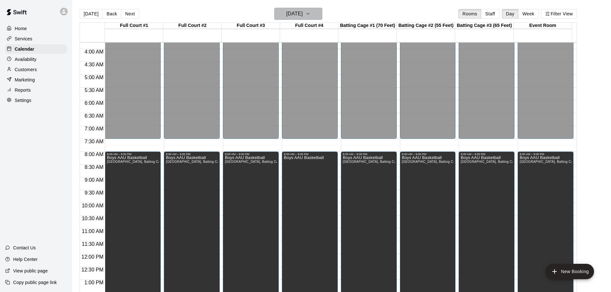
click at [303, 11] on h6 "Saturday Feb 14" at bounding box center [294, 13] width 16 height 9
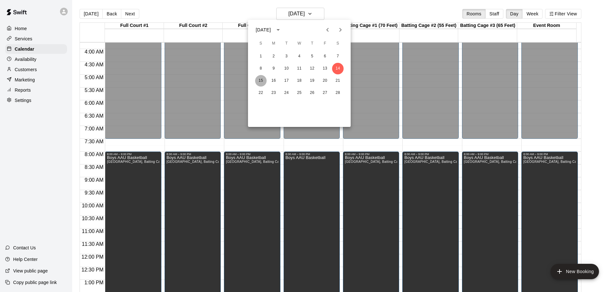
click at [260, 81] on button "15" at bounding box center [261, 81] width 12 height 12
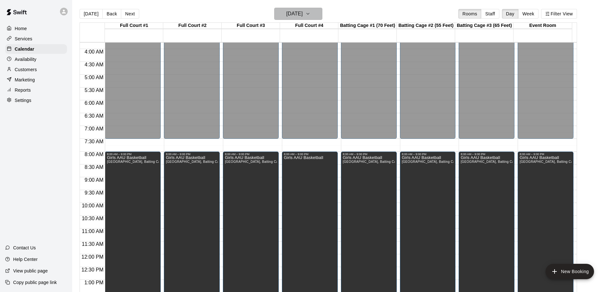
click at [310, 14] on icon "button" at bounding box center [307, 14] width 5 height 8
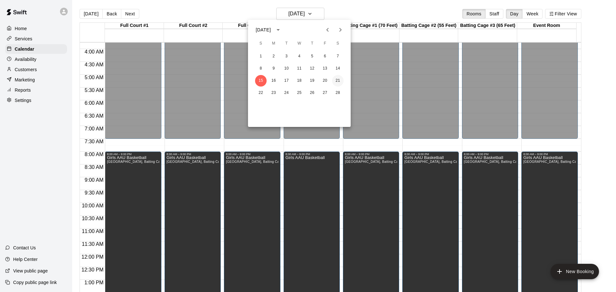
click at [337, 81] on button "21" at bounding box center [338, 81] width 12 height 12
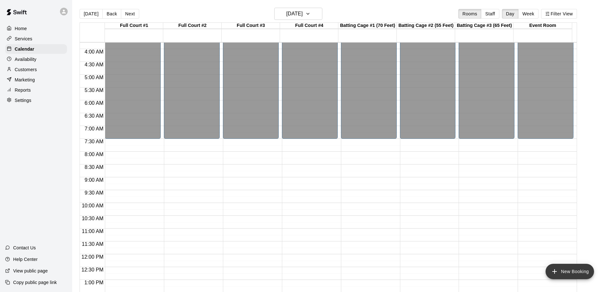
click at [563, 270] on button "New Booking" at bounding box center [569, 271] width 48 height 15
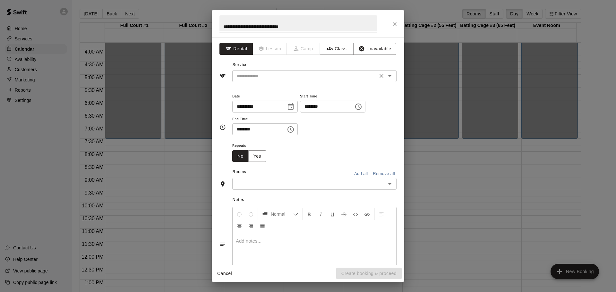
type input "**********"
click at [308, 78] on input "text" at bounding box center [304, 76] width 141 height 8
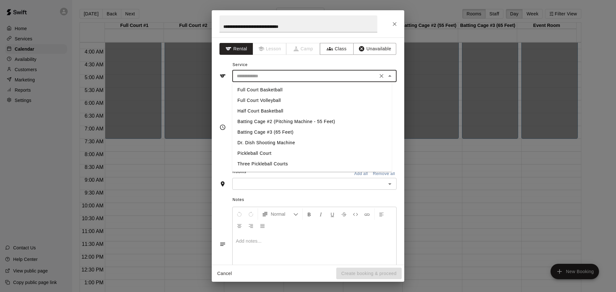
click at [278, 88] on li "Full Court Basketball" at bounding box center [311, 90] width 159 height 11
type input "**********"
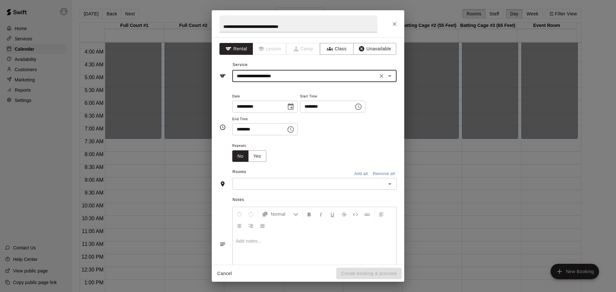
click at [293, 104] on icon "Choose date, selected date is Feb 21, 2026" at bounding box center [291, 106] width 6 height 6
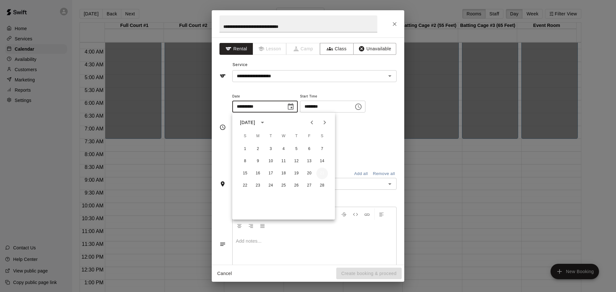
click at [323, 173] on button "21" at bounding box center [322, 174] width 12 height 12
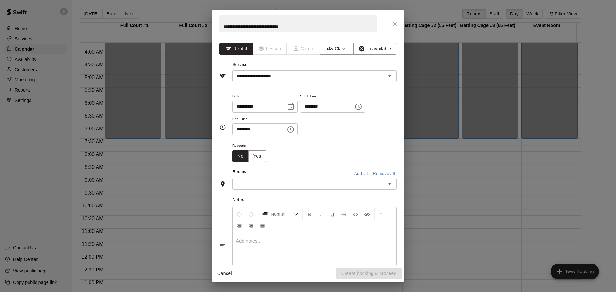
click at [362, 104] on icon "Choose time, selected time is 6:00 PM" at bounding box center [358, 107] width 8 height 8
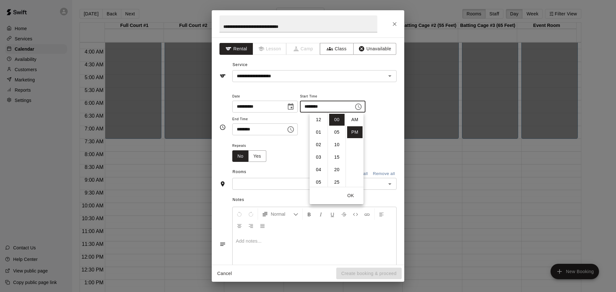
scroll to position [12, 0]
click at [317, 147] on li "08" at bounding box center [318, 145] width 15 height 12
click at [354, 119] on li "AM" at bounding box center [354, 120] width 15 height 12
type input "********"
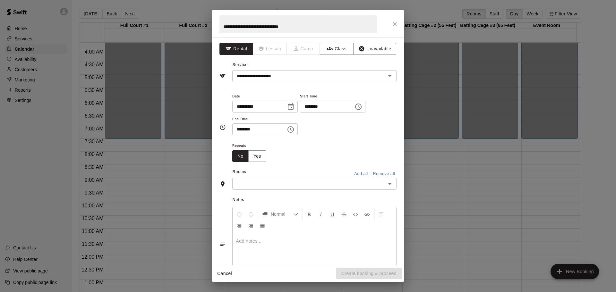
click at [292, 130] on icon "Choose time, selected time is 6:30 PM" at bounding box center [291, 129] width 2 height 3
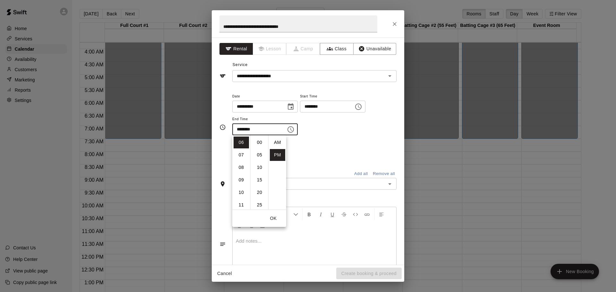
scroll to position [12, 0]
click at [242, 180] on li "09" at bounding box center [240, 180] width 15 height 12
click at [259, 145] on li "00" at bounding box center [259, 143] width 15 height 12
type input "********"
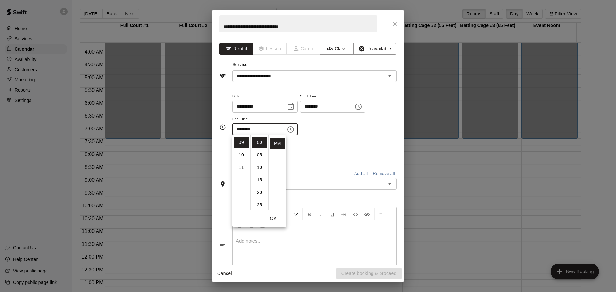
click at [368, 123] on div "**********" at bounding box center [314, 113] width 164 height 43
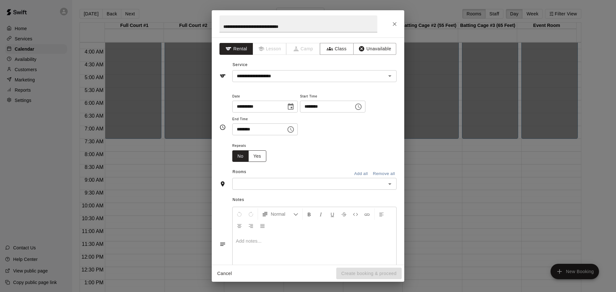
click at [260, 158] on button "Yes" at bounding box center [257, 156] width 18 height 12
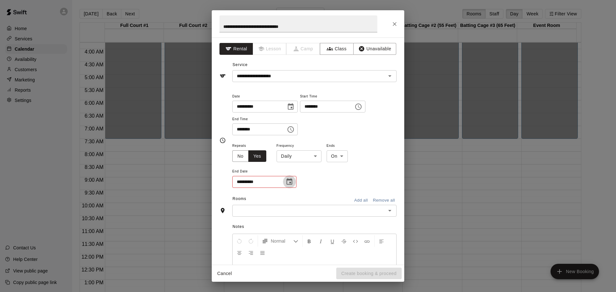
click at [290, 182] on icon "Choose date" at bounding box center [289, 181] width 6 height 6
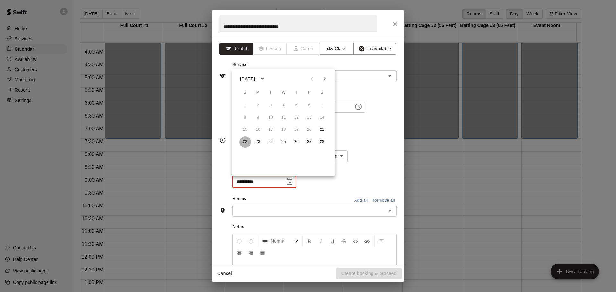
click at [244, 142] on button "22" at bounding box center [245, 142] width 12 height 12
type input "**********"
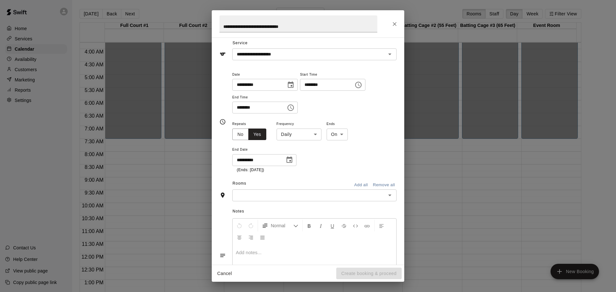
scroll to position [32, 0]
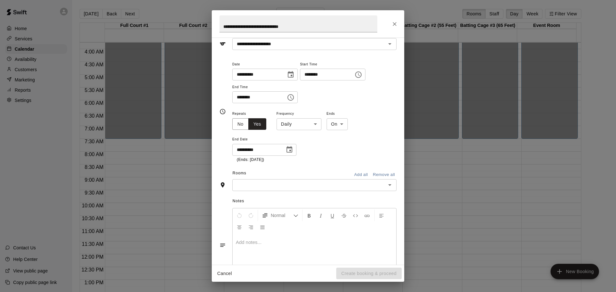
click at [356, 174] on button "Add all" at bounding box center [360, 175] width 21 height 10
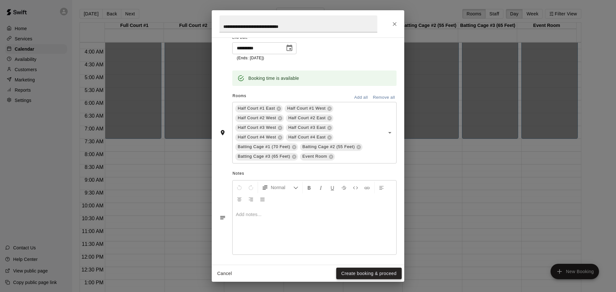
scroll to position [136, 0]
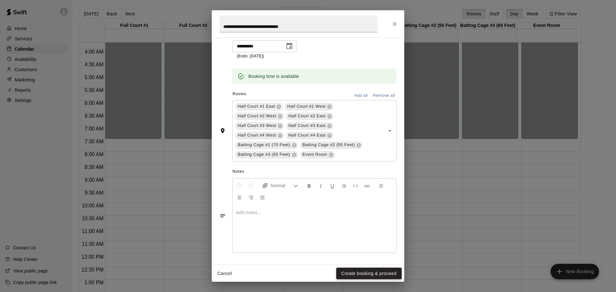
click at [374, 273] on button "Create booking & proceed" at bounding box center [368, 274] width 65 height 12
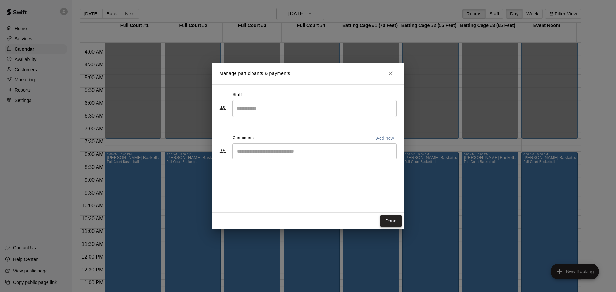
click at [388, 221] on button "Done" at bounding box center [390, 221] width 21 height 12
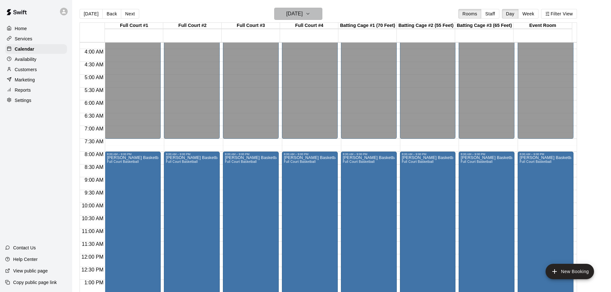
click at [303, 11] on h6 "Saturday Feb 21" at bounding box center [294, 13] width 16 height 9
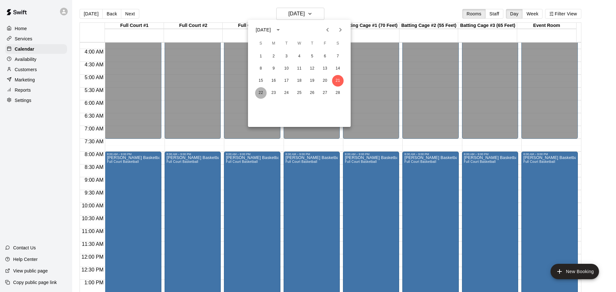
click at [260, 93] on button "22" at bounding box center [261, 93] width 12 height 12
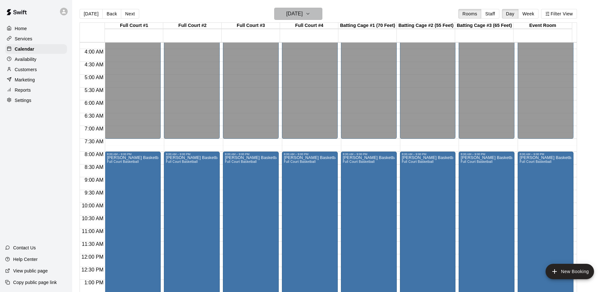
click at [309, 13] on icon "button" at bounding box center [307, 13] width 3 height 1
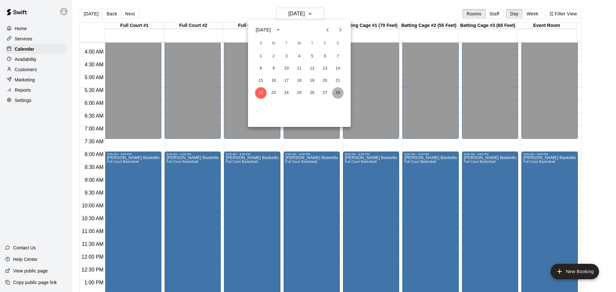
click at [337, 92] on button "28" at bounding box center [338, 93] width 12 height 12
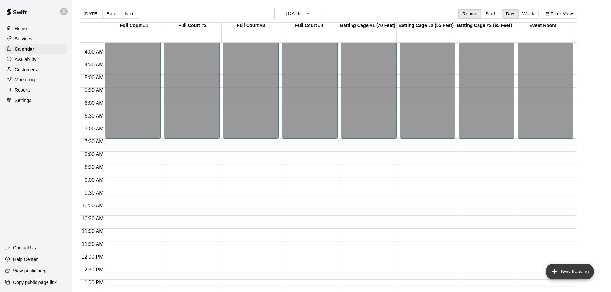
click at [557, 267] on button "New Booking" at bounding box center [569, 271] width 48 height 15
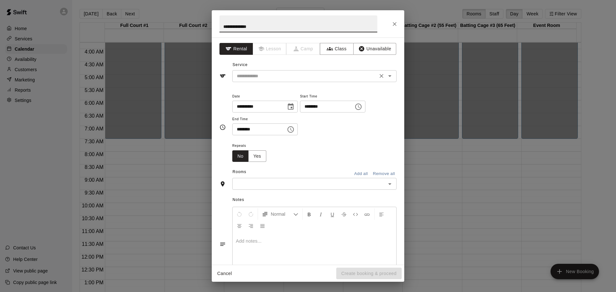
type input "**********"
click at [281, 77] on input "text" at bounding box center [304, 76] width 141 height 8
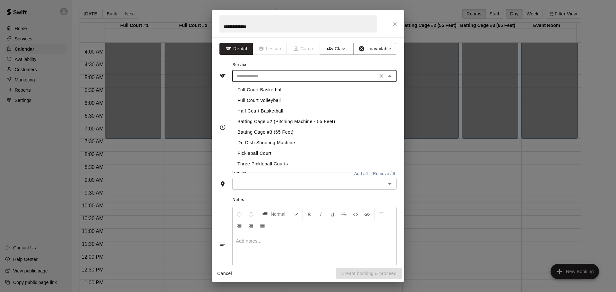
click at [272, 88] on li "Full Court Basketball" at bounding box center [311, 90] width 159 height 11
type input "**********"
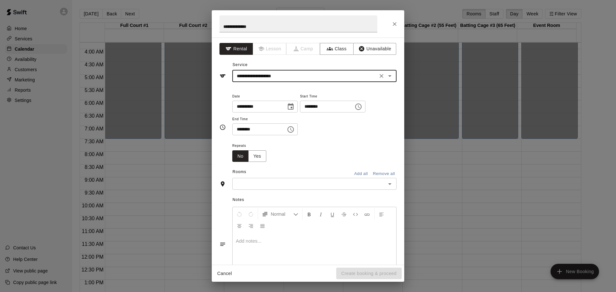
click at [293, 107] on icon "Choose date, selected date is Feb 28, 2026" at bounding box center [291, 106] width 6 height 6
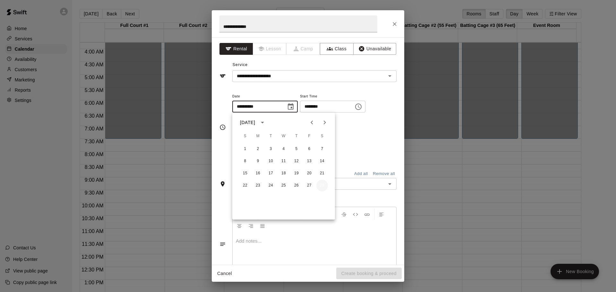
click at [323, 185] on button "28" at bounding box center [322, 186] width 12 height 12
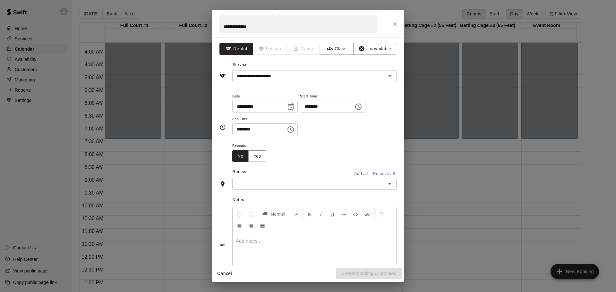
click at [362, 104] on icon "Choose time, selected time is 6:00 PM" at bounding box center [358, 107] width 8 height 8
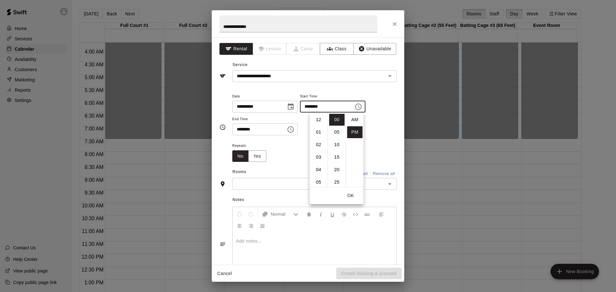
scroll to position [12, 0]
click at [317, 143] on li "08" at bounding box center [318, 145] width 15 height 12
click at [353, 118] on li "AM" at bounding box center [354, 120] width 15 height 12
type input "********"
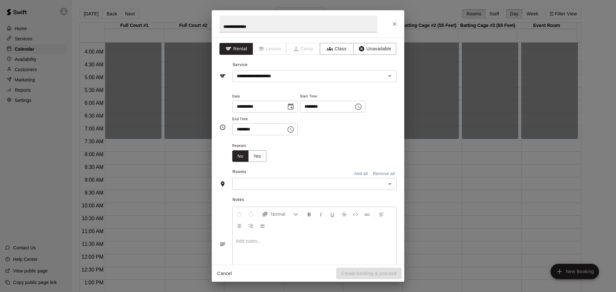
click at [294, 130] on icon "Choose time, selected time is 6:30 PM" at bounding box center [291, 130] width 8 height 8
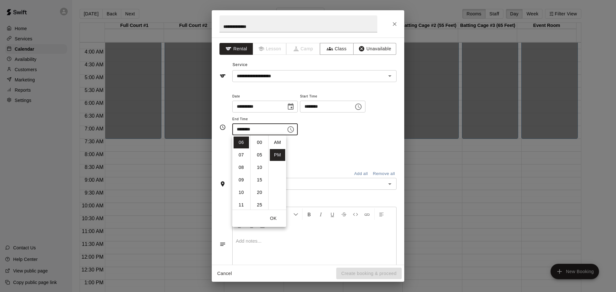
scroll to position [12, 0]
click at [238, 177] on li "09" at bounding box center [240, 180] width 15 height 12
click at [260, 139] on li "00" at bounding box center [259, 143] width 15 height 12
type input "********"
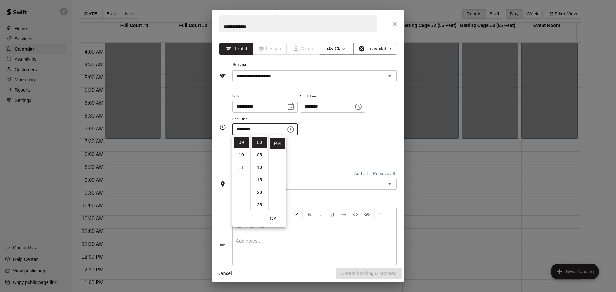
click at [371, 129] on div "**********" at bounding box center [314, 113] width 164 height 43
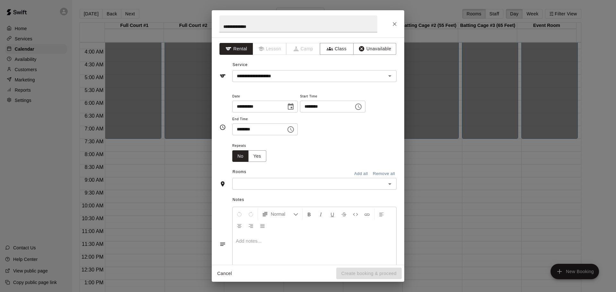
click at [356, 170] on button "Add all" at bounding box center [360, 174] width 21 height 10
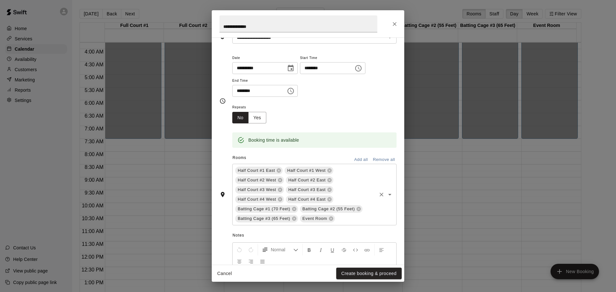
scroll to position [103, 0]
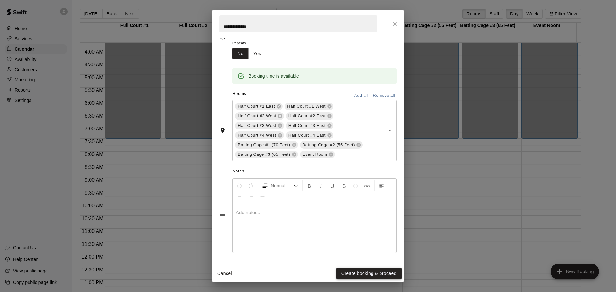
click at [369, 271] on button "Create booking & proceed" at bounding box center [368, 274] width 65 height 12
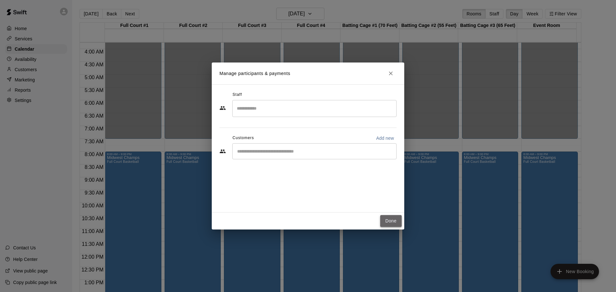
click at [392, 220] on button "Done" at bounding box center [390, 221] width 21 height 12
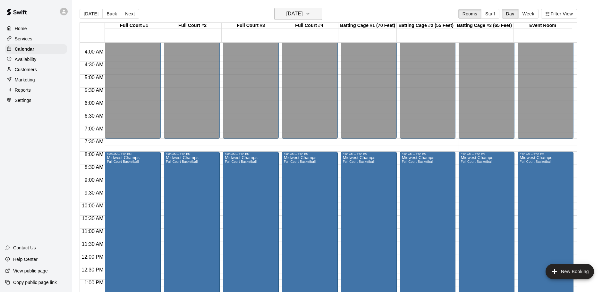
click at [310, 14] on icon "button" at bounding box center [307, 14] width 5 height 8
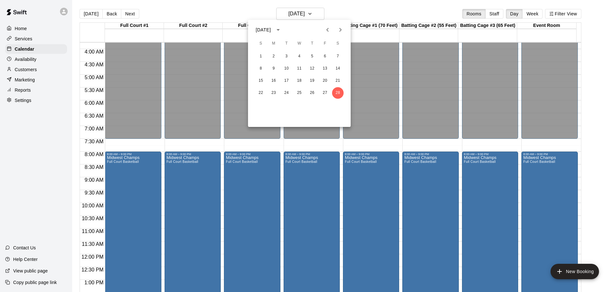
click at [340, 29] on icon "Next month" at bounding box center [340, 30] width 2 height 4
click at [261, 55] on button "1" at bounding box center [261, 57] width 12 height 12
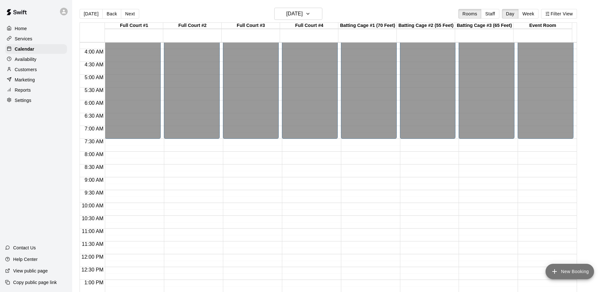
click at [564, 268] on button "New Booking" at bounding box center [569, 271] width 48 height 15
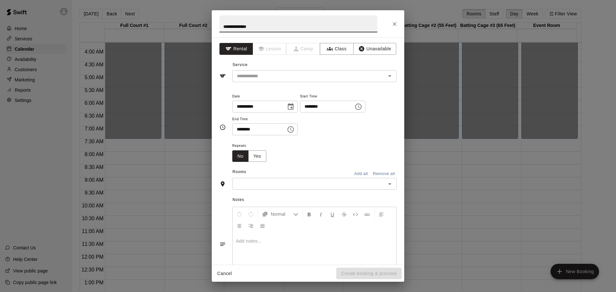
type input "**********"
click at [294, 105] on icon "Choose date, selected date is Mar 1, 2026" at bounding box center [291, 107] width 8 height 8
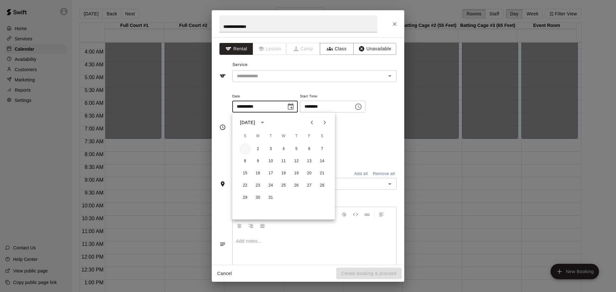
click at [244, 148] on button "1" at bounding box center [245, 149] width 12 height 12
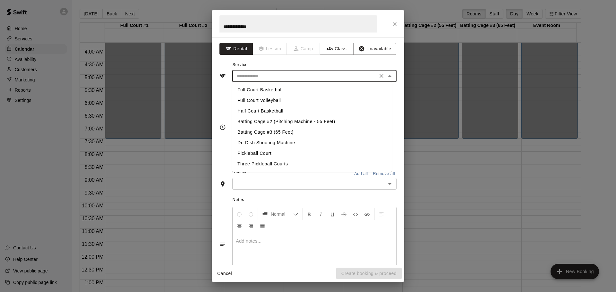
click at [349, 74] on input "text" at bounding box center [304, 76] width 141 height 8
click at [278, 89] on li "Full Court Basketball" at bounding box center [311, 90] width 159 height 11
type input "**********"
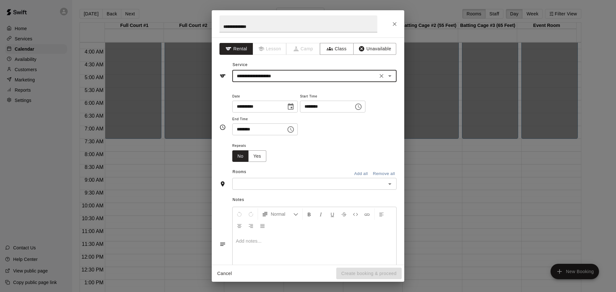
click at [362, 106] on icon "Choose time, selected time is 6:00 PM" at bounding box center [358, 107] width 8 height 8
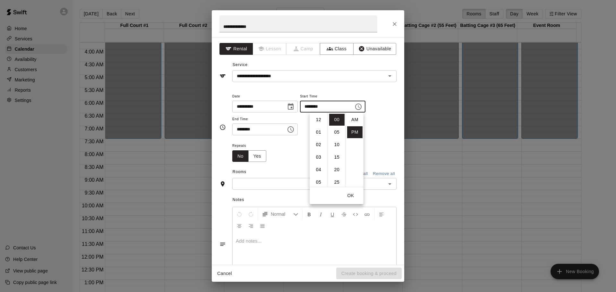
scroll to position [12, 0]
click at [319, 146] on li "08" at bounding box center [318, 145] width 15 height 12
click at [352, 117] on li "AM" at bounding box center [354, 120] width 15 height 12
type input "********"
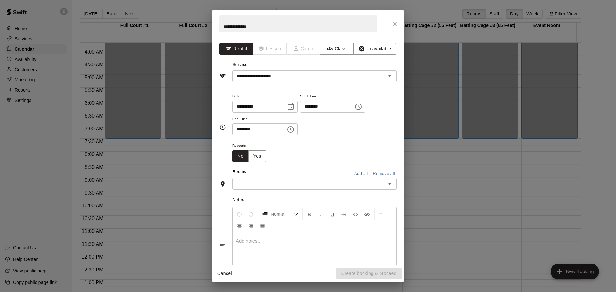
click at [294, 129] on icon "Choose time, selected time is 6:30 PM" at bounding box center [291, 130] width 8 height 8
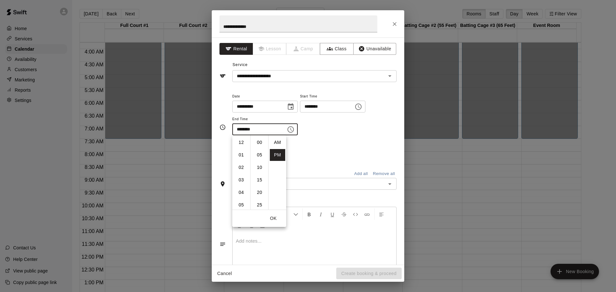
scroll to position [12, 0]
click at [241, 180] on li "09" at bounding box center [240, 180] width 15 height 12
click at [257, 142] on li "00" at bounding box center [259, 143] width 15 height 12
type input "********"
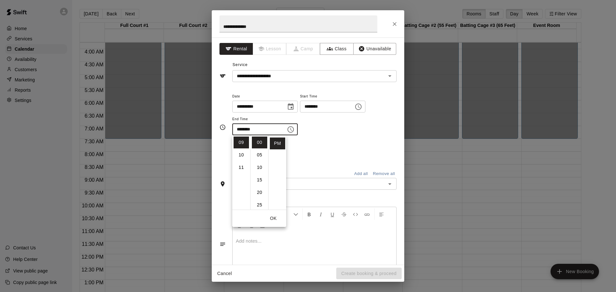
click at [382, 120] on div "**********" at bounding box center [314, 113] width 164 height 43
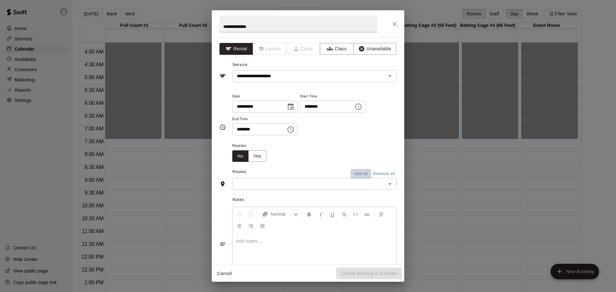
click at [356, 170] on button "Add all" at bounding box center [360, 174] width 21 height 10
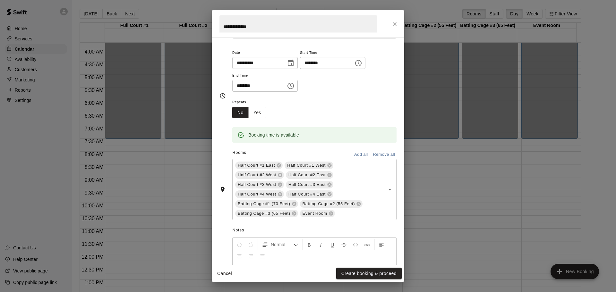
scroll to position [103, 0]
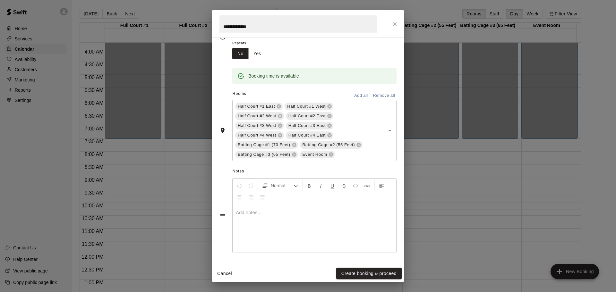
click at [376, 270] on button "Create booking & proceed" at bounding box center [368, 274] width 65 height 12
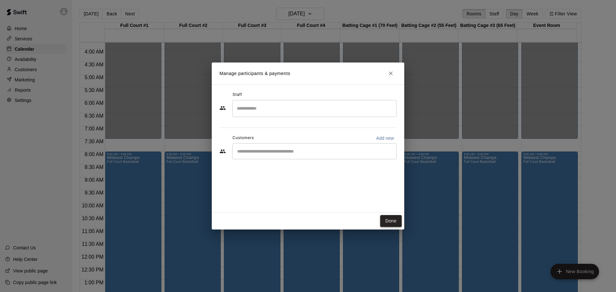
click at [390, 221] on button "Done" at bounding box center [390, 221] width 21 height 12
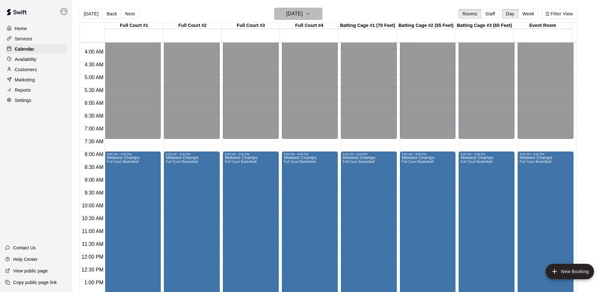
click at [314, 15] on button "Sunday Mar 01" at bounding box center [298, 14] width 48 height 12
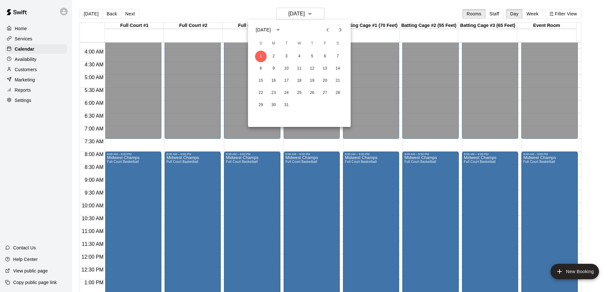
click at [327, 29] on icon "Previous month" at bounding box center [327, 30] width 2 height 4
click at [336, 93] on button "28" at bounding box center [338, 93] width 12 height 12
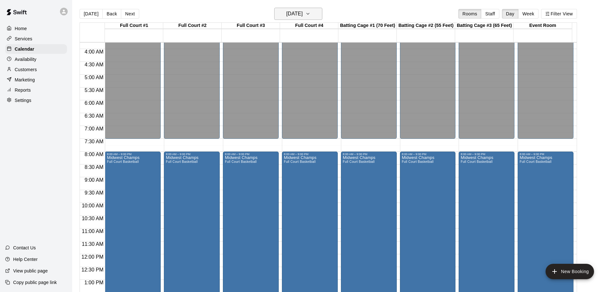
click at [316, 12] on button "Saturday Feb 28" at bounding box center [298, 14] width 48 height 12
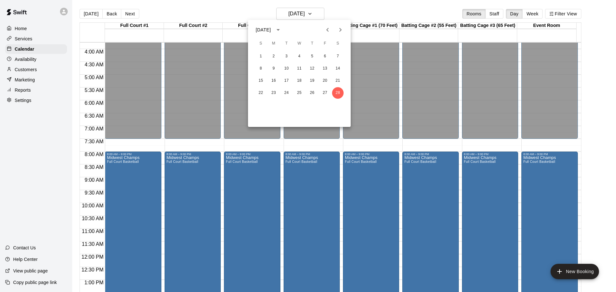
click at [340, 29] on icon "Next month" at bounding box center [340, 30] width 8 height 8
click at [328, 29] on icon "Previous month" at bounding box center [327, 30] width 2 height 4
click at [340, 94] on button "28" at bounding box center [338, 93] width 12 height 12
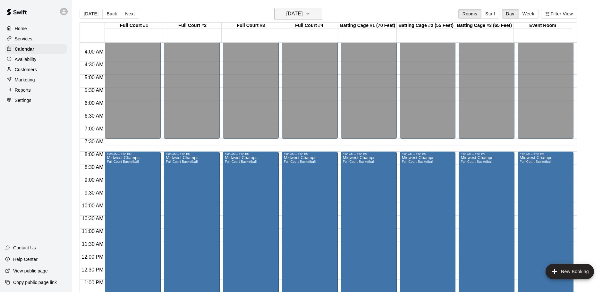
click at [310, 13] on icon "button" at bounding box center [307, 14] width 5 height 8
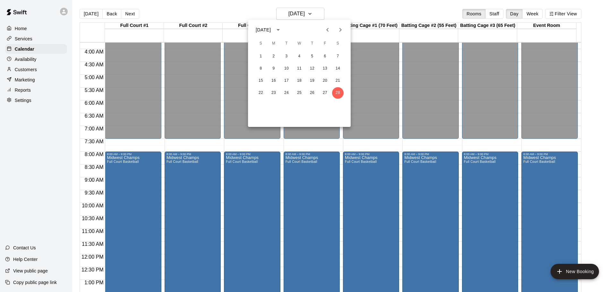
click at [339, 29] on icon "Next month" at bounding box center [340, 30] width 8 height 8
click at [263, 55] on button "1" at bounding box center [261, 57] width 12 height 12
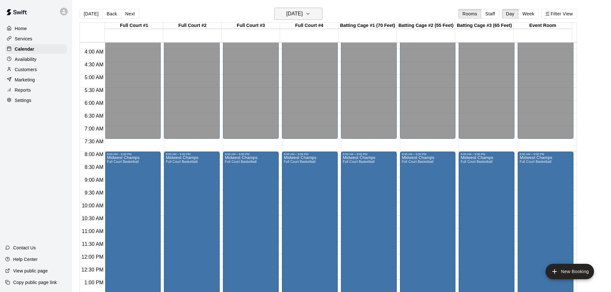
click at [322, 10] on button "Sunday Mar 01" at bounding box center [298, 14] width 48 height 12
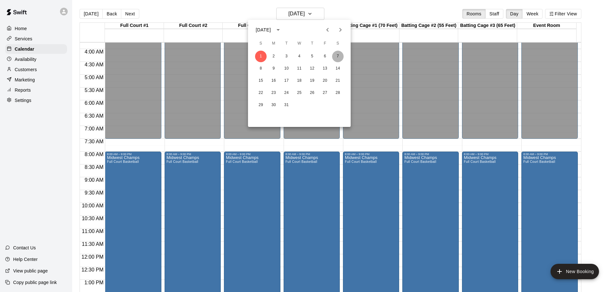
click at [336, 55] on button "7" at bounding box center [338, 57] width 12 height 12
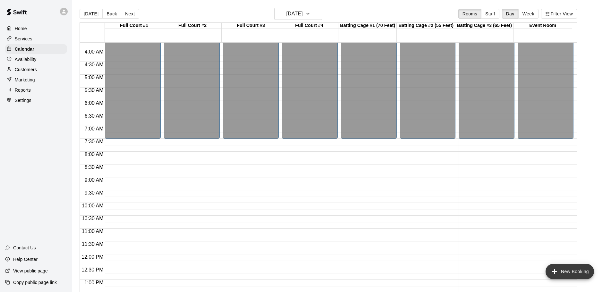
click at [565, 272] on button "New Booking" at bounding box center [569, 271] width 48 height 15
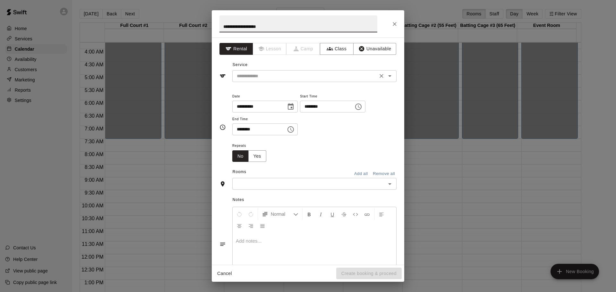
type input "**********"
click at [280, 78] on input "text" at bounding box center [304, 76] width 141 height 8
click at [368, 46] on button "Unavailable" at bounding box center [374, 49] width 43 height 12
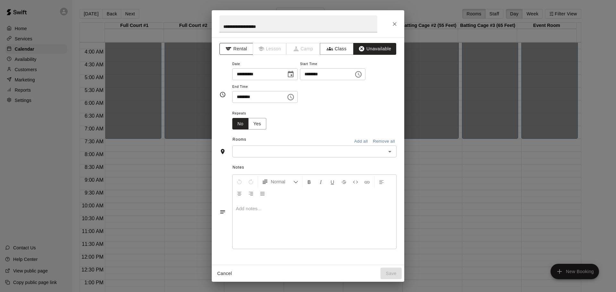
click at [243, 45] on button "Rental" at bounding box center [236, 49] width 34 height 12
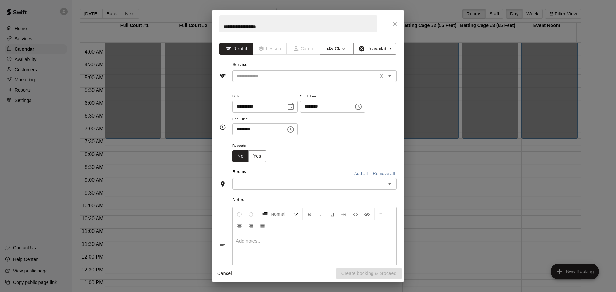
click at [312, 79] on input "text" at bounding box center [304, 76] width 141 height 8
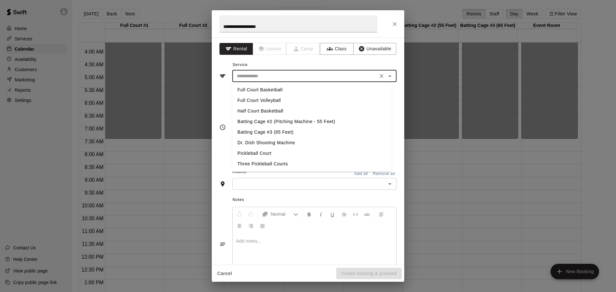
click at [279, 89] on li "Full Court Basketball" at bounding box center [311, 90] width 159 height 11
type input "**********"
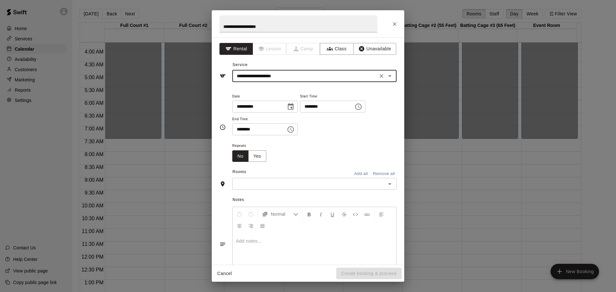
click at [293, 103] on icon "Choose date, selected date is Mar 7, 2026" at bounding box center [291, 106] width 6 height 6
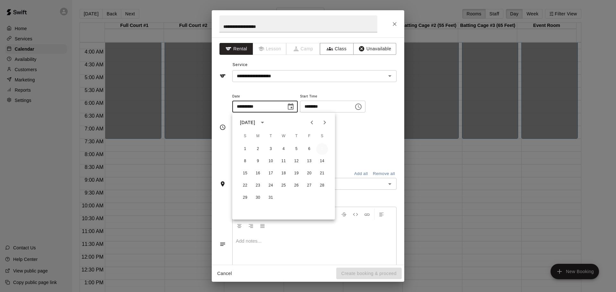
click at [322, 148] on button "7" at bounding box center [322, 149] width 12 height 12
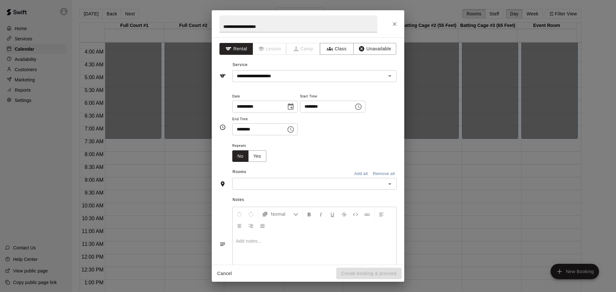
click at [362, 106] on icon "Choose time, selected time is 6:00 PM" at bounding box center [358, 107] width 8 height 8
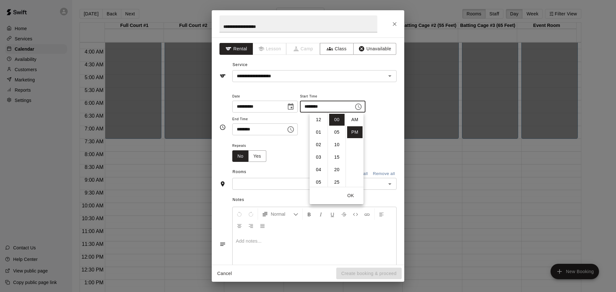
scroll to position [12, 0]
click at [315, 135] on li "07" at bounding box center [318, 132] width 15 height 12
click at [337, 132] on li "30" at bounding box center [336, 131] width 15 height 12
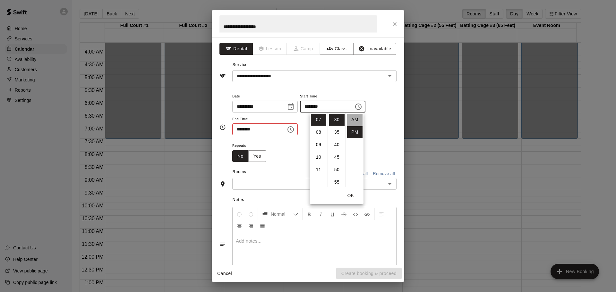
click at [350, 118] on li "AM" at bounding box center [354, 120] width 15 height 12
type input "********"
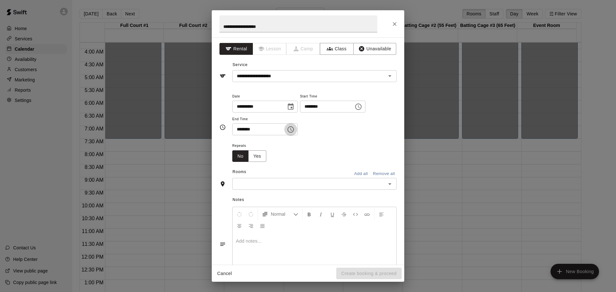
click at [294, 129] on icon "Choose time, selected time is 6:30 PM" at bounding box center [290, 129] width 6 height 6
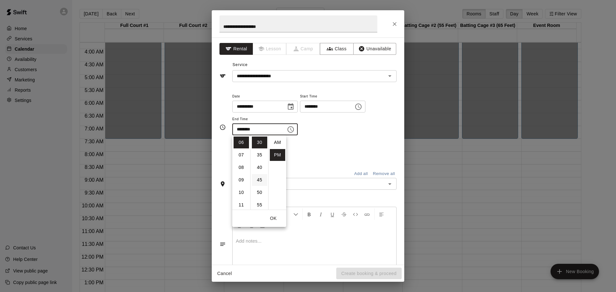
scroll to position [12, 0]
click at [242, 182] on li "09" at bounding box center [240, 180] width 15 height 12
click at [256, 144] on li "00" at bounding box center [259, 143] width 15 height 12
type input "********"
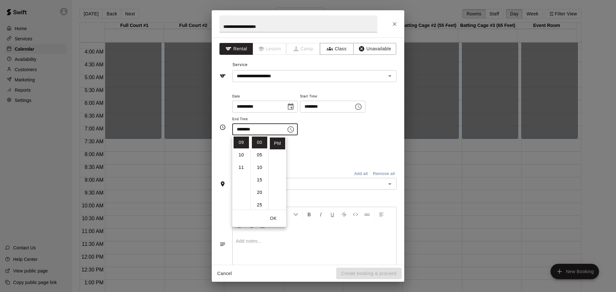
click at [370, 130] on div "**********" at bounding box center [314, 113] width 164 height 43
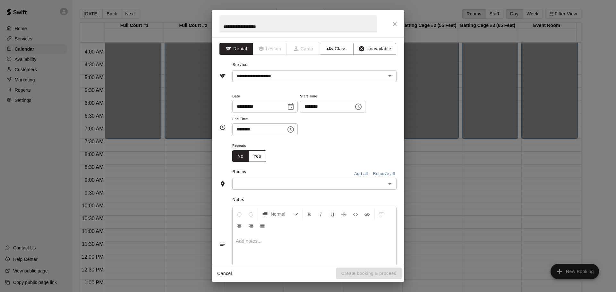
click at [260, 158] on button "Yes" at bounding box center [257, 156] width 18 height 12
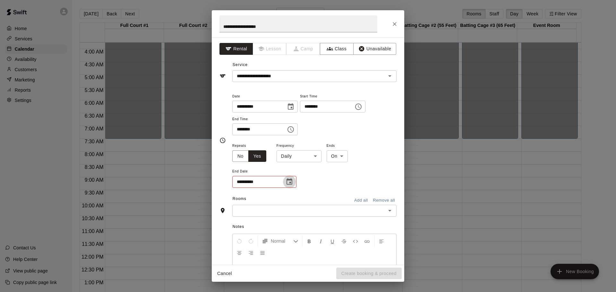
click at [291, 181] on icon "Choose date" at bounding box center [289, 182] width 8 height 8
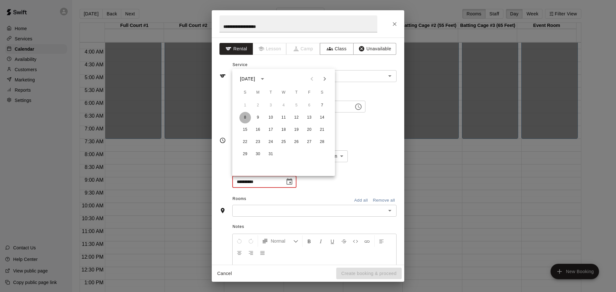
click at [243, 118] on button "8" at bounding box center [245, 118] width 12 height 12
type input "**********"
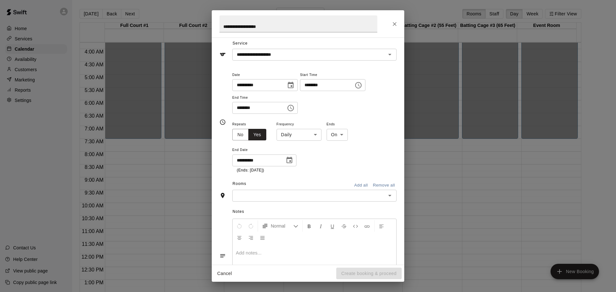
scroll to position [32, 0]
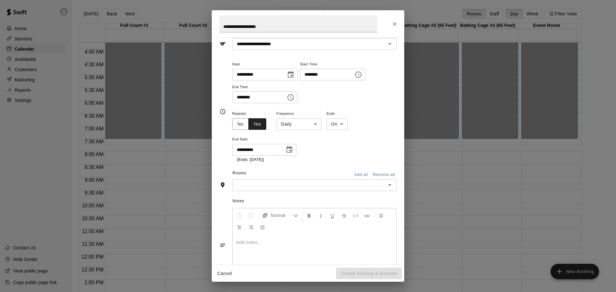
click at [356, 174] on button "Add all" at bounding box center [360, 175] width 21 height 10
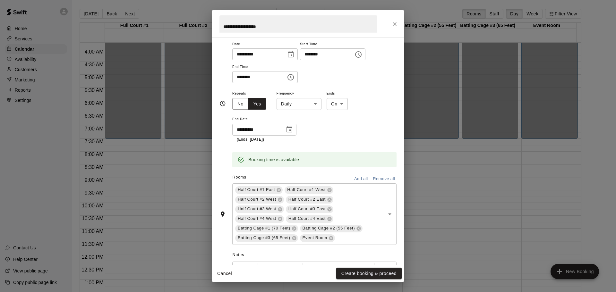
scroll to position [136, 0]
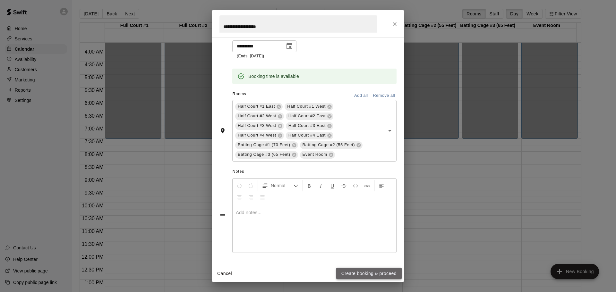
click at [369, 271] on button "Create booking & proceed" at bounding box center [368, 274] width 65 height 12
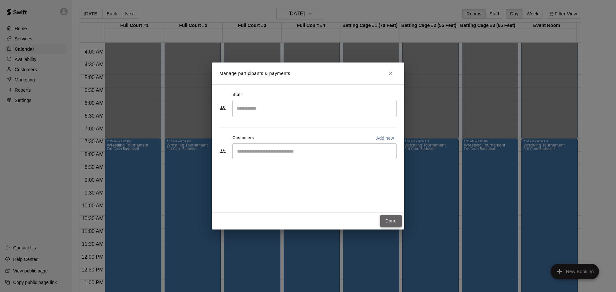
click at [386, 222] on button "Done" at bounding box center [390, 221] width 21 height 12
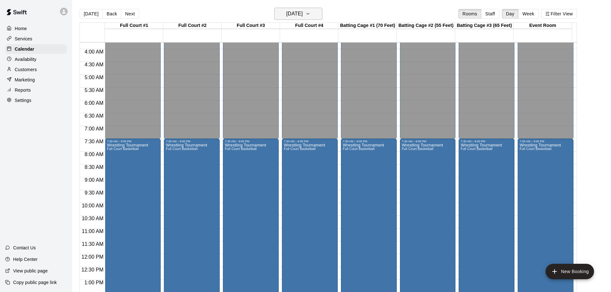
click at [310, 13] on icon "button" at bounding box center [307, 14] width 5 height 8
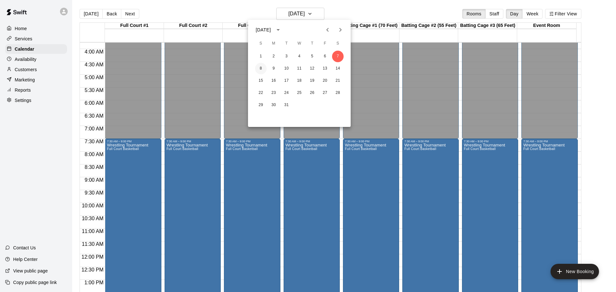
click at [261, 68] on button "8" at bounding box center [261, 69] width 12 height 12
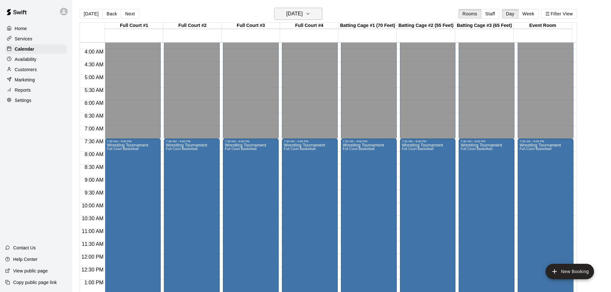
click at [314, 11] on button "Sunday Mar 08" at bounding box center [298, 14] width 48 height 12
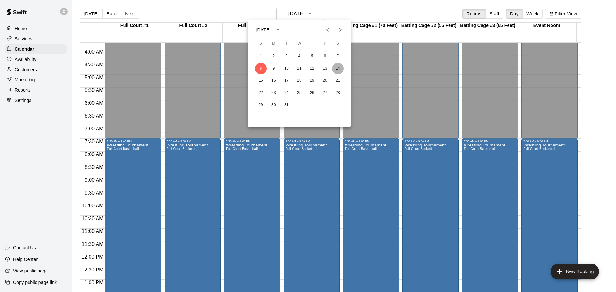
click at [338, 67] on button "14" at bounding box center [338, 69] width 12 height 12
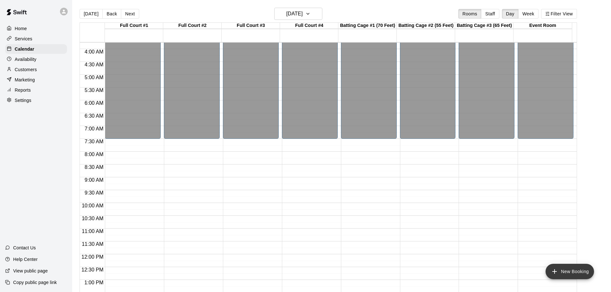
click at [572, 271] on button "New Booking" at bounding box center [569, 271] width 48 height 15
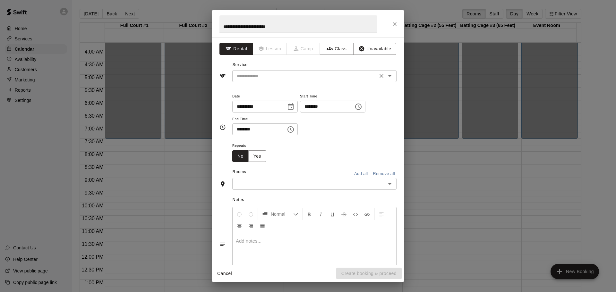
type input "**********"
click at [271, 75] on input "text" at bounding box center [304, 76] width 141 height 8
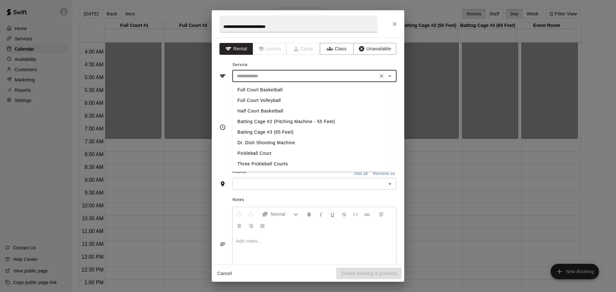
click at [274, 99] on li "Full Court Volleyball" at bounding box center [311, 100] width 159 height 11
type input "**********"
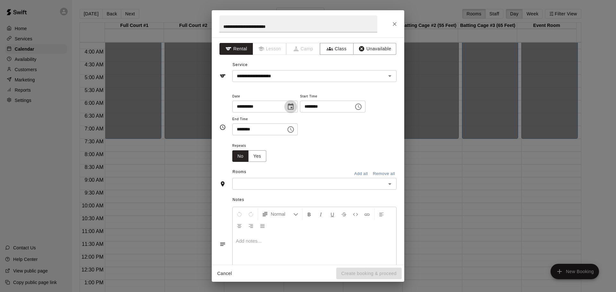
click at [294, 106] on icon "Choose date, selected date is Mar 14, 2026" at bounding box center [291, 107] width 8 height 8
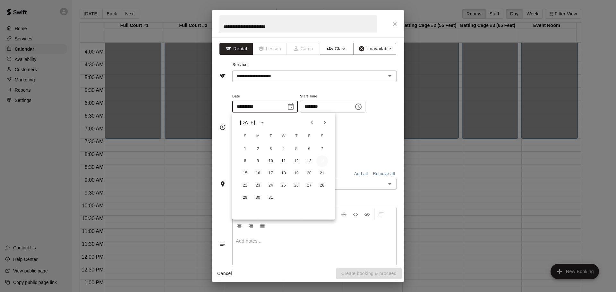
click at [321, 159] on button "14" at bounding box center [322, 161] width 12 height 12
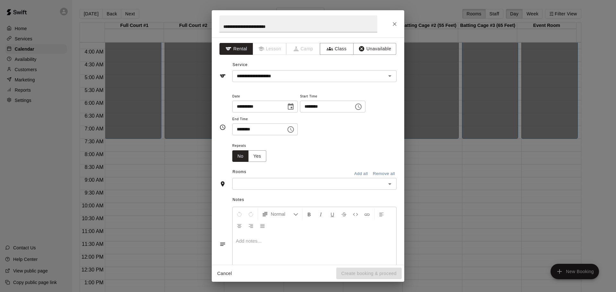
drag, startPoint x: 379, startPoint y: 103, endPoint x: 367, endPoint y: 110, distance: 13.8
click at [362, 103] on icon "Choose time, selected time is 6:00 PM" at bounding box center [358, 107] width 8 height 8
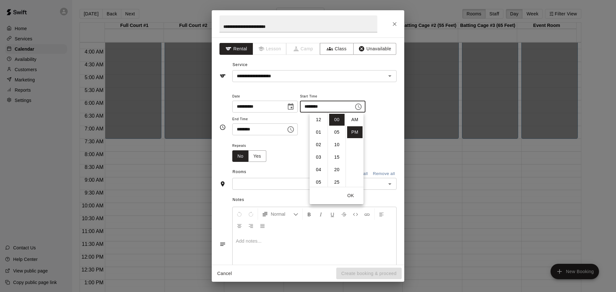
scroll to position [12, 0]
click at [318, 146] on li "08" at bounding box center [318, 145] width 15 height 12
click at [354, 119] on li "AM" at bounding box center [354, 120] width 15 height 12
type input "********"
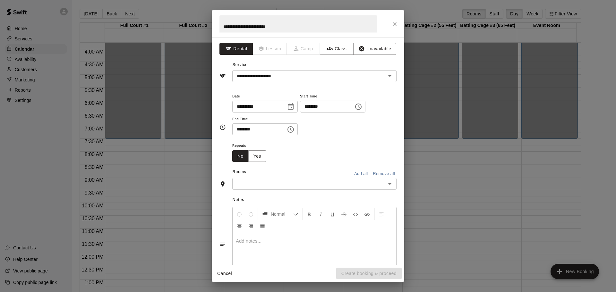
click at [294, 130] on icon "Choose time, selected time is 6:30 PM" at bounding box center [291, 130] width 8 height 8
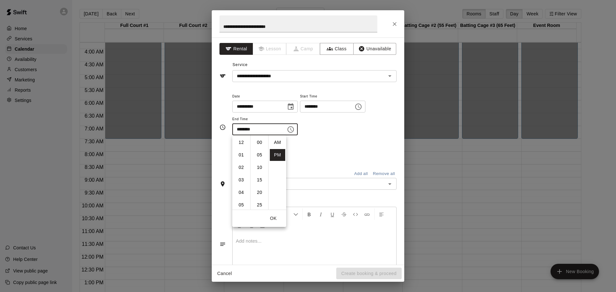
scroll to position [12, 0]
click at [239, 180] on li "09" at bounding box center [240, 180] width 15 height 12
click at [258, 144] on li "00" at bounding box center [259, 143] width 15 height 12
type input "********"
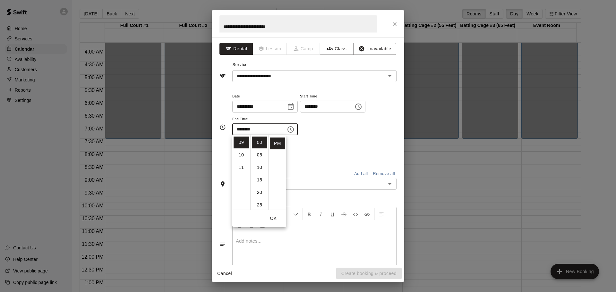
click at [369, 124] on div "**********" at bounding box center [314, 113] width 164 height 43
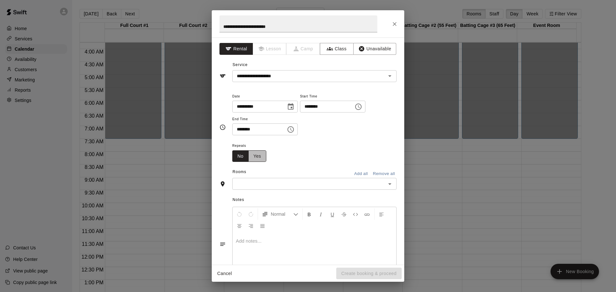
click at [259, 156] on button "Yes" at bounding box center [257, 156] width 18 height 12
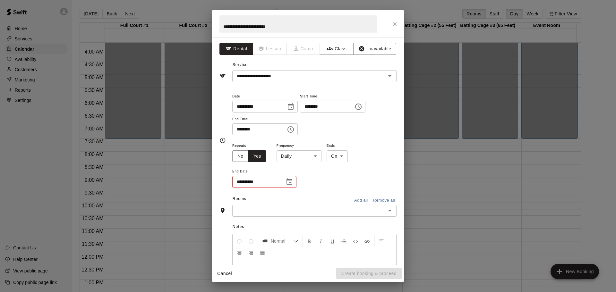
click at [287, 182] on icon "Choose date" at bounding box center [289, 182] width 8 height 8
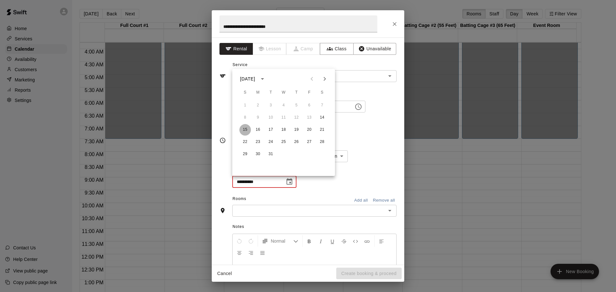
click at [243, 130] on button "15" at bounding box center [245, 130] width 12 height 12
type input "**********"
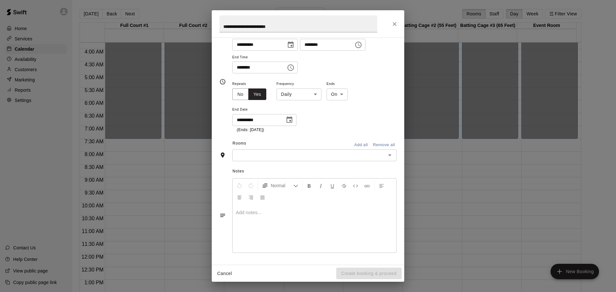
click at [353, 146] on button "Add all" at bounding box center [360, 145] width 21 height 10
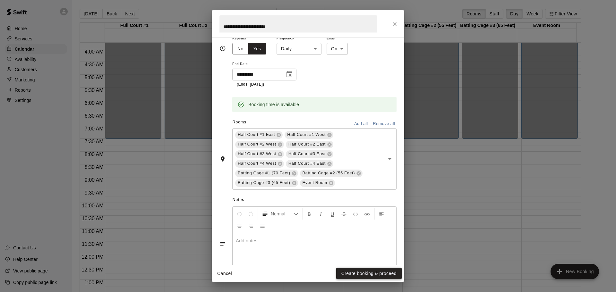
scroll to position [136, 0]
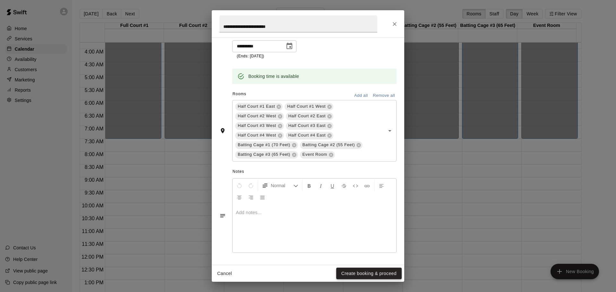
click at [377, 274] on button "Create booking & proceed" at bounding box center [368, 274] width 65 height 12
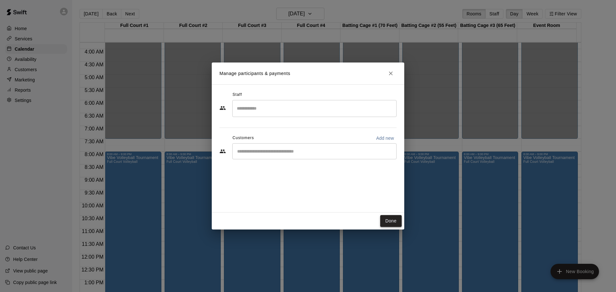
click at [386, 220] on button "Done" at bounding box center [390, 221] width 21 height 12
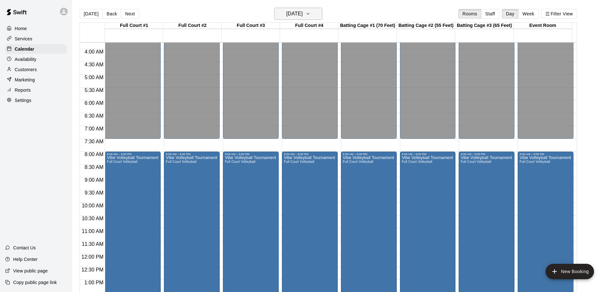
click at [310, 14] on icon "button" at bounding box center [307, 14] width 5 height 8
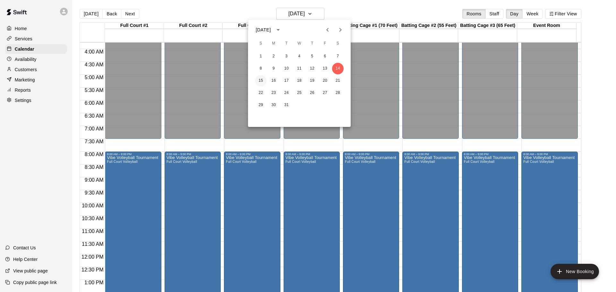
click at [258, 81] on button "15" at bounding box center [261, 81] width 12 height 12
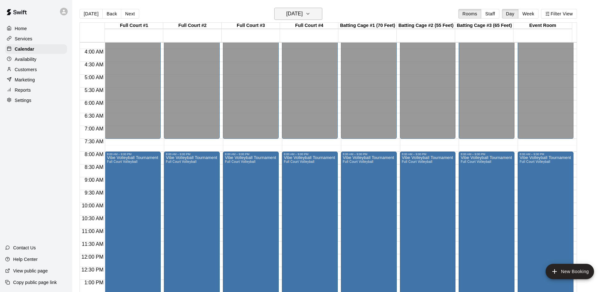
click at [310, 14] on icon "button" at bounding box center [307, 14] width 5 height 8
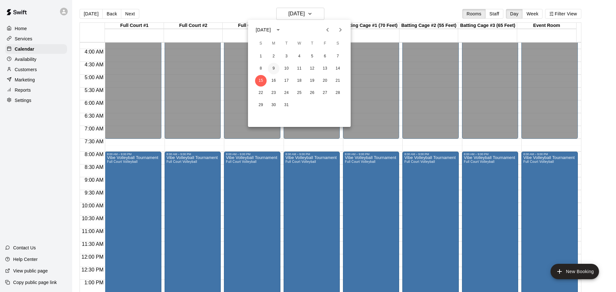
click at [271, 69] on button "9" at bounding box center [274, 69] width 12 height 12
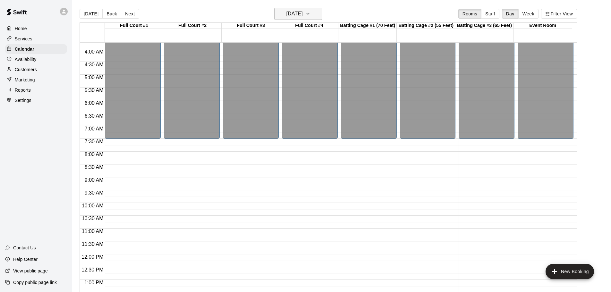
click at [309, 13] on icon "button" at bounding box center [307, 13] width 3 height 1
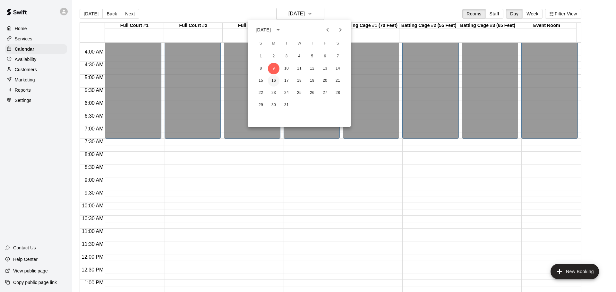
click at [273, 81] on button "16" at bounding box center [274, 81] width 12 height 12
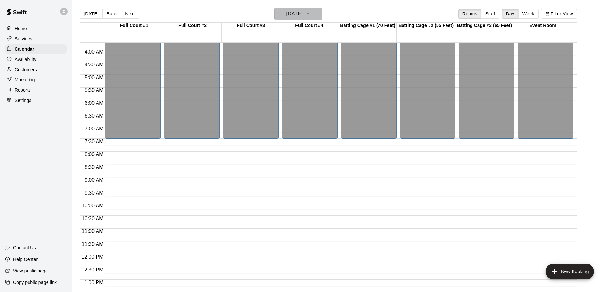
click at [310, 14] on icon "button" at bounding box center [307, 14] width 5 height 8
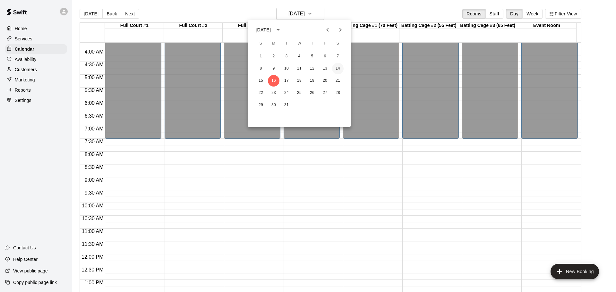
click at [338, 68] on button "14" at bounding box center [338, 69] width 12 height 12
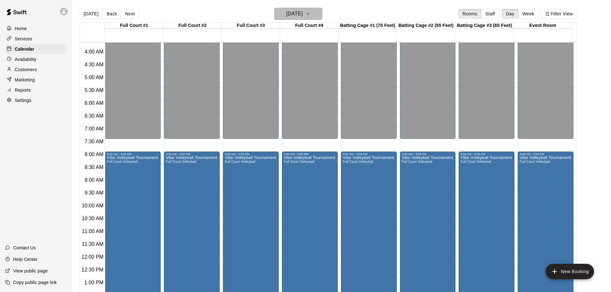
click at [317, 11] on button "Saturday Mar 14" at bounding box center [298, 14] width 48 height 12
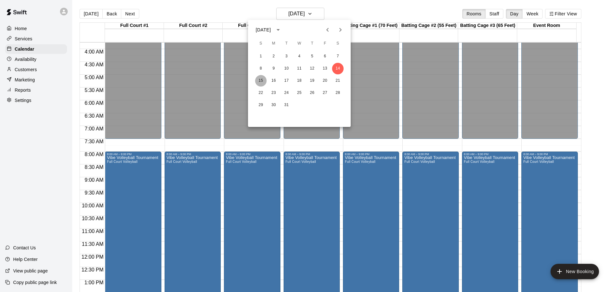
click at [260, 80] on button "15" at bounding box center [261, 81] width 12 height 12
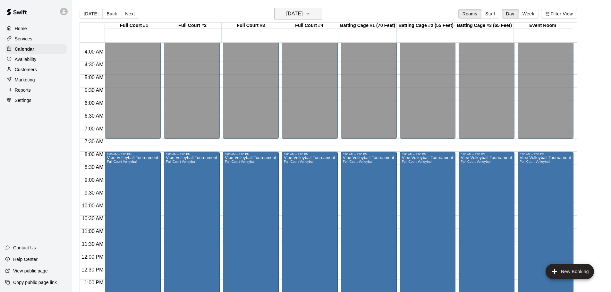
click at [309, 13] on icon "button" at bounding box center [307, 13] width 3 height 1
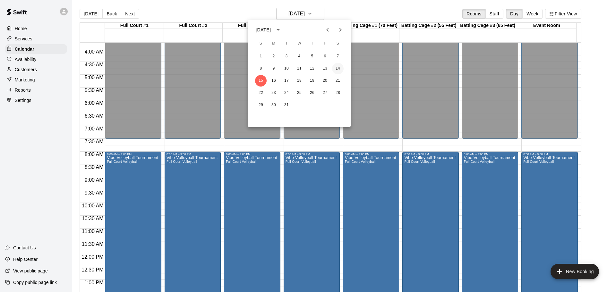
click at [335, 68] on button "14" at bounding box center [338, 69] width 12 height 12
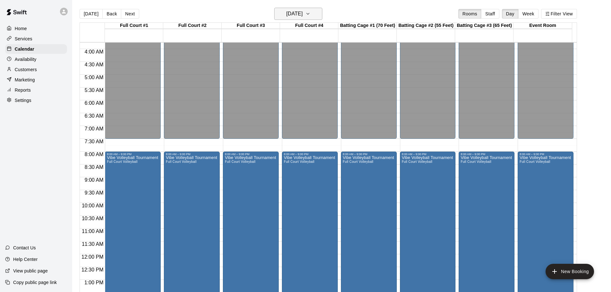
click at [310, 12] on icon "button" at bounding box center [307, 14] width 5 height 8
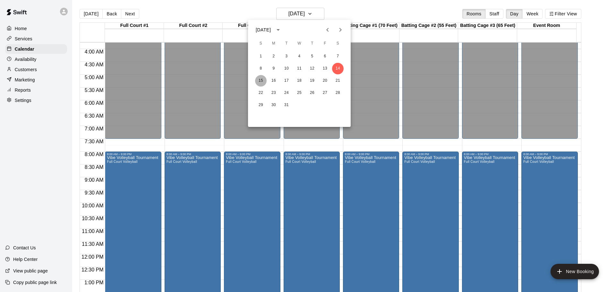
click at [258, 81] on button "15" at bounding box center [261, 81] width 12 height 12
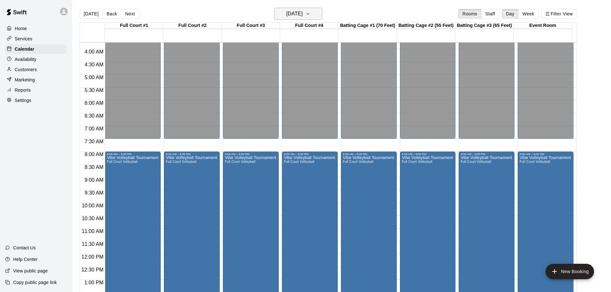
click at [310, 13] on icon "button" at bounding box center [307, 14] width 5 height 8
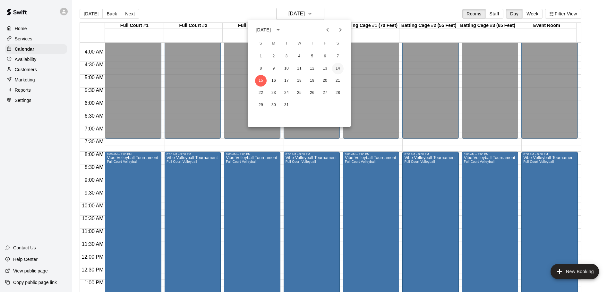
click at [337, 68] on button "14" at bounding box center [338, 69] width 12 height 12
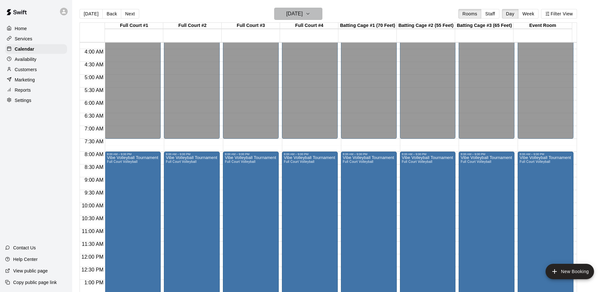
click at [310, 13] on icon "button" at bounding box center [307, 14] width 5 height 8
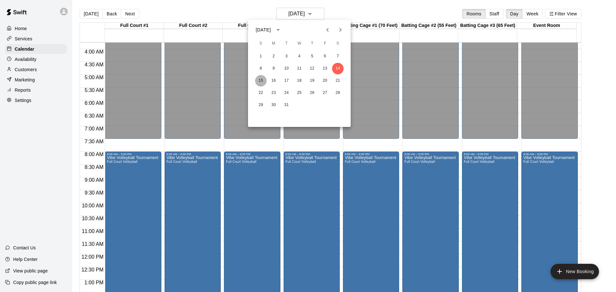
click at [263, 79] on button "15" at bounding box center [261, 81] width 12 height 12
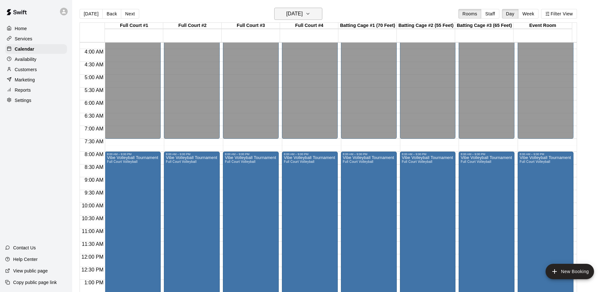
click at [310, 13] on icon "button" at bounding box center [307, 14] width 5 height 8
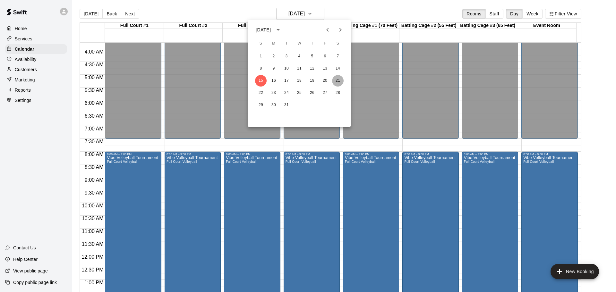
click at [339, 78] on button "21" at bounding box center [338, 81] width 12 height 12
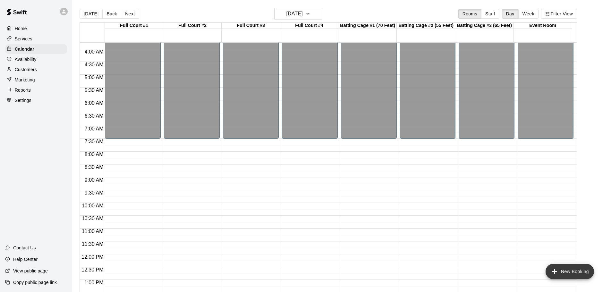
click at [571, 270] on button "New Booking" at bounding box center [569, 271] width 48 height 15
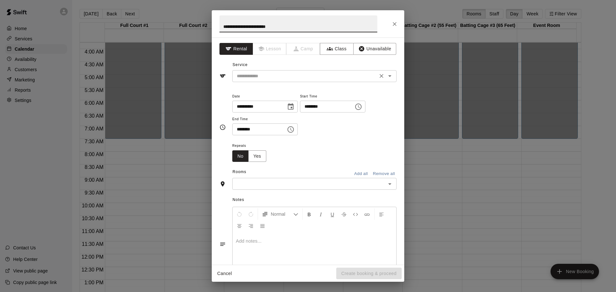
type input "**********"
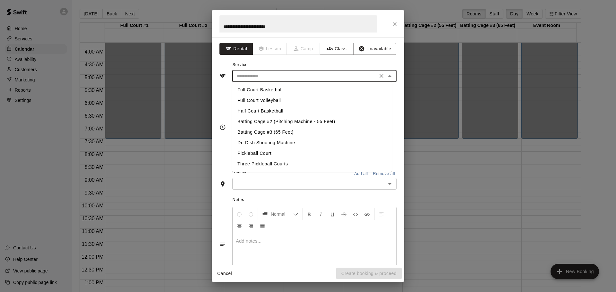
click at [273, 79] on input "text" at bounding box center [304, 76] width 141 height 8
click at [273, 99] on li "Full Court Volleyball" at bounding box center [311, 100] width 159 height 11
type input "**********"
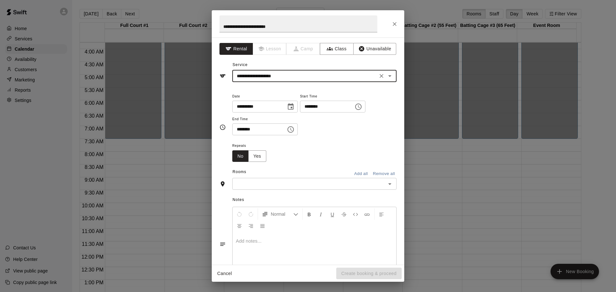
click at [294, 108] on icon "Choose date, selected date is Mar 21, 2026" at bounding box center [291, 107] width 8 height 8
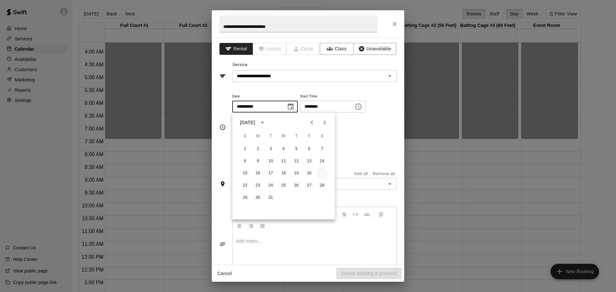
click at [322, 174] on button "21" at bounding box center [322, 174] width 12 height 12
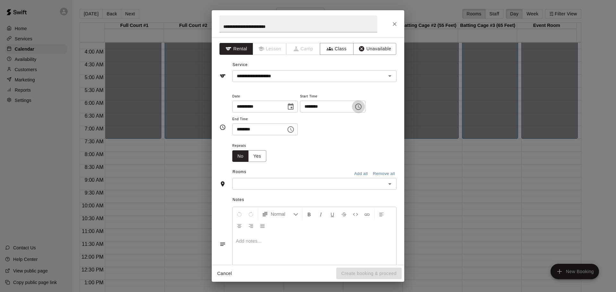
click at [362, 106] on icon "Choose time, selected time is 6:00 PM" at bounding box center [358, 107] width 8 height 8
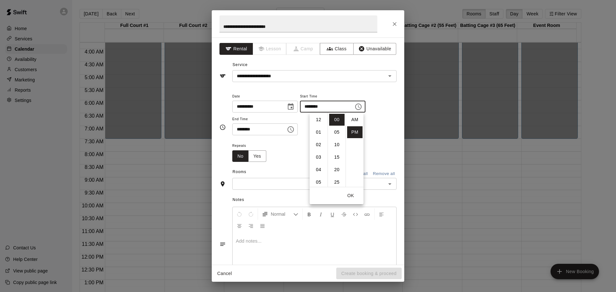
scroll to position [12, 0]
click at [319, 146] on li "08" at bounding box center [318, 145] width 15 height 12
click at [352, 120] on li "AM" at bounding box center [354, 120] width 15 height 12
type input "********"
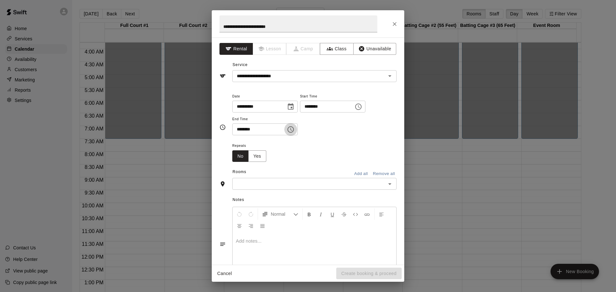
click at [294, 129] on icon "Choose time, selected time is 6:30 PM" at bounding box center [291, 130] width 8 height 8
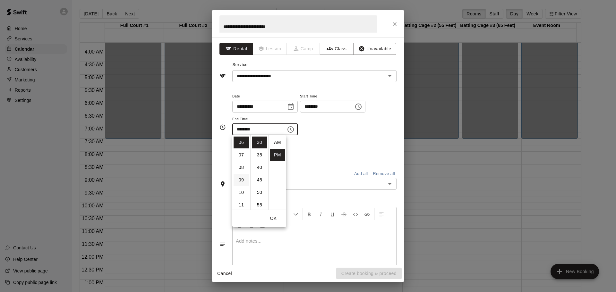
scroll to position [12, 0]
click at [240, 179] on li "09" at bounding box center [240, 180] width 15 height 12
click at [256, 140] on li "00" at bounding box center [259, 143] width 15 height 12
type input "********"
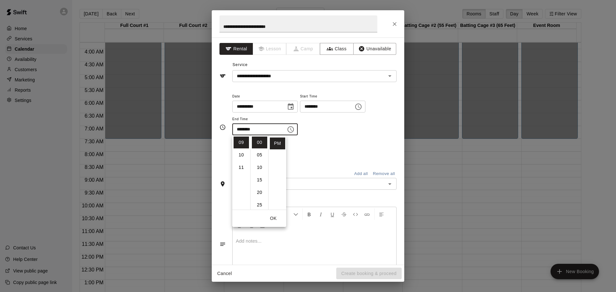
click at [373, 124] on div "**********" at bounding box center [314, 113] width 164 height 43
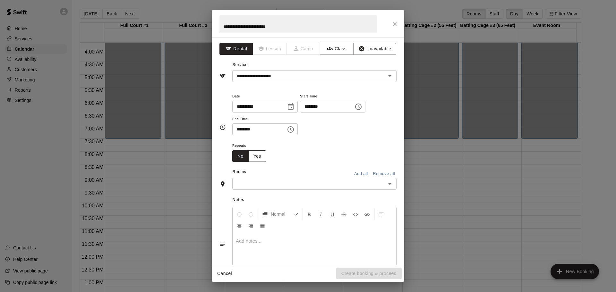
click at [261, 156] on button "Yes" at bounding box center [257, 156] width 18 height 12
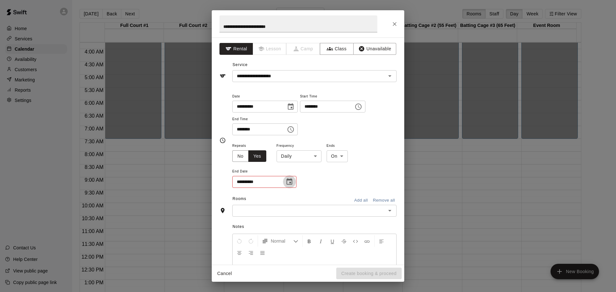
click at [287, 182] on icon "Choose date" at bounding box center [289, 181] width 6 height 6
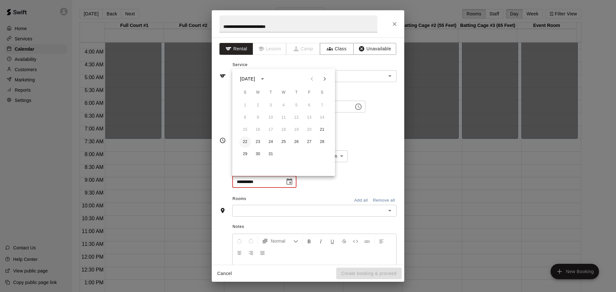
click at [245, 142] on button "22" at bounding box center [245, 142] width 12 height 12
type input "**********"
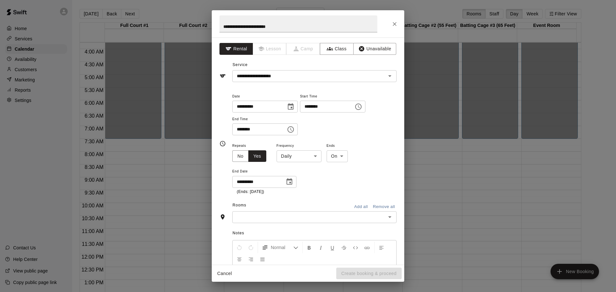
click at [353, 205] on button "Add all" at bounding box center [360, 207] width 21 height 10
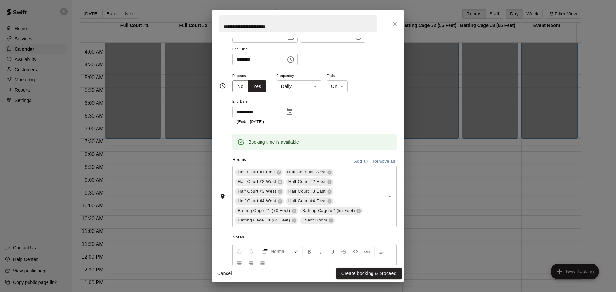
scroll to position [136, 0]
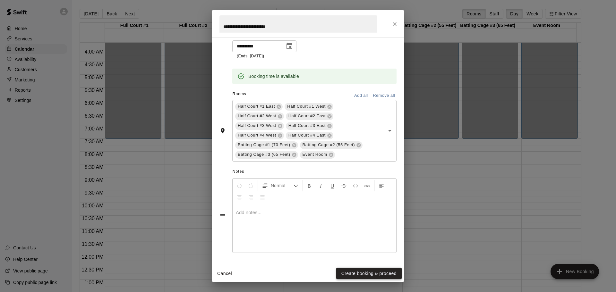
click at [362, 272] on button "Create booking & proceed" at bounding box center [368, 274] width 65 height 12
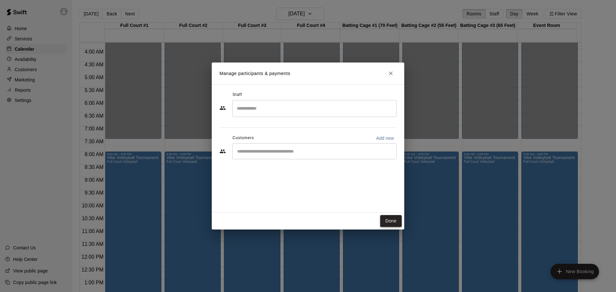
click at [388, 224] on button "Done" at bounding box center [390, 221] width 21 height 12
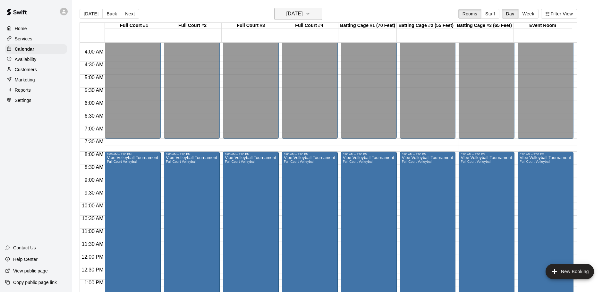
click at [310, 13] on icon "button" at bounding box center [307, 14] width 5 height 8
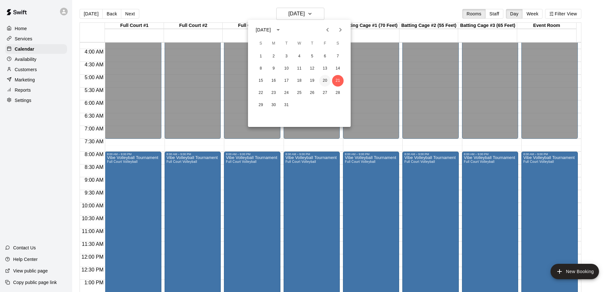
click at [327, 80] on button "20" at bounding box center [325, 81] width 12 height 12
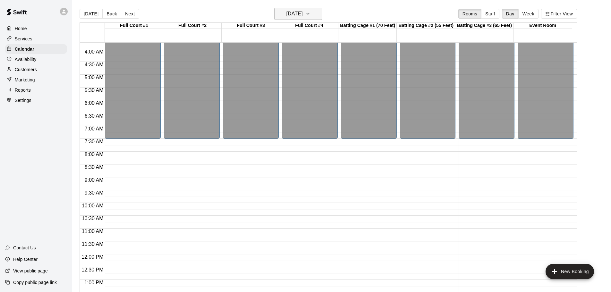
click at [310, 14] on icon "button" at bounding box center [307, 14] width 5 height 8
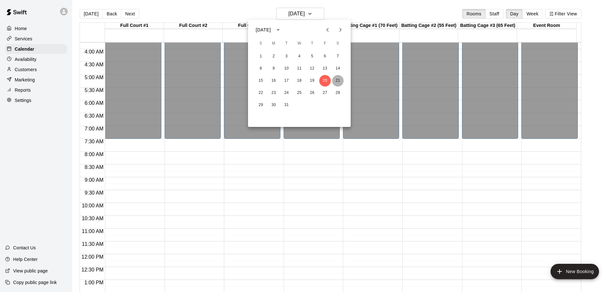
click at [338, 78] on button "21" at bounding box center [338, 81] width 12 height 12
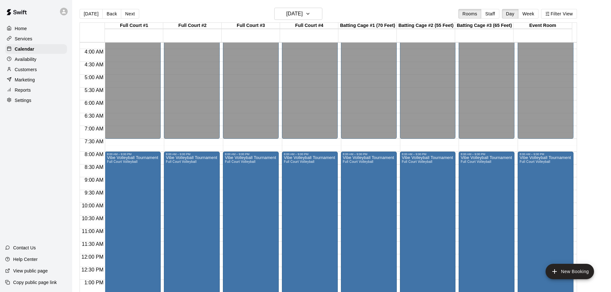
click at [317, 7] on main "Today Back Next Saturday Mar 21 Rooms Staff Day Week Filter View Full Court #1 …" at bounding box center [341, 151] width 539 height 302
click at [310, 12] on icon "button" at bounding box center [307, 14] width 5 height 8
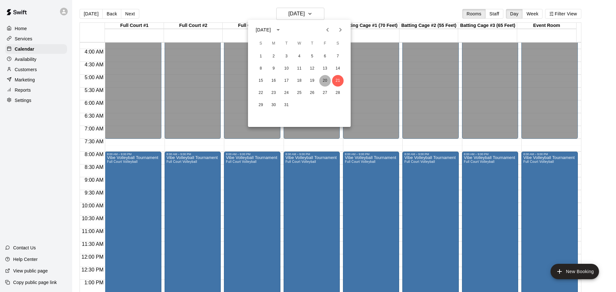
click at [321, 78] on button "20" at bounding box center [325, 81] width 12 height 12
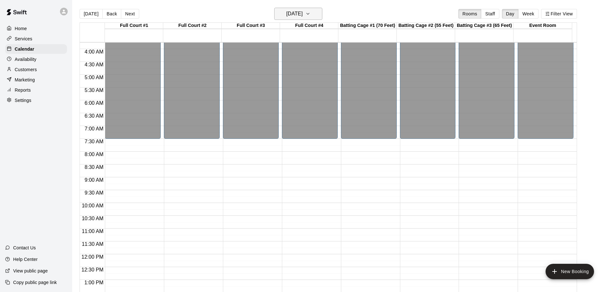
click at [312, 12] on button "Friday Mar 20" at bounding box center [298, 14] width 48 height 12
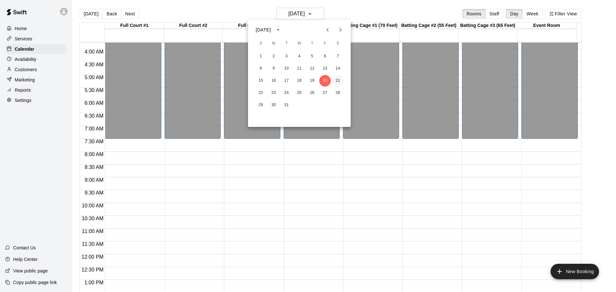
click at [339, 81] on button "21" at bounding box center [338, 81] width 12 height 12
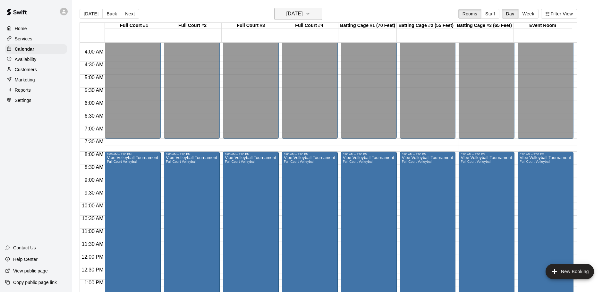
click at [310, 15] on icon "button" at bounding box center [307, 14] width 5 height 8
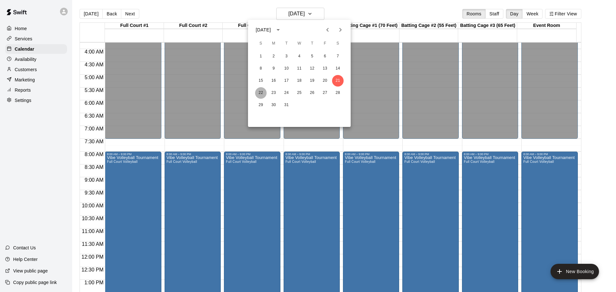
click at [260, 92] on button "22" at bounding box center [261, 93] width 12 height 12
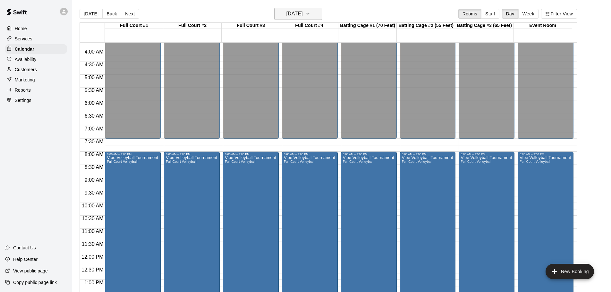
click at [310, 10] on icon "button" at bounding box center [307, 14] width 5 height 8
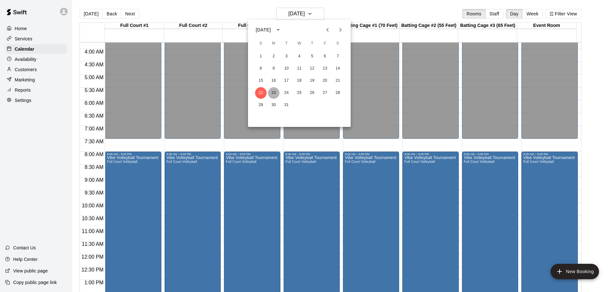
click at [273, 92] on button "23" at bounding box center [274, 93] width 12 height 12
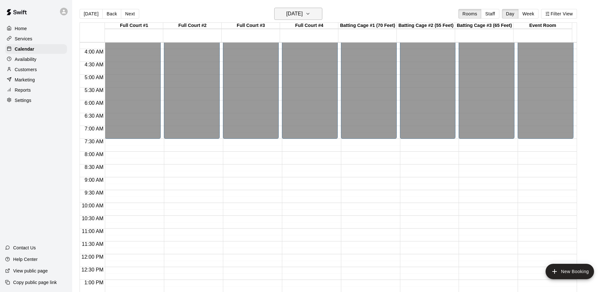
click at [303, 13] on h6 "Monday Mar 23" at bounding box center [294, 13] width 16 height 9
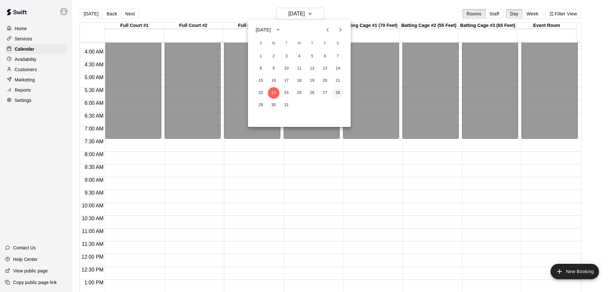
click at [339, 91] on button "28" at bounding box center [338, 93] width 12 height 12
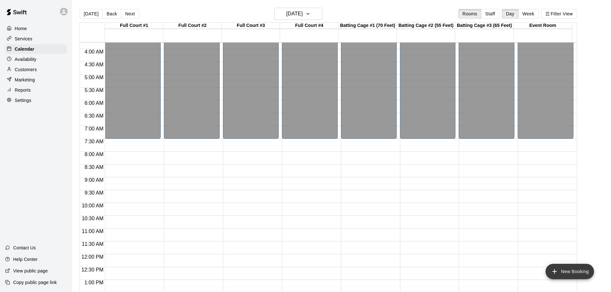
click at [566, 272] on button "New Booking" at bounding box center [569, 271] width 48 height 15
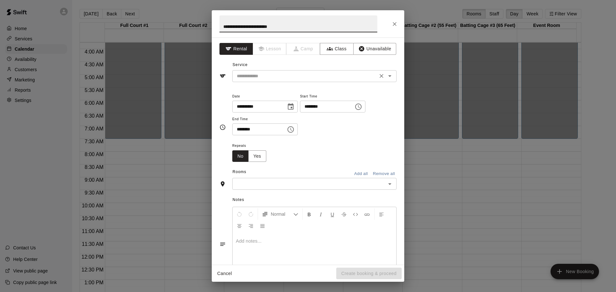
type input "**********"
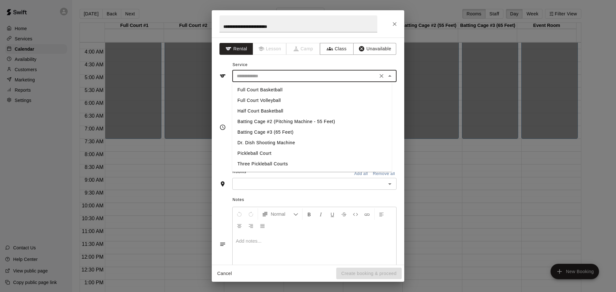
click at [292, 77] on input "text" at bounding box center [304, 76] width 141 height 8
click at [275, 99] on li "Full Court Volleyball" at bounding box center [311, 100] width 159 height 11
type input "**********"
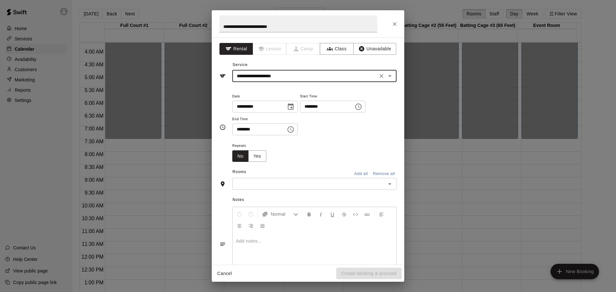
click at [293, 105] on icon "Choose date, selected date is Mar 28, 2026" at bounding box center [291, 106] width 6 height 6
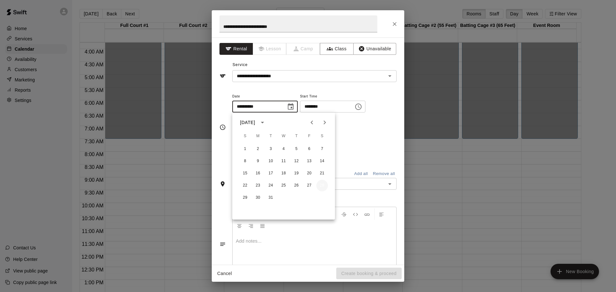
click at [322, 187] on button "28" at bounding box center [322, 186] width 12 height 12
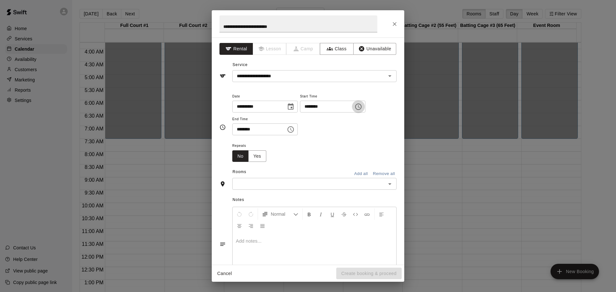
click at [362, 106] on icon "Choose time, selected time is 6:00 PM" at bounding box center [358, 107] width 8 height 8
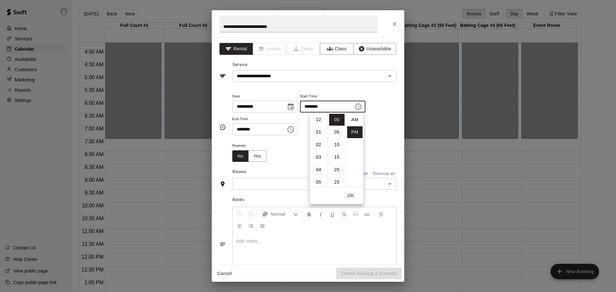
scroll to position [12, 0]
click at [316, 145] on li "08" at bounding box center [318, 145] width 15 height 12
click at [351, 116] on li "AM" at bounding box center [354, 120] width 15 height 12
type input "********"
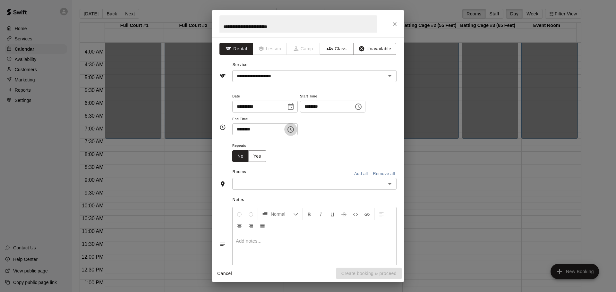
click at [294, 130] on icon "Choose time, selected time is 6:30 PM" at bounding box center [291, 130] width 8 height 8
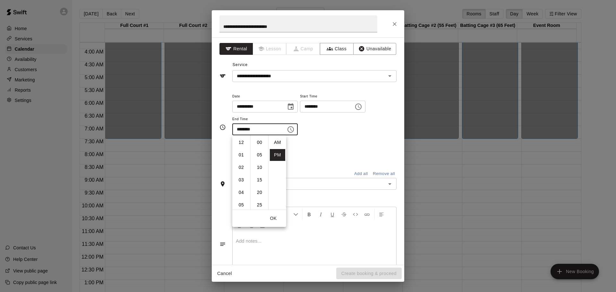
scroll to position [12, 0]
click at [240, 181] on li "09" at bounding box center [240, 180] width 15 height 12
click at [261, 140] on li "00" at bounding box center [259, 143] width 15 height 12
type input "********"
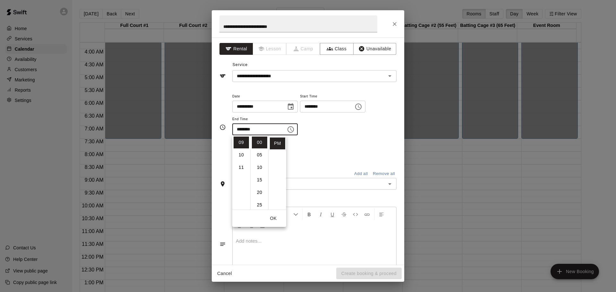
click at [374, 129] on div "**********" at bounding box center [314, 113] width 164 height 43
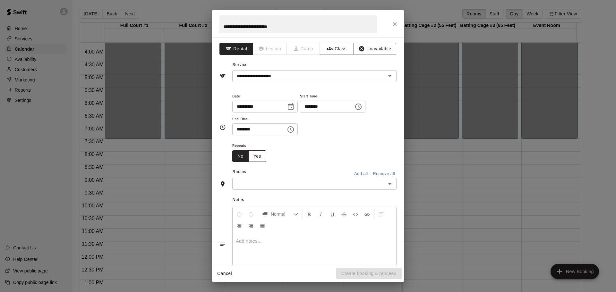
click at [257, 155] on button "Yes" at bounding box center [257, 156] width 18 height 12
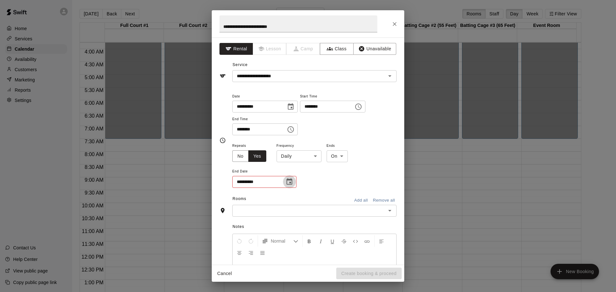
click at [289, 182] on icon "Choose date" at bounding box center [289, 182] width 8 height 8
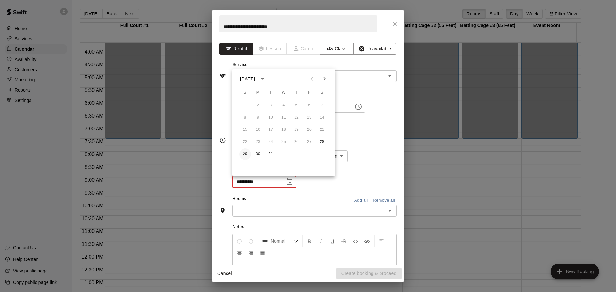
click at [244, 155] on button "29" at bounding box center [245, 154] width 12 height 12
type input "**********"
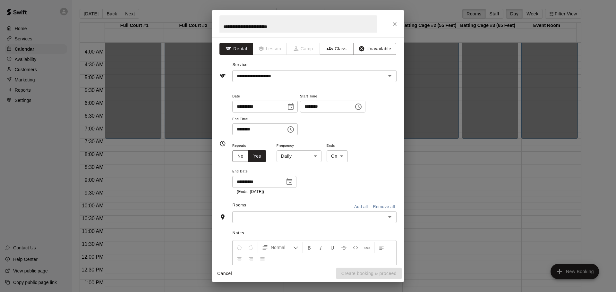
click at [352, 205] on button "Add all" at bounding box center [360, 207] width 21 height 10
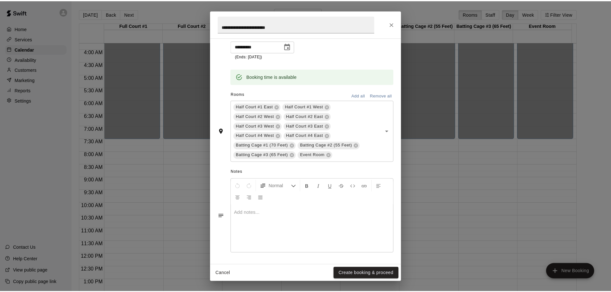
scroll to position [136, 0]
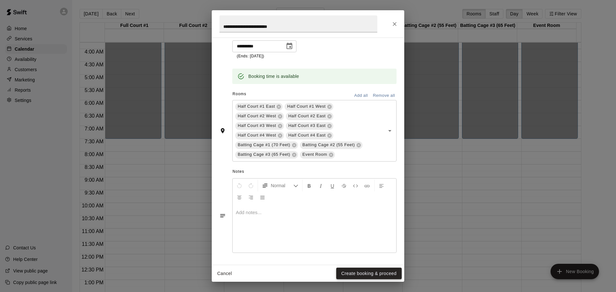
click at [376, 271] on button "Create booking & proceed" at bounding box center [368, 274] width 65 height 12
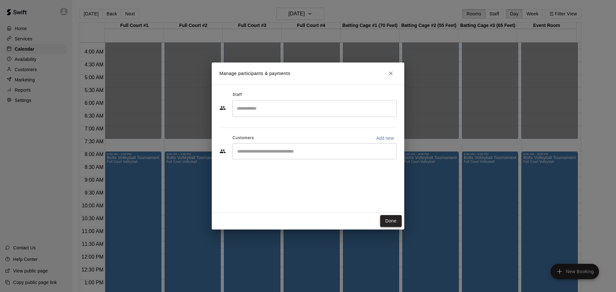
click at [390, 220] on button "Done" at bounding box center [390, 221] width 21 height 12
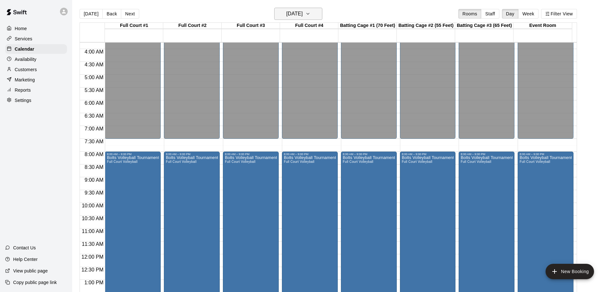
click at [315, 13] on button "Saturday Mar 28" at bounding box center [298, 14] width 48 height 12
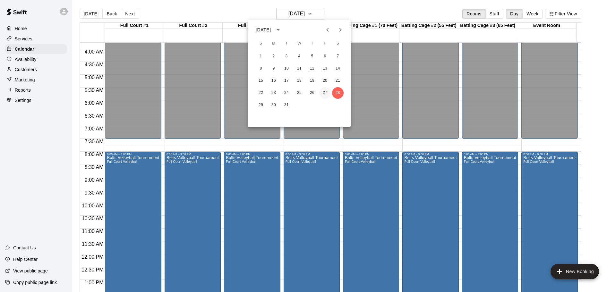
click at [325, 89] on button "27" at bounding box center [325, 93] width 12 height 12
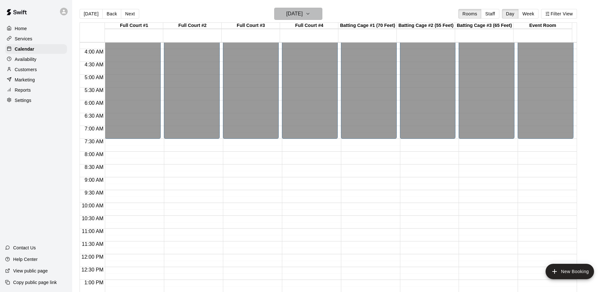
click at [319, 13] on button "Friday Mar 27" at bounding box center [298, 14] width 48 height 12
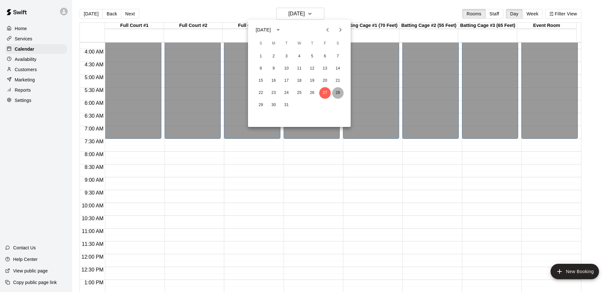
click at [339, 93] on button "28" at bounding box center [338, 93] width 12 height 12
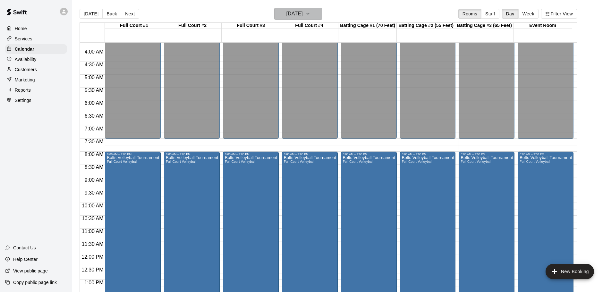
click at [310, 11] on icon "button" at bounding box center [307, 14] width 5 height 8
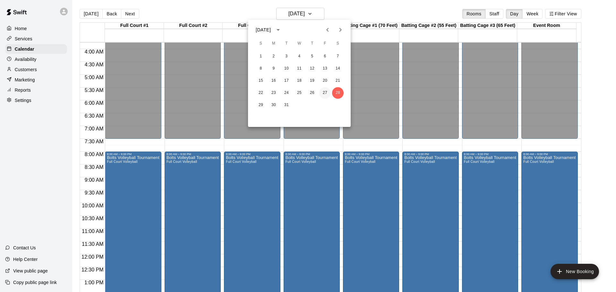
click at [325, 91] on button "27" at bounding box center [325, 93] width 12 height 12
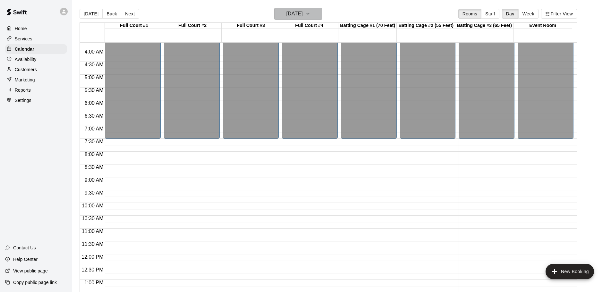
click at [309, 13] on icon "button" at bounding box center [307, 13] width 3 height 1
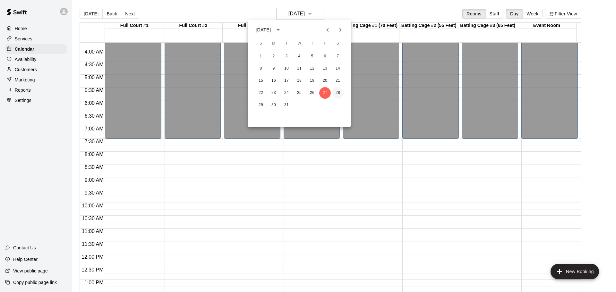
click at [339, 91] on button "28" at bounding box center [338, 93] width 12 height 12
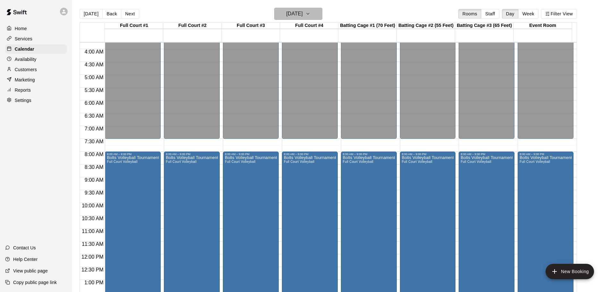
click at [317, 11] on button "Saturday Mar 28" at bounding box center [298, 14] width 48 height 12
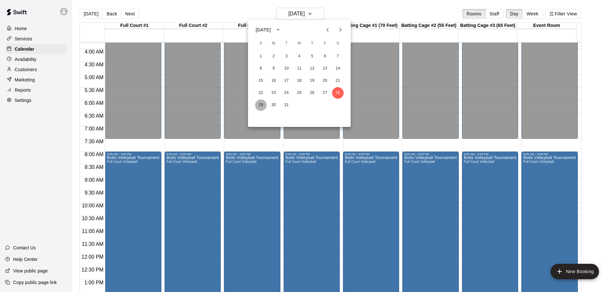
click at [262, 104] on button "29" at bounding box center [261, 105] width 12 height 12
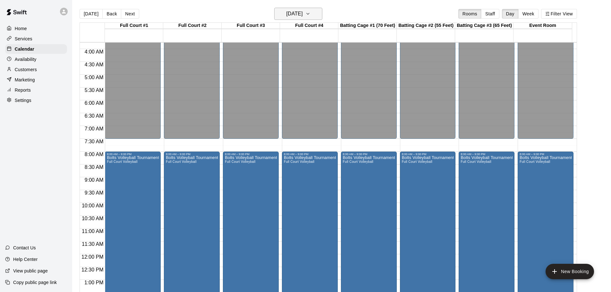
click at [314, 14] on button "Sunday Mar 29" at bounding box center [298, 14] width 48 height 12
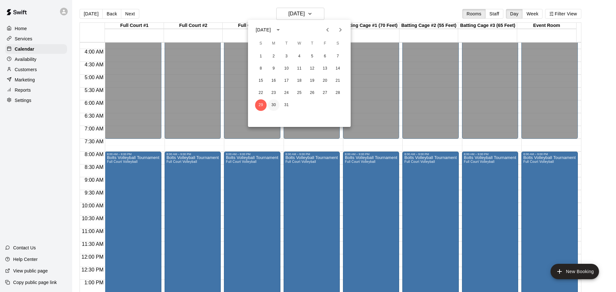
click at [273, 105] on button "30" at bounding box center [274, 105] width 12 height 12
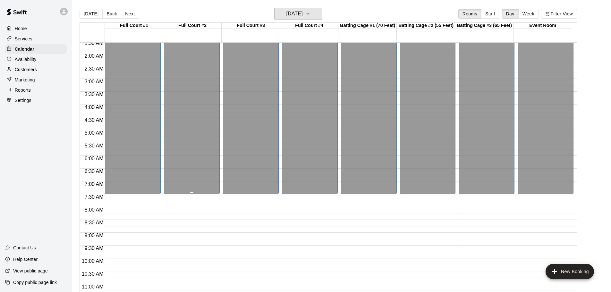
scroll to position [0, 0]
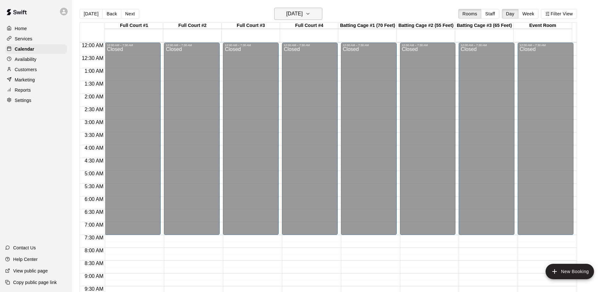
click at [303, 12] on h6 "Monday Mar 30" at bounding box center [294, 13] width 16 height 9
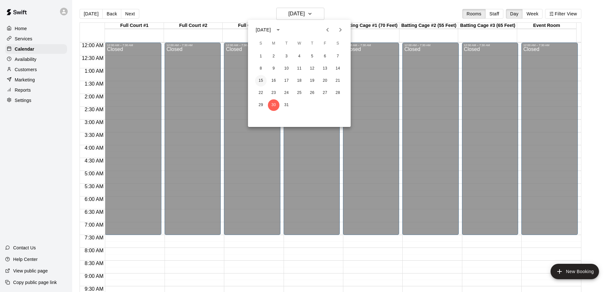
click at [259, 80] on button "15" at bounding box center [261, 81] width 12 height 12
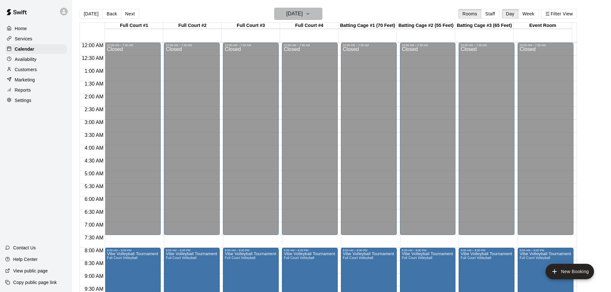
click at [310, 12] on icon "button" at bounding box center [307, 14] width 5 height 8
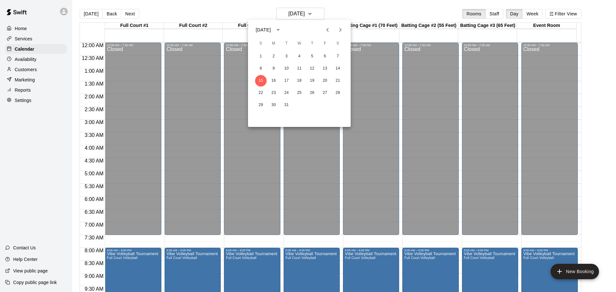
click at [328, 29] on icon "Previous month" at bounding box center [327, 30] width 2 height 4
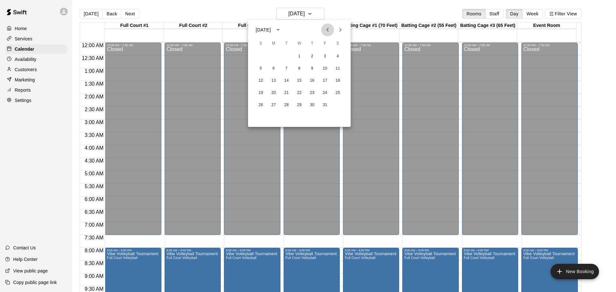
click at [328, 29] on icon "Previous month" at bounding box center [327, 30] width 2 height 4
click at [312, 89] on button "21" at bounding box center [312, 93] width 12 height 12
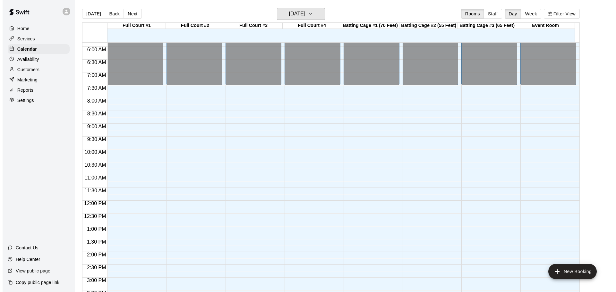
scroll to position [64, 0]
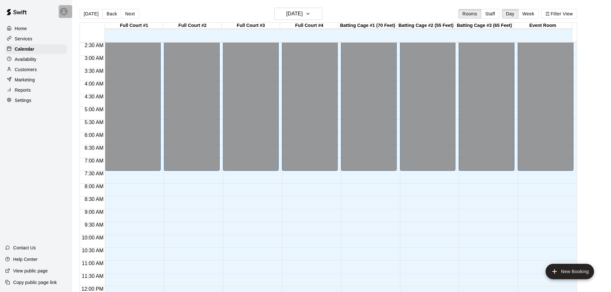
click at [63, 11] on icon at bounding box center [64, 12] width 4 height 4
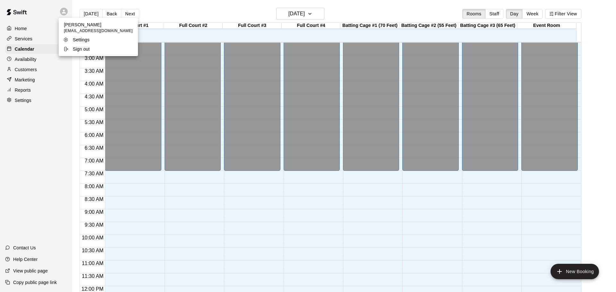
click at [79, 49] on p "Sign out" at bounding box center [81, 49] width 17 height 6
